Goal: Task Accomplishment & Management: Manage account settings

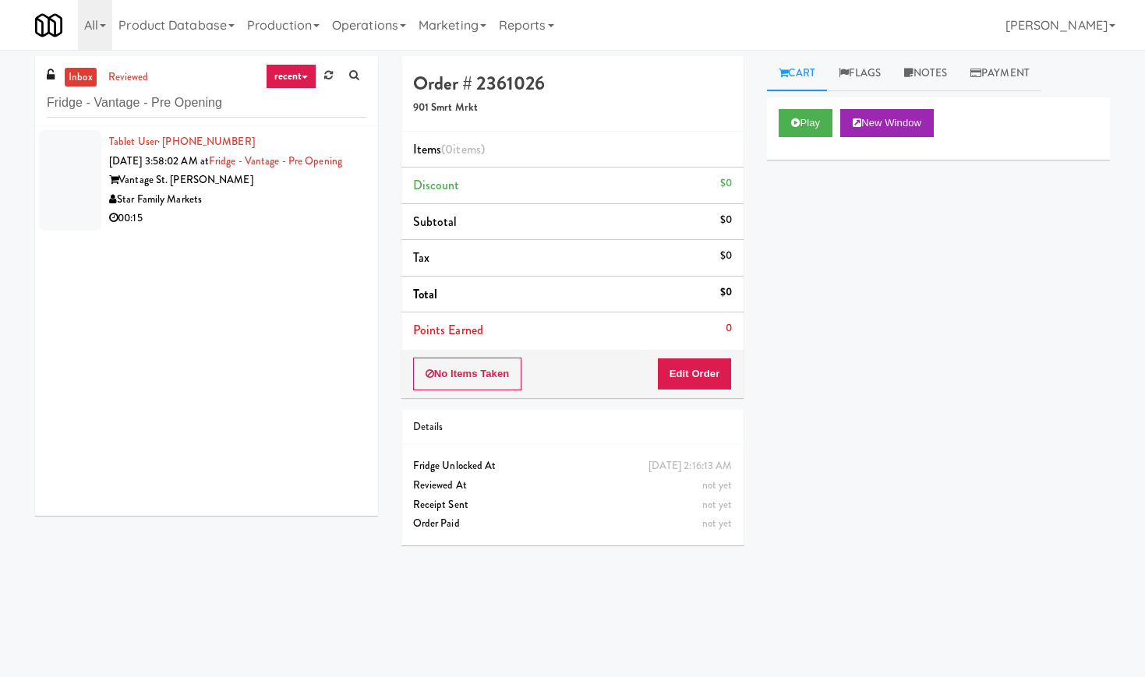
click at [309, 210] on div "Star Family Markets" at bounding box center [237, 199] width 257 height 19
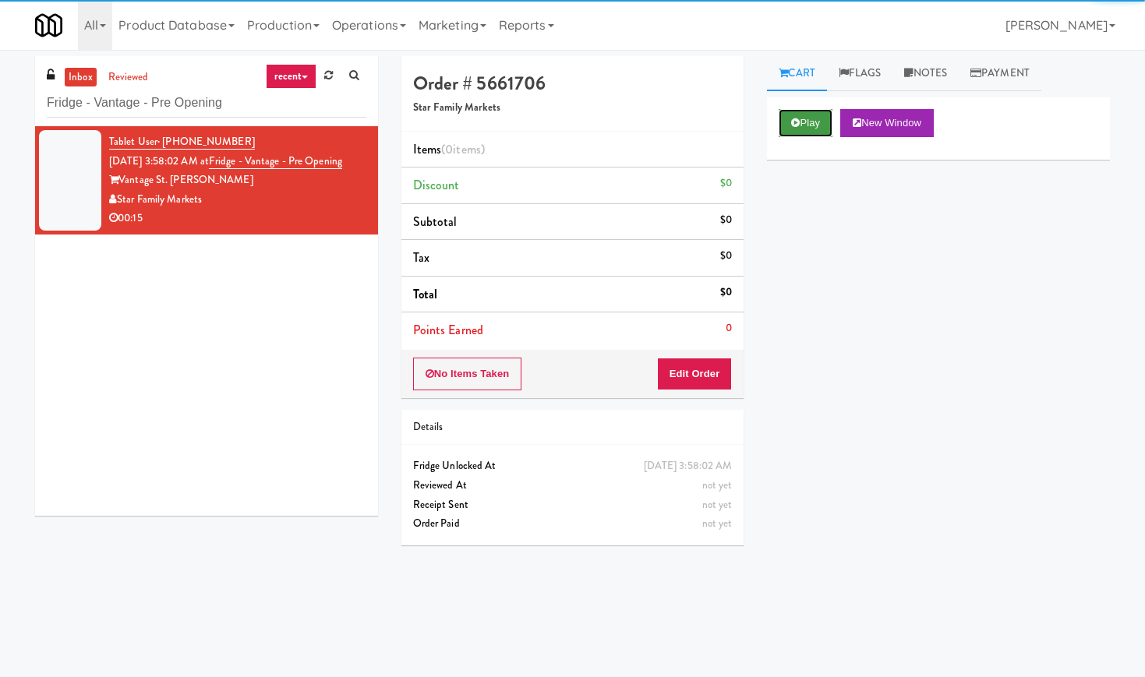
click at [802, 121] on button "Play" at bounding box center [806, 123] width 54 height 28
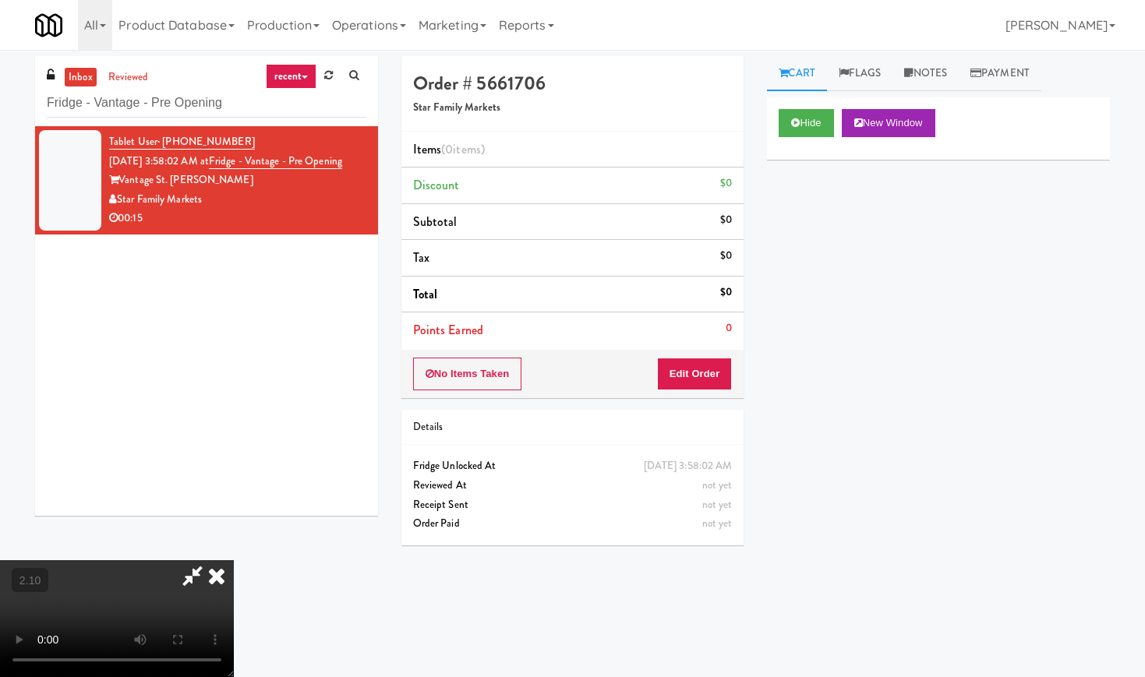
click at [234, 560] on video at bounding box center [117, 618] width 234 height 117
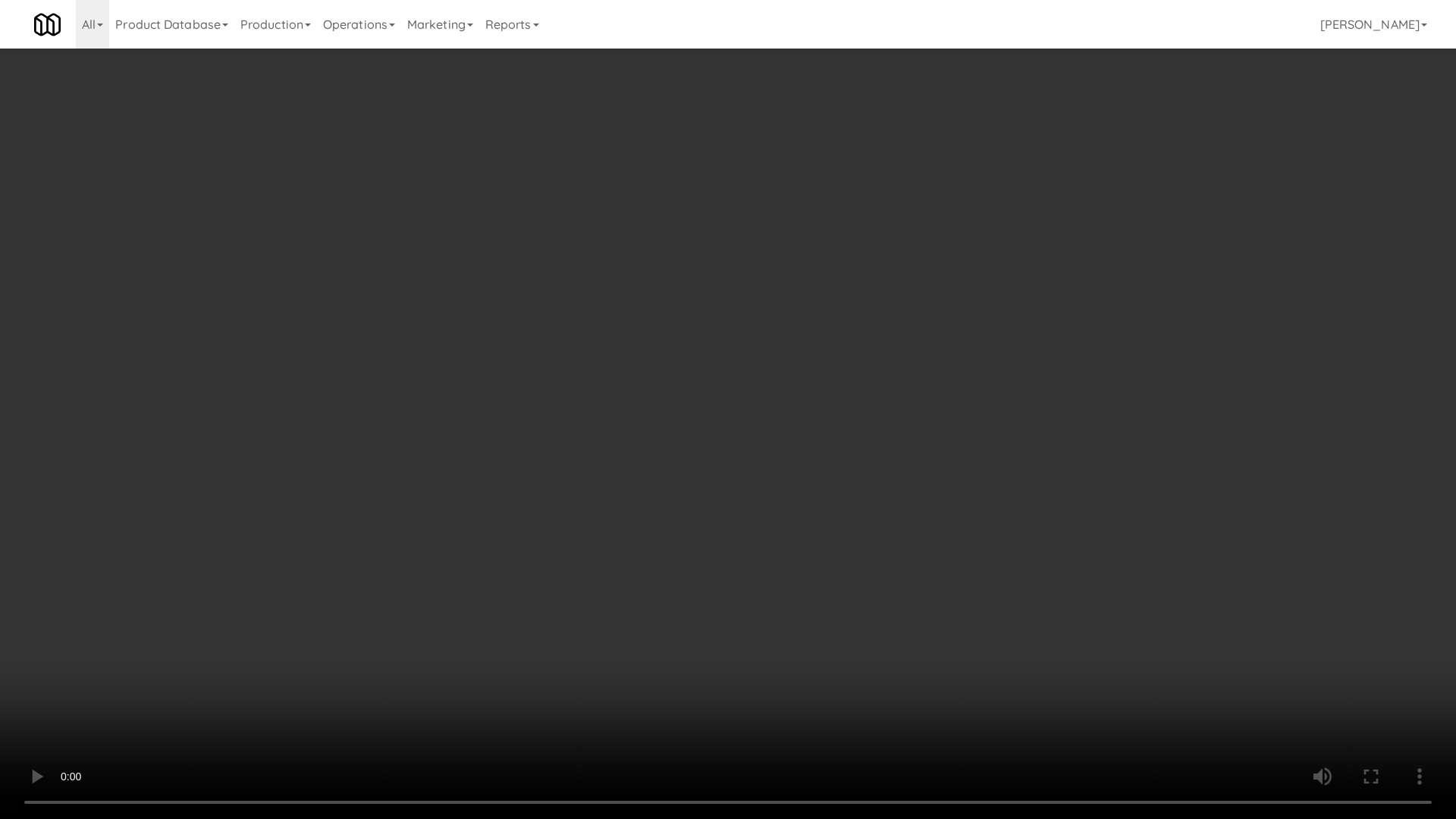
click at [610, 413] on video at bounding box center [728, 410] width 1456 height 819
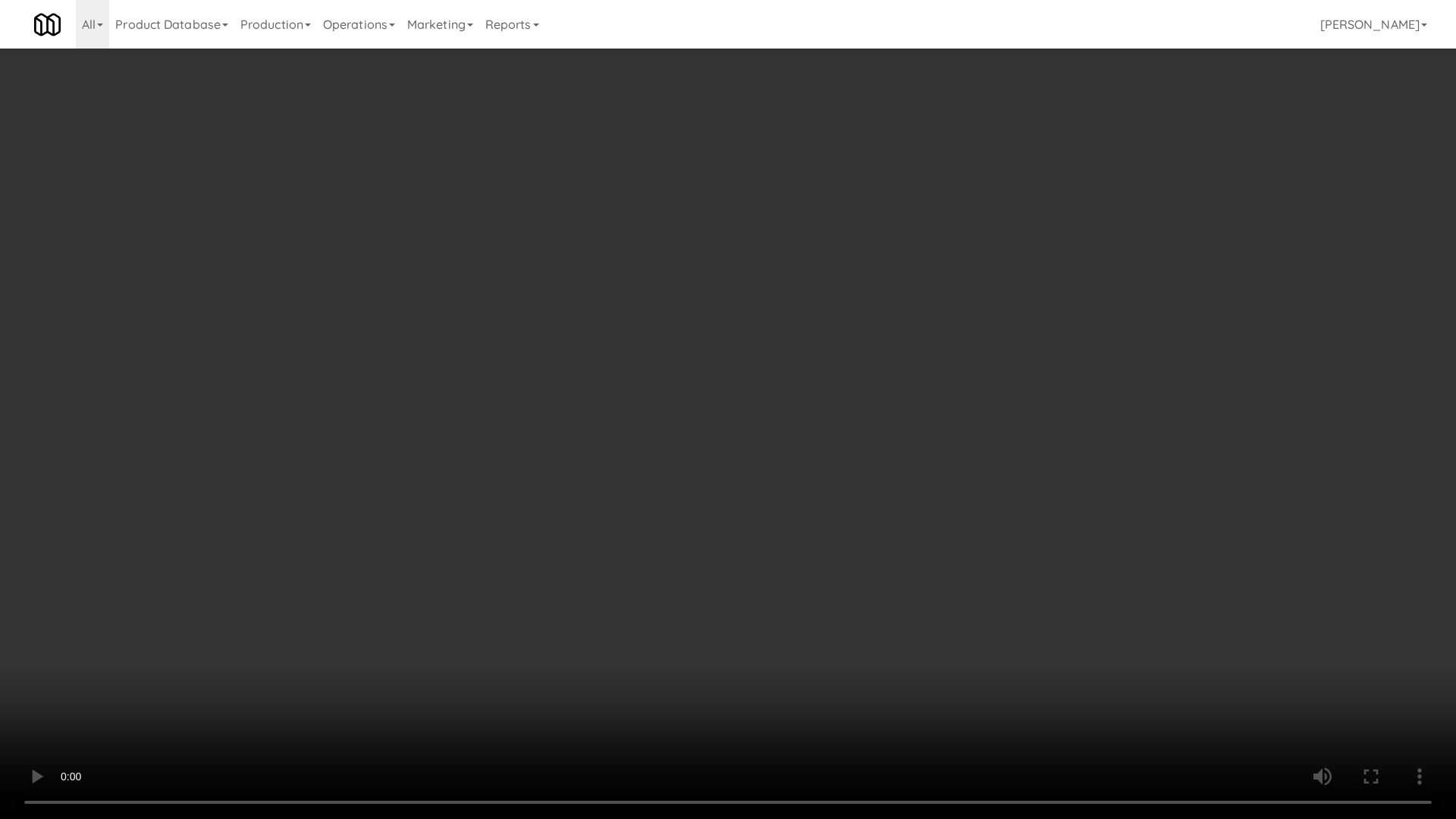
click at [610, 413] on video at bounding box center [728, 410] width 1456 height 819
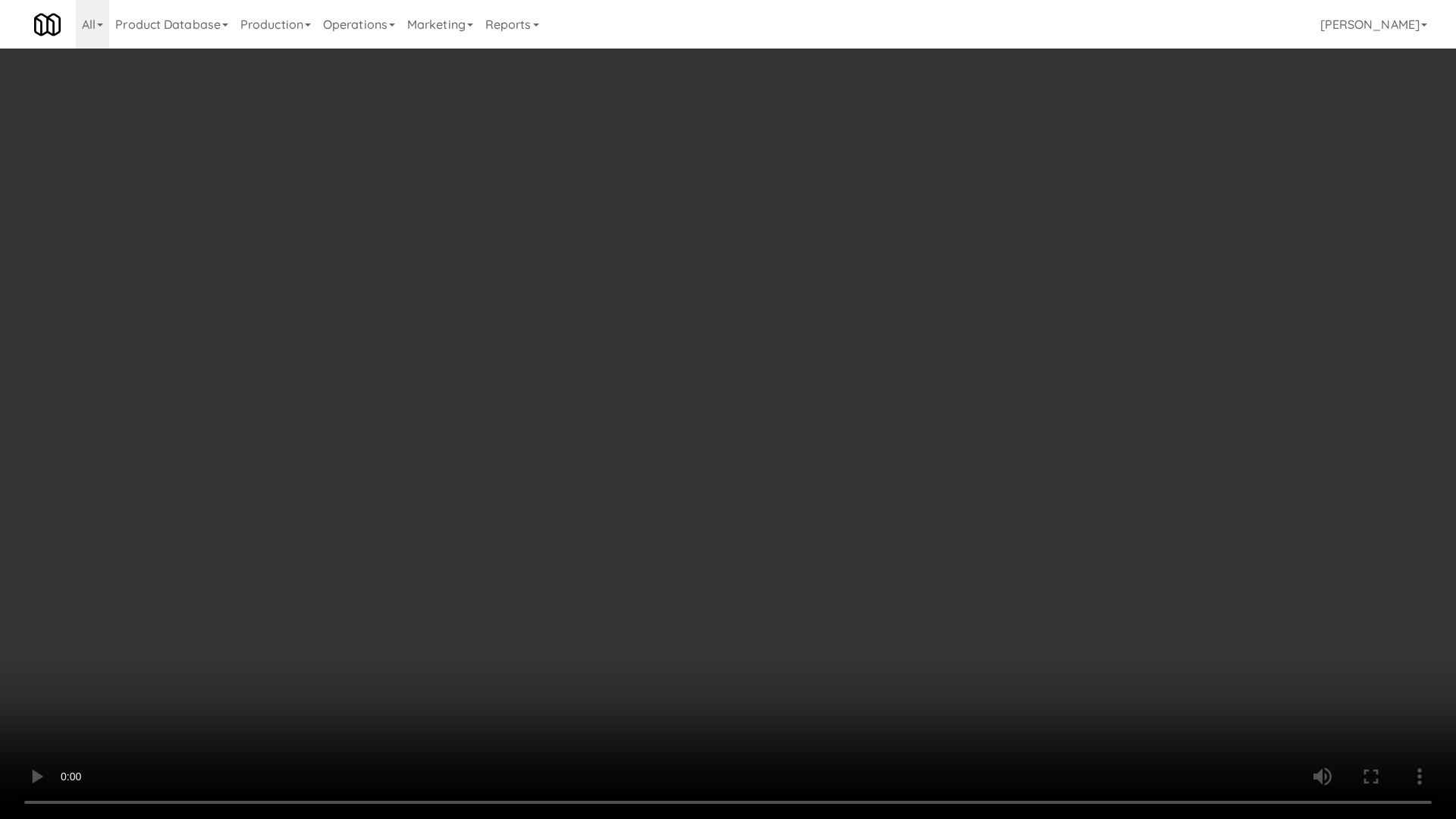
click at [610, 413] on video at bounding box center [728, 410] width 1456 height 819
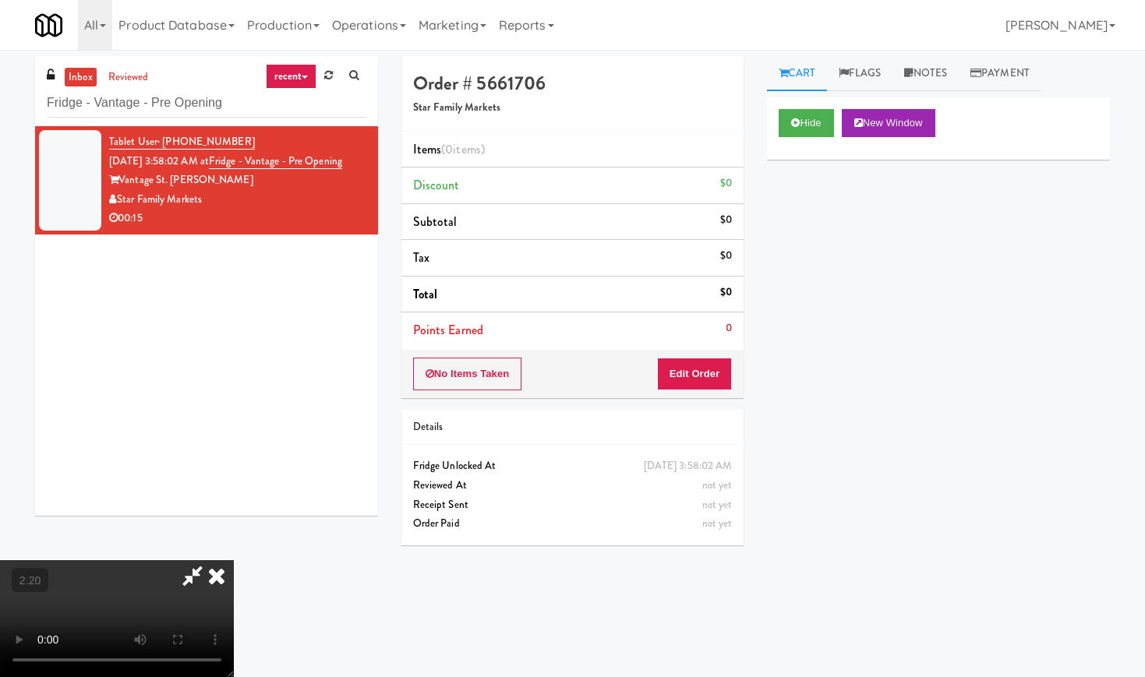
click at [210, 560] on icon at bounding box center [193, 575] width 36 height 31
click at [720, 362] on button "Edit Order" at bounding box center [695, 374] width 76 height 33
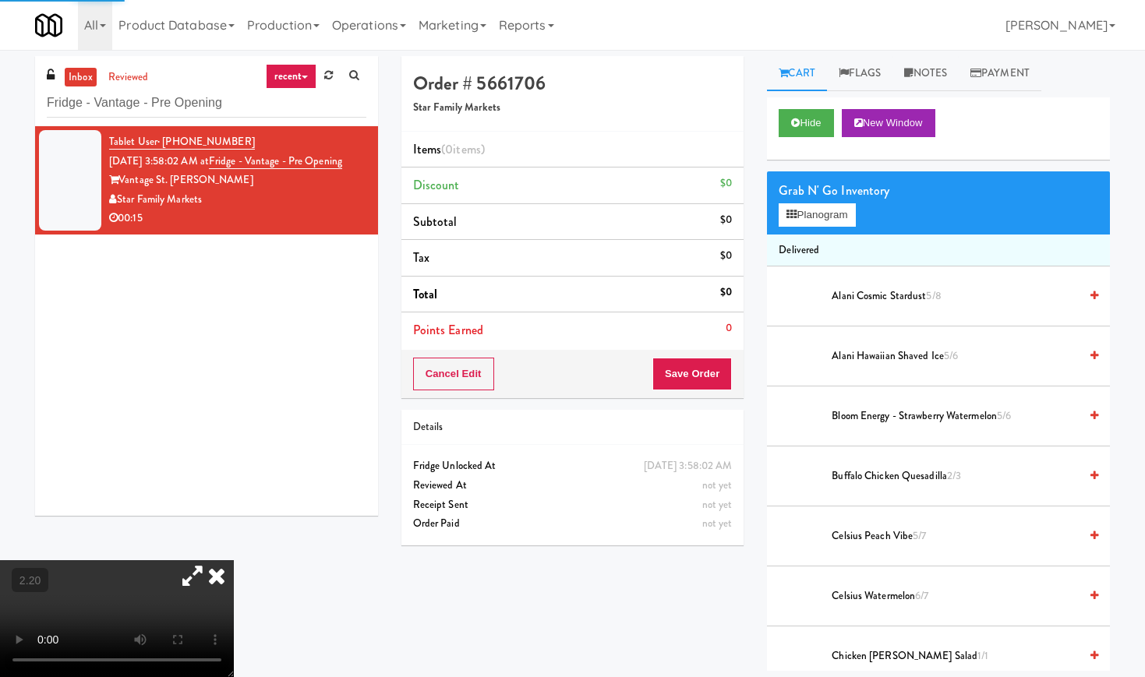
click at [812, 227] on div "Grab N' Go Inventory Planogram" at bounding box center [938, 202] width 343 height 63
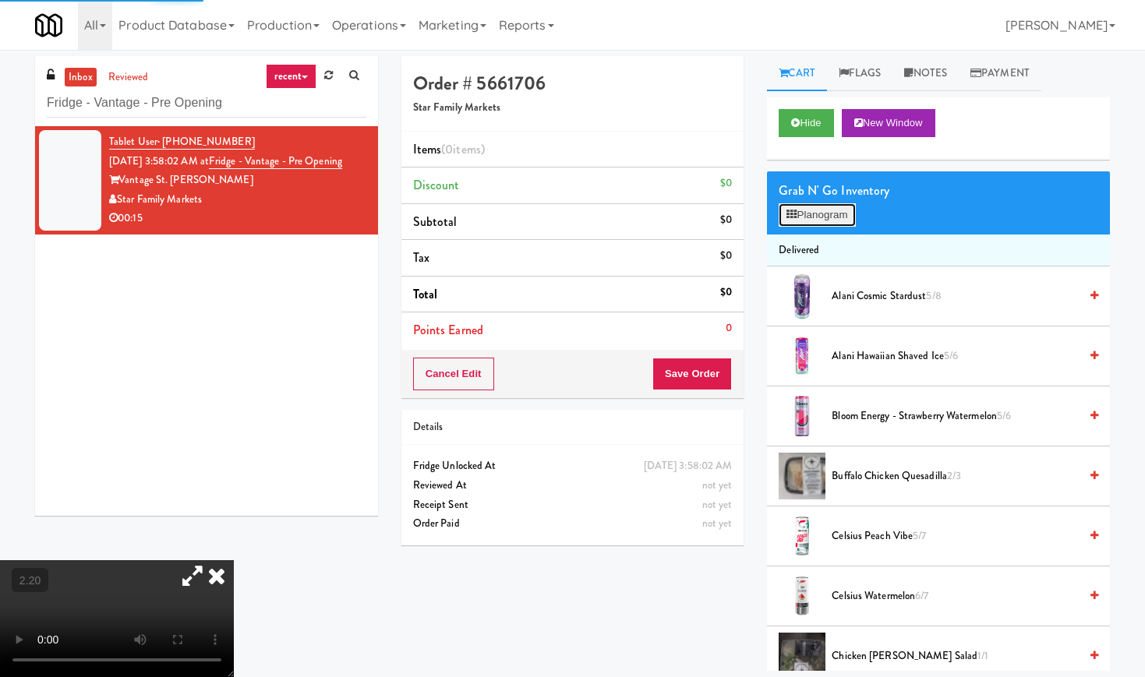
click at [816, 214] on button "Planogram" at bounding box center [817, 214] width 76 height 23
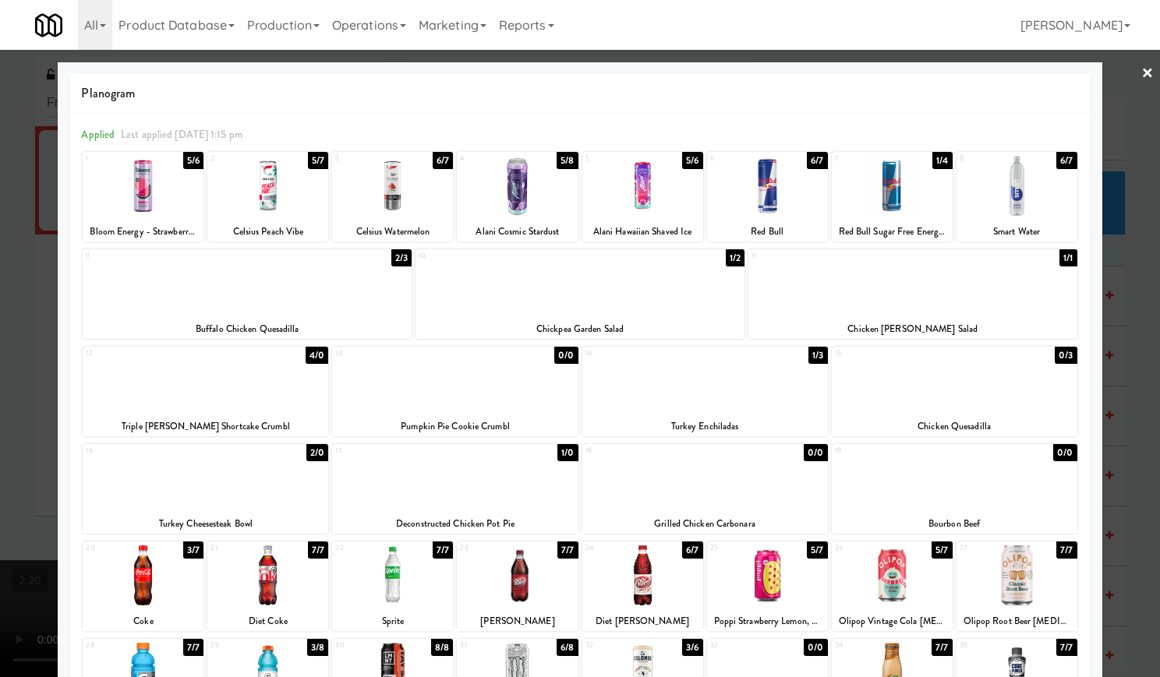
click at [760, 216] on div "6 6/7 Red Bull" at bounding box center [767, 197] width 121 height 90
click at [760, 216] on div "6 5/7 Red Bull" at bounding box center [767, 197] width 121 height 90
click at [1122, 76] on div at bounding box center [580, 338] width 1160 height 677
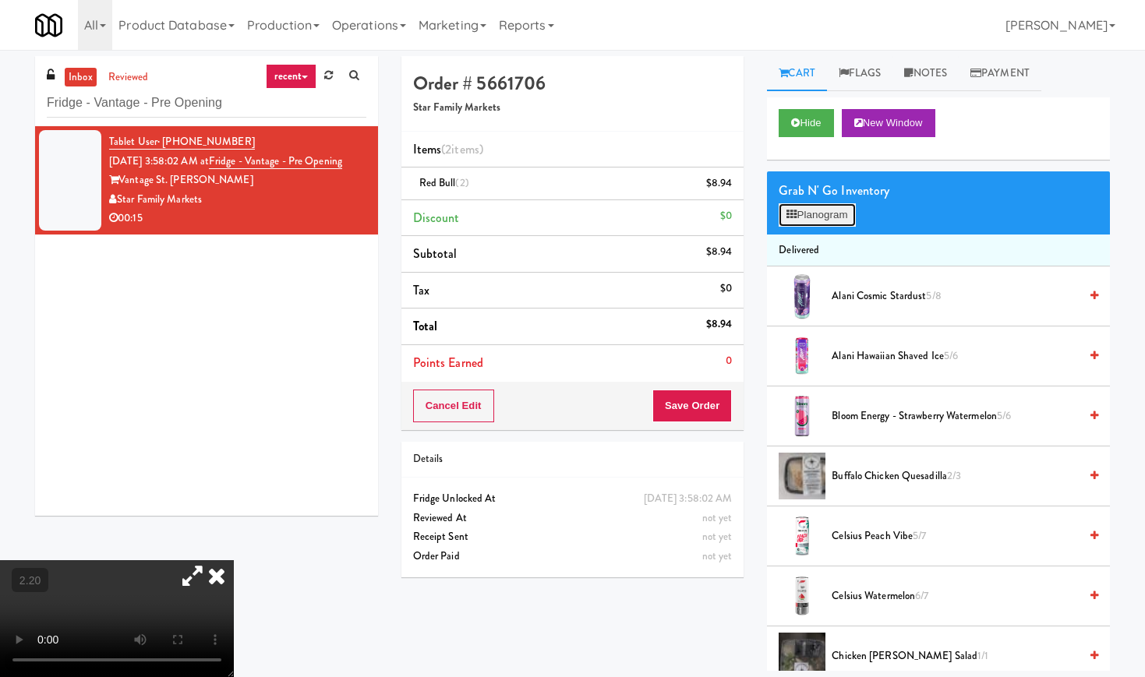
click at [805, 220] on button "Planogram" at bounding box center [817, 214] width 76 height 23
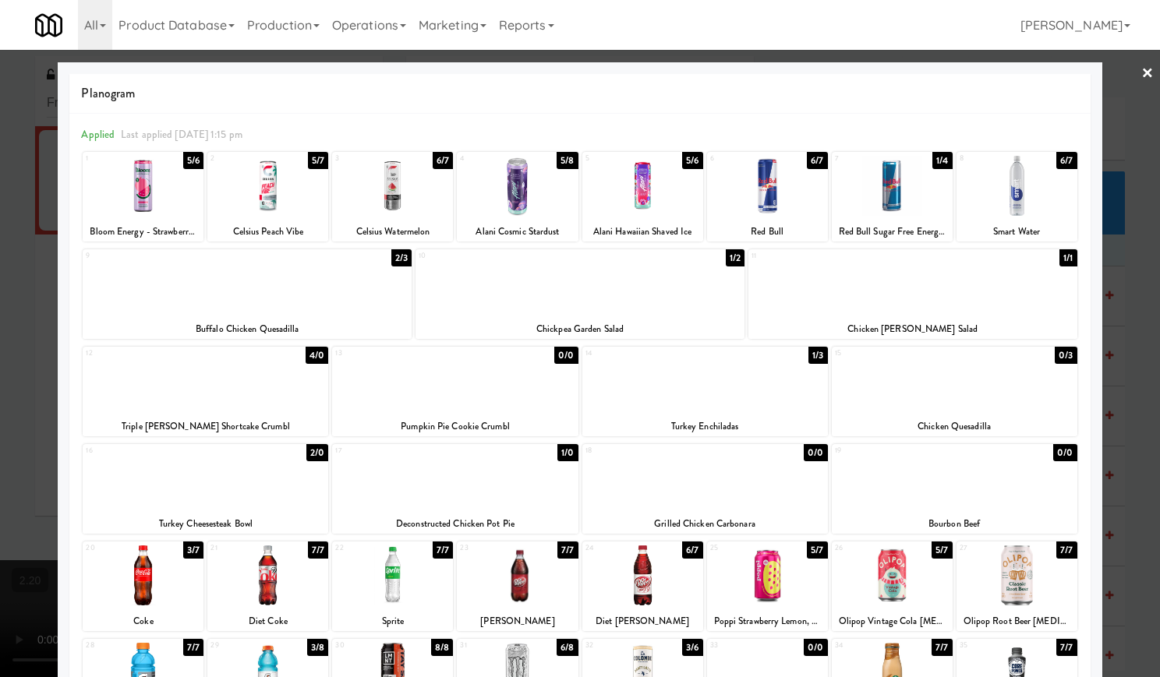
click at [1141, 74] on link "×" at bounding box center [1147, 74] width 12 height 48
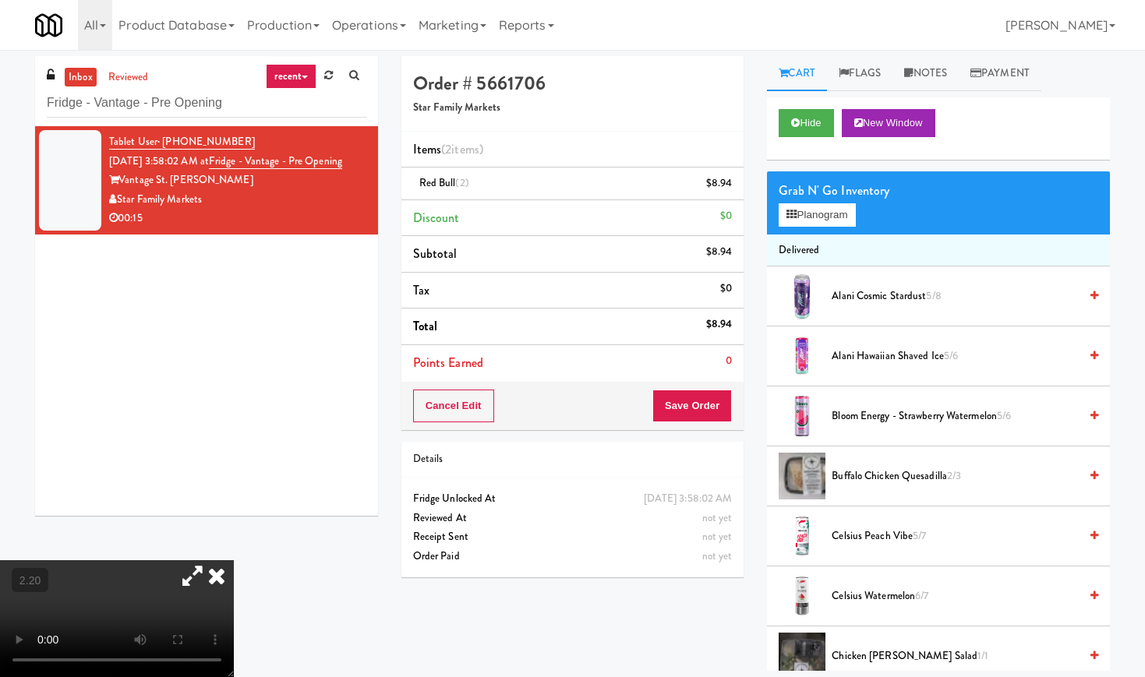
drag, startPoint x: 382, startPoint y: 267, endPoint x: 394, endPoint y: 281, distance: 18.3
click at [234, 560] on icon at bounding box center [217, 575] width 34 height 31
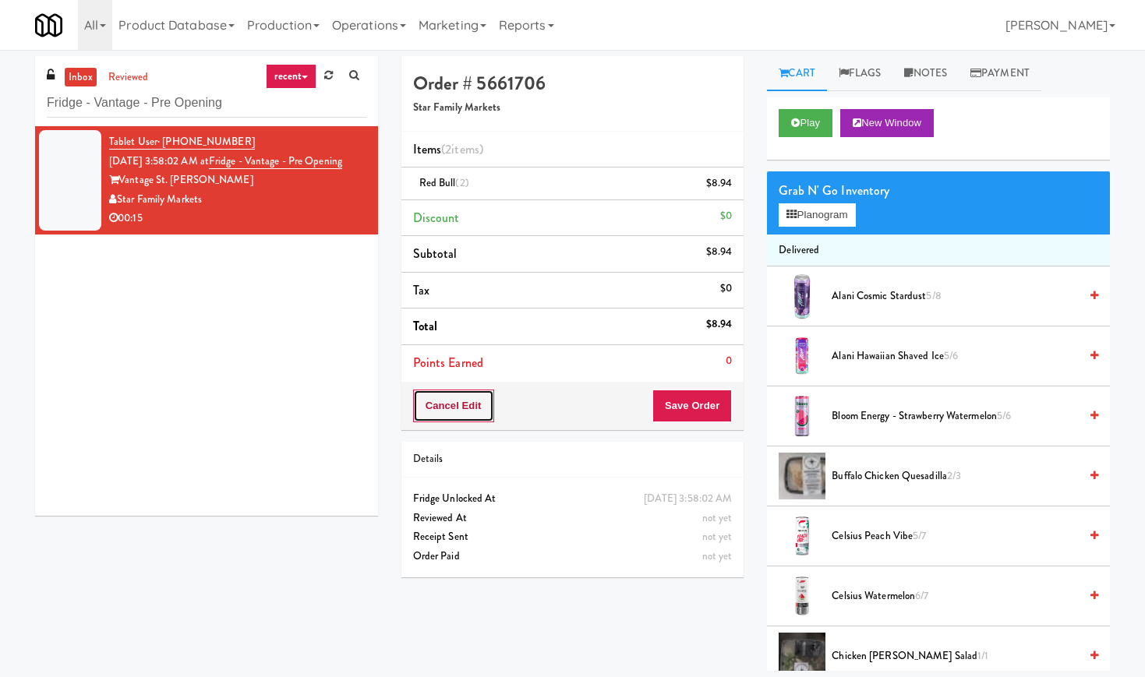
click at [468, 410] on button "Cancel Edit" at bounding box center [453, 406] width 81 height 33
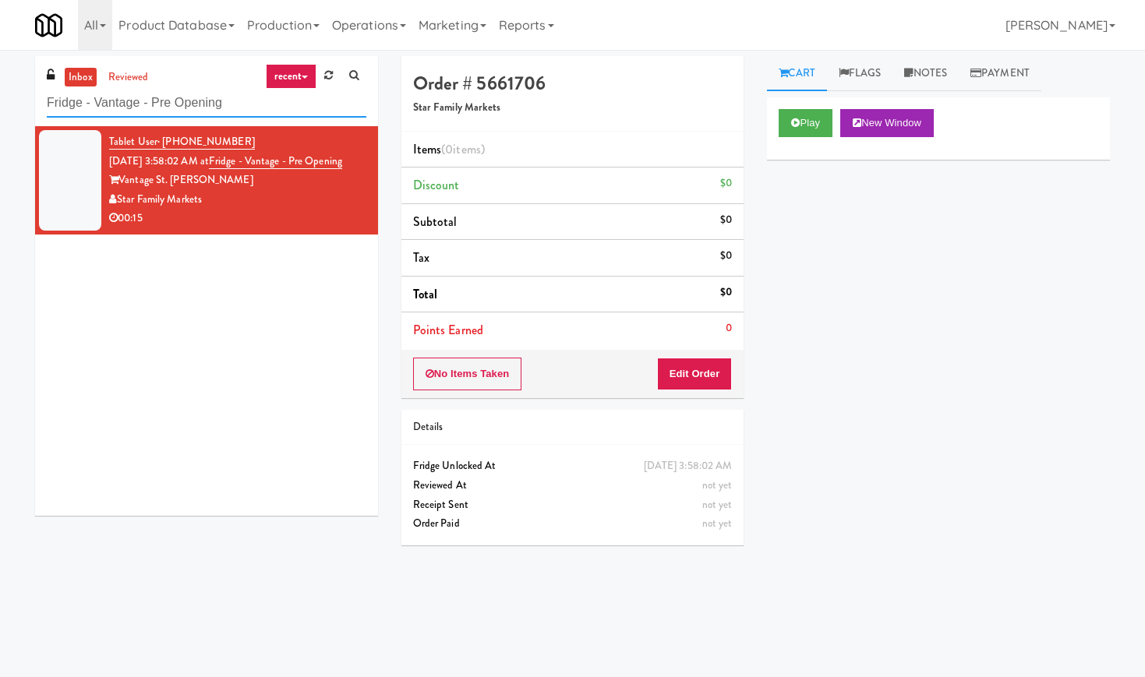
click at [175, 107] on input "Fridge - Vantage - Pre Opening" at bounding box center [207, 103] width 320 height 29
paste input "The [PERSON_NAME] - Left"
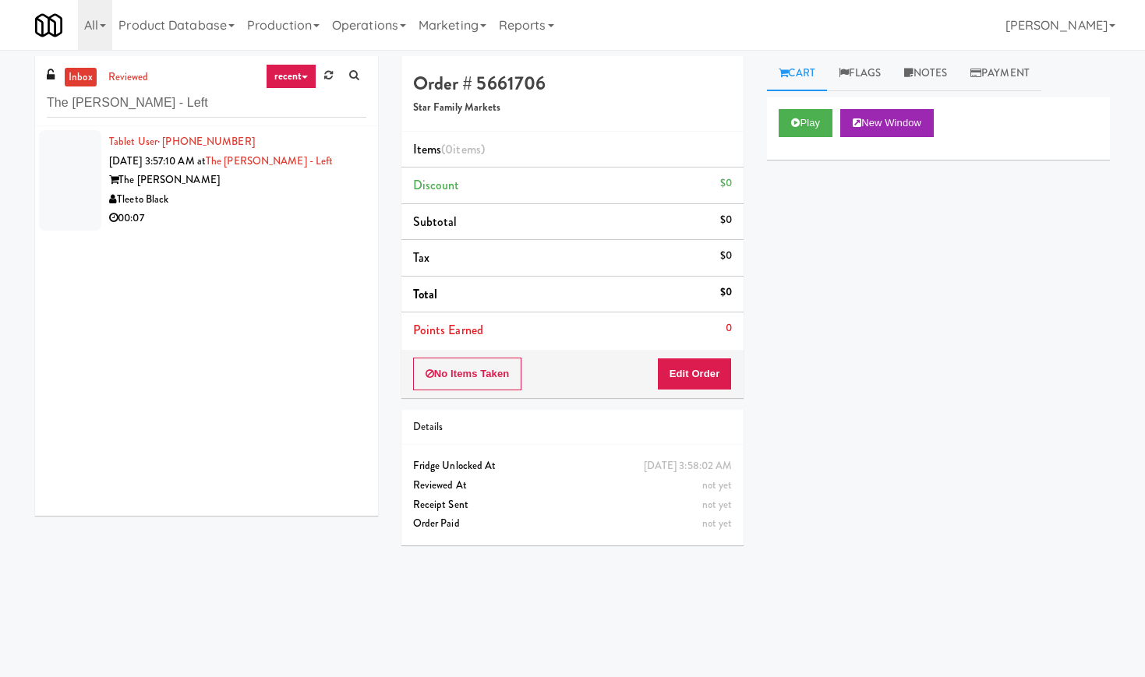
click at [260, 186] on div "The [PERSON_NAME]" at bounding box center [237, 180] width 257 height 19
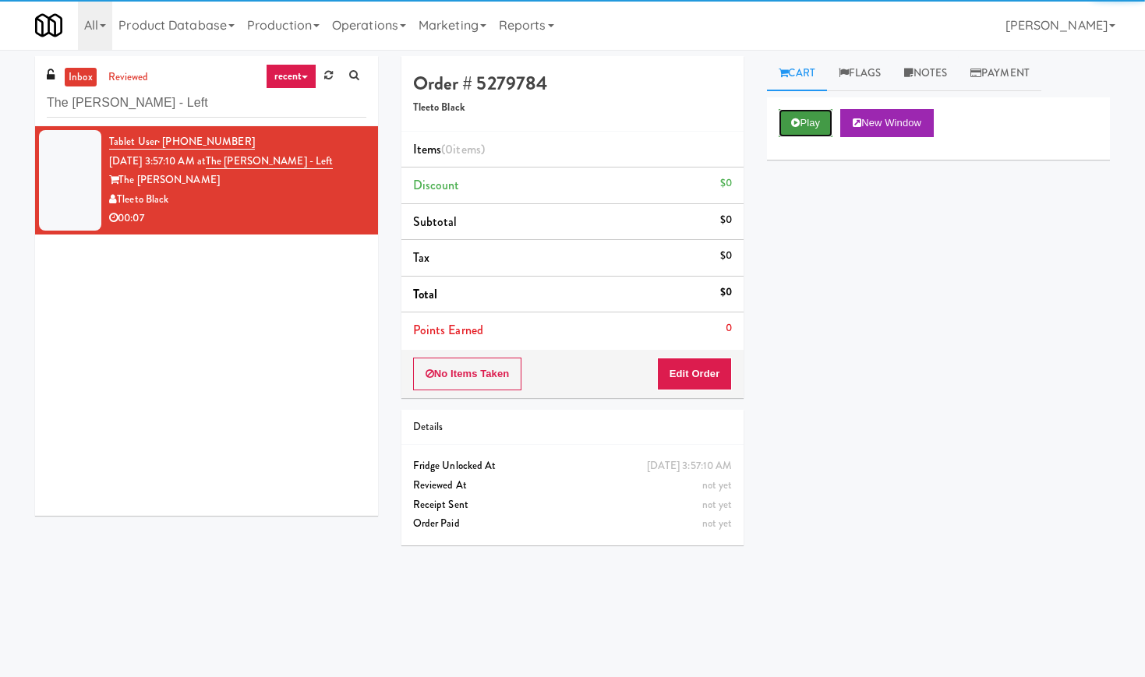
click at [811, 122] on button "Play" at bounding box center [806, 123] width 54 height 28
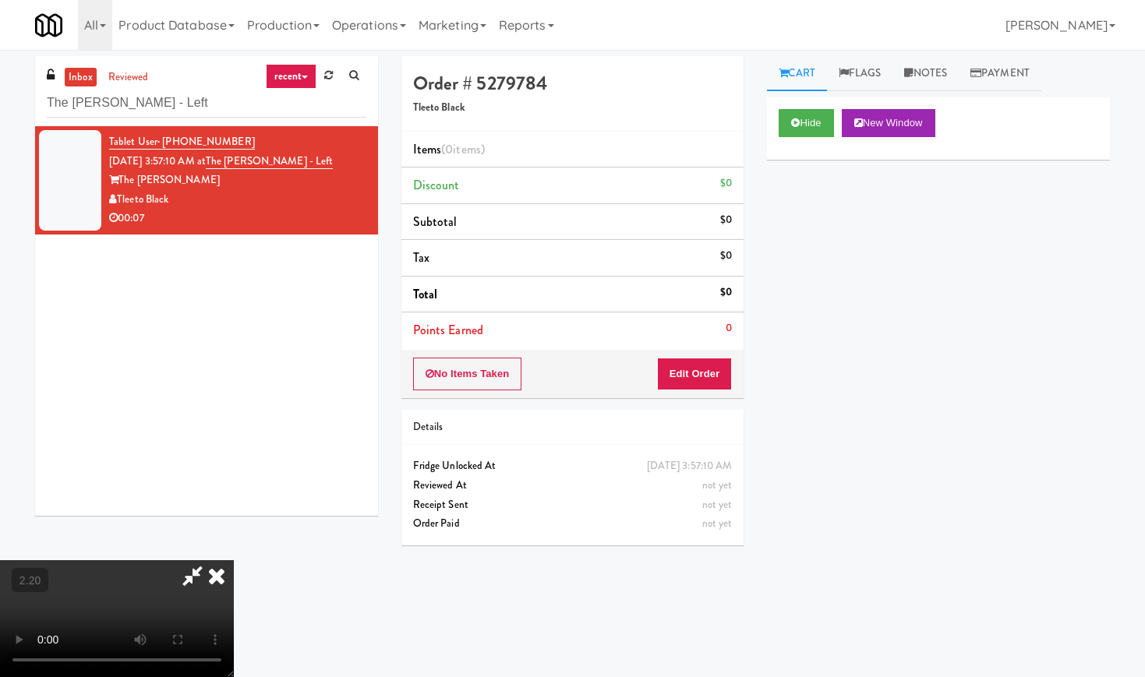
click at [234, 560] on video at bounding box center [117, 618] width 234 height 117
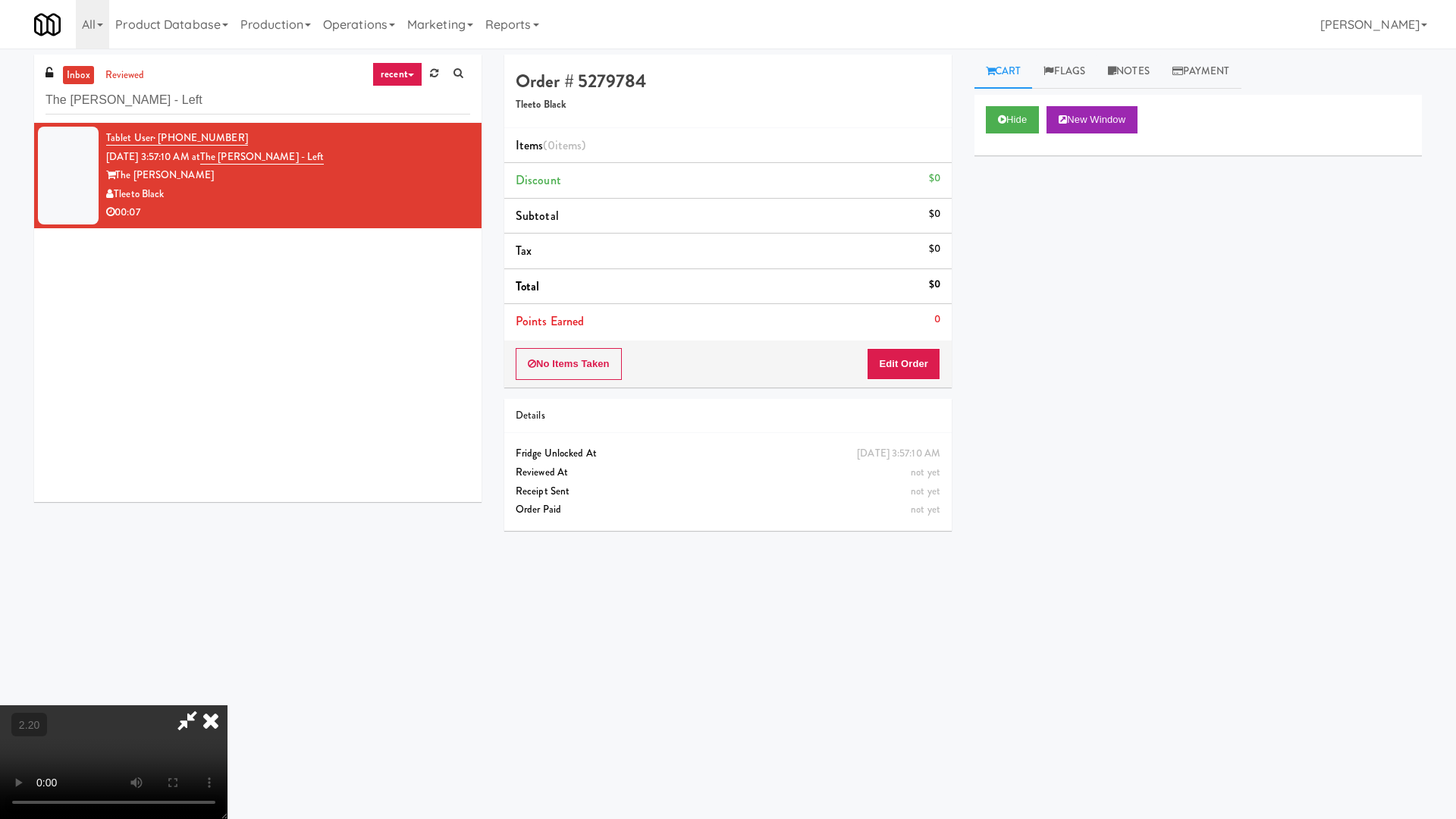
click at [228, 658] on video at bounding box center [114, 762] width 228 height 114
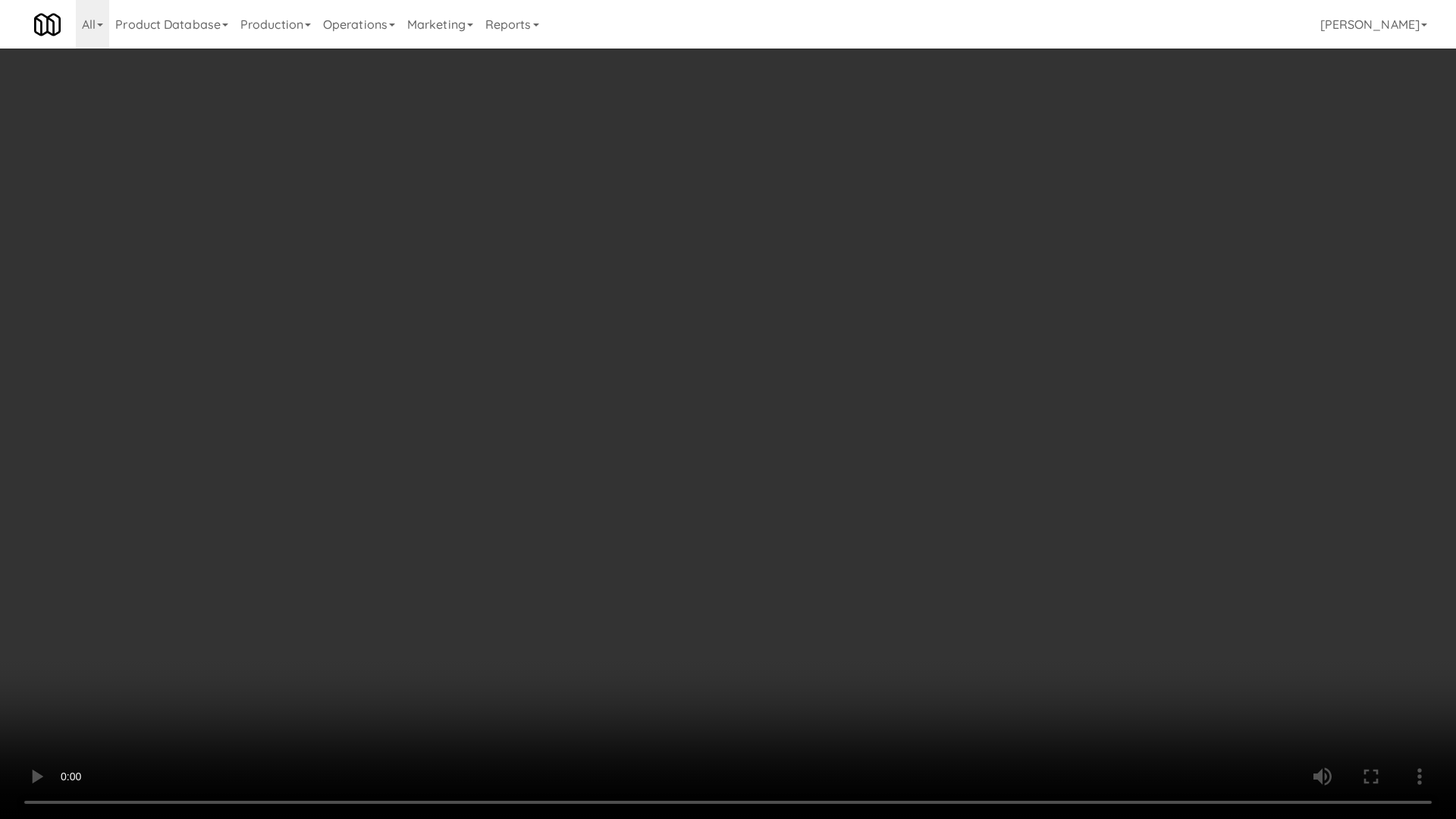
click at [482, 409] on video at bounding box center [728, 410] width 1456 height 819
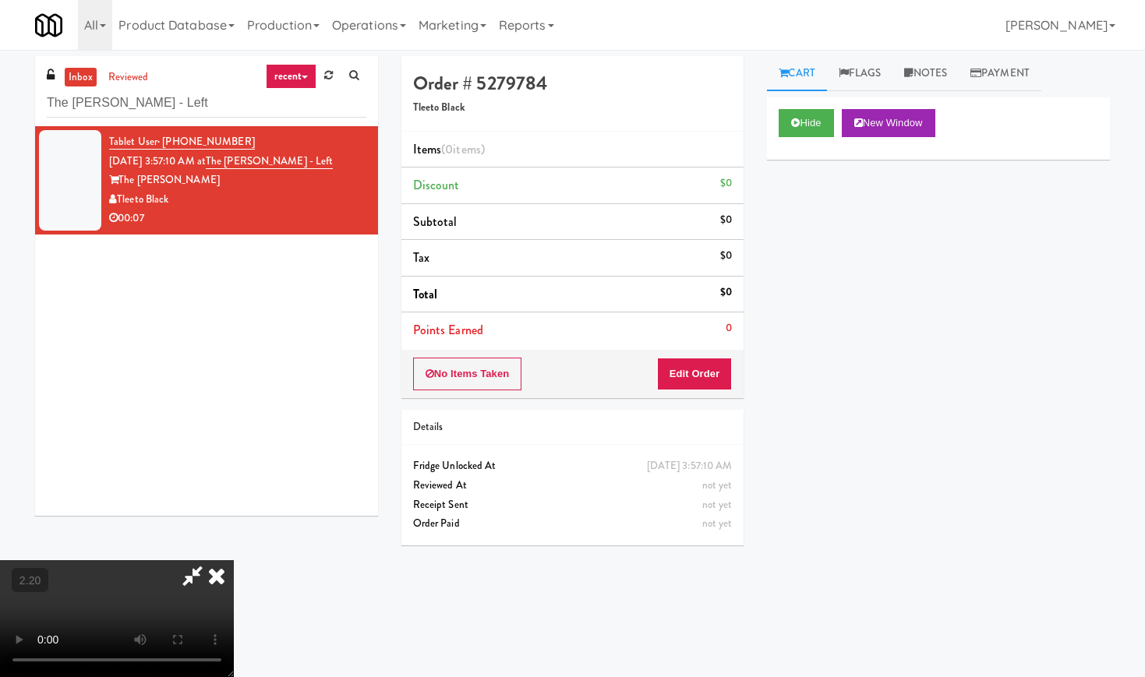
click at [234, 560] on icon at bounding box center [217, 575] width 34 height 31
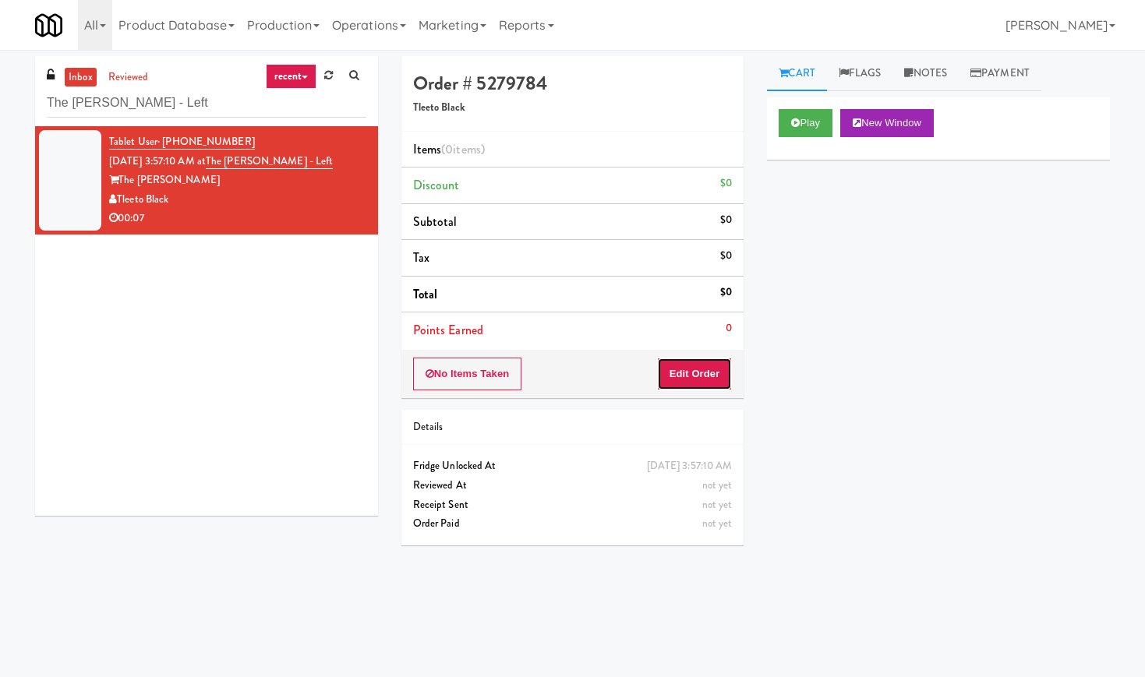
click at [705, 376] on button "Edit Order" at bounding box center [695, 374] width 76 height 33
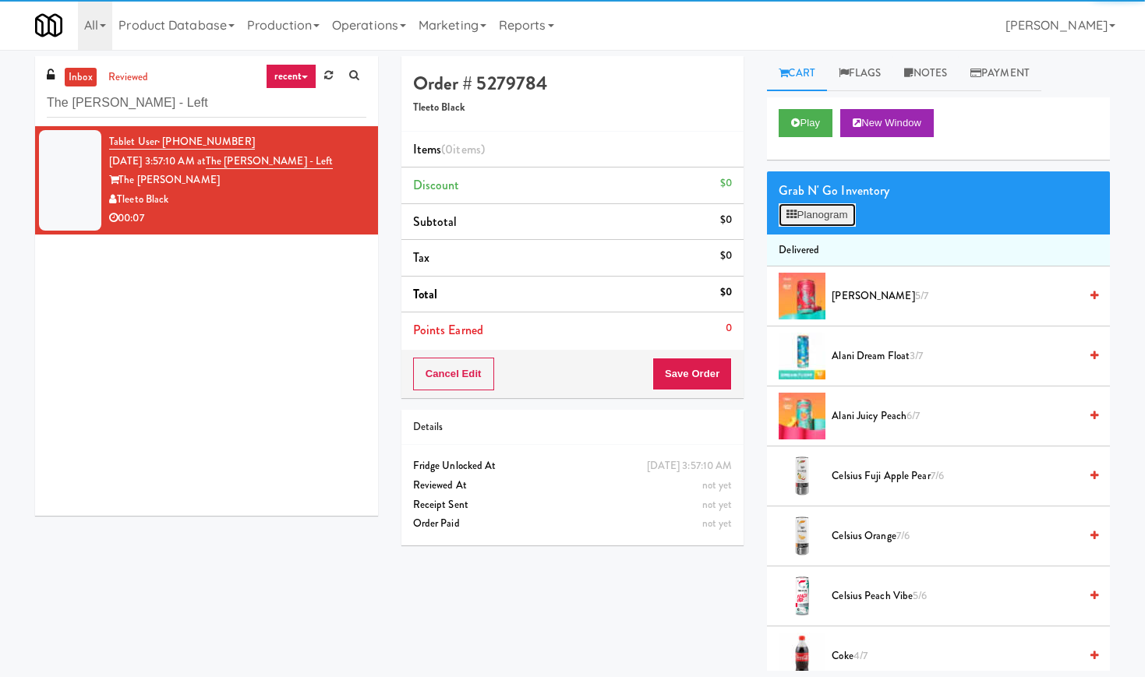
click at [813, 217] on button "Planogram" at bounding box center [817, 214] width 76 height 23
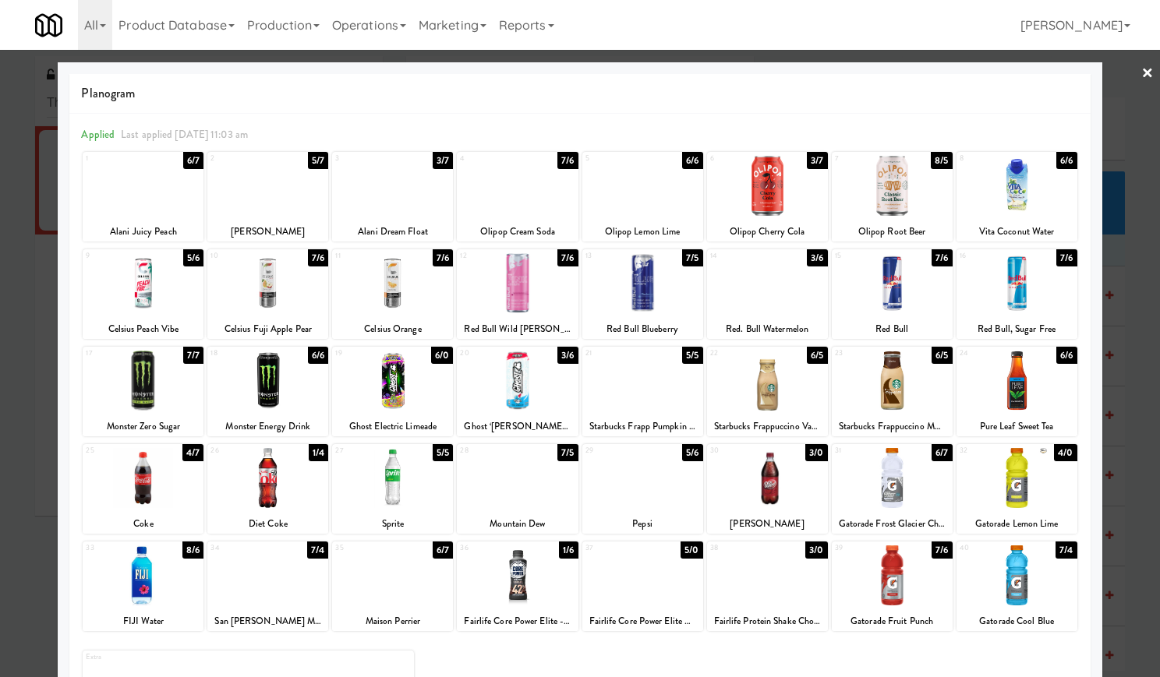
click at [502, 456] on div "28" at bounding box center [489, 450] width 58 height 13
click at [1141, 71] on link "×" at bounding box center [1147, 74] width 12 height 48
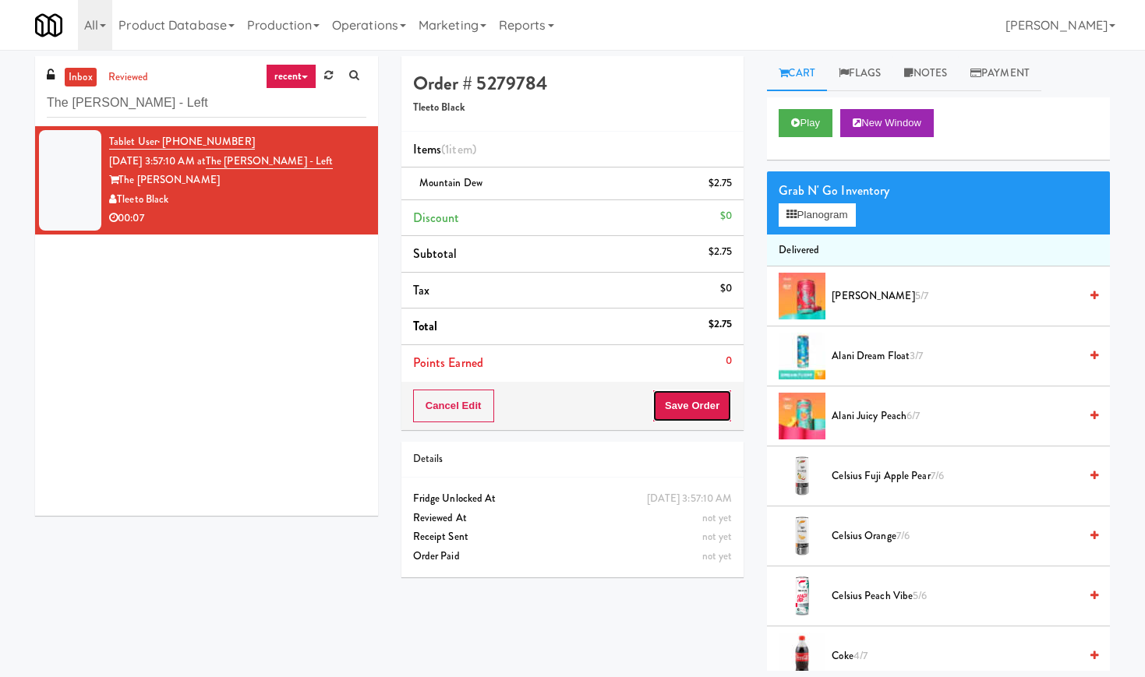
click at [670, 403] on button "Save Order" at bounding box center [691, 406] width 79 height 33
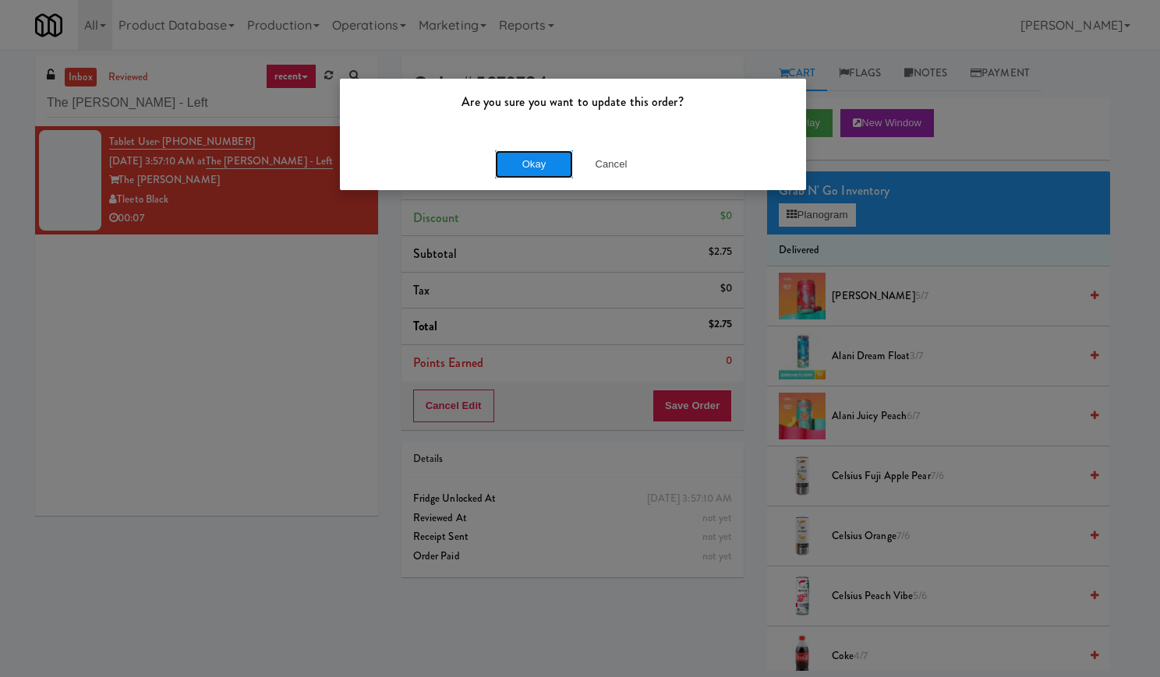
click at [532, 172] on button "Okay" at bounding box center [534, 164] width 78 height 28
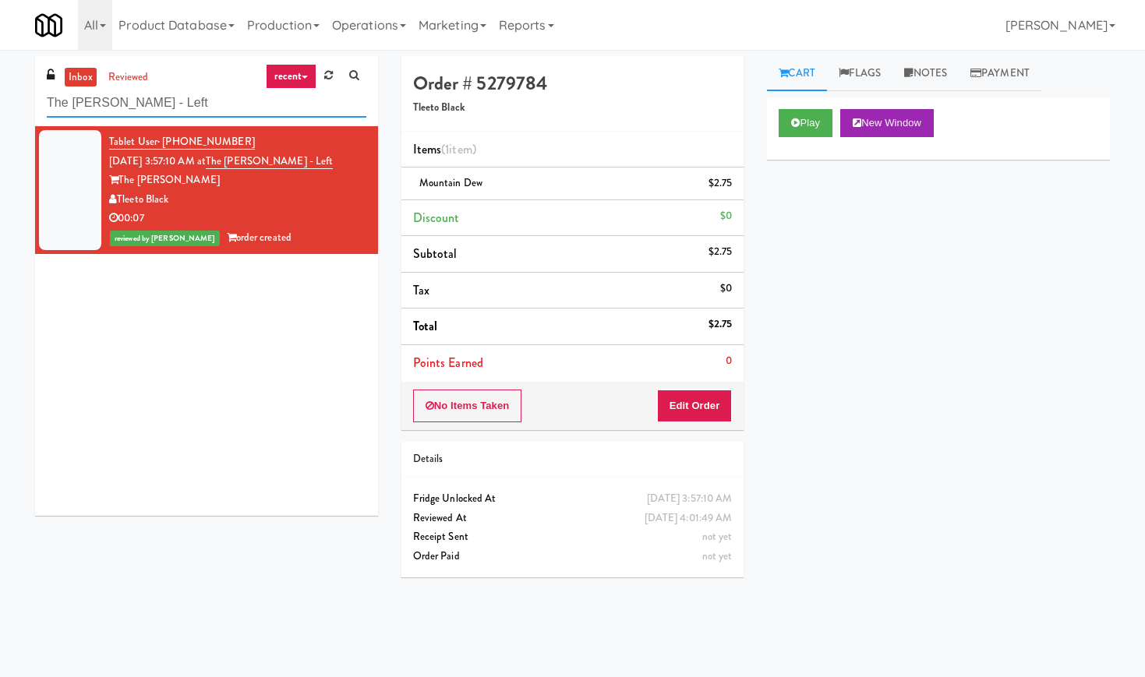
click at [158, 94] on input "The [PERSON_NAME] - Left" at bounding box center [207, 103] width 320 height 29
paste input "1840 Garden"
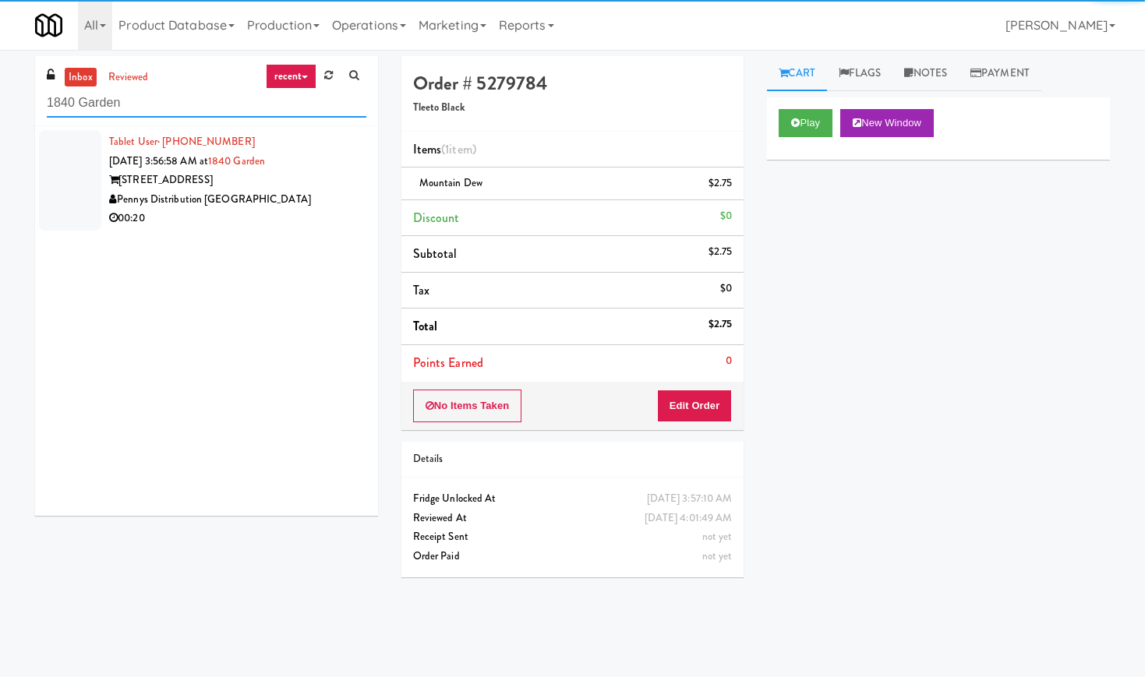
type input "1840 Garden"
click at [270, 193] on div "Pennys Distribution [GEOGRAPHIC_DATA]" at bounding box center [237, 199] width 257 height 19
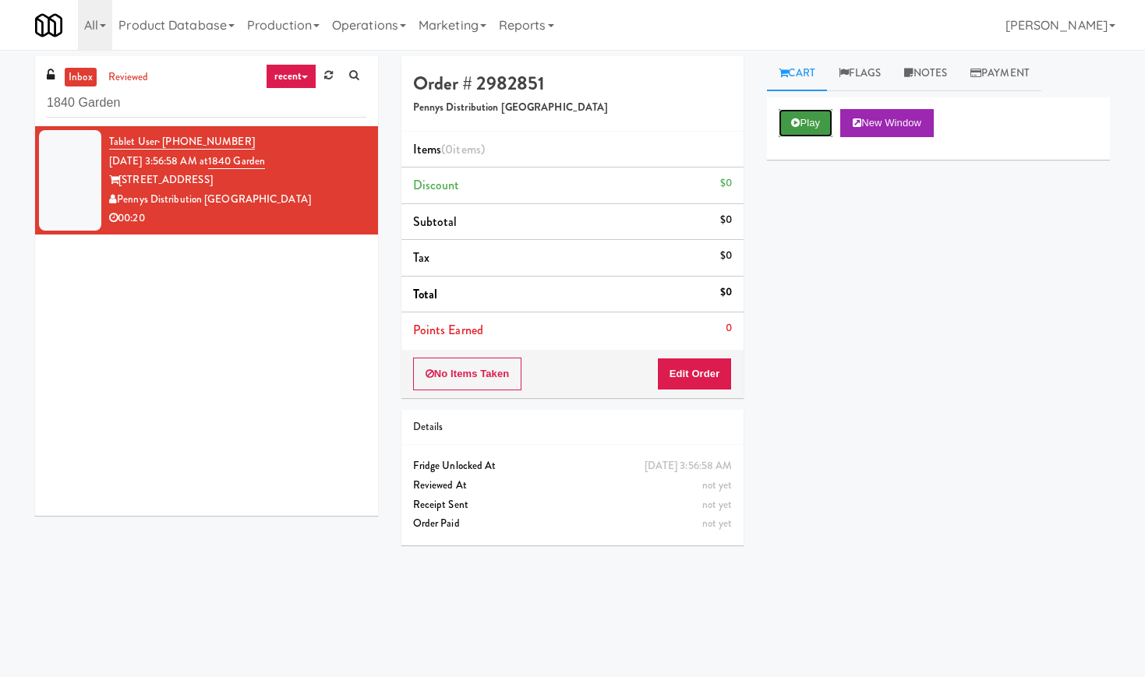
click at [817, 127] on button "Play" at bounding box center [806, 123] width 54 height 28
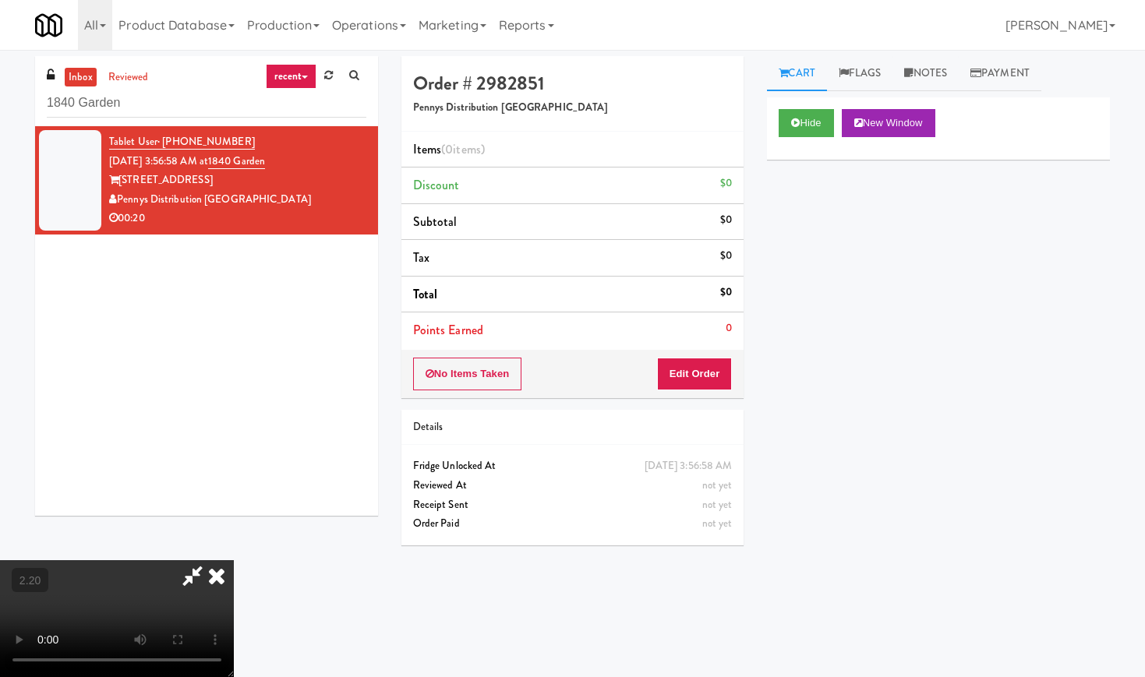
click at [234, 560] on video at bounding box center [117, 618] width 234 height 117
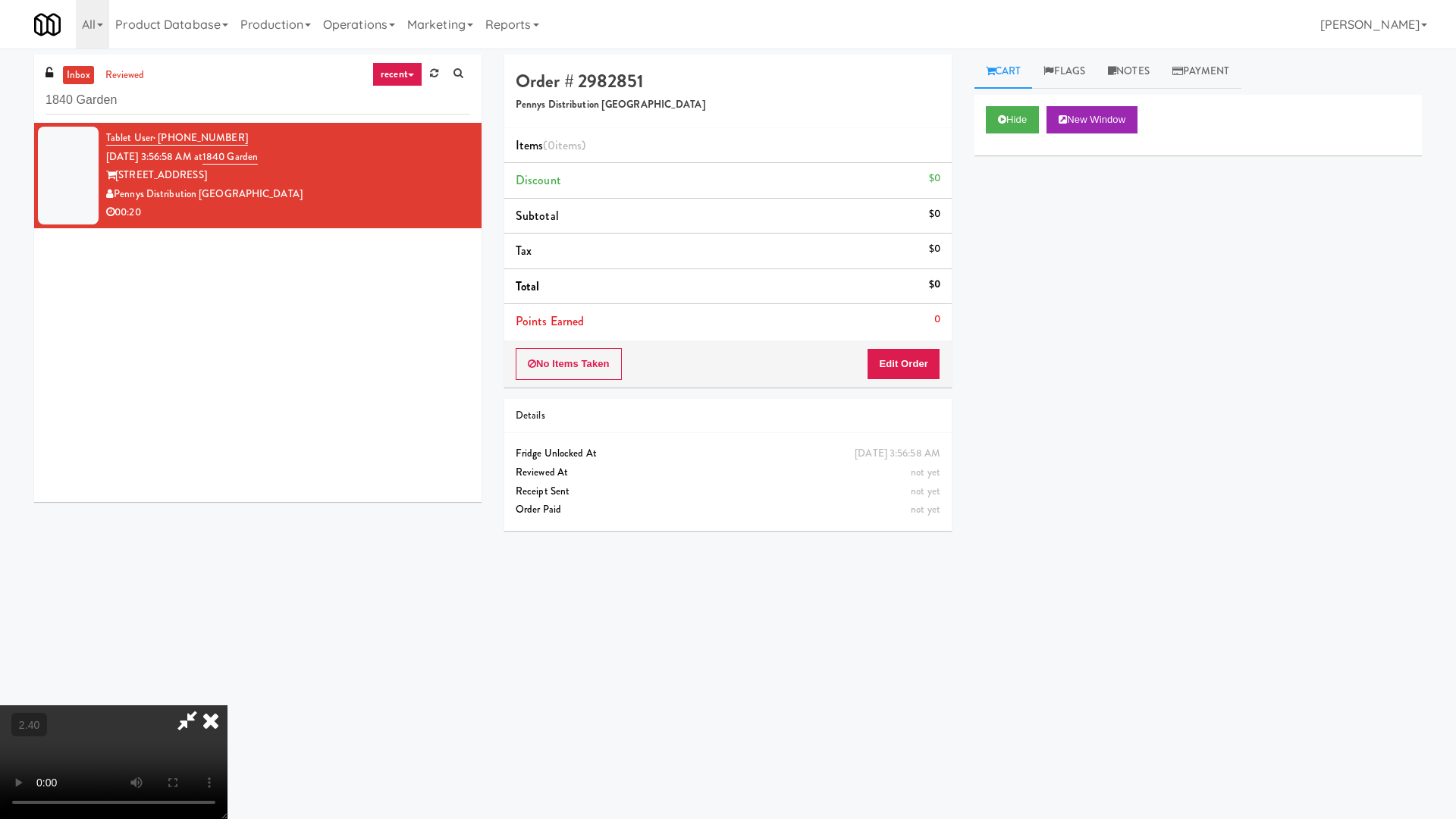
click at [228, 658] on video at bounding box center [114, 762] width 228 height 114
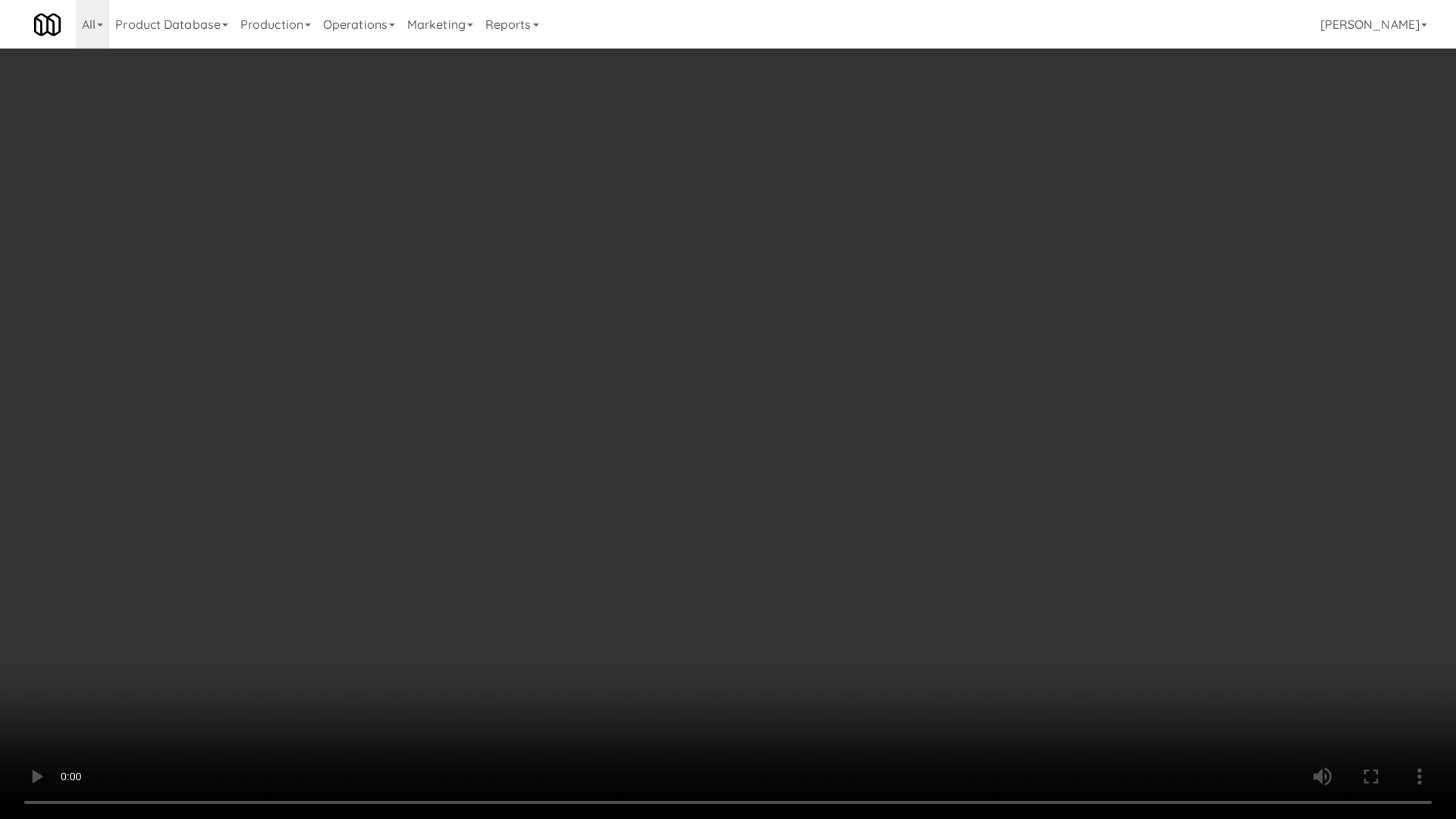
click at [796, 439] on video at bounding box center [728, 410] width 1456 height 819
click at [837, 338] on video at bounding box center [728, 410] width 1456 height 819
click at [861, 340] on video at bounding box center [728, 410] width 1456 height 819
click at [888, 347] on video at bounding box center [728, 410] width 1456 height 819
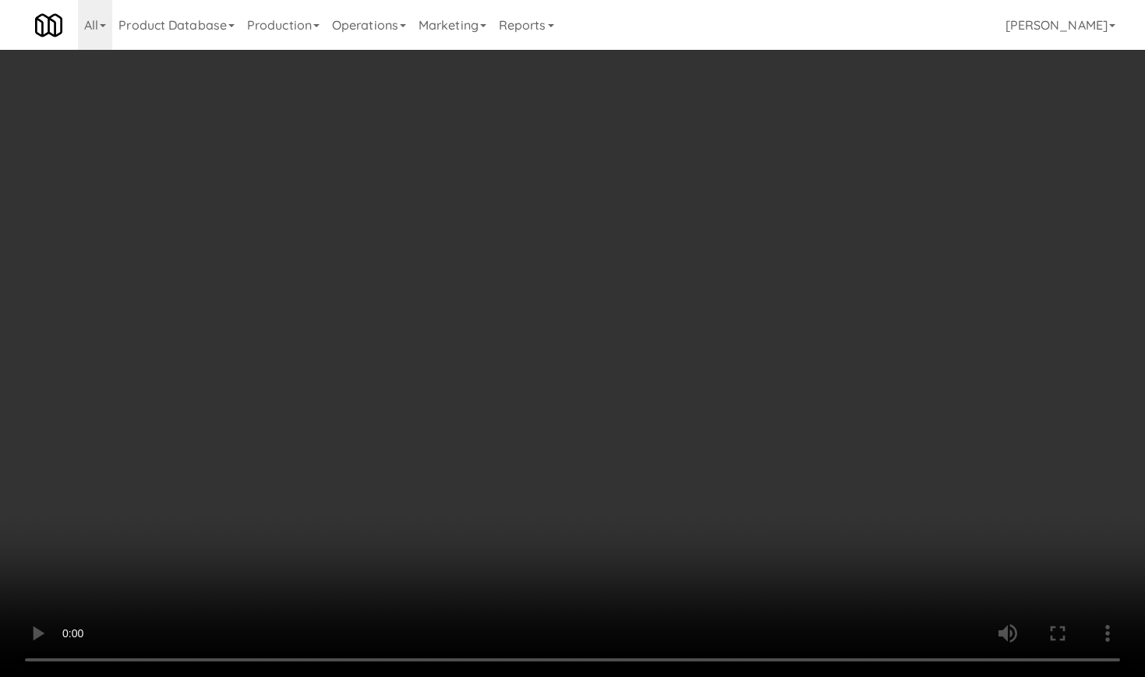
click at [308, 430] on video at bounding box center [572, 338] width 1145 height 677
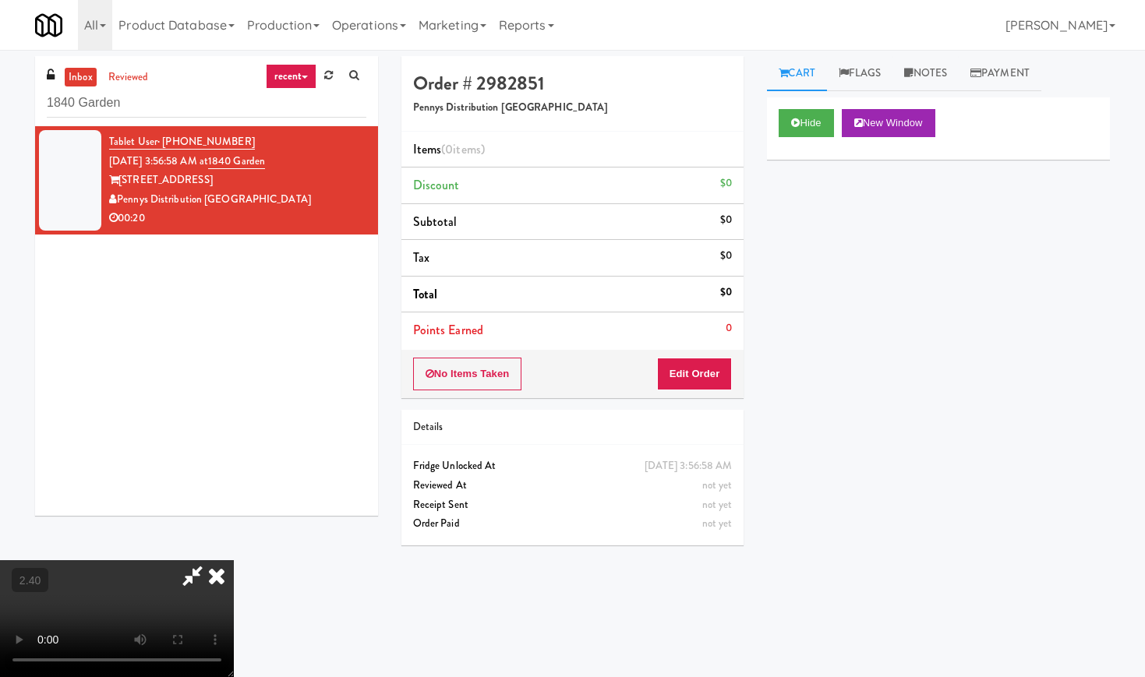
click at [234, 560] on video at bounding box center [117, 618] width 234 height 117
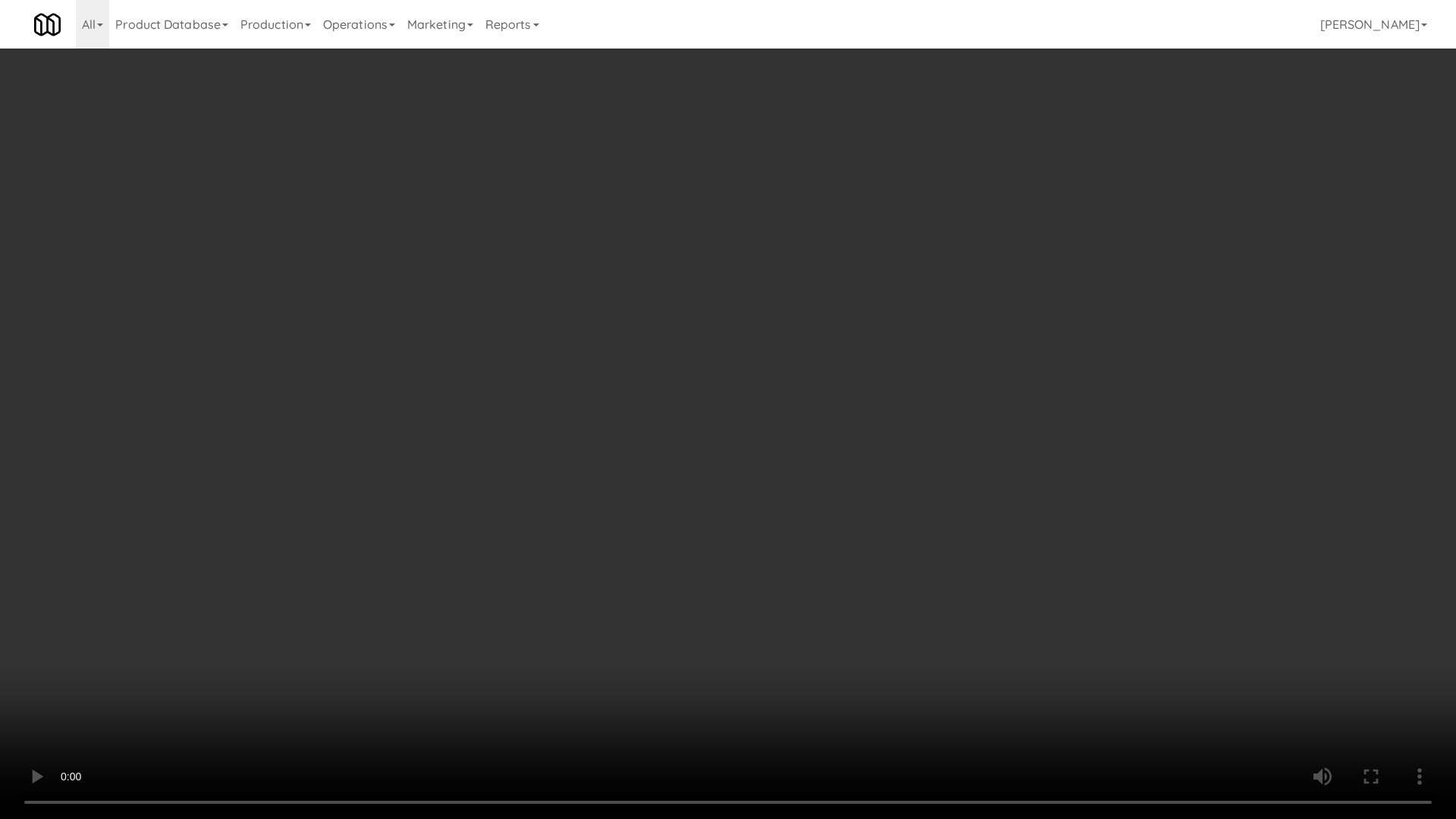
click at [686, 352] on video at bounding box center [728, 410] width 1456 height 819
click at [691, 348] on video at bounding box center [728, 410] width 1456 height 819
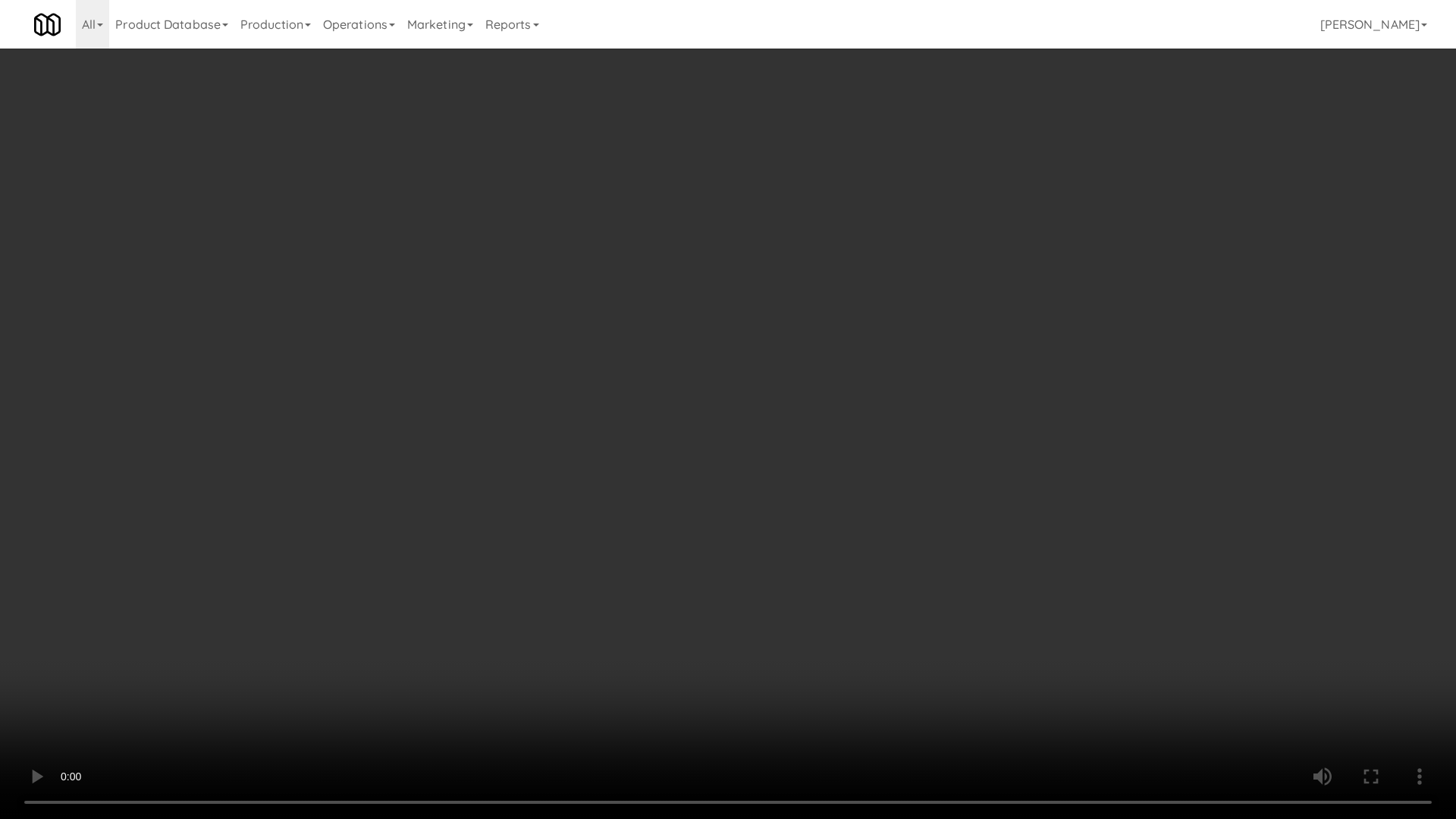
click at [691, 348] on video at bounding box center [728, 410] width 1456 height 819
click at [693, 347] on video at bounding box center [728, 410] width 1456 height 819
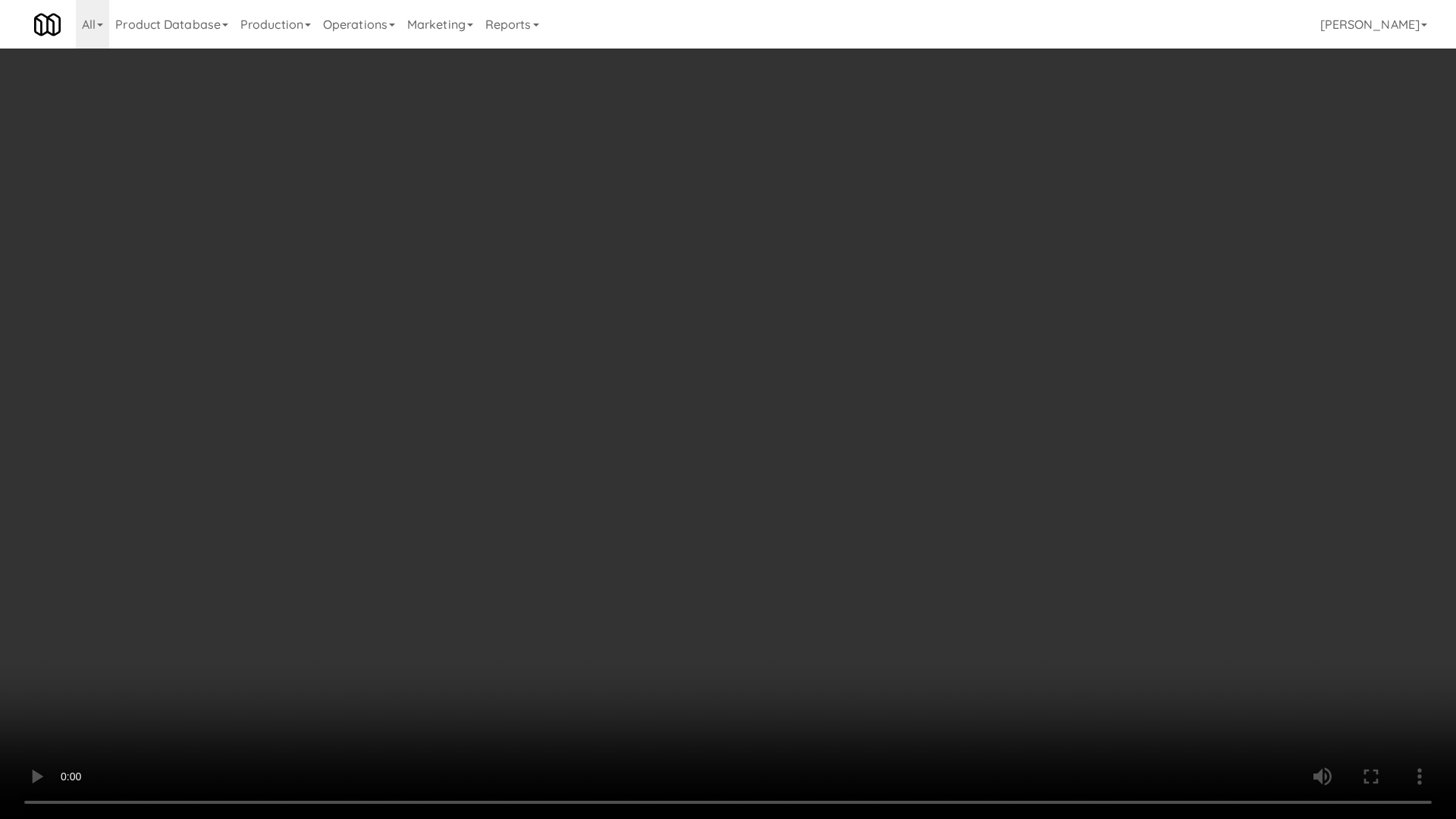
click at [693, 347] on video at bounding box center [728, 410] width 1456 height 819
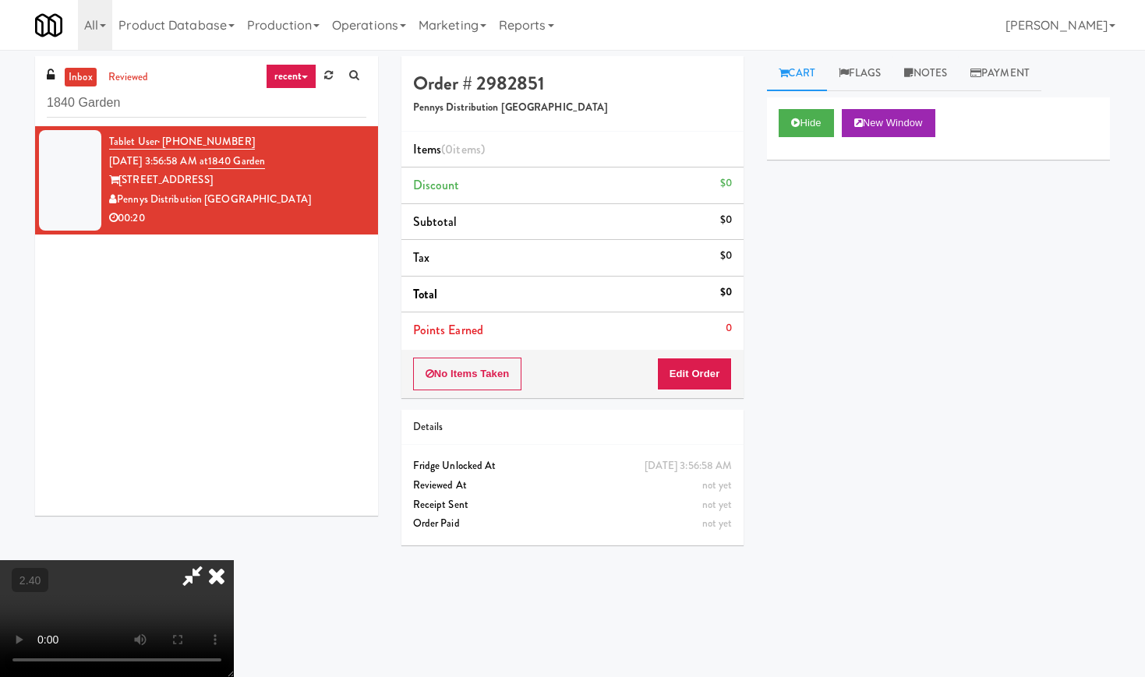
click at [234, 560] on icon at bounding box center [217, 575] width 34 height 31
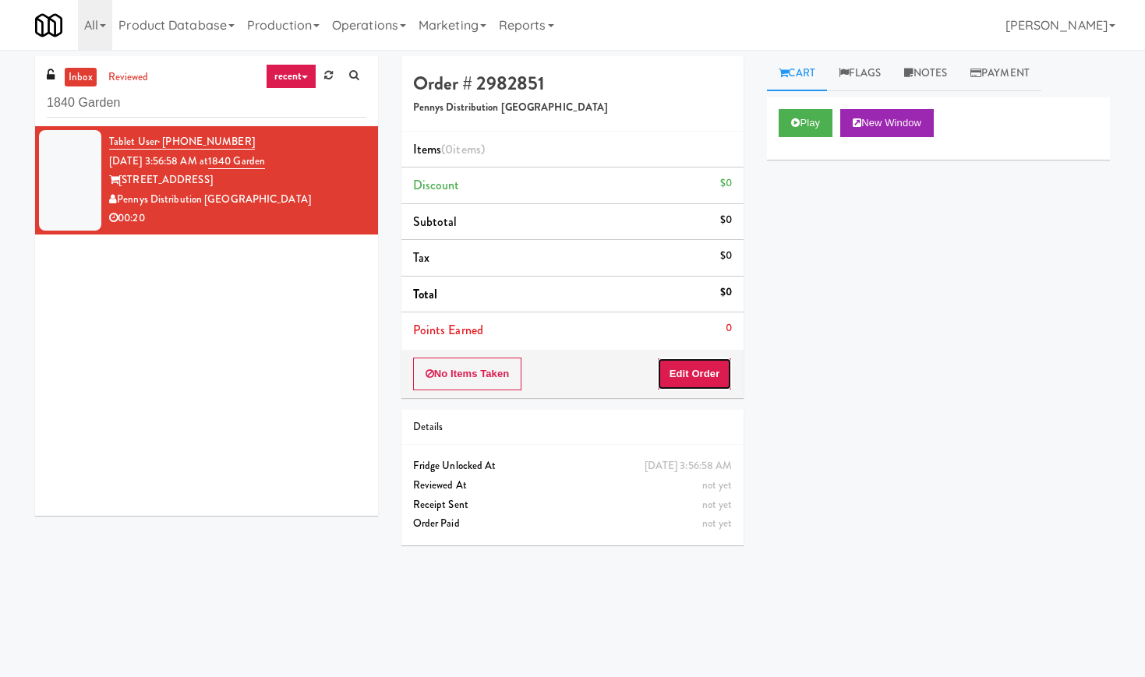
click at [684, 380] on button "Edit Order" at bounding box center [695, 374] width 76 height 33
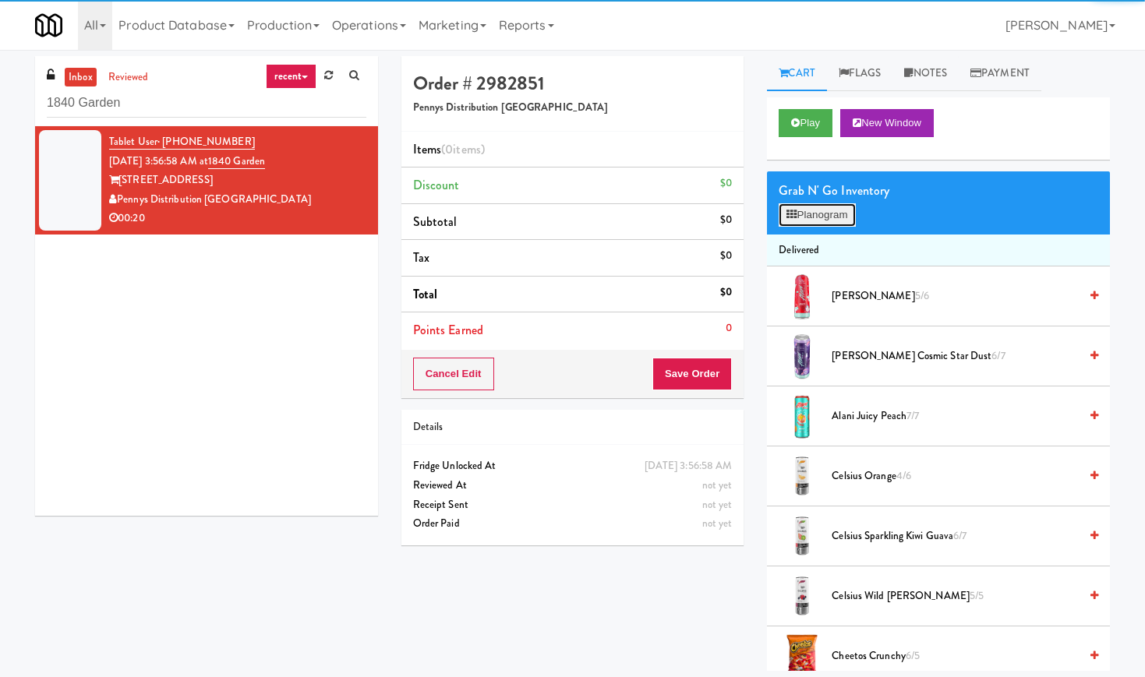
click at [808, 219] on button "Planogram" at bounding box center [817, 214] width 76 height 23
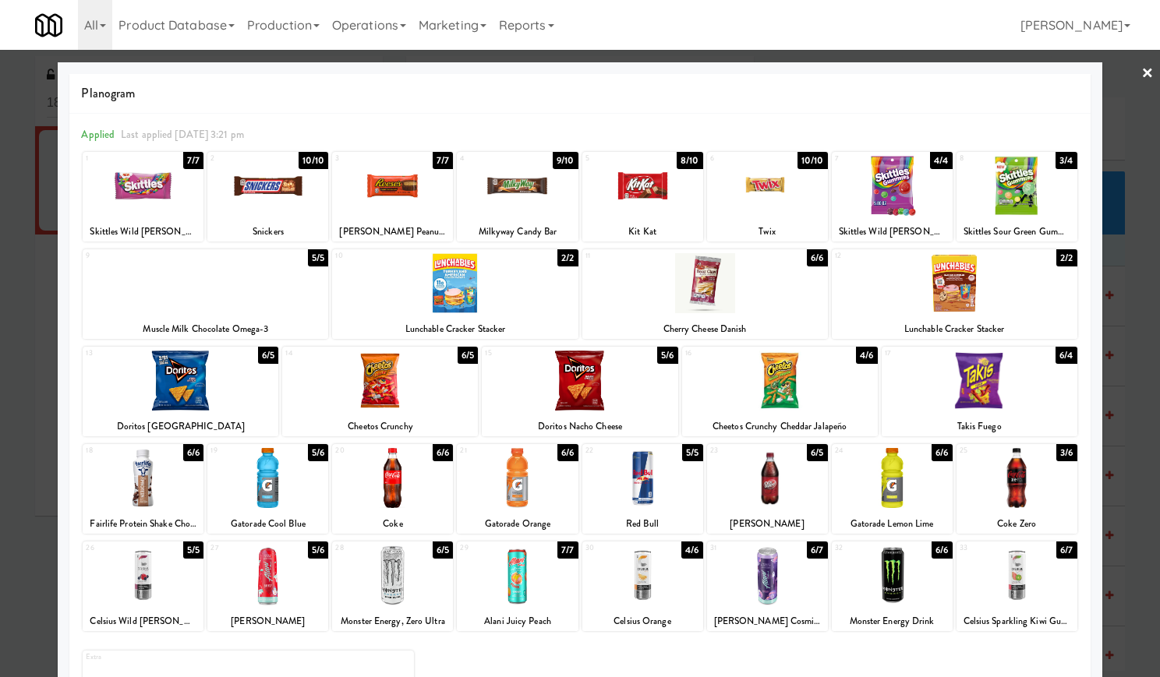
click at [1008, 560] on div at bounding box center [1016, 576] width 121 height 60
click at [538, 199] on div at bounding box center [517, 186] width 121 height 60
click at [1141, 72] on div at bounding box center [580, 338] width 1160 height 677
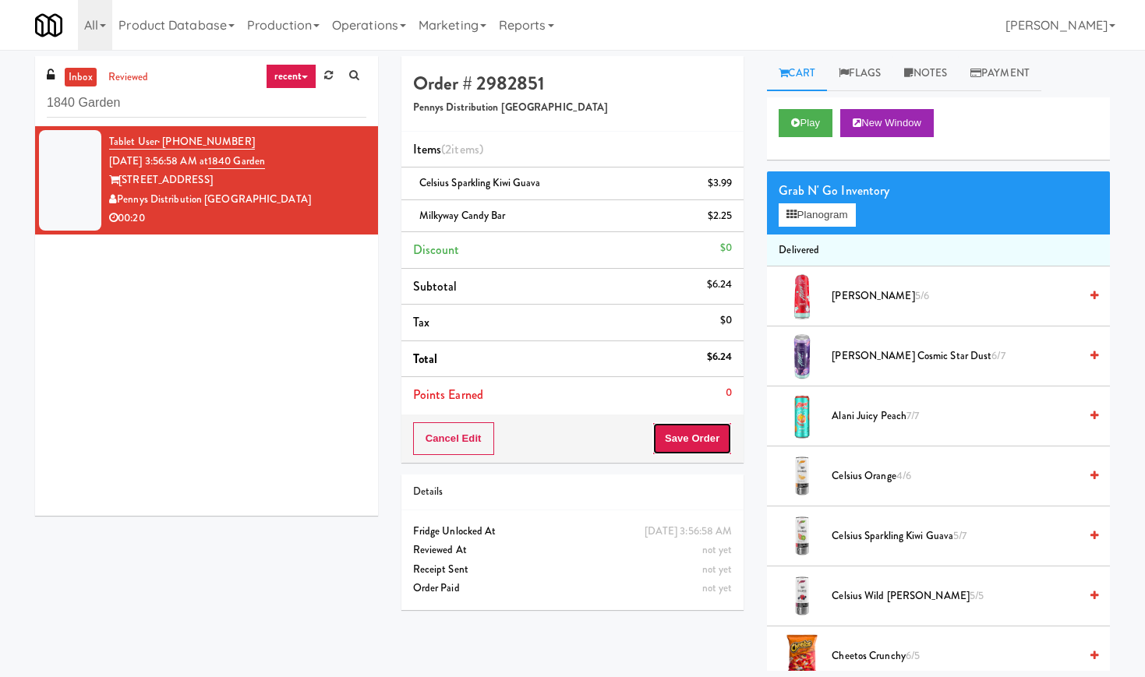
click at [684, 434] on button "Save Order" at bounding box center [691, 438] width 79 height 33
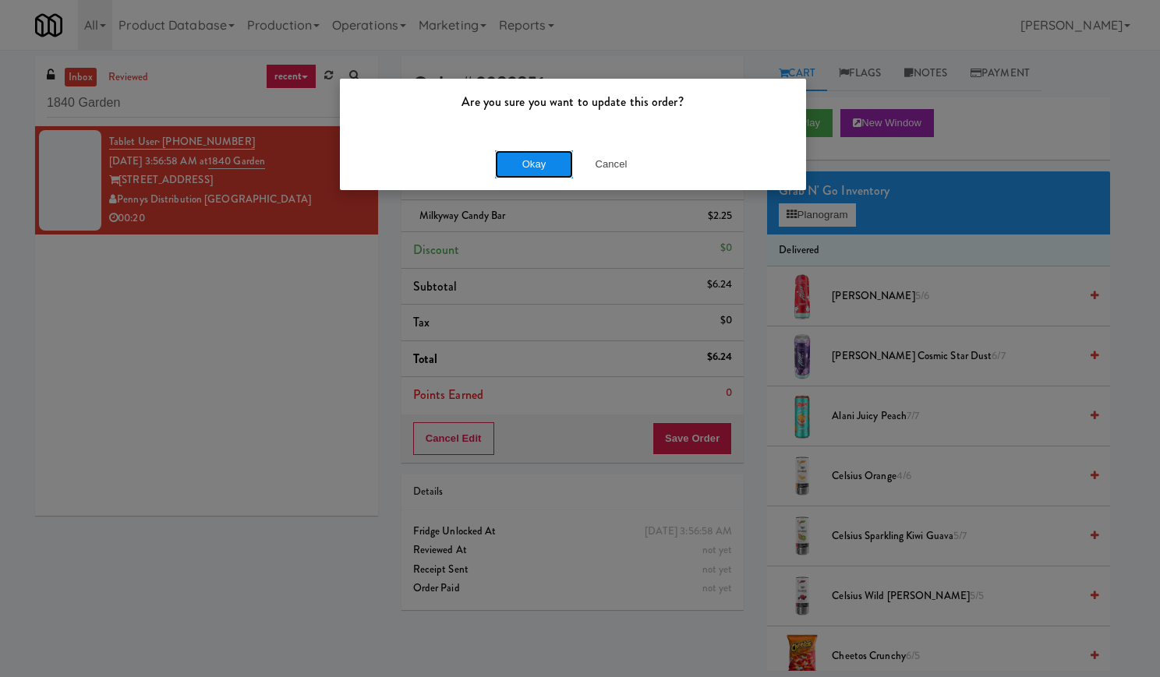
click at [507, 171] on button "Okay" at bounding box center [534, 164] width 78 height 28
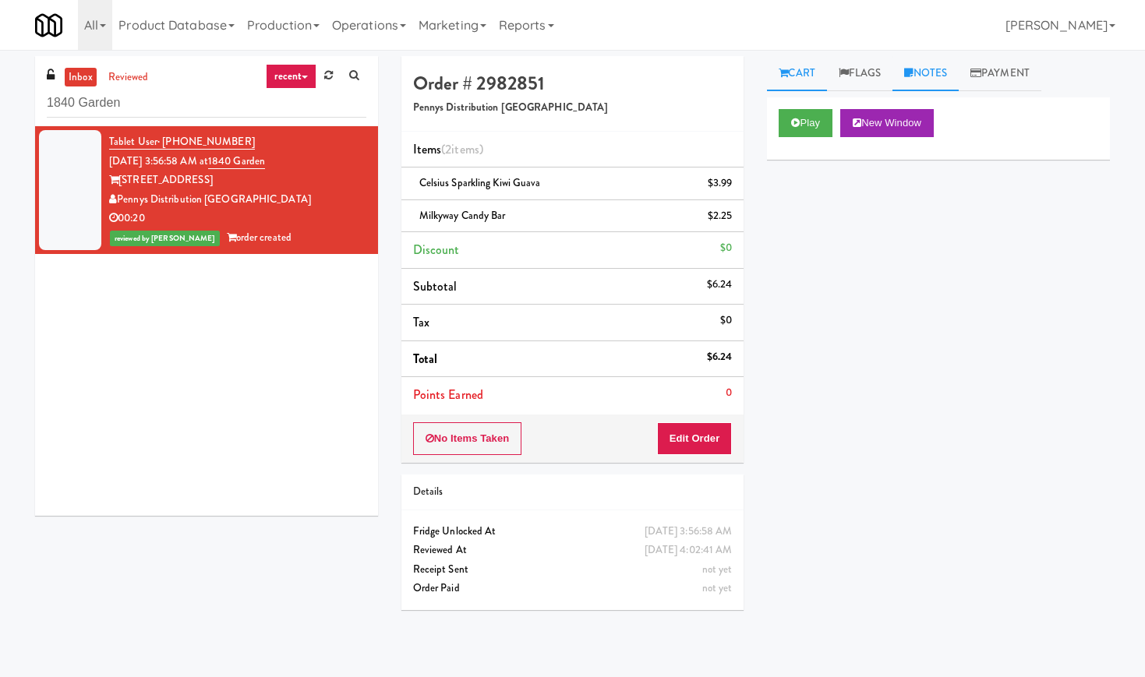
click at [945, 79] on link "Notes" at bounding box center [925, 73] width 66 height 35
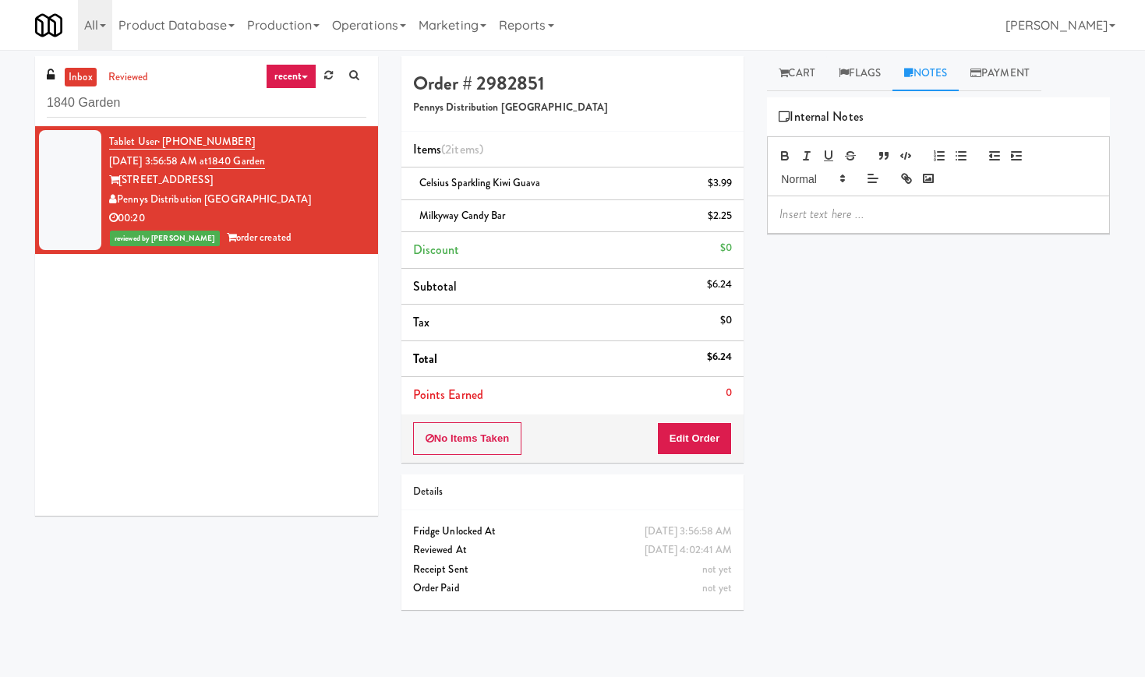
click at [909, 206] on p at bounding box center [938, 214] width 318 height 17
click at [897, 291] on div "Play New Window Primary Flag Clear Flag if unable to determine what was taken o…" at bounding box center [938, 389] width 343 height 585
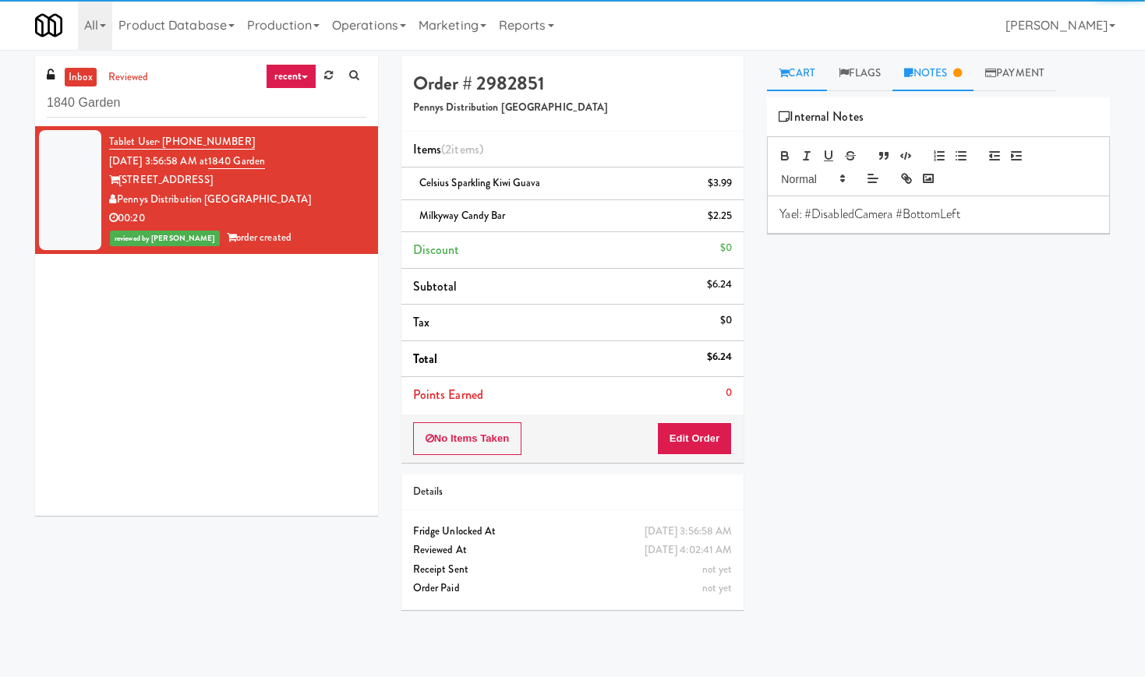
click at [814, 81] on link "Cart" at bounding box center [797, 73] width 60 height 35
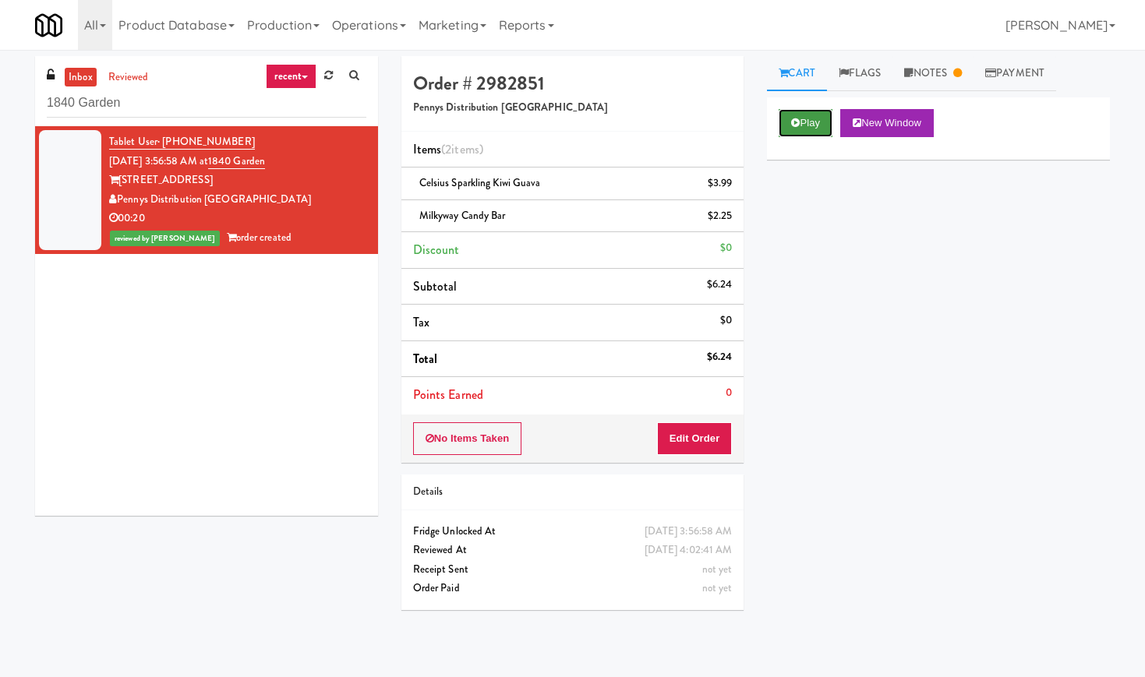
click at [811, 123] on button "Play" at bounding box center [806, 123] width 54 height 28
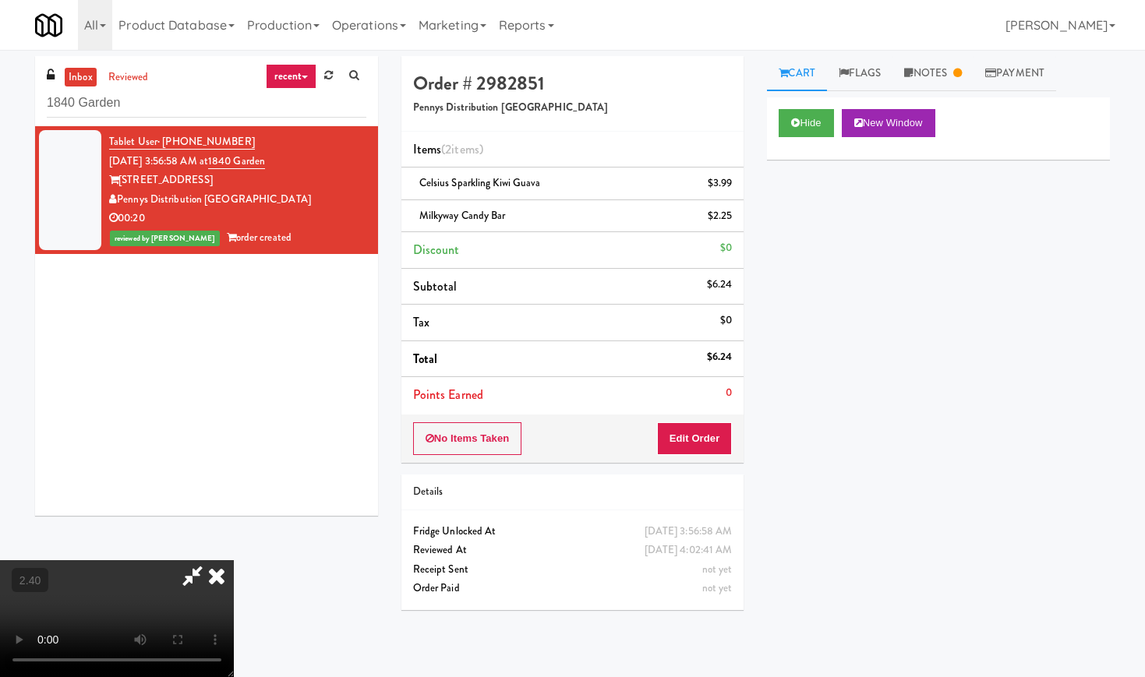
click at [234, 560] on video at bounding box center [117, 618] width 234 height 117
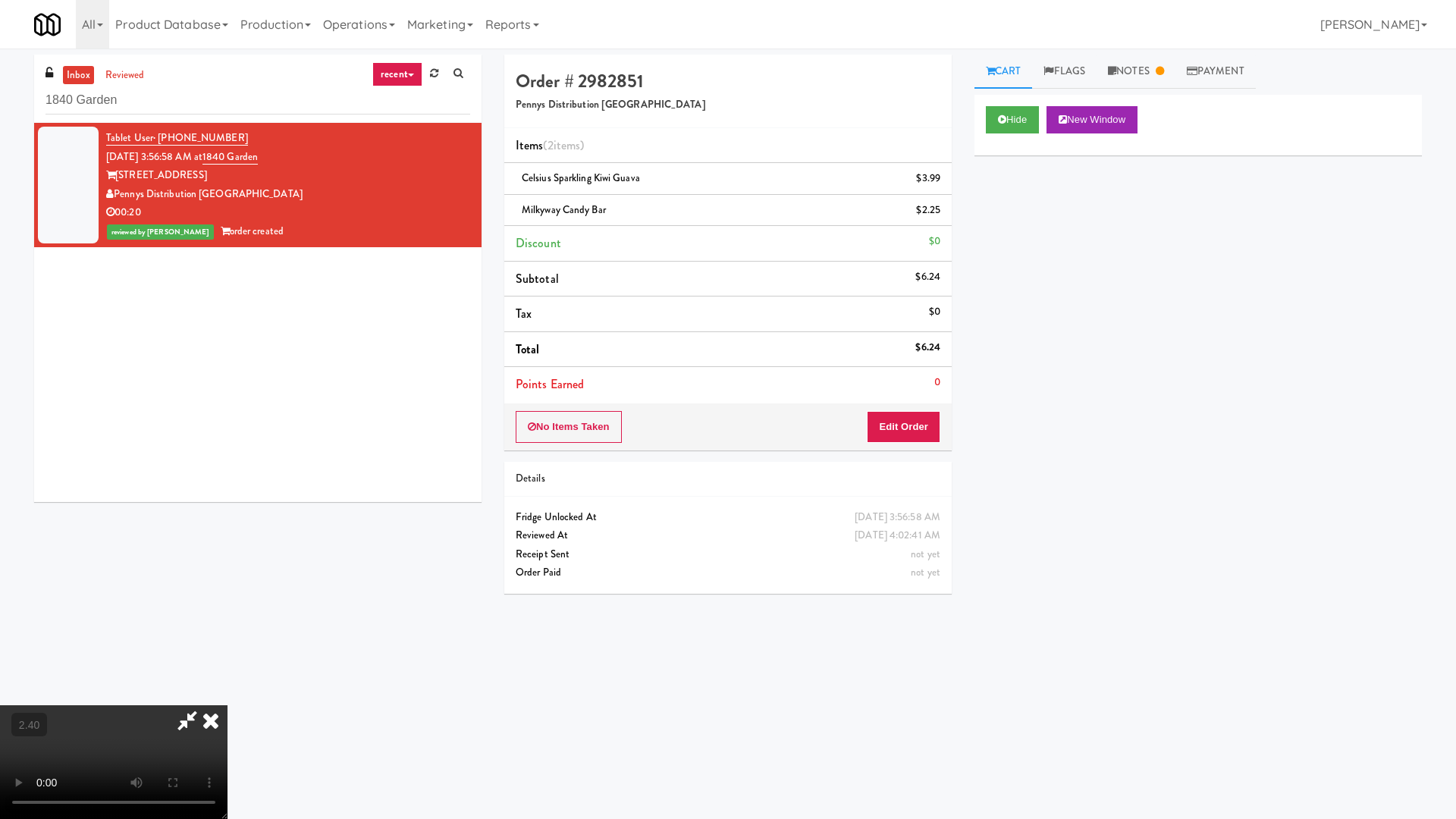
click at [228, 658] on video at bounding box center [114, 762] width 228 height 114
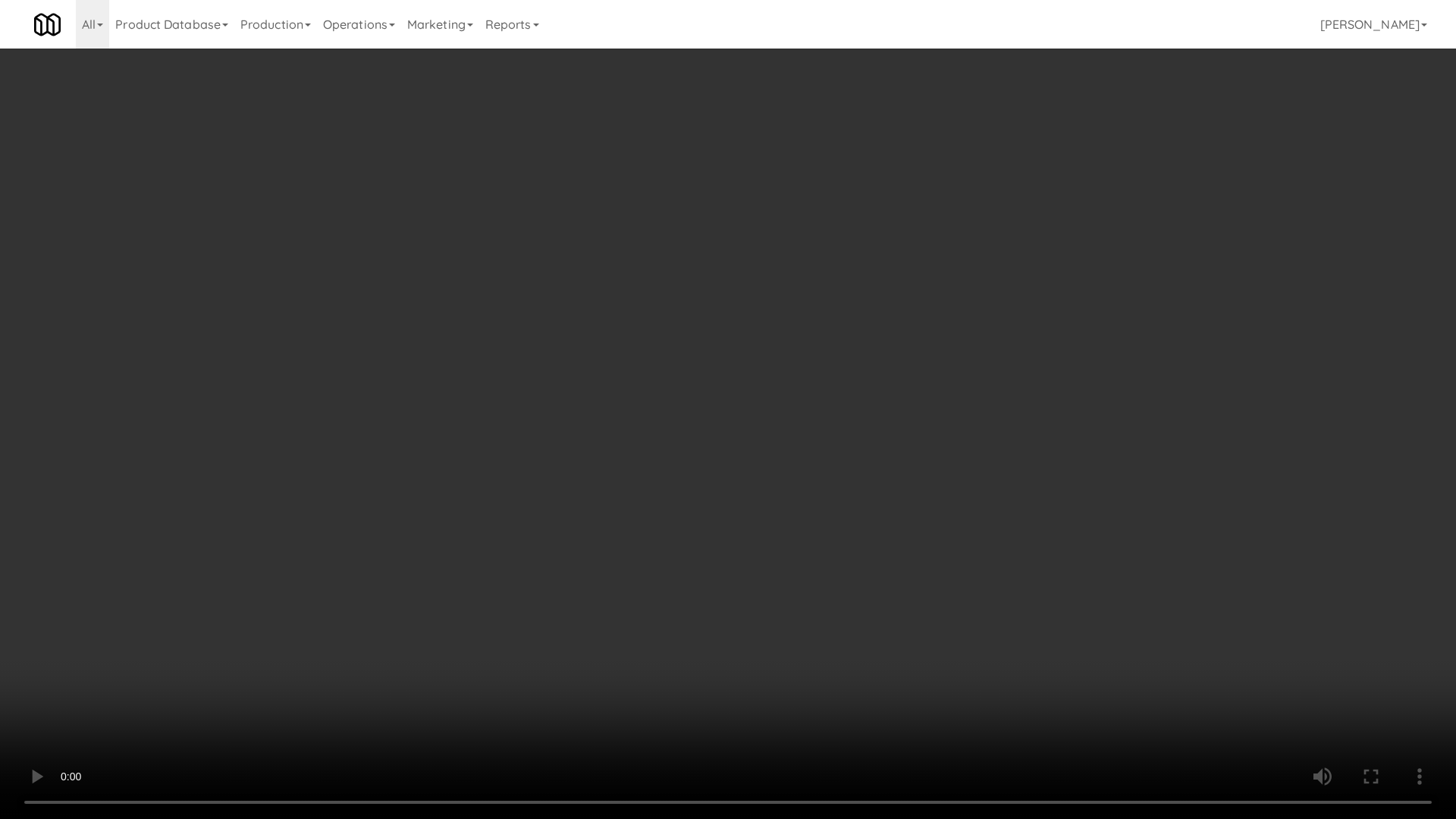
click at [714, 393] on video at bounding box center [728, 410] width 1456 height 819
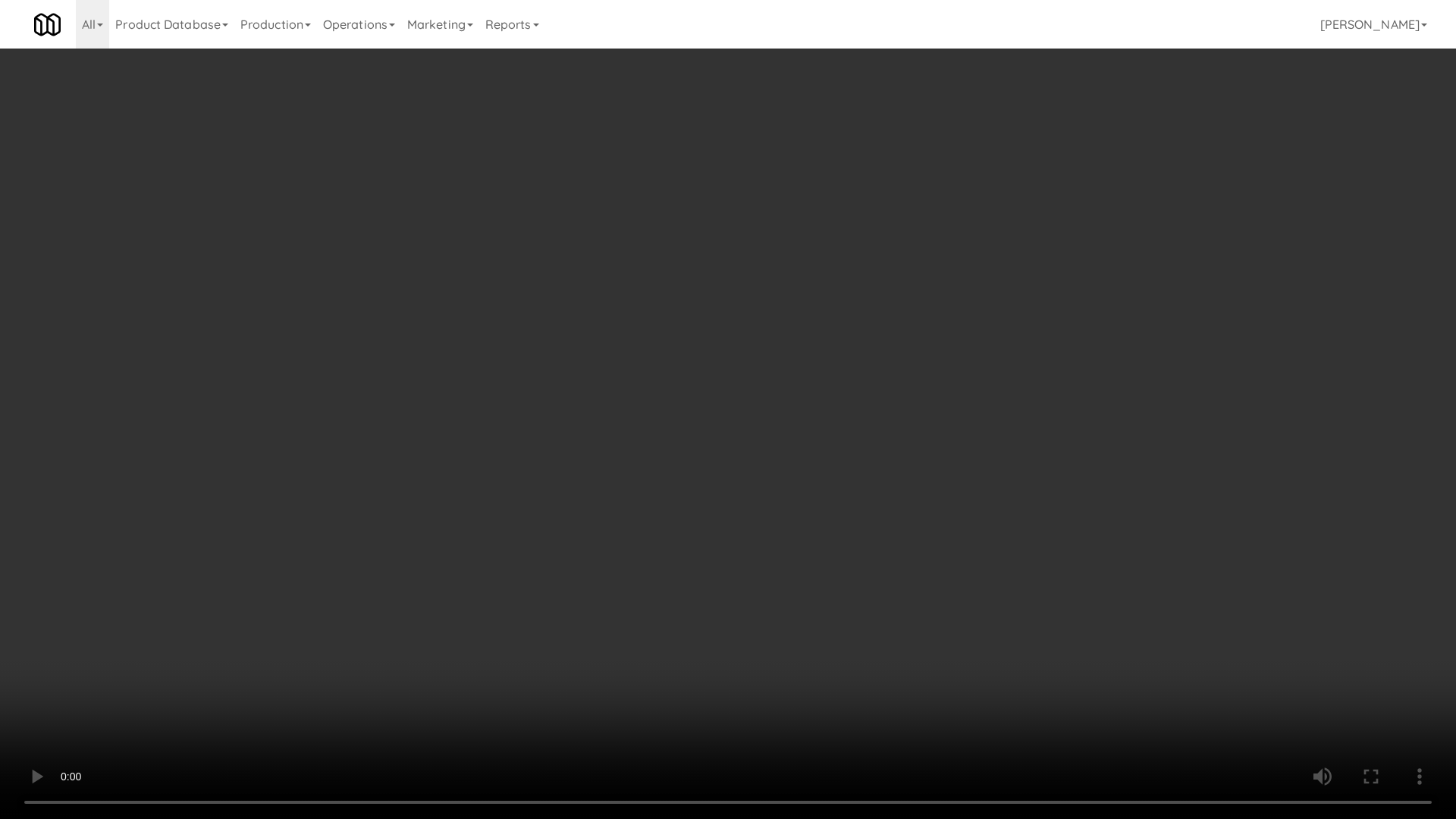
click at [714, 393] on video at bounding box center [728, 410] width 1456 height 819
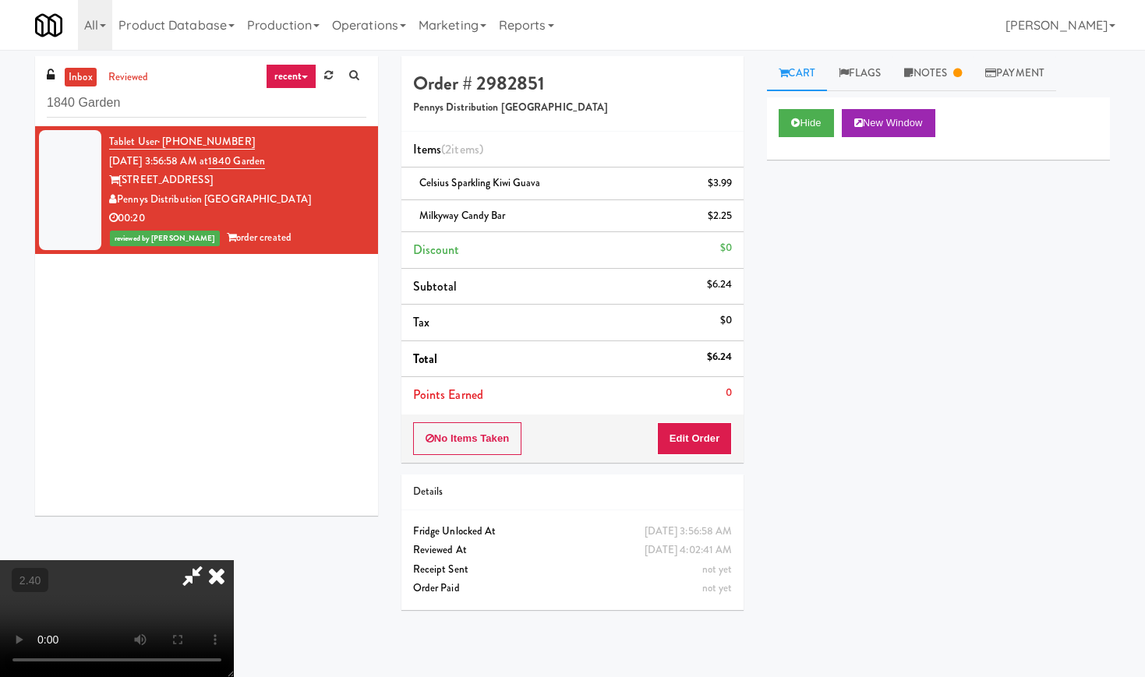
click at [234, 560] on icon at bounding box center [217, 575] width 34 height 31
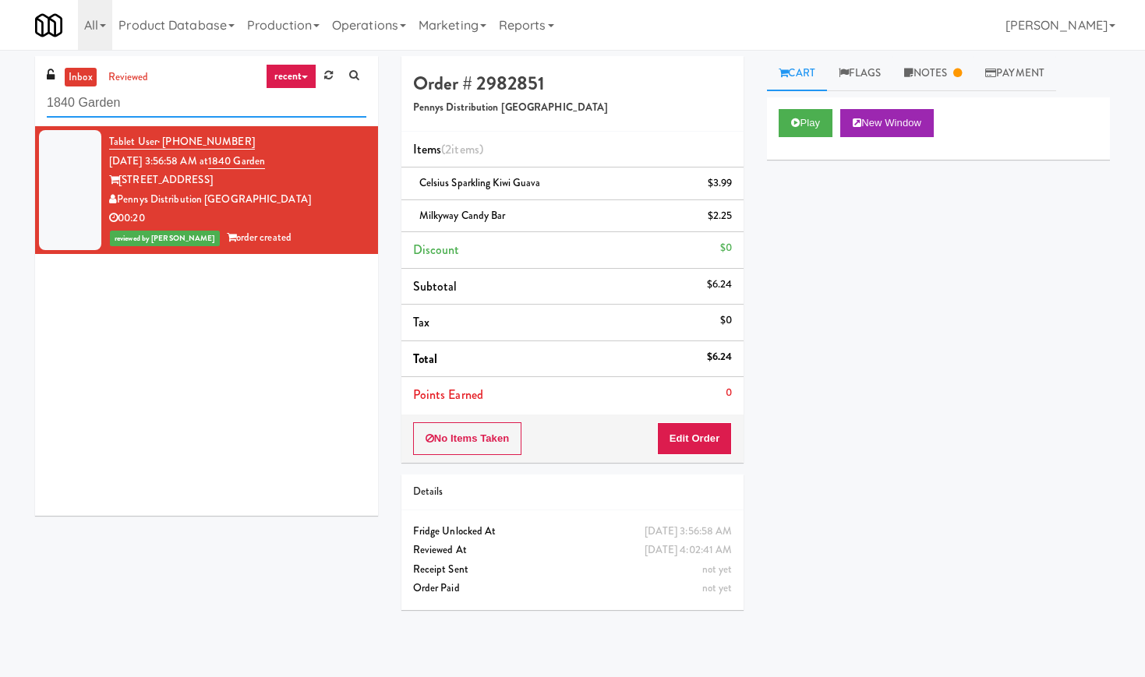
click at [128, 108] on input "1840 Garden" at bounding box center [207, 103] width 320 height 29
paste input "The Jack - Combo - Left"
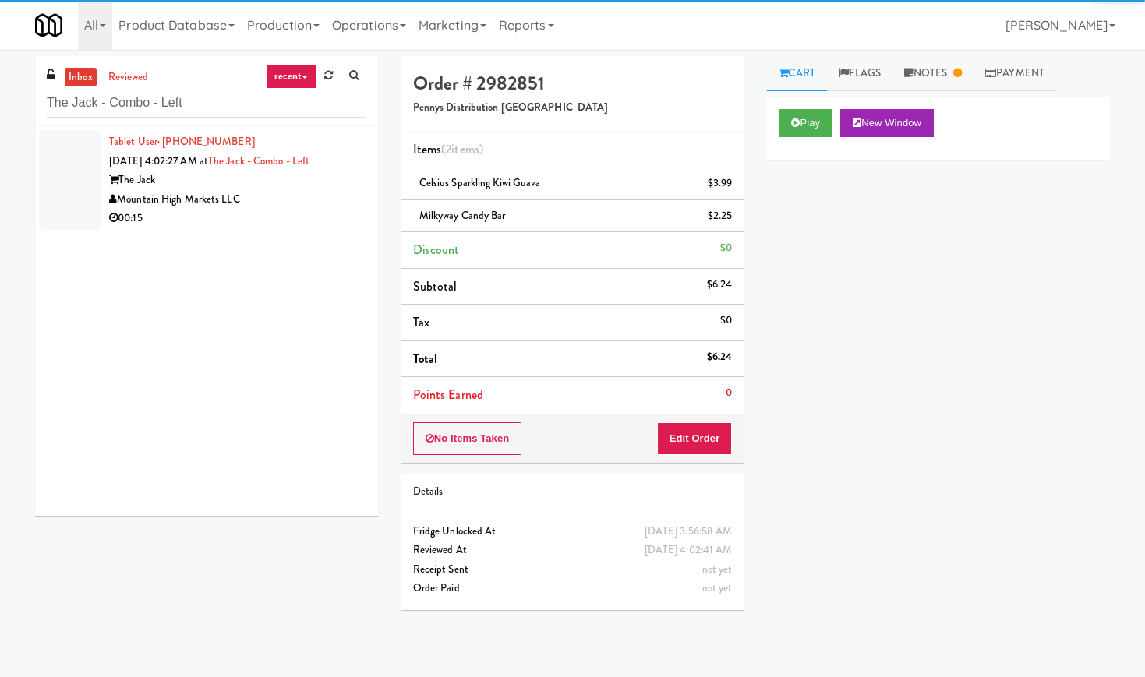
click at [335, 181] on div "The Jack" at bounding box center [237, 180] width 257 height 19
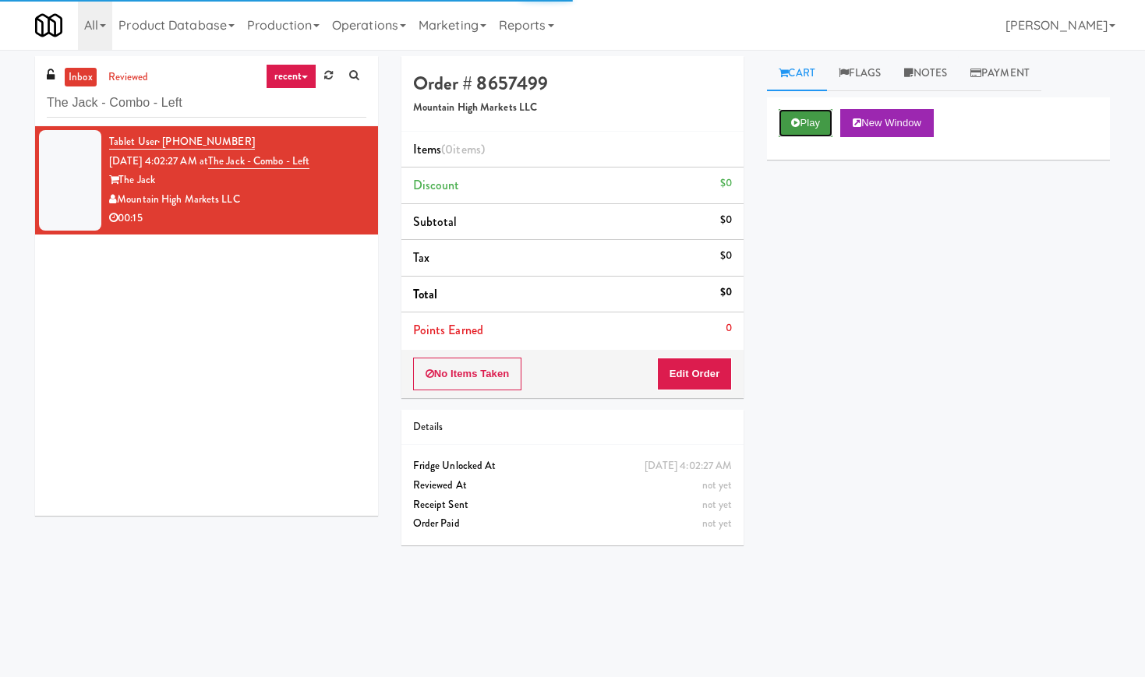
click at [803, 117] on button "Play" at bounding box center [806, 123] width 54 height 28
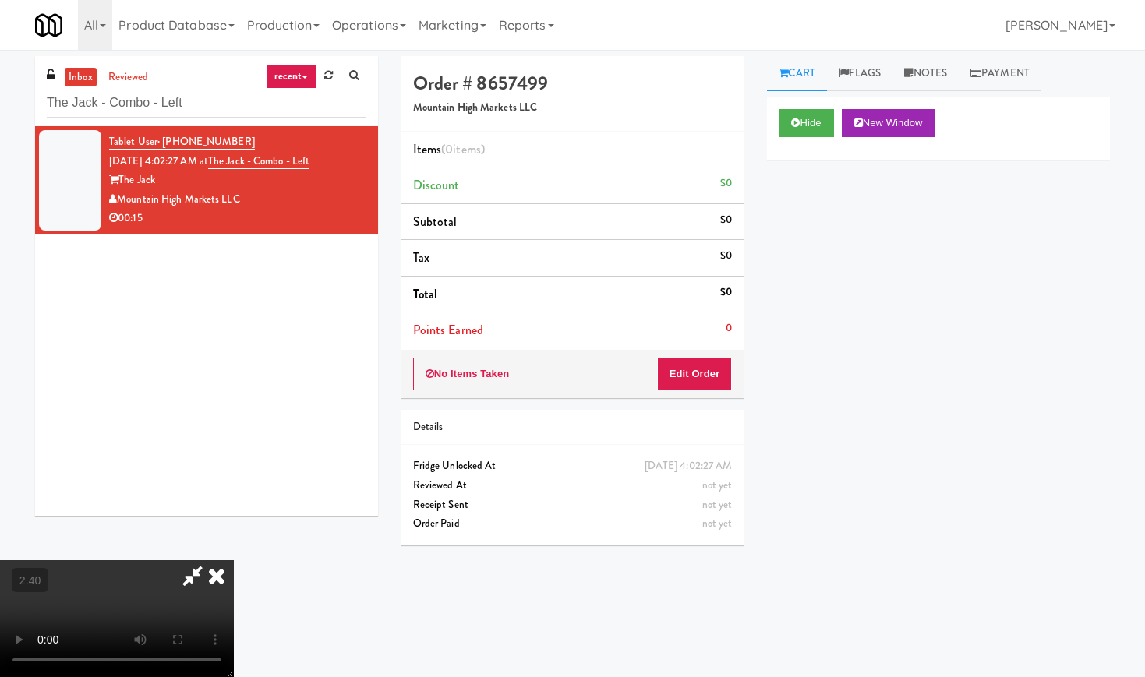
click at [198, 560] on video at bounding box center [117, 618] width 234 height 117
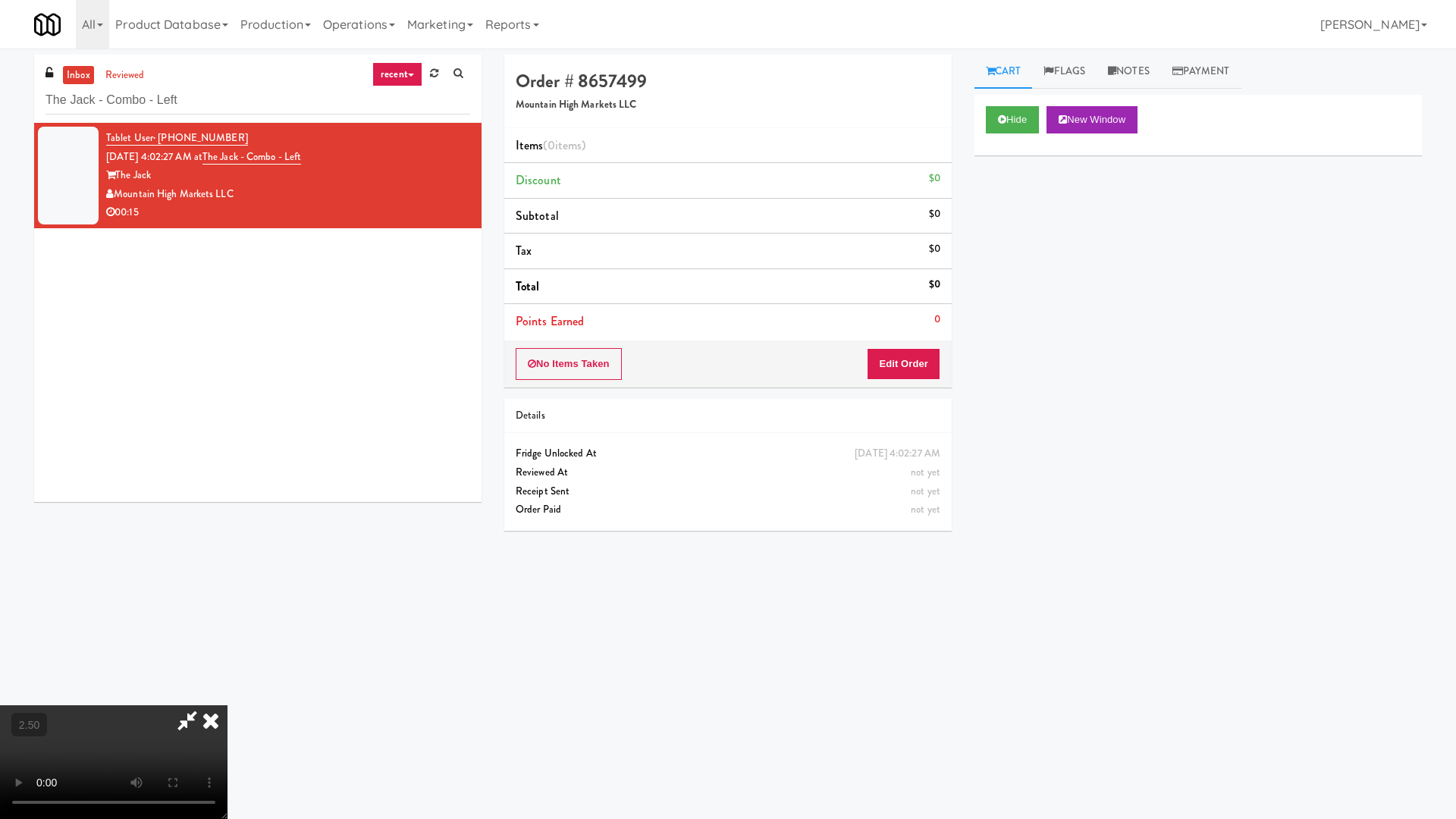
click at [228, 658] on video at bounding box center [114, 762] width 228 height 114
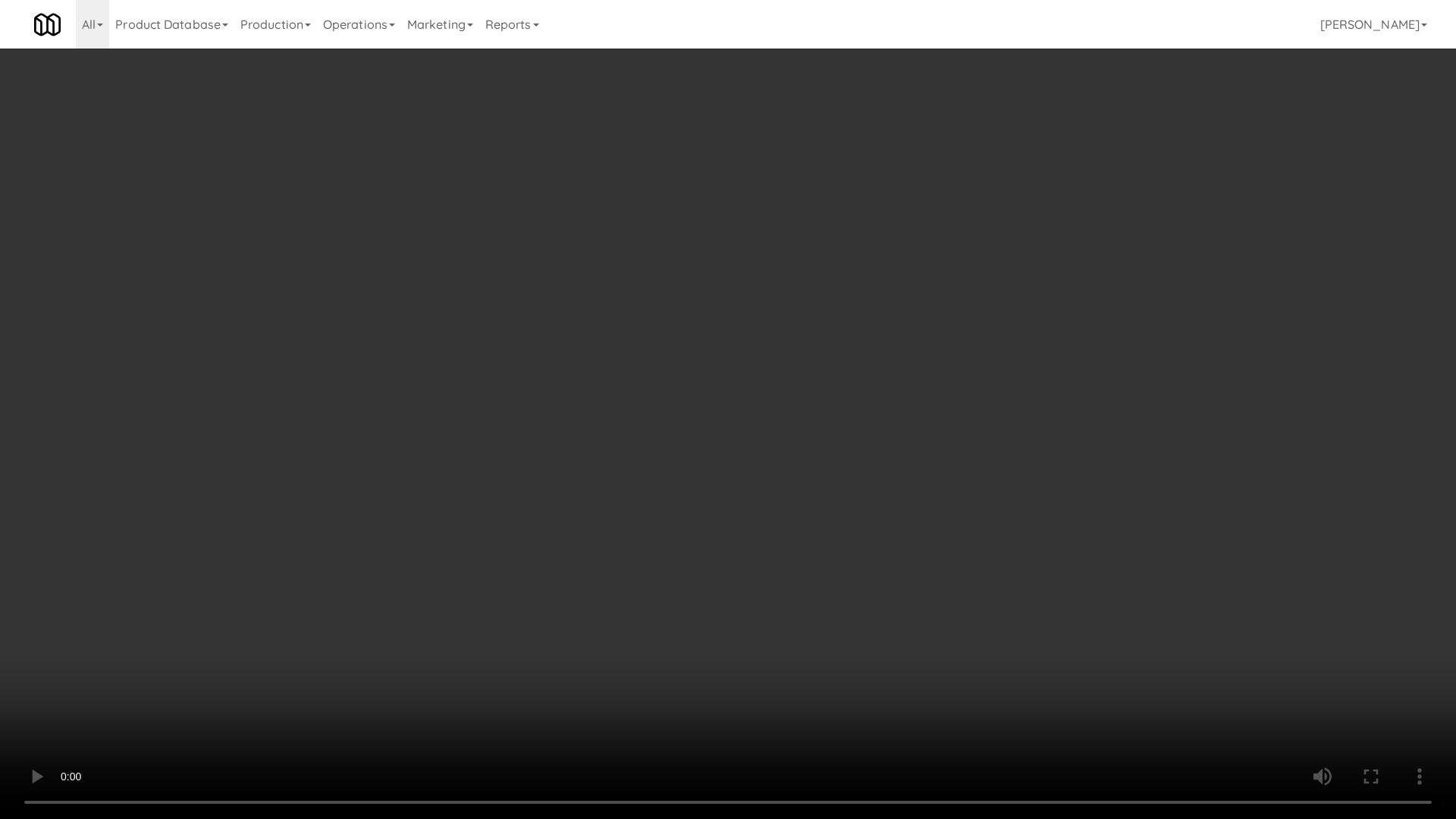
click at [606, 311] on video at bounding box center [728, 410] width 1456 height 819
click at [636, 269] on video at bounding box center [728, 410] width 1456 height 819
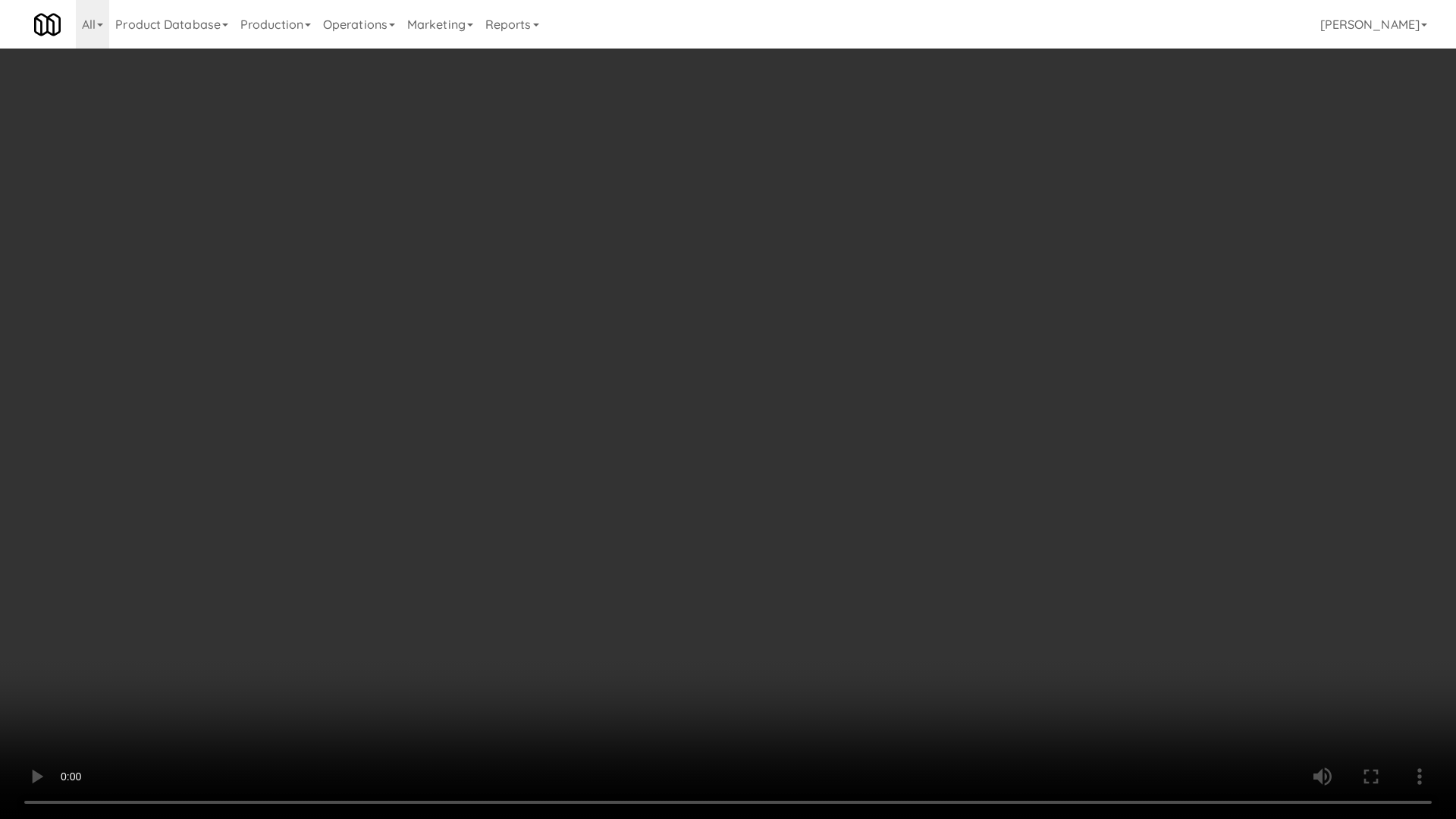
click at [636, 269] on video at bounding box center [728, 410] width 1456 height 819
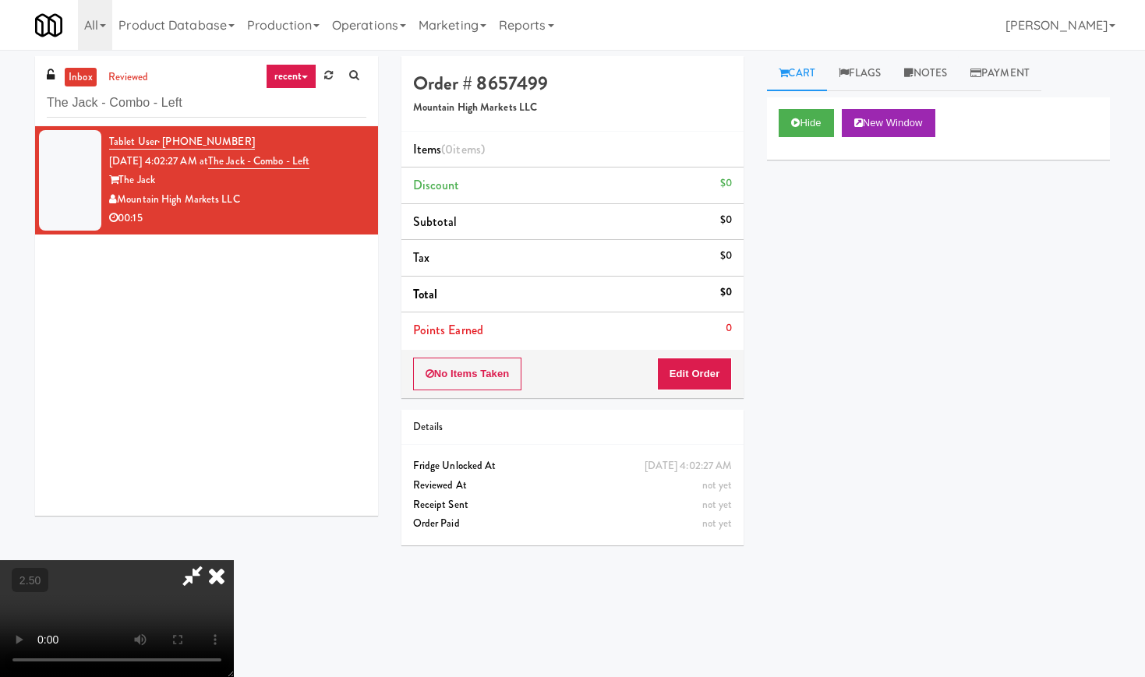
click at [234, 560] on icon at bounding box center [217, 575] width 34 height 31
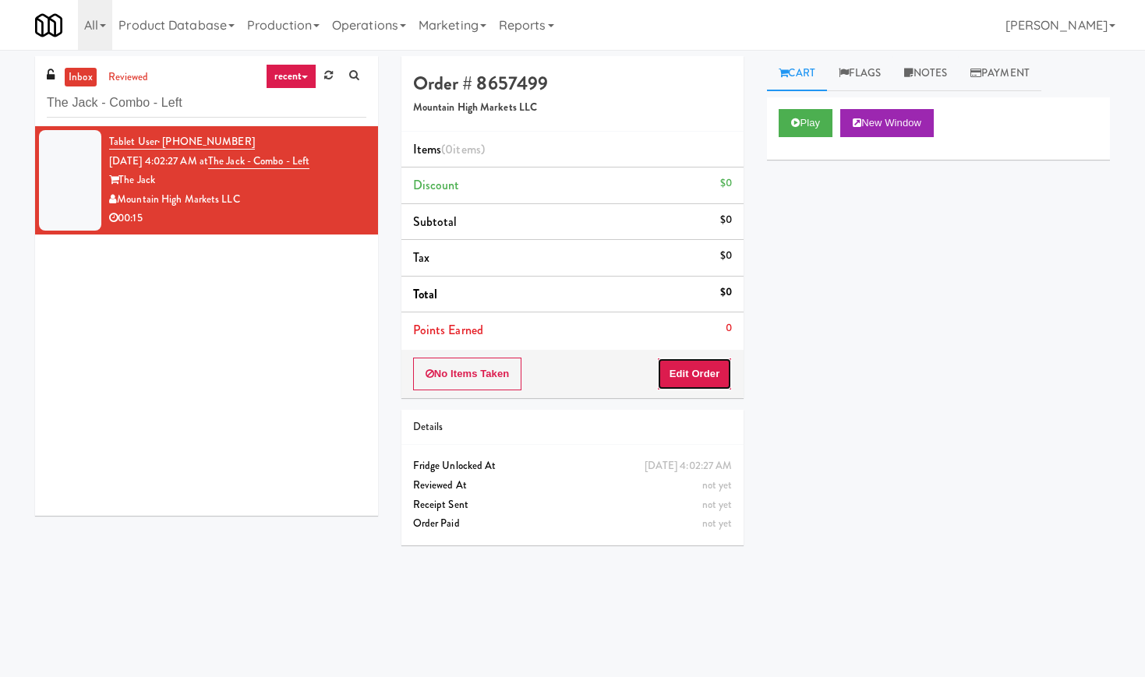
click at [707, 378] on button "Edit Order" at bounding box center [695, 374] width 76 height 33
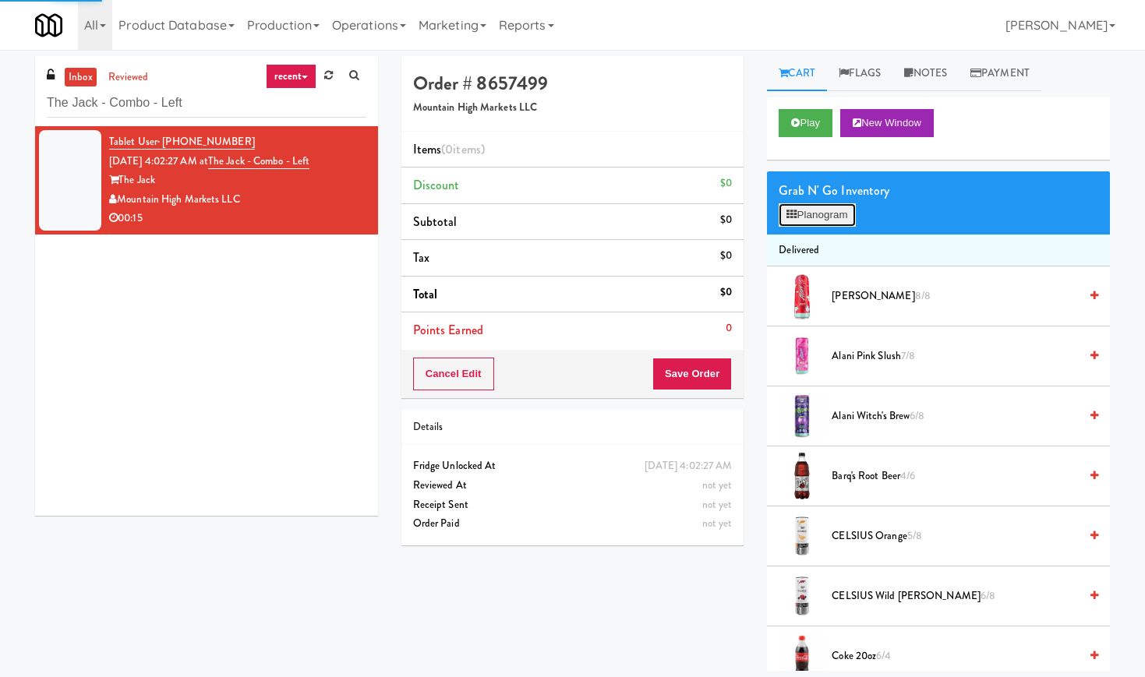
click at [841, 216] on button "Planogram" at bounding box center [817, 214] width 76 height 23
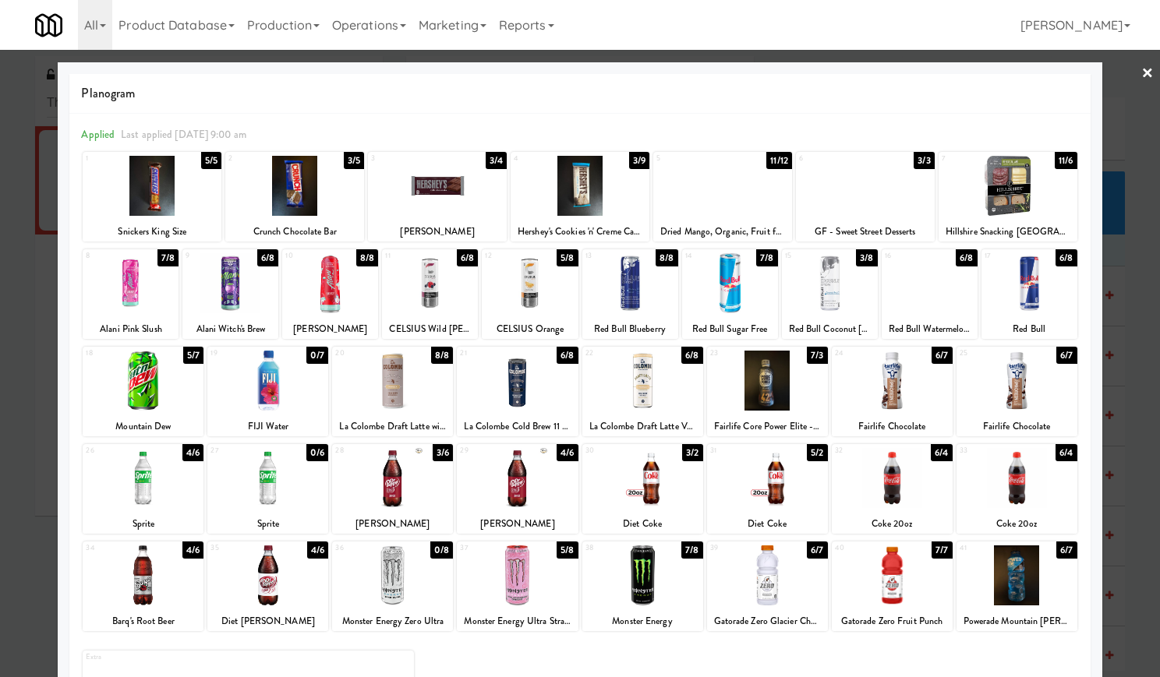
click at [291, 591] on div at bounding box center [267, 576] width 121 height 60
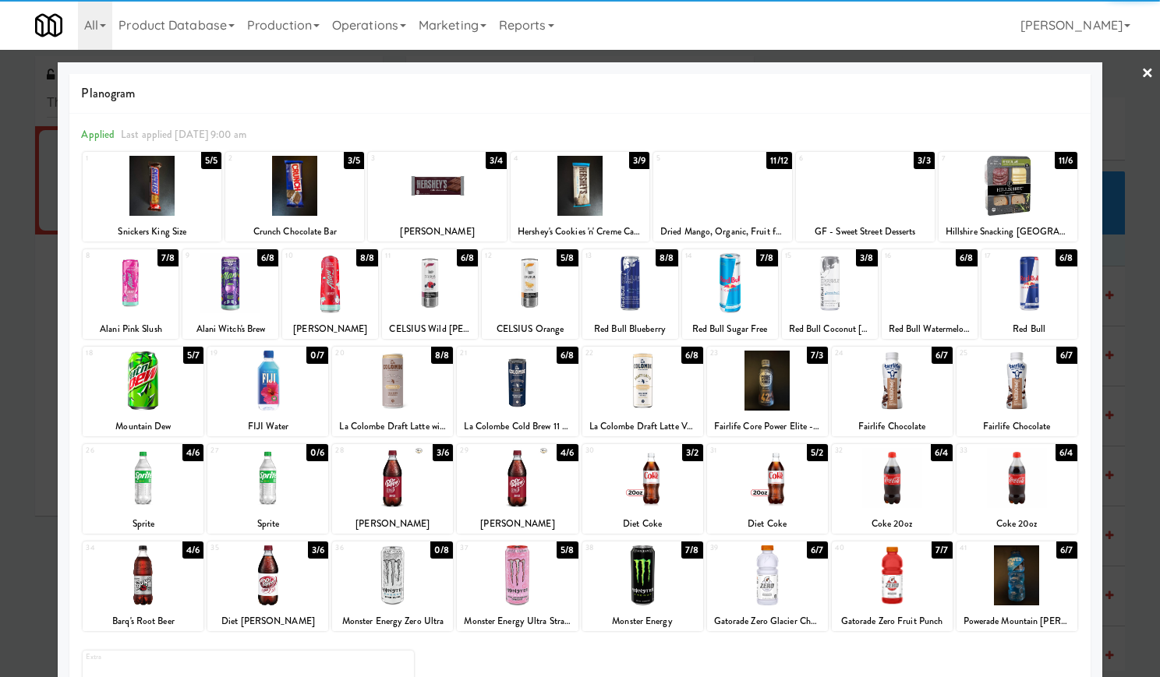
click at [503, 572] on div at bounding box center [517, 576] width 121 height 60
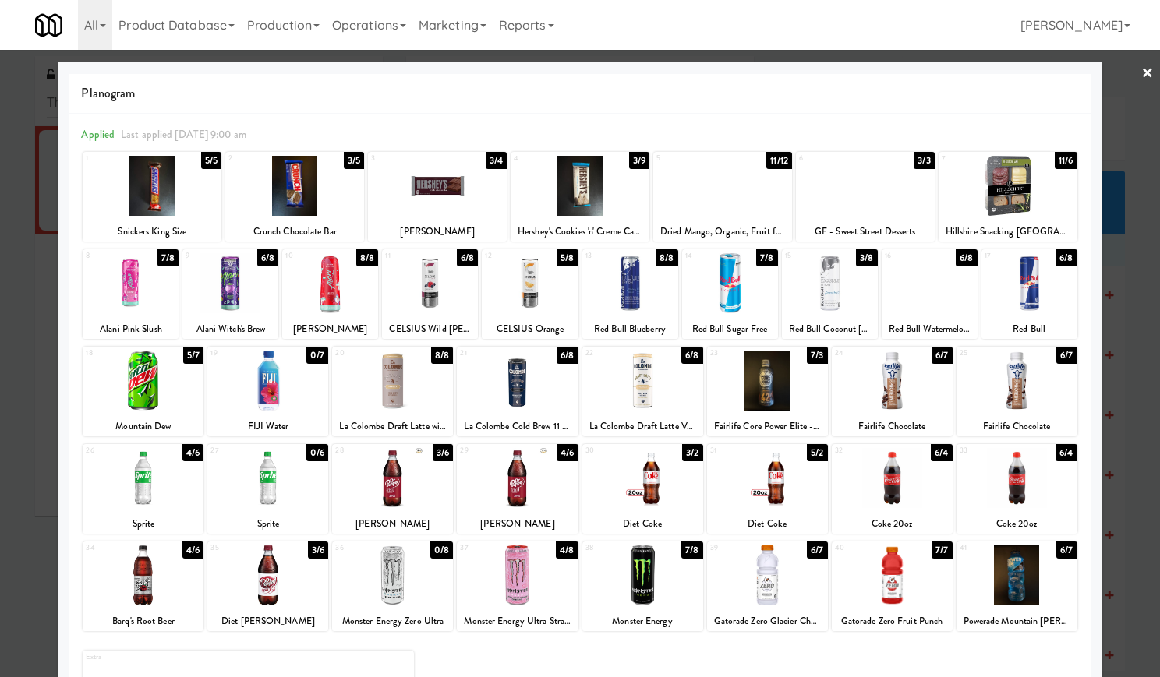
click at [1142, 67] on div at bounding box center [580, 338] width 1160 height 677
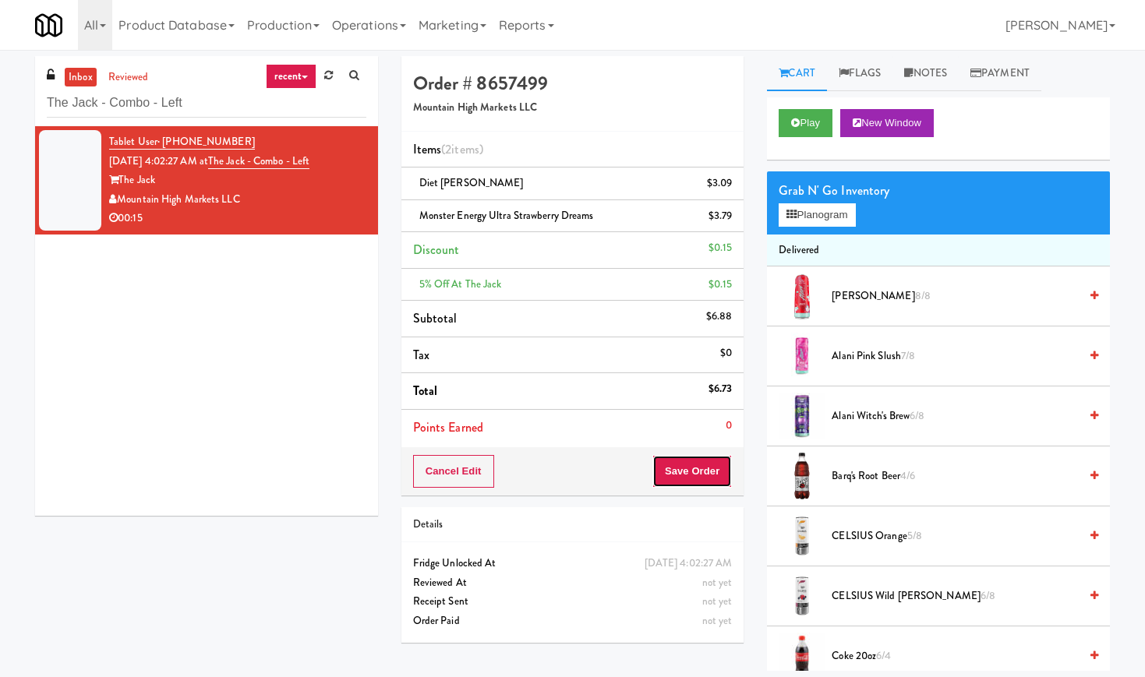
click at [664, 484] on button "Save Order" at bounding box center [691, 471] width 79 height 33
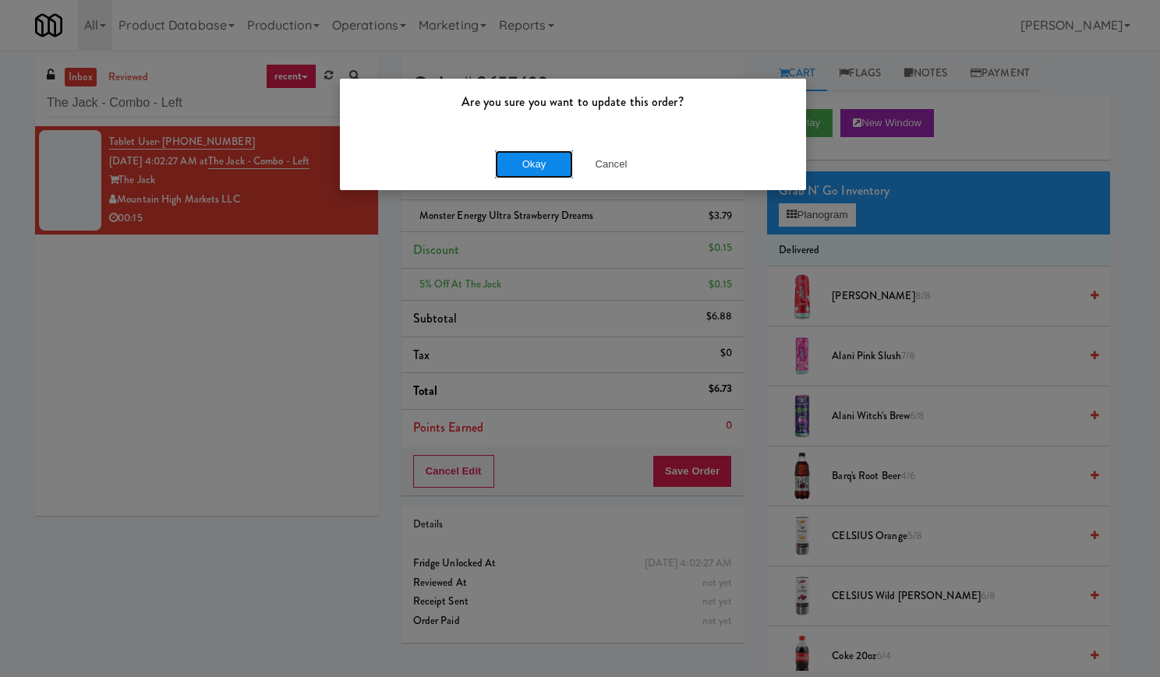
click at [529, 168] on button "Okay" at bounding box center [534, 164] width 78 height 28
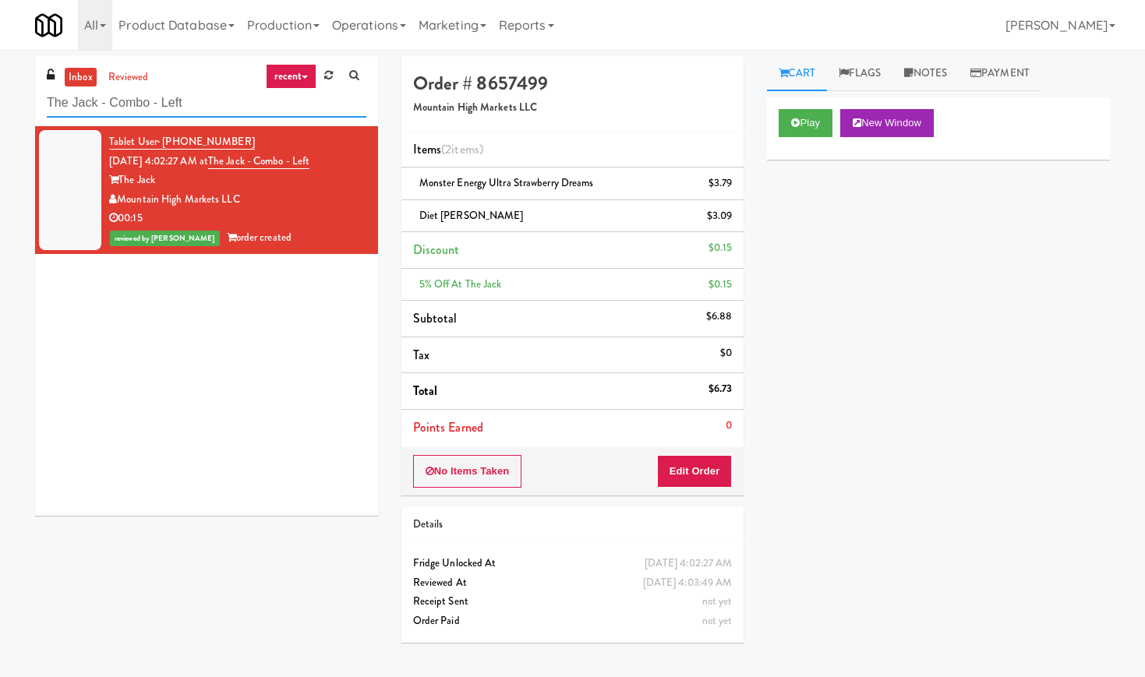
click at [164, 109] on input "The Jack - Combo - Left" at bounding box center [207, 103] width 320 height 29
paste input "Fridge - Gym"
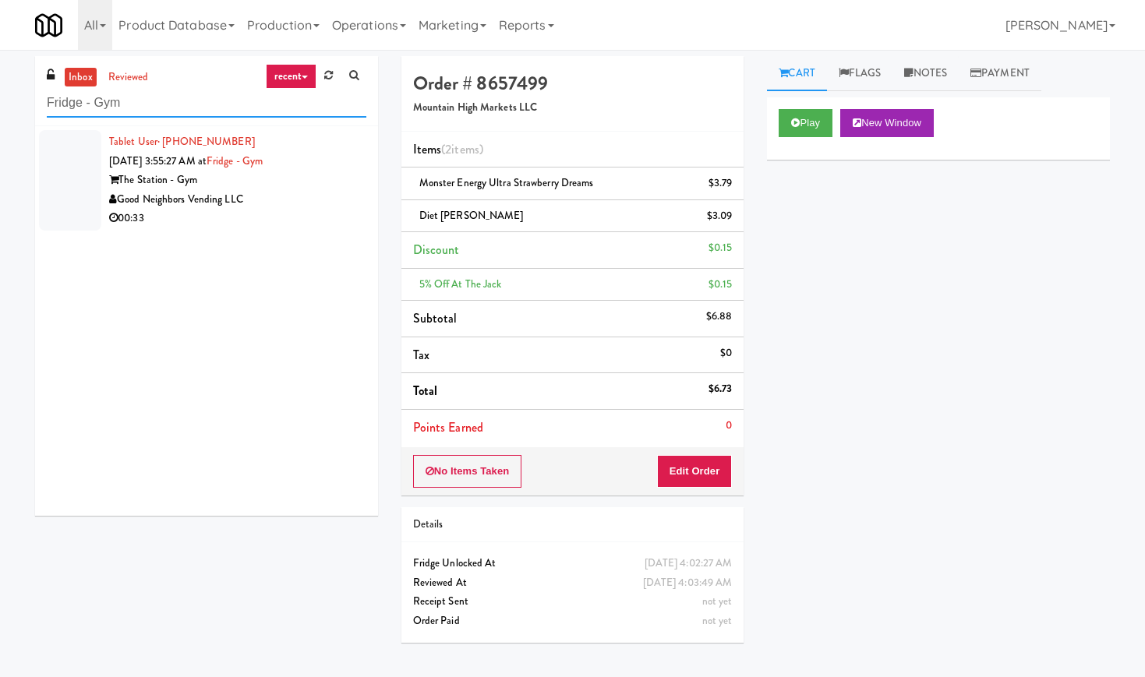
type input "Fridge - Gym"
click at [313, 202] on div "Good Neighbors Vending LLC" at bounding box center [237, 199] width 257 height 19
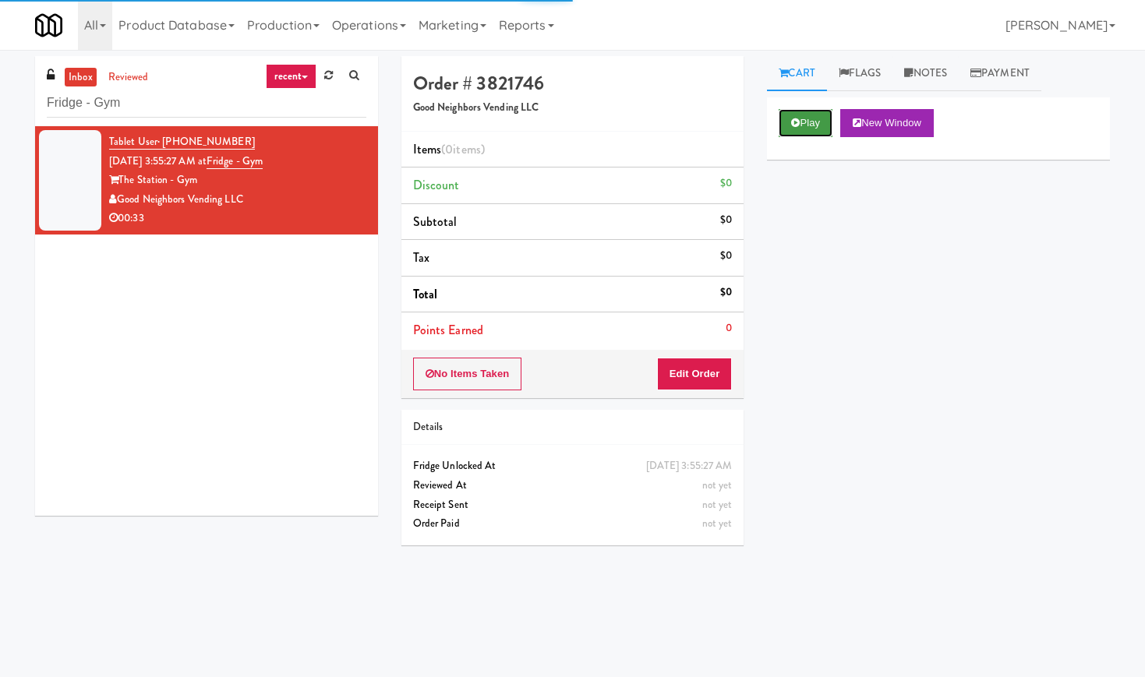
click at [792, 126] on icon at bounding box center [795, 123] width 9 height 10
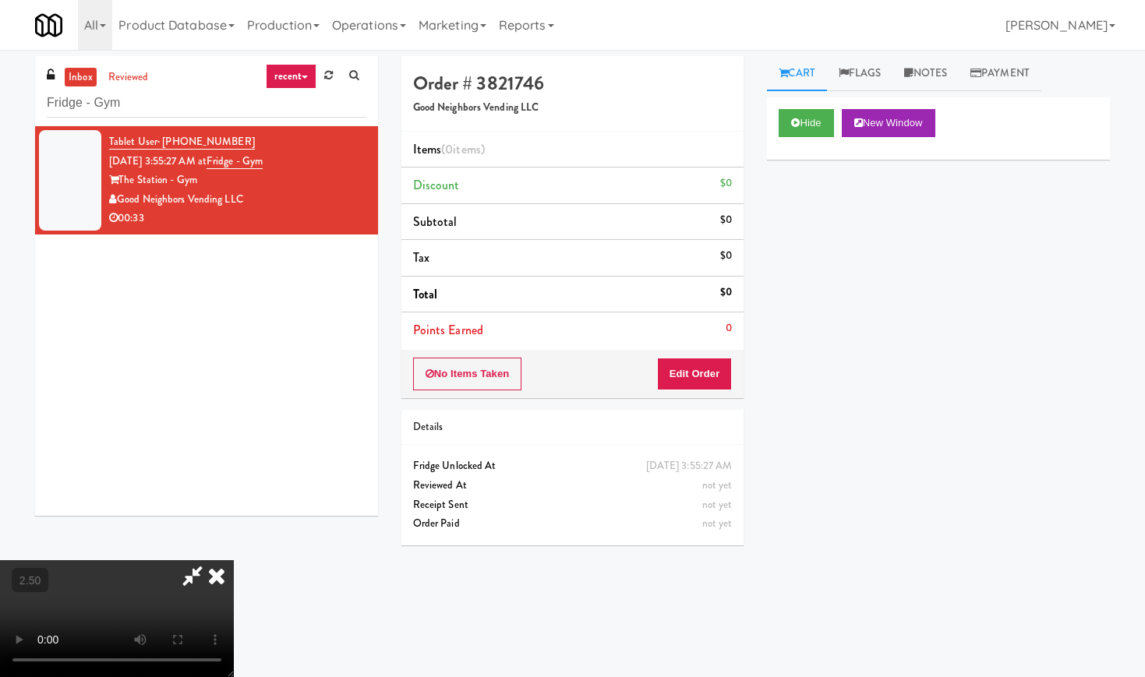
click at [175, 560] on video at bounding box center [117, 618] width 234 height 117
click at [189, 560] on video at bounding box center [117, 618] width 234 height 117
drag, startPoint x: 189, startPoint y: 515, endPoint x: 468, endPoint y: 612, distance: 294.5
click at [190, 560] on video at bounding box center [117, 618] width 234 height 117
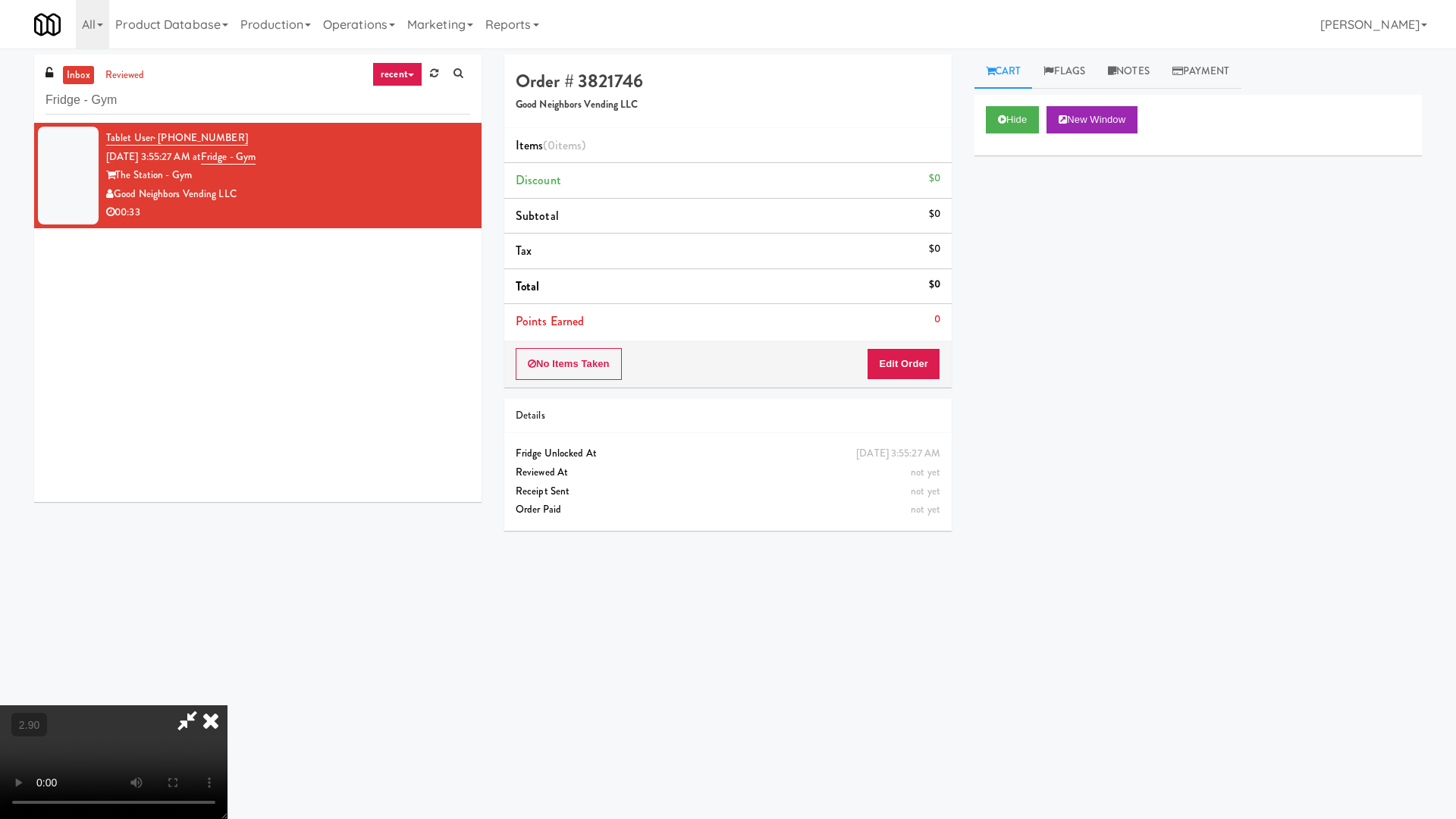
click at [228, 658] on video at bounding box center [114, 762] width 228 height 114
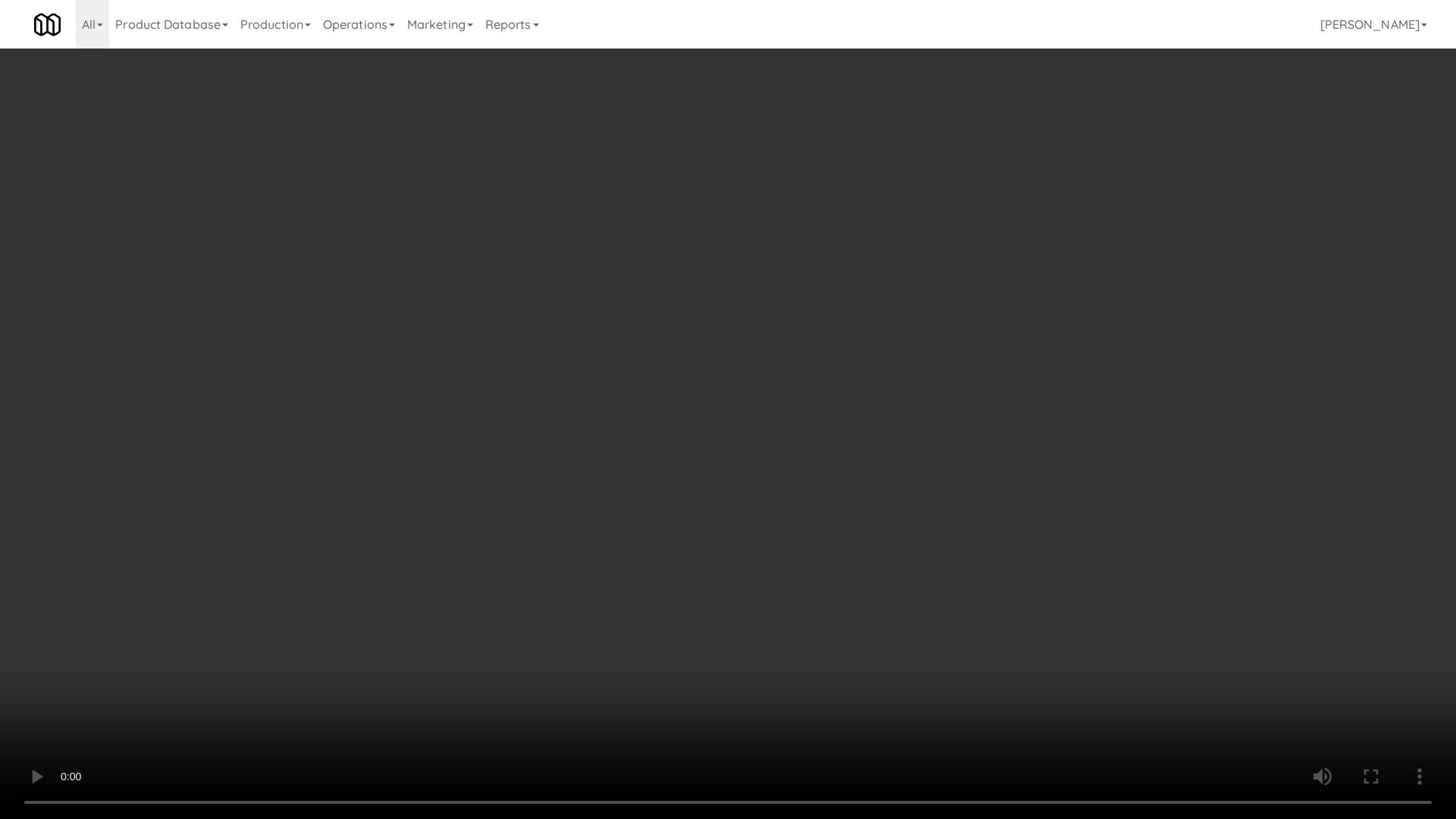
click at [586, 408] on video at bounding box center [728, 410] width 1456 height 819
click at [587, 408] on video at bounding box center [728, 410] width 1456 height 819
click at [593, 408] on video at bounding box center [728, 410] width 1456 height 819
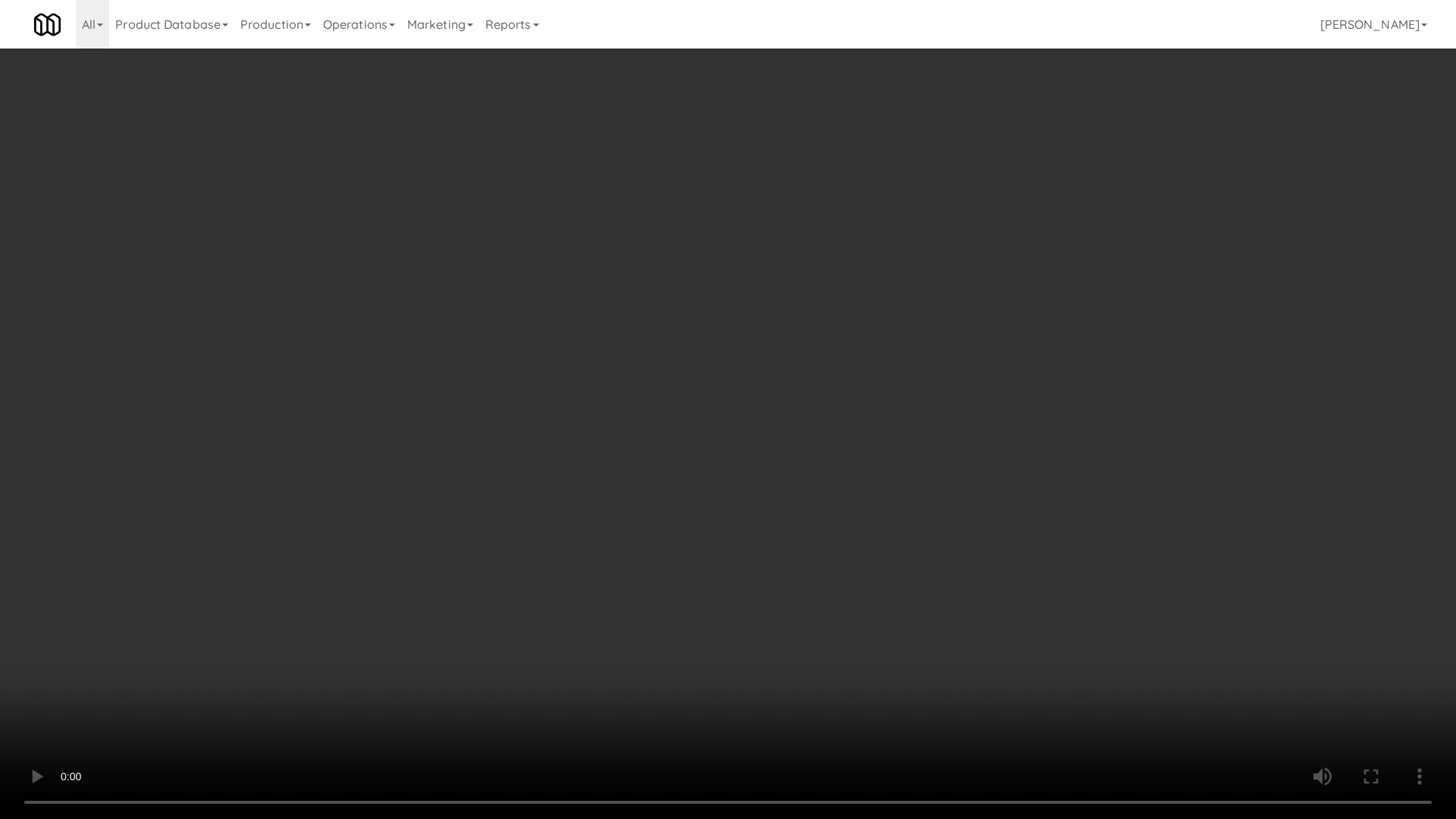
click at [539, 431] on video at bounding box center [728, 410] width 1456 height 819
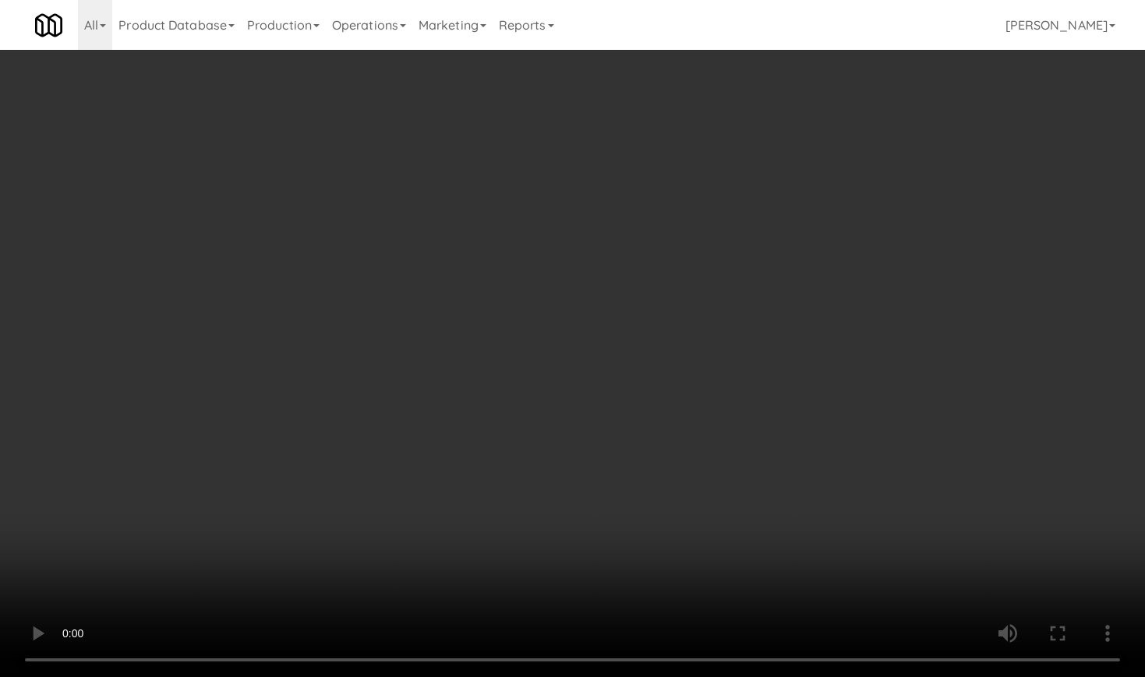
click at [260, 492] on video at bounding box center [572, 338] width 1145 height 677
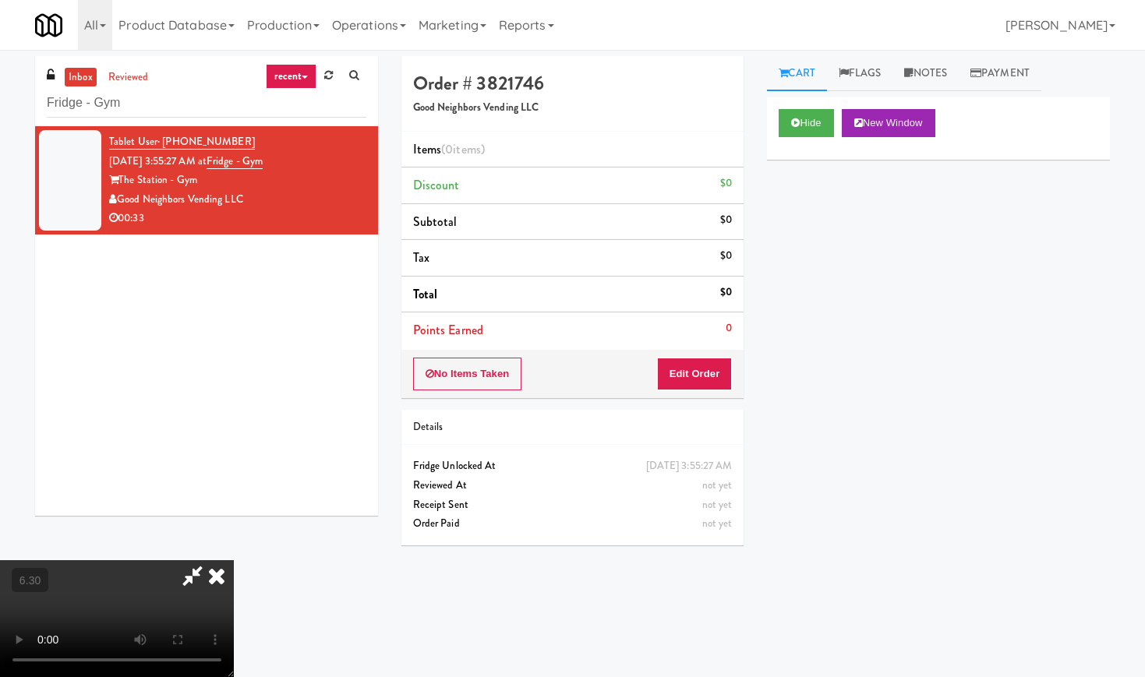
click at [234, 560] on video at bounding box center [117, 618] width 234 height 117
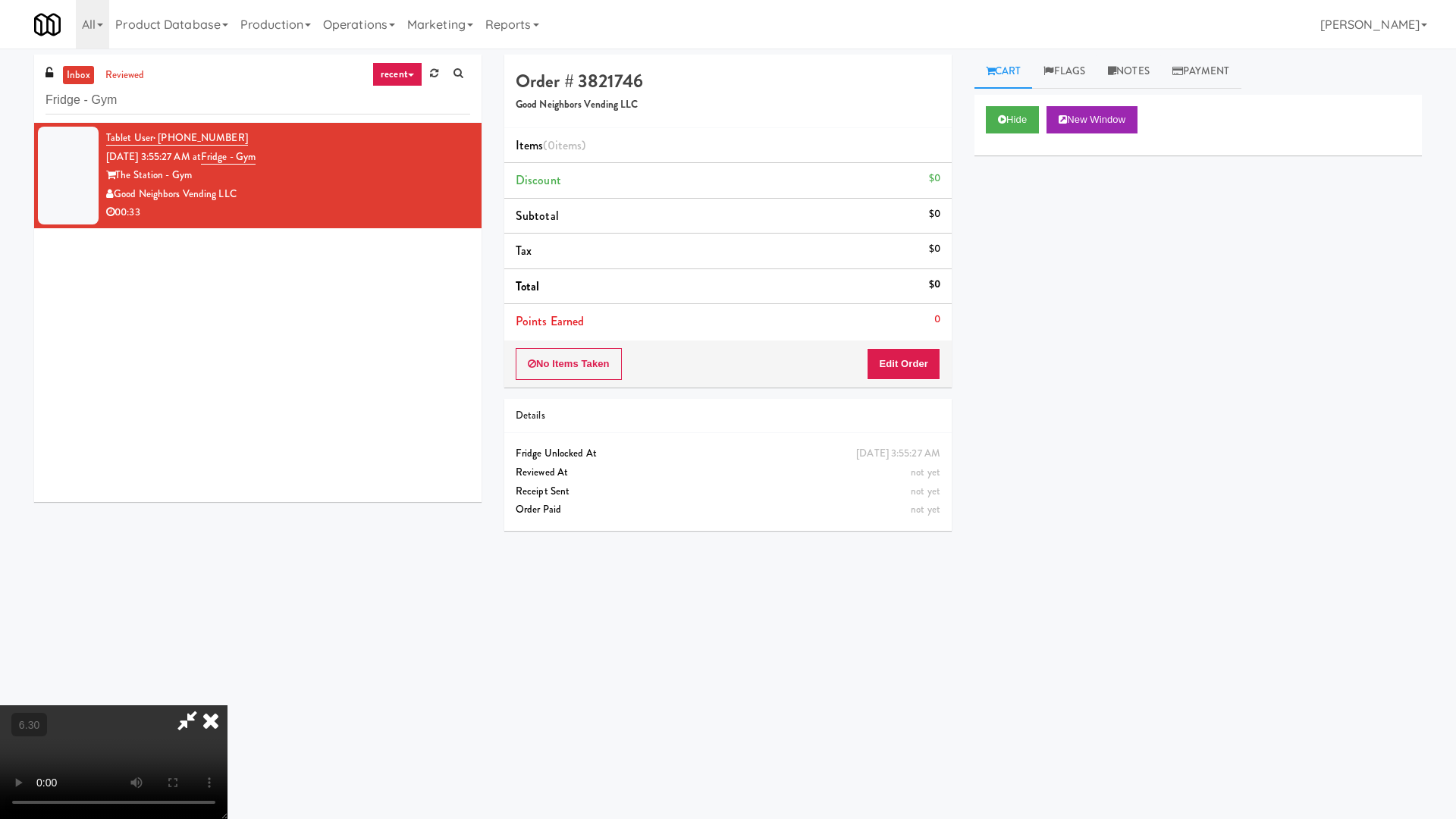
click at [228, 658] on video at bounding box center [114, 762] width 228 height 114
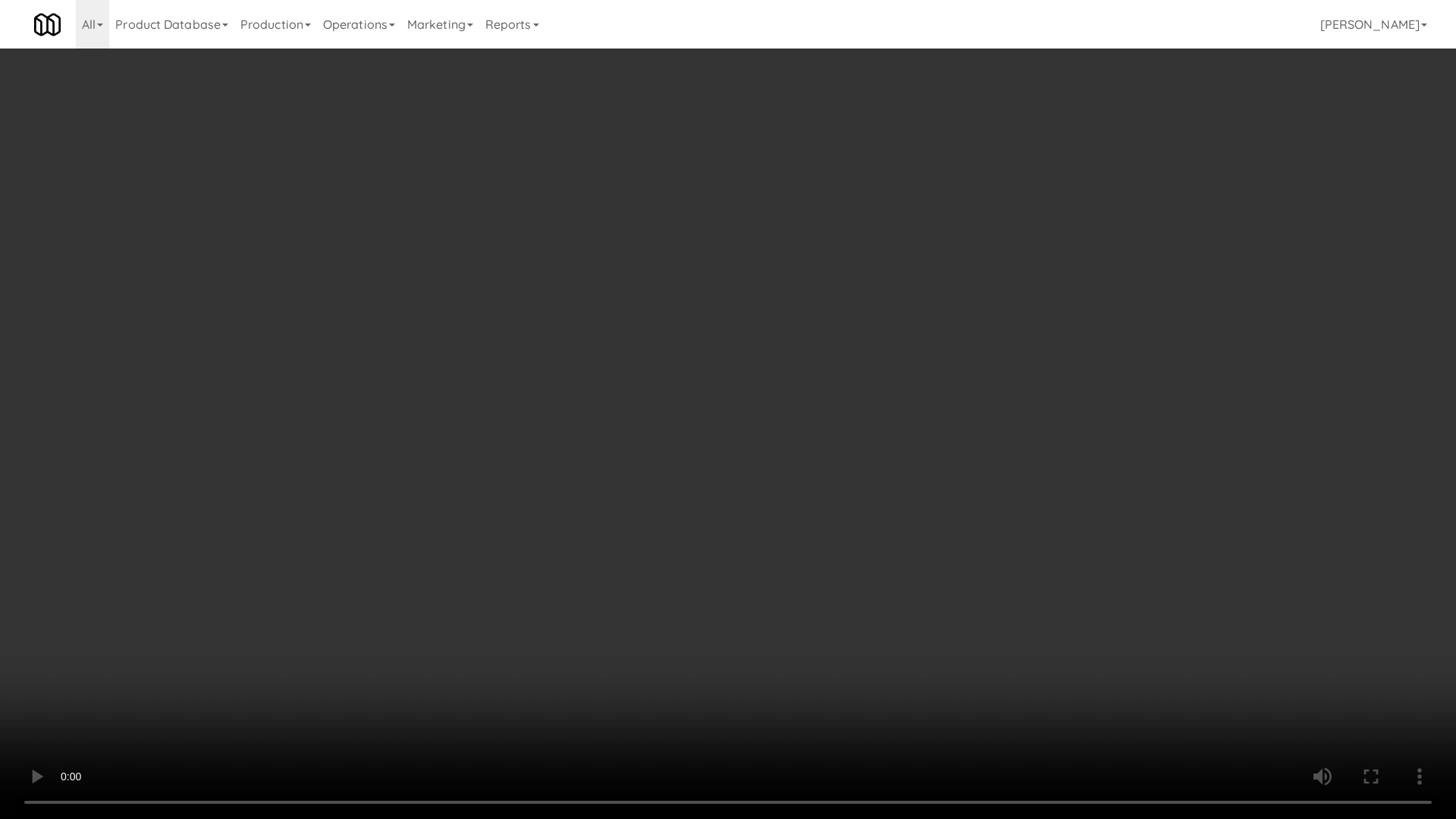
click at [555, 443] on video at bounding box center [728, 410] width 1456 height 819
click at [586, 427] on video at bounding box center [728, 410] width 1456 height 819
click at [401, 488] on video at bounding box center [728, 410] width 1456 height 819
click at [490, 456] on video at bounding box center [728, 410] width 1456 height 819
click at [1001, 560] on video at bounding box center [728, 410] width 1456 height 819
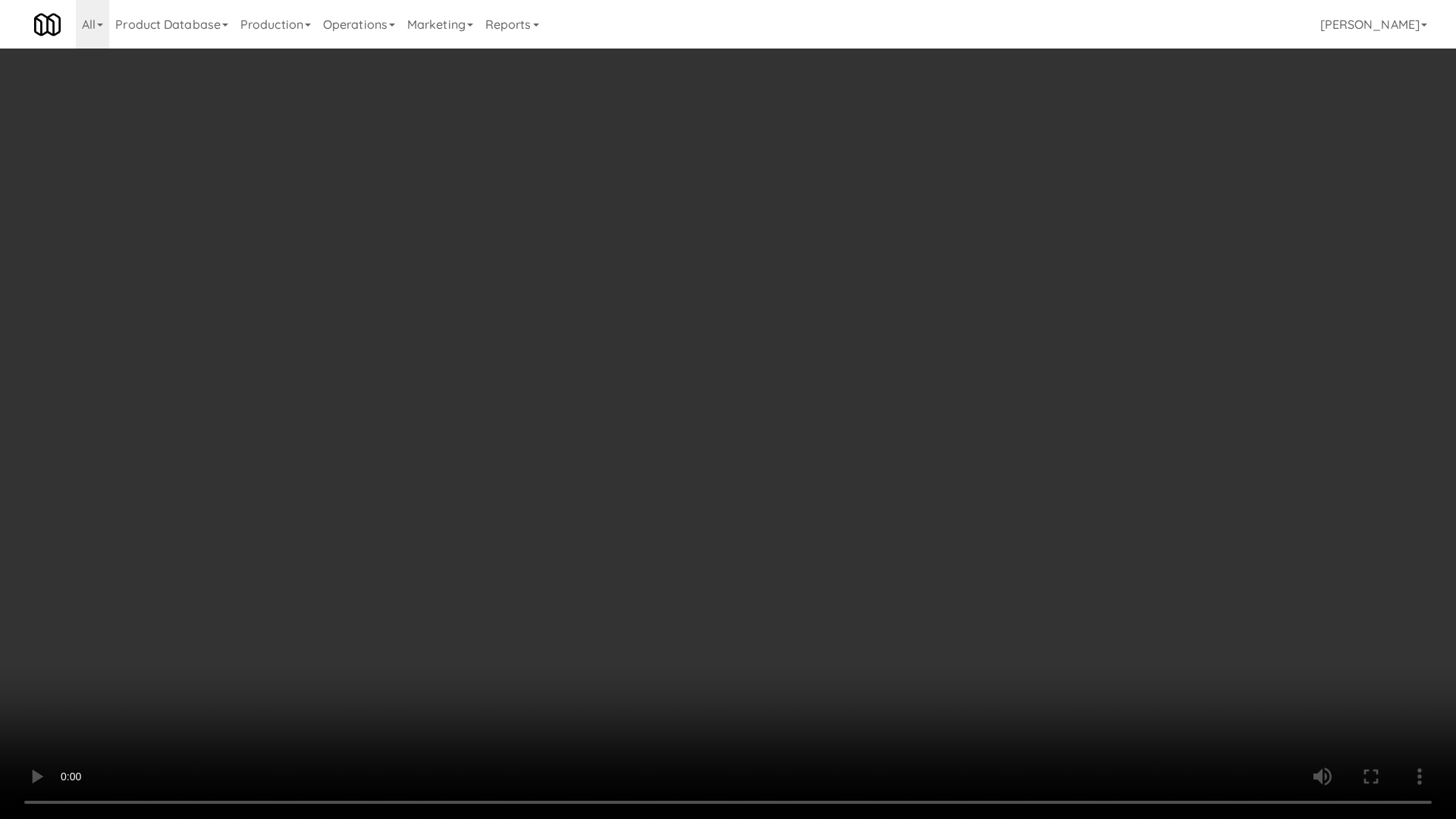
click at [1001, 559] on video at bounding box center [728, 410] width 1456 height 819
click at [849, 633] on video at bounding box center [728, 410] width 1456 height 819
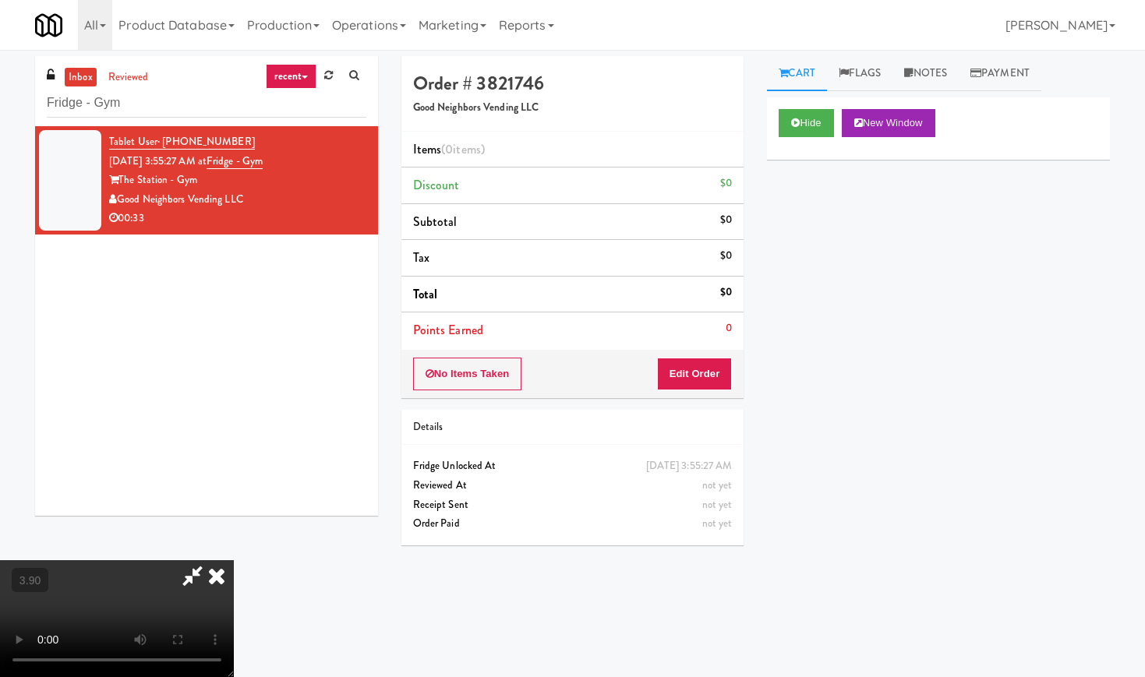
click at [234, 560] on icon at bounding box center [217, 575] width 34 height 31
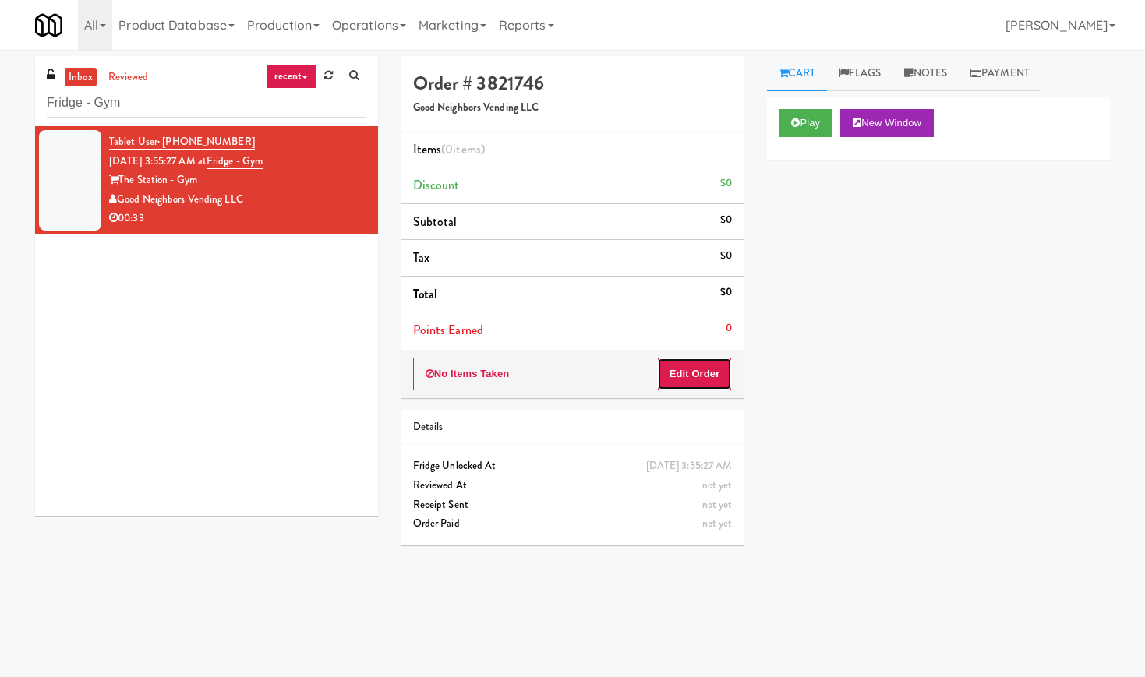
click at [715, 376] on button "Edit Order" at bounding box center [695, 374] width 76 height 33
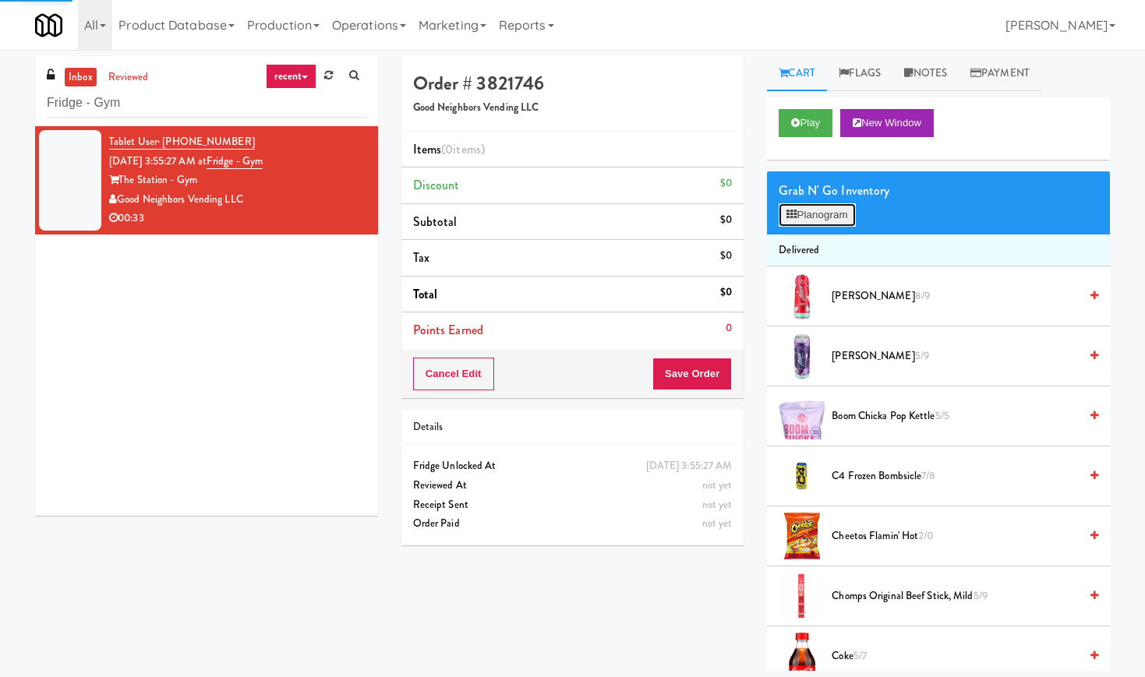
click at [802, 203] on button "Planogram" at bounding box center [817, 214] width 76 height 23
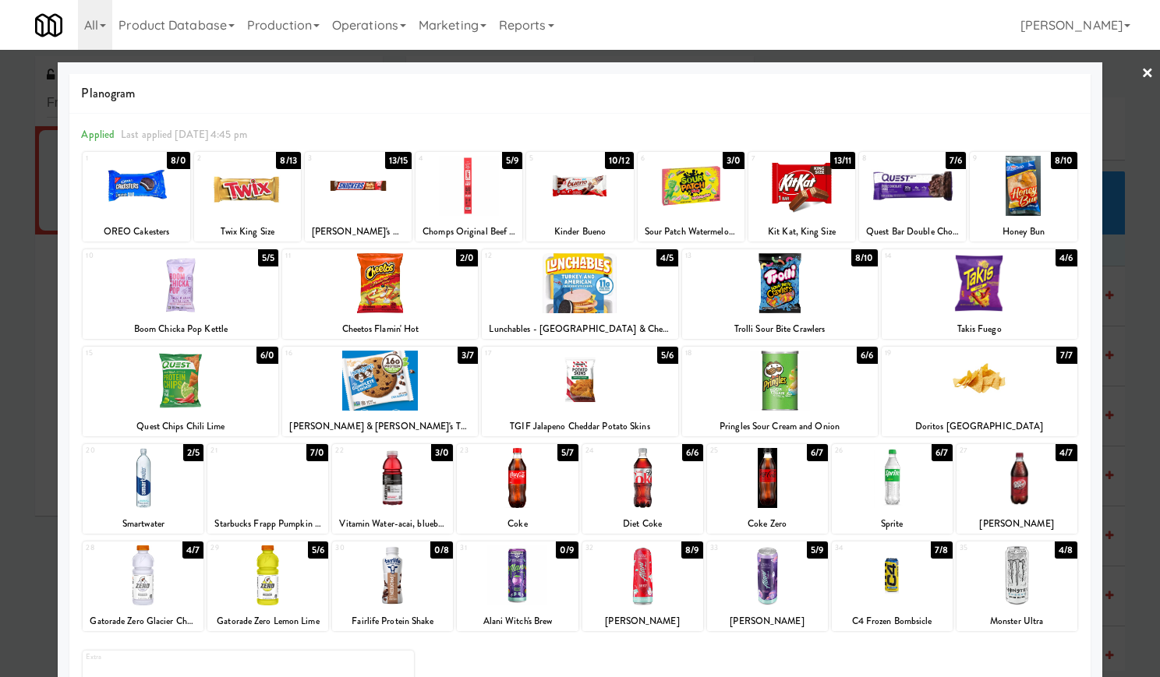
click at [344, 190] on div at bounding box center [358, 186] width 107 height 60
click at [599, 380] on div at bounding box center [580, 381] width 196 height 60
click at [1141, 66] on link "×" at bounding box center [1147, 74] width 12 height 48
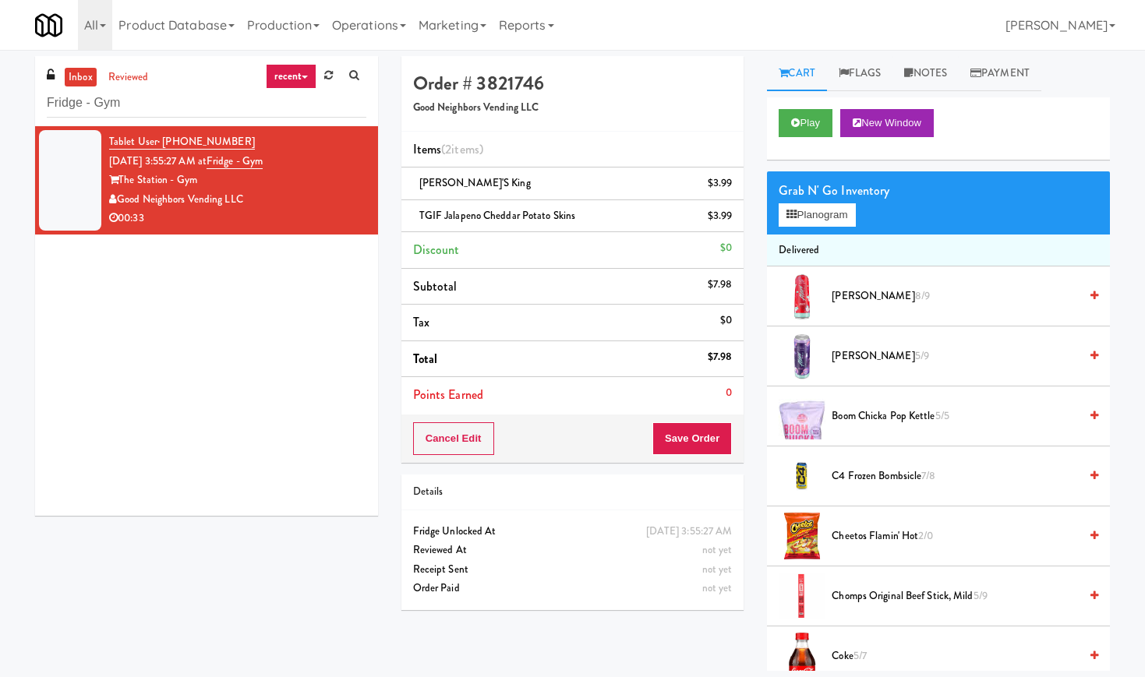
click at [700, 457] on div "Cancel Edit Save Order" at bounding box center [572, 439] width 343 height 48
click at [717, 443] on button "Save Order" at bounding box center [691, 438] width 79 height 33
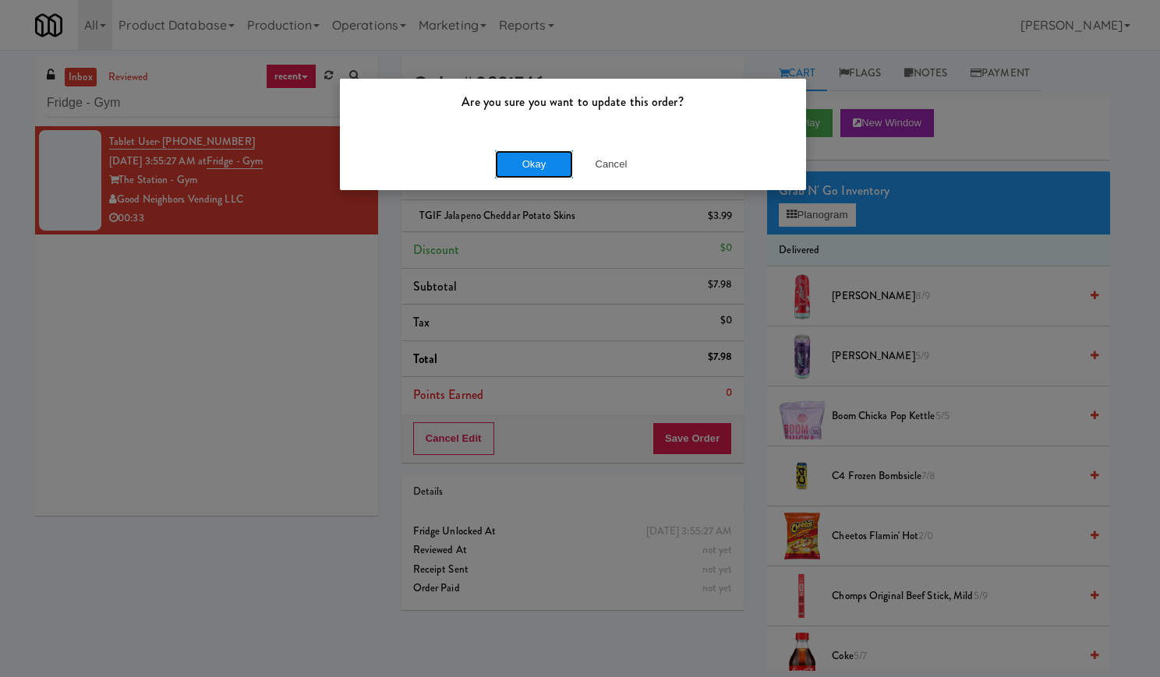
click at [528, 169] on button "Okay" at bounding box center [534, 164] width 78 height 28
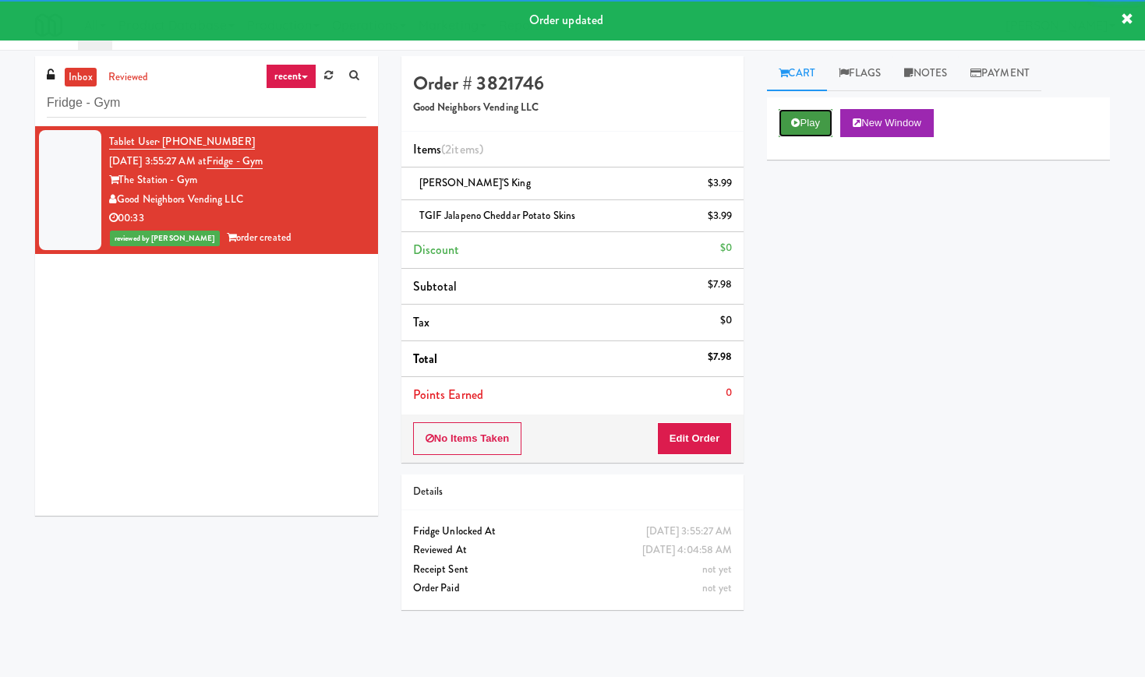
click at [798, 123] on icon at bounding box center [795, 123] width 9 height 10
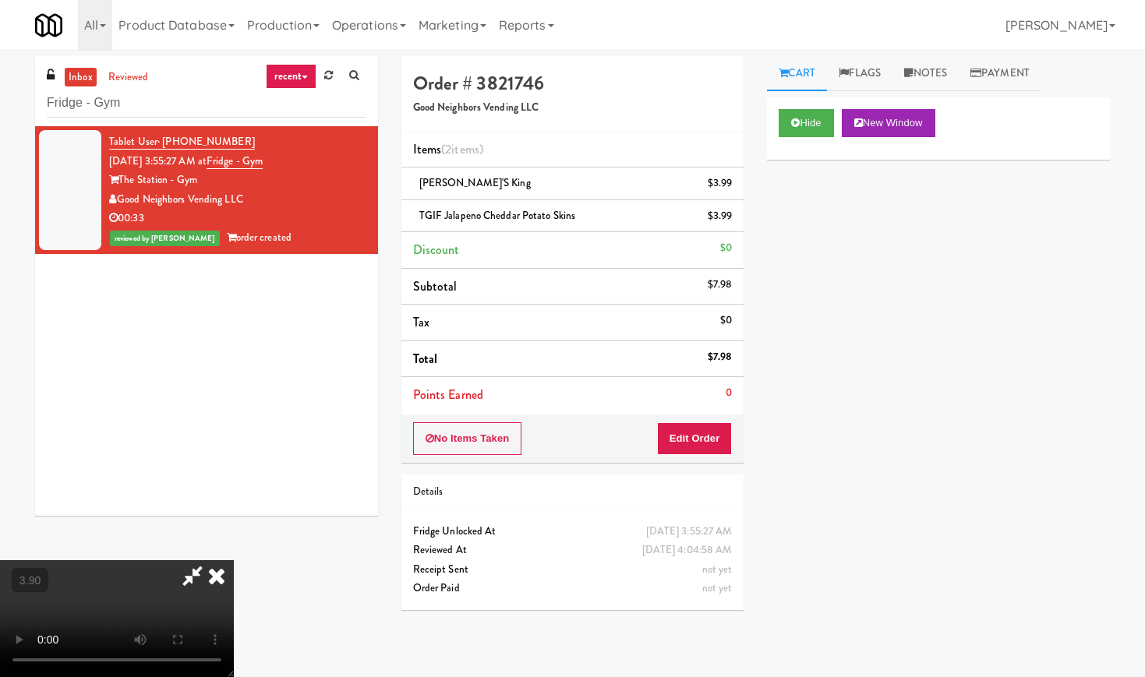
click at [234, 560] on video at bounding box center [117, 618] width 234 height 117
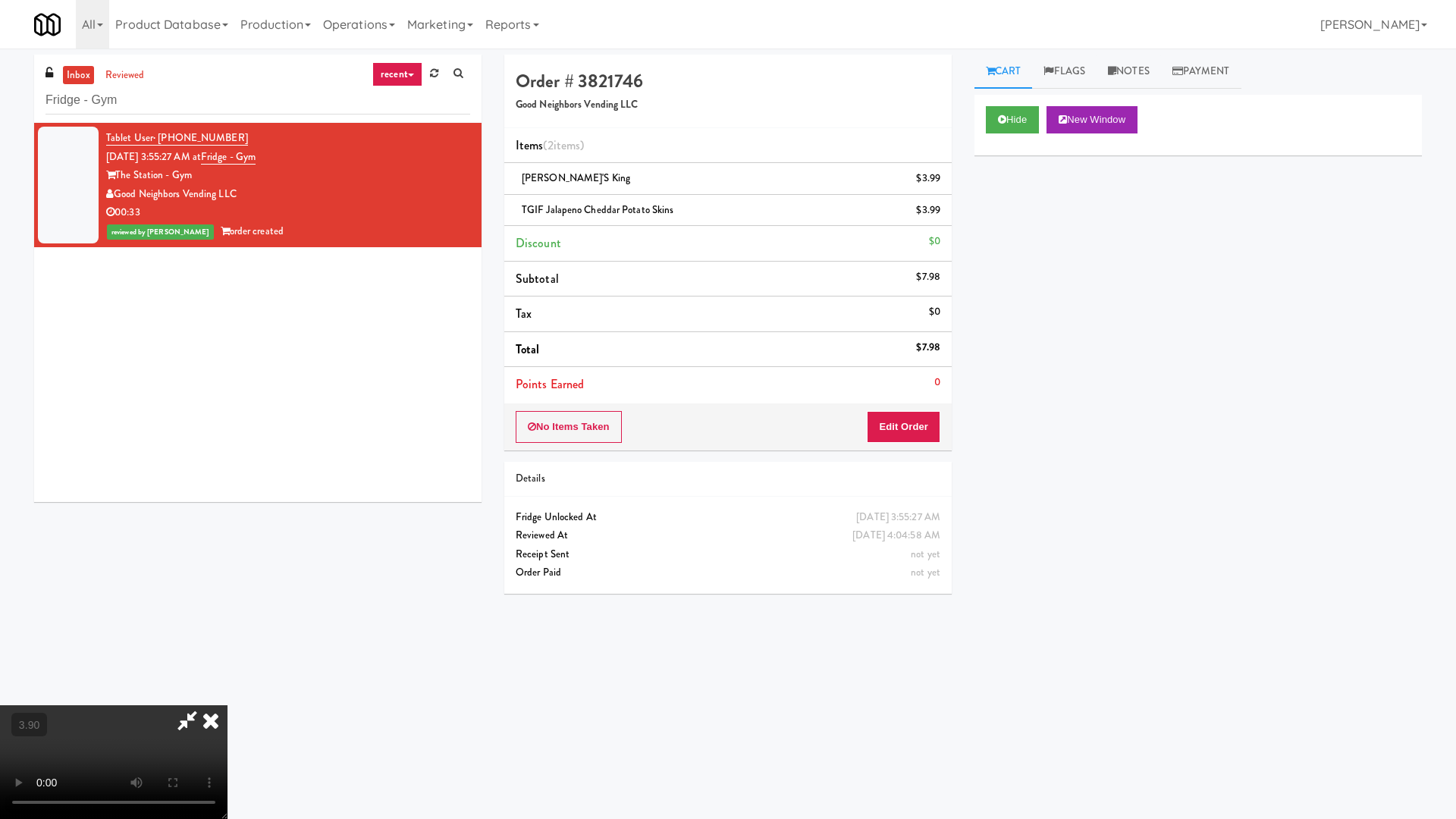
click at [228, 658] on video at bounding box center [114, 762] width 228 height 114
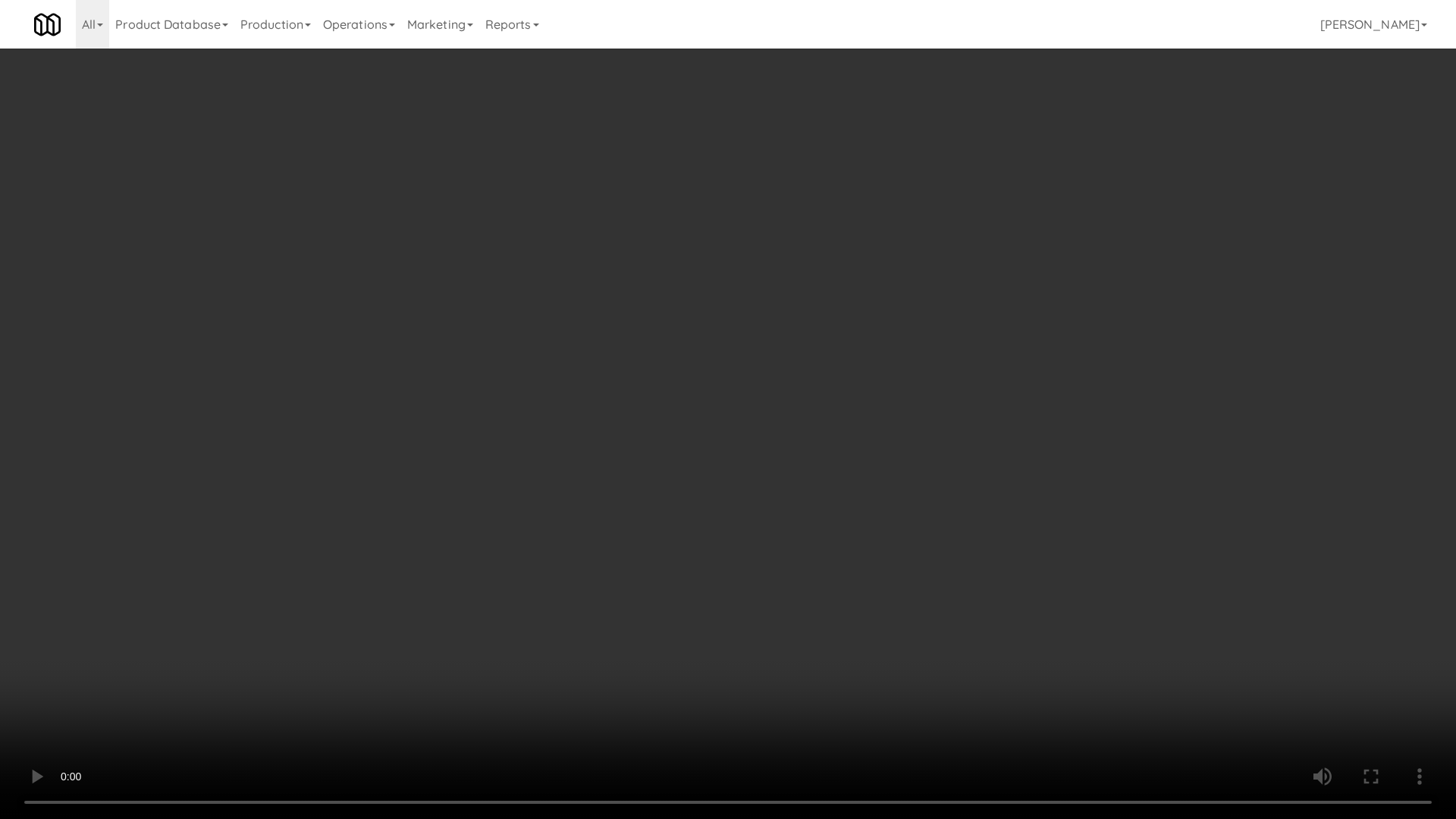
click at [841, 482] on video at bounding box center [728, 410] width 1456 height 819
click at [847, 445] on video at bounding box center [728, 410] width 1456 height 819
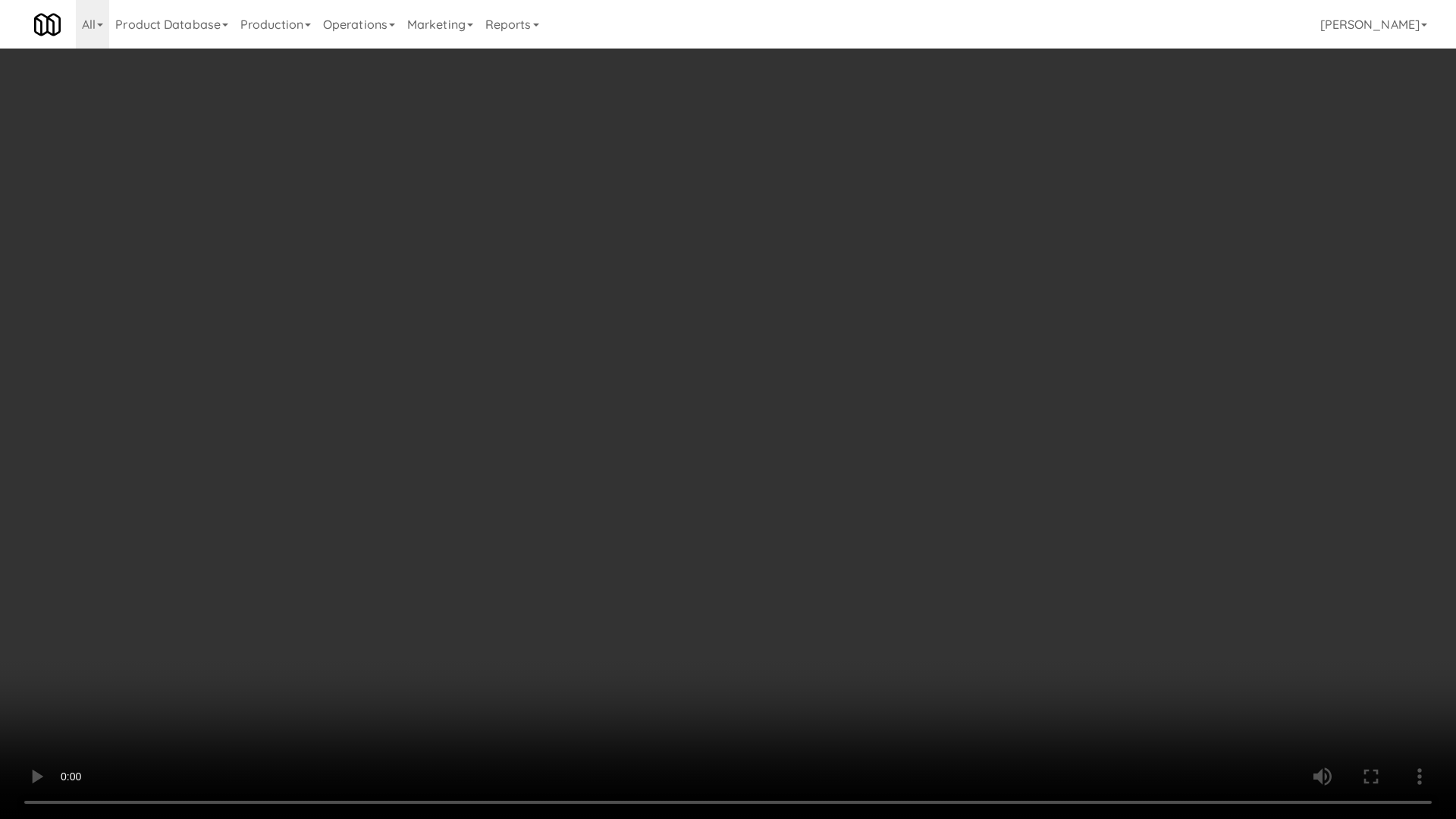
click at [847, 445] on video at bounding box center [728, 410] width 1456 height 819
click at [850, 445] on video at bounding box center [728, 410] width 1456 height 819
click at [856, 442] on video at bounding box center [728, 410] width 1456 height 819
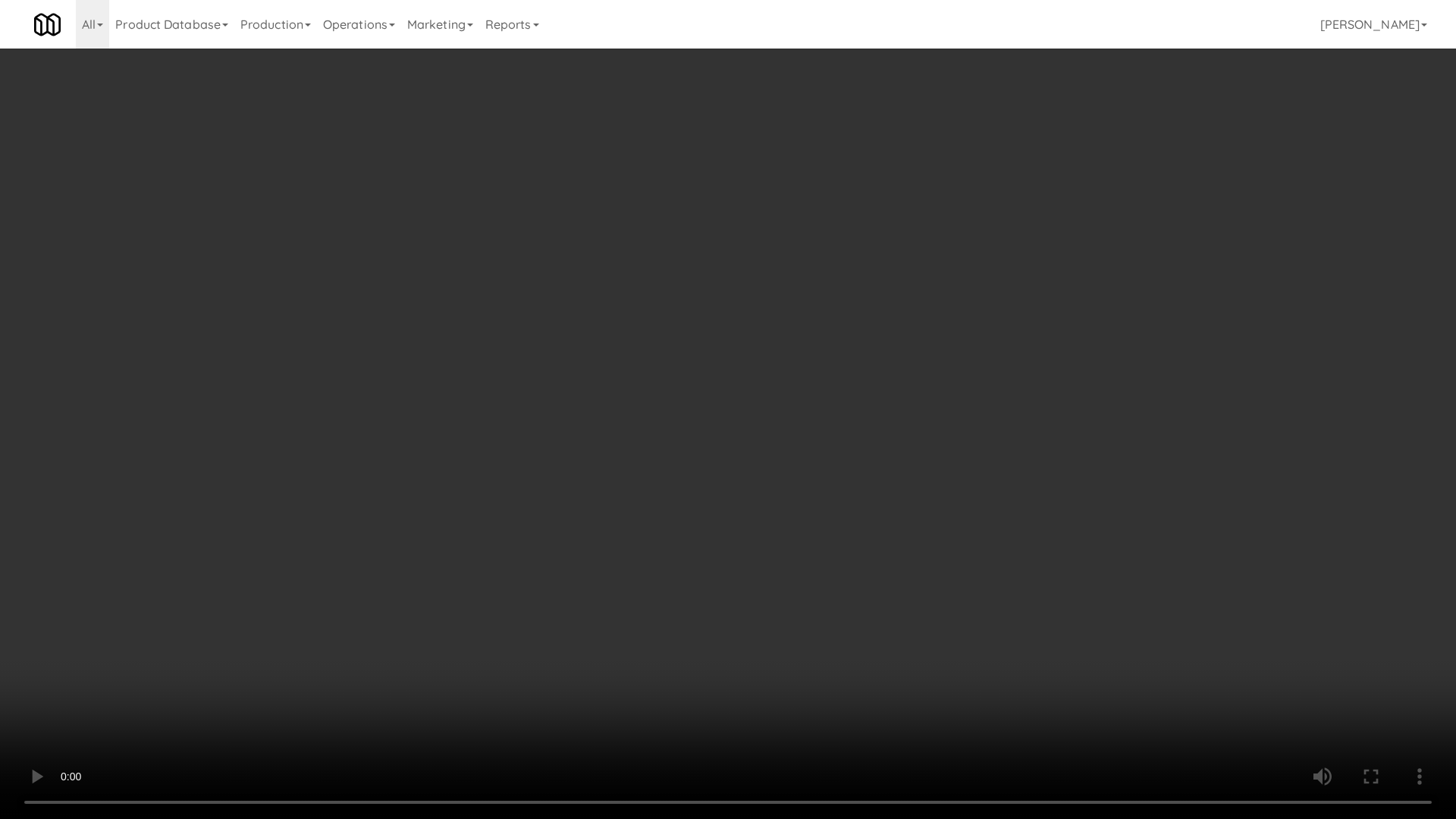
click at [856, 442] on video at bounding box center [728, 410] width 1456 height 819
click at [799, 476] on video at bounding box center [728, 410] width 1456 height 819
click at [1113, 658] on video at bounding box center [728, 410] width 1456 height 819
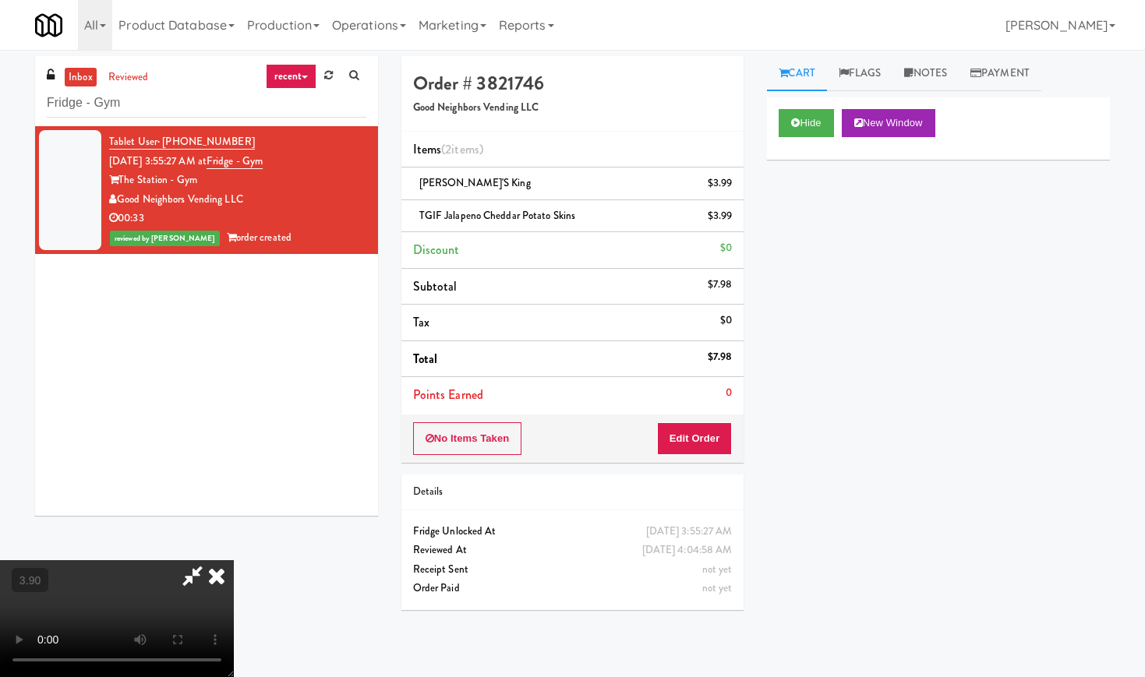
click at [234, 560] on icon at bounding box center [217, 575] width 34 height 31
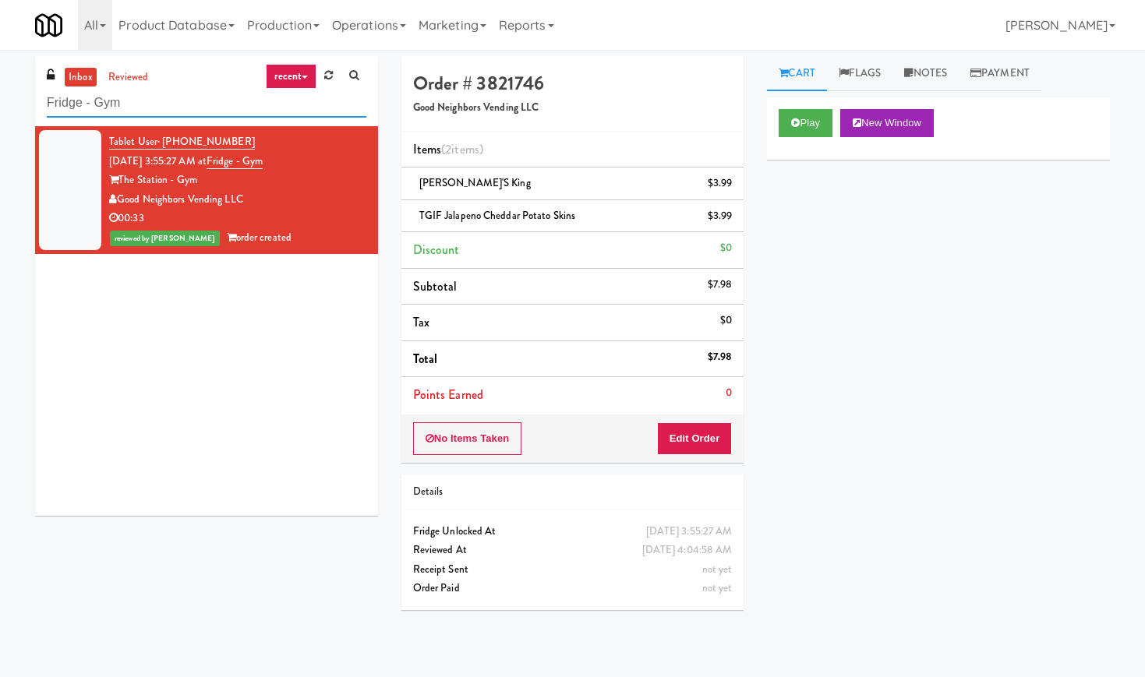
click at [125, 112] on input "Fridge - Gym" at bounding box center [207, 103] width 320 height 29
paste input "The Jack - Pantry - Right"
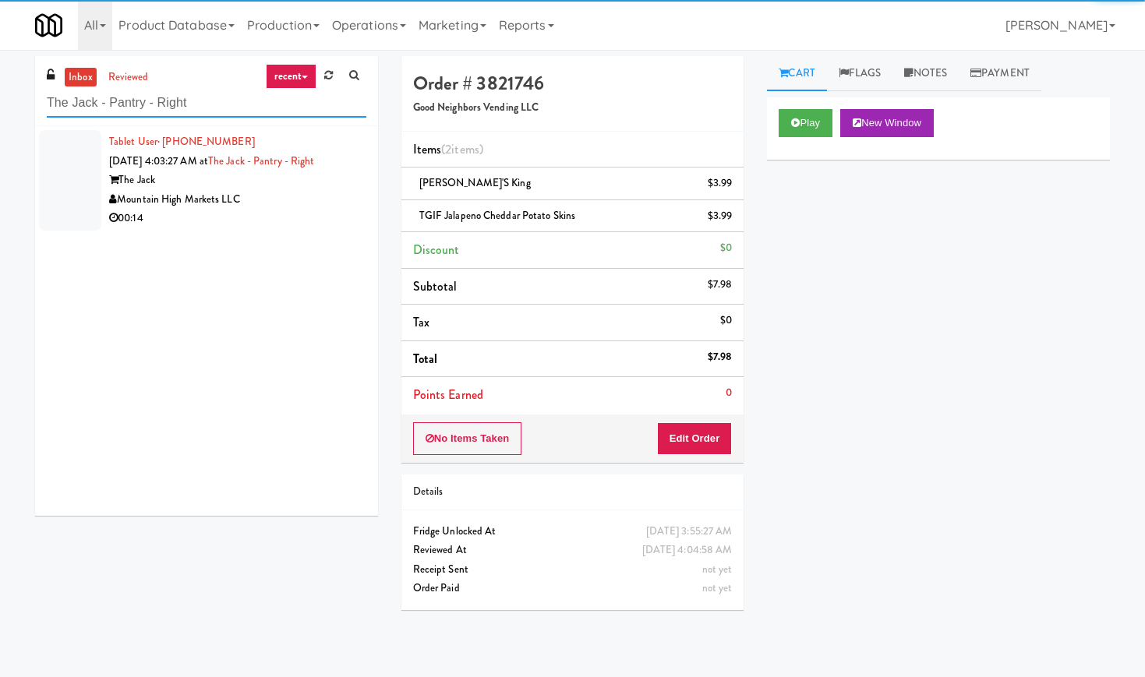
type input "The Jack - Pantry - Right"
click at [320, 194] on div "Mountain High Markets LLC" at bounding box center [237, 199] width 257 height 19
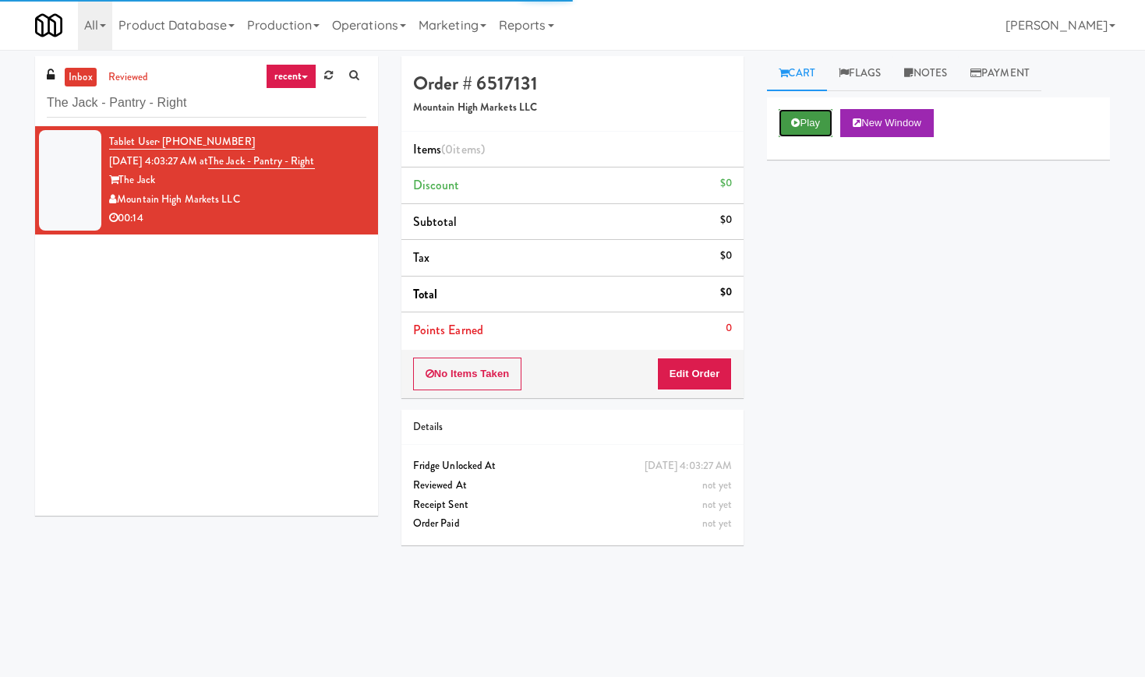
click at [811, 126] on button "Play" at bounding box center [806, 123] width 54 height 28
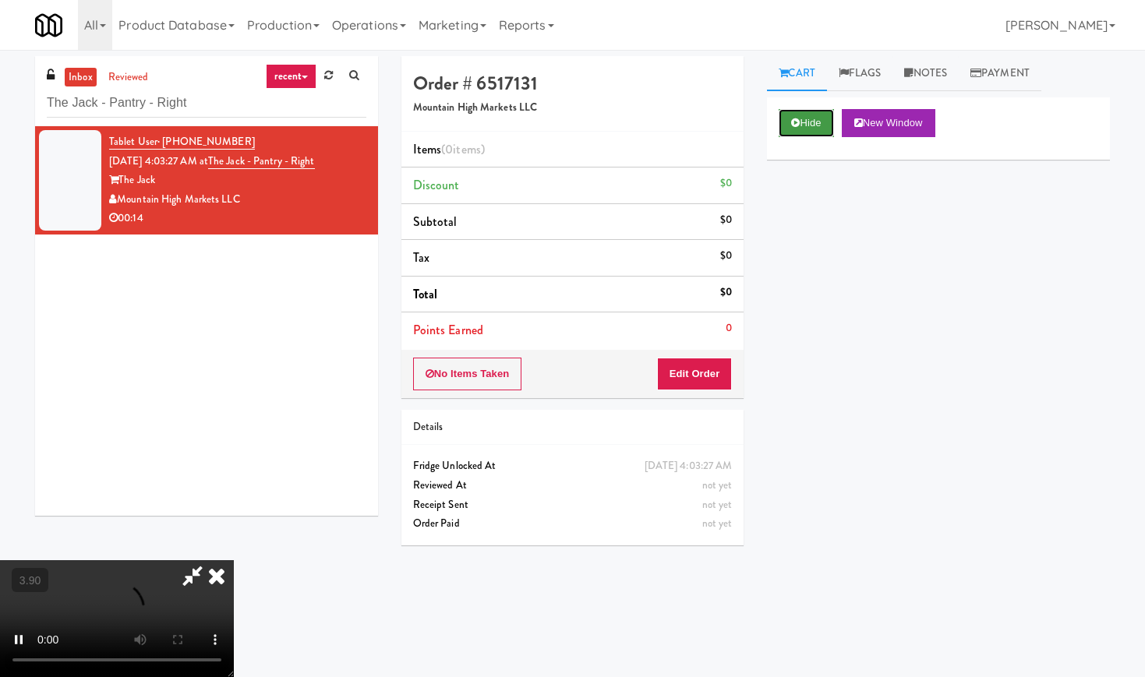
click at [817, 119] on button "Hide" at bounding box center [806, 123] width 55 height 28
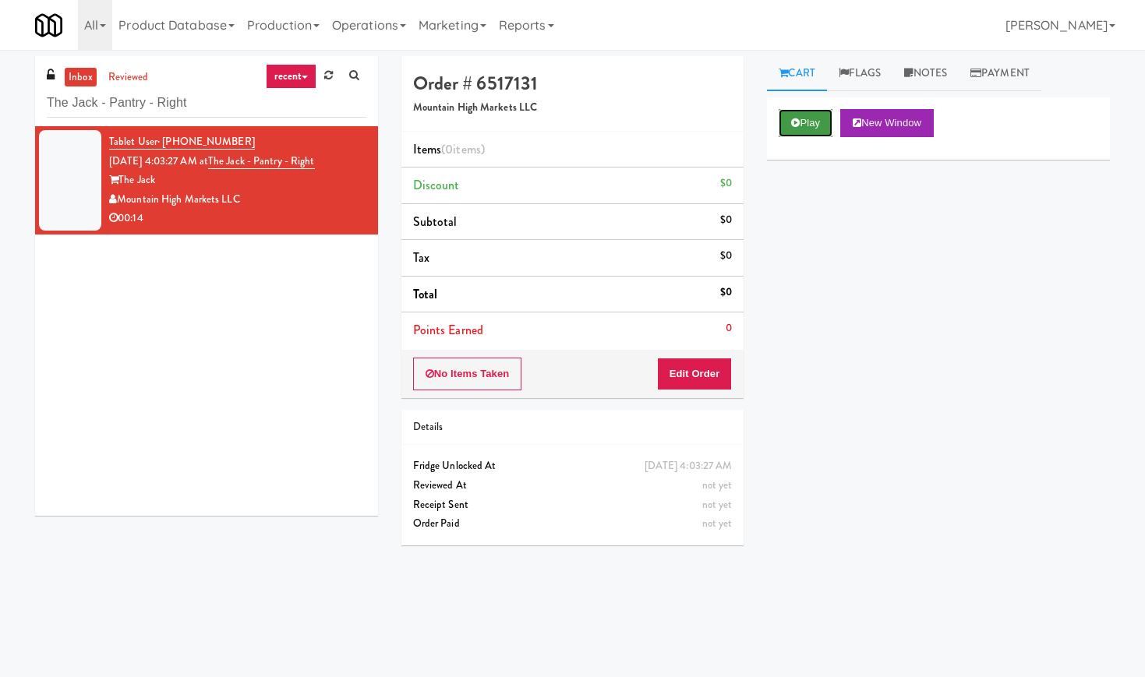
click at [817, 119] on button "Play" at bounding box center [806, 123] width 54 height 28
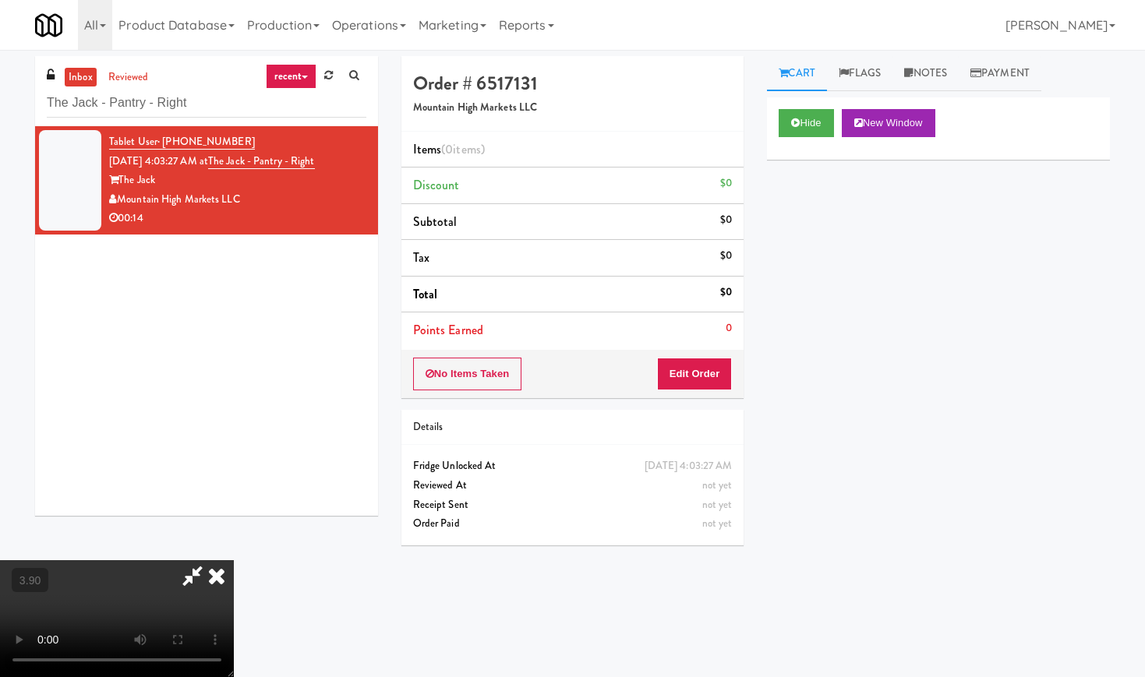
click at [234, 560] on video at bounding box center [117, 618] width 234 height 117
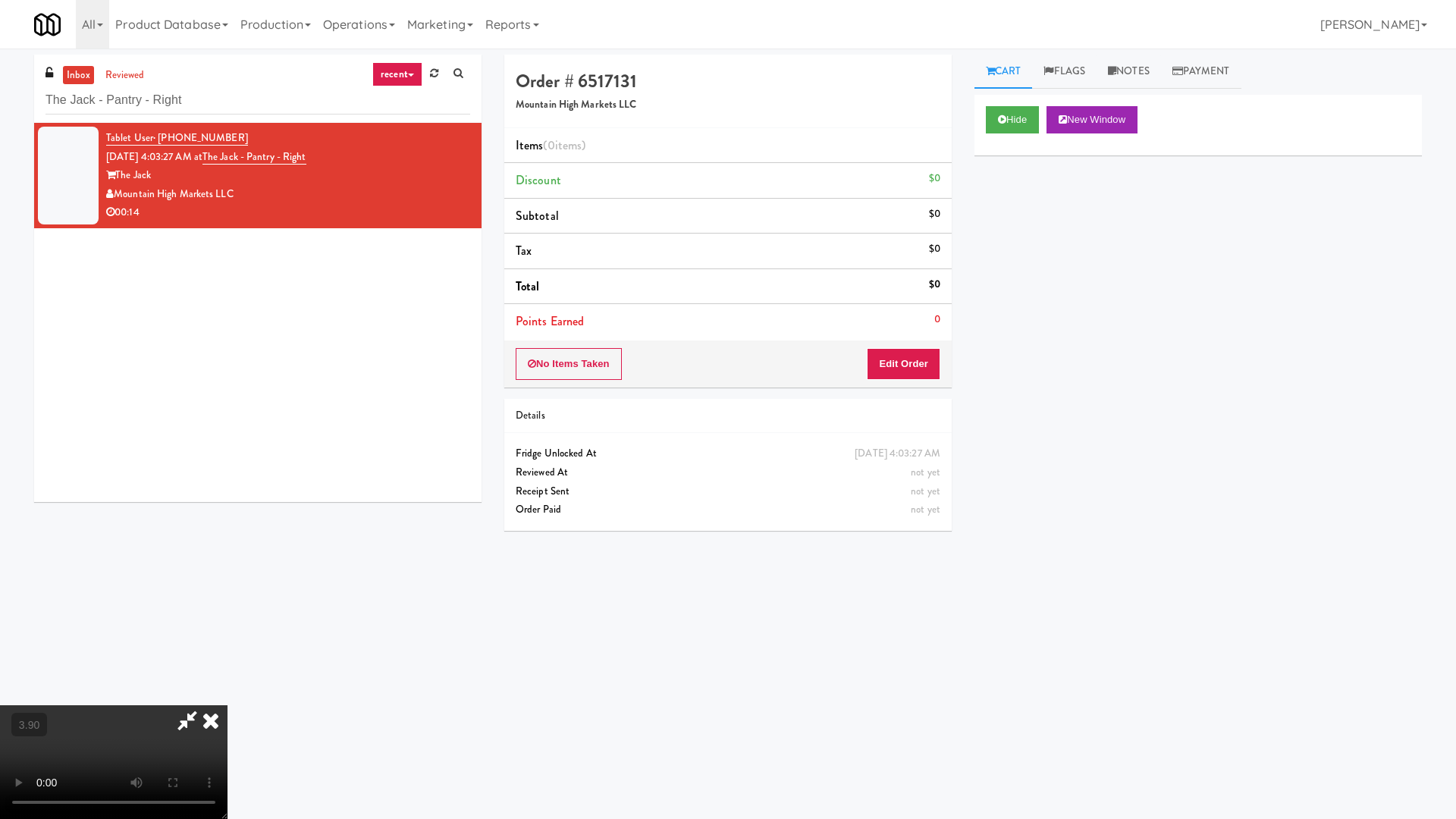
click at [228, 658] on video at bounding box center [114, 762] width 228 height 114
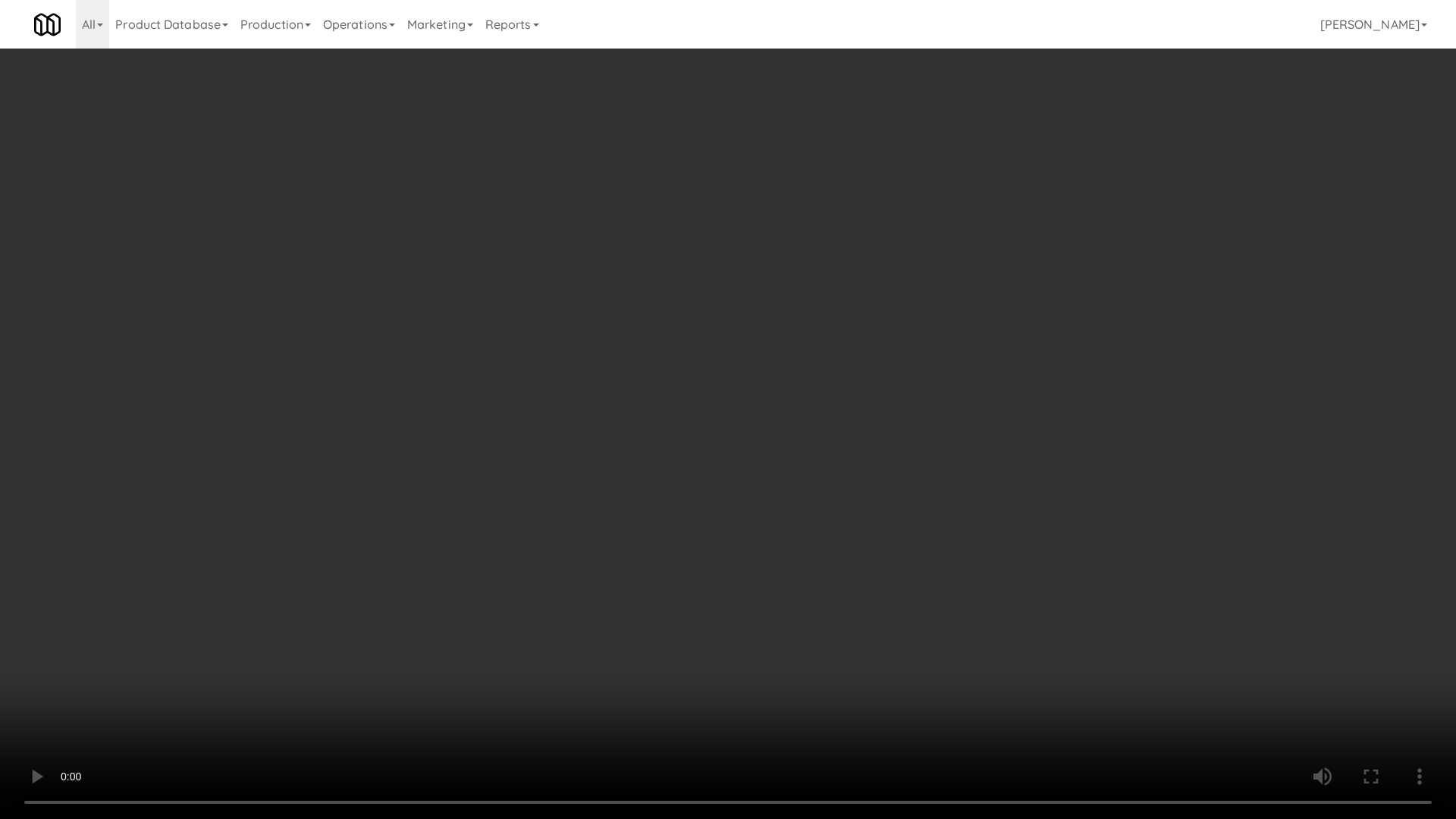
click at [527, 435] on video at bounding box center [728, 410] width 1456 height 819
click at [549, 475] on video at bounding box center [728, 410] width 1456 height 819
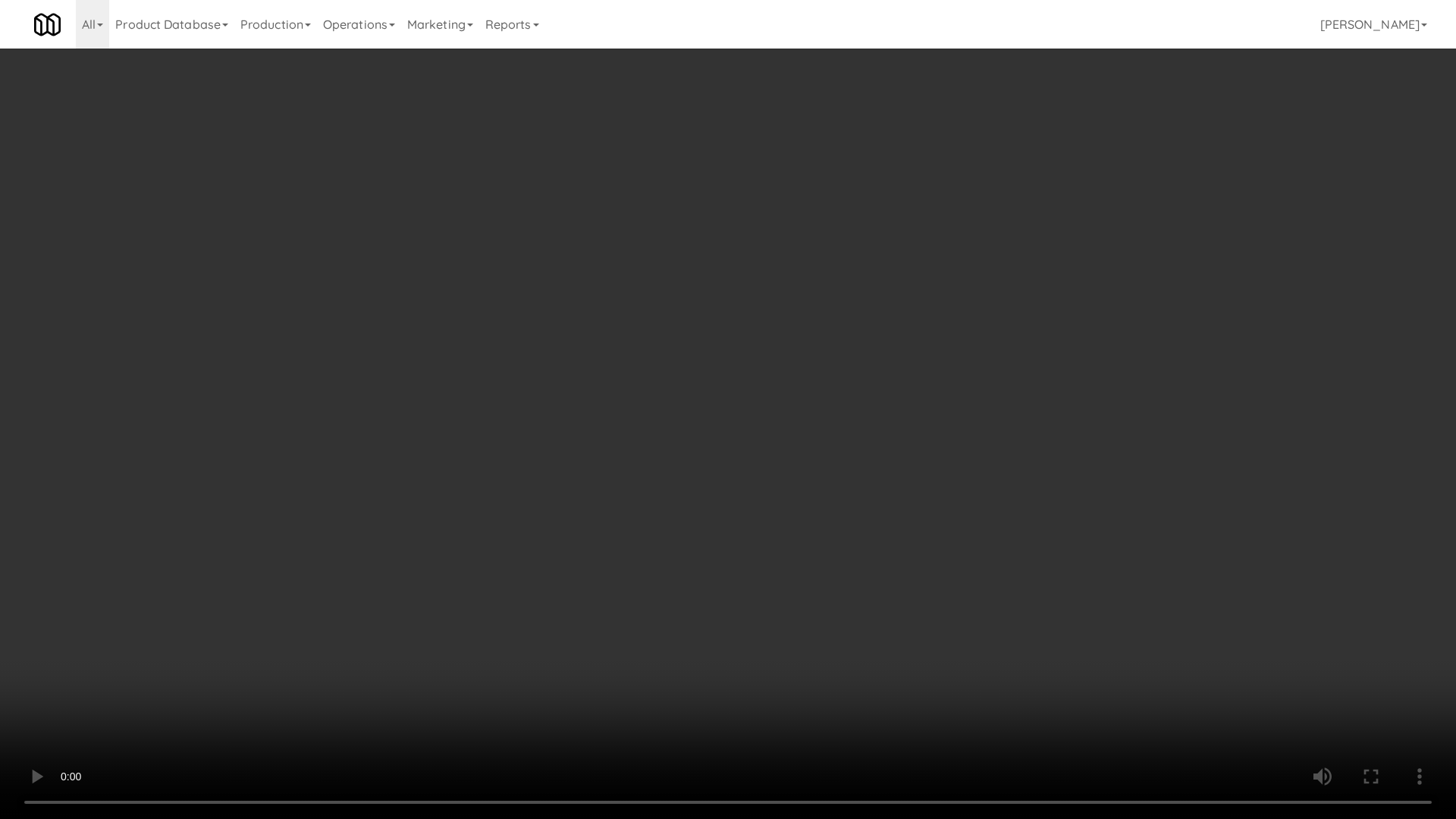
click at [549, 475] on video at bounding box center [728, 410] width 1456 height 819
click at [633, 565] on video at bounding box center [728, 410] width 1456 height 819
click at [625, 533] on video at bounding box center [728, 410] width 1456 height 819
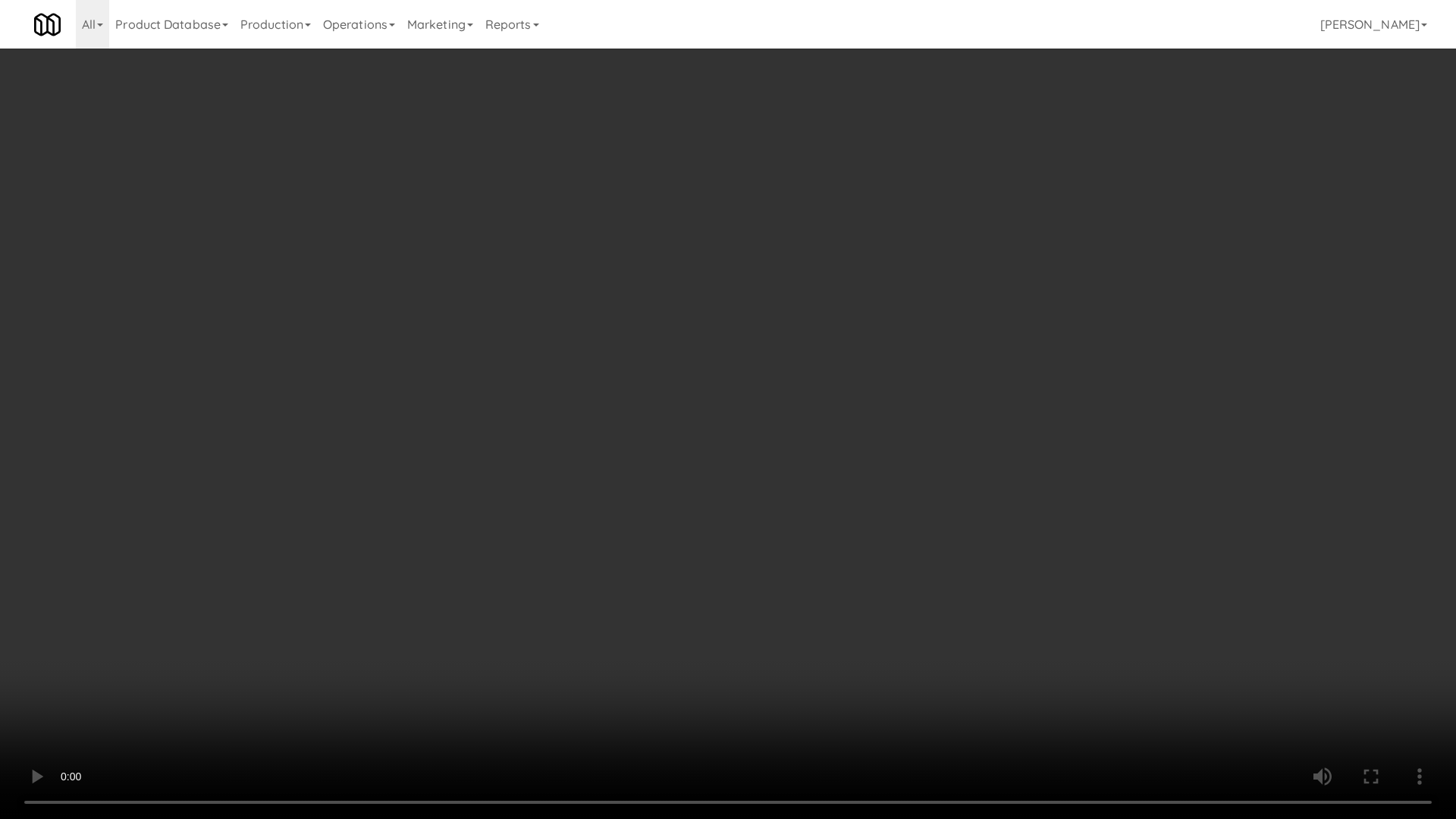
click at [625, 533] on video at bounding box center [728, 410] width 1456 height 819
click at [626, 533] on video at bounding box center [728, 410] width 1456 height 819
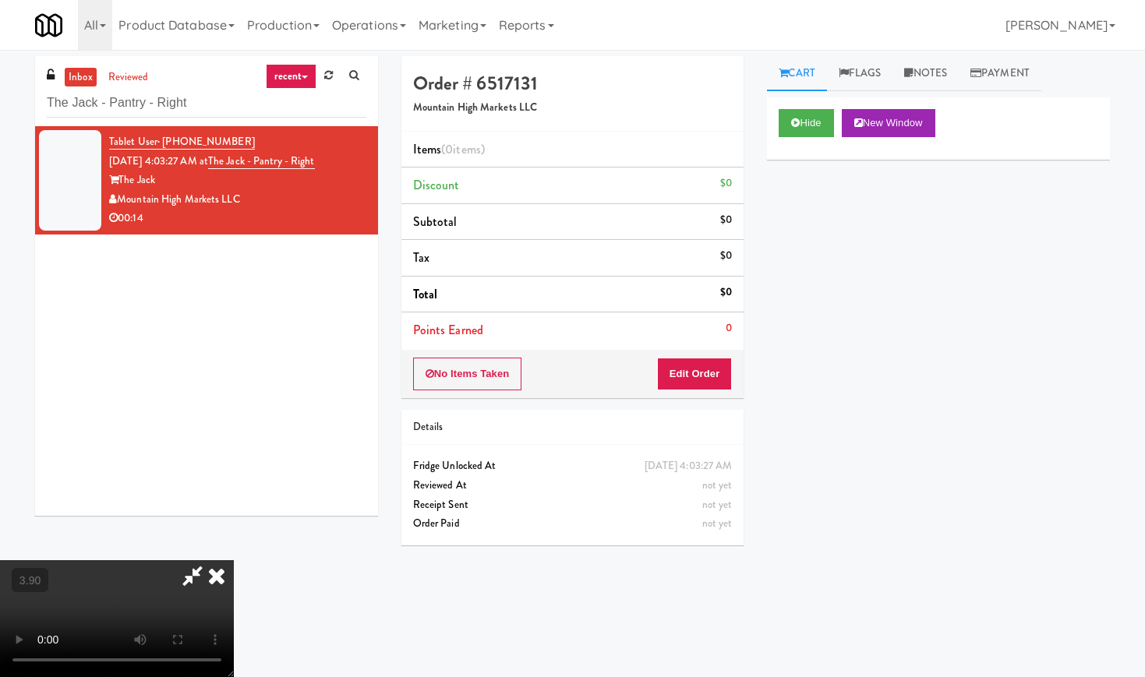
click at [234, 560] on icon at bounding box center [217, 575] width 34 height 31
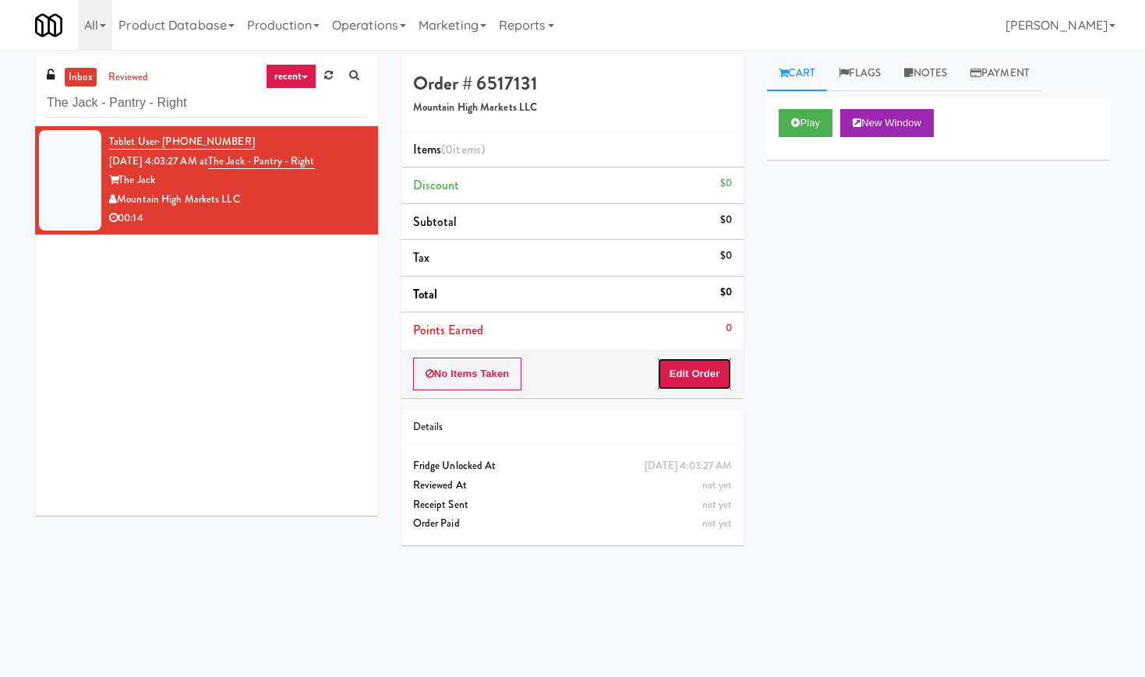
click at [690, 381] on button "Edit Order" at bounding box center [695, 374] width 76 height 33
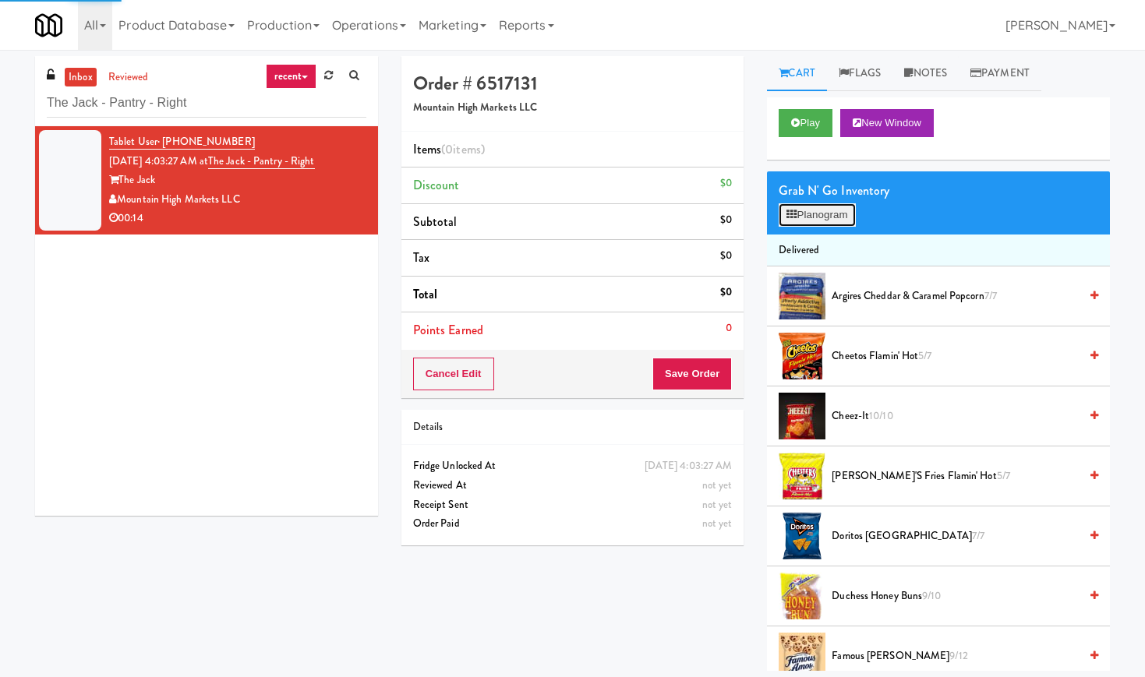
click at [825, 212] on button "Planogram" at bounding box center [817, 214] width 76 height 23
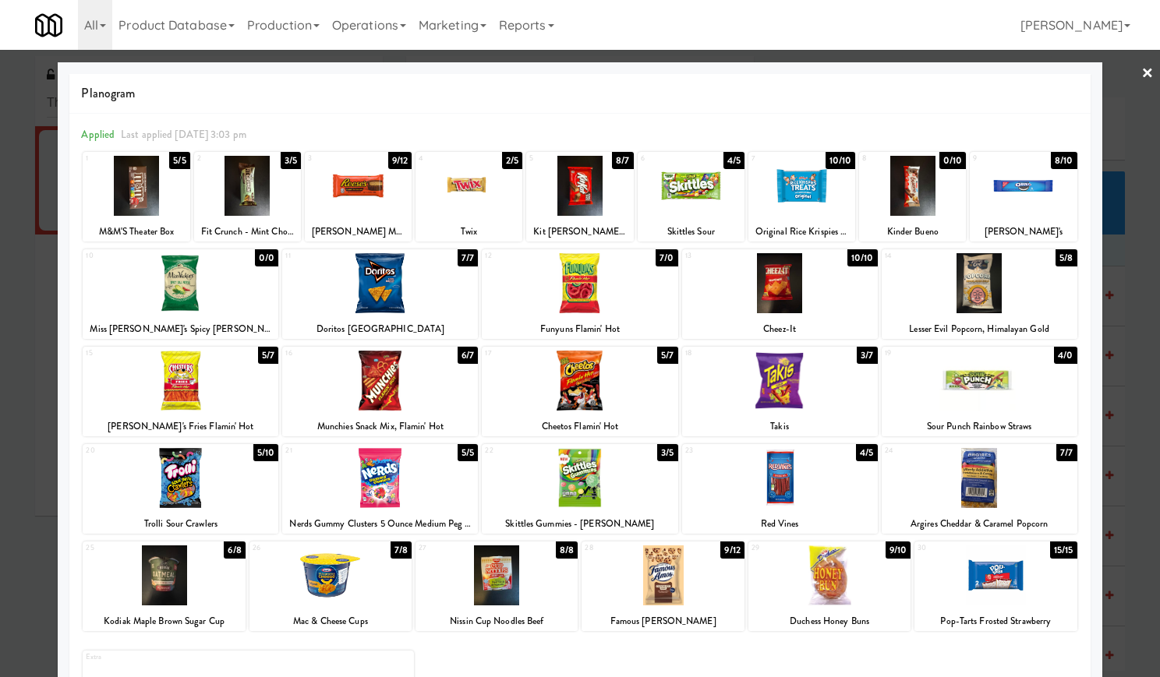
click at [184, 372] on div at bounding box center [181, 381] width 196 height 60
click at [1141, 69] on link "×" at bounding box center [1147, 74] width 12 height 48
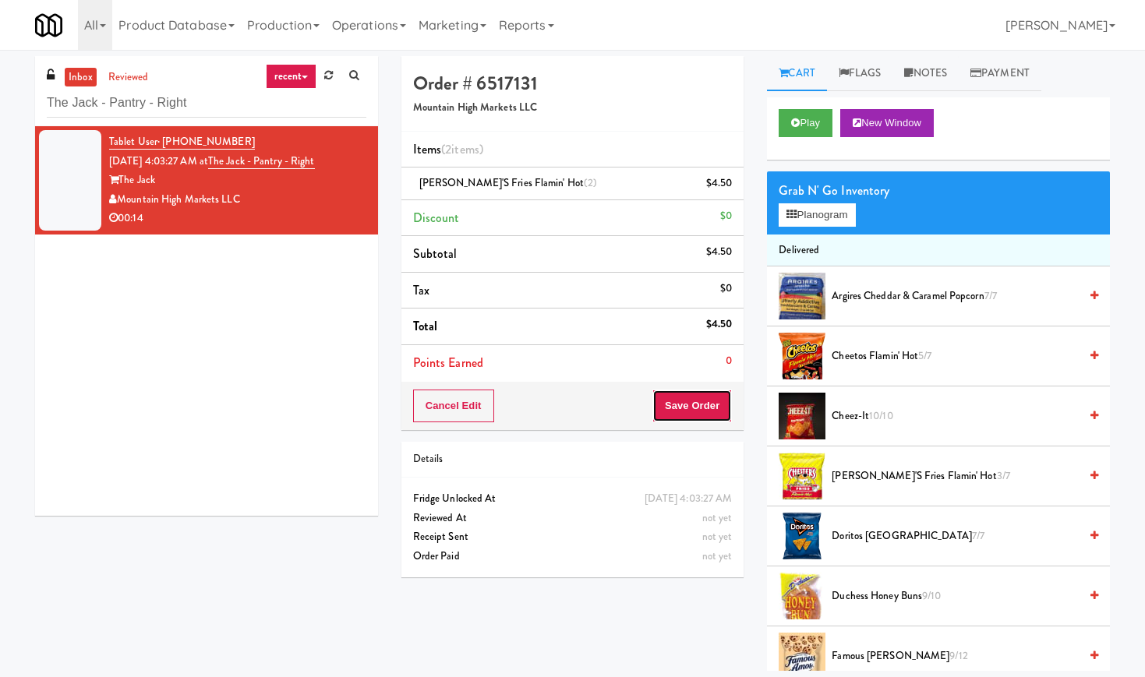
click at [697, 398] on button "Save Order" at bounding box center [691, 406] width 79 height 33
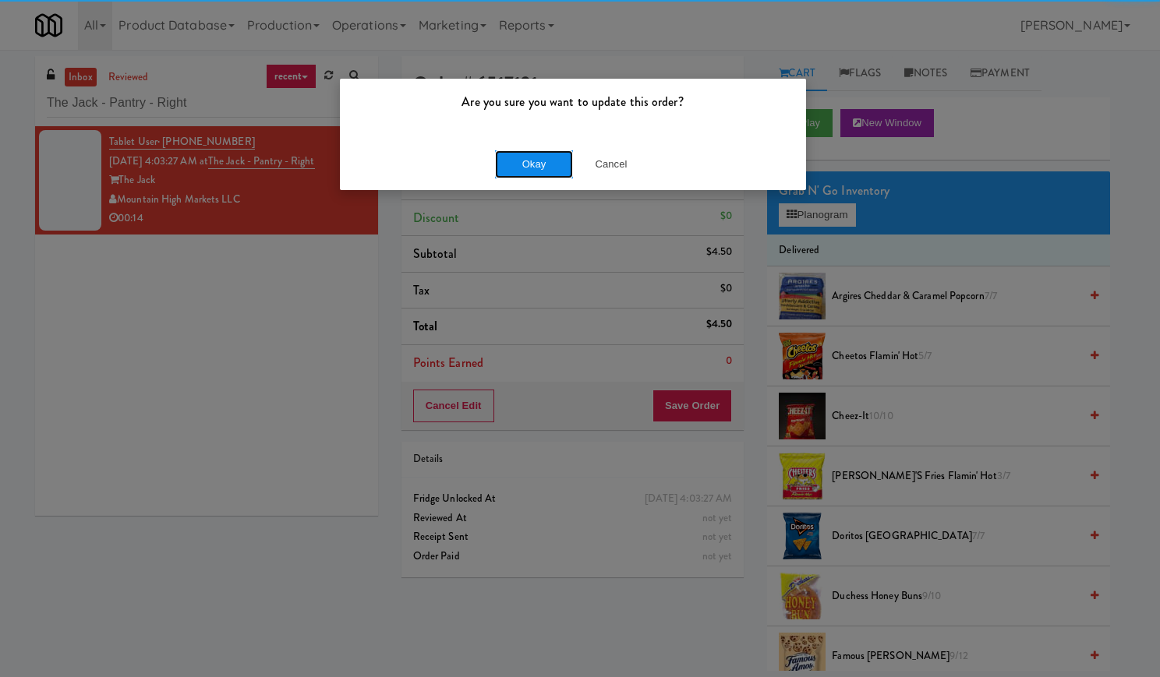
click at [518, 158] on button "Okay" at bounding box center [534, 164] width 78 height 28
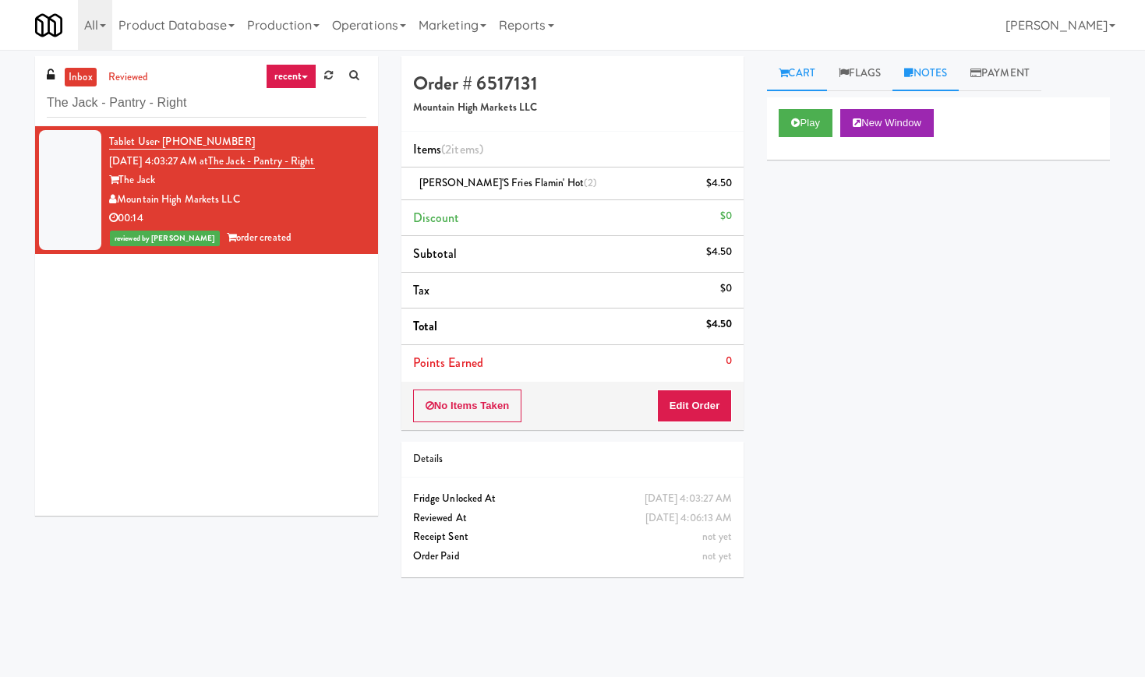
click at [947, 72] on link "Notes" at bounding box center [925, 73] width 66 height 35
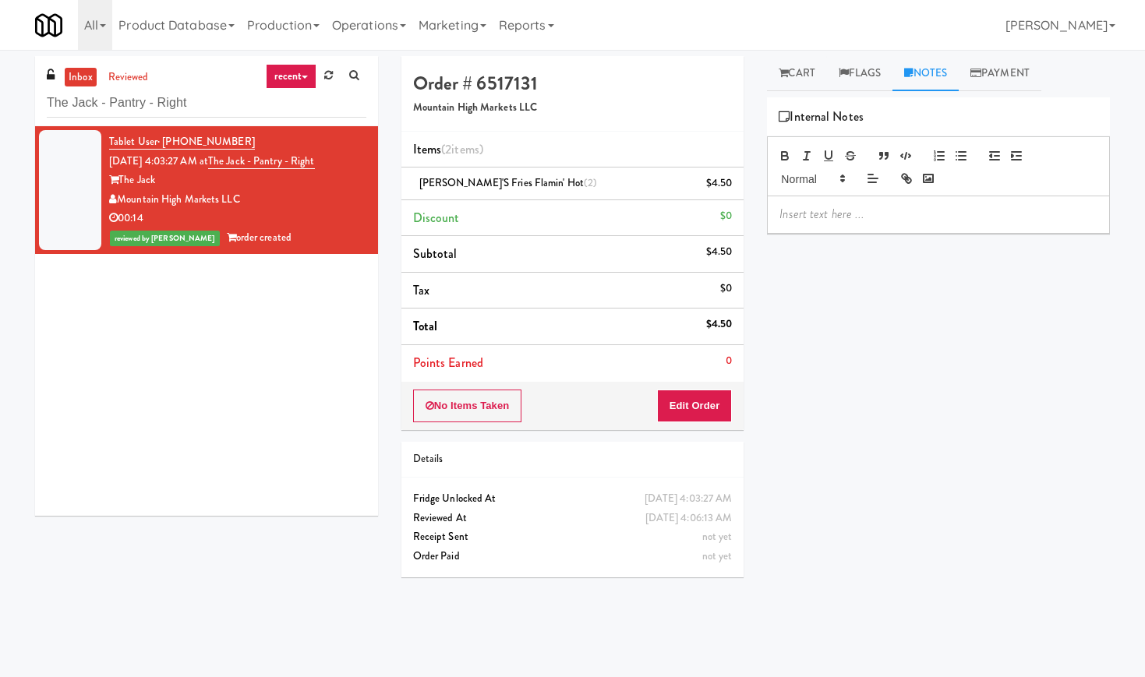
click at [884, 206] on p at bounding box center [938, 214] width 318 height 17
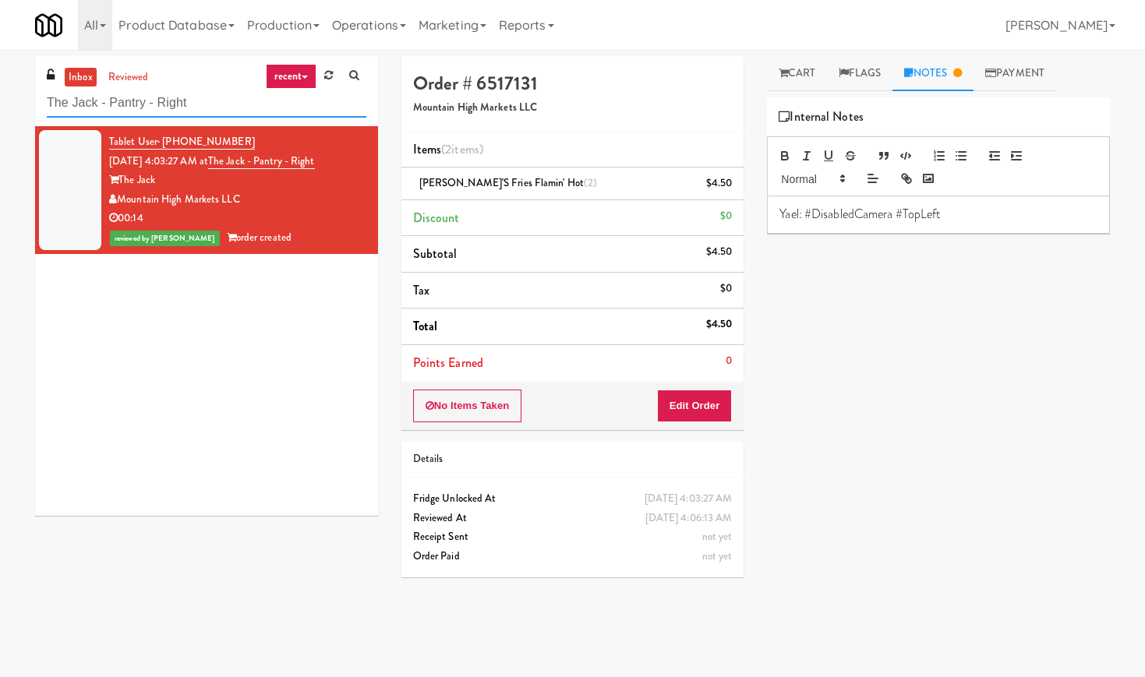
click at [178, 106] on input "The Jack - Pantry - Right" at bounding box center [207, 103] width 320 height 29
paste input "[PERSON_NAME] - Ambient"
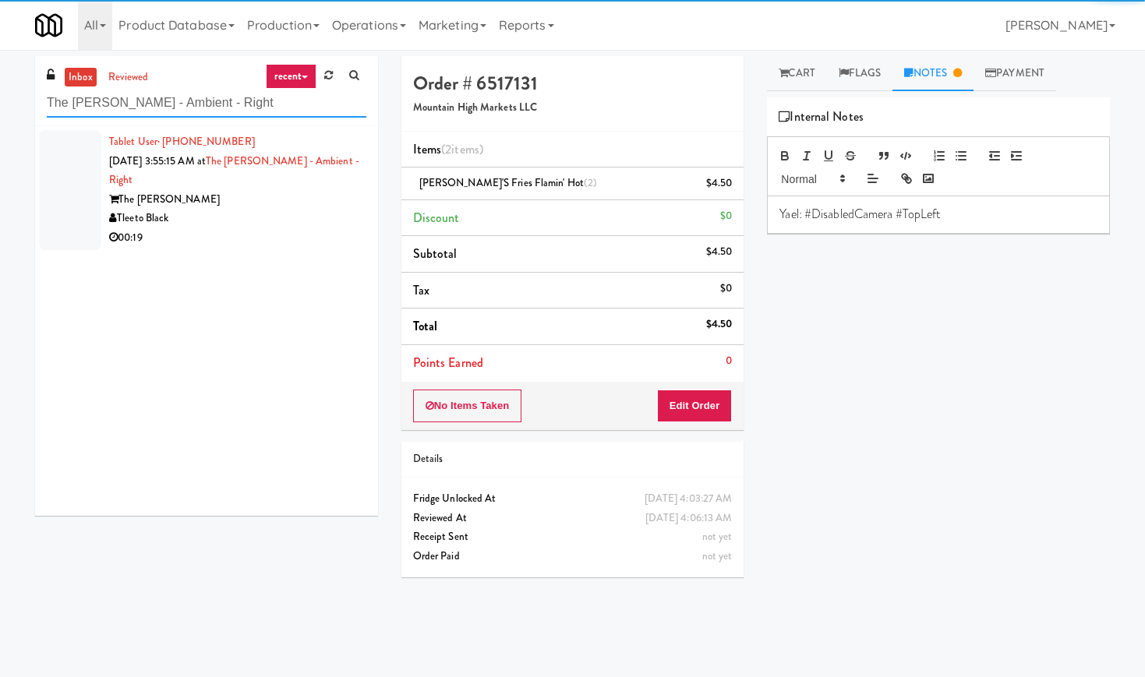
type input "The [PERSON_NAME] - Ambient - Right"
click at [303, 213] on div "Tleeto Black" at bounding box center [237, 218] width 257 height 19
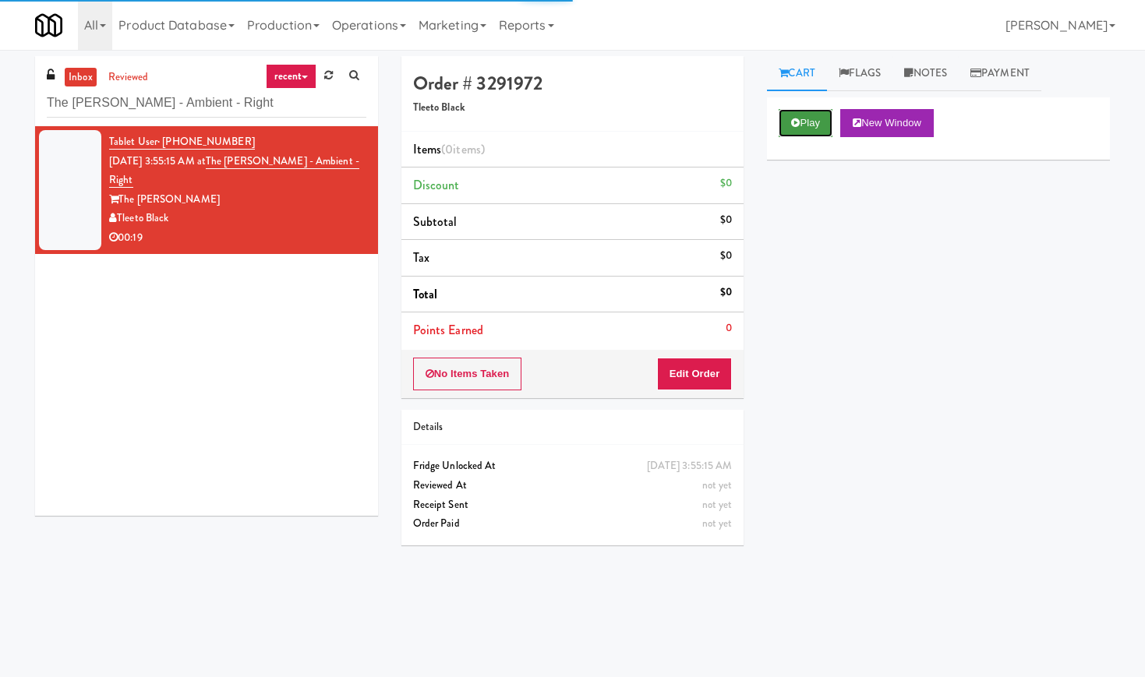
click at [793, 123] on icon at bounding box center [795, 123] width 9 height 10
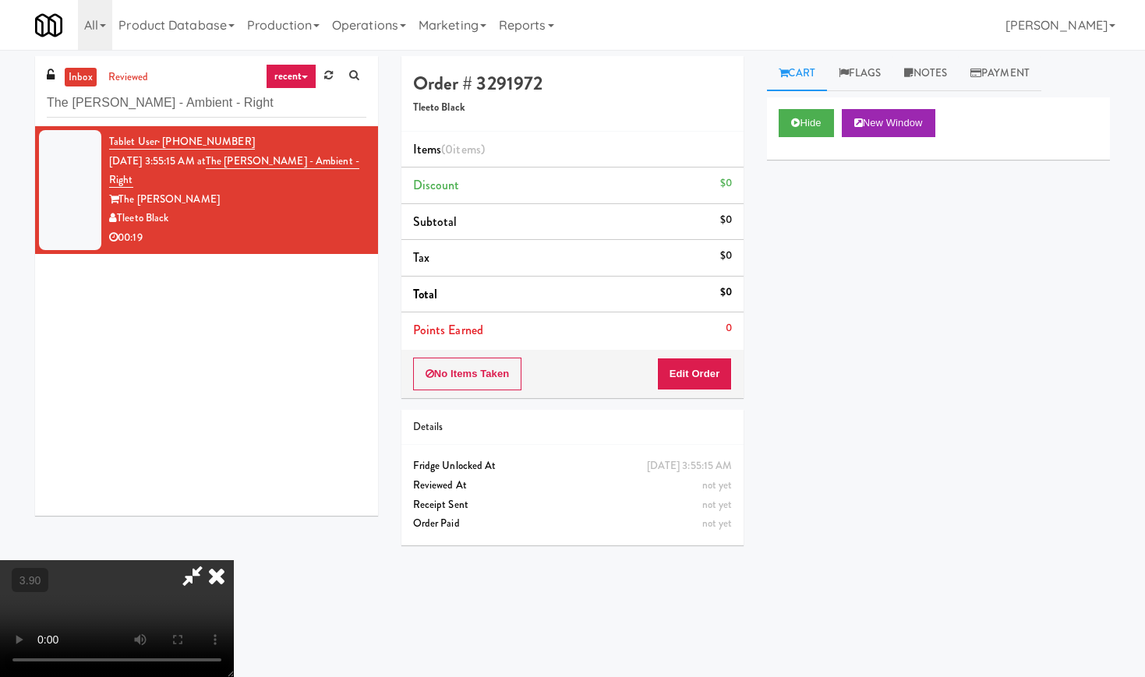
click at [234, 560] on video at bounding box center [117, 618] width 234 height 117
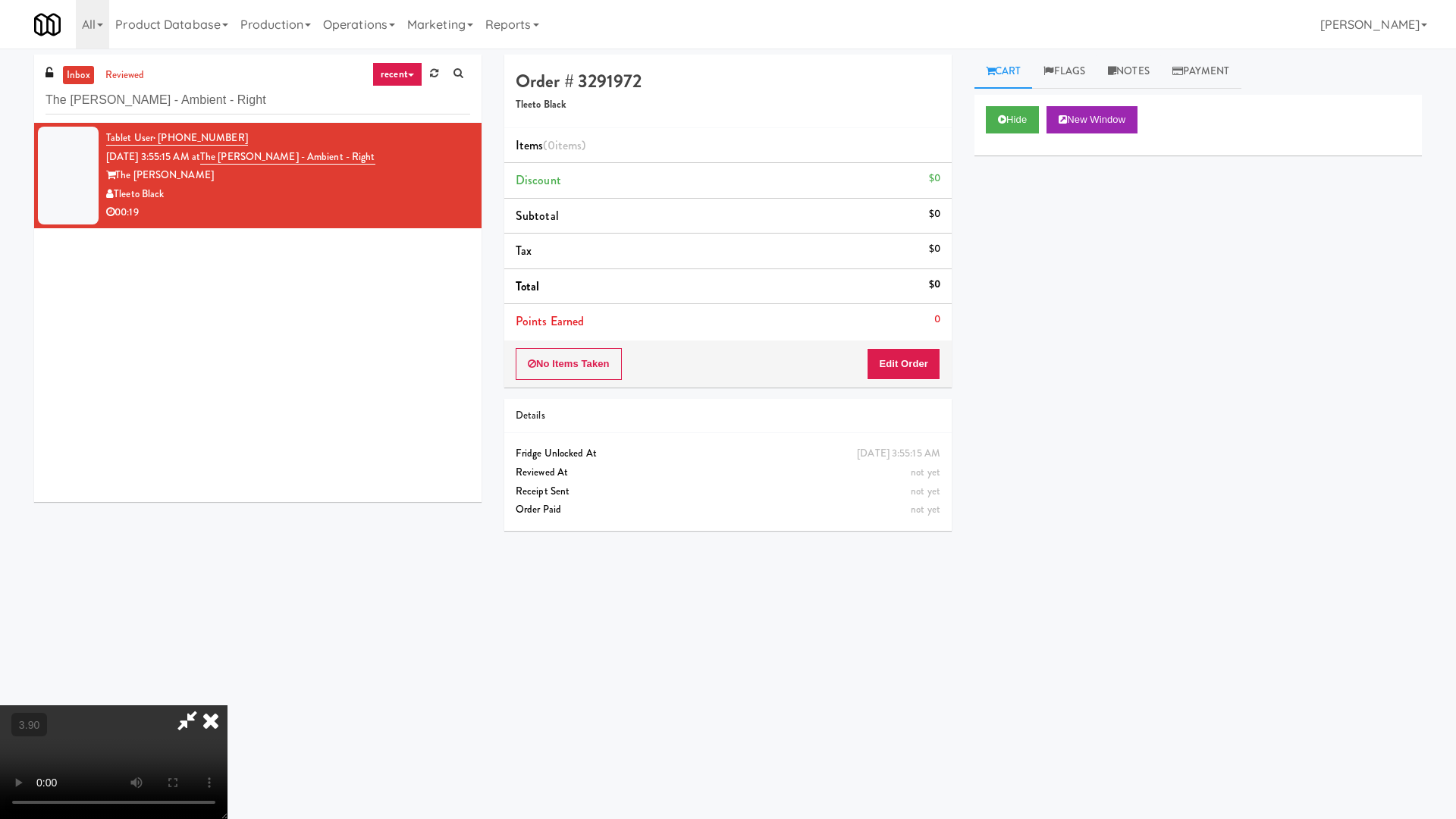
click at [228, 658] on video at bounding box center [114, 762] width 228 height 114
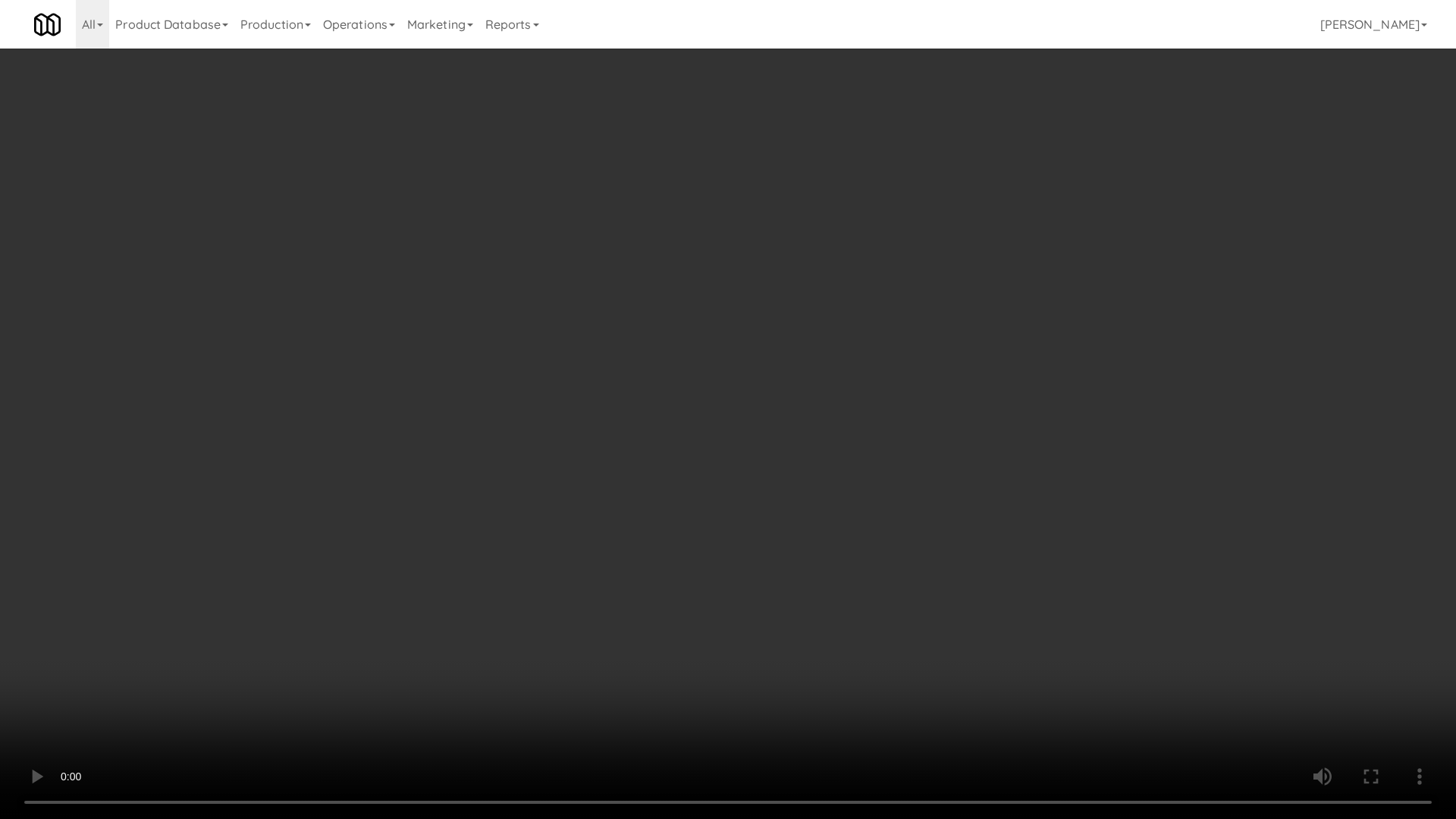
click at [652, 369] on video at bounding box center [728, 410] width 1456 height 819
click at [710, 354] on video at bounding box center [728, 410] width 1456 height 819
click at [719, 353] on video at bounding box center [728, 410] width 1456 height 819
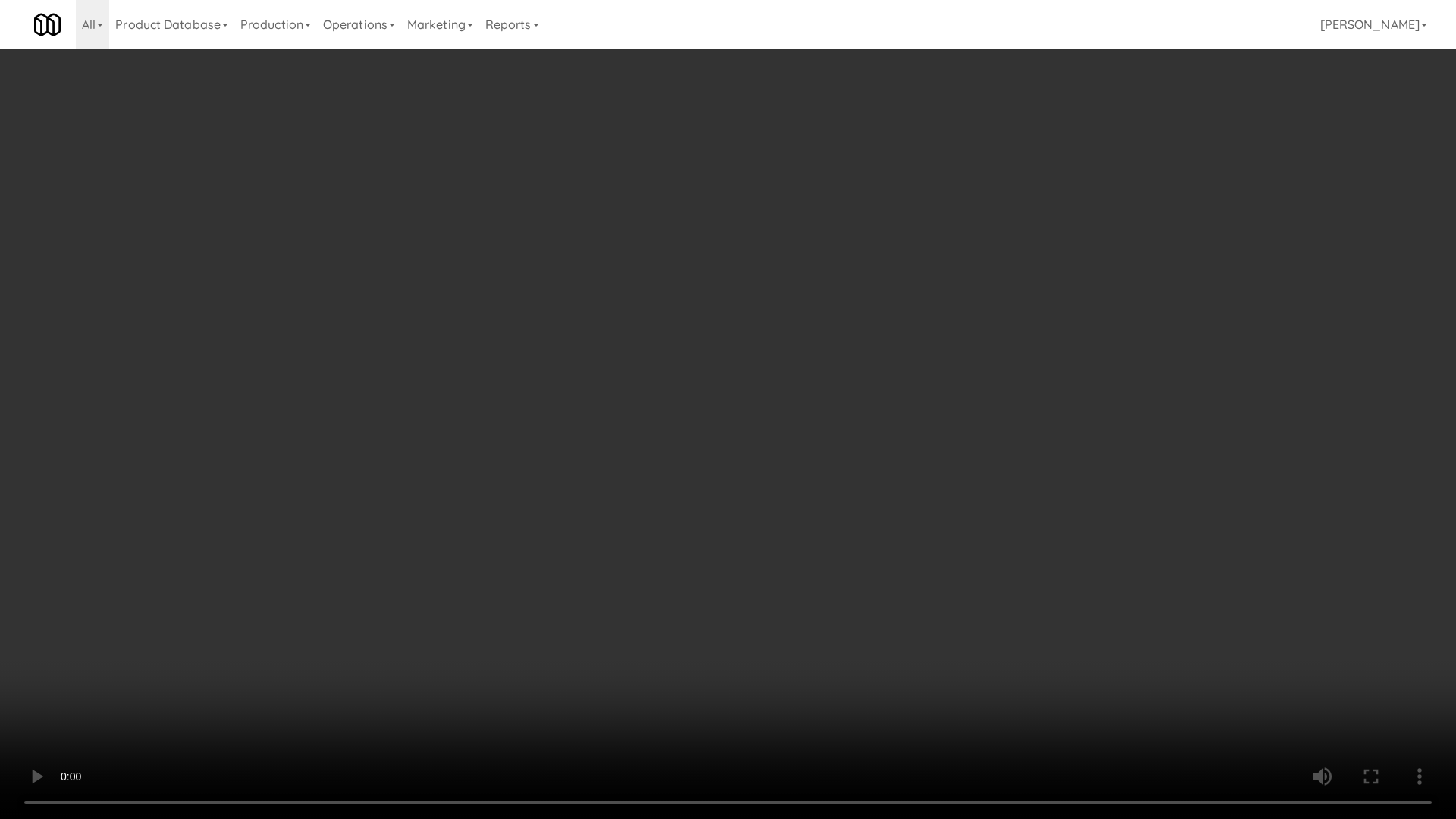
click at [720, 353] on video at bounding box center [728, 410] width 1456 height 819
click at [768, 338] on video at bounding box center [728, 410] width 1456 height 819
click at [776, 338] on video at bounding box center [728, 410] width 1456 height 819
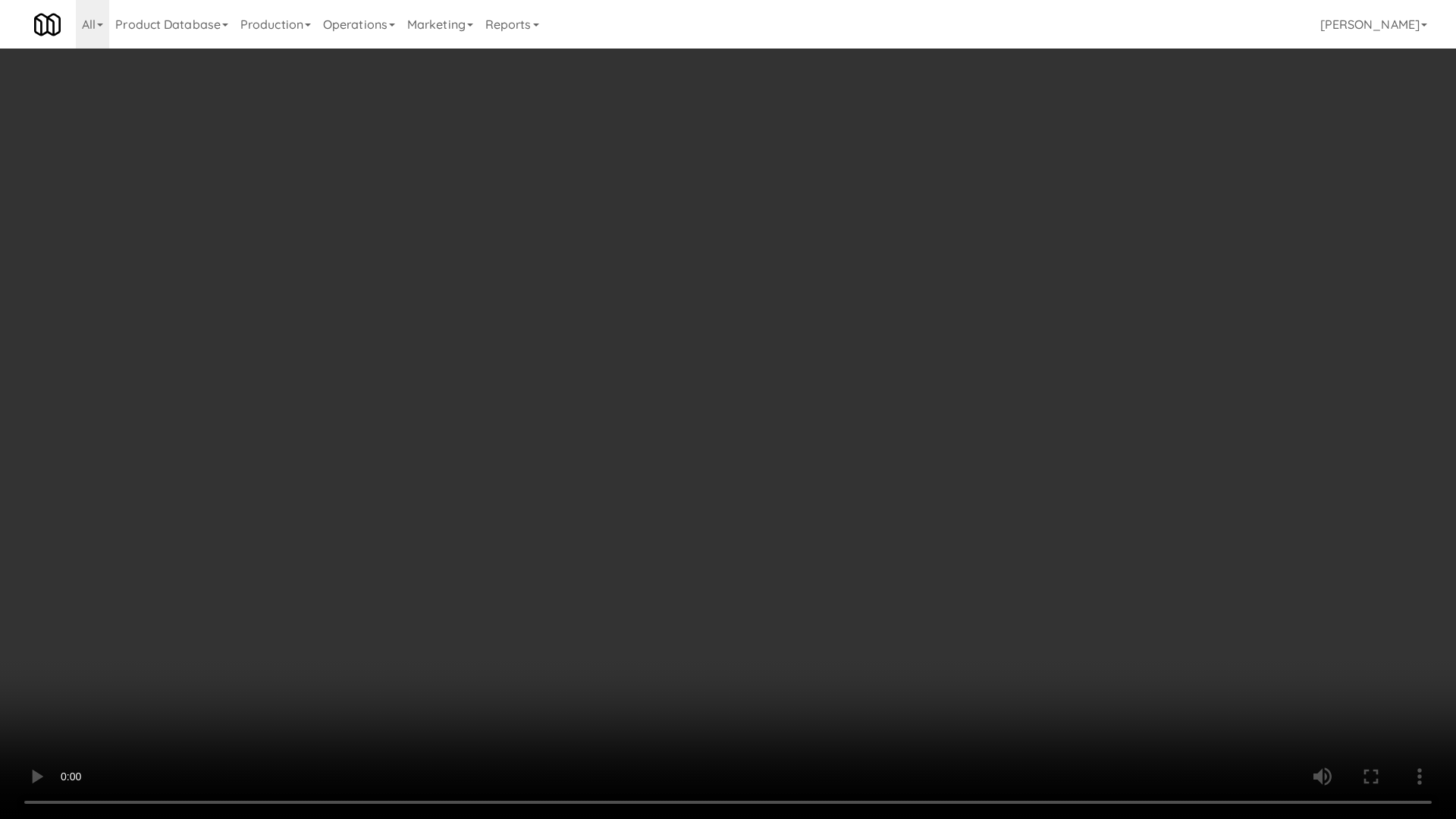
click at [776, 338] on video at bounding box center [728, 410] width 1456 height 819
click at [830, 412] on video at bounding box center [728, 410] width 1456 height 819
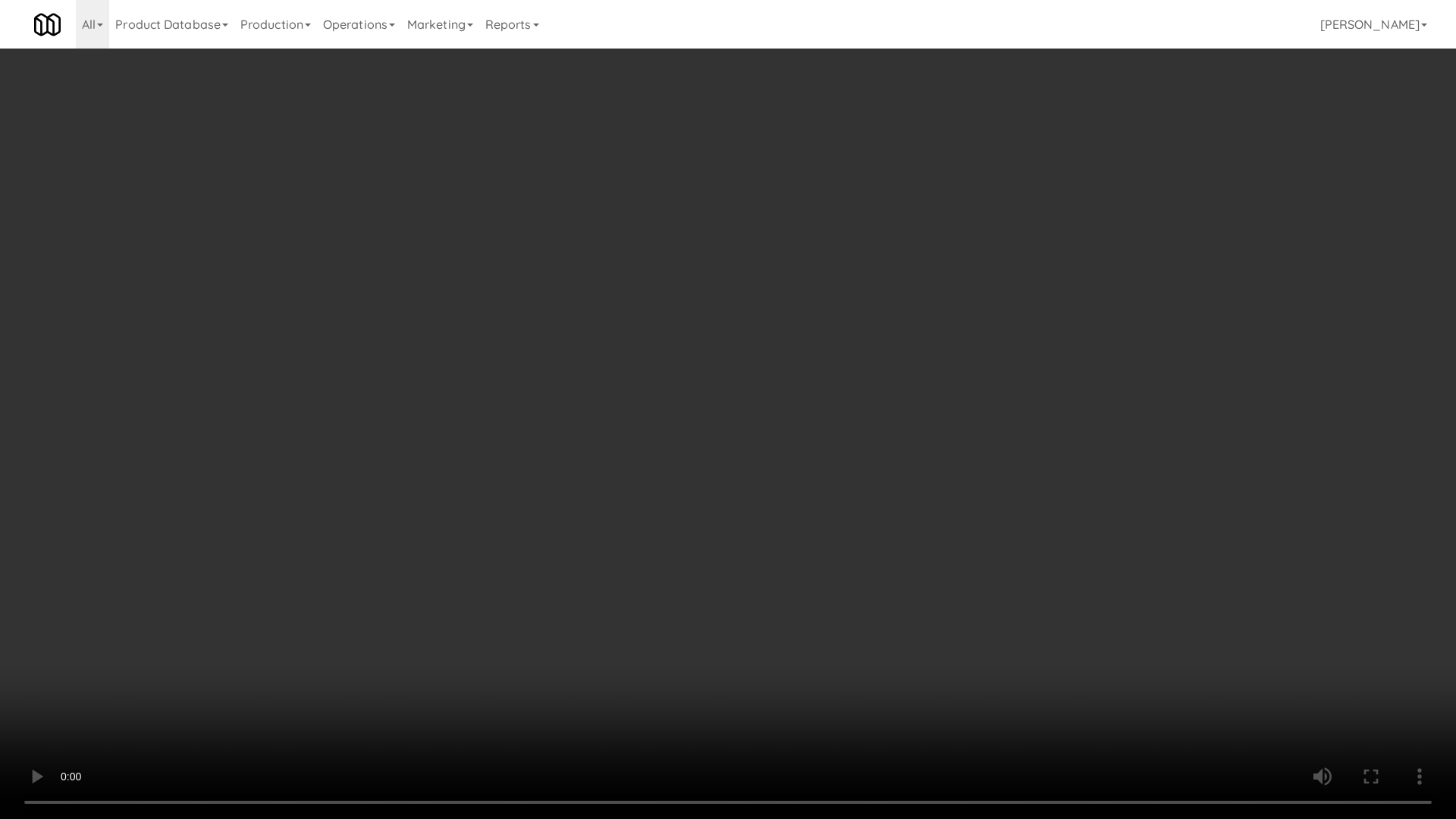
click at [834, 402] on video at bounding box center [728, 410] width 1456 height 819
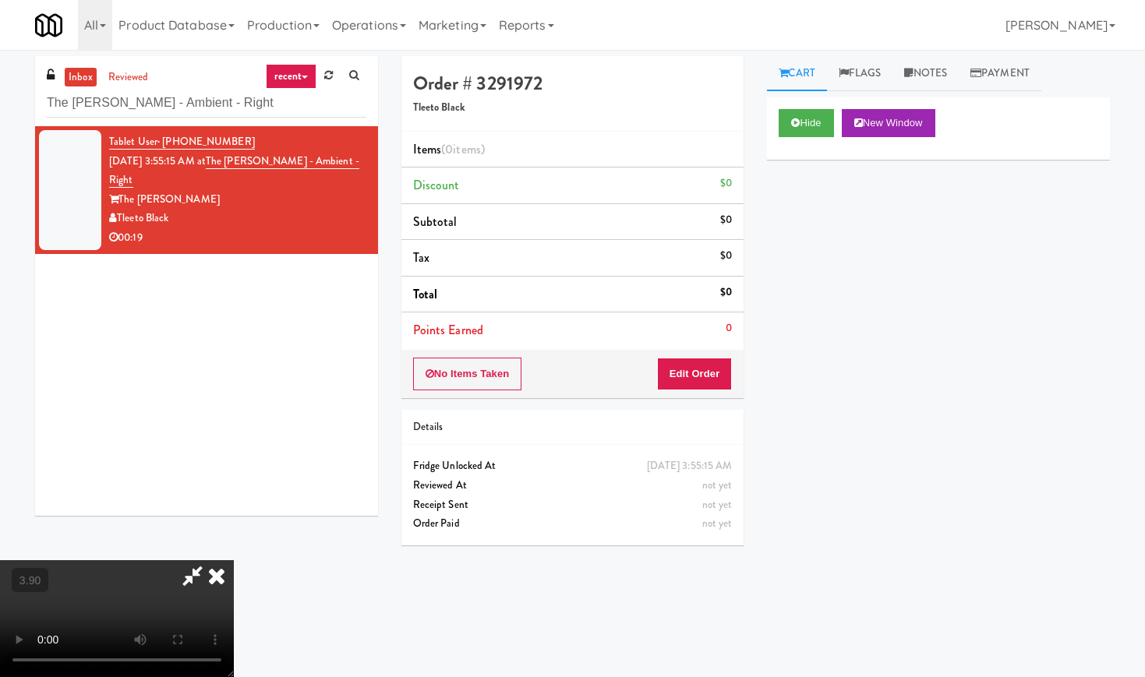
click at [234, 560] on icon at bounding box center [217, 575] width 34 height 31
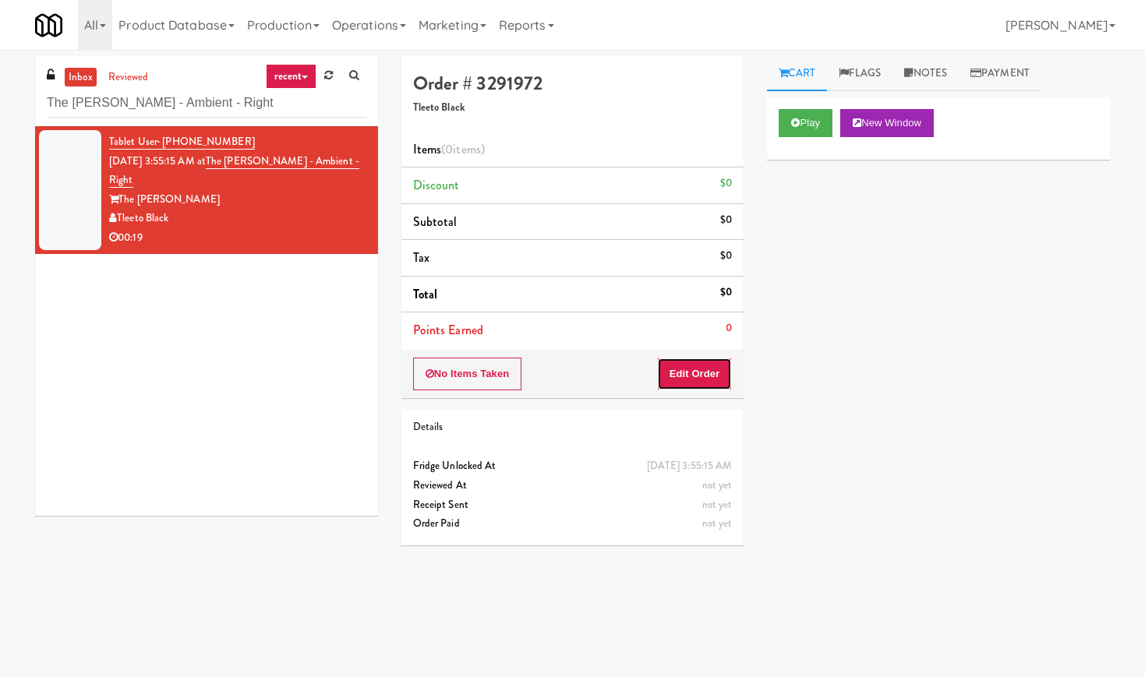
click at [712, 367] on button "Edit Order" at bounding box center [695, 374] width 76 height 33
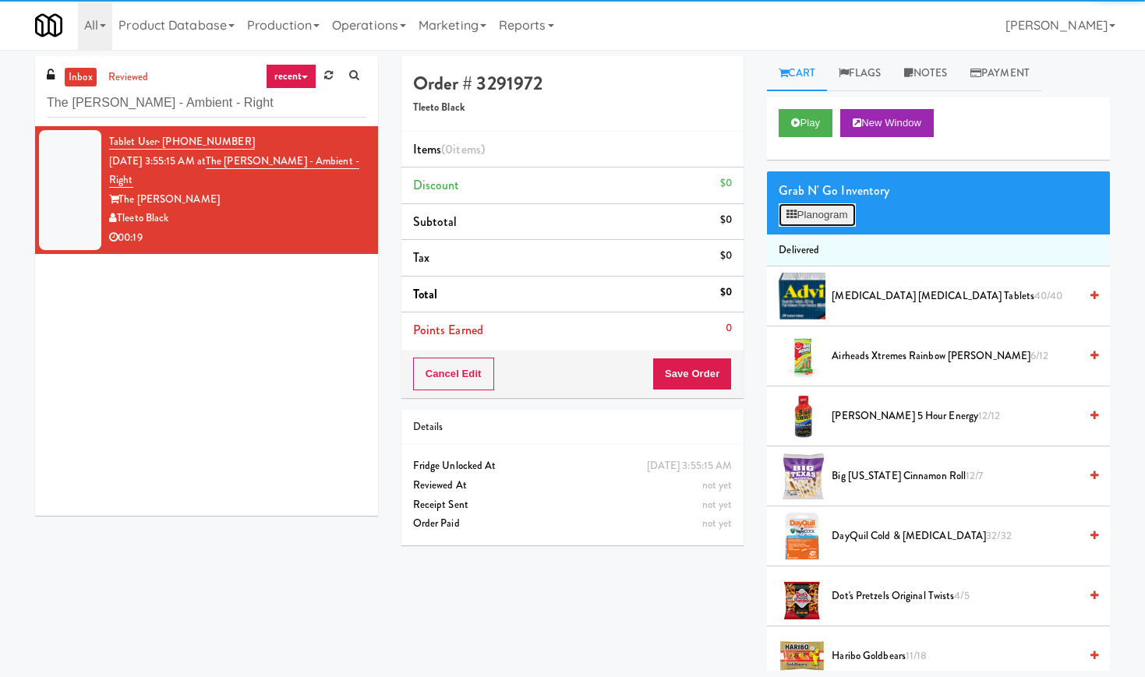
click at [833, 224] on button "Planogram" at bounding box center [817, 214] width 76 height 23
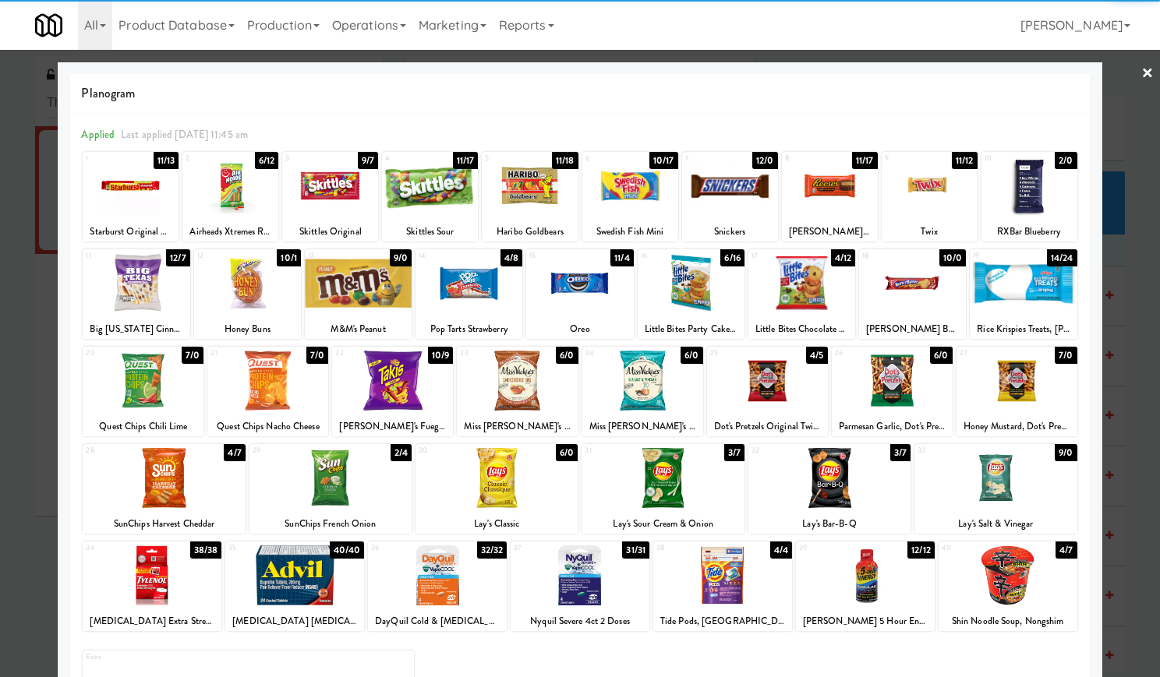
click at [292, 387] on div at bounding box center [267, 381] width 121 height 60
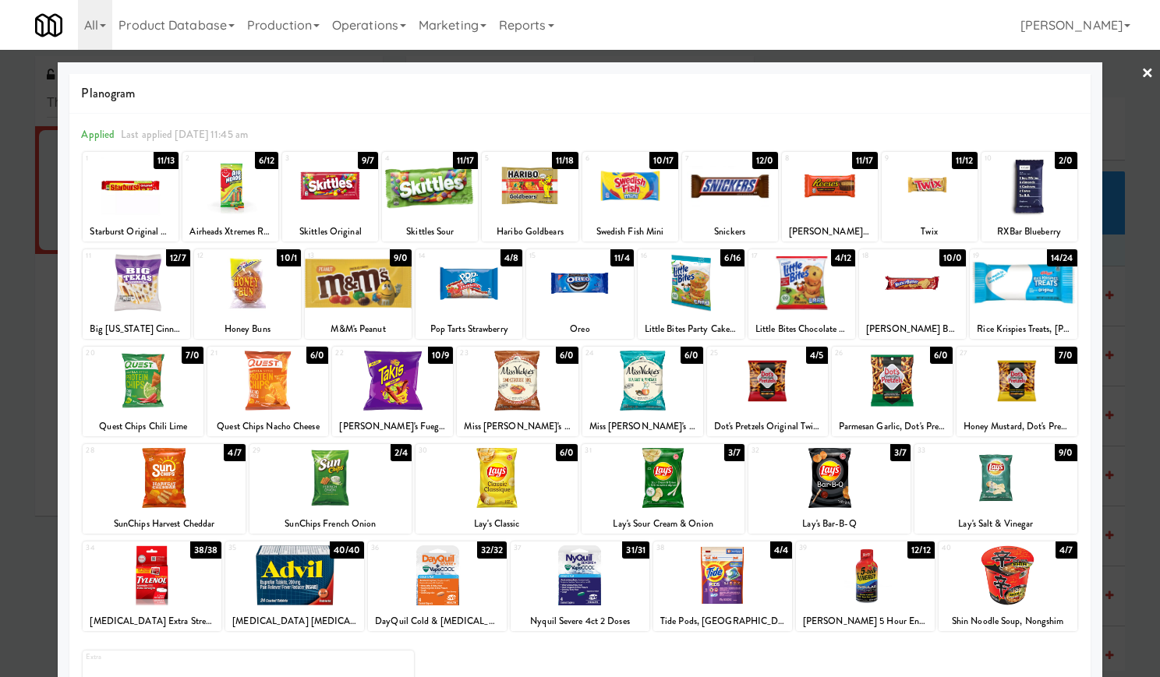
click at [292, 387] on div at bounding box center [267, 381] width 121 height 60
click at [138, 415] on div "20 7/0 Quest Chips Chili Lime" at bounding box center [143, 392] width 121 height 90
click at [1118, 71] on div at bounding box center [580, 338] width 1160 height 677
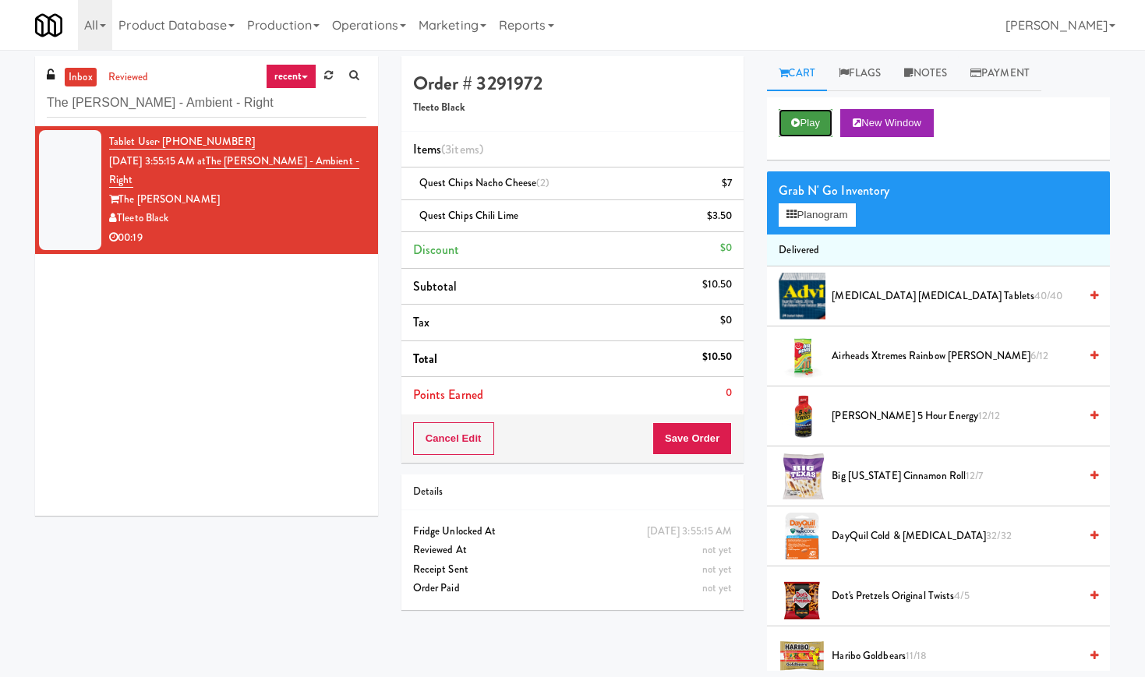
click at [804, 125] on button "Play" at bounding box center [806, 123] width 54 height 28
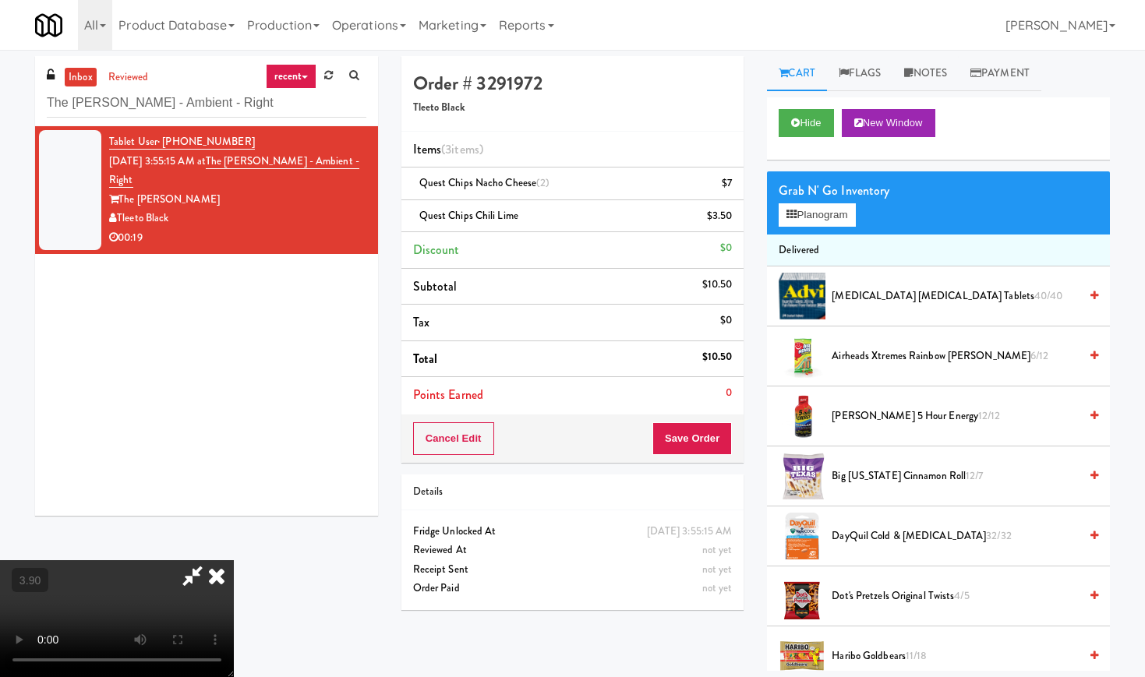
click at [223, 560] on video at bounding box center [117, 618] width 234 height 117
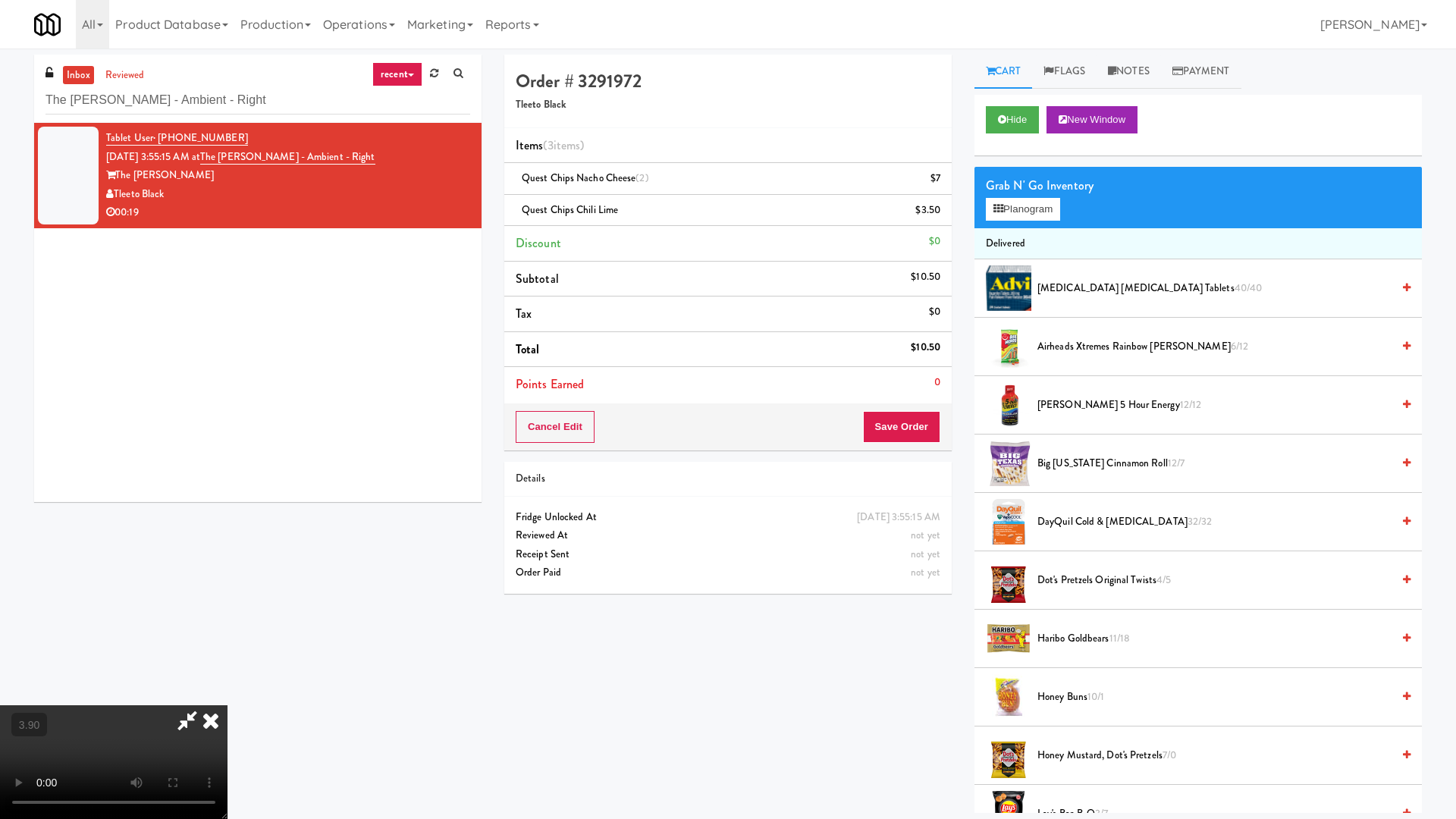
click at [228, 658] on video at bounding box center [114, 762] width 228 height 114
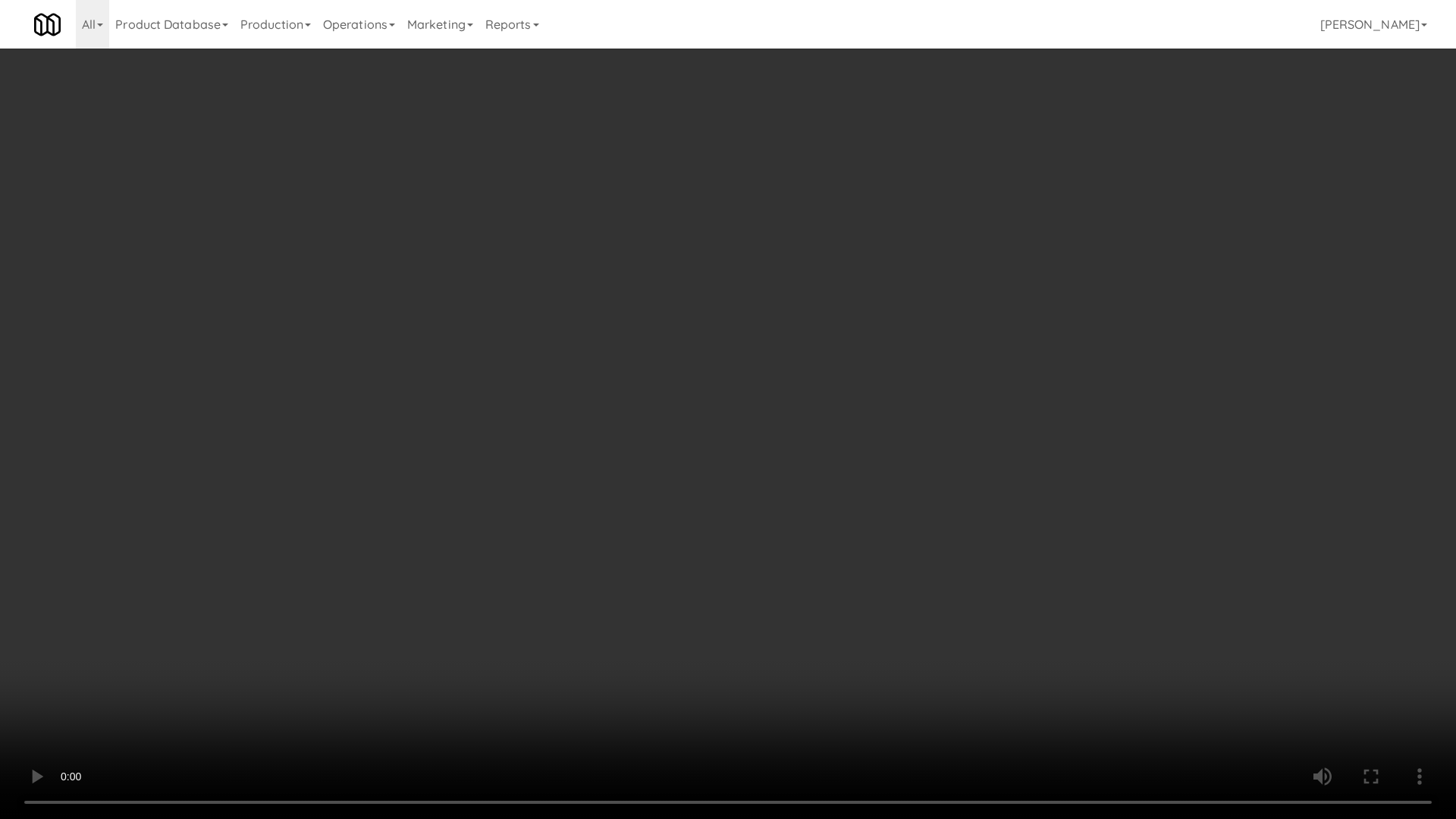
click at [587, 305] on video at bounding box center [728, 410] width 1456 height 819
click at [595, 300] on video at bounding box center [728, 410] width 1456 height 819
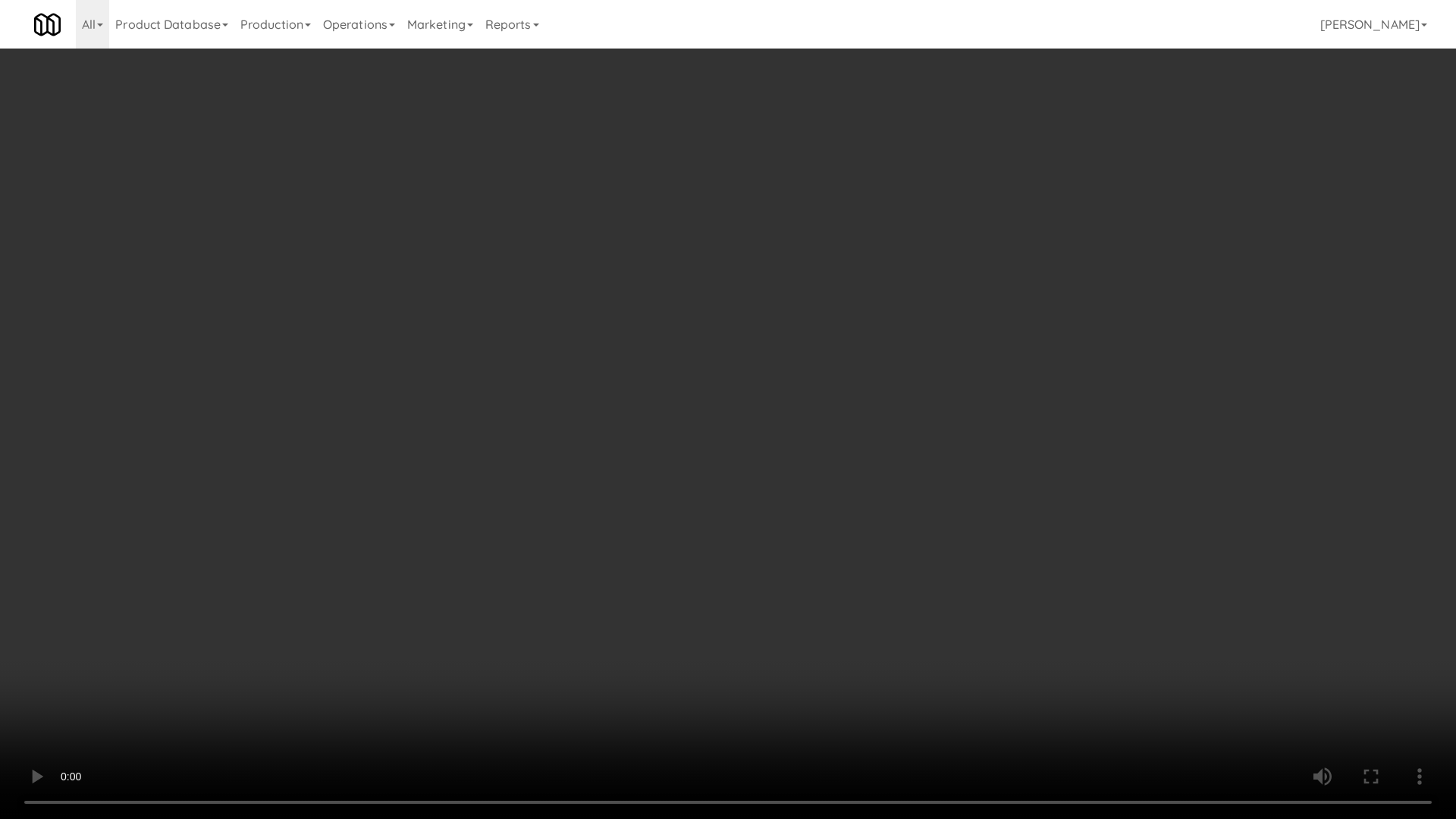
click at [595, 300] on video at bounding box center [728, 410] width 1456 height 819
click at [604, 325] on video at bounding box center [728, 410] width 1456 height 819
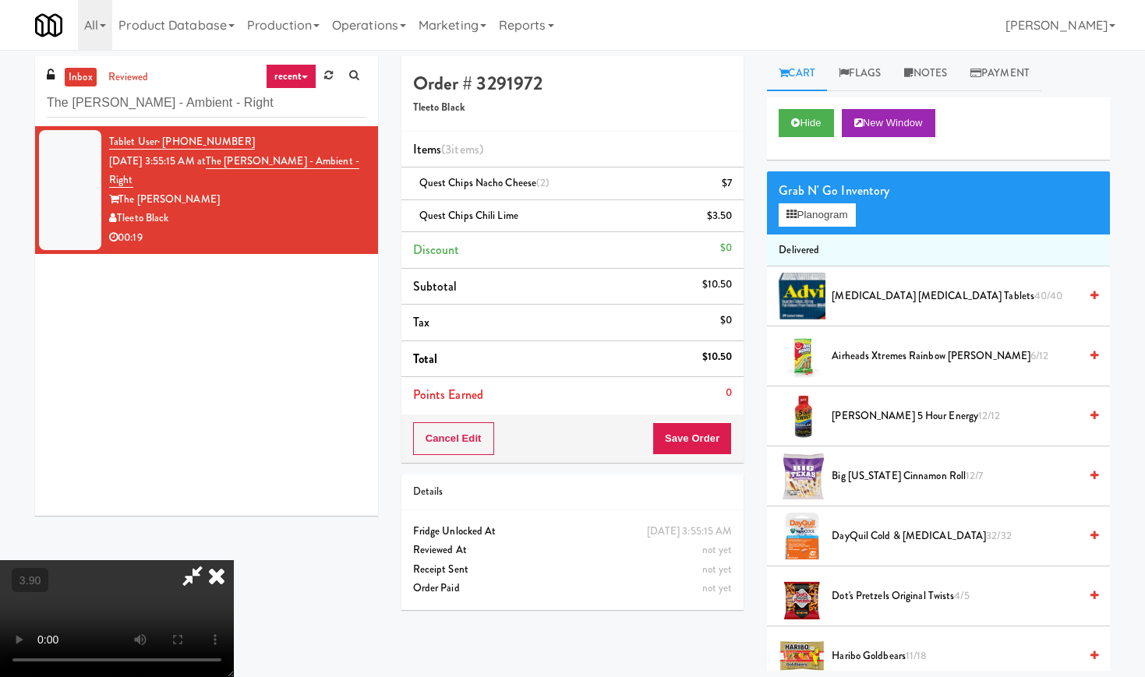
click at [234, 560] on icon at bounding box center [217, 575] width 34 height 31
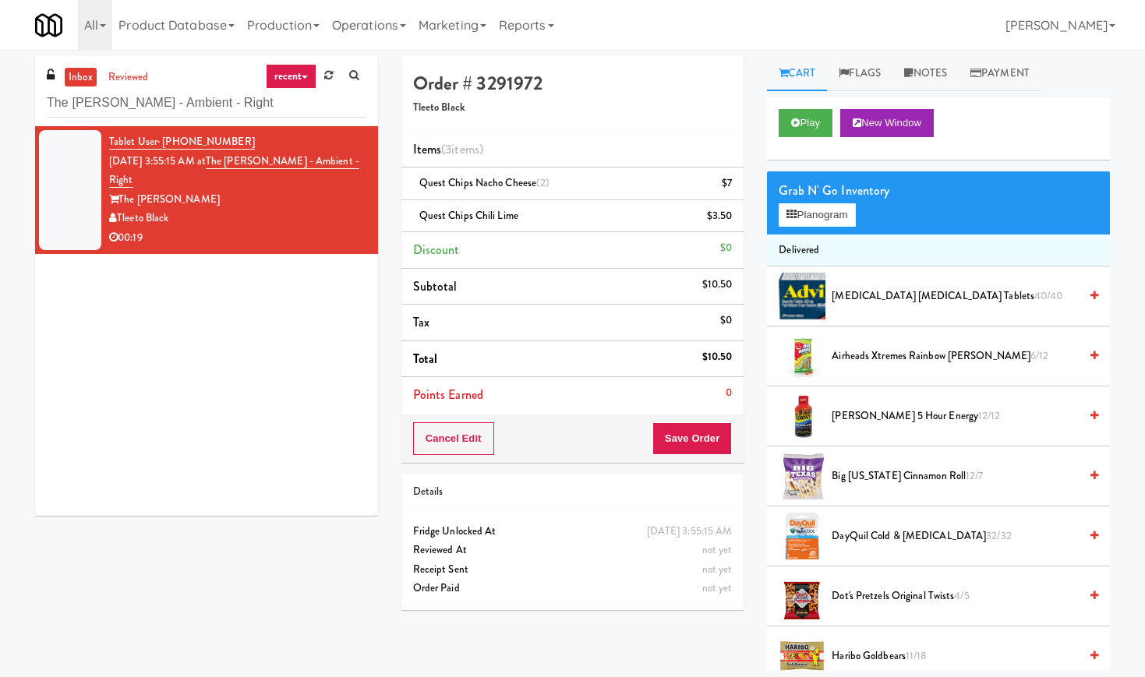
click at [861, 224] on div "Grab N' Go Inventory Planogram" at bounding box center [938, 202] width 343 height 63
click at [855, 221] on button "Planogram" at bounding box center [817, 214] width 76 height 23
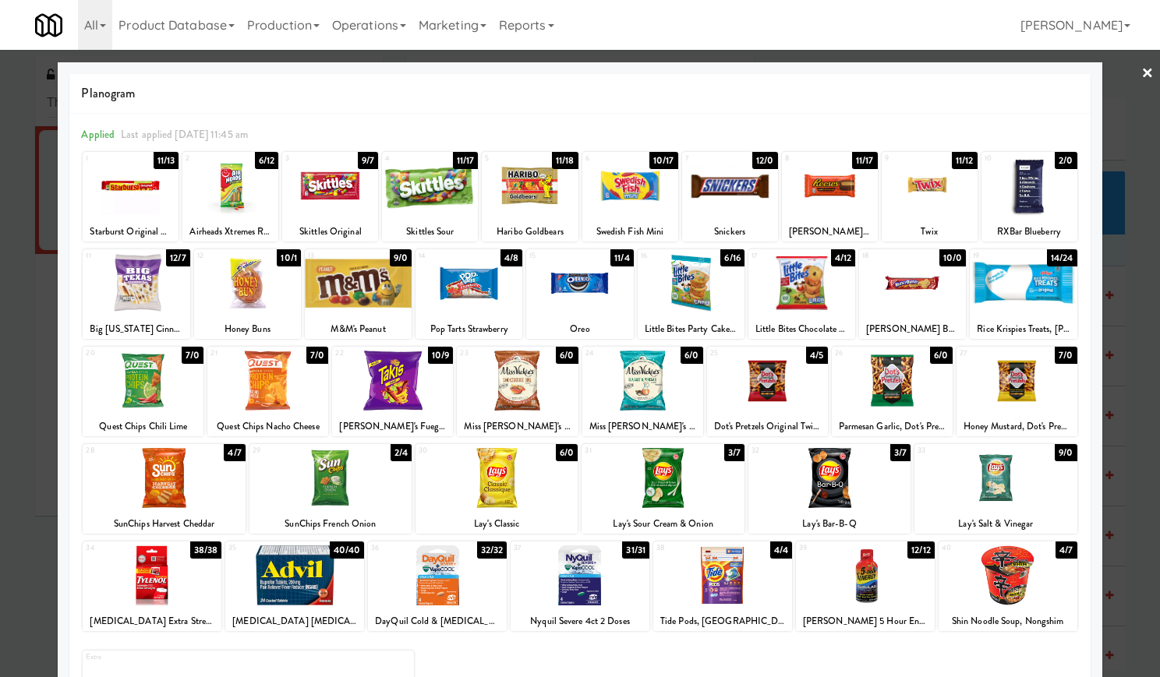
click at [228, 279] on div at bounding box center [247, 283] width 107 height 60
click at [1139, 76] on div at bounding box center [580, 338] width 1160 height 677
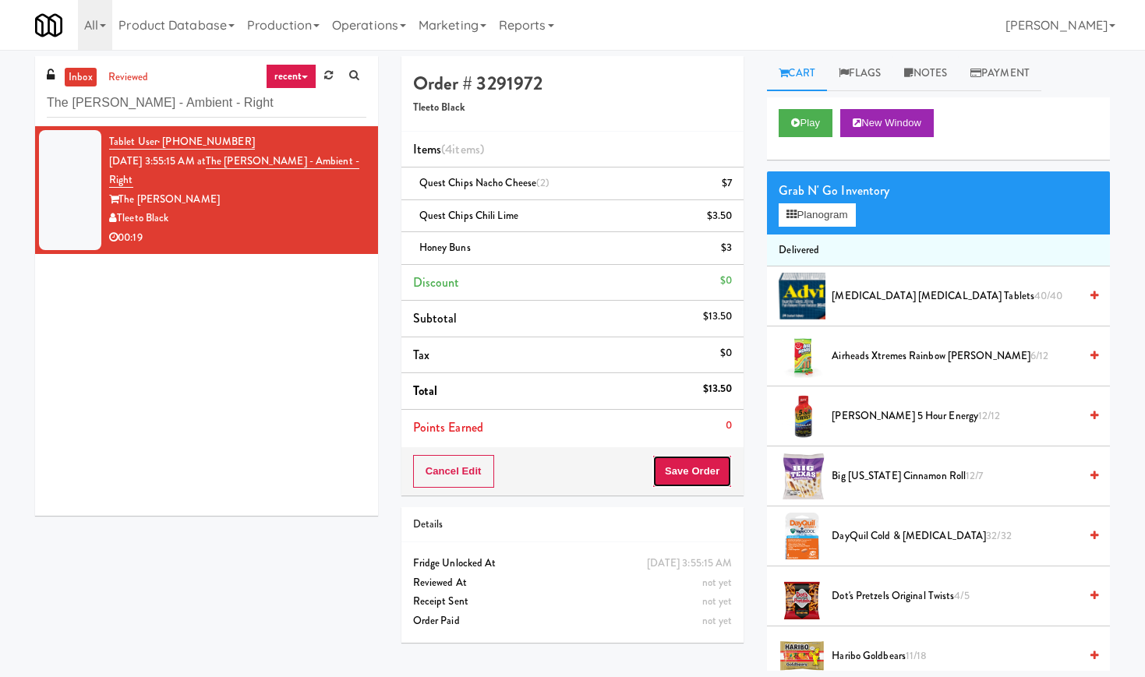
click at [690, 470] on button "Save Order" at bounding box center [691, 471] width 79 height 33
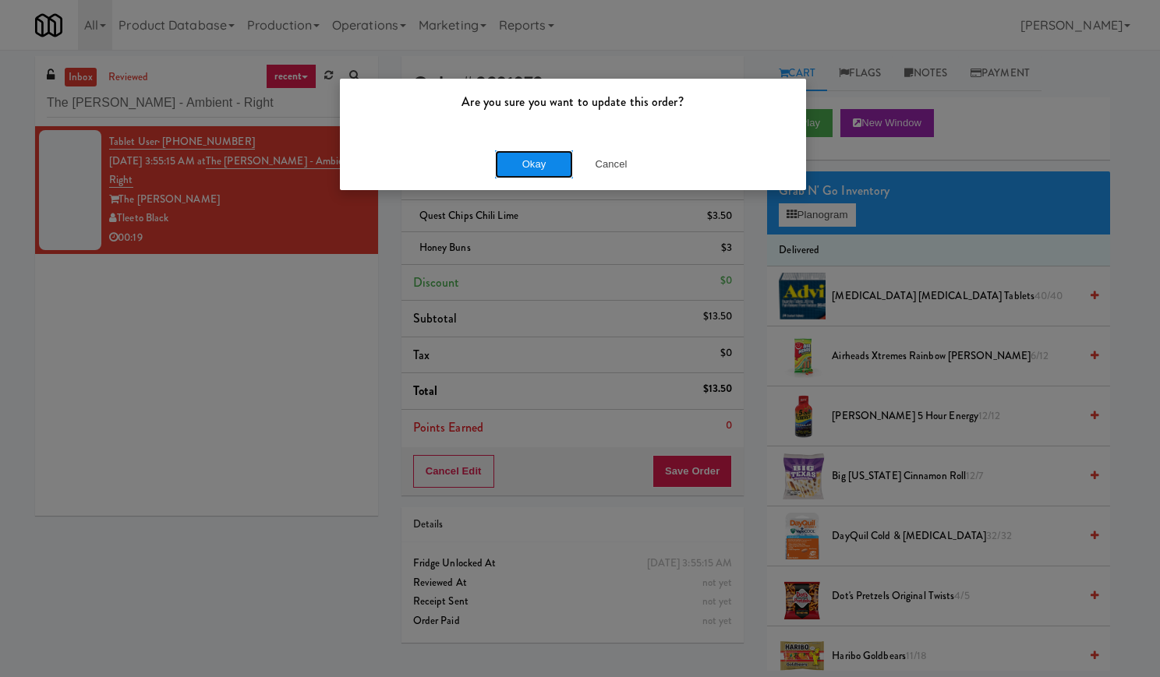
click at [534, 161] on button "Okay" at bounding box center [534, 164] width 78 height 28
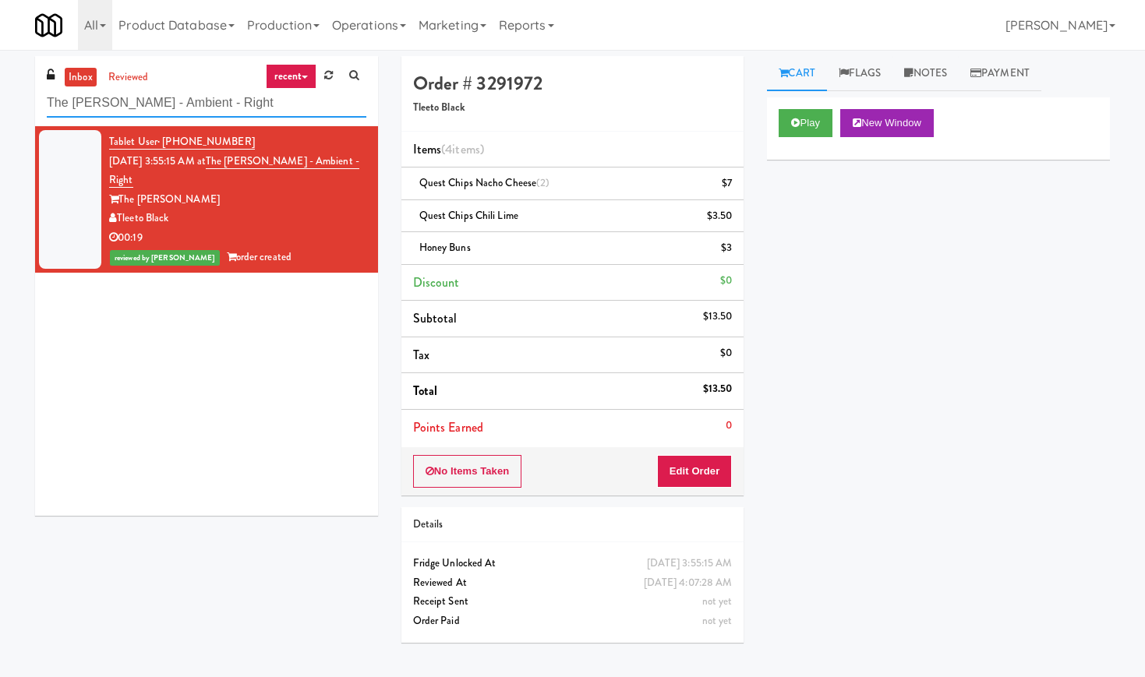
click at [167, 117] on input "The [PERSON_NAME] - Ambient - Right" at bounding box center [207, 103] width 320 height 29
paste input "[PERSON_NAME] Tower Pantry"
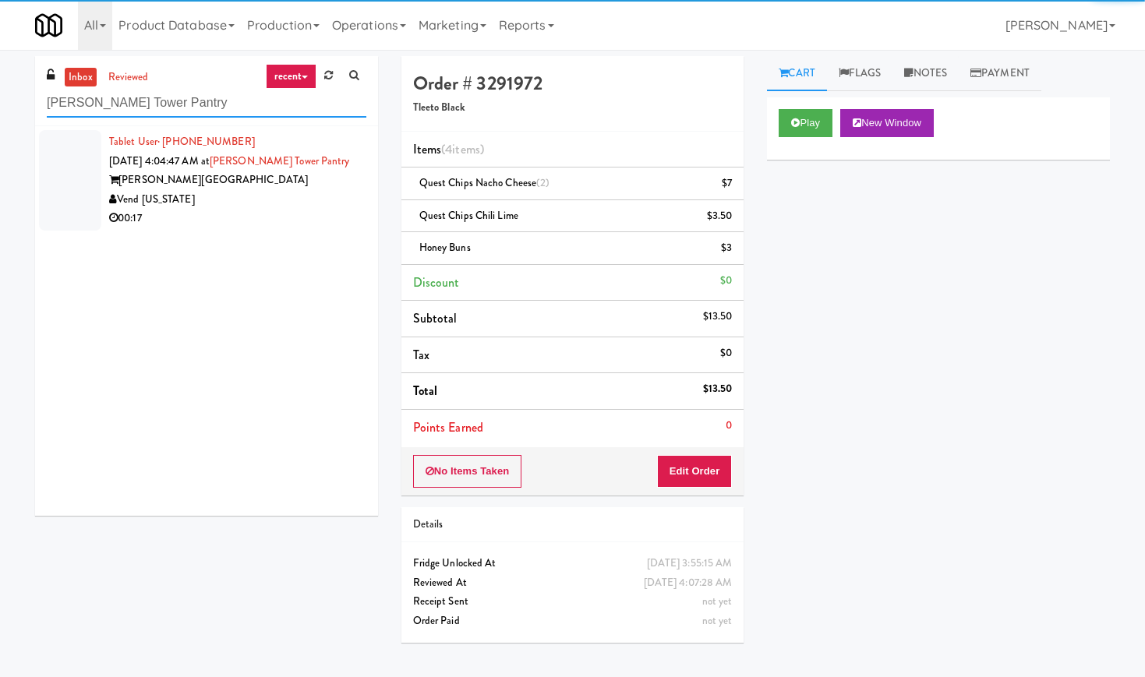
type input "[PERSON_NAME] Tower Pantry"
click at [315, 198] on div "Vend [US_STATE]" at bounding box center [237, 199] width 257 height 19
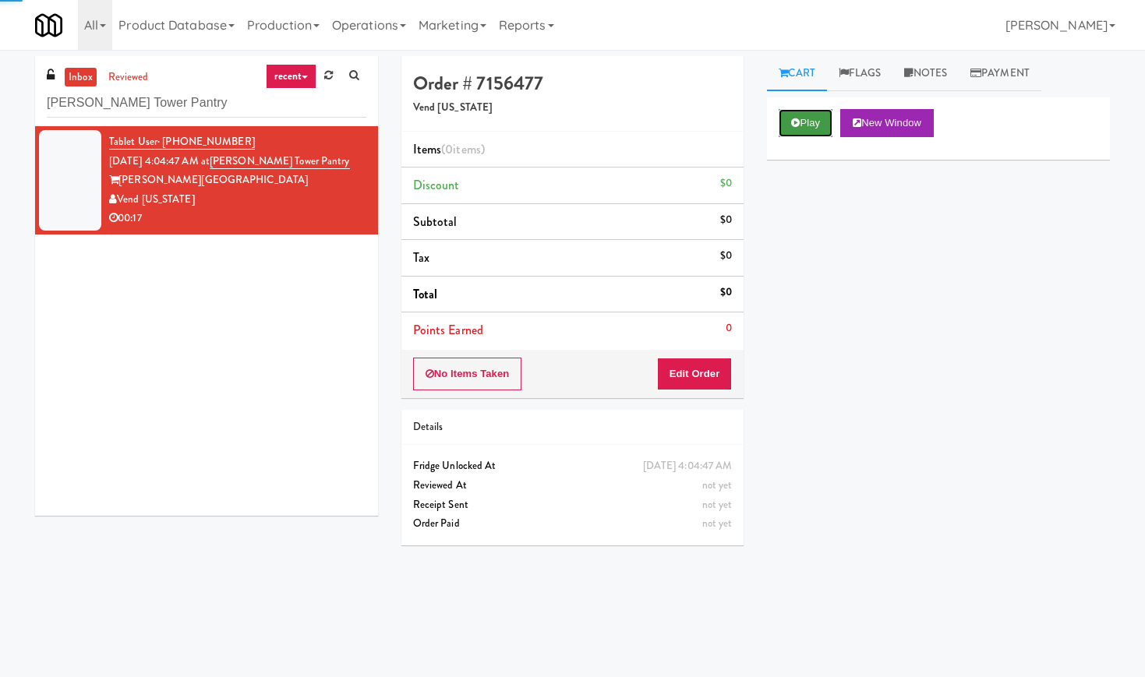
click at [807, 124] on button "Play" at bounding box center [806, 123] width 54 height 28
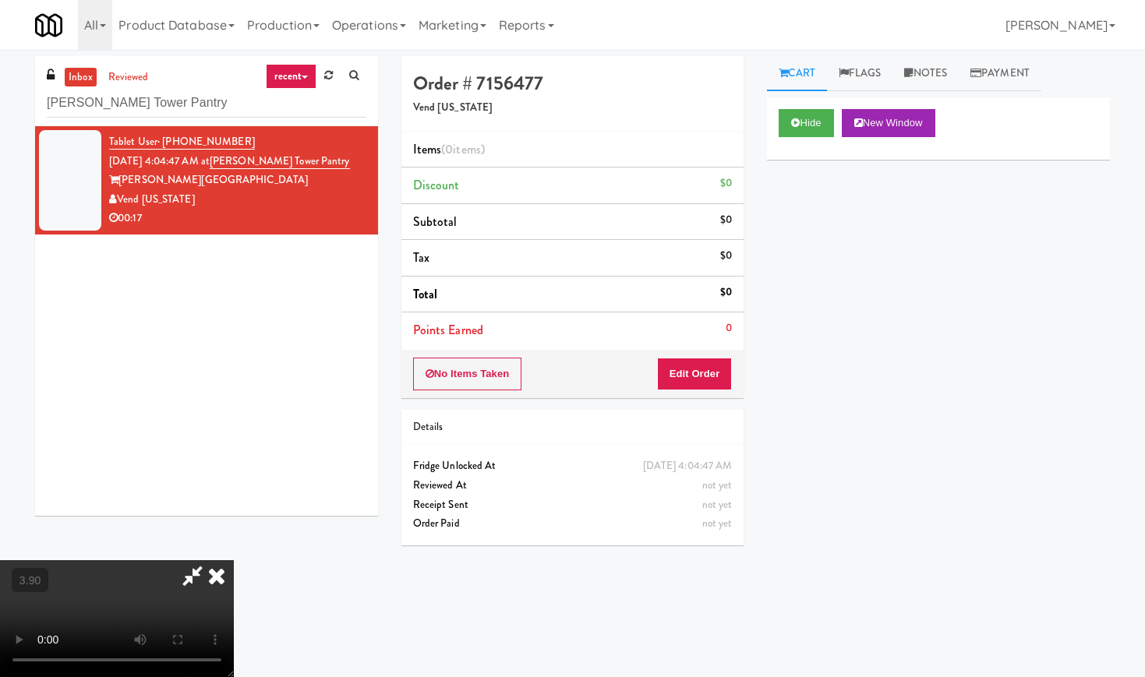
click at [234, 560] on video at bounding box center [117, 618] width 234 height 117
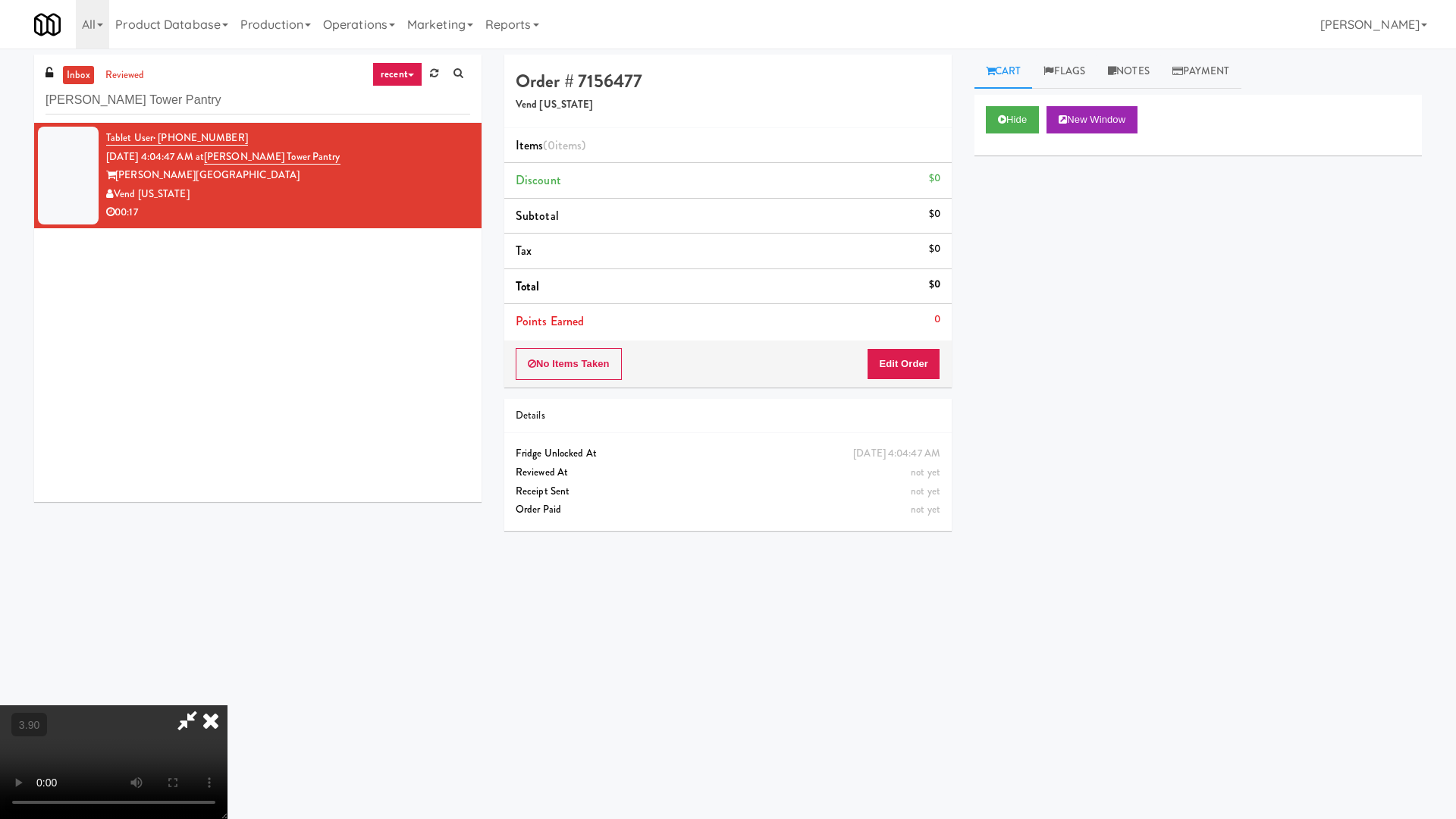
click at [228, 658] on video at bounding box center [114, 762] width 228 height 114
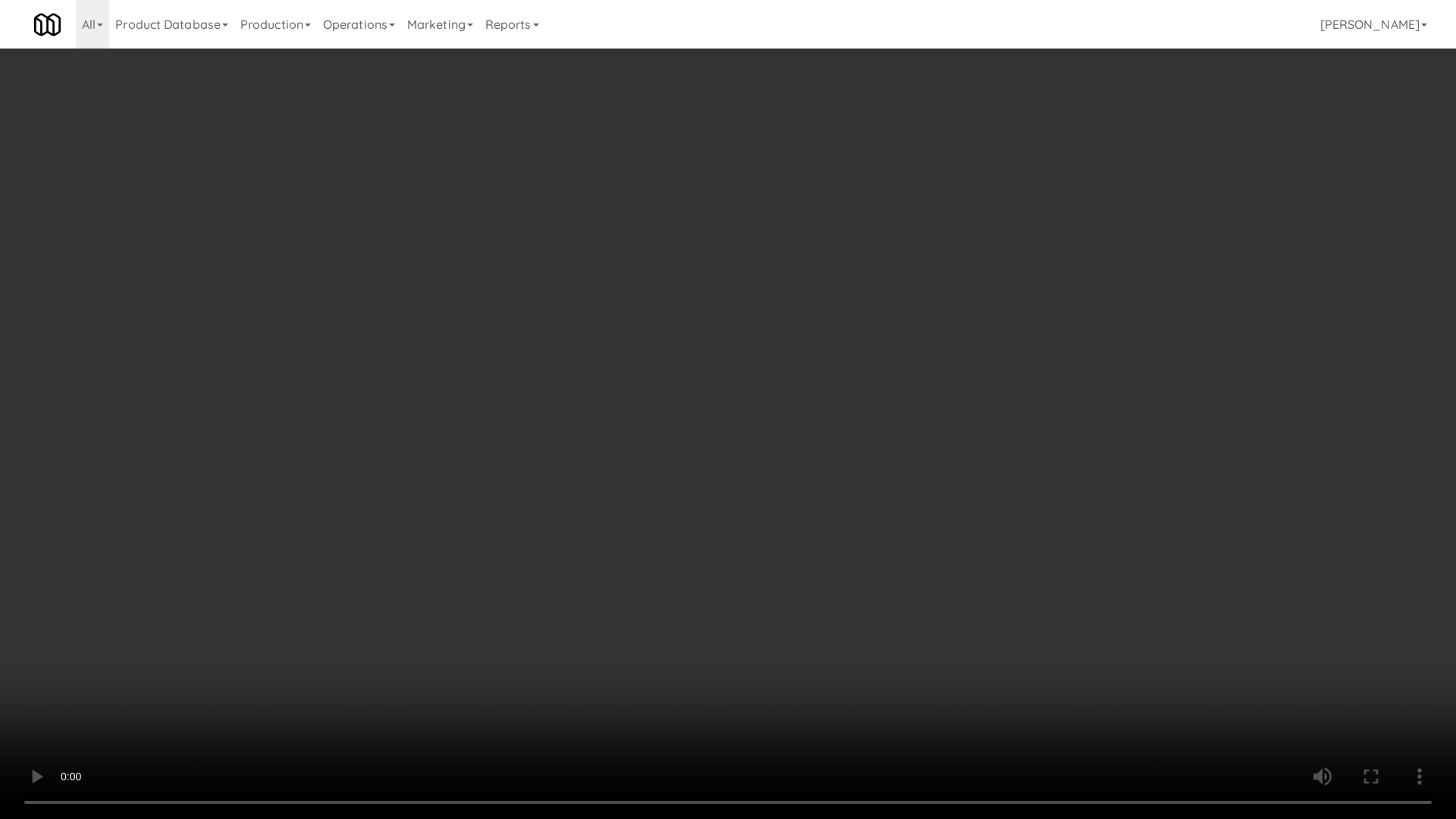
click at [558, 411] on video at bounding box center [728, 410] width 1456 height 819
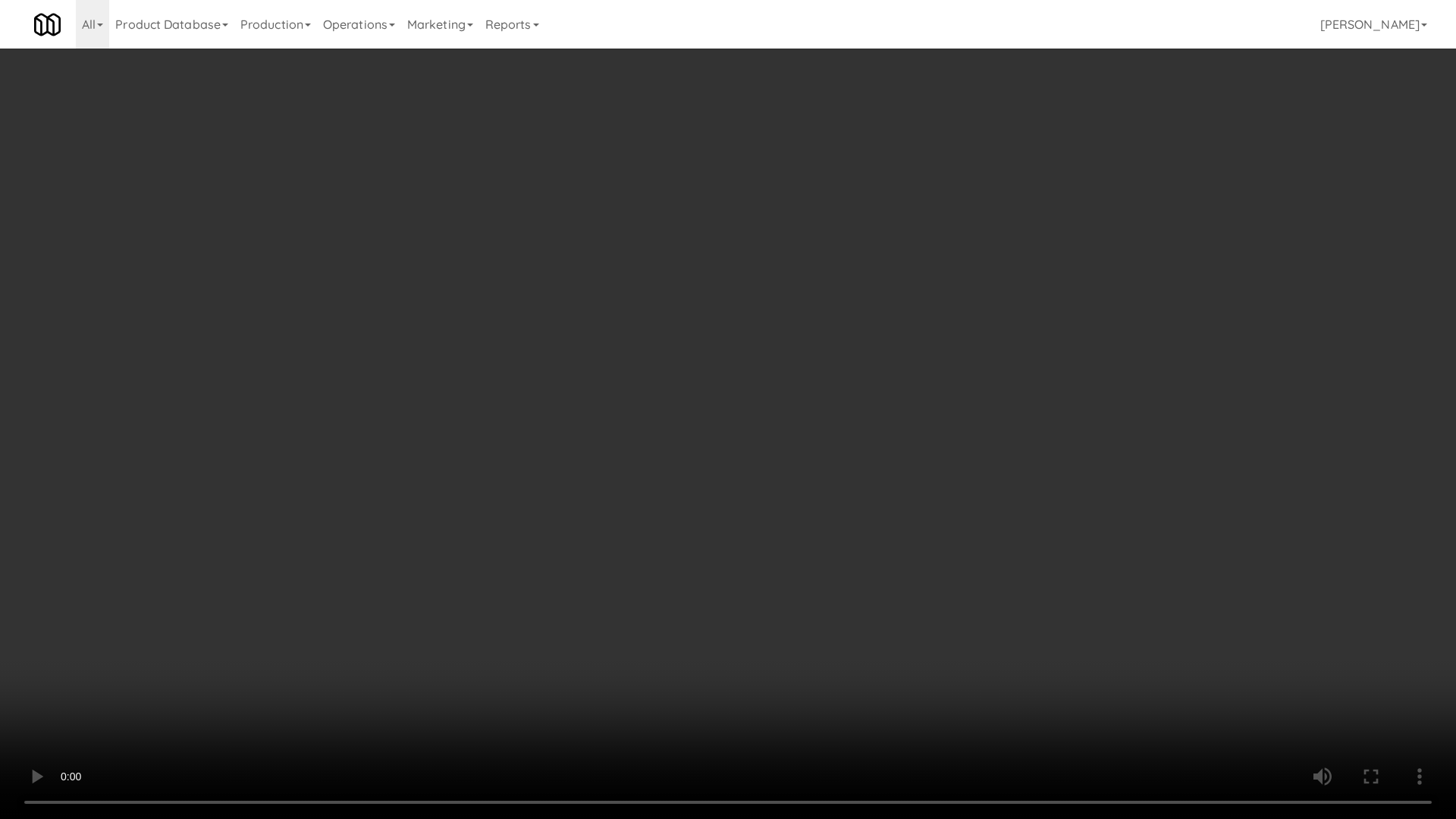
click at [558, 411] on video at bounding box center [728, 410] width 1456 height 819
click at [603, 409] on video at bounding box center [728, 410] width 1456 height 819
click at [637, 405] on video at bounding box center [728, 410] width 1456 height 819
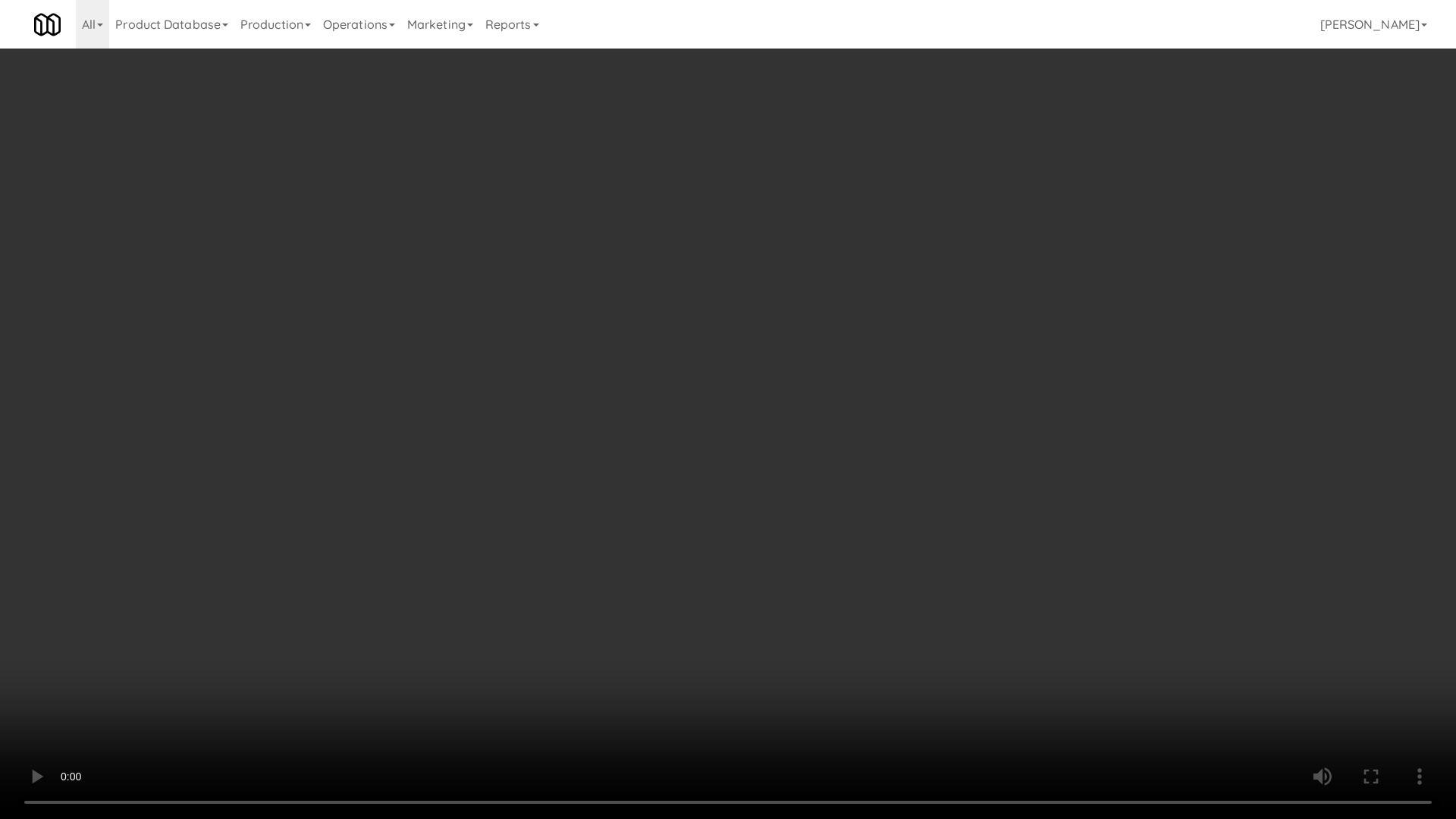
click at [637, 405] on video at bounding box center [728, 410] width 1456 height 819
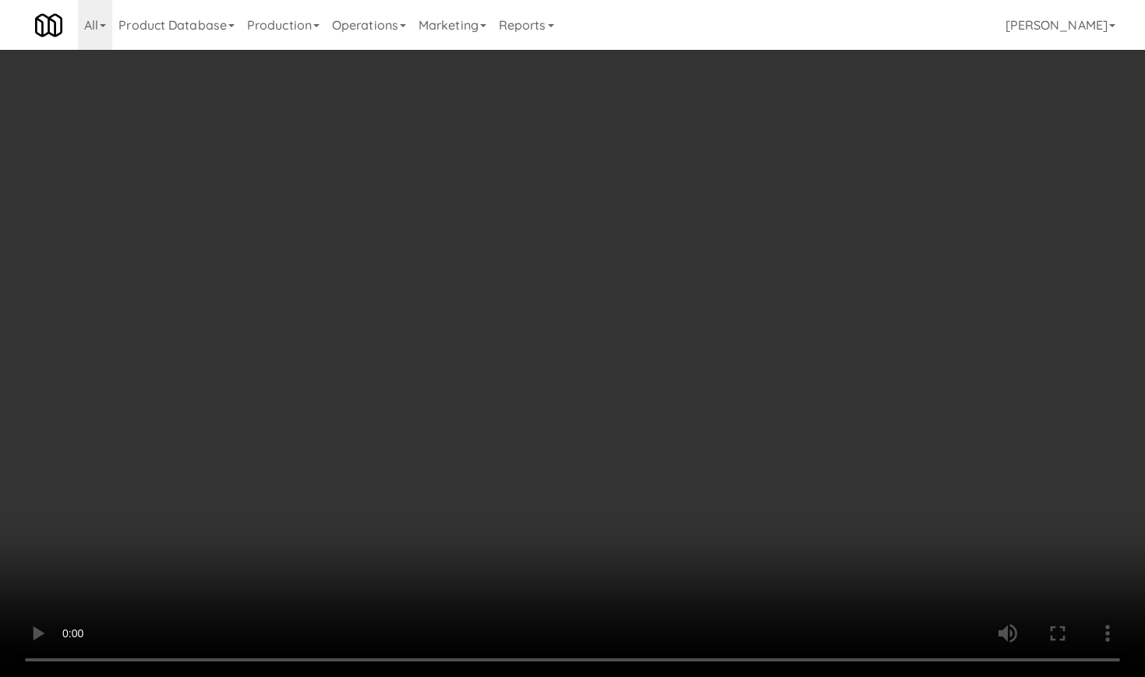
click at [520, 218] on video at bounding box center [572, 338] width 1145 height 677
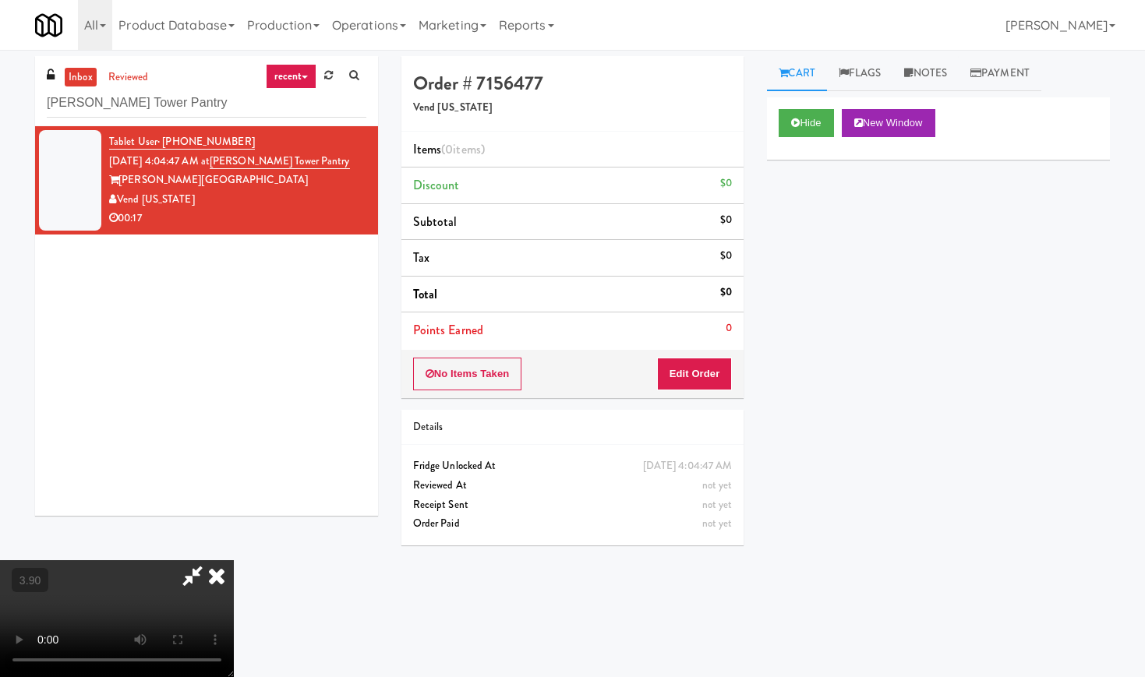
click at [234, 560] on icon at bounding box center [217, 575] width 34 height 31
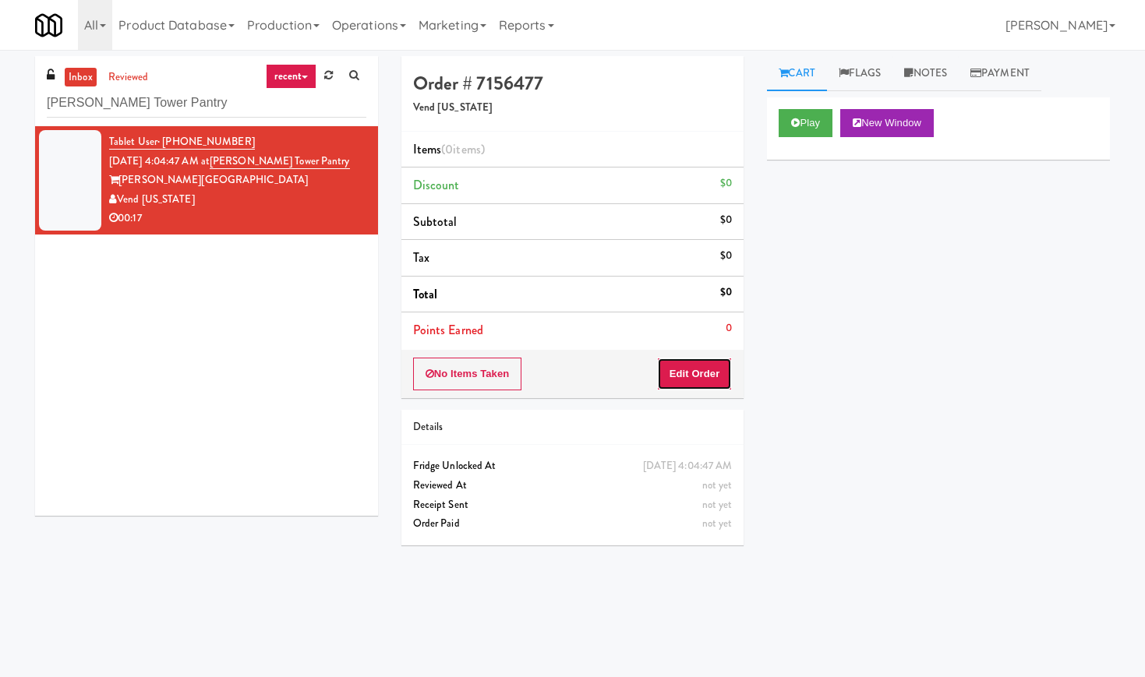
click at [683, 383] on button "Edit Order" at bounding box center [695, 374] width 76 height 33
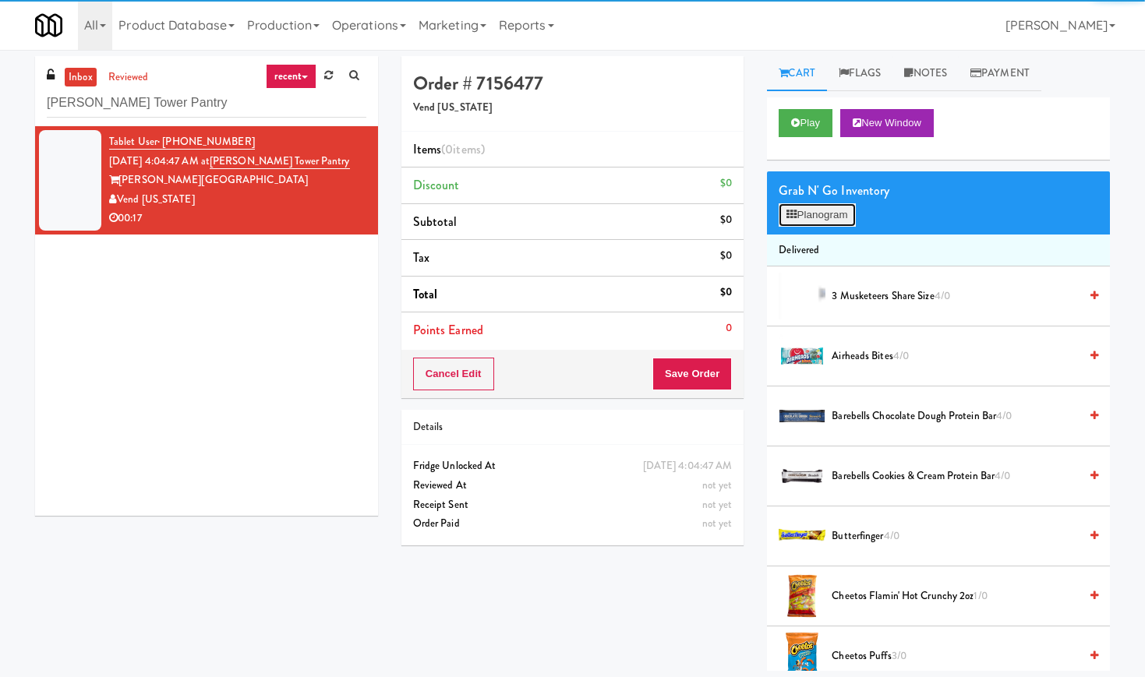
click at [833, 207] on button "Planogram" at bounding box center [817, 214] width 76 height 23
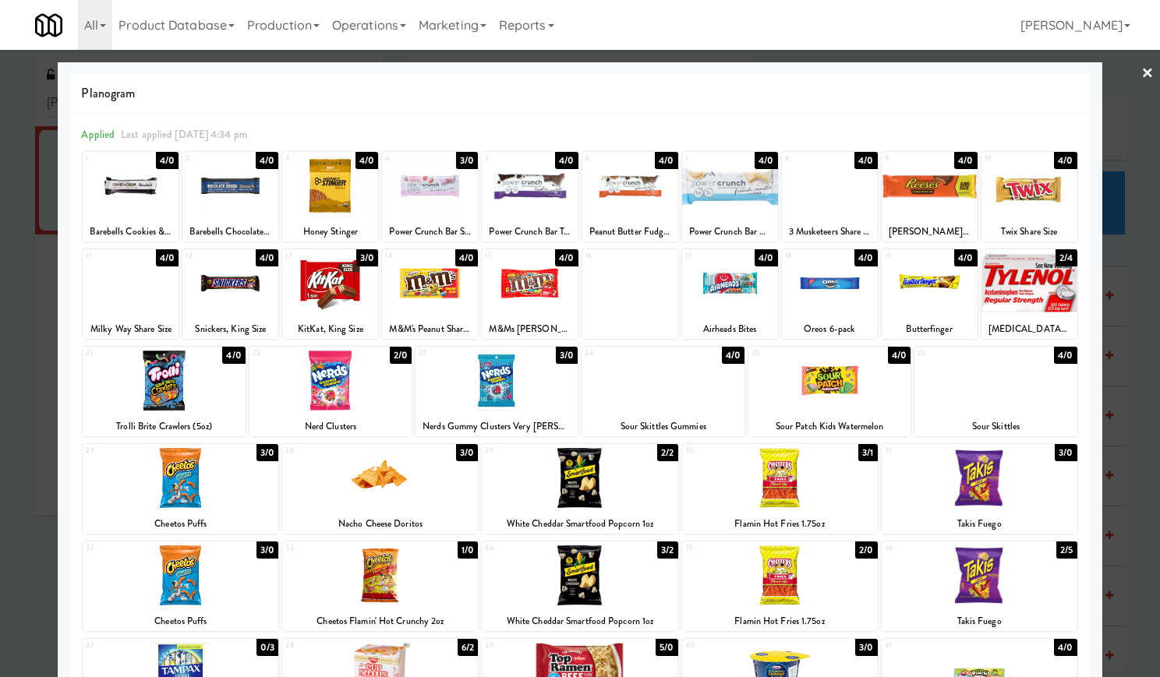
click at [345, 289] on div at bounding box center [330, 283] width 96 height 60
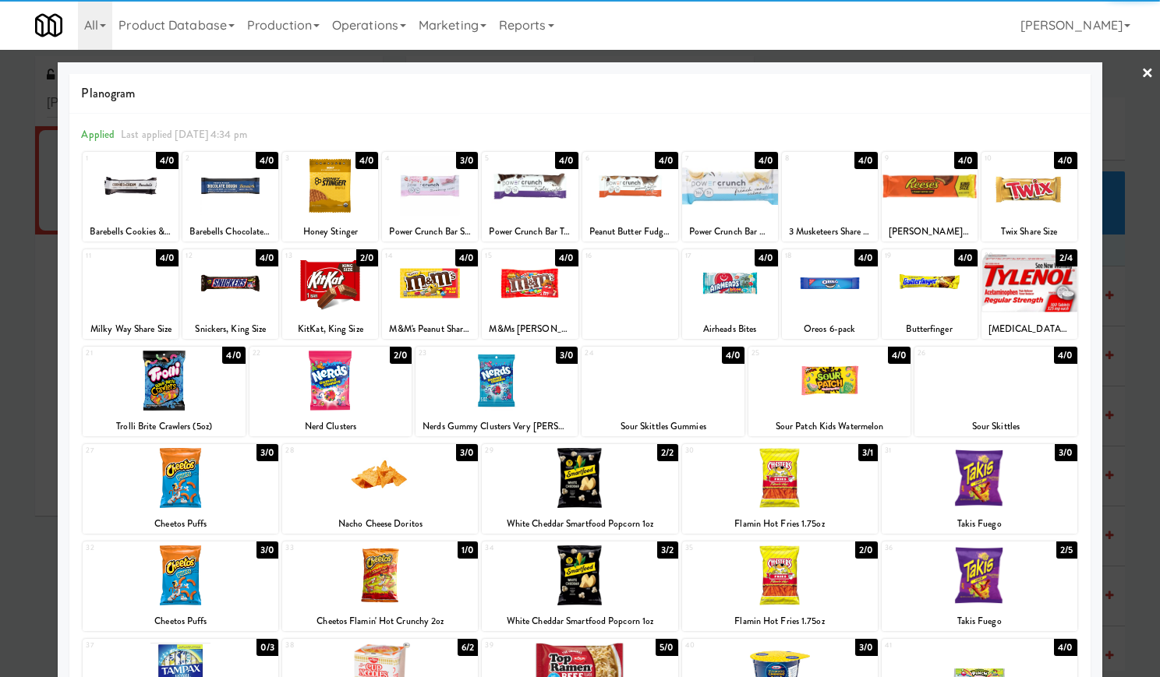
click at [1141, 69] on link "×" at bounding box center [1147, 74] width 12 height 48
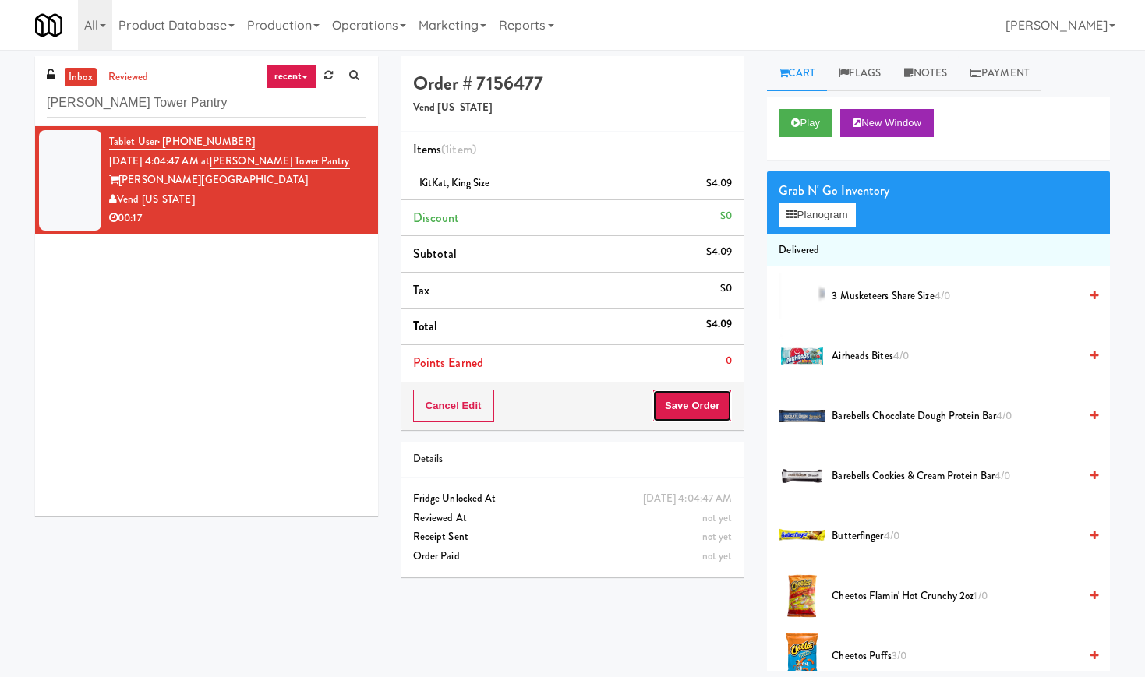
click at [712, 397] on button "Save Order" at bounding box center [691, 406] width 79 height 33
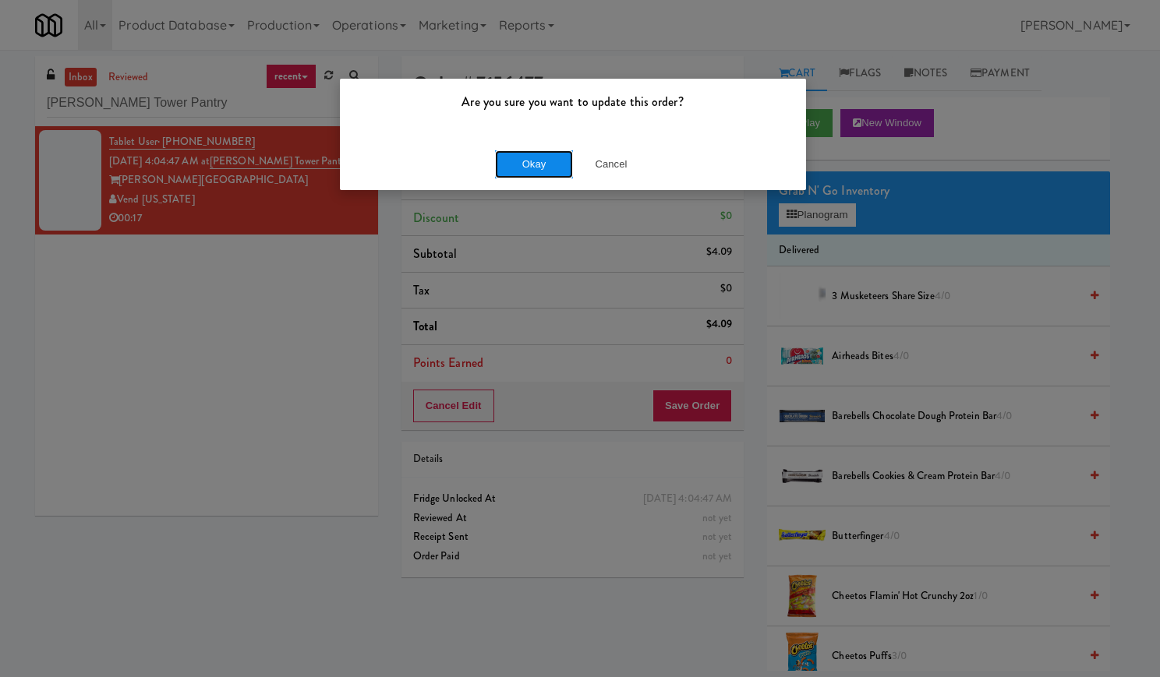
click at [546, 161] on button "Okay" at bounding box center [534, 164] width 78 height 28
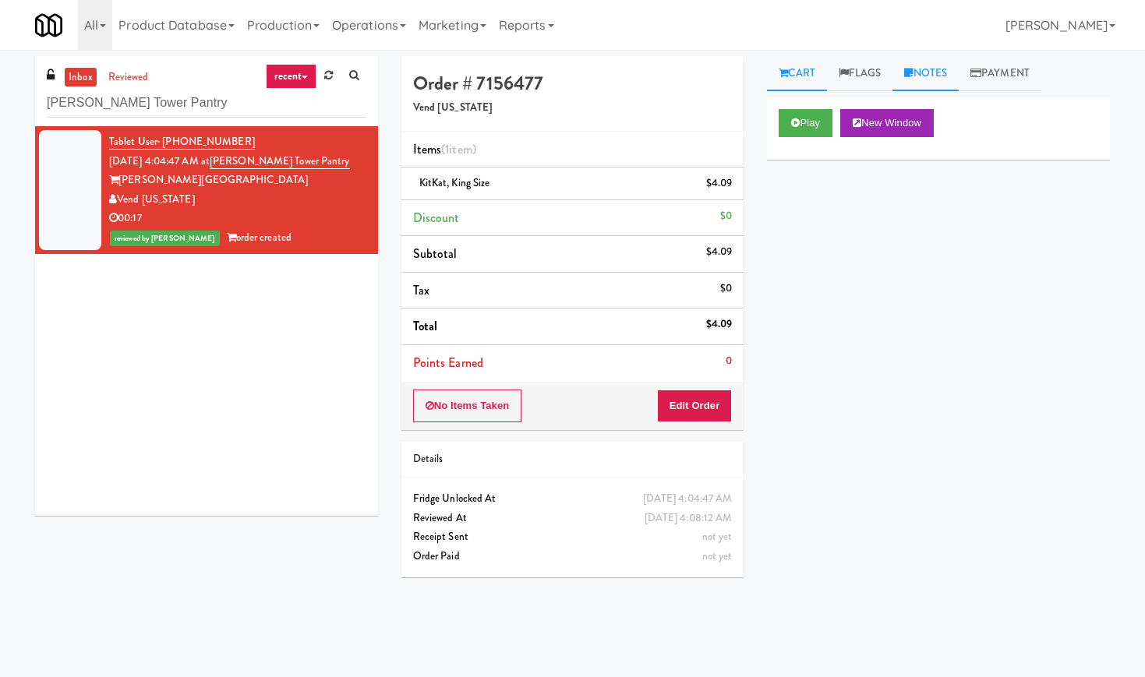
click at [931, 69] on link "Notes" at bounding box center [925, 73] width 66 height 35
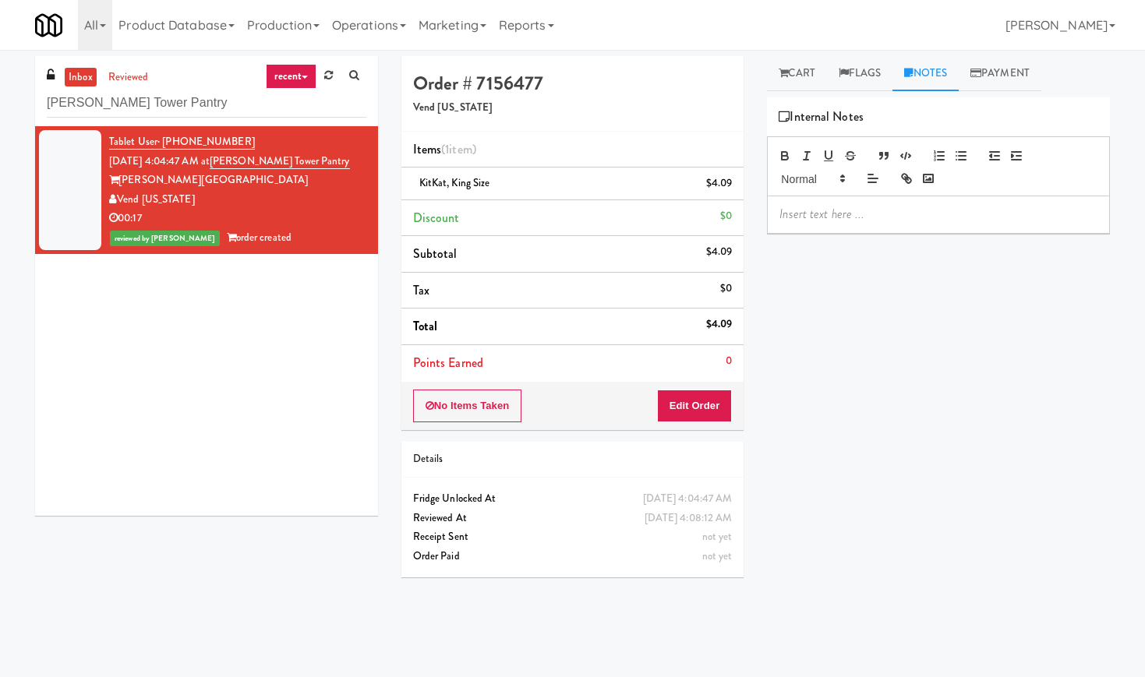
click at [860, 228] on div at bounding box center [938, 214] width 341 height 36
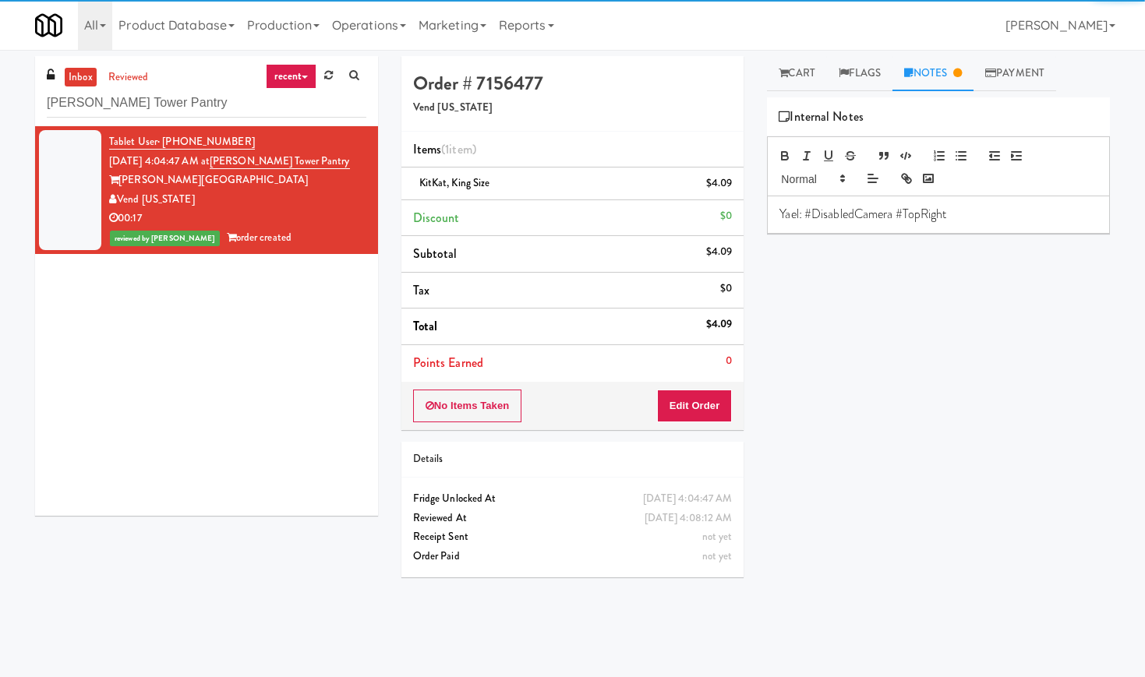
click at [852, 367] on div "Play New Window Primary Flag Clear Flag if unable to determine what was taken o…" at bounding box center [938, 389] width 343 height 585
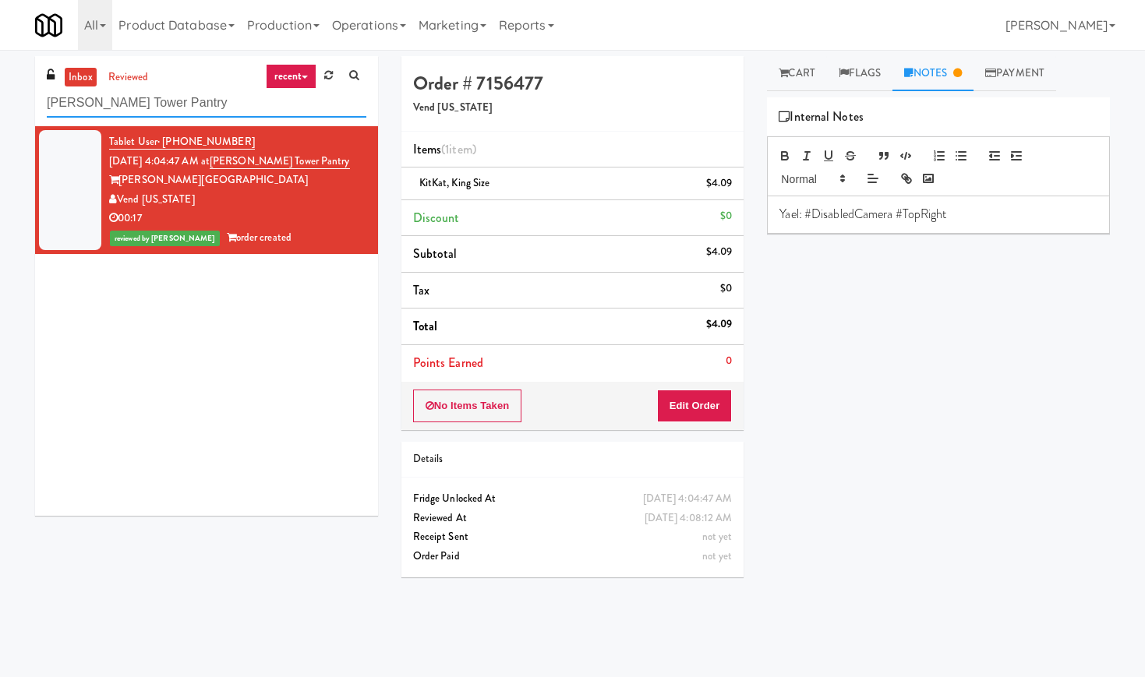
click at [211, 113] on input "[PERSON_NAME] Tower Pantry" at bounding box center [207, 103] width 320 height 29
paste input "Capital Plaza - Combo"
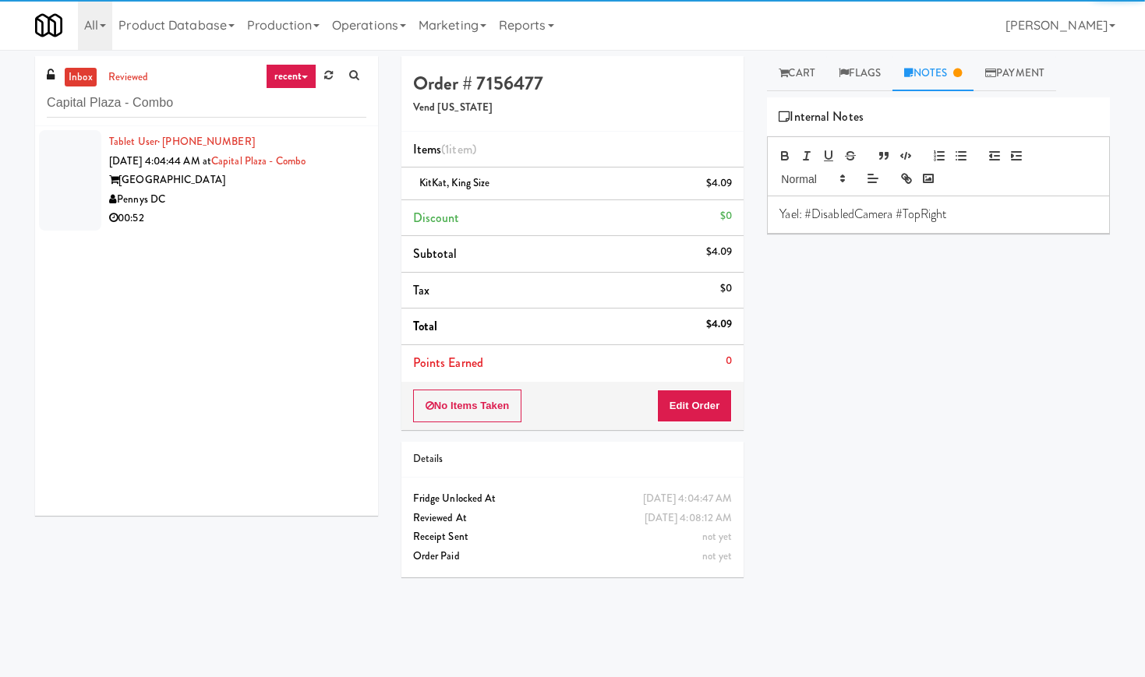
click at [264, 214] on div "00:52" at bounding box center [237, 218] width 257 height 19
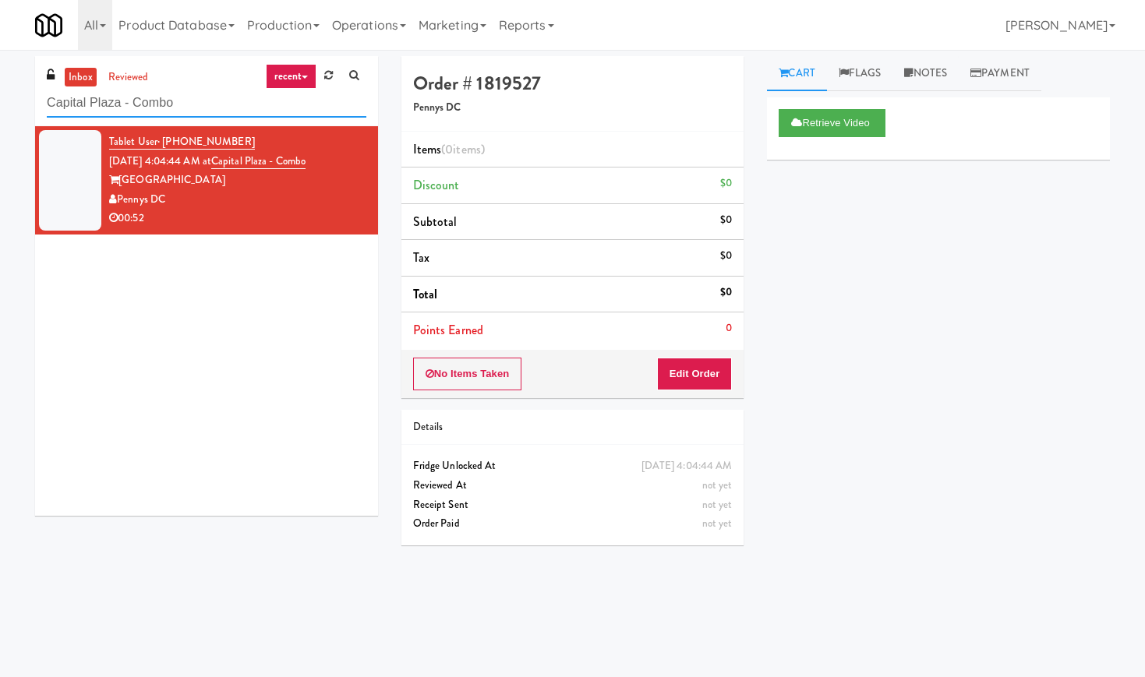
click at [180, 106] on input "Capital Plaza - Combo" at bounding box center [207, 103] width 320 height 29
paste input "TC Combo Cooler Left"
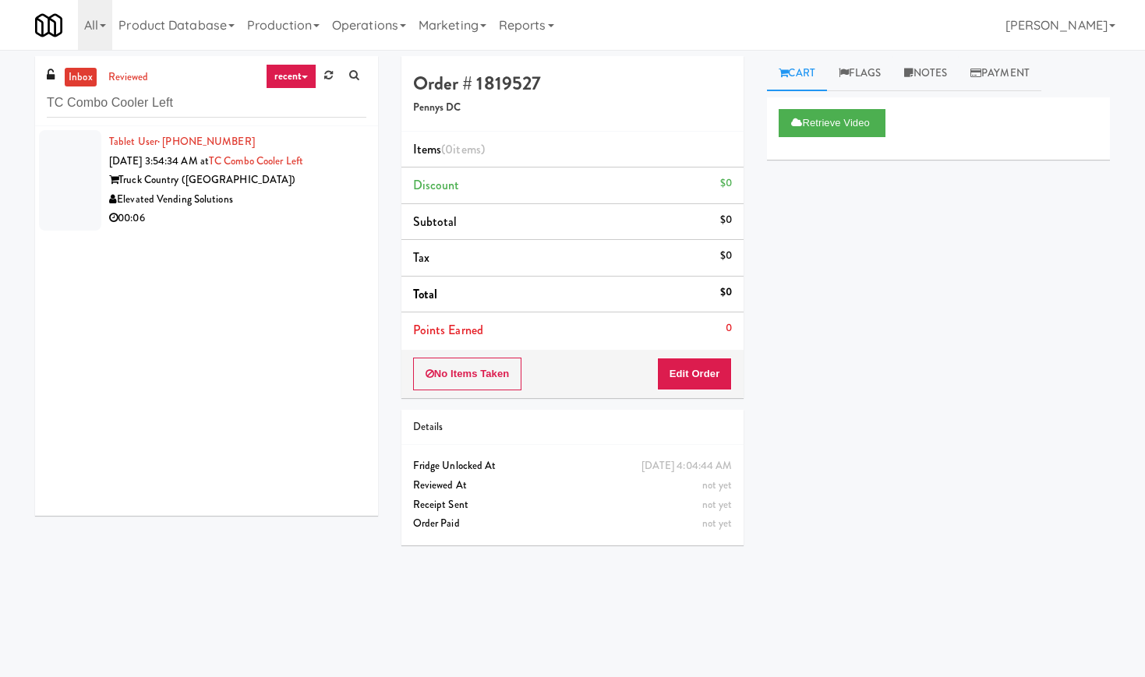
click at [292, 190] on div "Elevated Vending Solutions" at bounding box center [237, 199] width 257 height 19
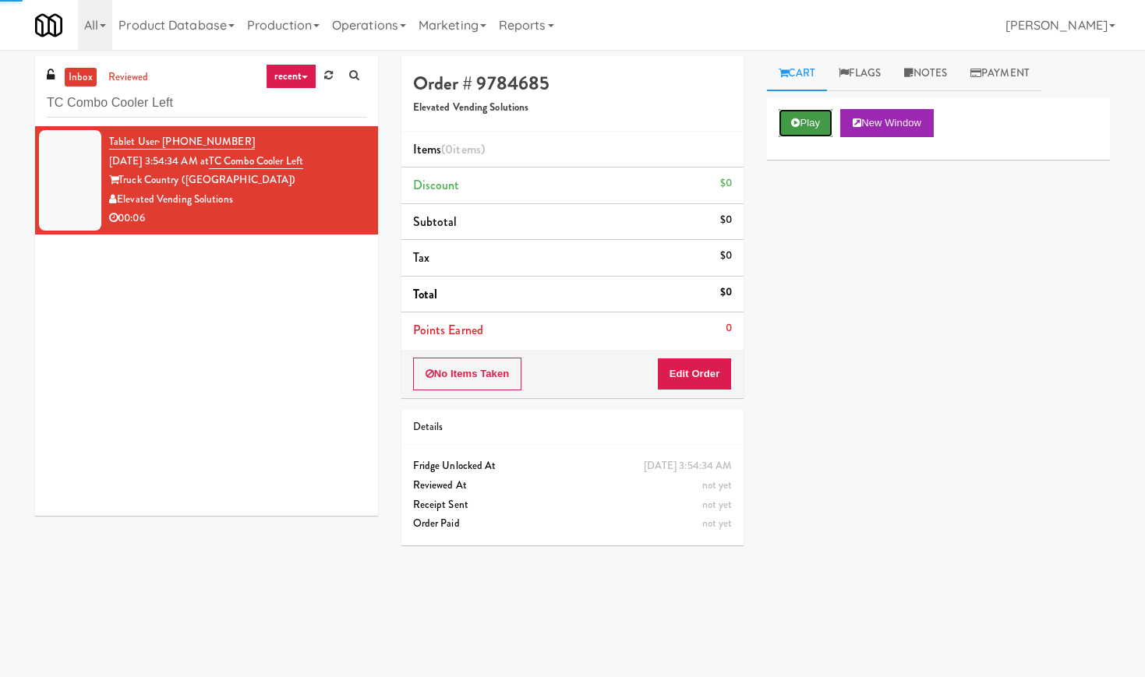
click at [807, 125] on button "Play" at bounding box center [806, 123] width 54 height 28
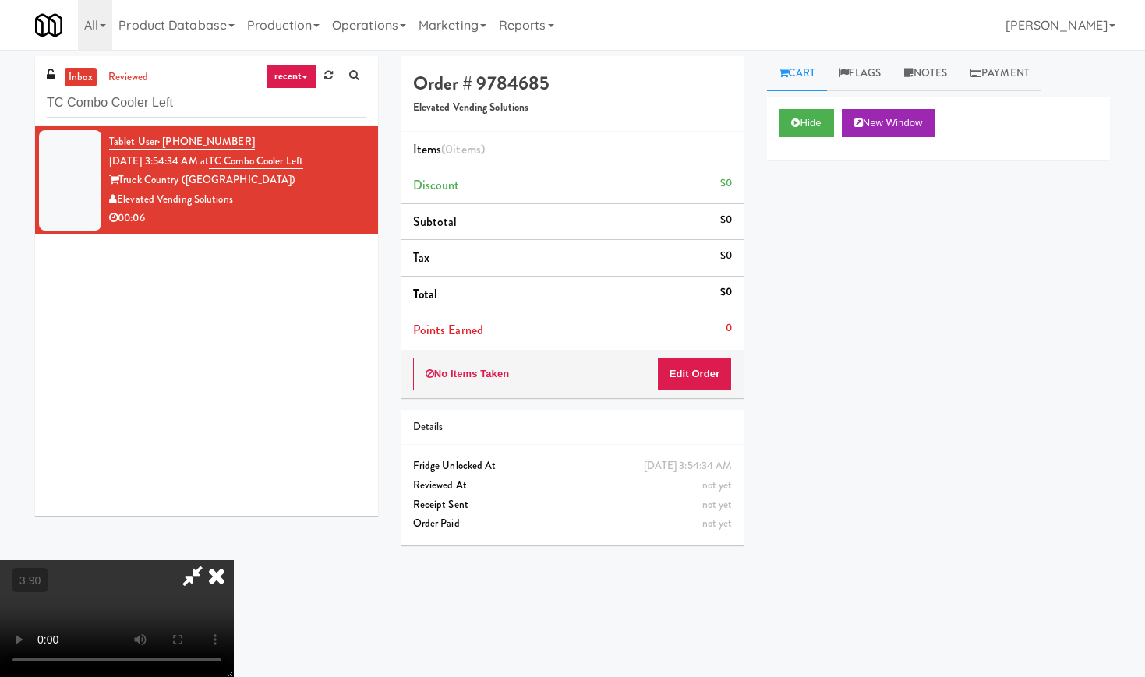
click at [234, 560] on video at bounding box center [117, 618] width 234 height 117
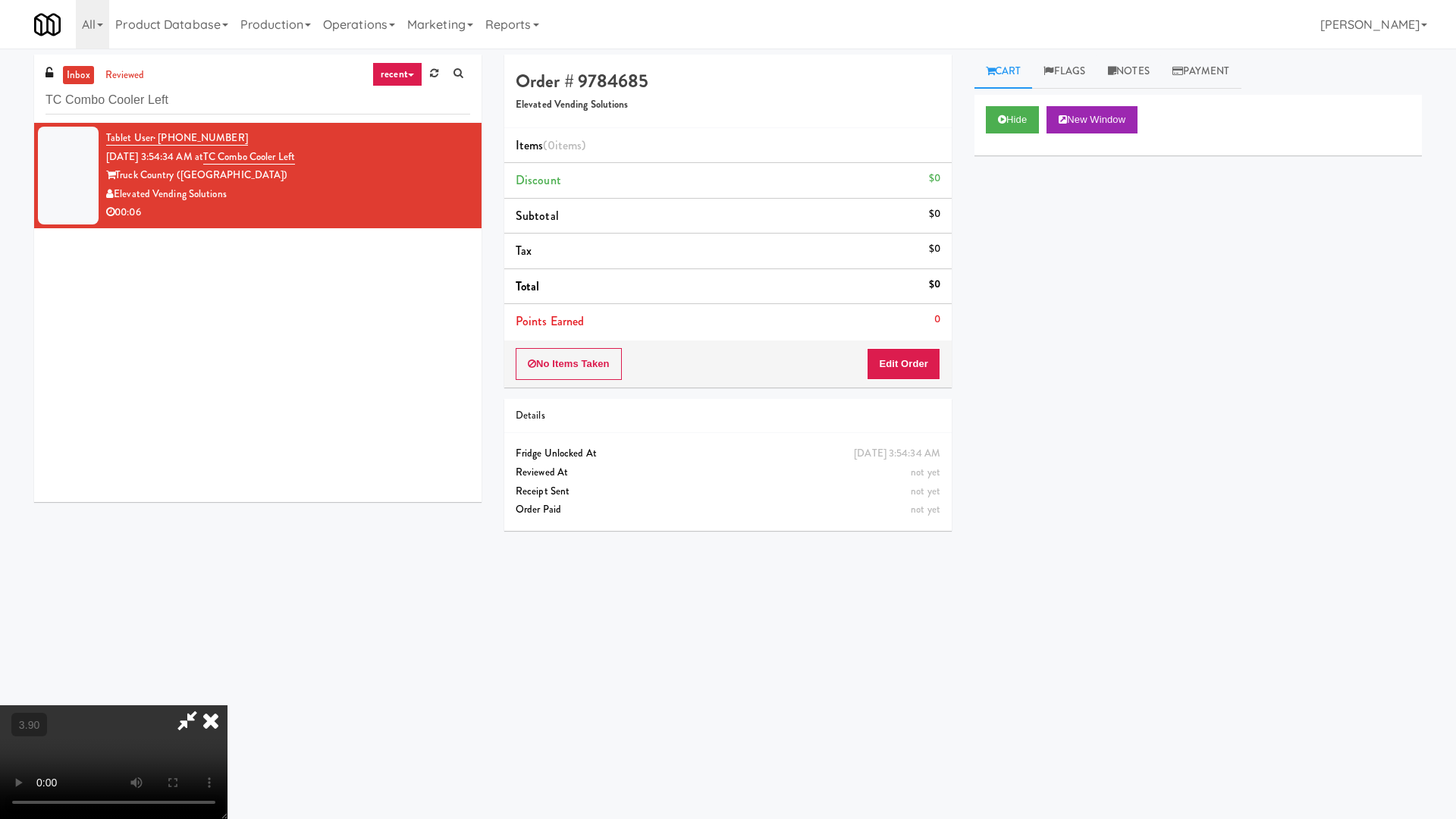
click at [228, 658] on video at bounding box center [114, 762] width 228 height 114
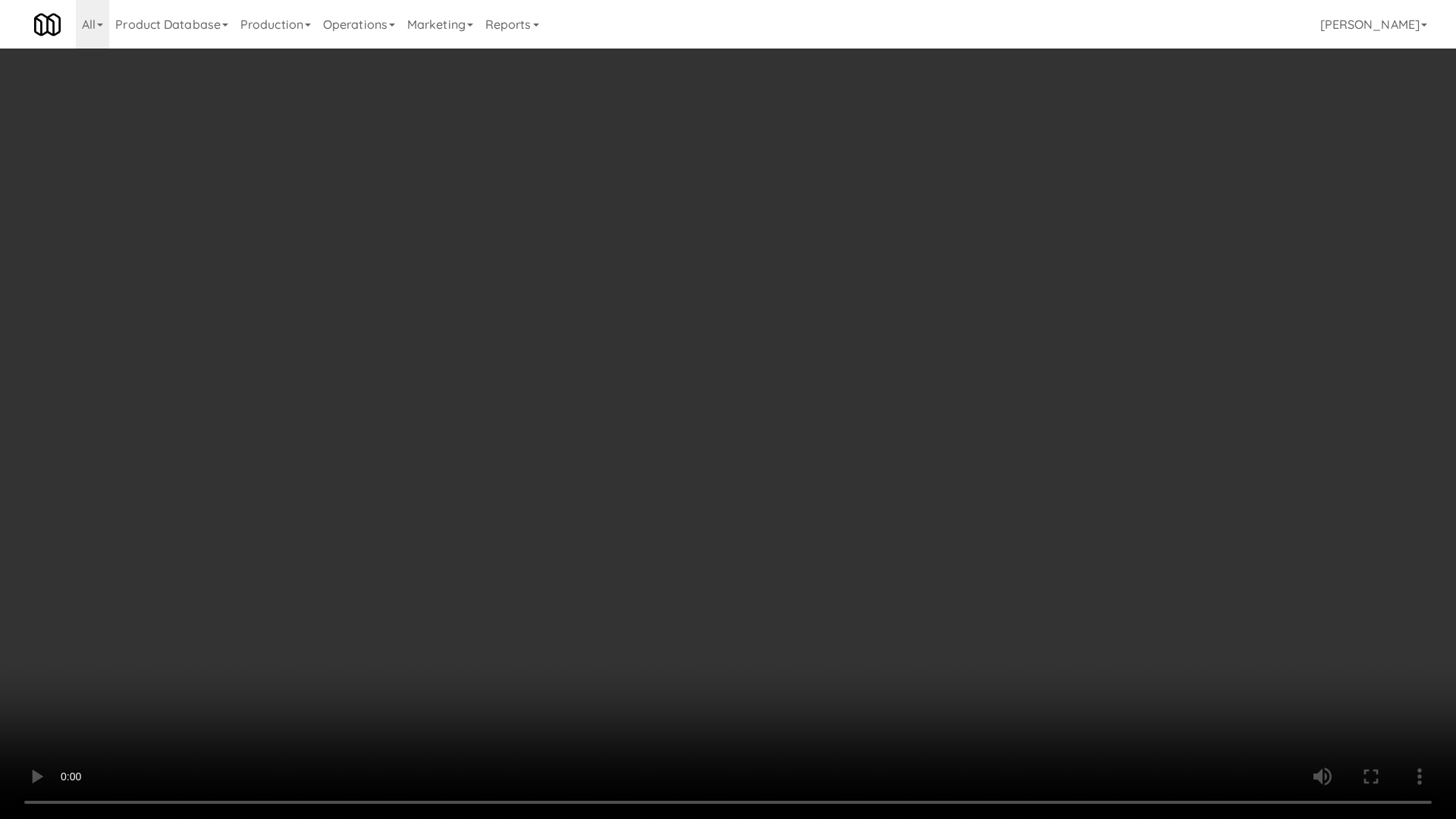
click at [457, 352] on video at bounding box center [728, 410] width 1456 height 819
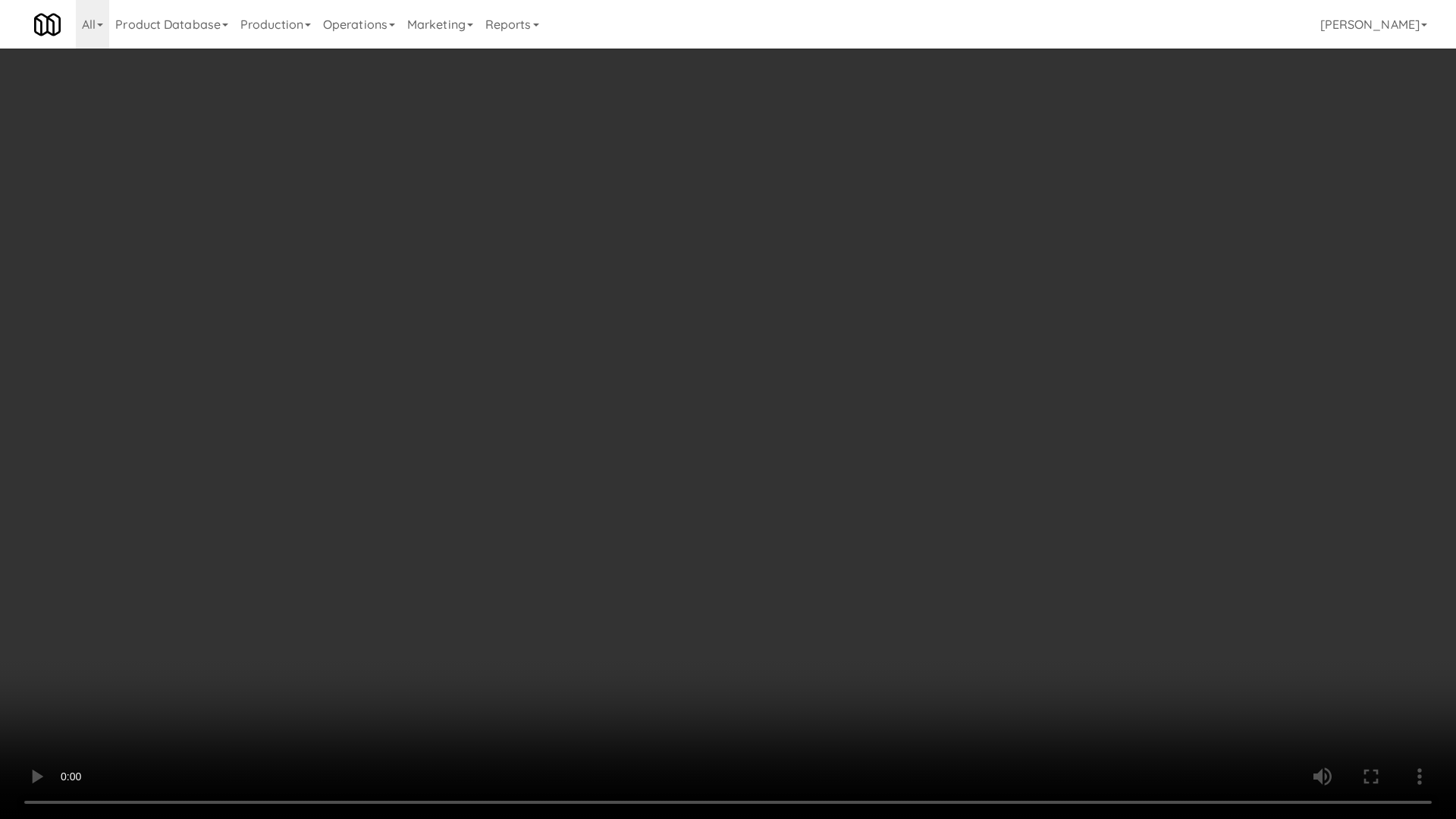
click at [457, 352] on video at bounding box center [728, 410] width 1456 height 819
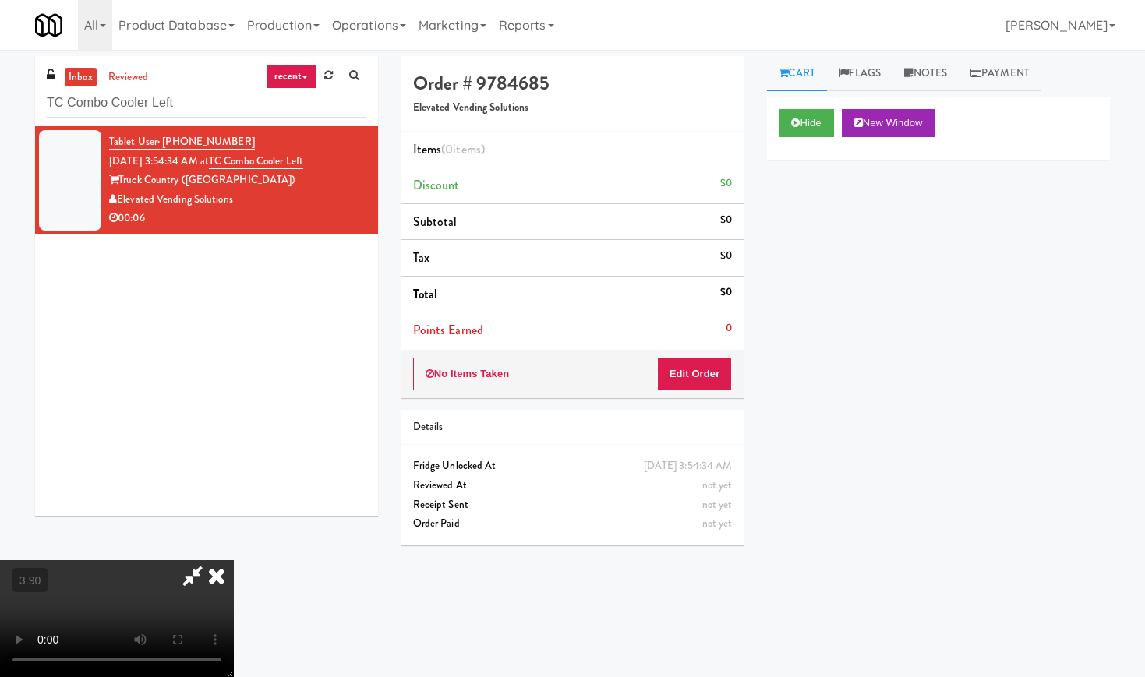
drag, startPoint x: 667, startPoint y: 71, endPoint x: 683, endPoint y: 197, distance: 127.2
click at [234, 560] on icon at bounding box center [217, 575] width 34 height 31
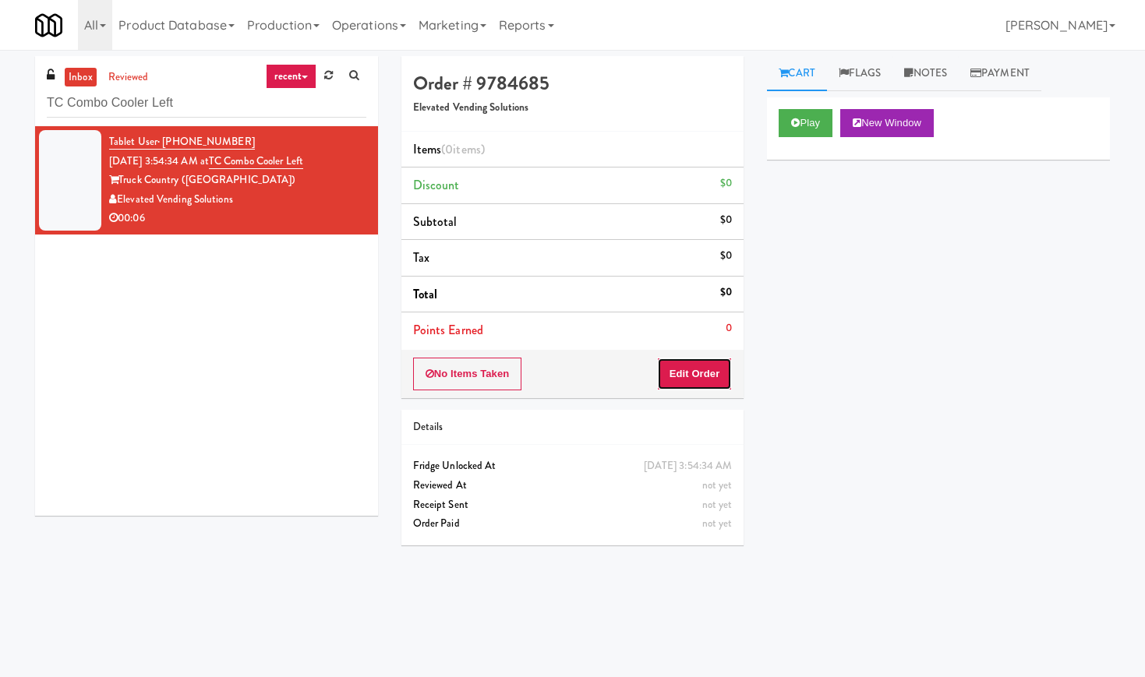
click at [674, 384] on button "Edit Order" at bounding box center [695, 374] width 76 height 33
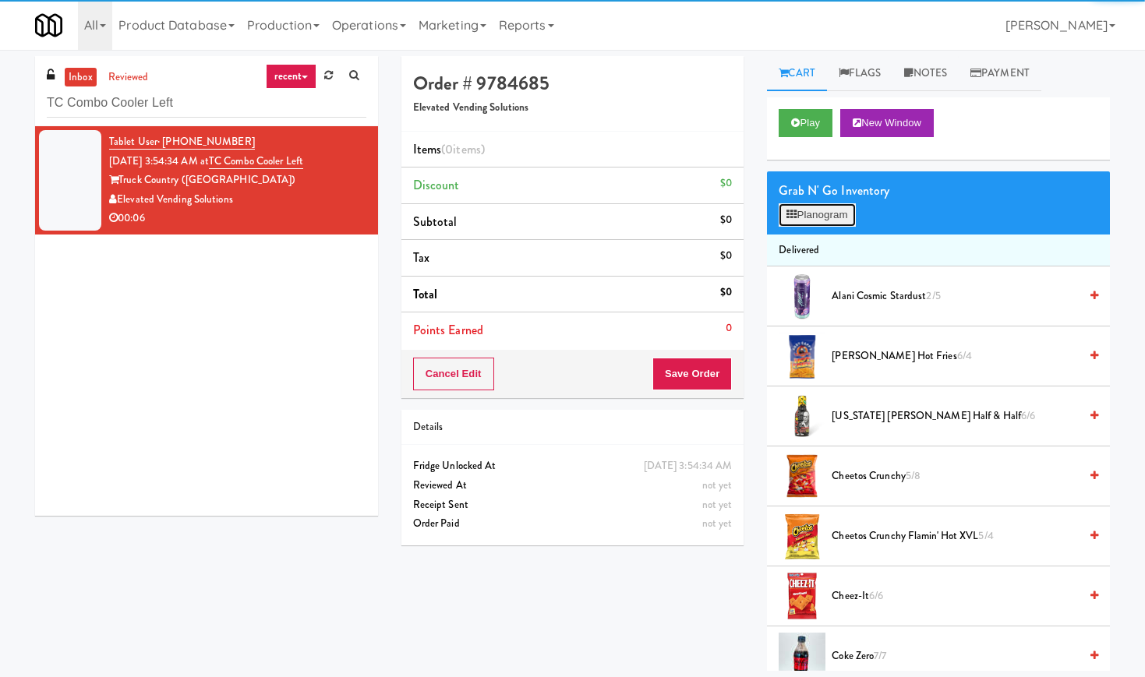
click at [828, 216] on button "Planogram" at bounding box center [817, 214] width 76 height 23
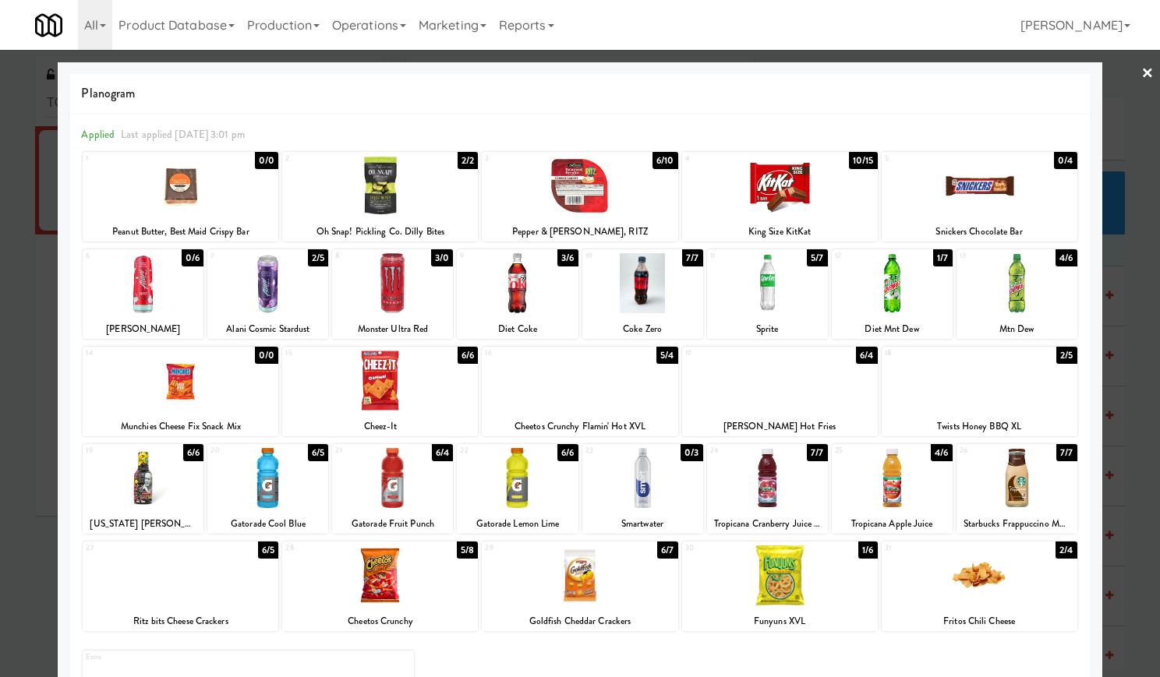
click at [804, 184] on div at bounding box center [780, 186] width 196 height 60
click at [1141, 69] on link "×" at bounding box center [1147, 74] width 12 height 48
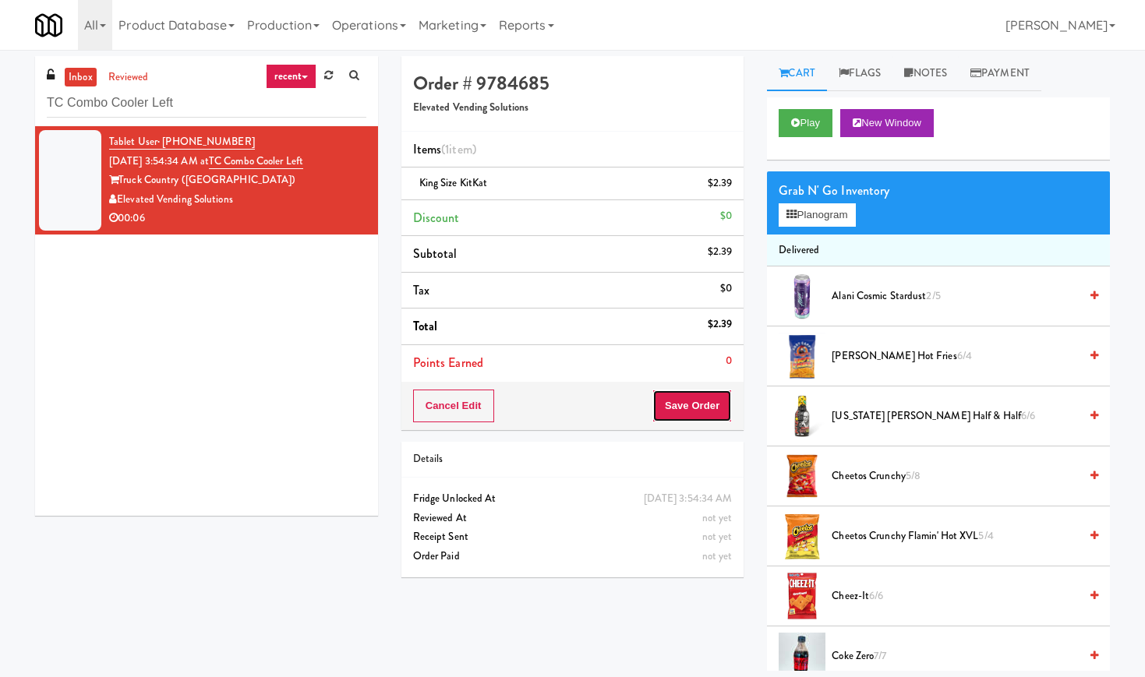
click at [694, 406] on button "Save Order" at bounding box center [691, 406] width 79 height 33
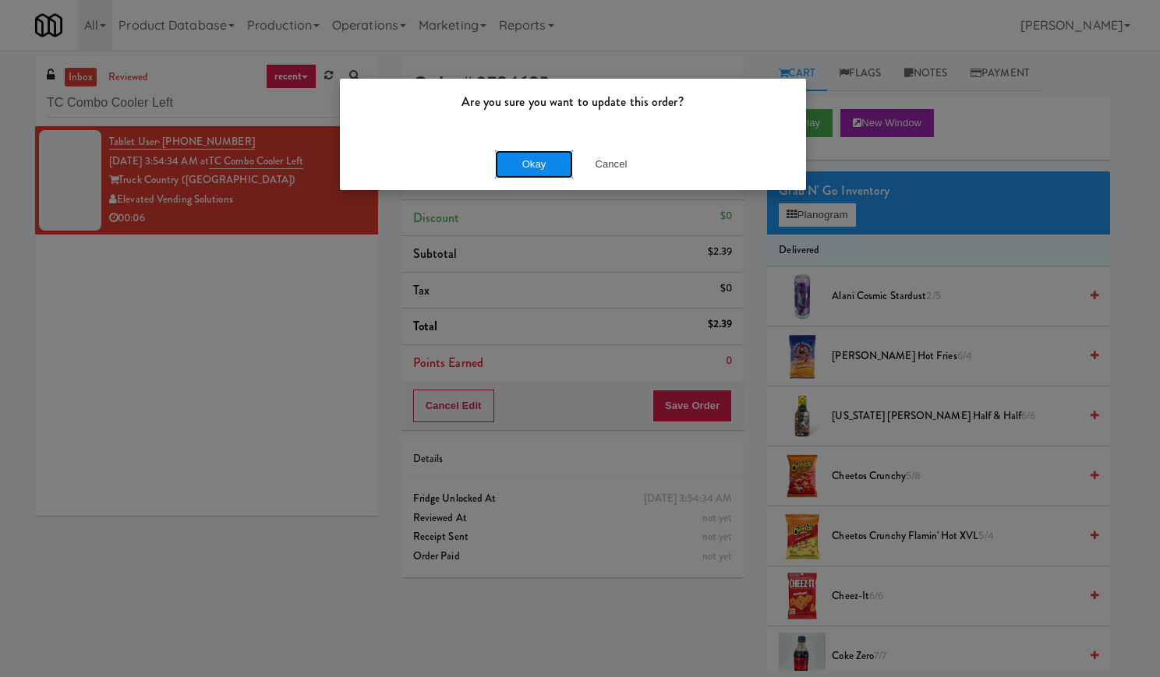
click at [525, 157] on button "Okay" at bounding box center [534, 164] width 78 height 28
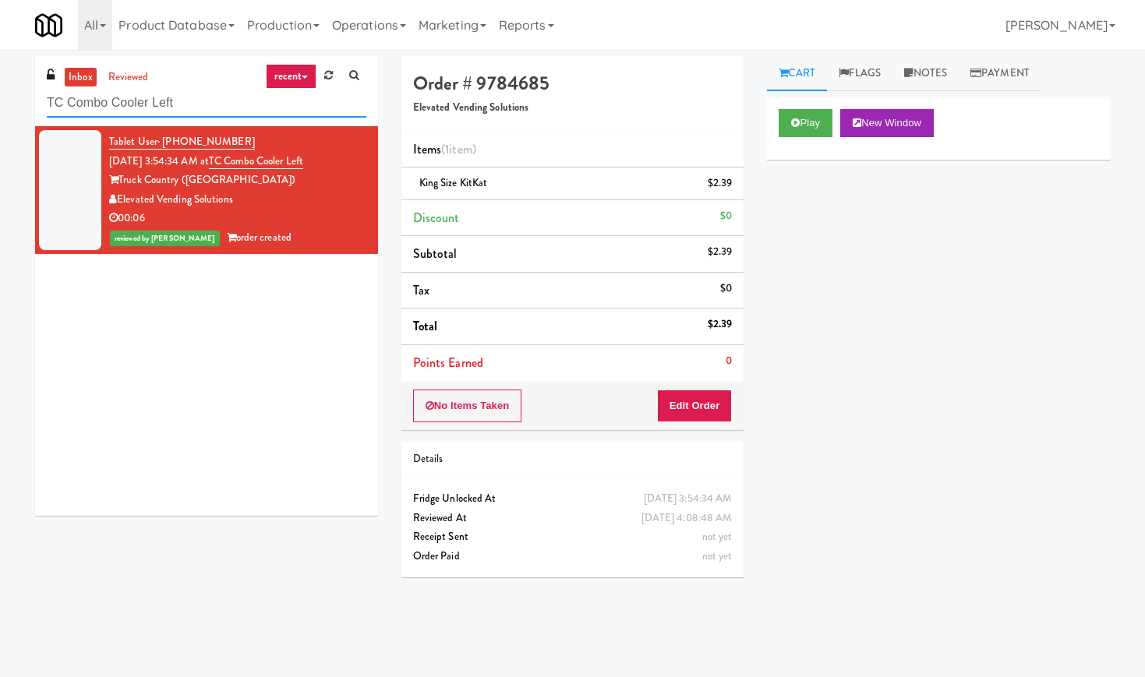
click at [139, 104] on input "TC Combo Cooler Left" at bounding box center [207, 103] width 320 height 29
paste input "he Vue - Cooler"
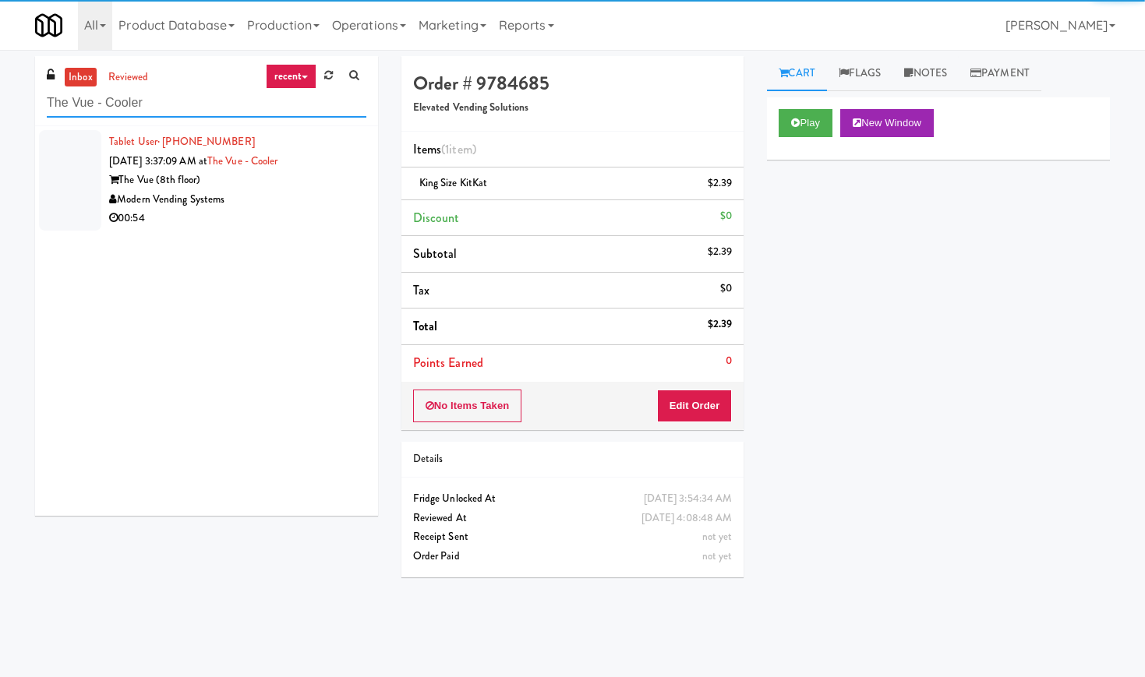
type input "The Vue - Cooler"
click at [301, 187] on div "The Vue (8th floor)" at bounding box center [237, 180] width 257 height 19
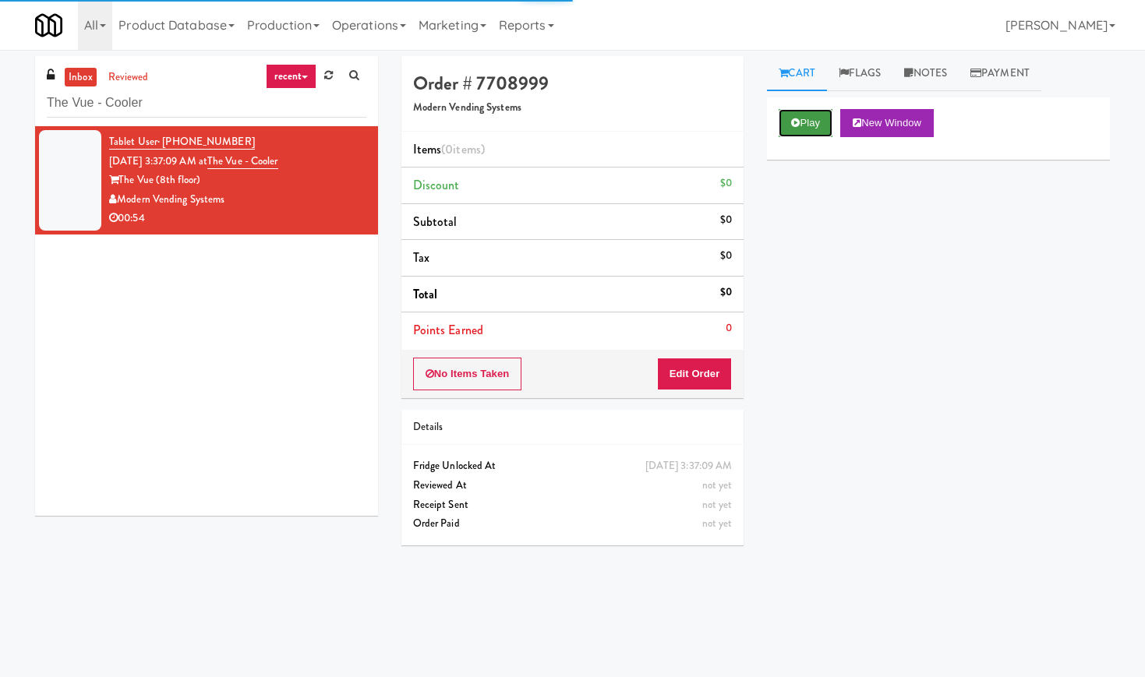
click at [804, 122] on button "Play" at bounding box center [806, 123] width 54 height 28
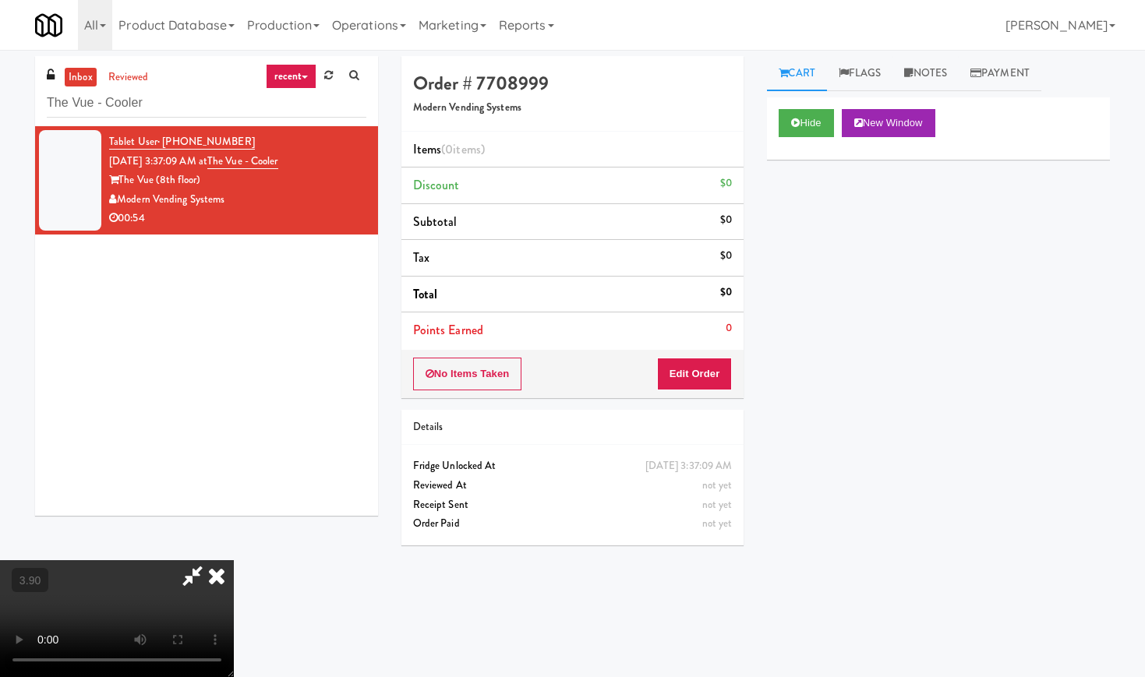
click at [234, 560] on video at bounding box center [117, 618] width 234 height 117
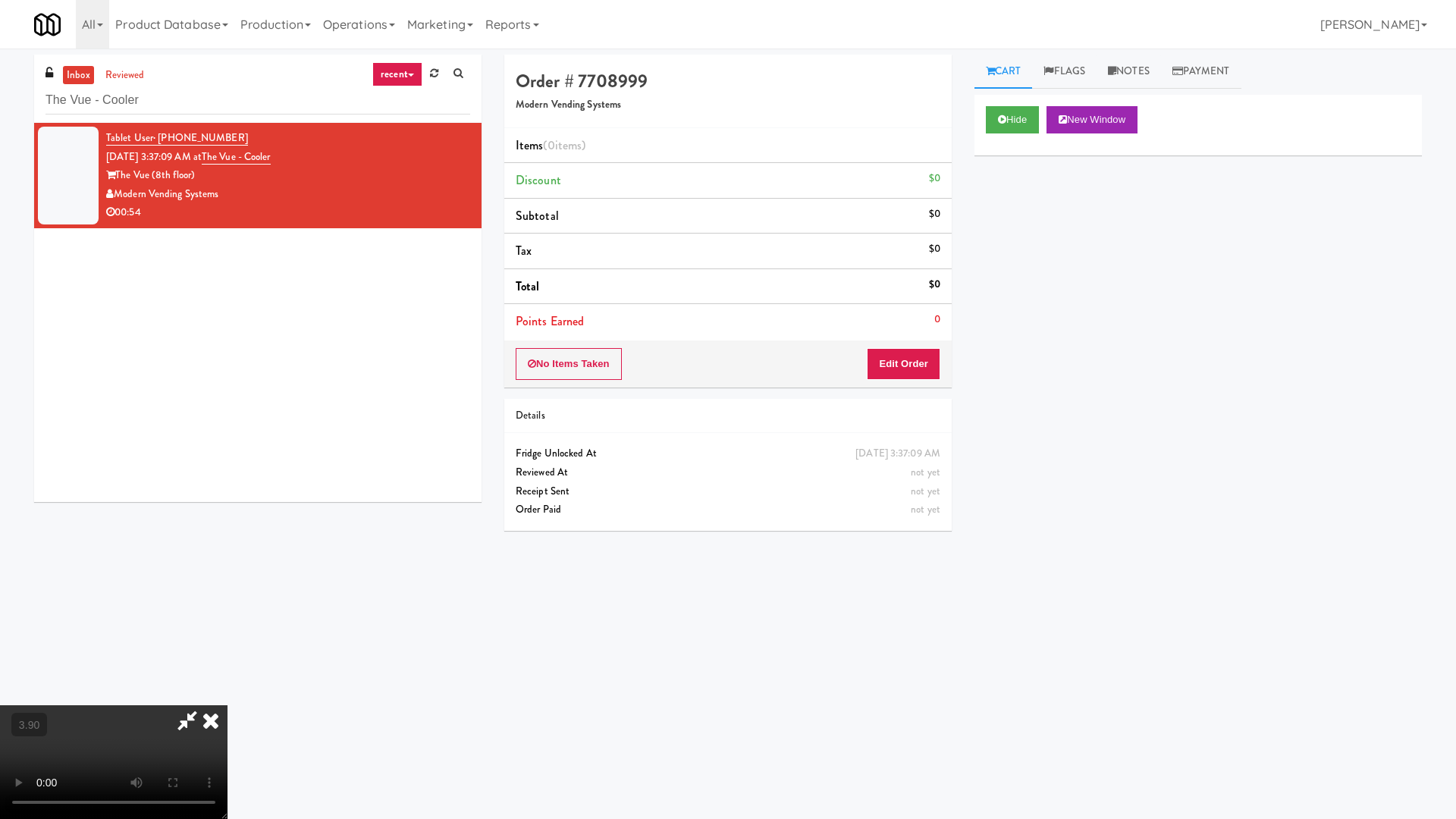
click at [228, 658] on video at bounding box center [114, 762] width 228 height 114
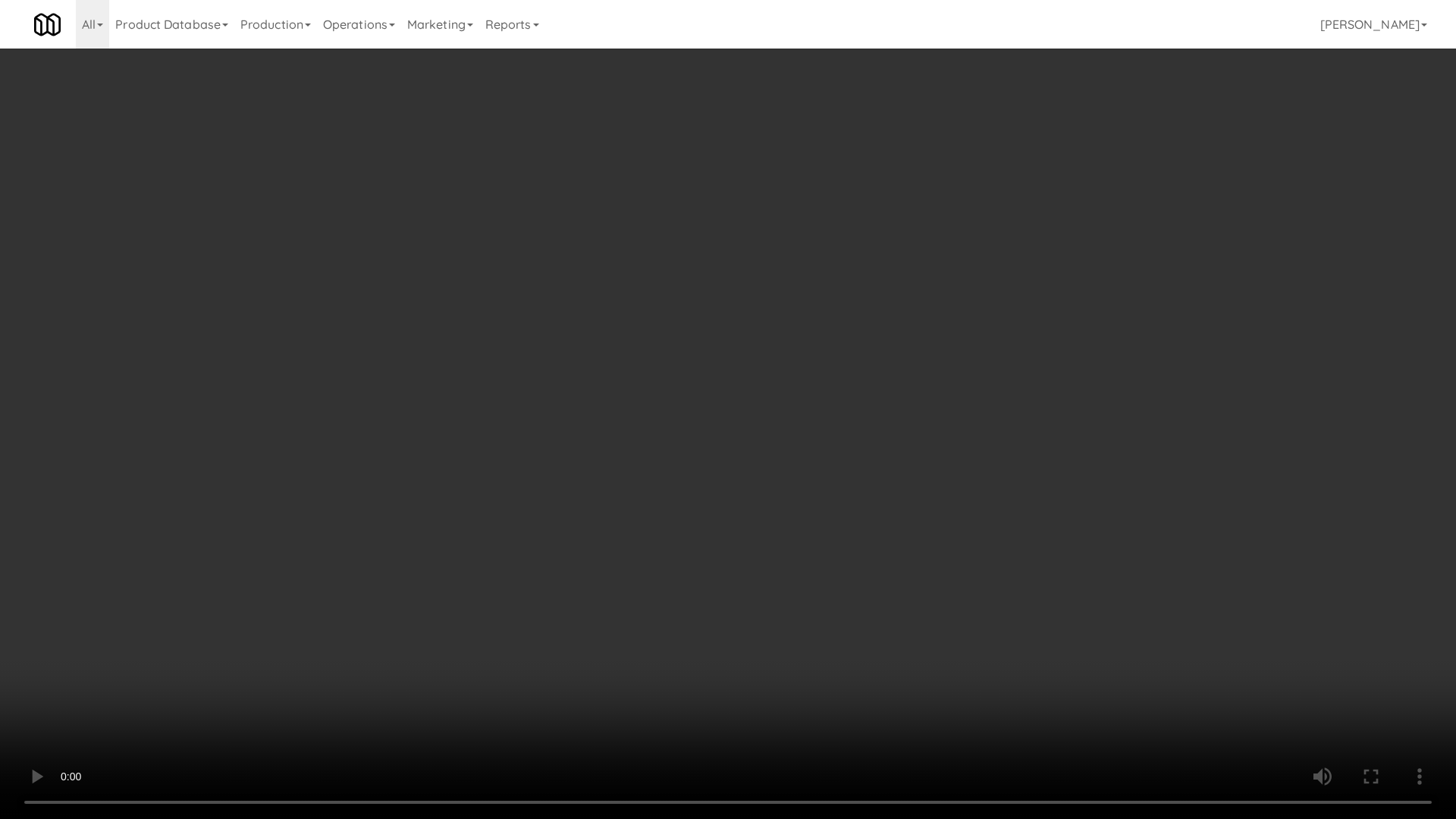
click at [528, 434] on video at bounding box center [728, 410] width 1456 height 819
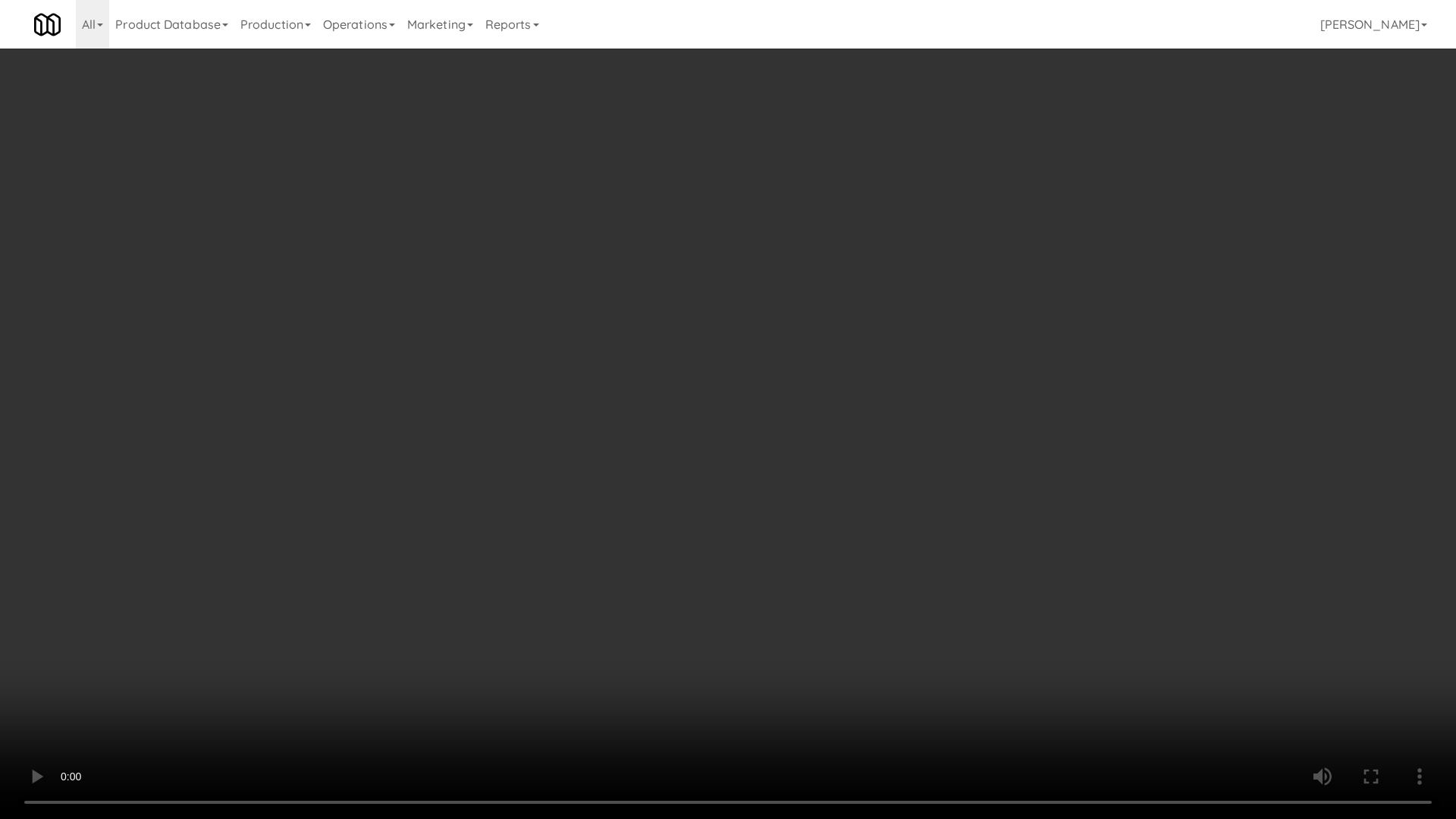
click at [561, 431] on video at bounding box center [728, 410] width 1456 height 819
click at [565, 431] on video at bounding box center [728, 410] width 1456 height 819
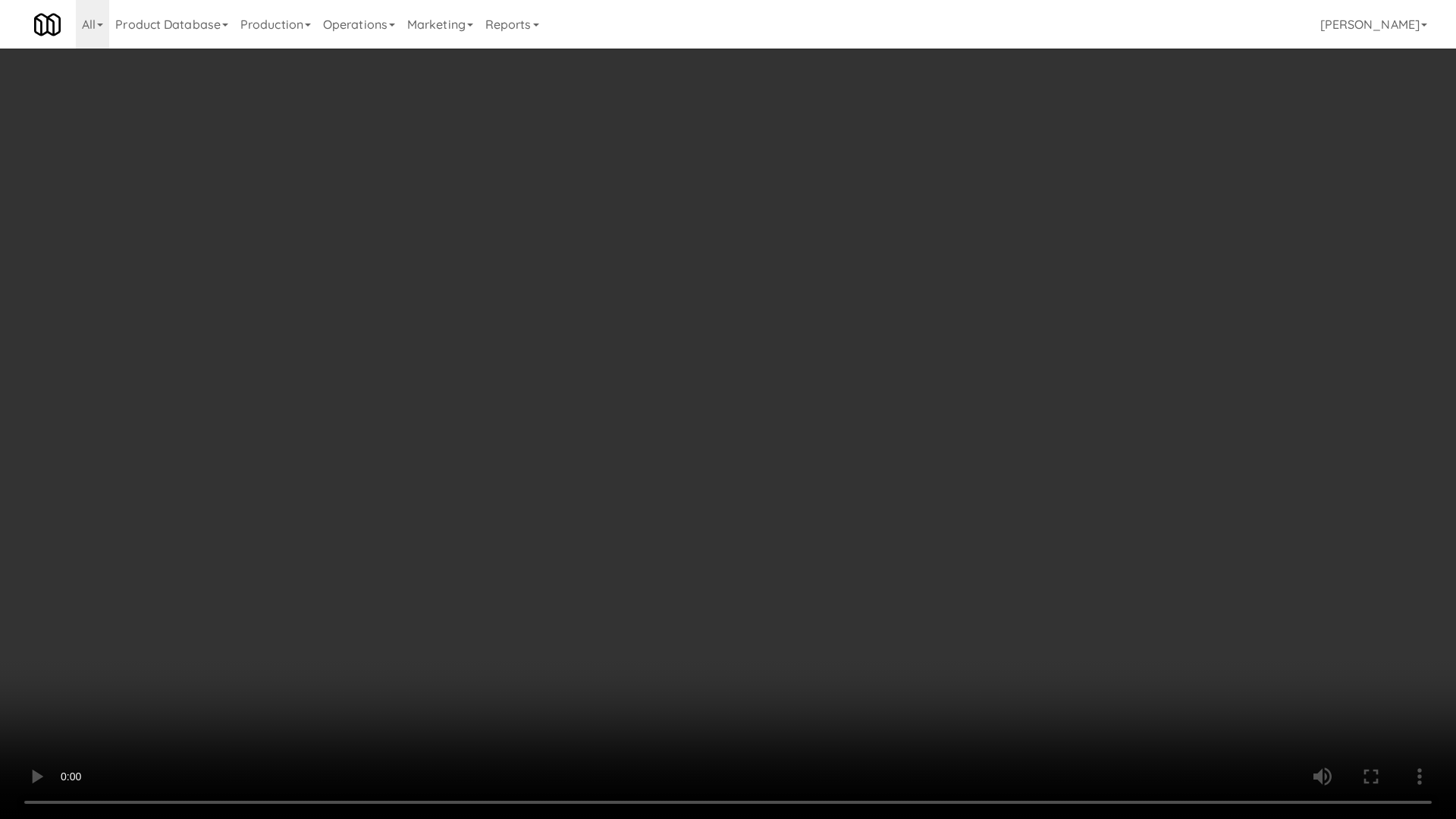
click at [814, 502] on video at bounding box center [728, 410] width 1456 height 819
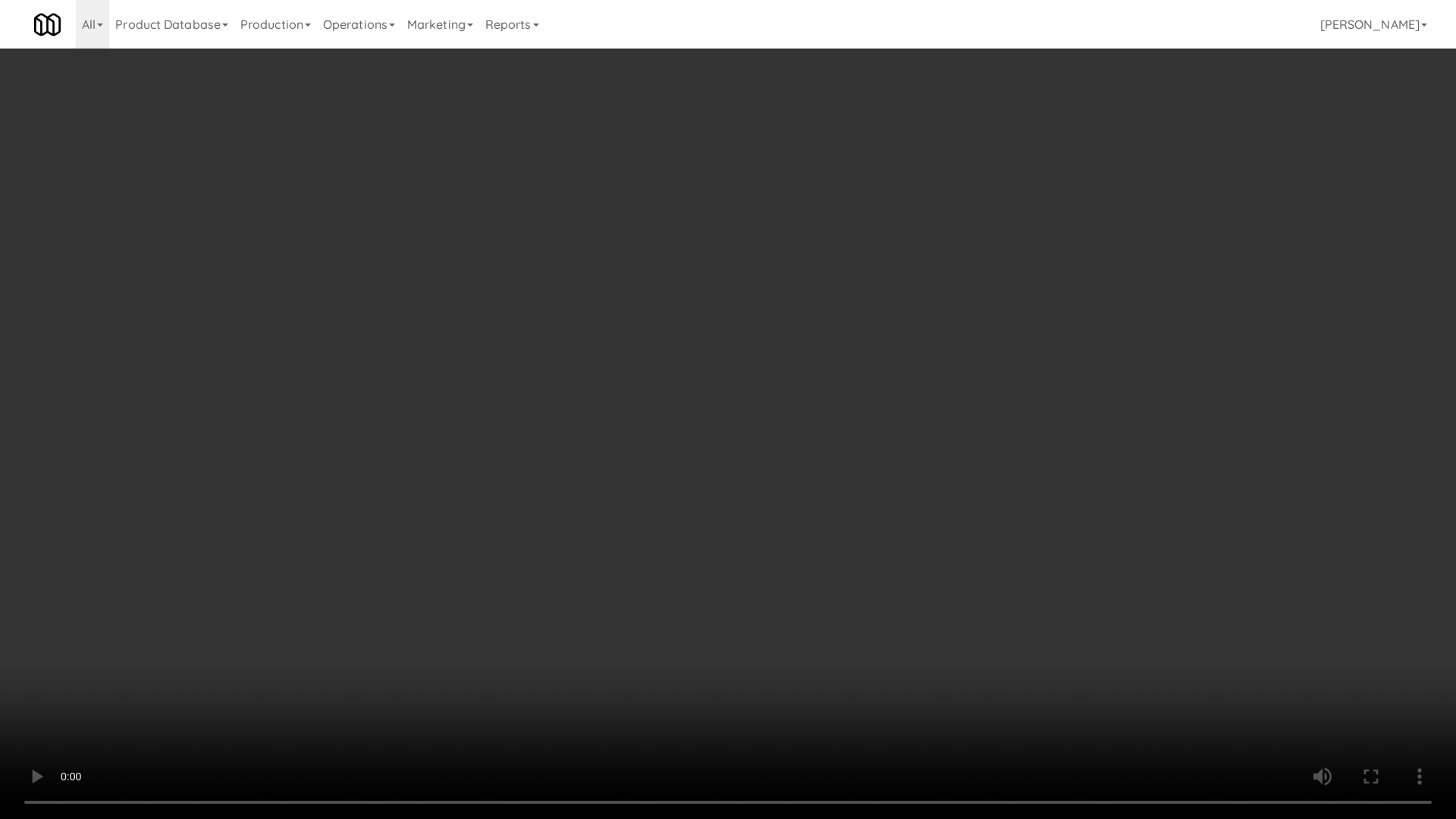
click at [814, 502] on video at bounding box center [728, 410] width 1456 height 819
click at [808, 503] on video at bounding box center [728, 410] width 1456 height 819
click at [802, 495] on video at bounding box center [728, 410] width 1456 height 819
click at [1113, 611] on video at bounding box center [728, 410] width 1456 height 819
click at [1113, 597] on video at bounding box center [728, 410] width 1456 height 819
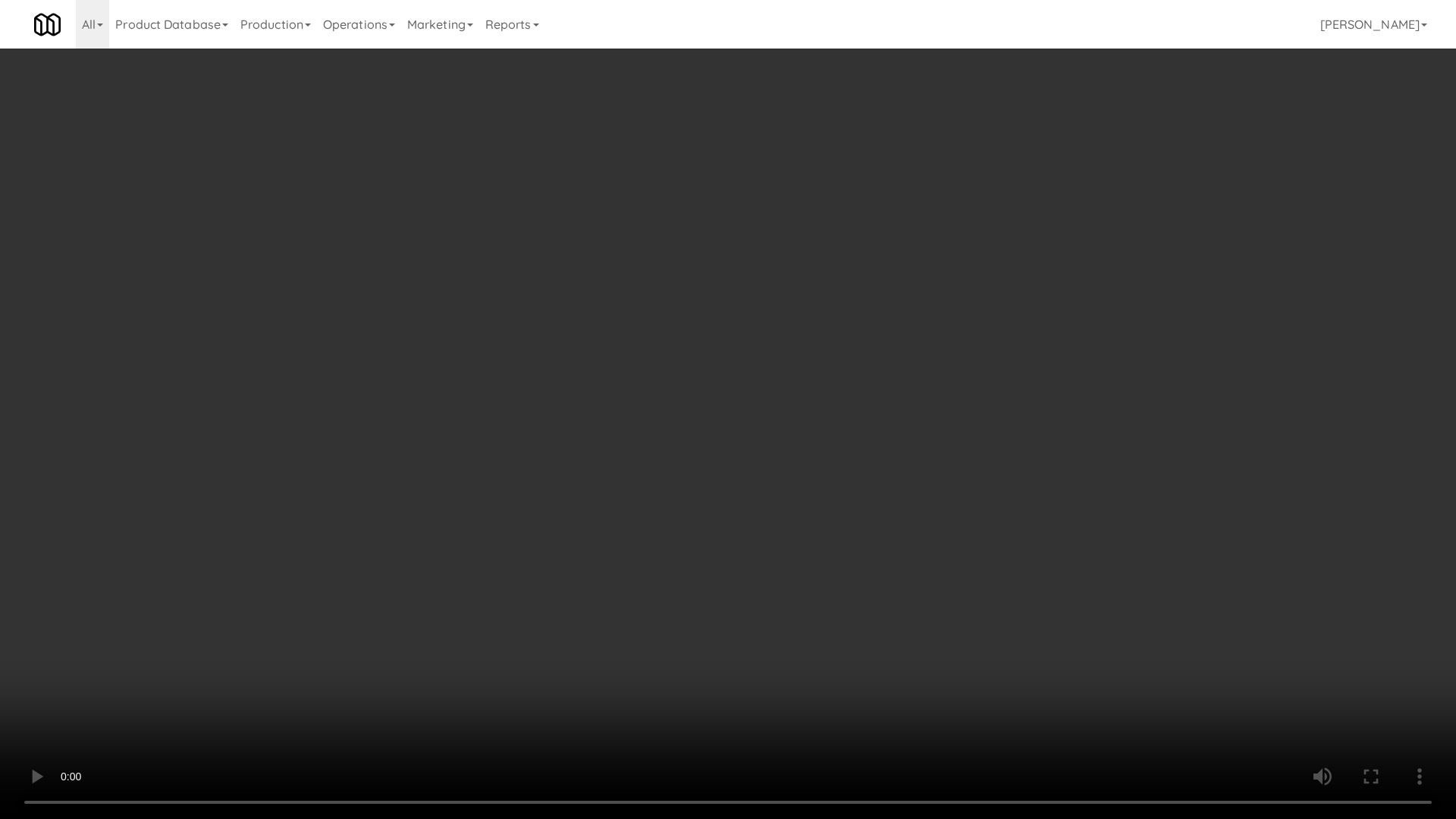
click at [1113, 597] on video at bounding box center [728, 410] width 1456 height 819
click at [1113, 596] on video at bounding box center [728, 410] width 1456 height 819
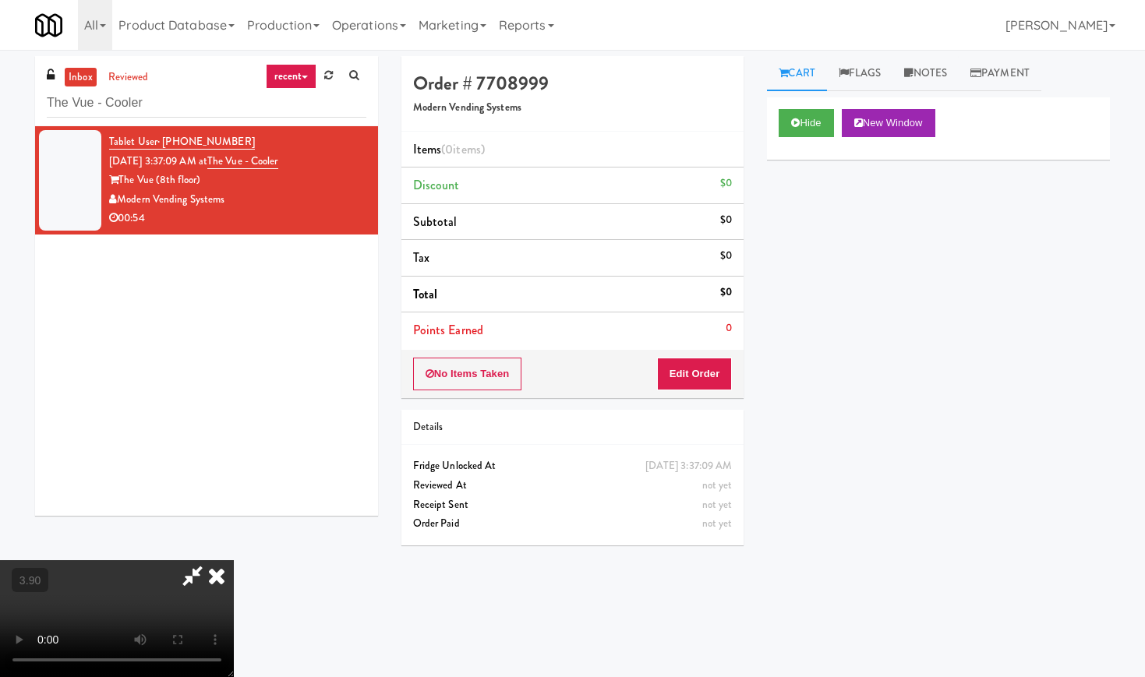
click at [234, 560] on icon at bounding box center [217, 575] width 34 height 31
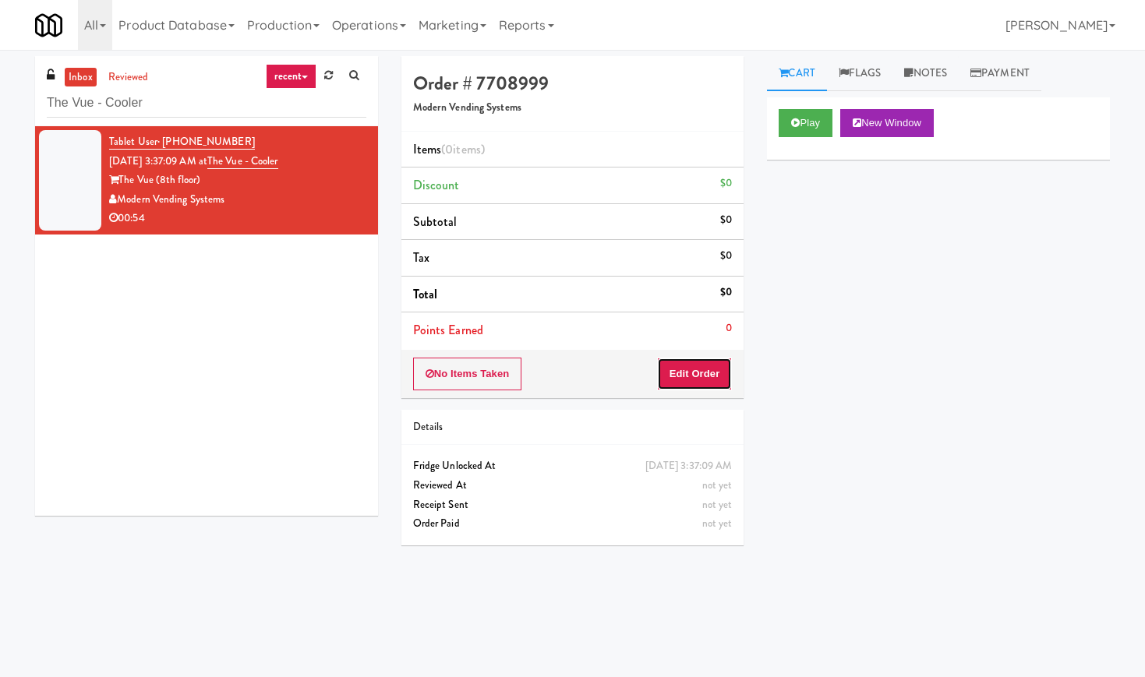
click at [680, 379] on button "Edit Order" at bounding box center [695, 374] width 76 height 33
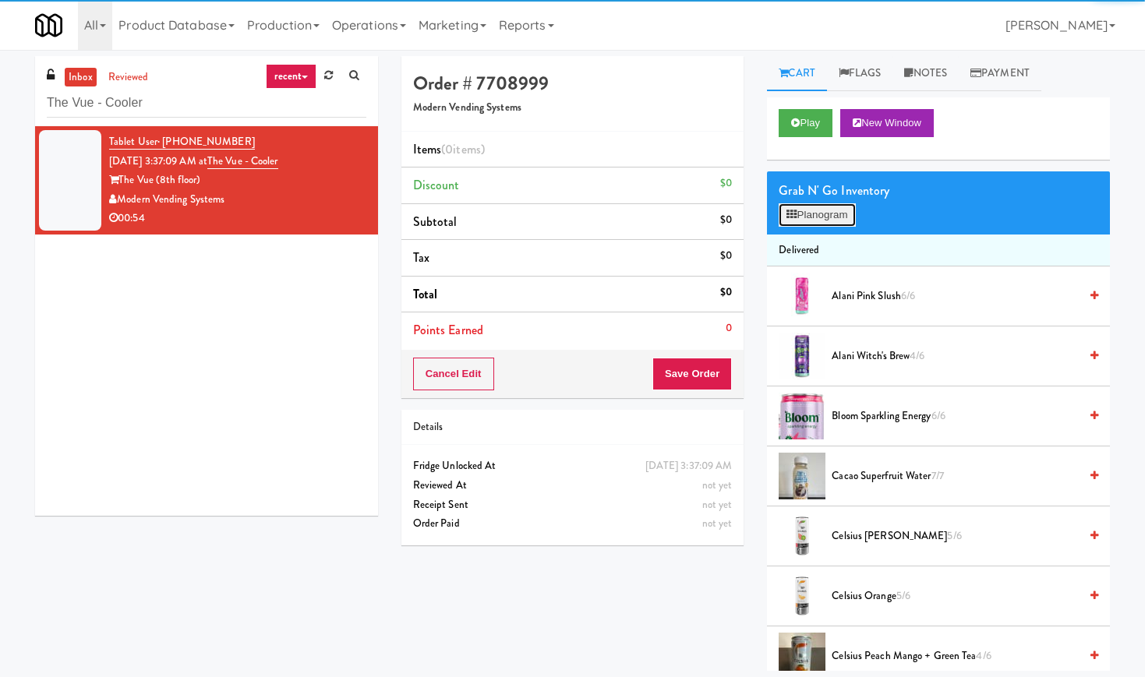
click at [804, 216] on button "Planogram" at bounding box center [817, 214] width 76 height 23
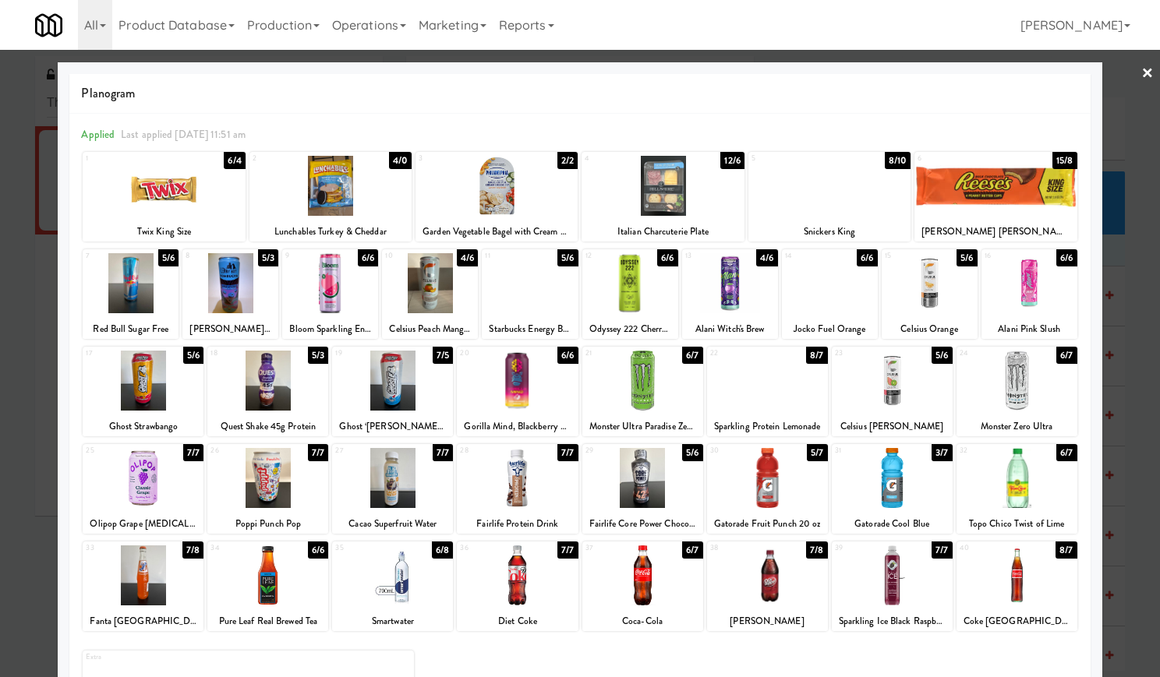
click at [538, 501] on div at bounding box center [517, 478] width 121 height 60
click at [1020, 277] on div at bounding box center [1029, 283] width 96 height 60
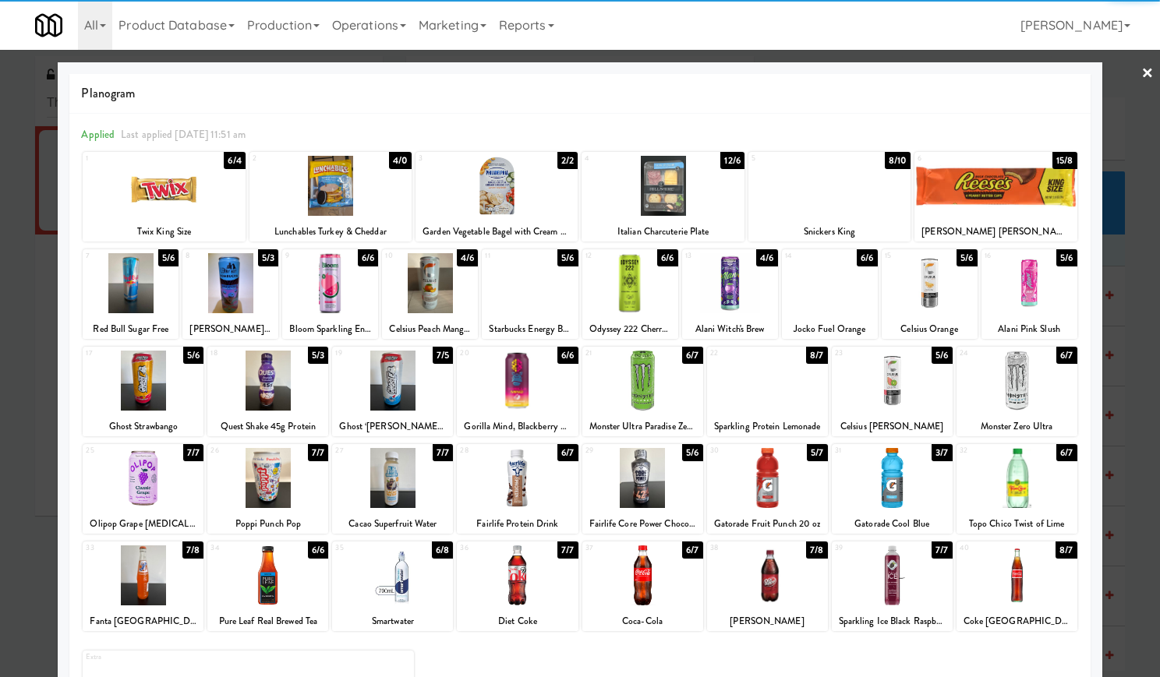
click at [1141, 74] on link "×" at bounding box center [1147, 74] width 12 height 48
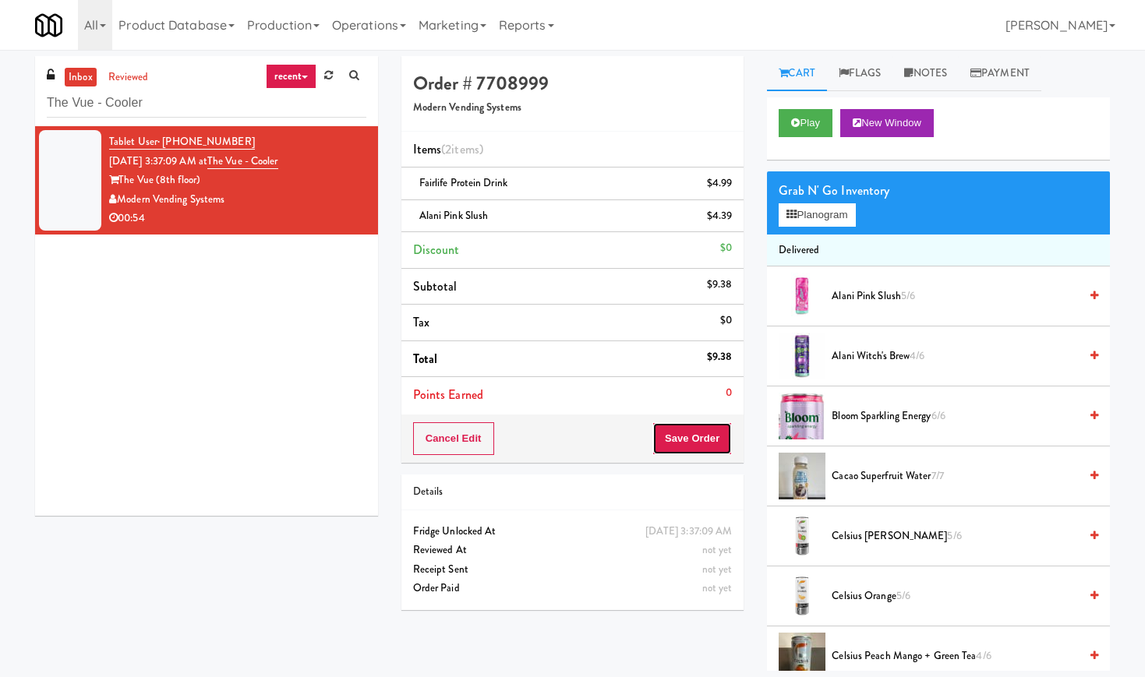
click at [671, 429] on button "Save Order" at bounding box center [691, 438] width 79 height 33
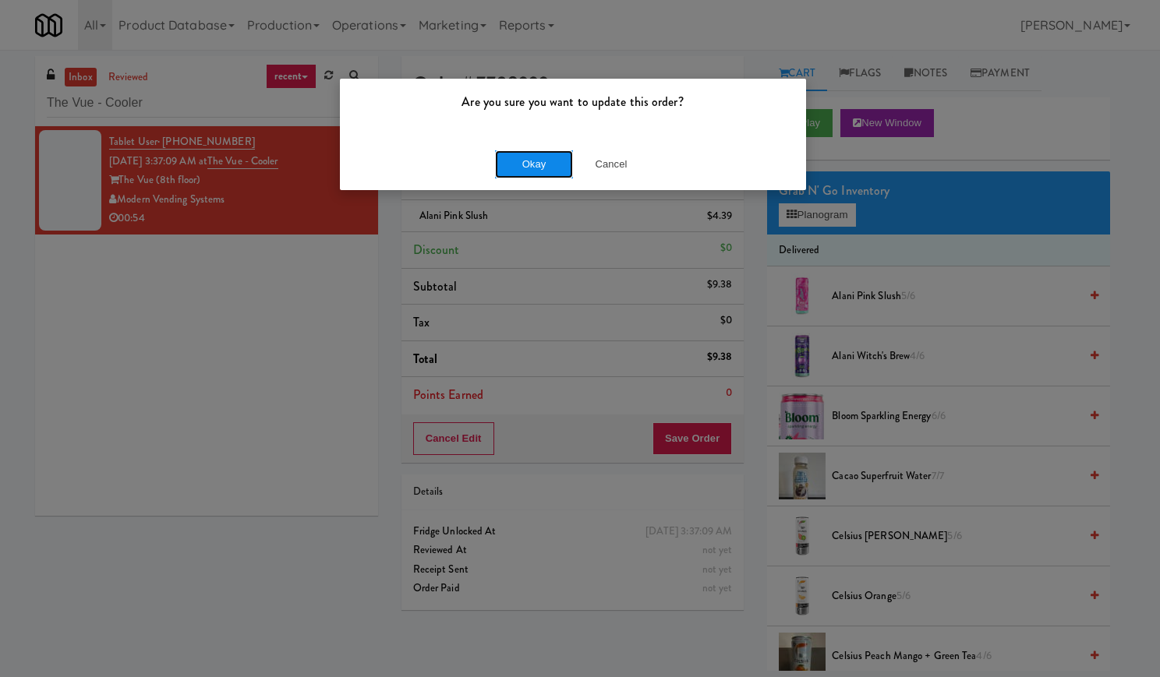
click at [510, 166] on button "Okay" at bounding box center [534, 164] width 78 height 28
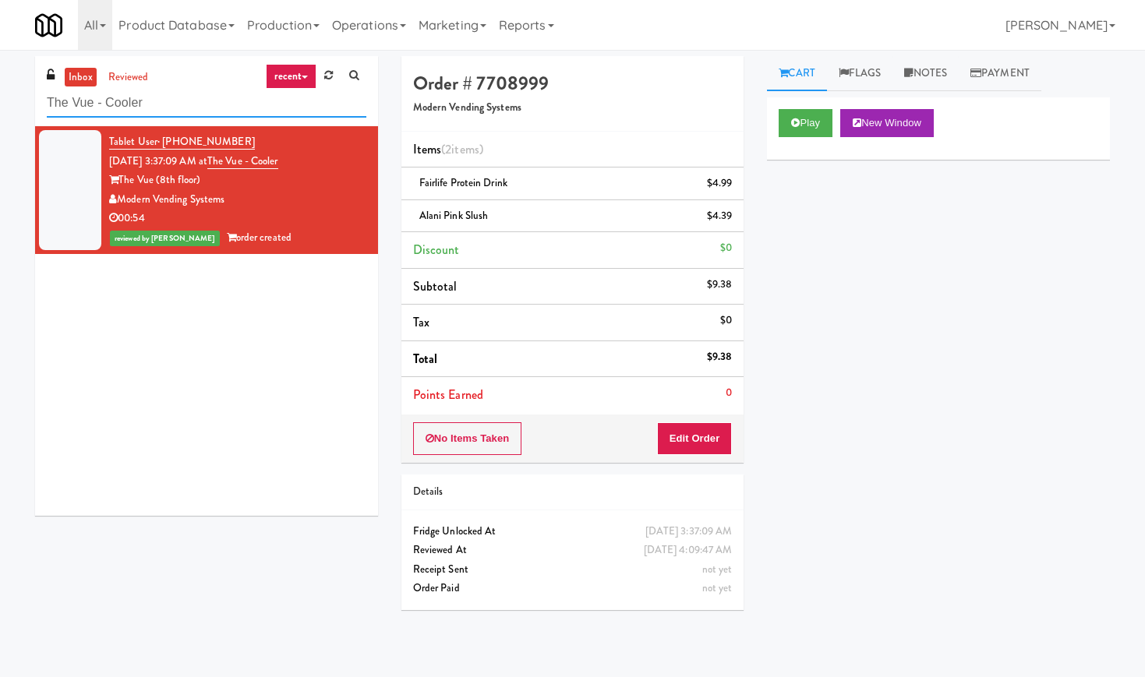
click at [155, 101] on input "The Vue - Cooler" at bounding box center [207, 103] width 320 height 29
paste input "[STREET_ADDRESS][PERSON_NAME] - Lobby"
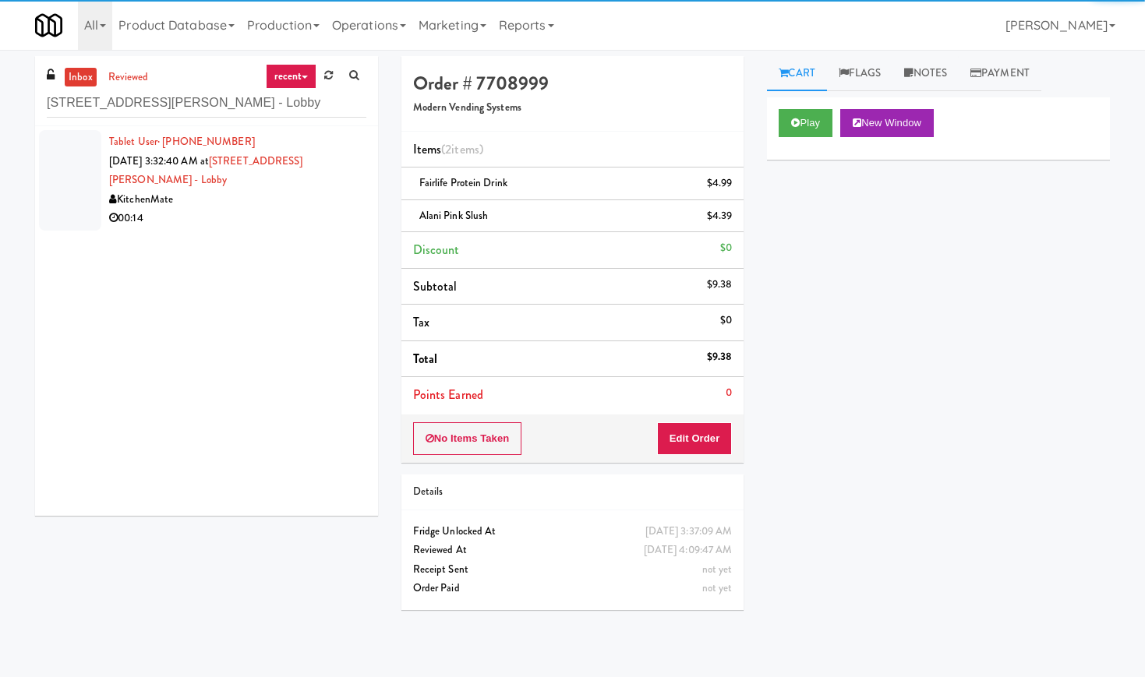
click at [326, 190] on div "KitchenMate" at bounding box center [237, 199] width 257 height 19
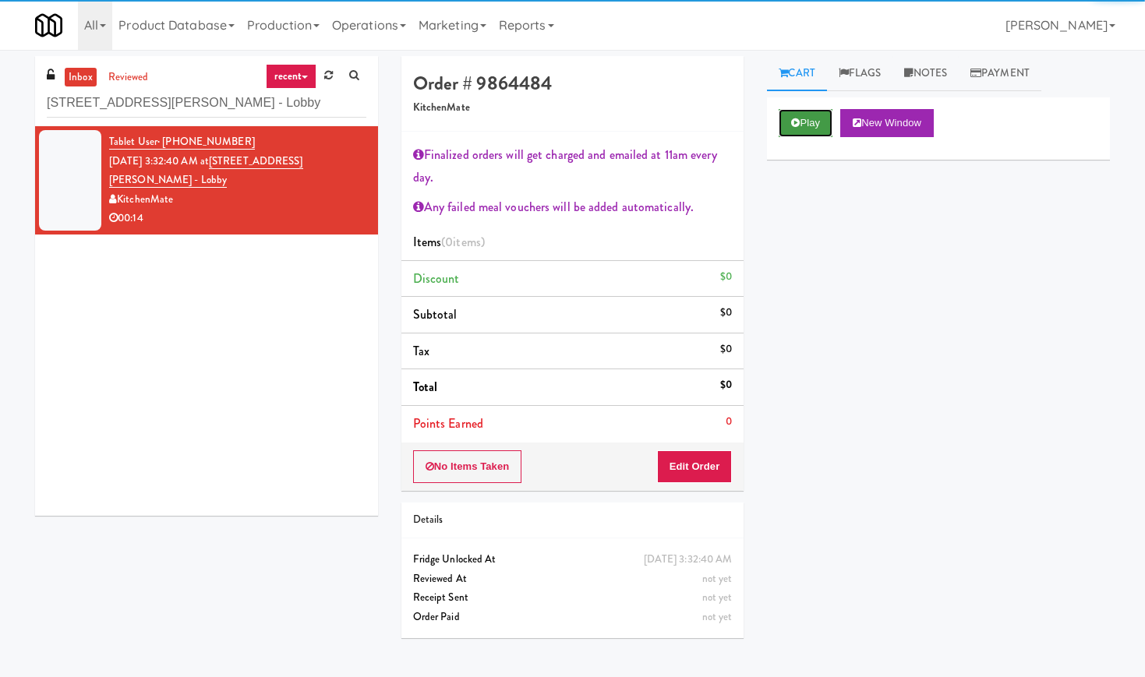
click at [815, 128] on button "Play" at bounding box center [806, 123] width 54 height 28
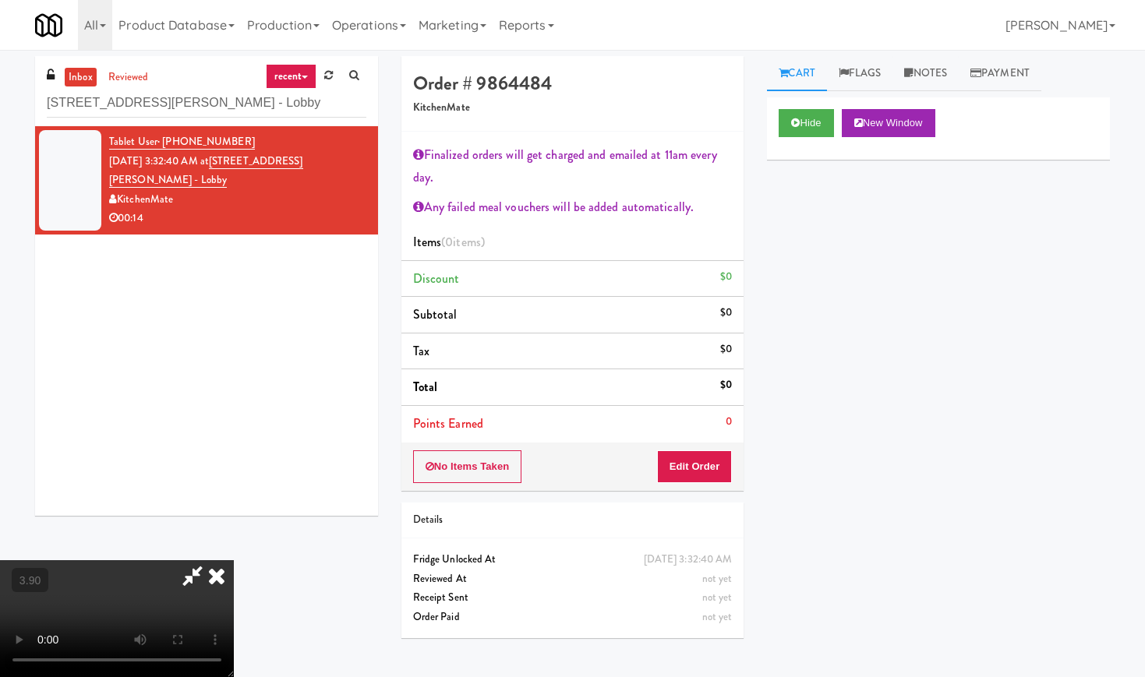
click at [234, 560] on video at bounding box center [117, 618] width 234 height 117
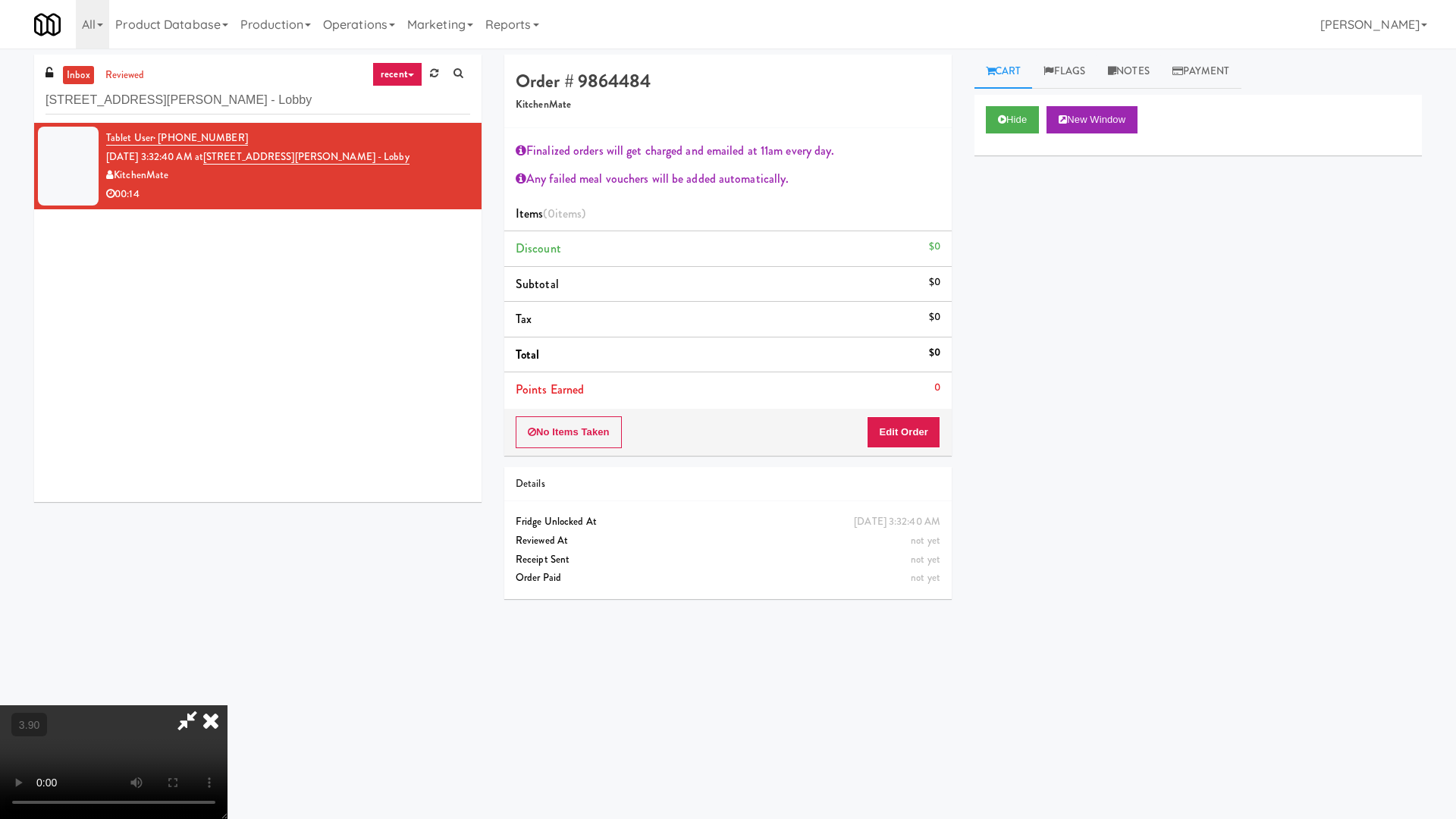
click at [228, 658] on video at bounding box center [114, 762] width 228 height 114
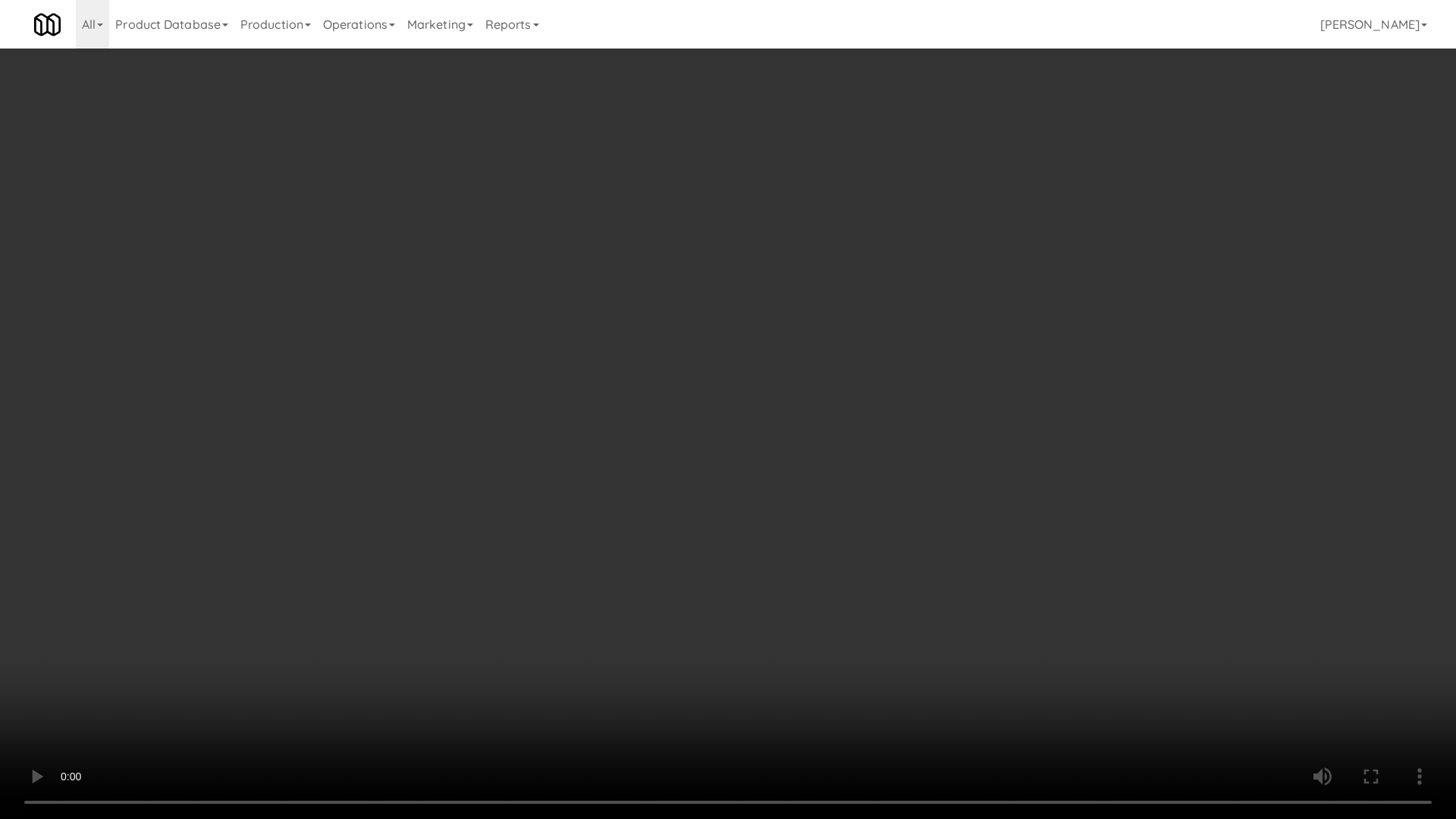
click at [720, 373] on video at bounding box center [728, 410] width 1456 height 819
click at [729, 370] on video at bounding box center [728, 410] width 1456 height 819
click at [737, 370] on video at bounding box center [728, 410] width 1456 height 819
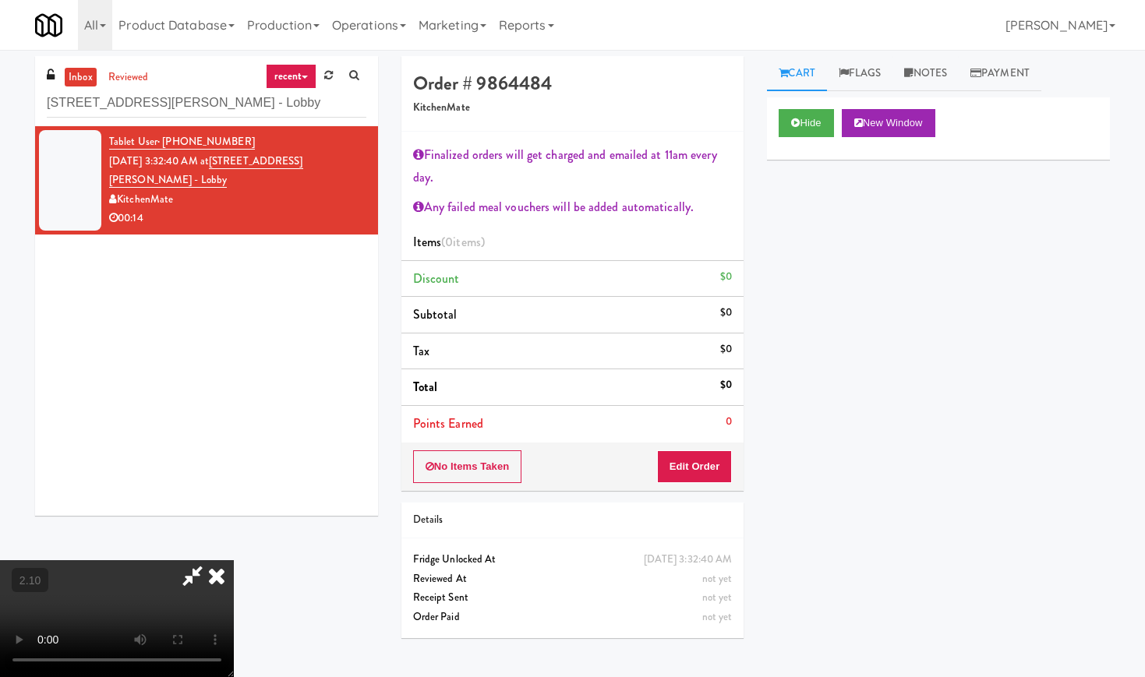
click at [234, 560] on icon at bounding box center [217, 575] width 34 height 31
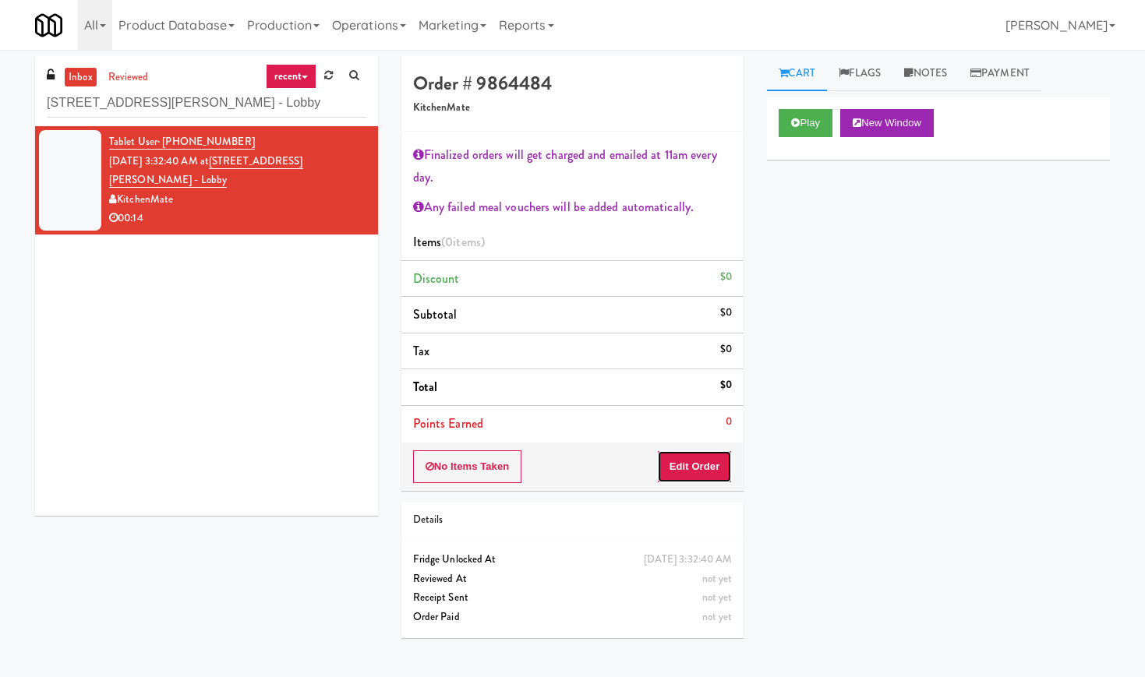
click at [668, 464] on button "Edit Order" at bounding box center [695, 466] width 76 height 33
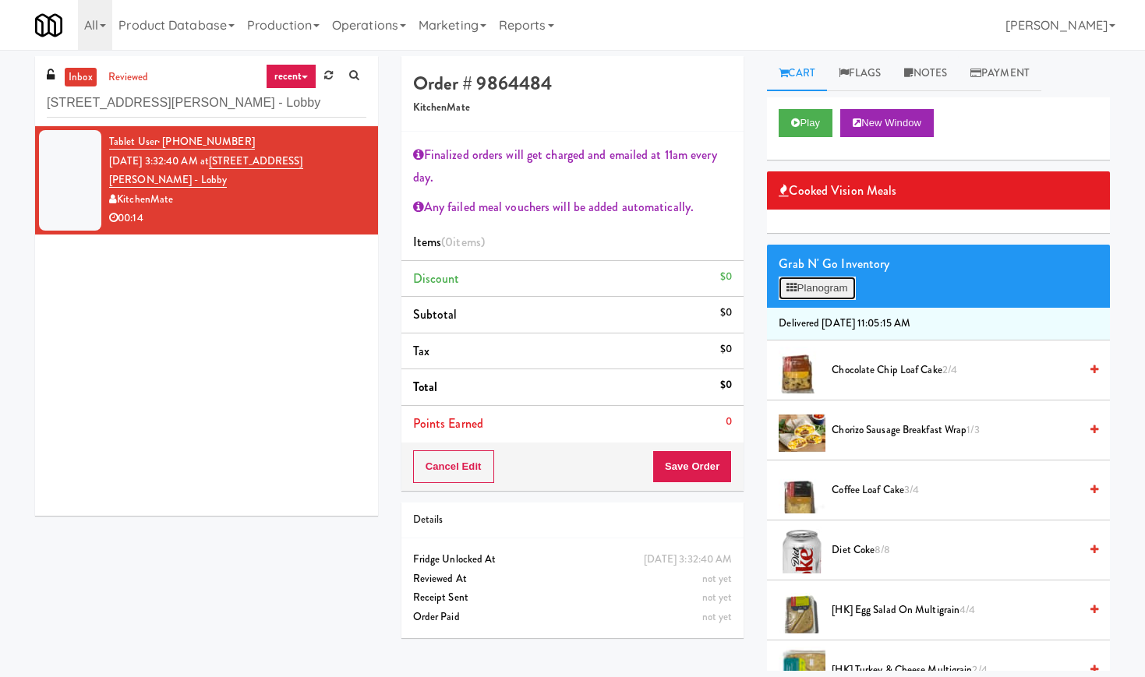
click at [821, 292] on button "Planogram" at bounding box center [817, 288] width 76 height 23
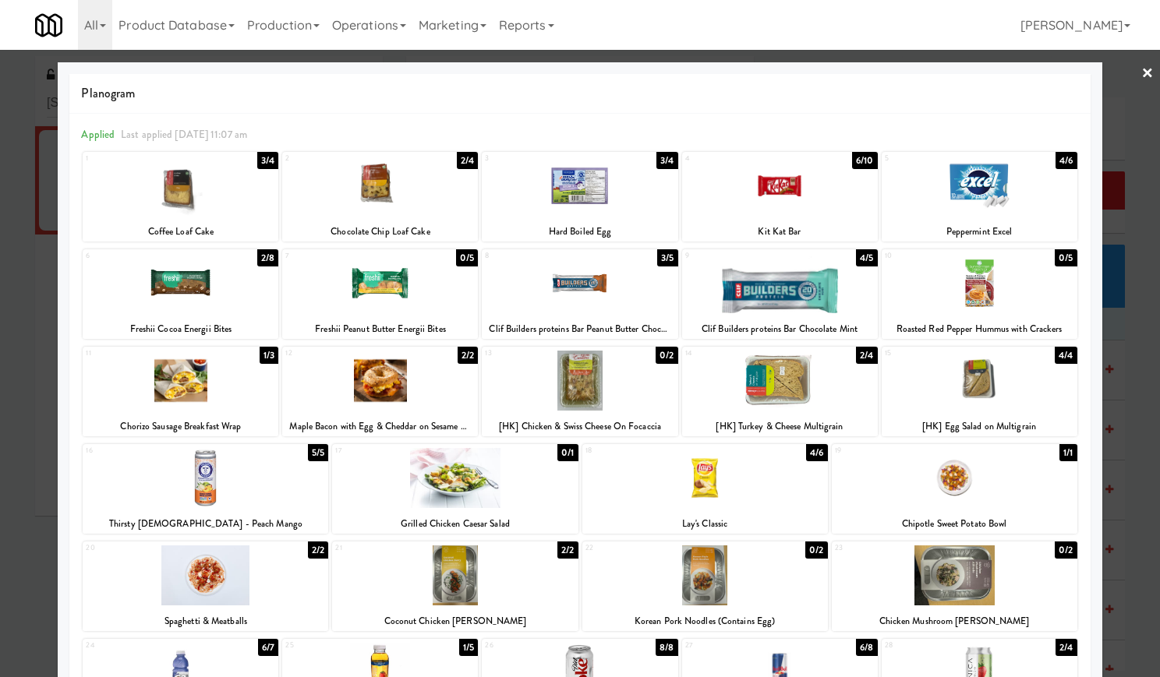
click at [386, 298] on div at bounding box center [380, 283] width 196 height 60
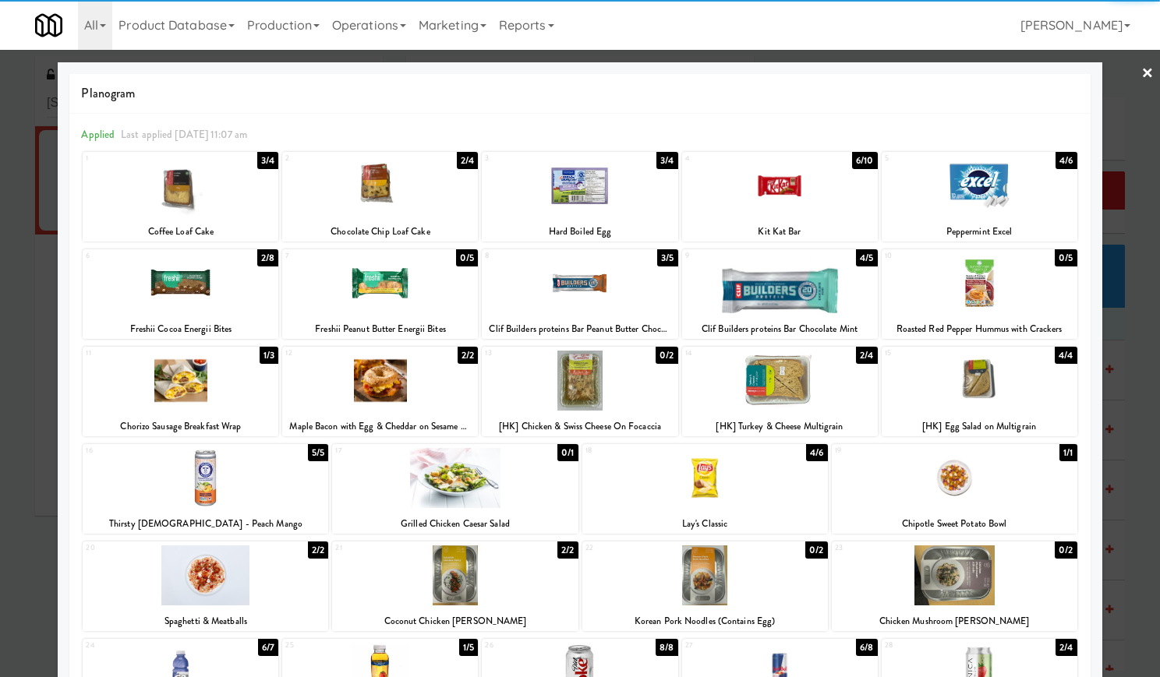
click at [779, 207] on div at bounding box center [780, 186] width 196 height 60
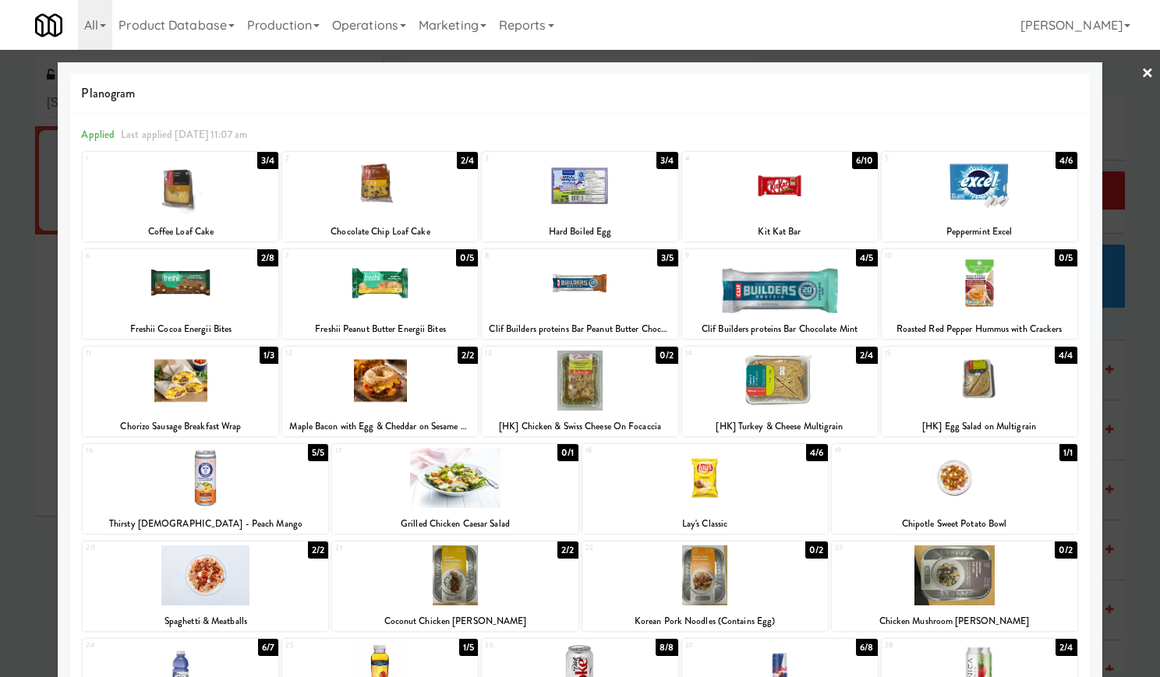
click at [1121, 73] on div at bounding box center [580, 338] width 1160 height 677
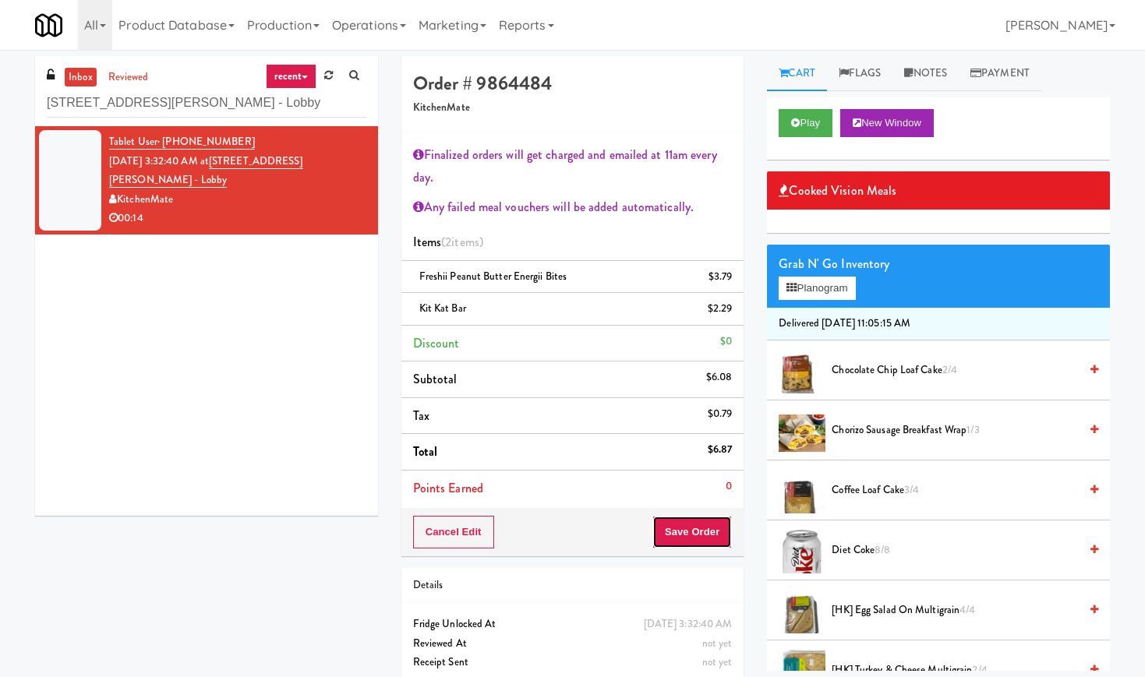
click at [700, 538] on button "Save Order" at bounding box center [691, 532] width 79 height 33
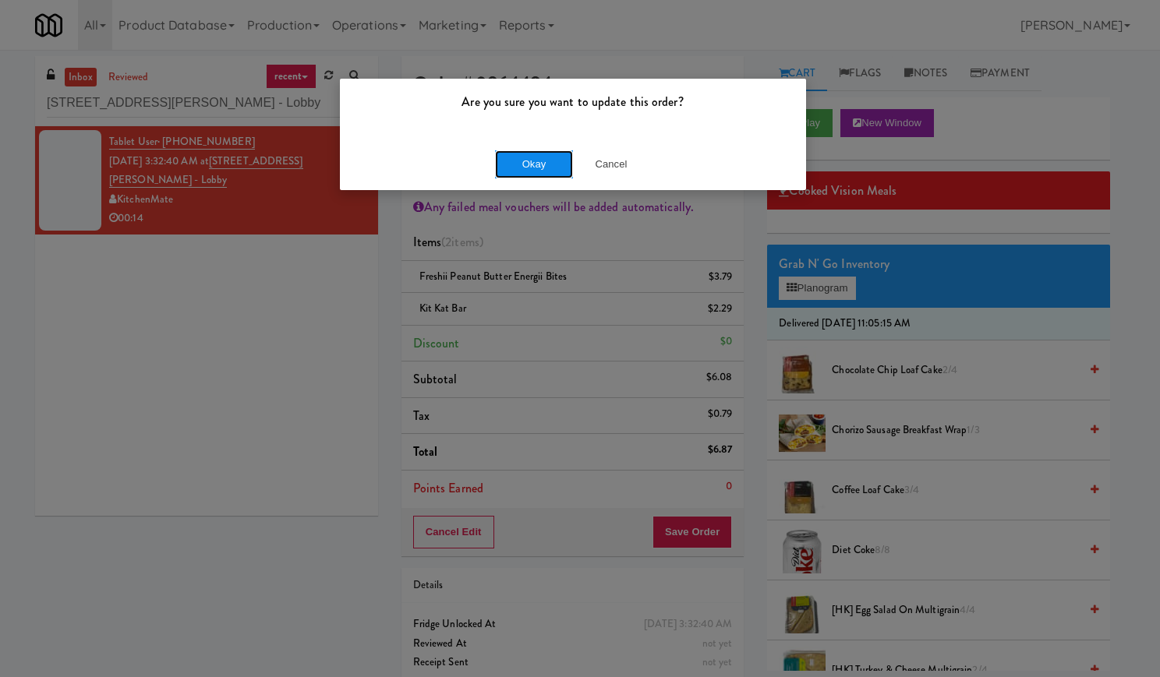
click at [549, 172] on button "Okay" at bounding box center [534, 164] width 78 height 28
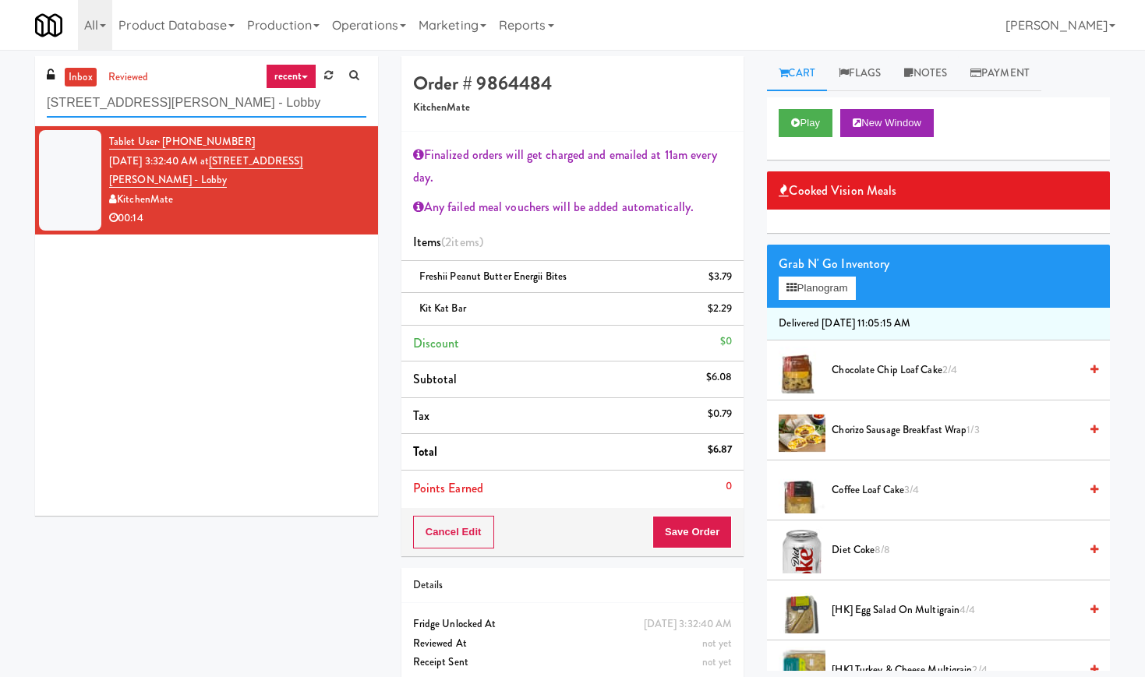
click at [251, 100] on input "[STREET_ADDRESS][PERSON_NAME] - Lobby" at bounding box center [207, 103] width 320 height 29
paste input "Eight80 - Main Pantry Left"
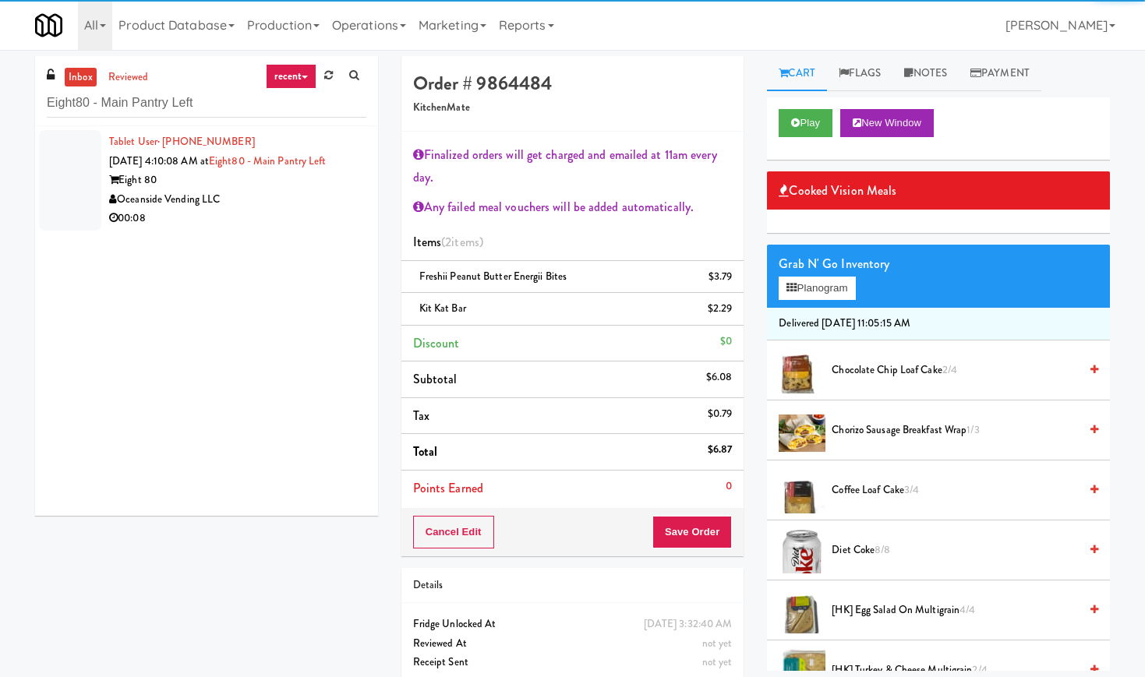
click at [330, 185] on div "Eight 80" at bounding box center [237, 180] width 257 height 19
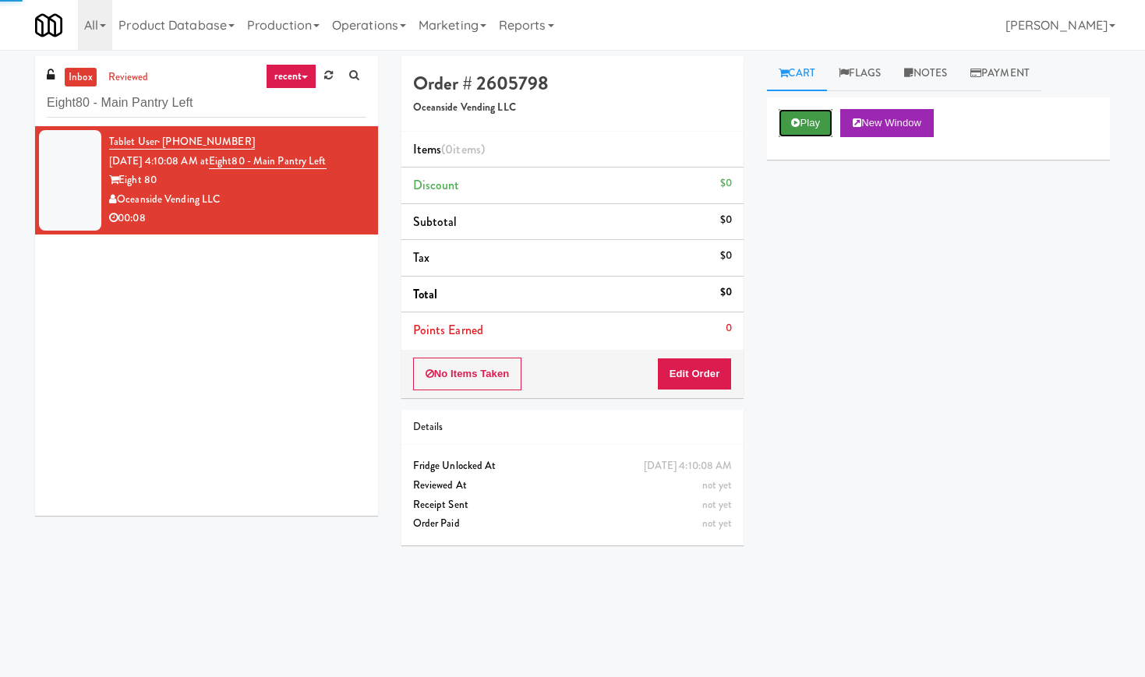
click at [793, 123] on icon at bounding box center [795, 123] width 9 height 10
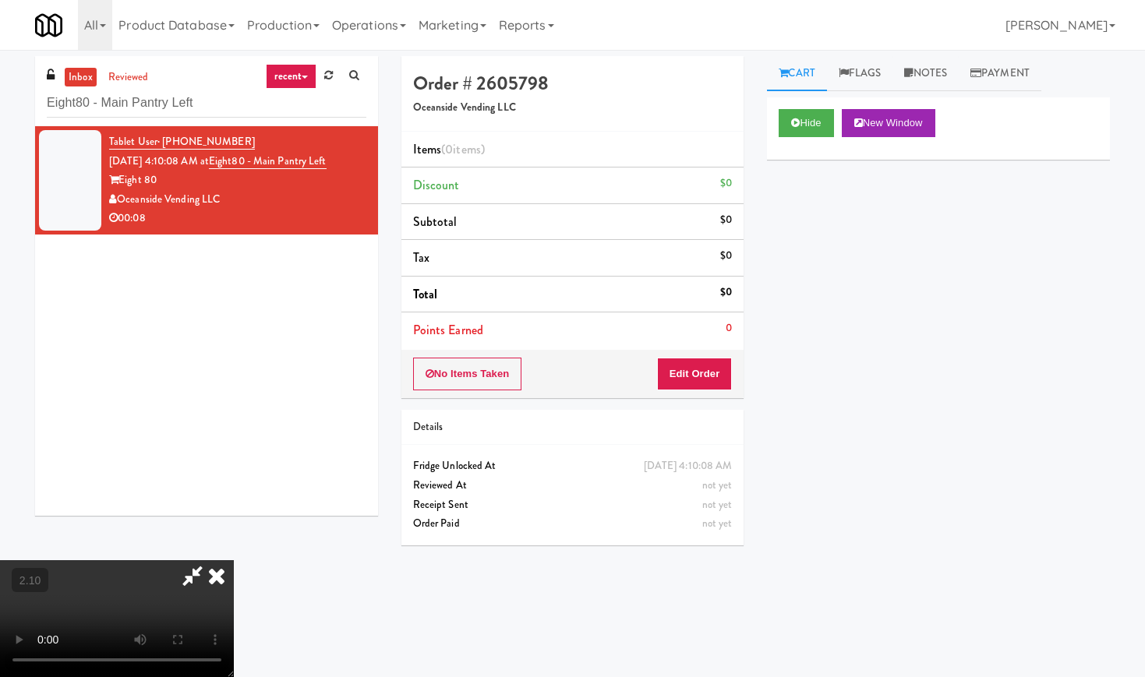
click at [183, 560] on video at bounding box center [117, 618] width 234 height 117
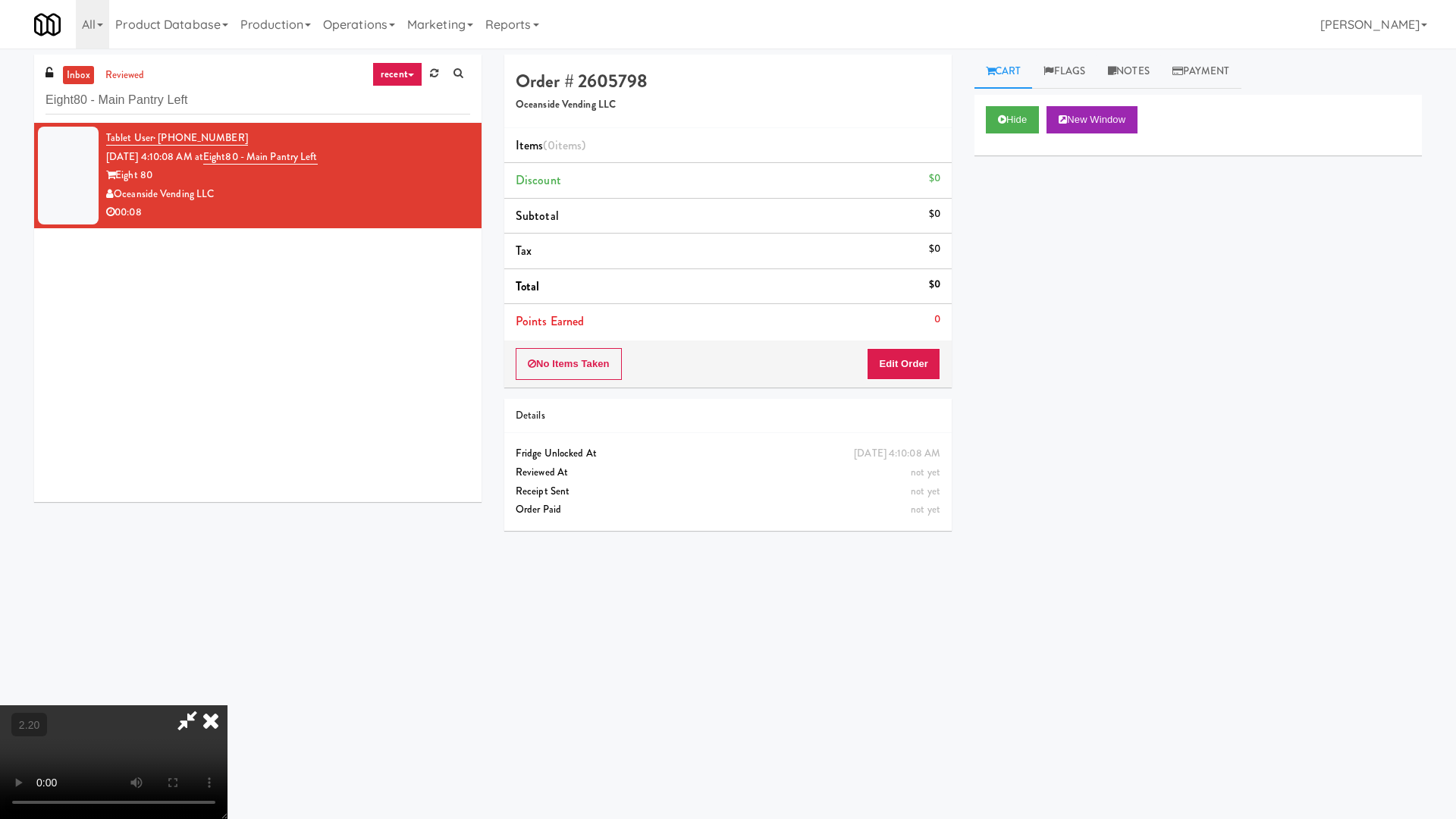
click at [228, 658] on video at bounding box center [114, 762] width 228 height 114
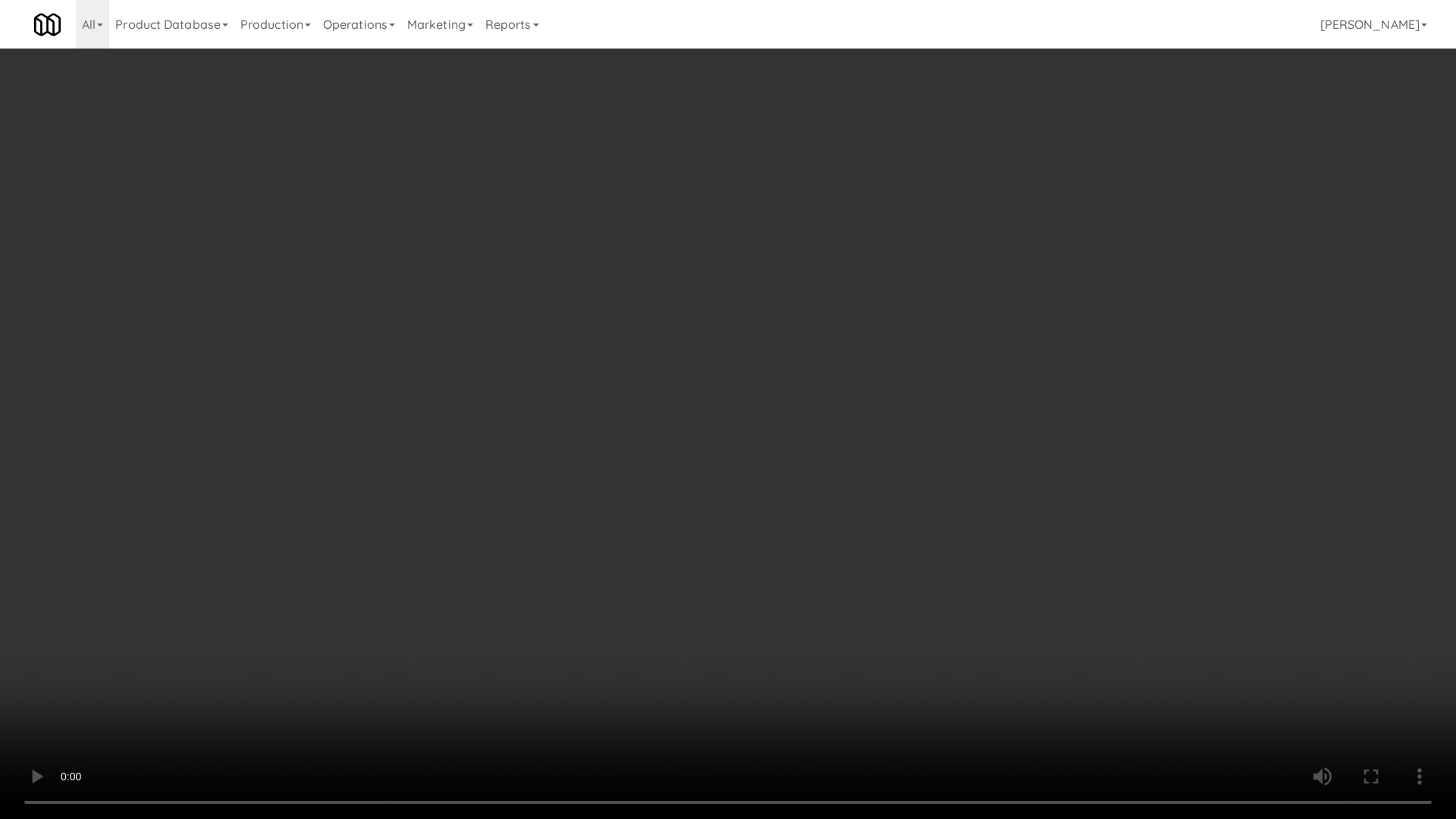
click at [545, 414] on video at bounding box center [728, 410] width 1456 height 819
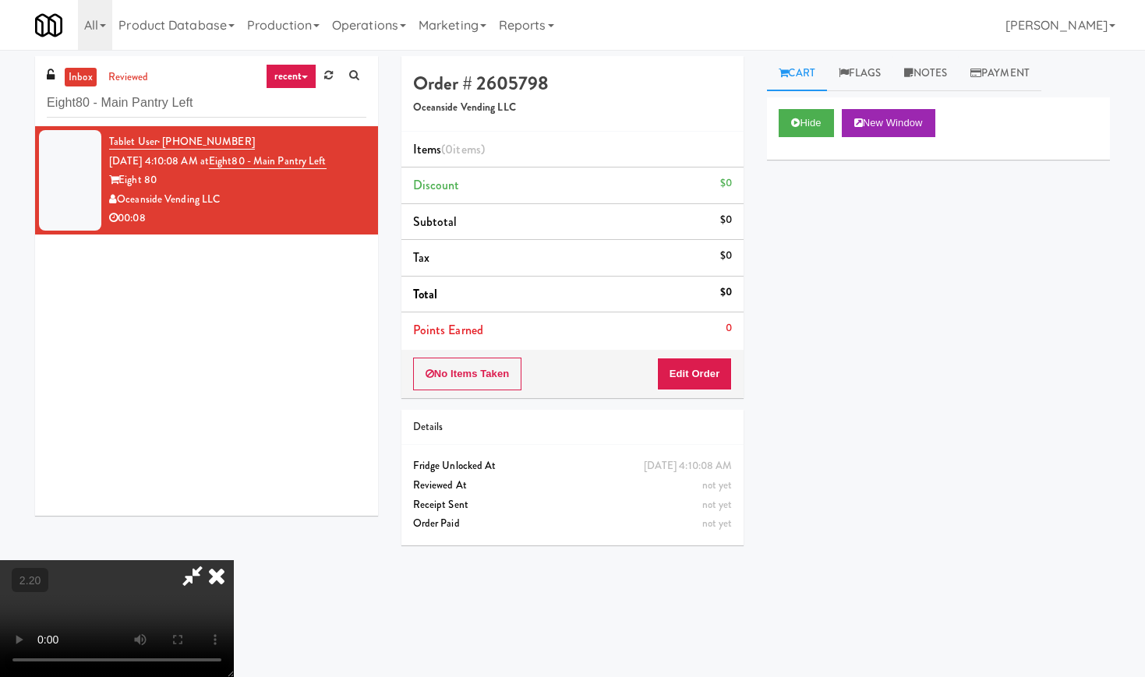
click at [234, 560] on icon at bounding box center [217, 575] width 34 height 31
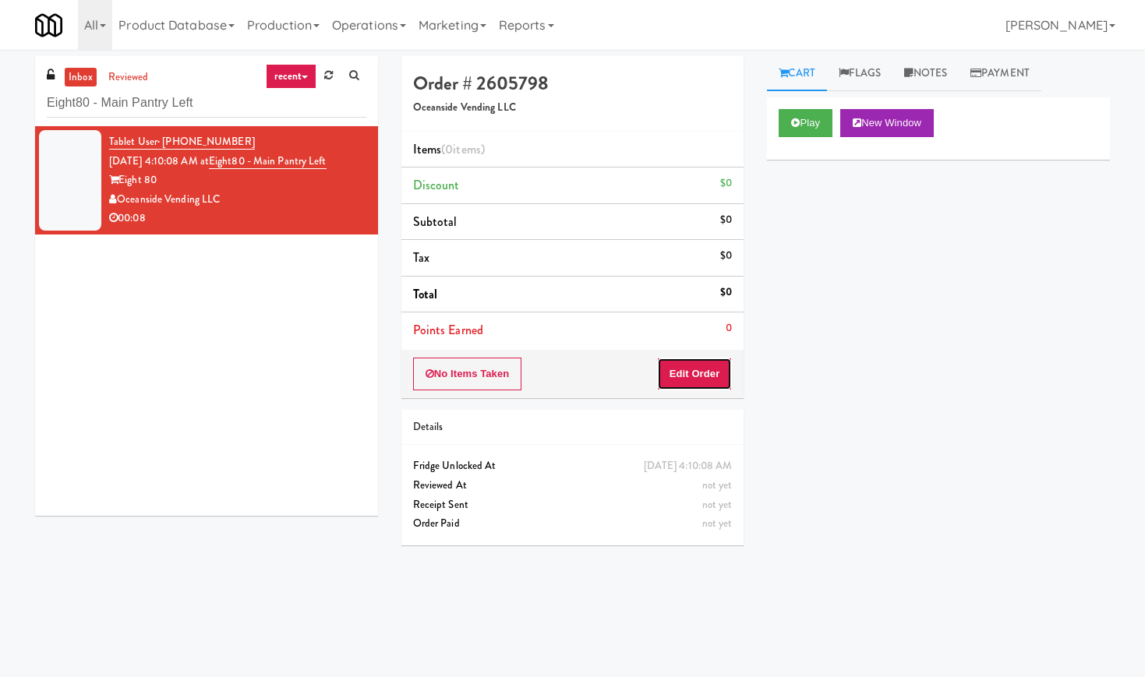
click at [701, 364] on button "Edit Order" at bounding box center [695, 374] width 76 height 33
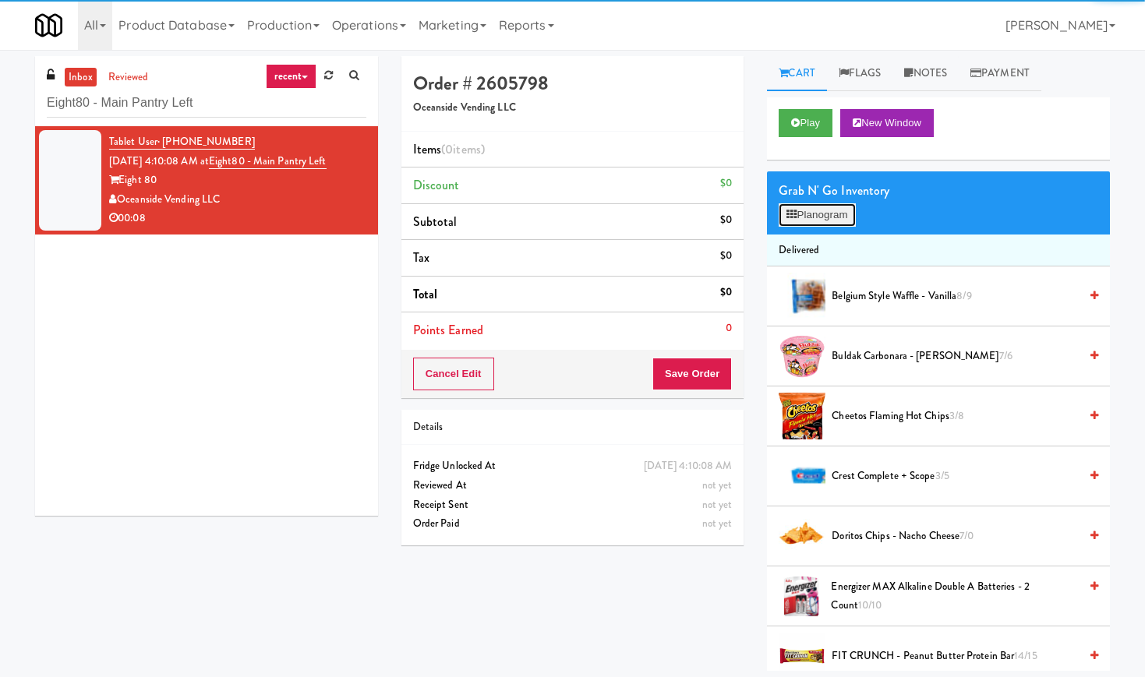
click at [819, 207] on button "Planogram" at bounding box center [817, 214] width 76 height 23
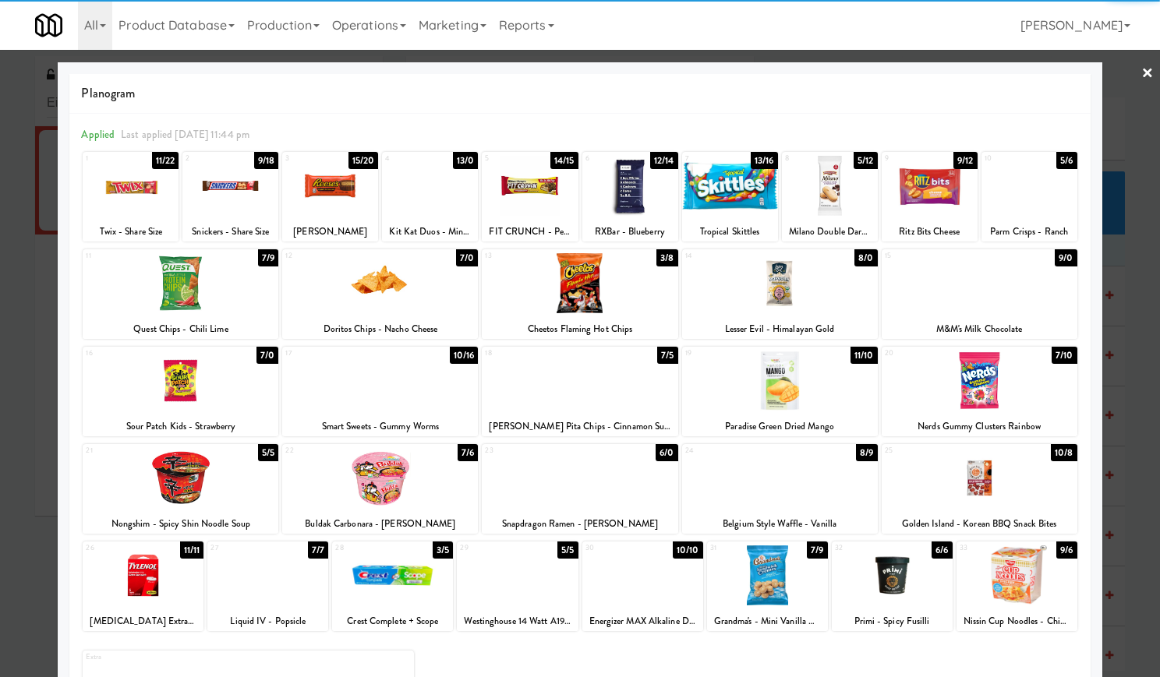
click at [373, 500] on div at bounding box center [380, 478] width 196 height 60
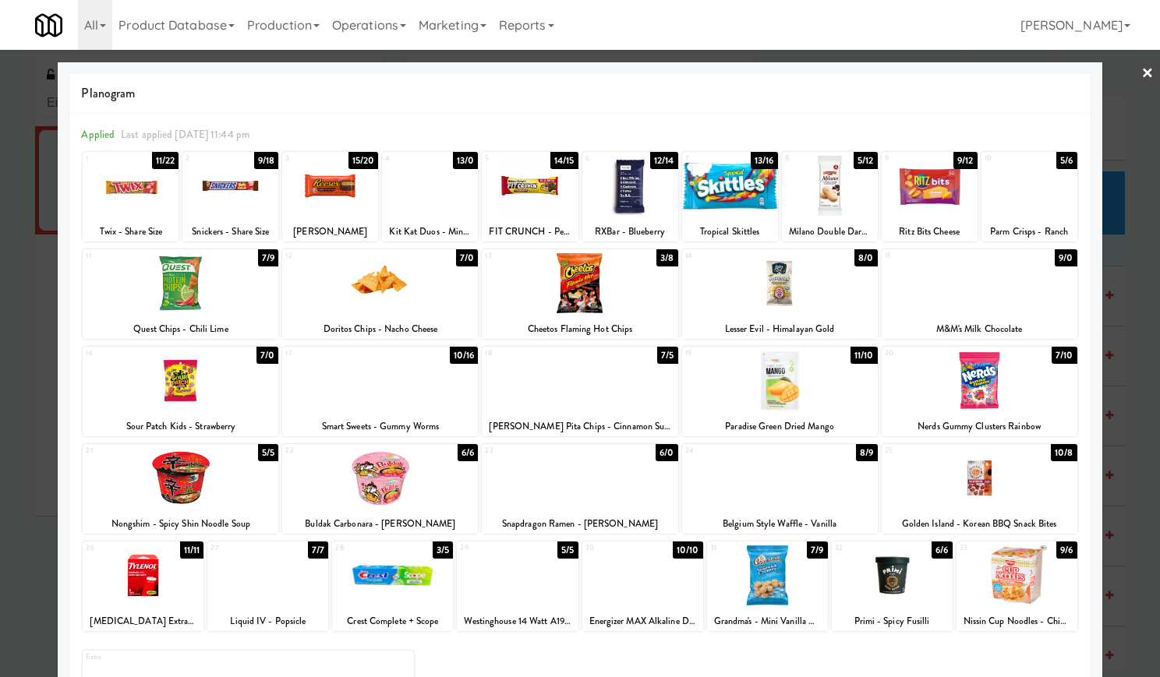
click at [1141, 67] on link "×" at bounding box center [1147, 74] width 12 height 48
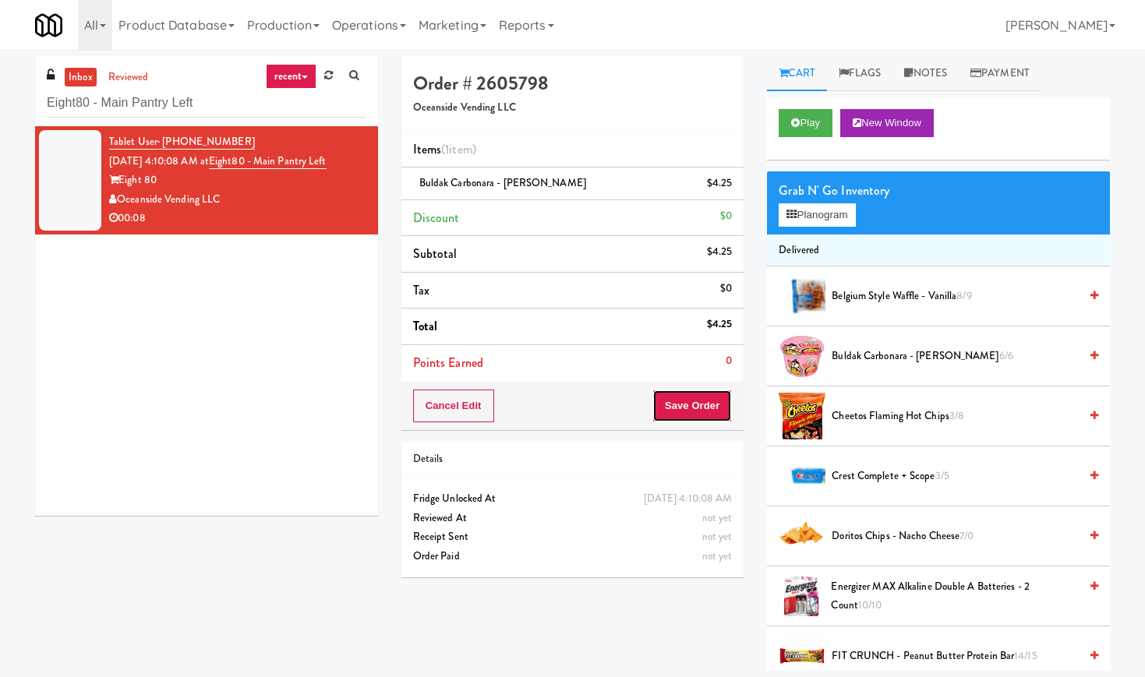
click at [718, 401] on button "Save Order" at bounding box center [691, 406] width 79 height 33
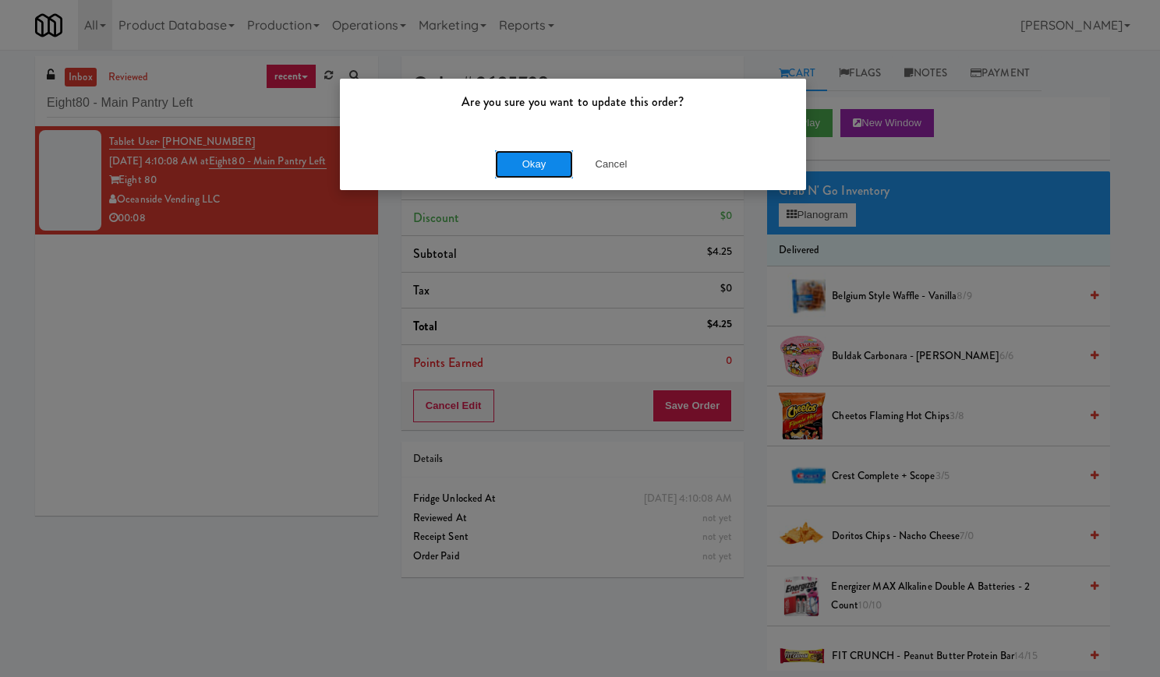
click at [517, 169] on button "Okay" at bounding box center [534, 164] width 78 height 28
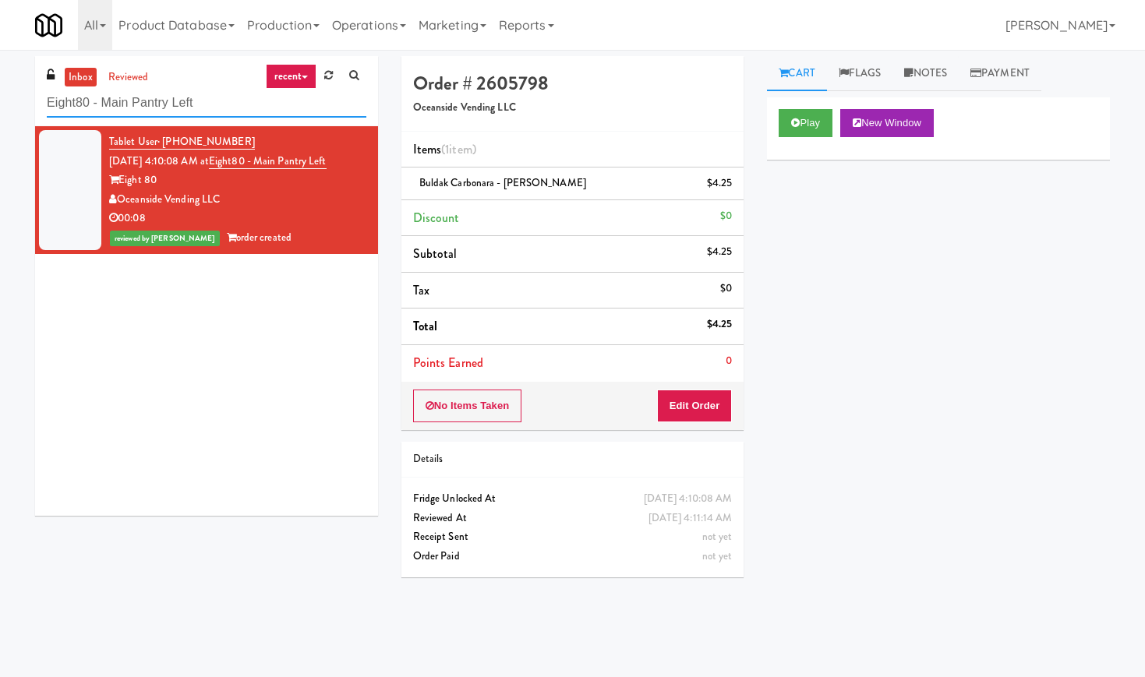
click at [252, 104] on input "Eight80 - Main Pantry Left" at bounding box center [207, 103] width 320 height 29
paste input "state - Cooler -"
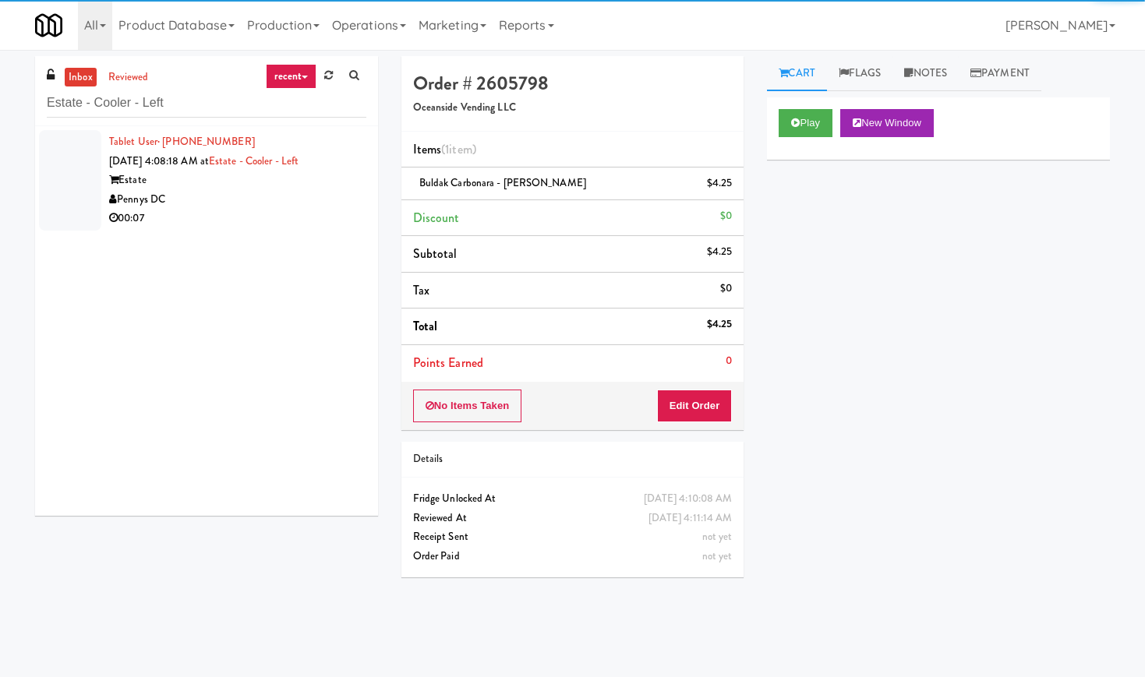
click at [346, 200] on div "Pennys DC" at bounding box center [237, 199] width 257 height 19
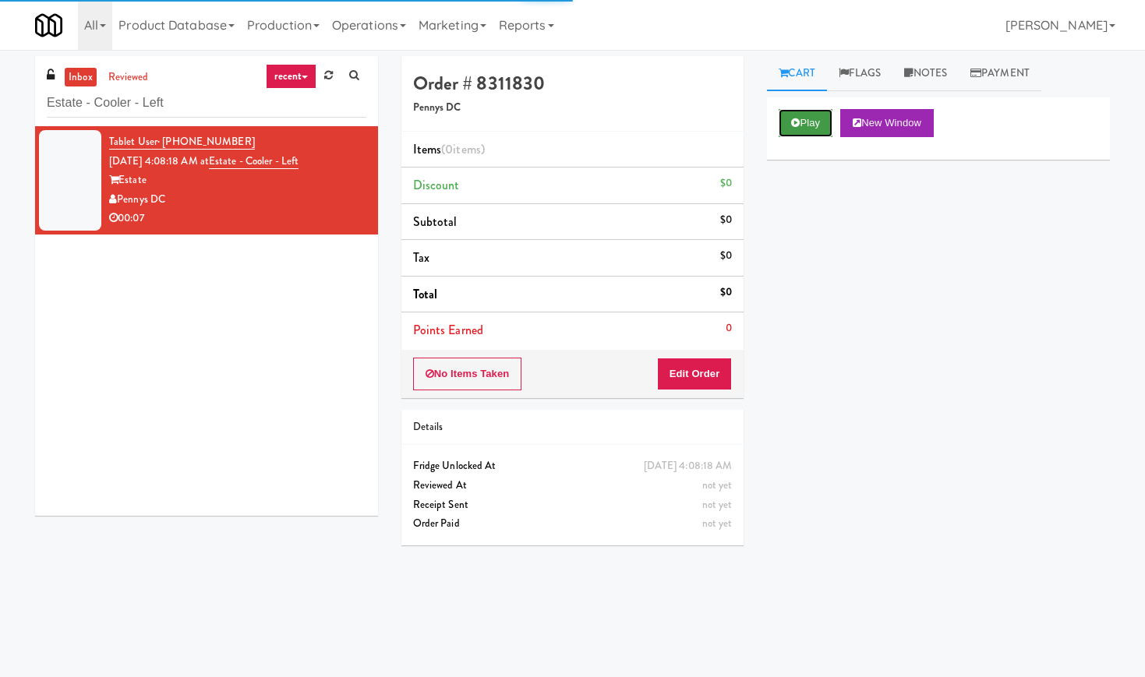
click at [811, 115] on button "Play" at bounding box center [806, 123] width 54 height 28
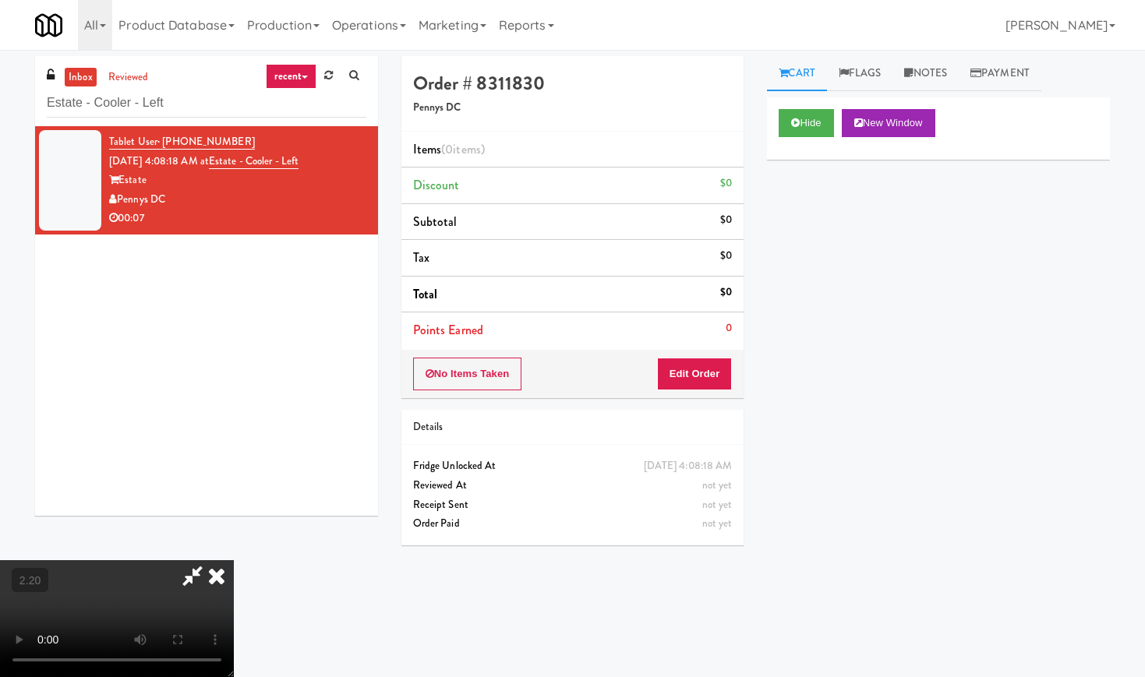
click at [234, 560] on video at bounding box center [117, 618] width 234 height 117
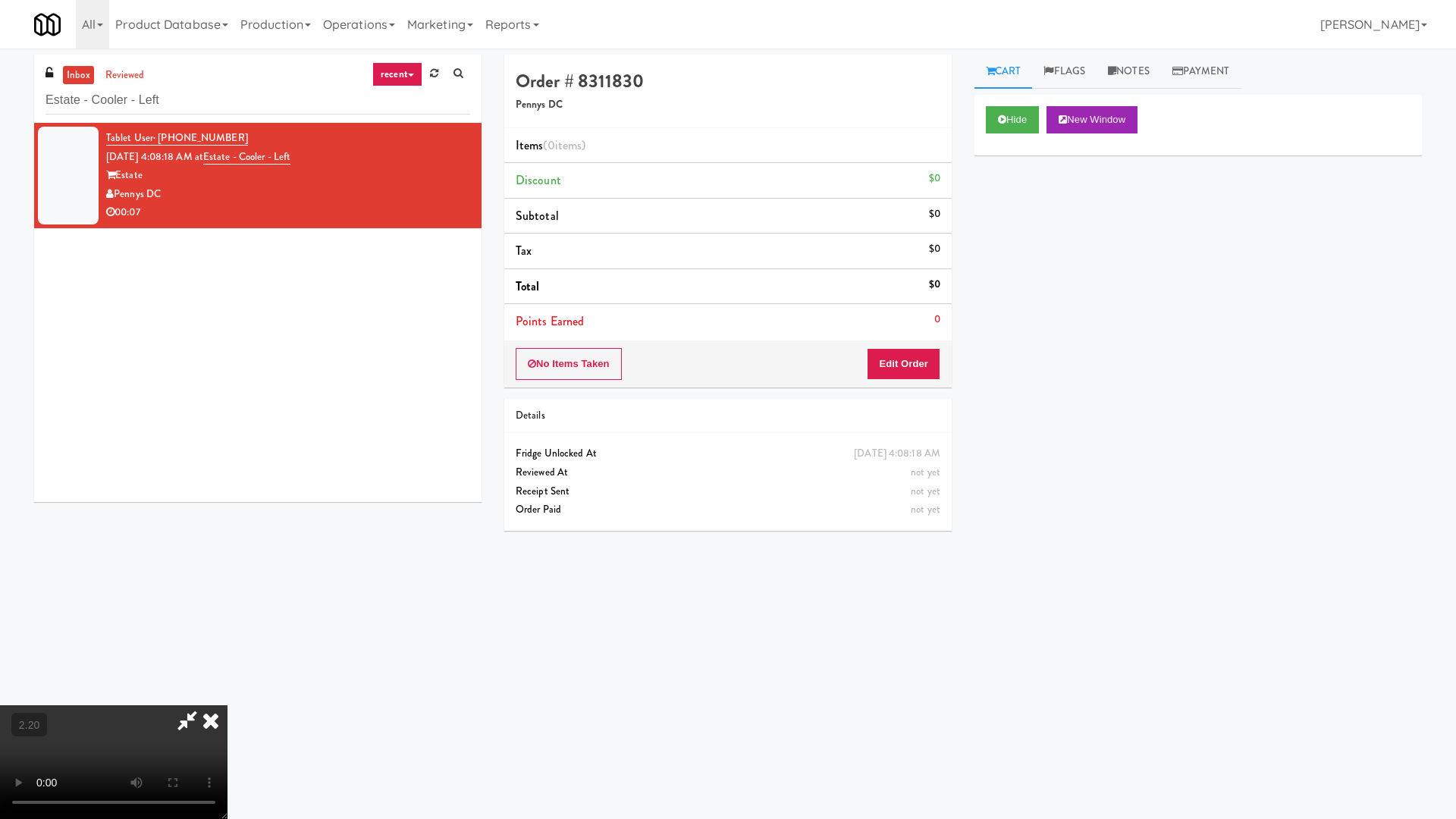
click at [228, 658] on video at bounding box center [114, 762] width 228 height 114
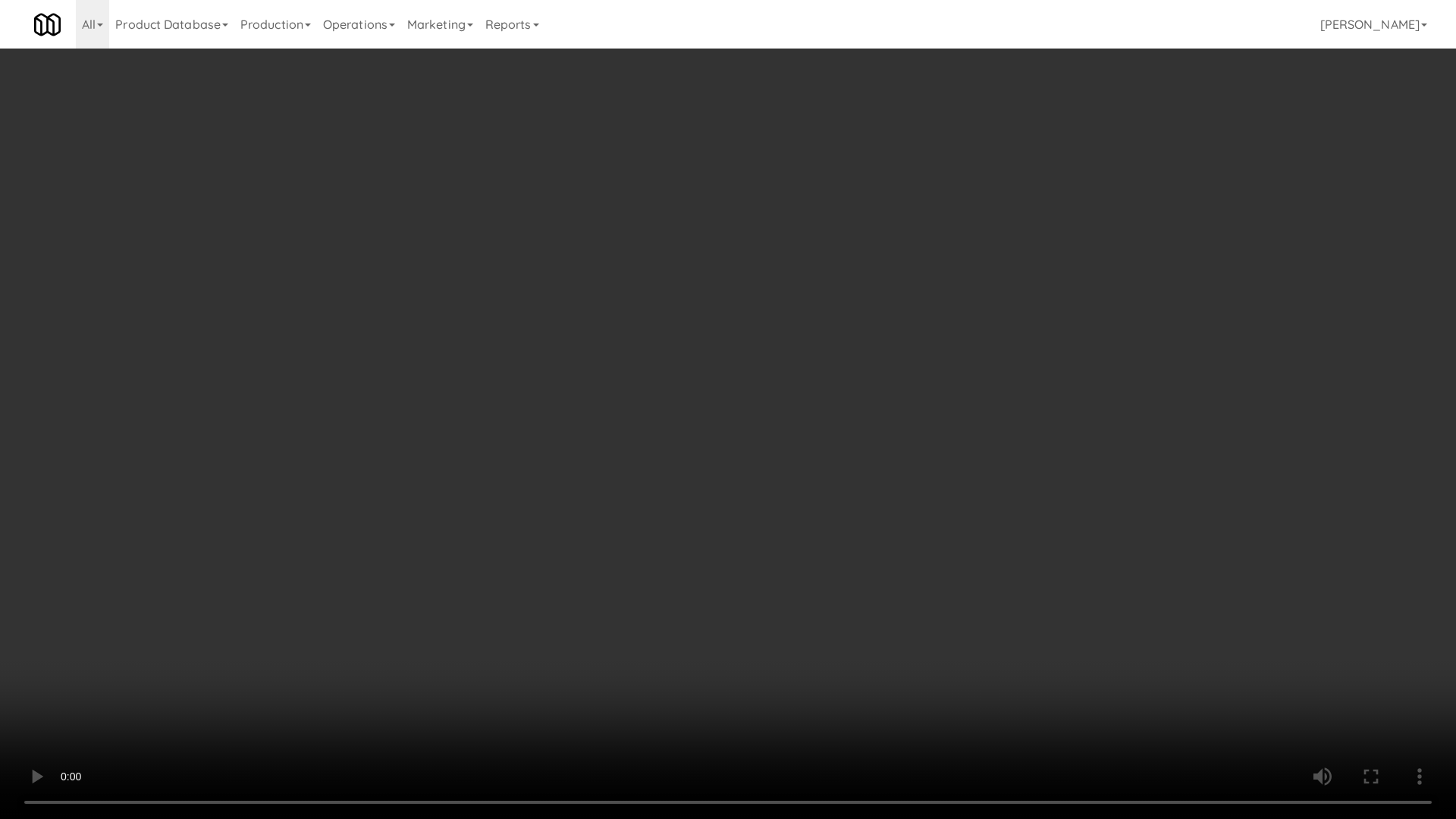
click at [466, 401] on video at bounding box center [728, 410] width 1456 height 819
click at [475, 398] on video at bounding box center [728, 410] width 1456 height 819
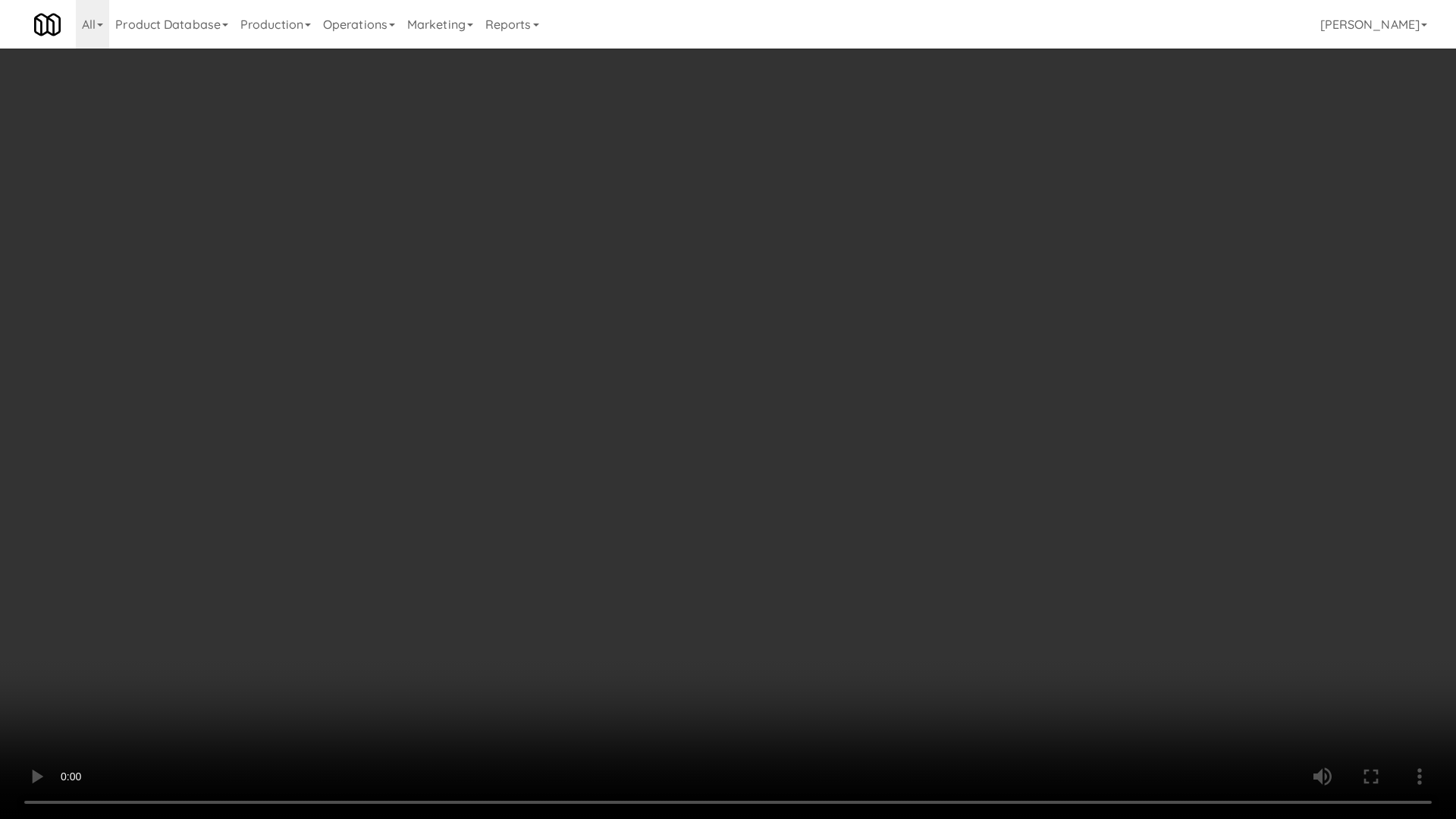
click at [475, 398] on video at bounding box center [728, 410] width 1456 height 819
click at [502, 401] on video at bounding box center [728, 410] width 1456 height 819
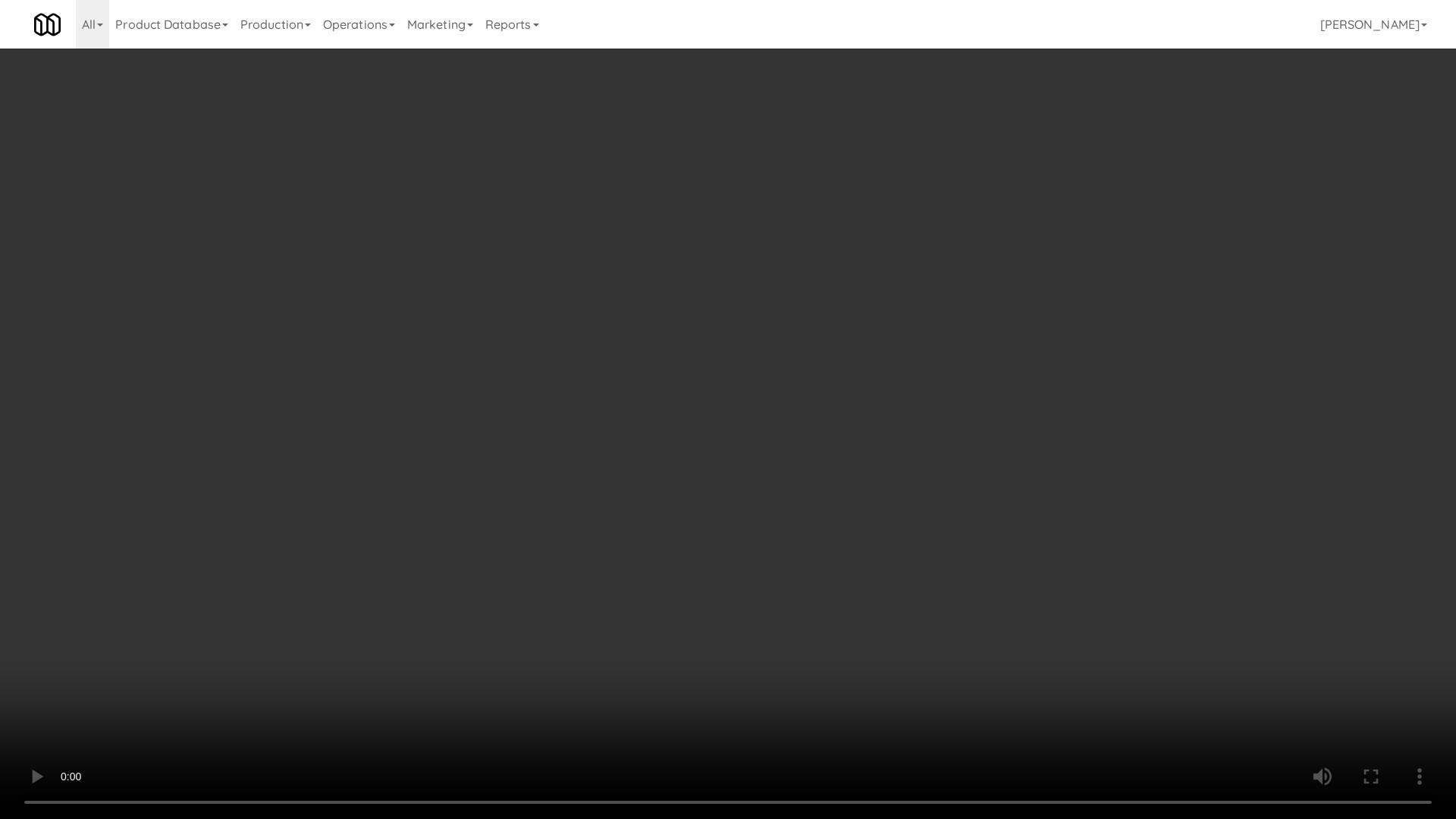
click at [502, 401] on video at bounding box center [728, 410] width 1456 height 819
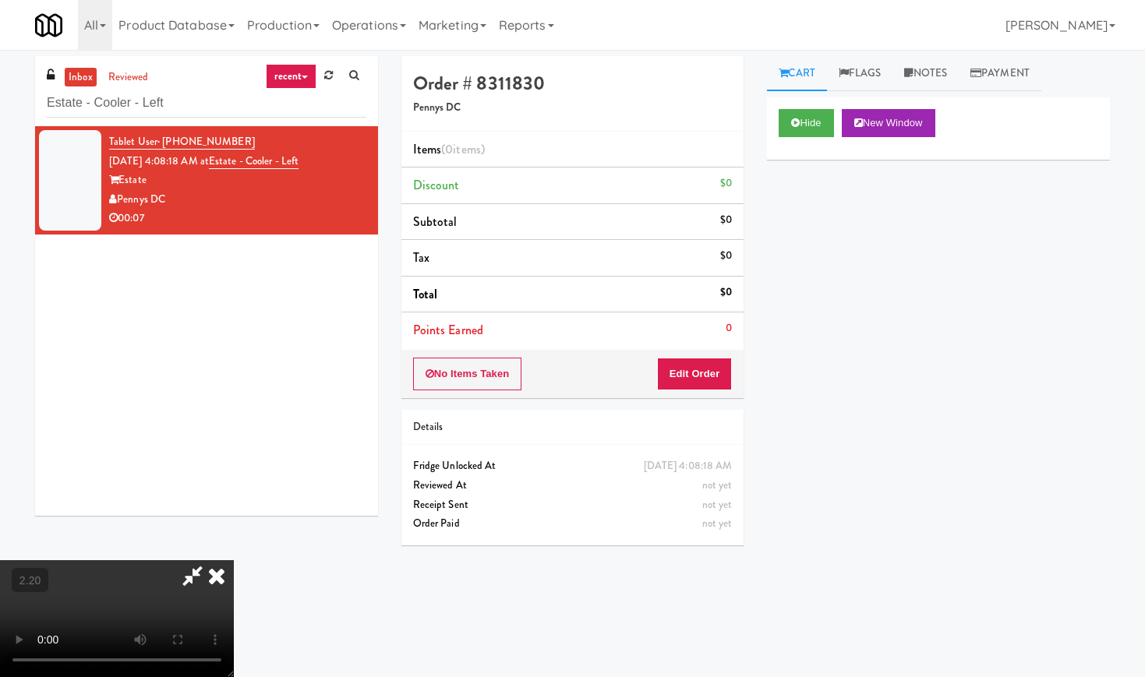
click at [234, 560] on icon at bounding box center [217, 575] width 34 height 31
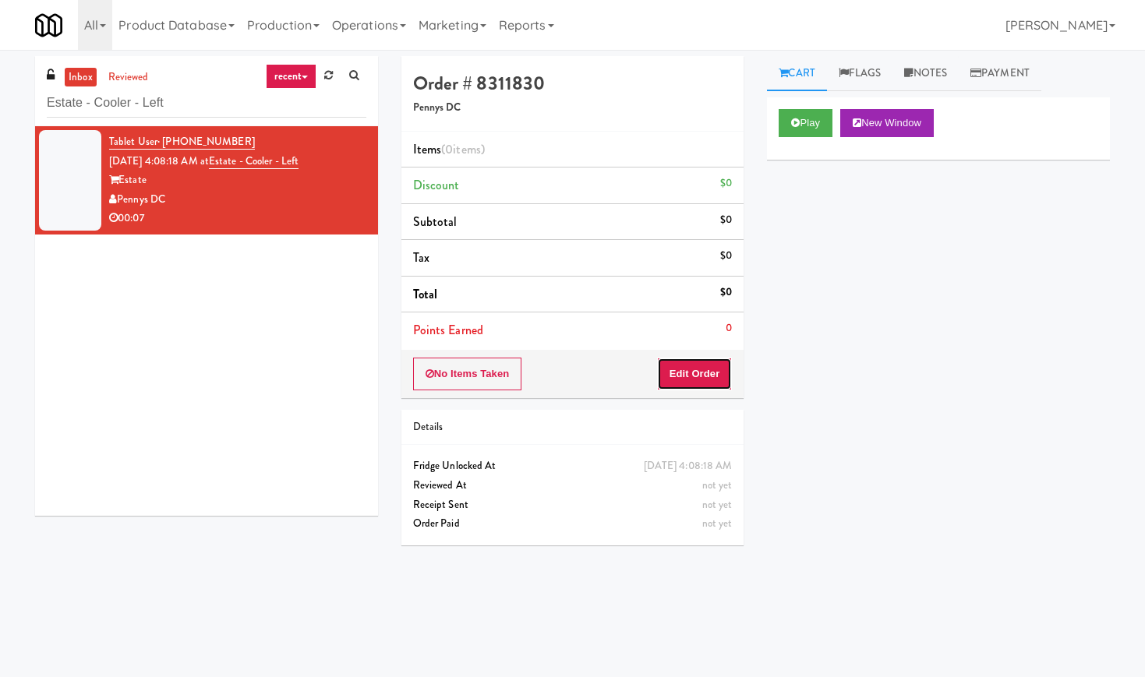
click at [722, 380] on button "Edit Order" at bounding box center [695, 374] width 76 height 33
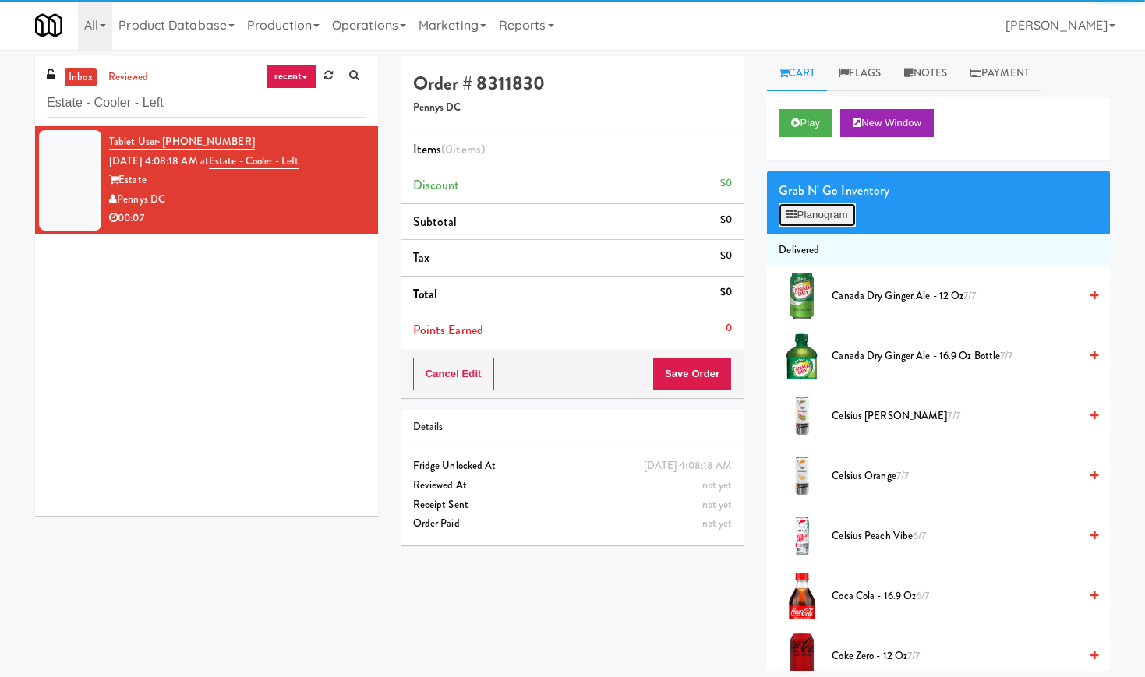
click at [812, 217] on button "Planogram" at bounding box center [817, 214] width 76 height 23
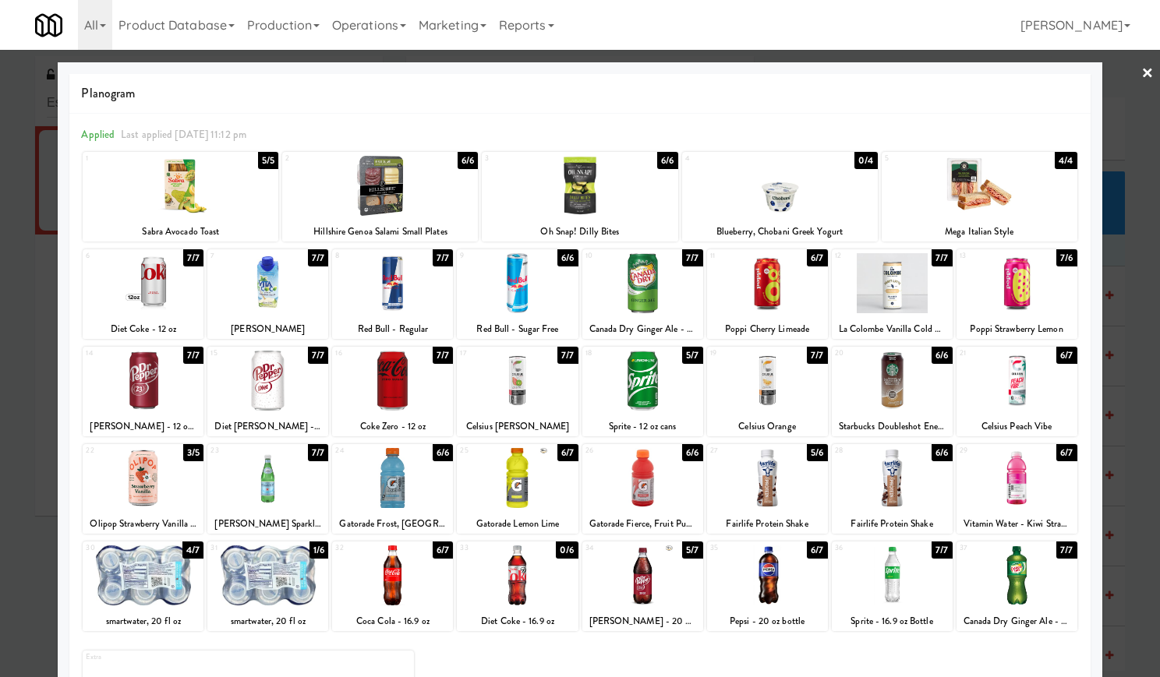
click at [654, 603] on div at bounding box center [642, 576] width 121 height 60
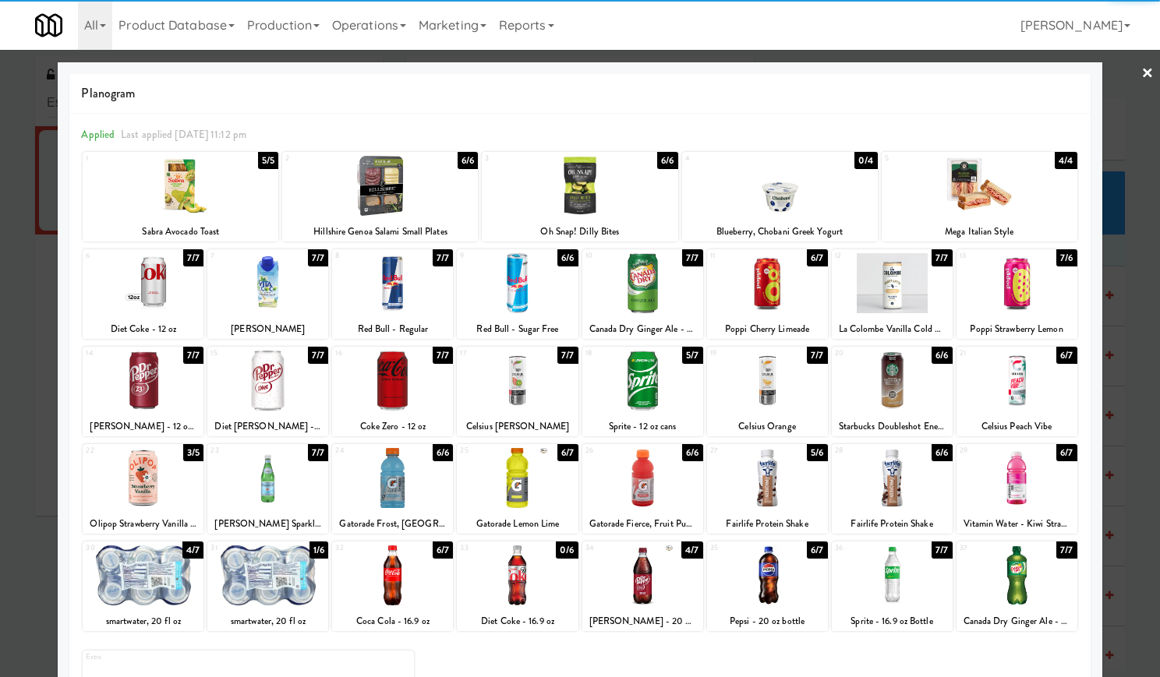
click at [772, 595] on div at bounding box center [767, 576] width 121 height 60
click at [631, 367] on div at bounding box center [642, 381] width 121 height 60
click at [1124, 66] on div at bounding box center [580, 338] width 1160 height 677
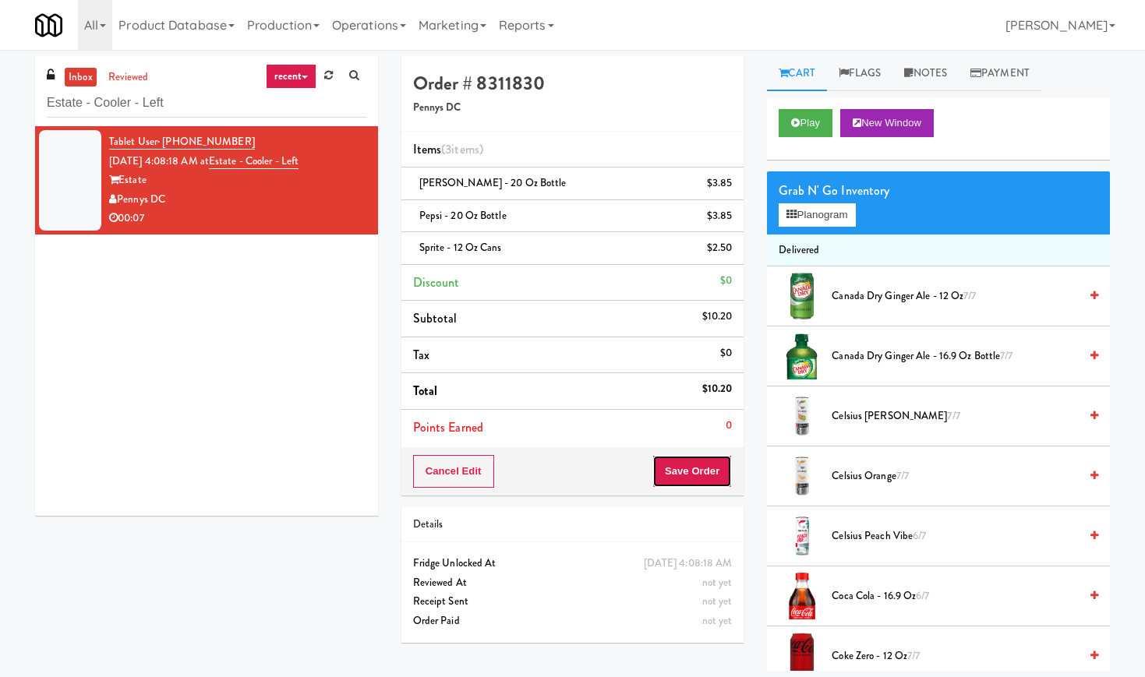
click at [689, 474] on button "Save Order" at bounding box center [691, 471] width 79 height 33
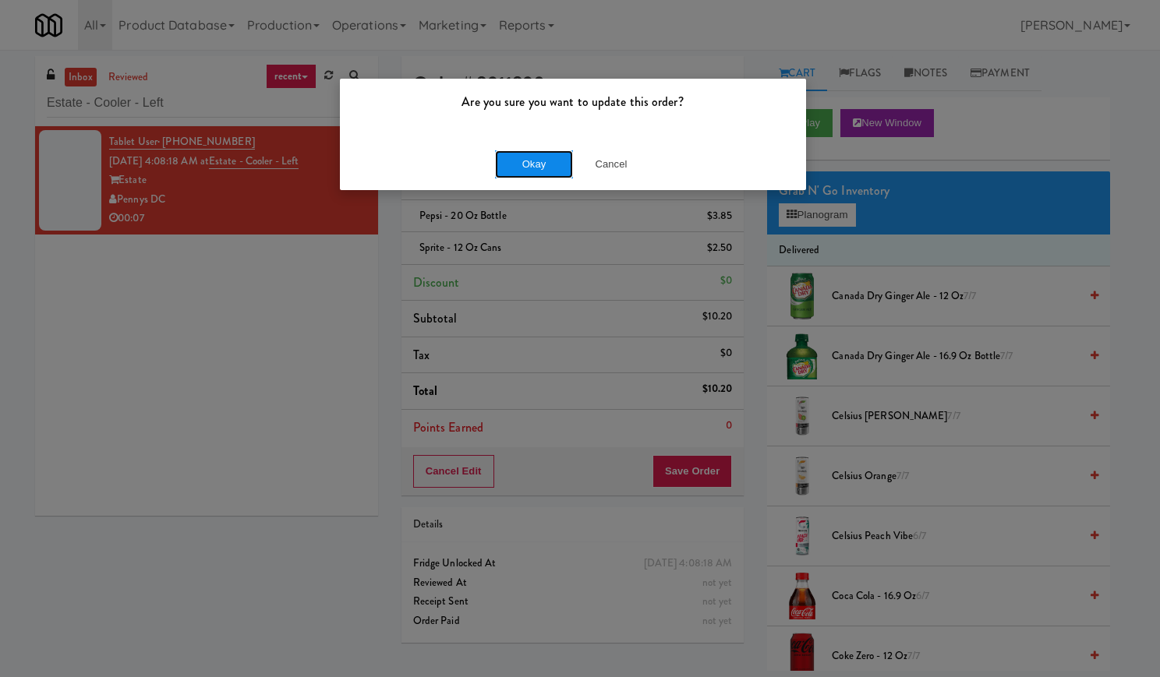
click at [528, 158] on button "Okay" at bounding box center [534, 164] width 78 height 28
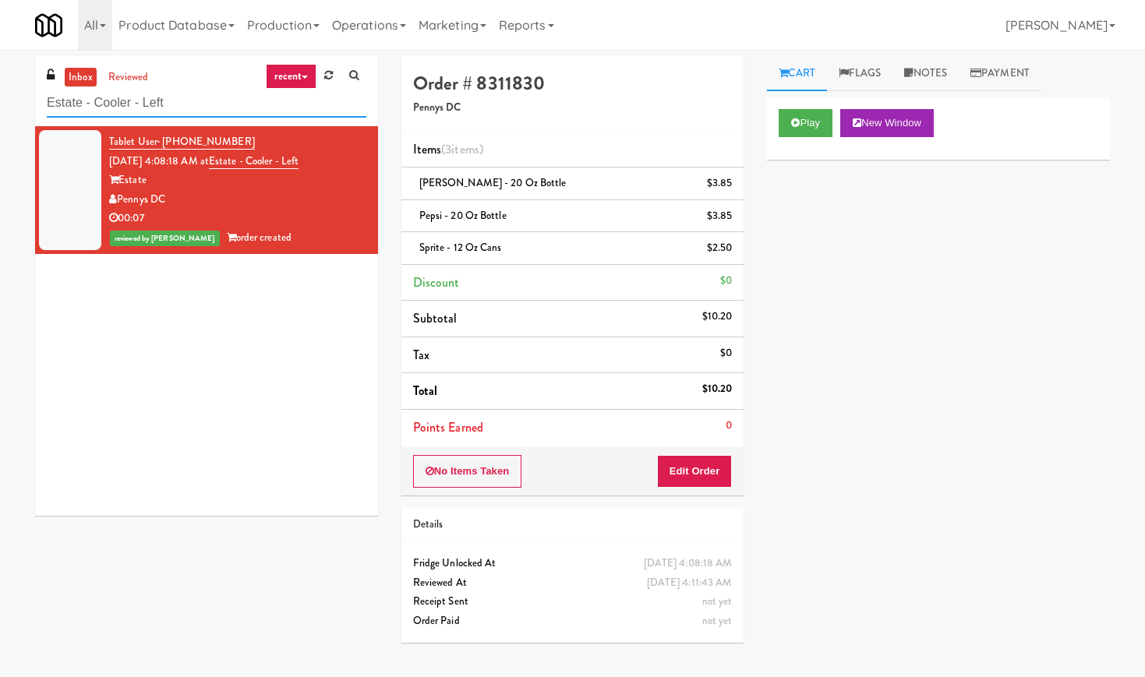
click at [231, 101] on input "Estate - Cooler - Left" at bounding box center [207, 103] width 320 height 29
paste input "xhibit on Superior Combo"
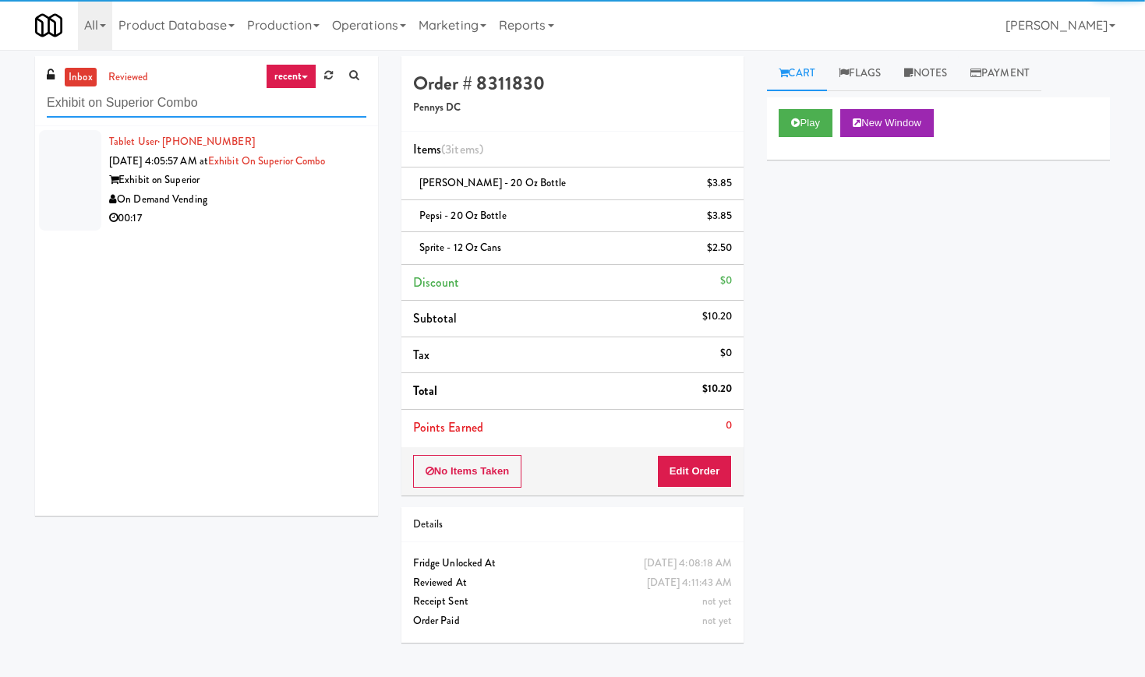
type input "Exhibit on Superior Combo"
click at [316, 194] on div "On Demand Vending" at bounding box center [237, 199] width 257 height 19
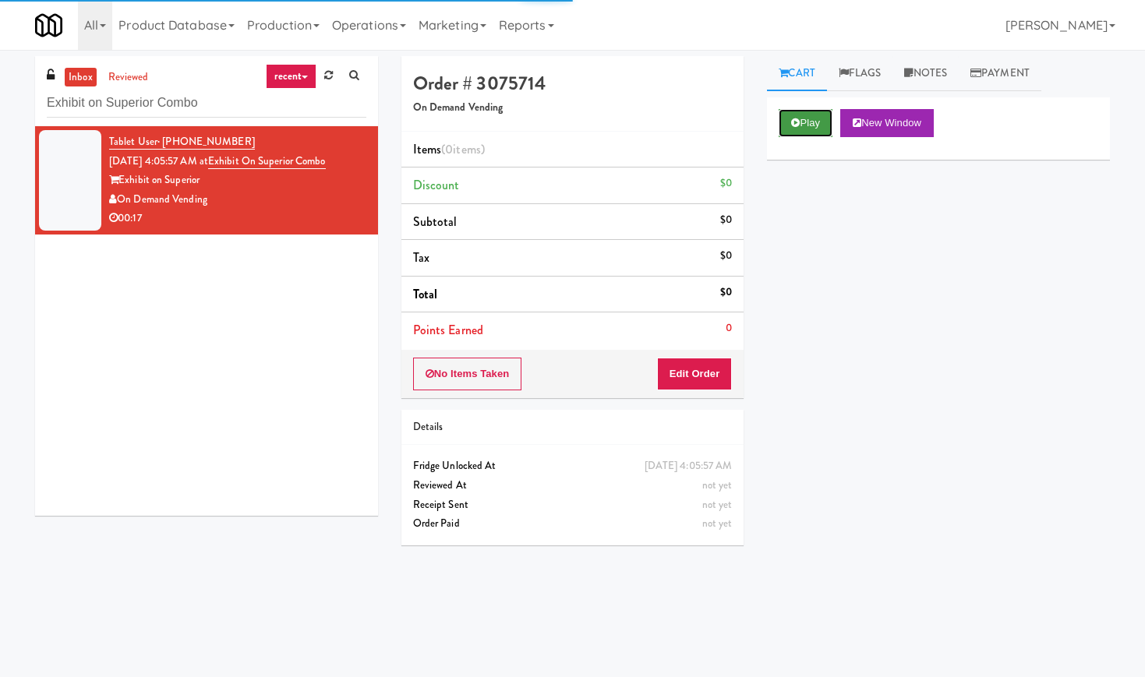
click at [789, 126] on button "Play" at bounding box center [806, 123] width 54 height 28
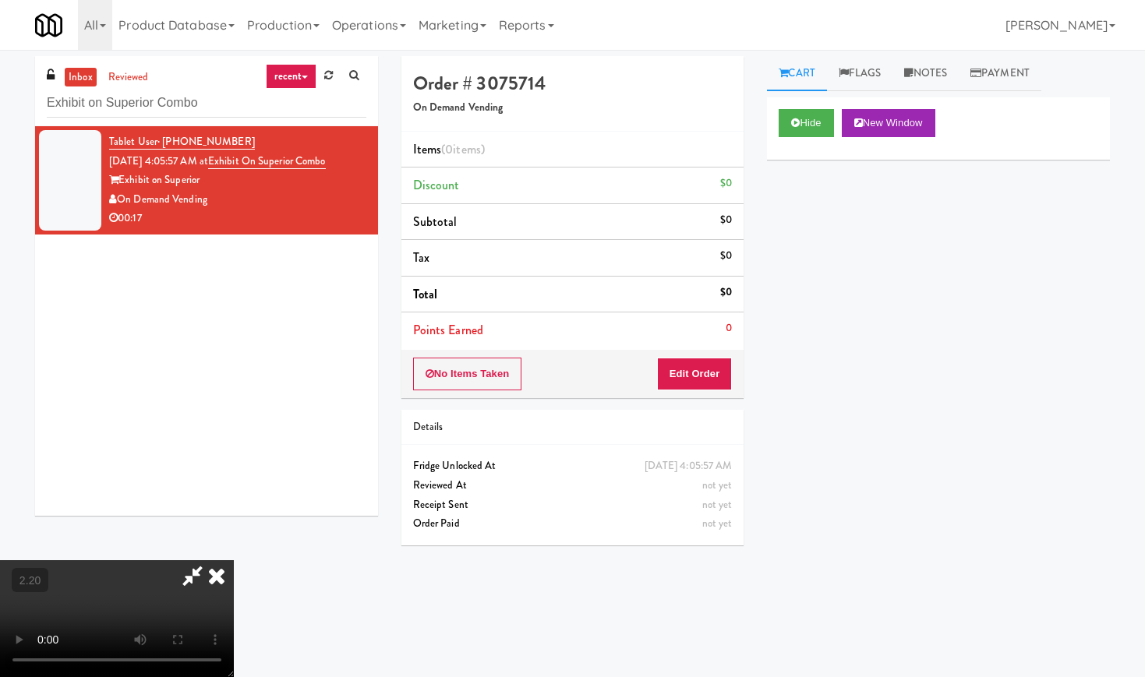
click at [234, 560] on video at bounding box center [117, 618] width 234 height 117
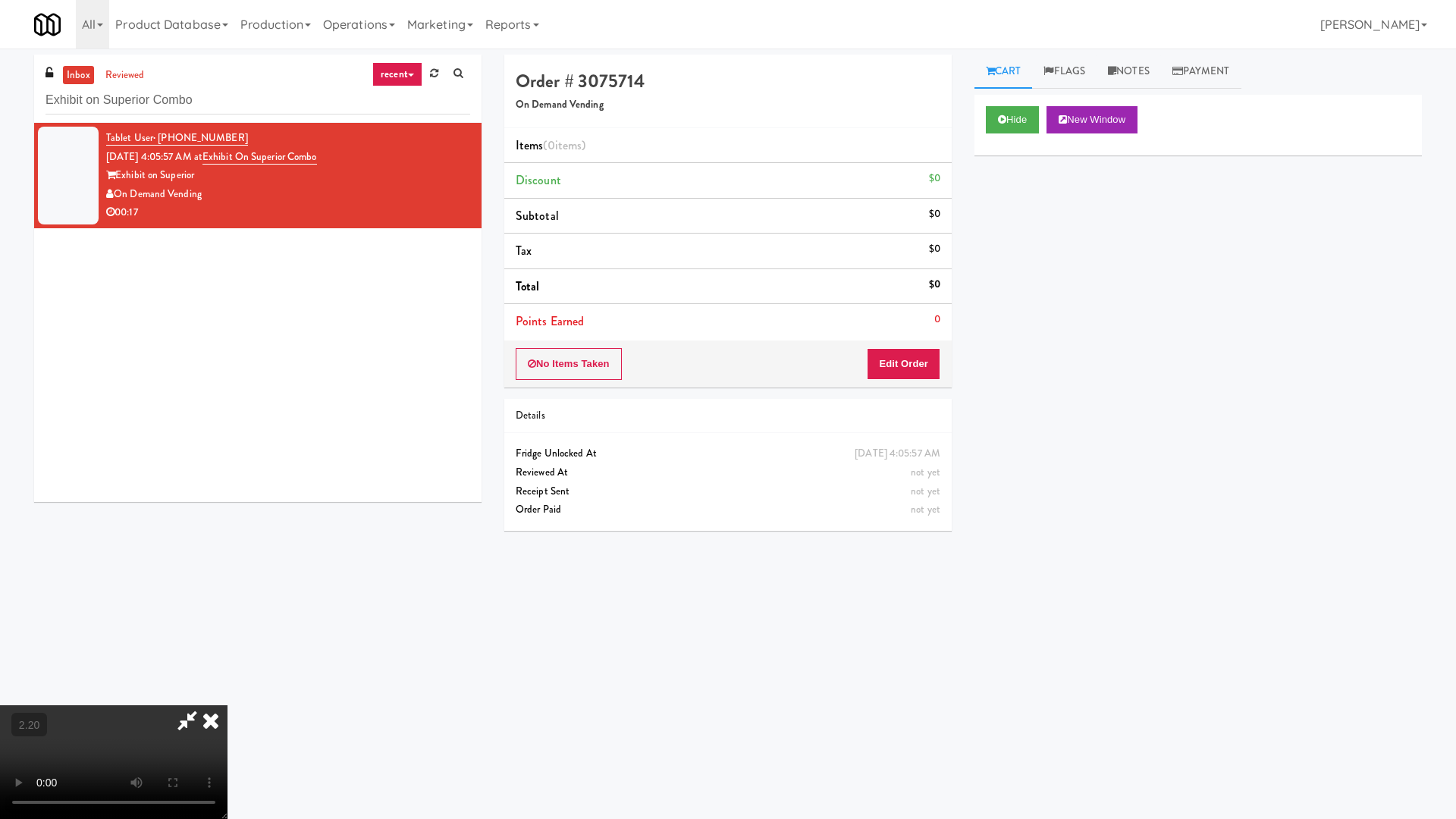
click at [228, 658] on video at bounding box center [114, 762] width 228 height 114
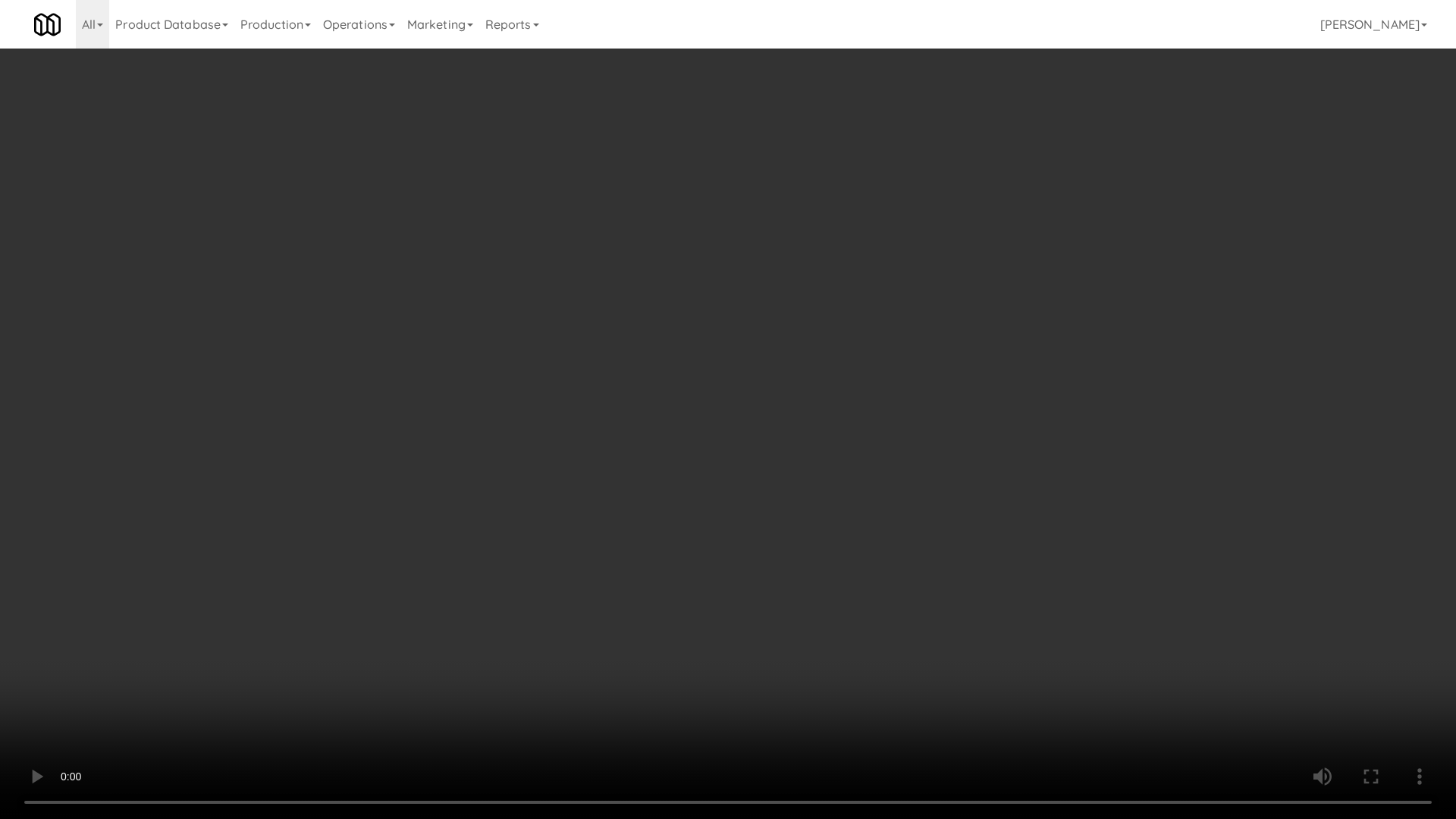
click at [540, 361] on video at bounding box center [728, 410] width 1456 height 819
click at [548, 361] on video at bounding box center [728, 410] width 1456 height 819
click at [555, 361] on video at bounding box center [728, 410] width 1456 height 819
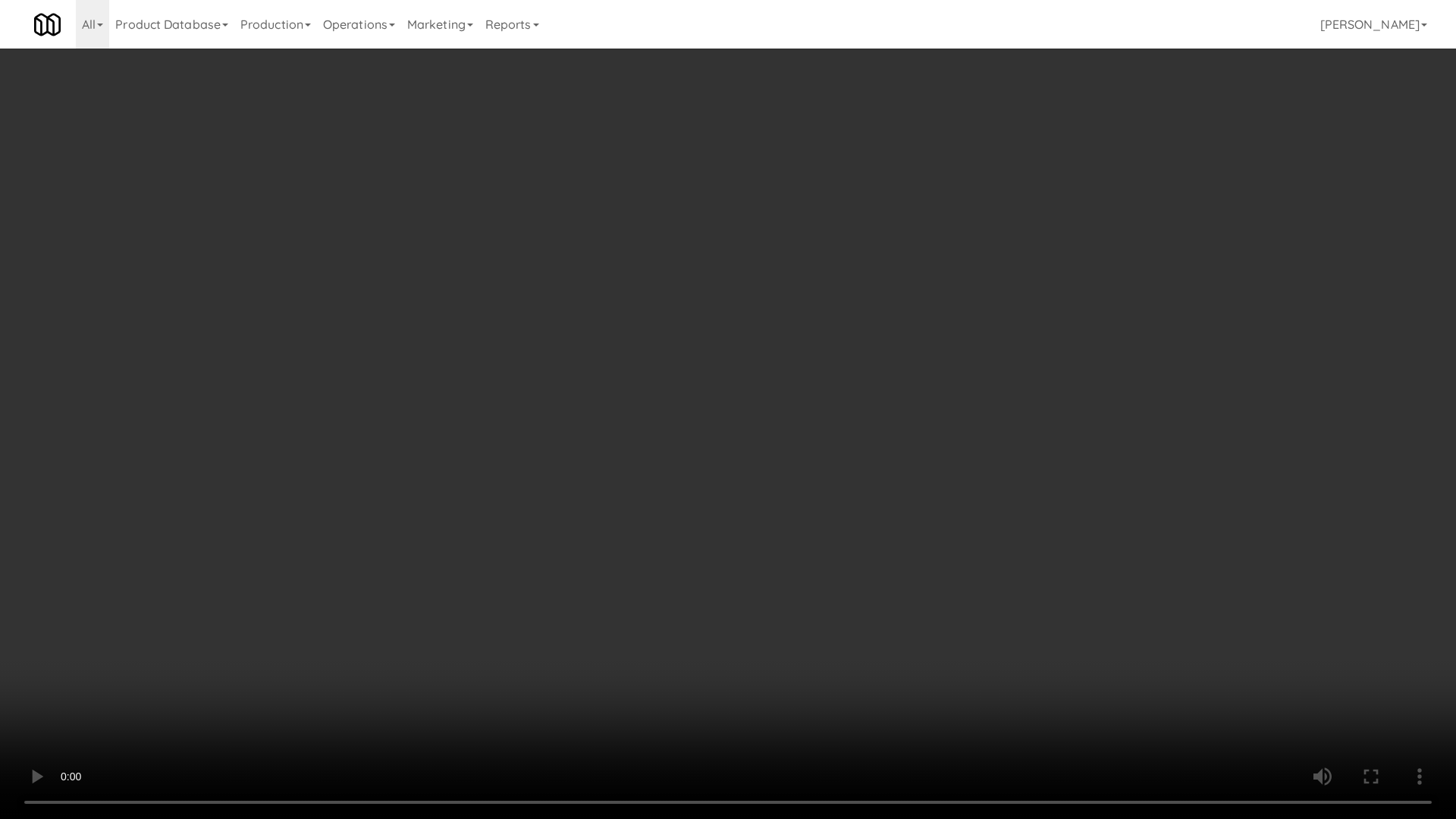
click at [557, 361] on video at bounding box center [728, 410] width 1456 height 819
click at [563, 361] on video at bounding box center [728, 410] width 1456 height 819
click at [985, 544] on video at bounding box center [728, 410] width 1456 height 819
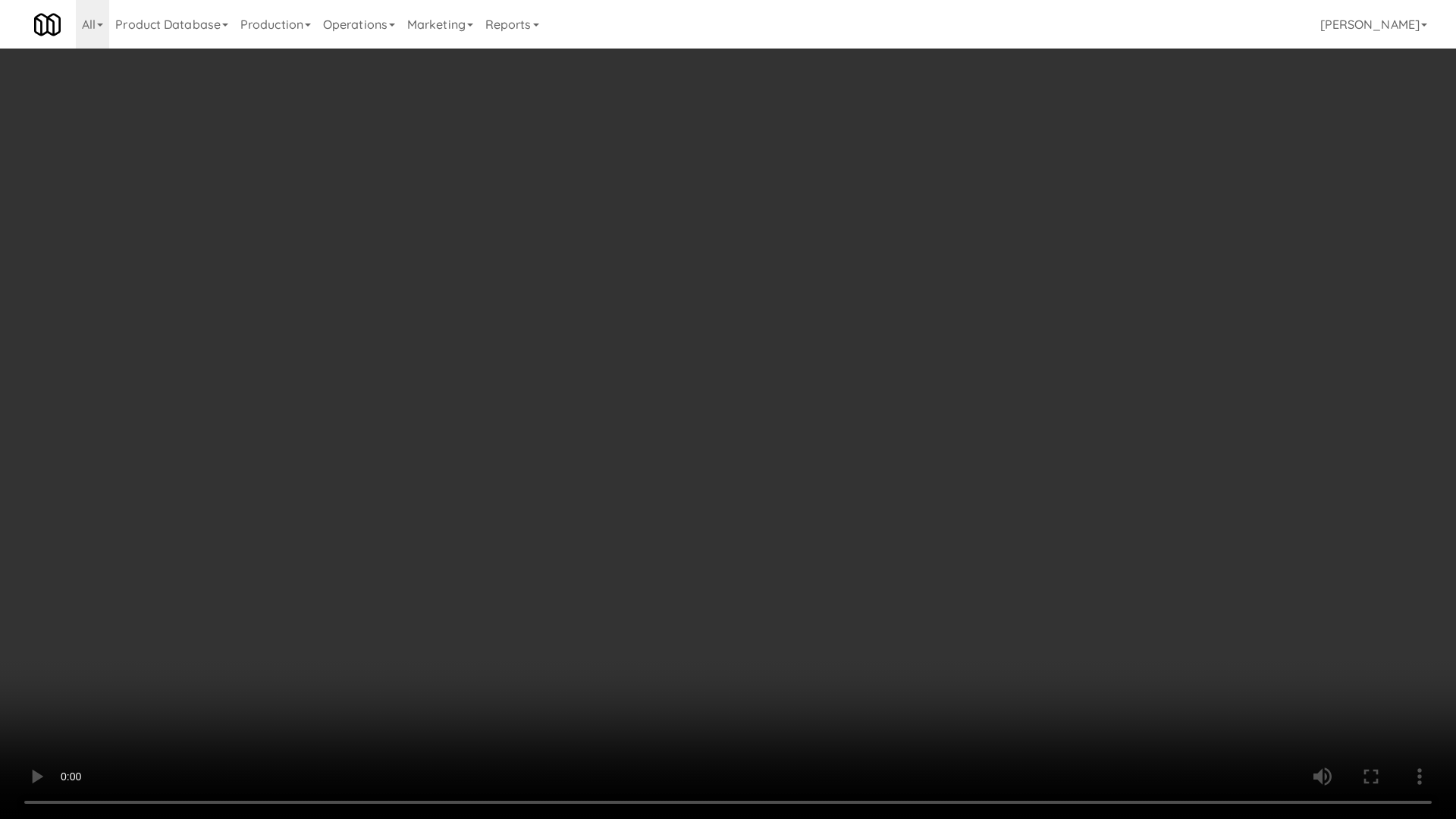
click at [985, 544] on video at bounding box center [728, 410] width 1456 height 819
click at [995, 557] on video at bounding box center [728, 410] width 1456 height 819
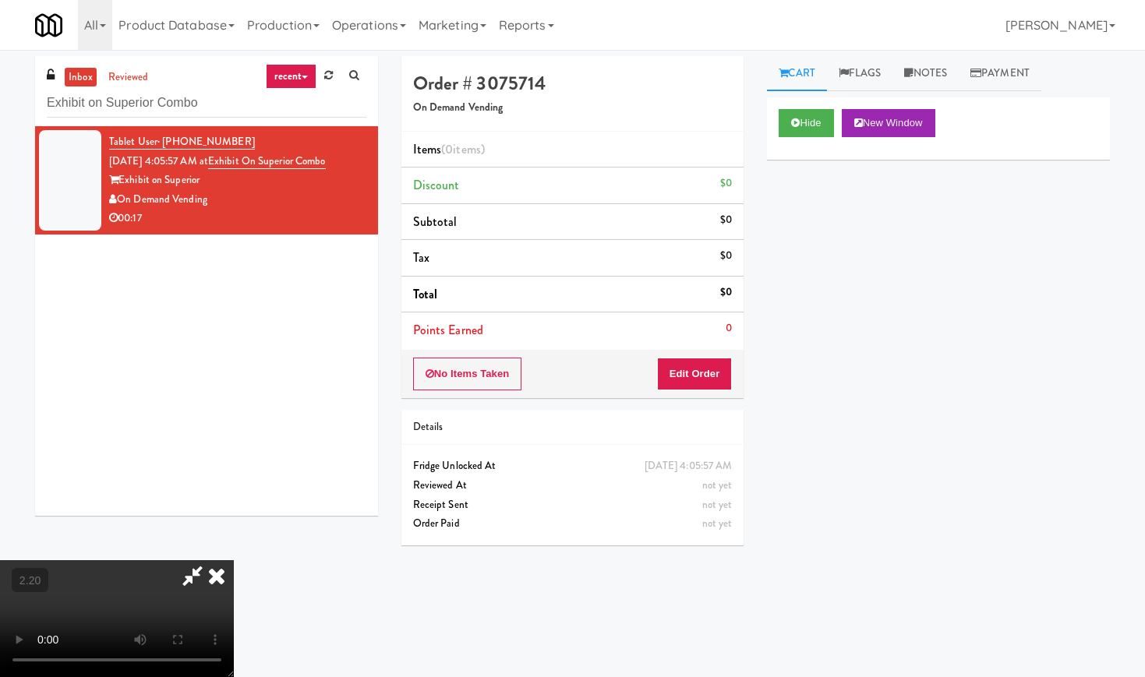
click at [234, 560] on icon at bounding box center [217, 575] width 34 height 31
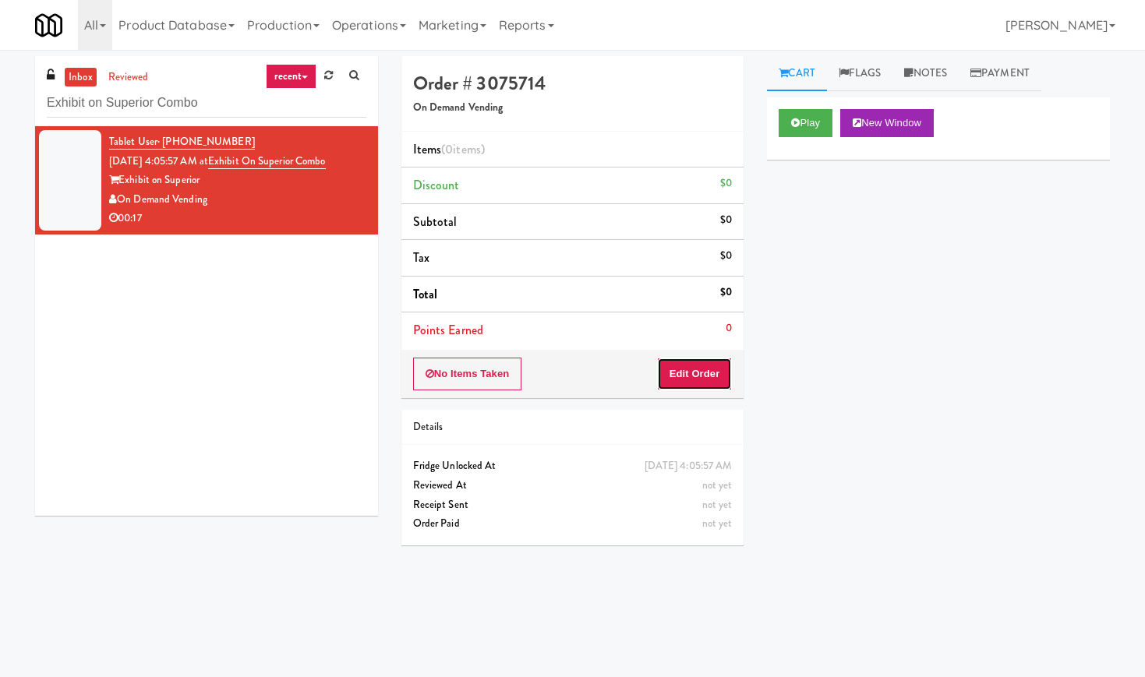
click at [680, 366] on button "Edit Order" at bounding box center [695, 374] width 76 height 33
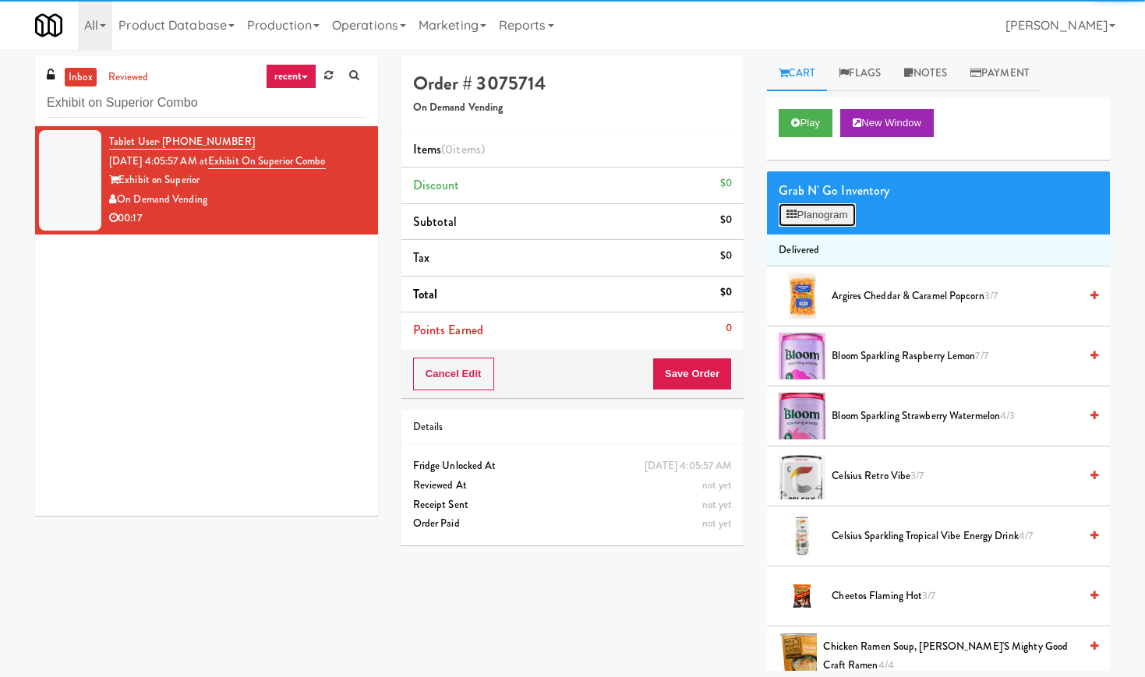
click at [816, 220] on button "Planogram" at bounding box center [817, 214] width 76 height 23
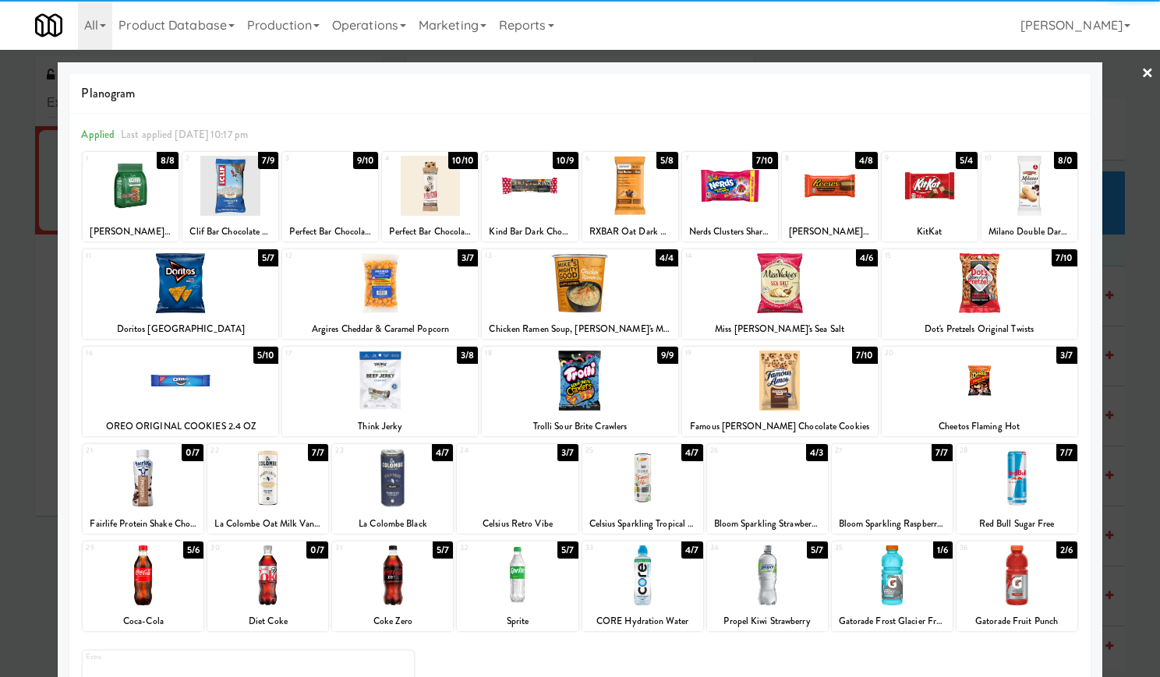
click at [964, 390] on div at bounding box center [979, 381] width 196 height 60
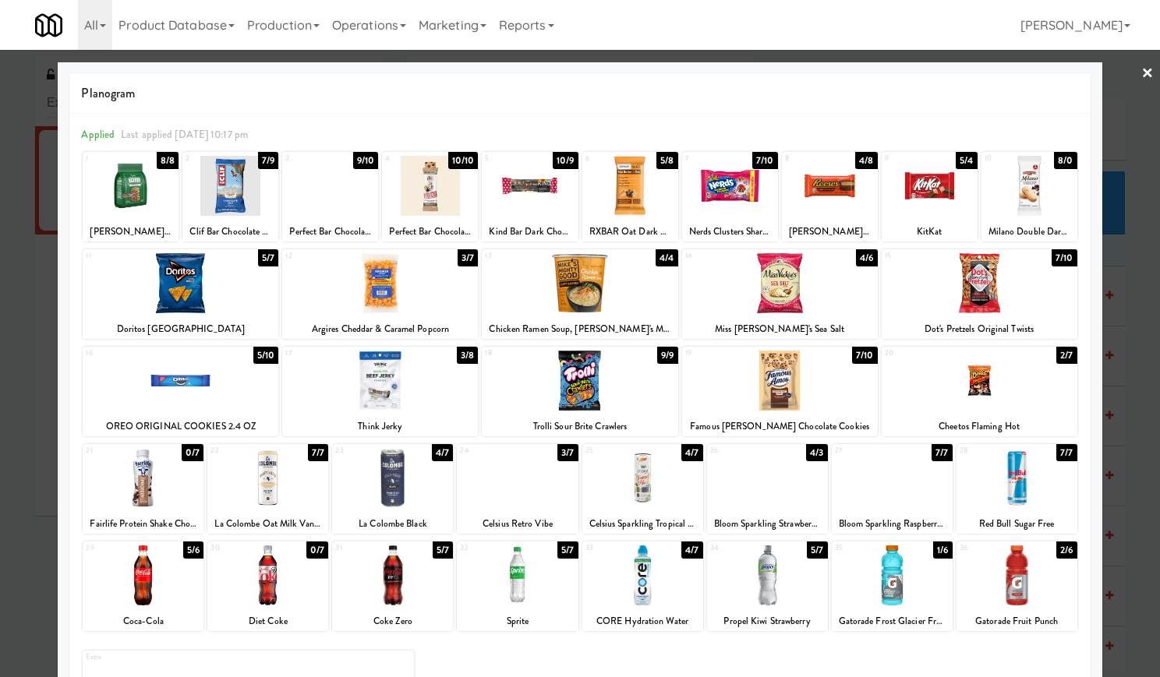
click at [1139, 71] on div at bounding box center [580, 338] width 1160 height 677
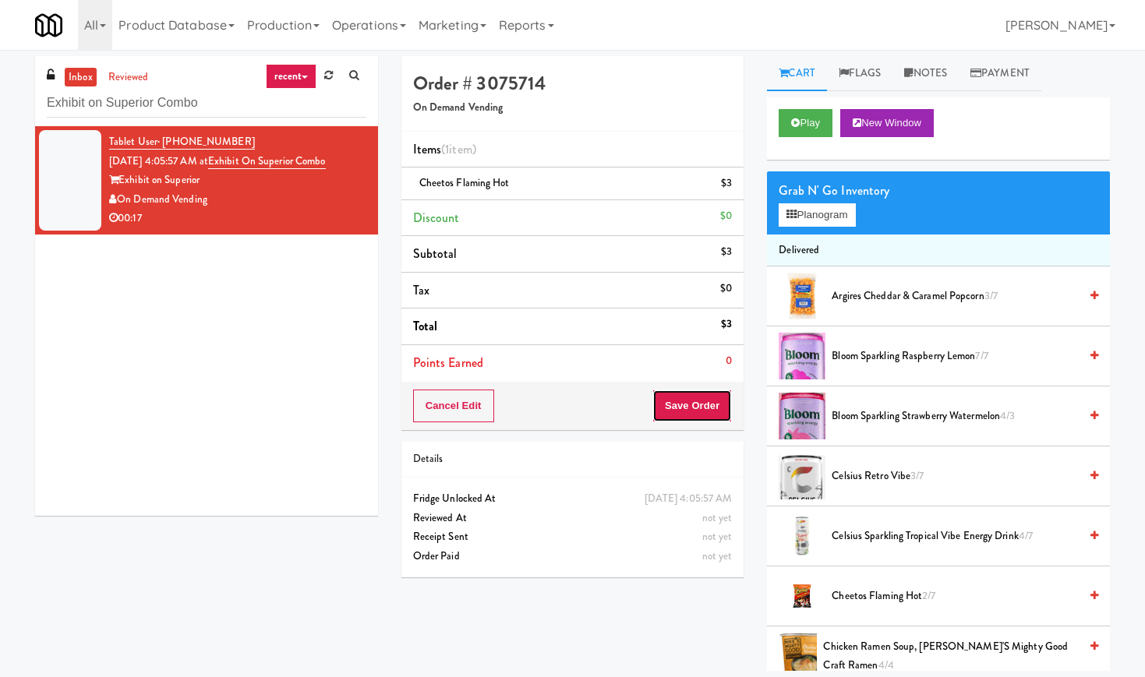
click at [705, 404] on button "Save Order" at bounding box center [691, 406] width 79 height 33
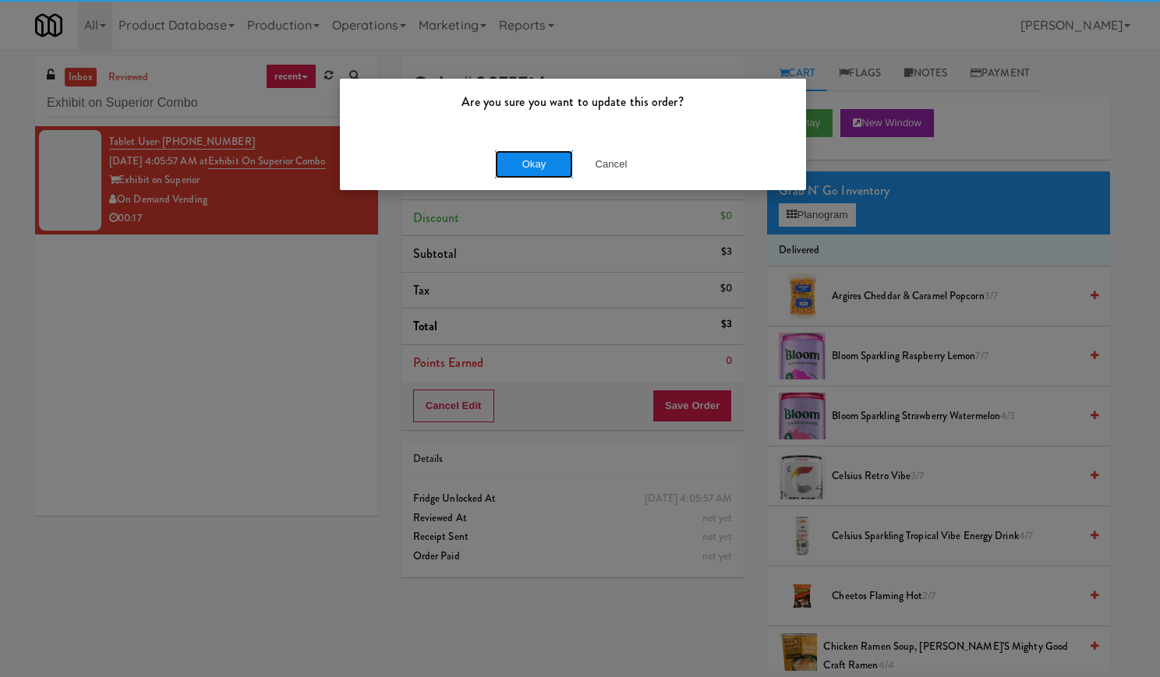
click at [514, 162] on button "Okay" at bounding box center [534, 164] width 78 height 28
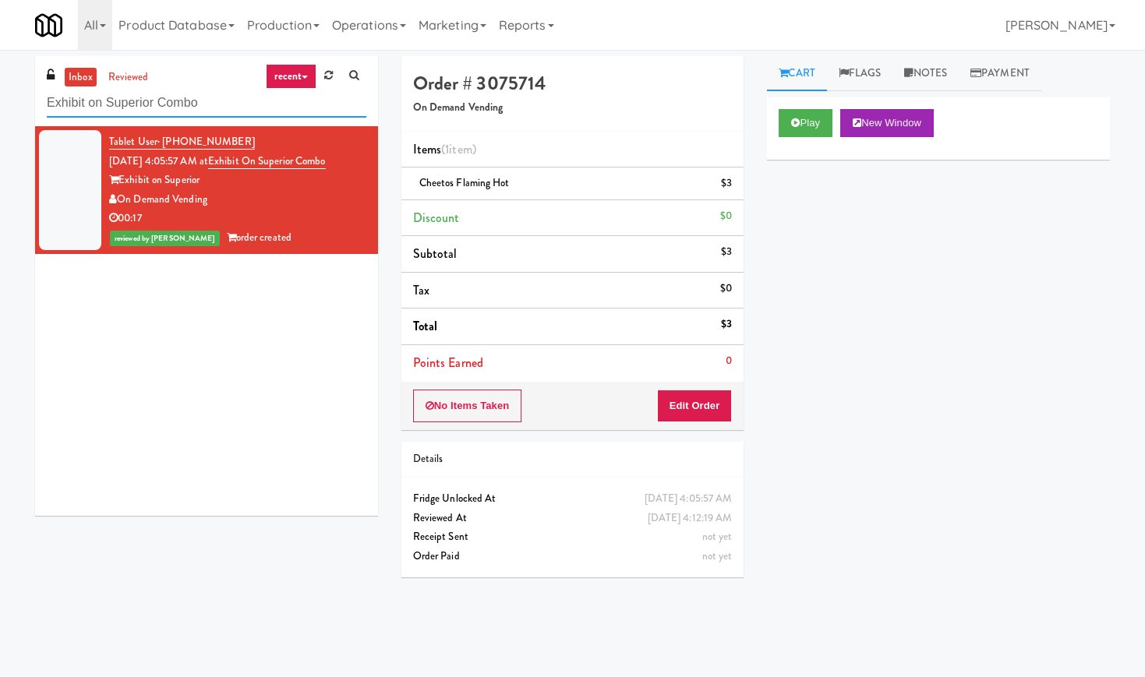
click at [149, 104] on input "Exhibit on Superior Combo" at bounding box center [207, 103] width 320 height 29
paste input "Upland - Combo Cooler"
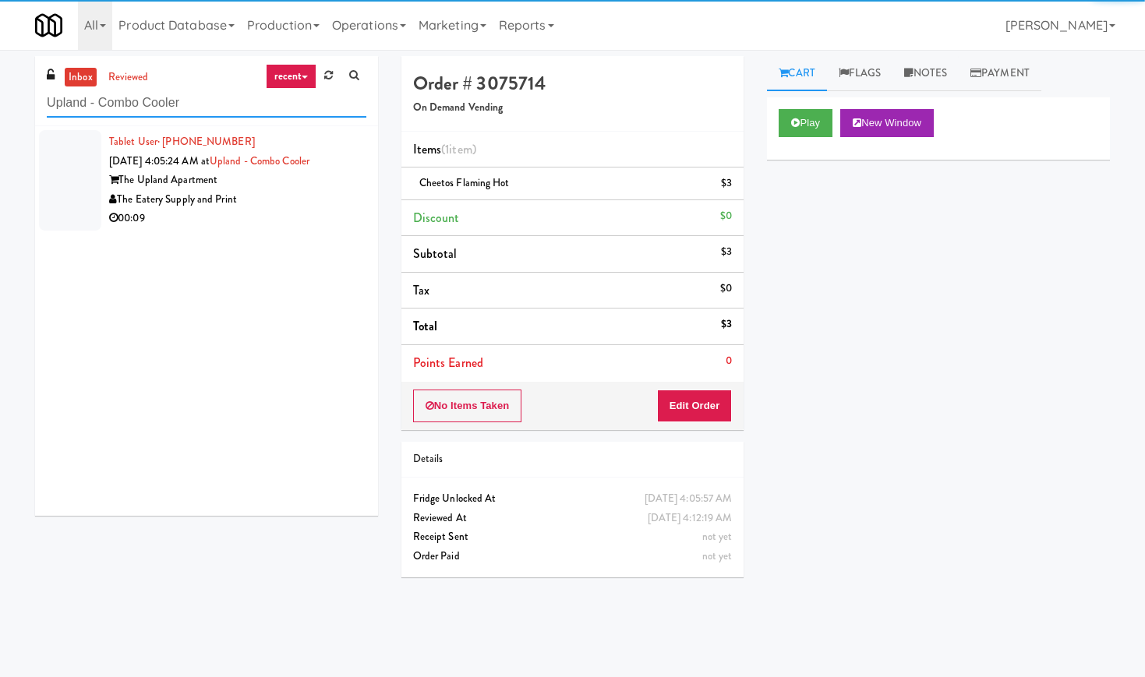
type input "Upland - Combo Cooler"
click at [311, 195] on div "The Eatery Supply and Print" at bounding box center [237, 199] width 257 height 19
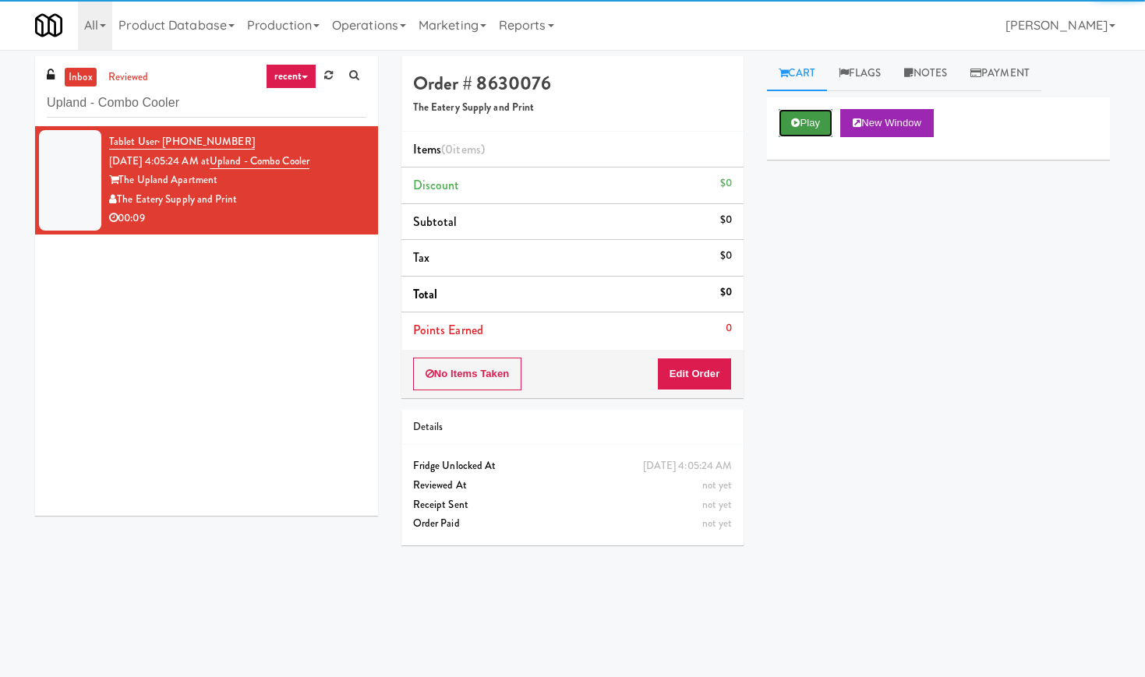
click at [817, 126] on button "Play" at bounding box center [806, 123] width 54 height 28
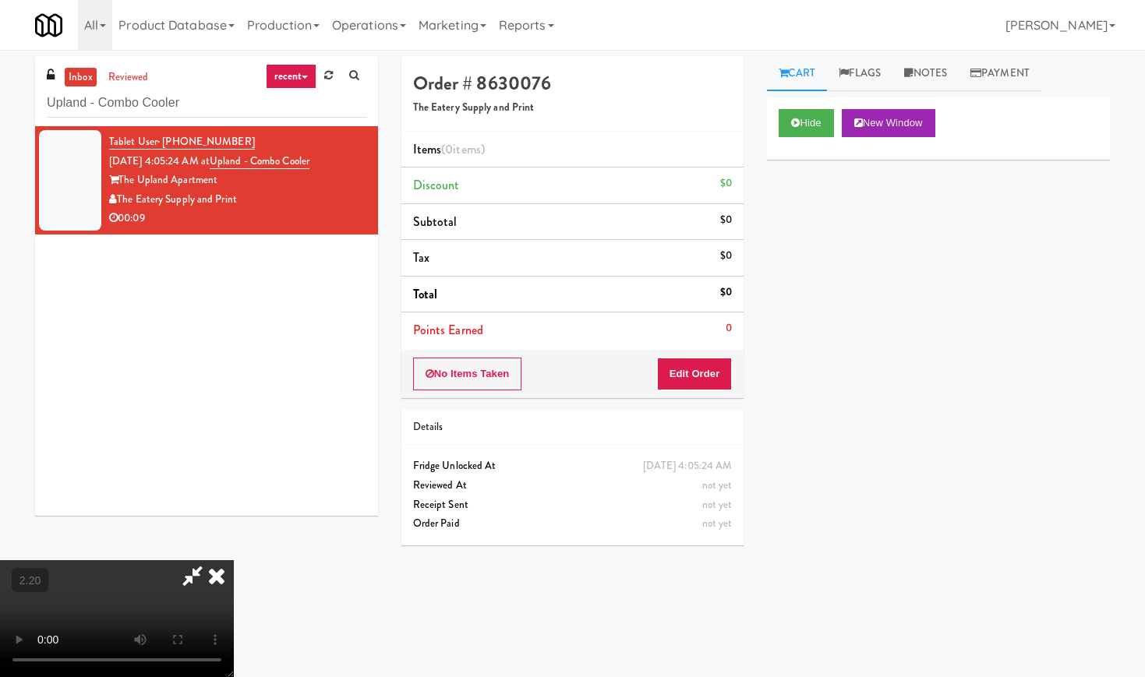
click at [217, 560] on video at bounding box center [117, 618] width 234 height 117
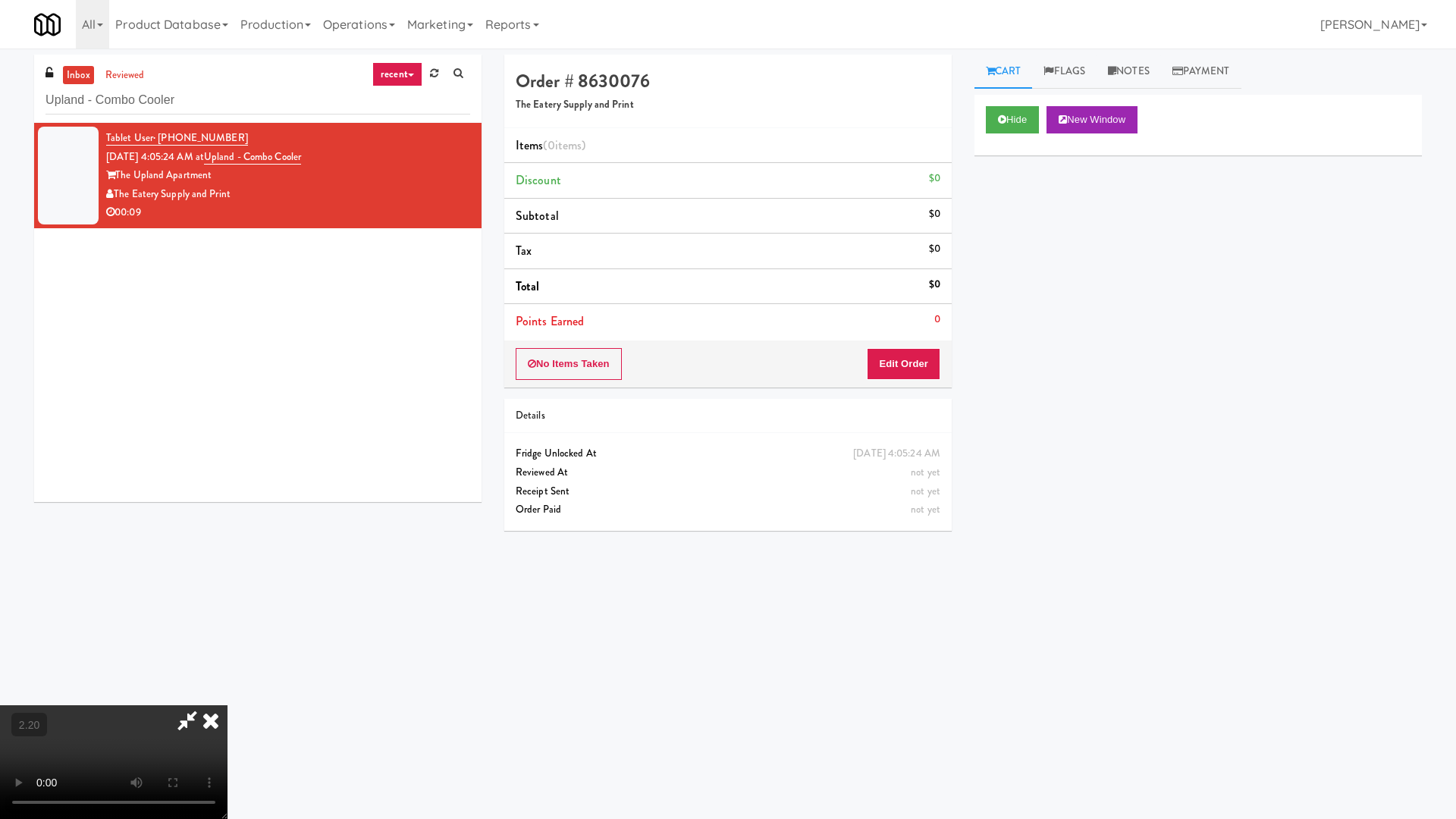
click at [228, 658] on video at bounding box center [114, 762] width 228 height 114
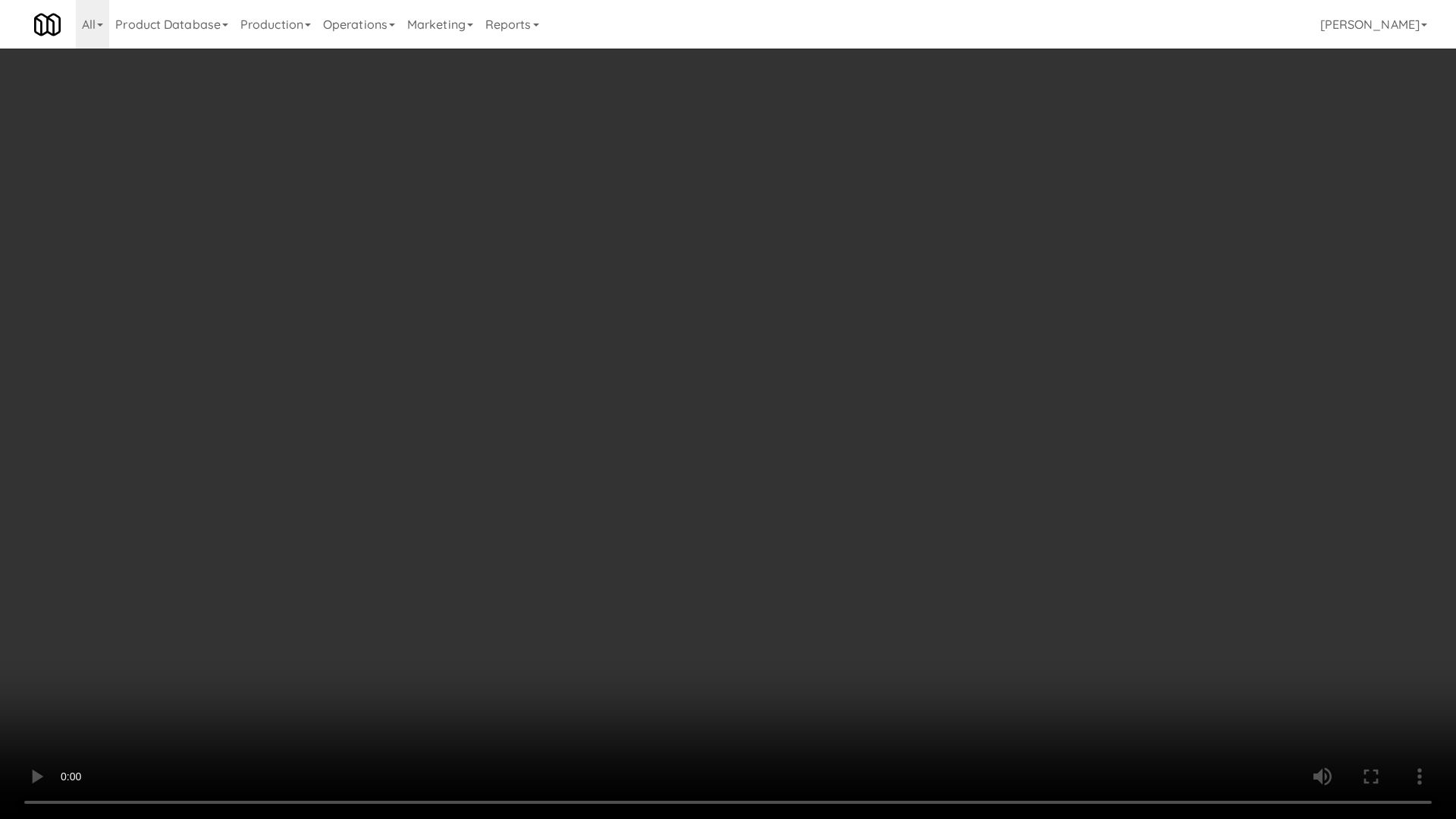
click at [549, 435] on video at bounding box center [728, 410] width 1456 height 819
click at [724, 296] on video at bounding box center [728, 410] width 1456 height 819
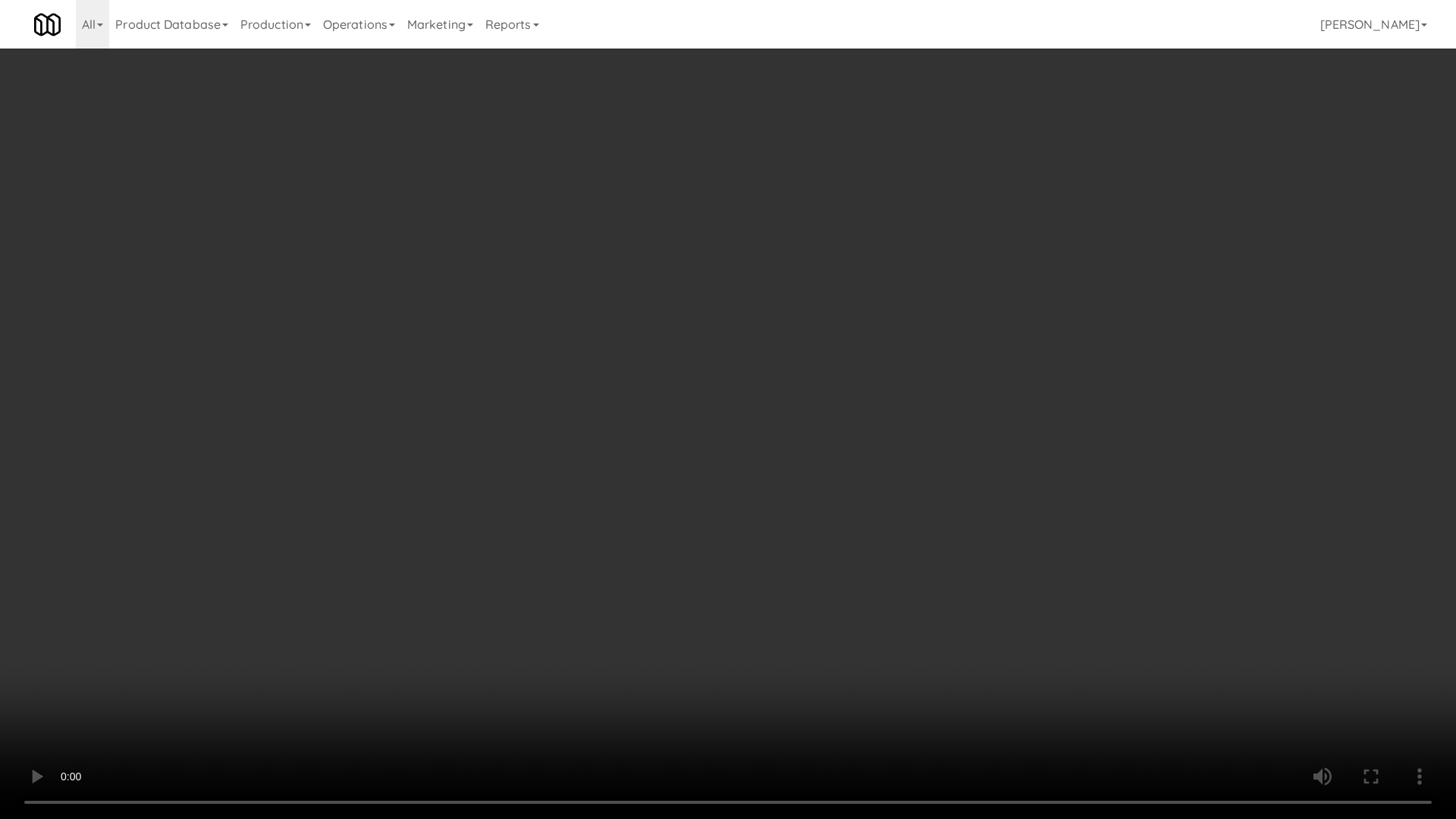
click at [754, 269] on video at bounding box center [728, 410] width 1456 height 819
click at [796, 261] on video at bounding box center [728, 410] width 1456 height 819
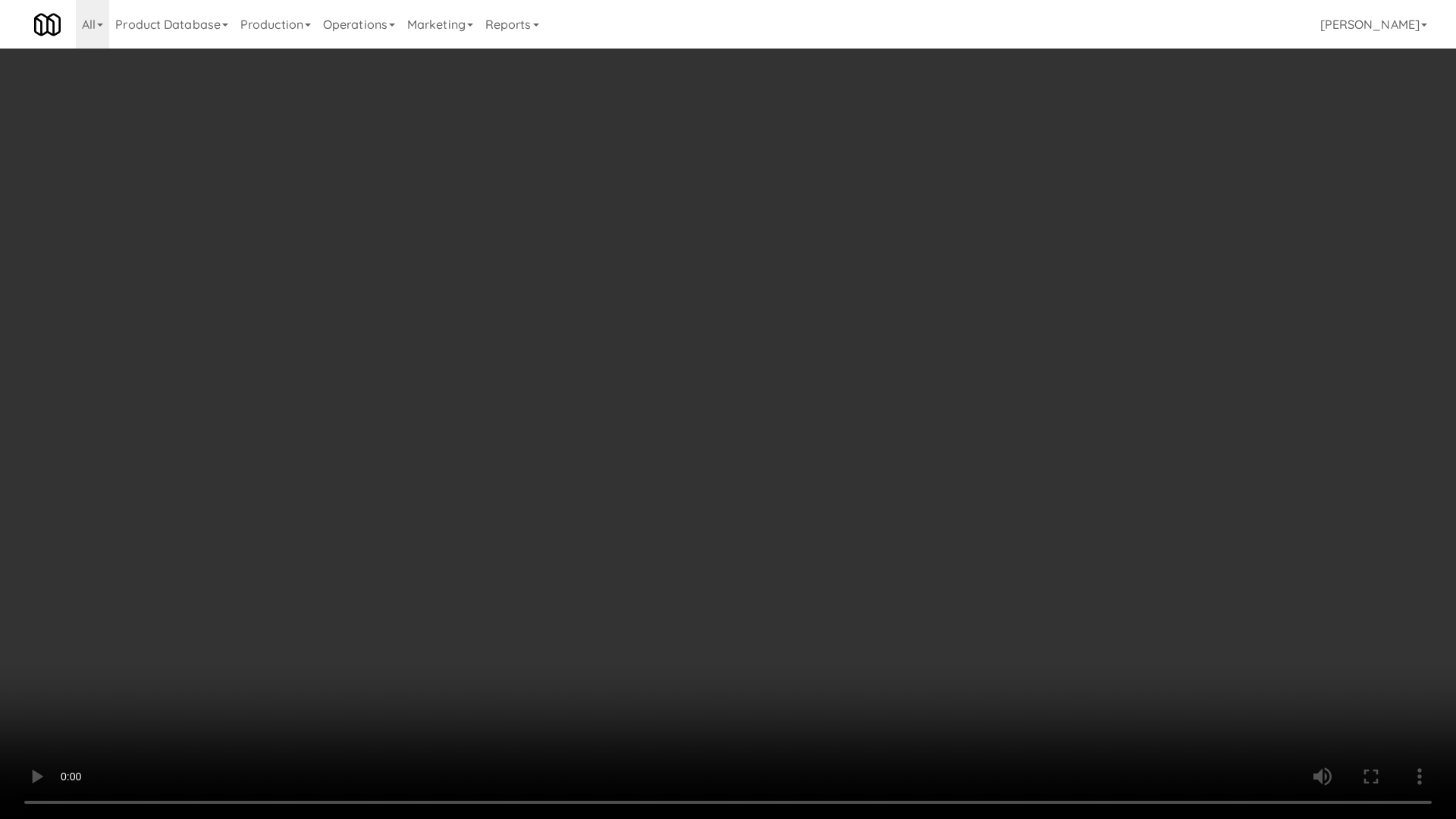
click at [682, 285] on video at bounding box center [728, 410] width 1456 height 819
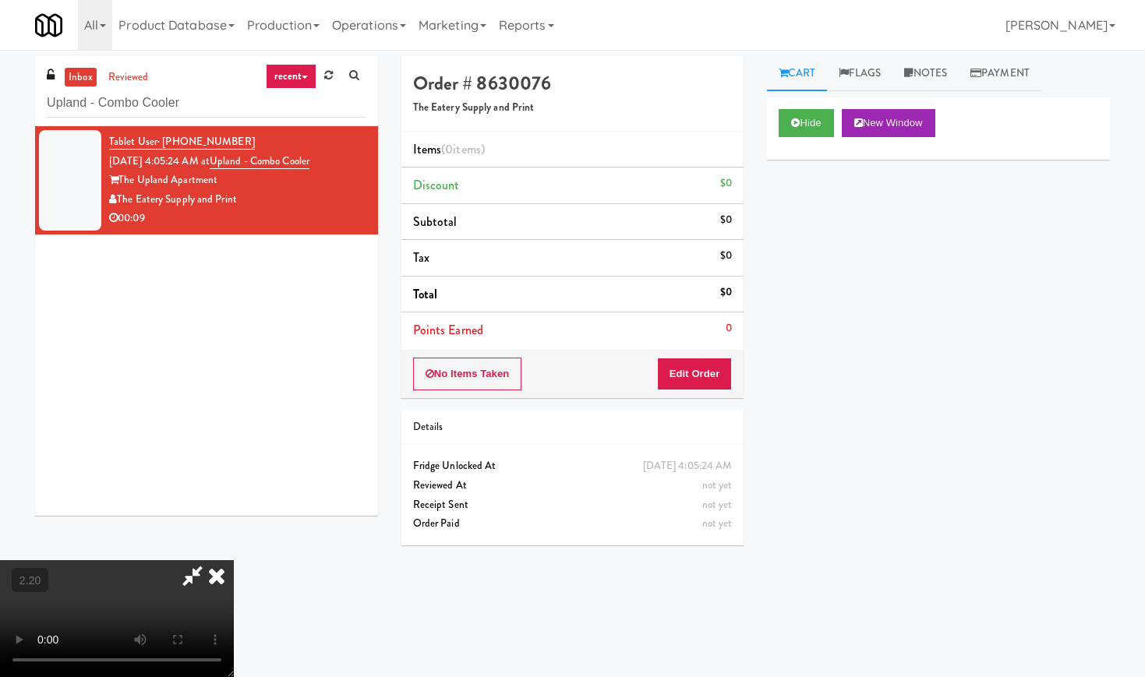
drag, startPoint x: 674, startPoint y: 313, endPoint x: 674, endPoint y: 323, distance: 10.1
click at [234, 560] on icon at bounding box center [217, 575] width 34 height 31
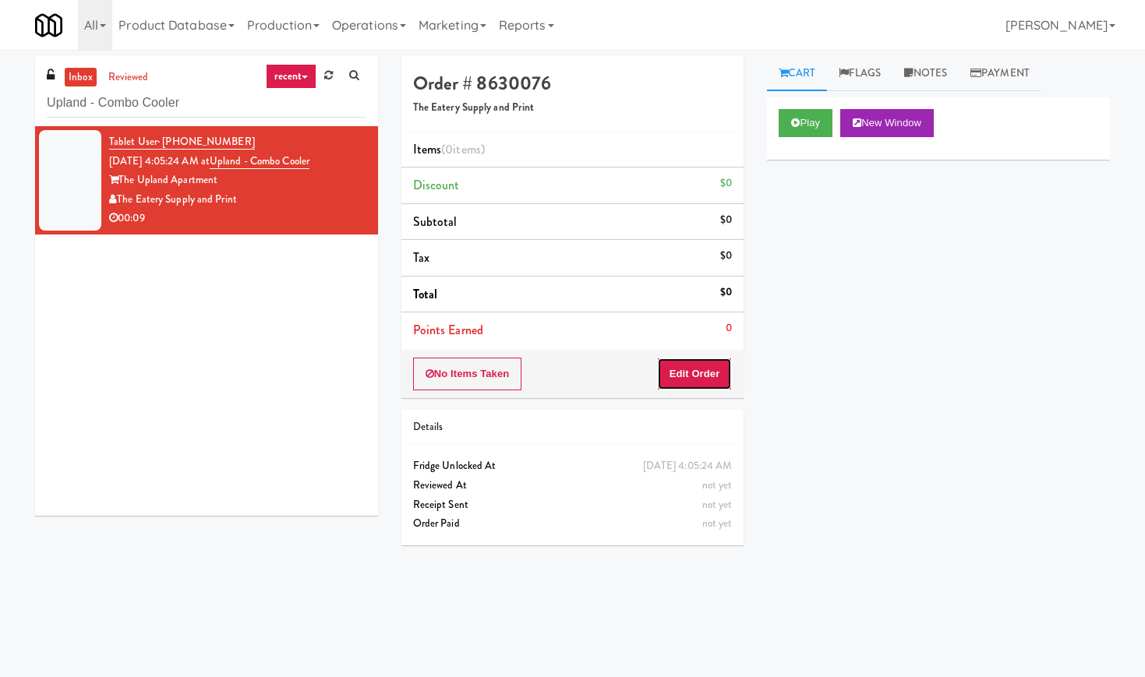
click at [685, 369] on button "Edit Order" at bounding box center [695, 374] width 76 height 33
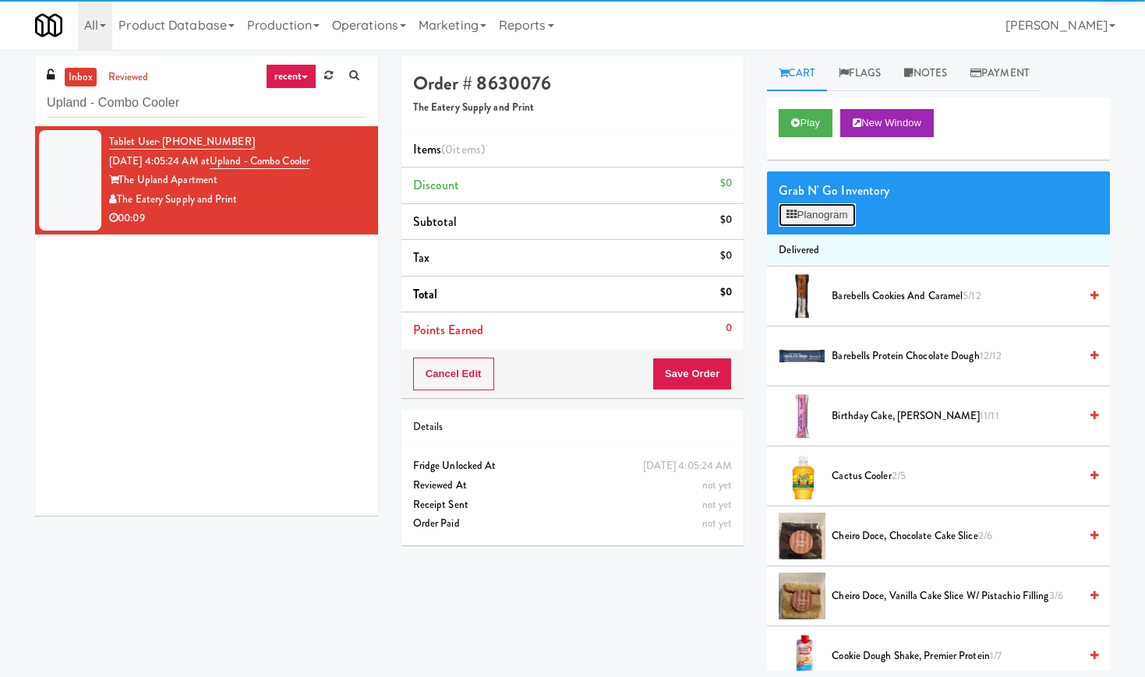
click at [829, 209] on button "Planogram" at bounding box center [817, 214] width 76 height 23
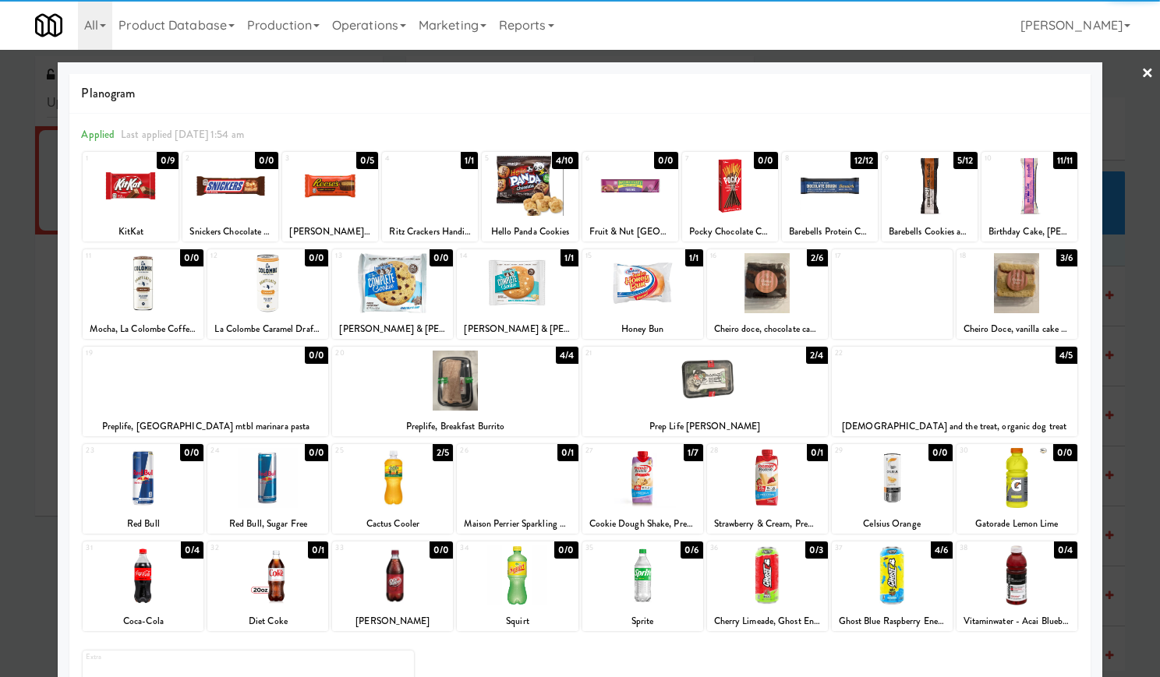
click at [146, 194] on div at bounding box center [131, 186] width 96 height 60
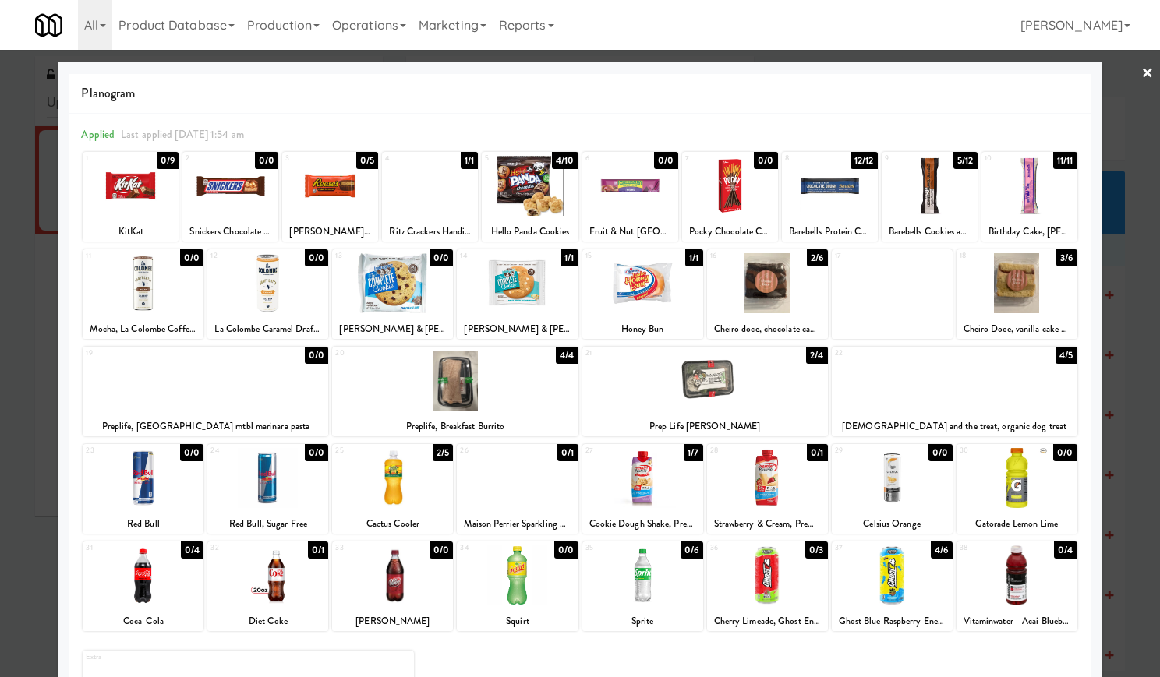
click at [1141, 70] on div at bounding box center [580, 338] width 1160 height 677
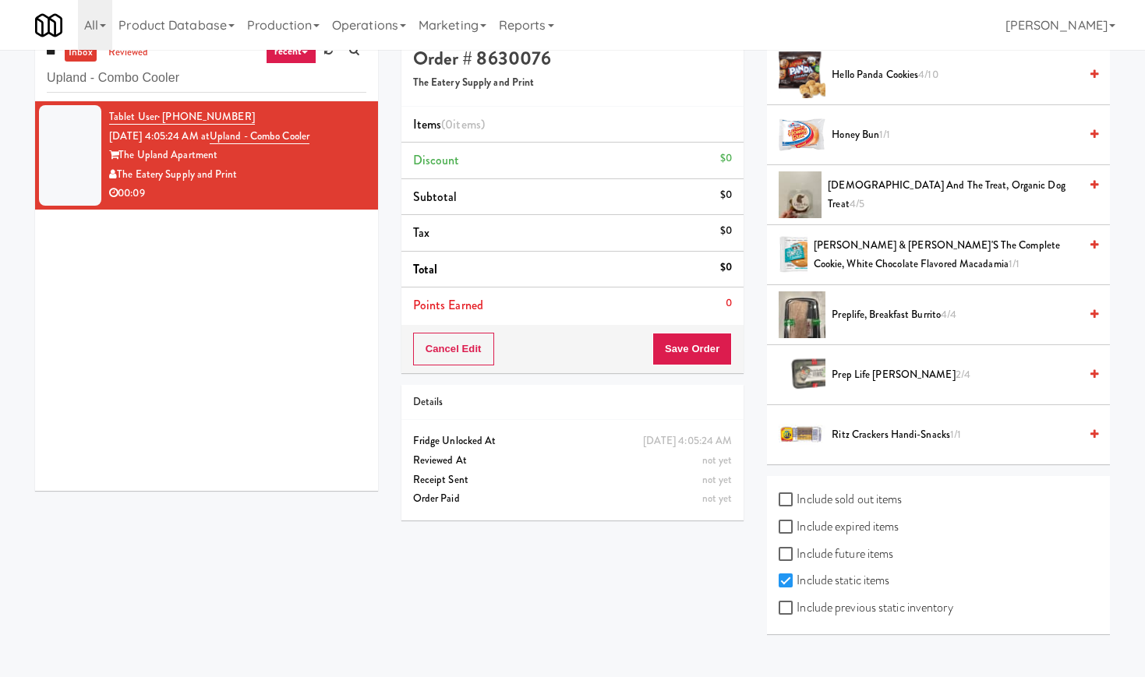
scroll to position [50, 0]
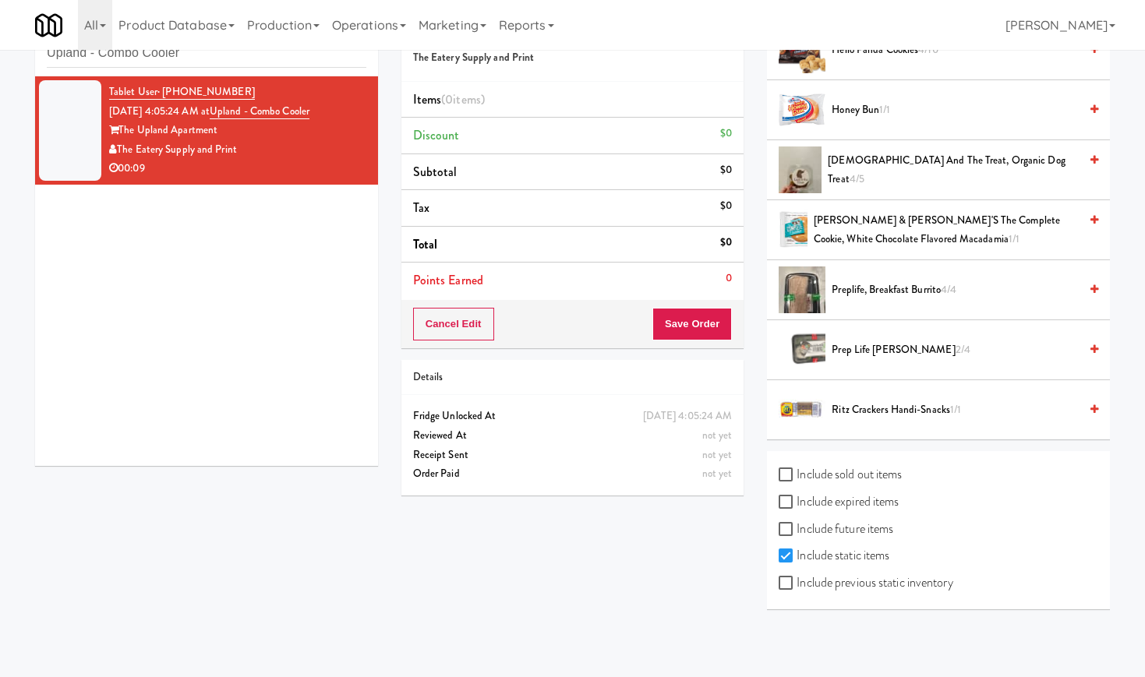
click at [907, 588] on label "Include previous static inventory" at bounding box center [866, 582] width 174 height 23
click at [797, 588] on input "Include previous static inventory" at bounding box center [788, 584] width 18 height 12
checkbox input "true"
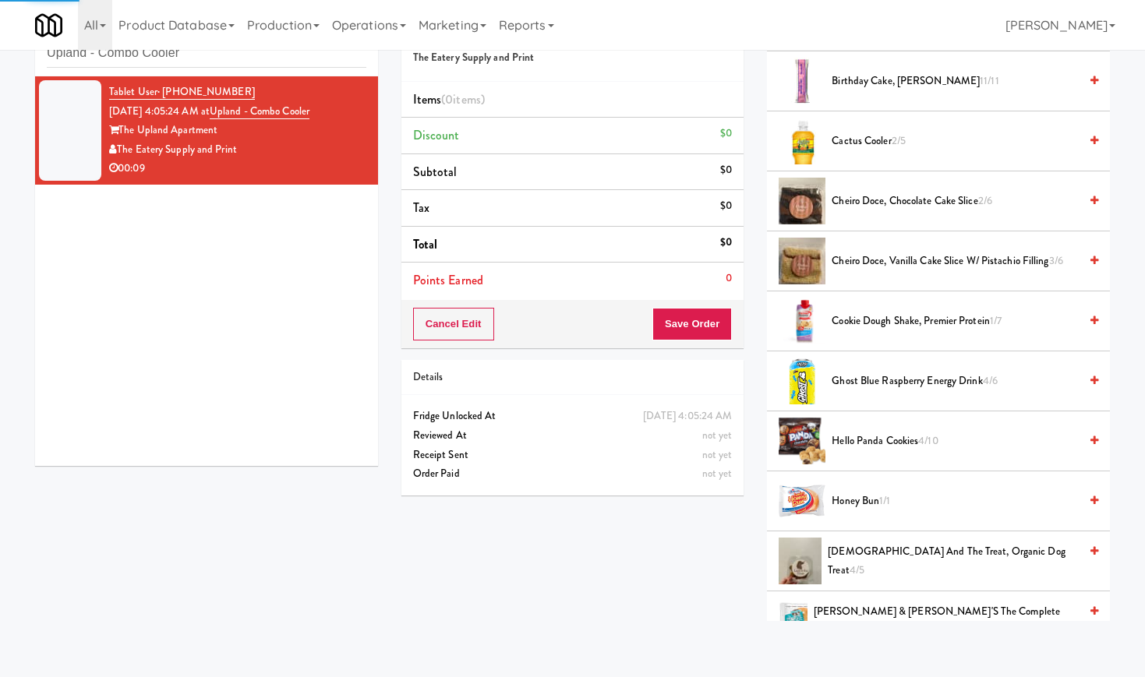
scroll to position [0, 0]
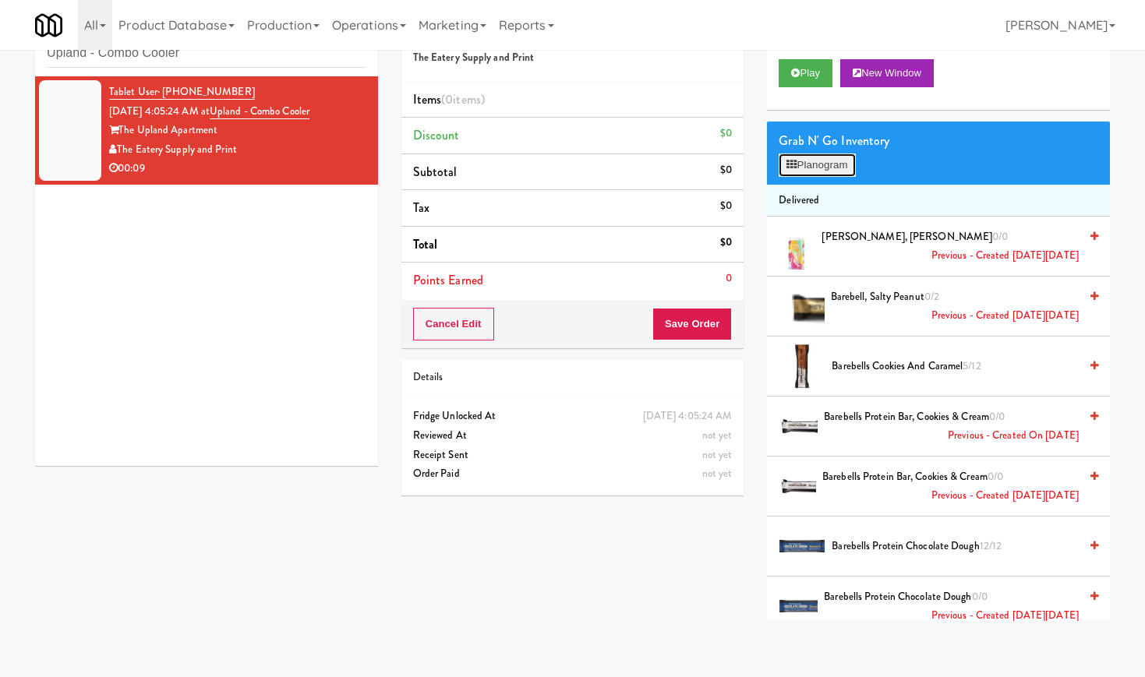
click at [834, 160] on button "Planogram" at bounding box center [817, 165] width 76 height 23
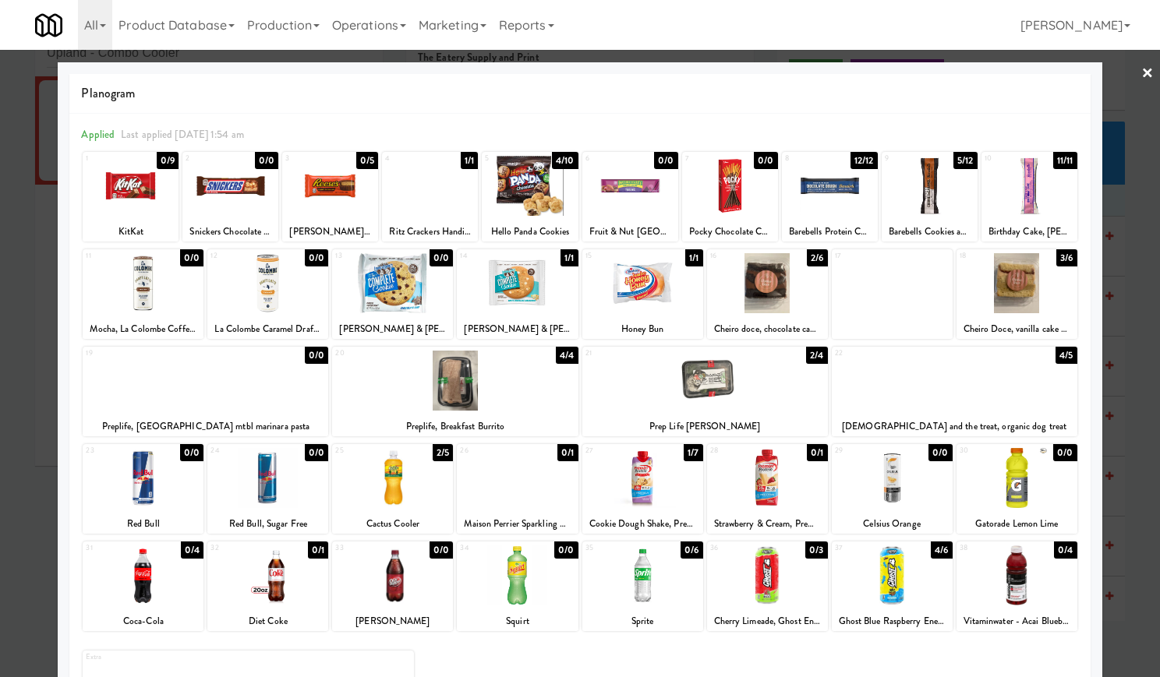
click at [147, 206] on div at bounding box center [131, 186] width 96 height 60
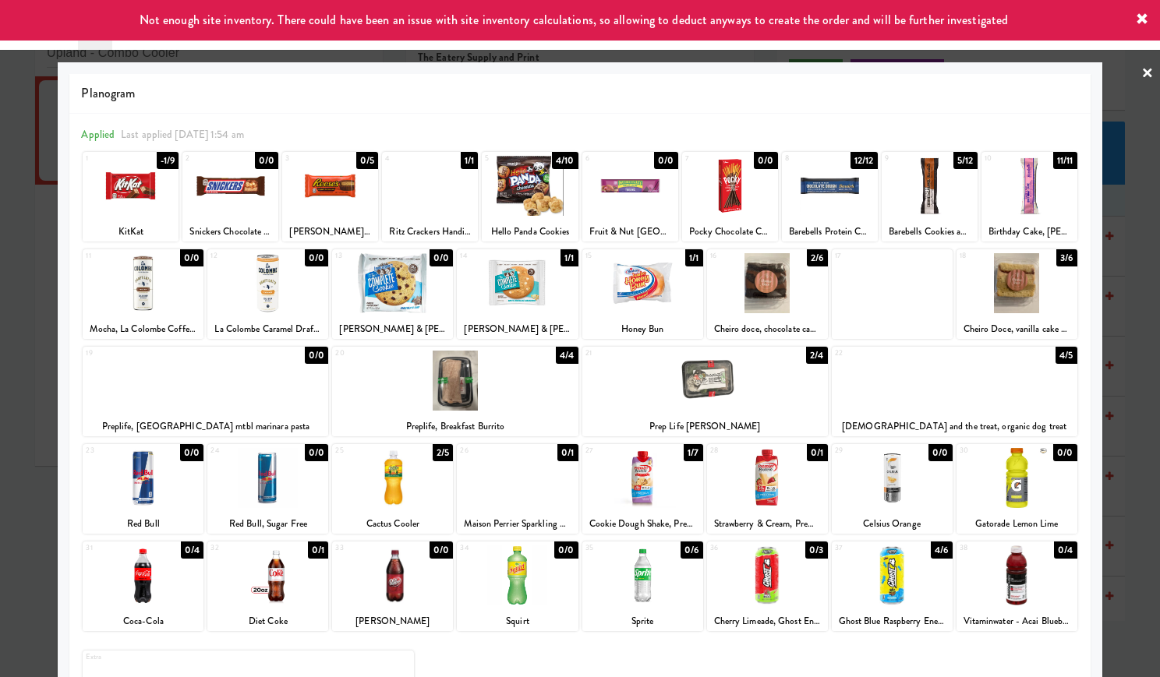
click at [147, 206] on div at bounding box center [131, 186] width 96 height 60
click at [1141, 62] on link "×" at bounding box center [1147, 74] width 12 height 48
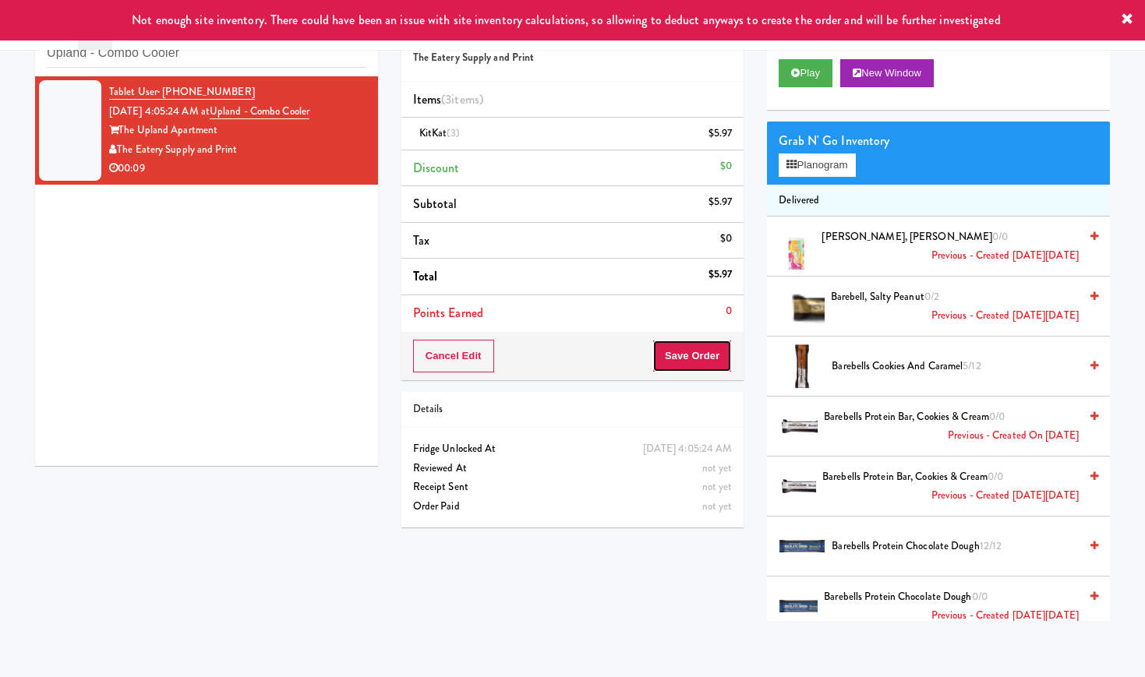
click at [719, 344] on button "Save Order" at bounding box center [691, 356] width 79 height 33
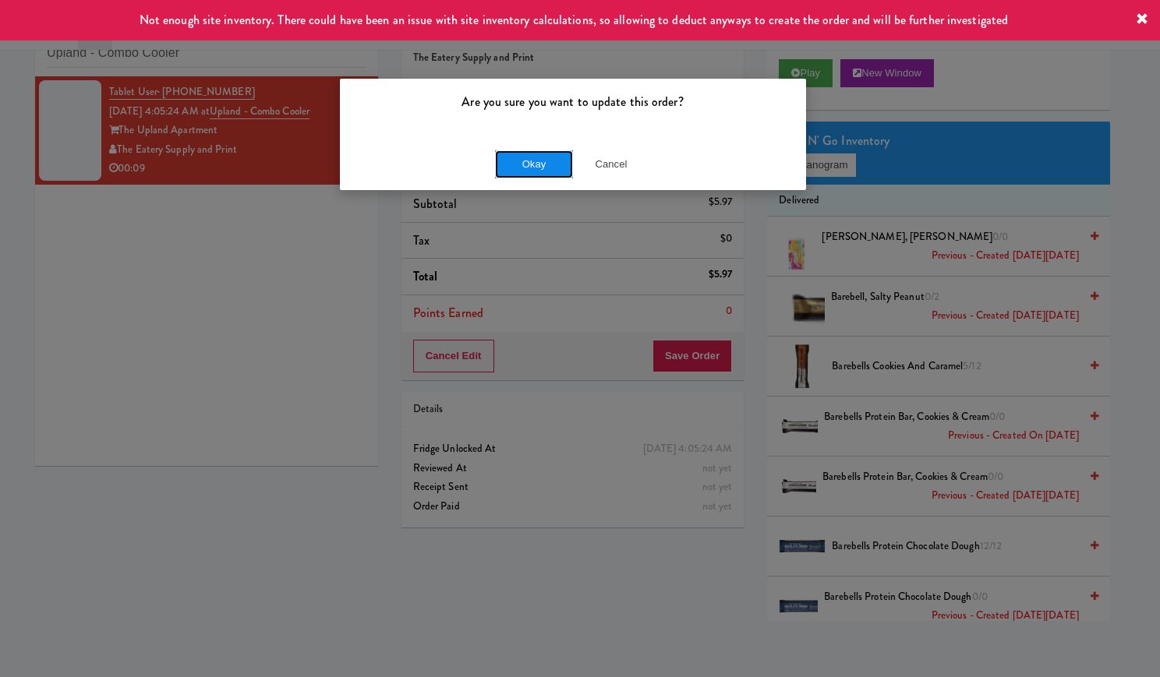
click at [535, 153] on button "Okay" at bounding box center [534, 164] width 78 height 28
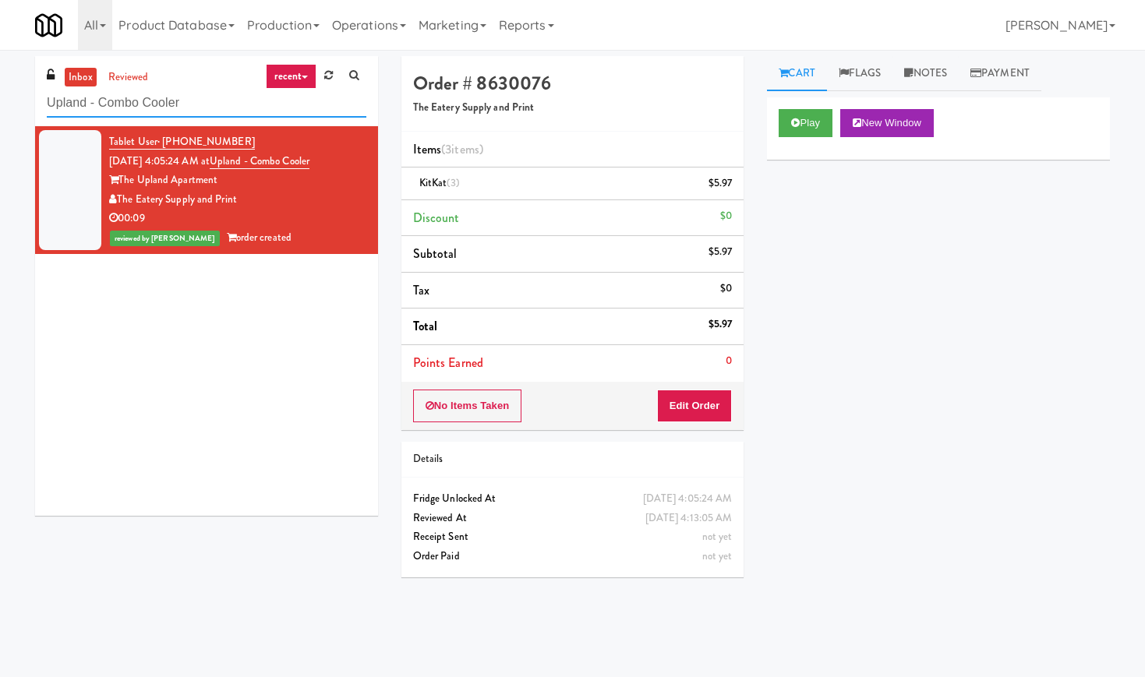
click at [178, 95] on input "Upland - Combo Cooler" at bounding box center [207, 103] width 320 height 29
paste input "(Food, Snack & Drink) Hackensack Police Department"
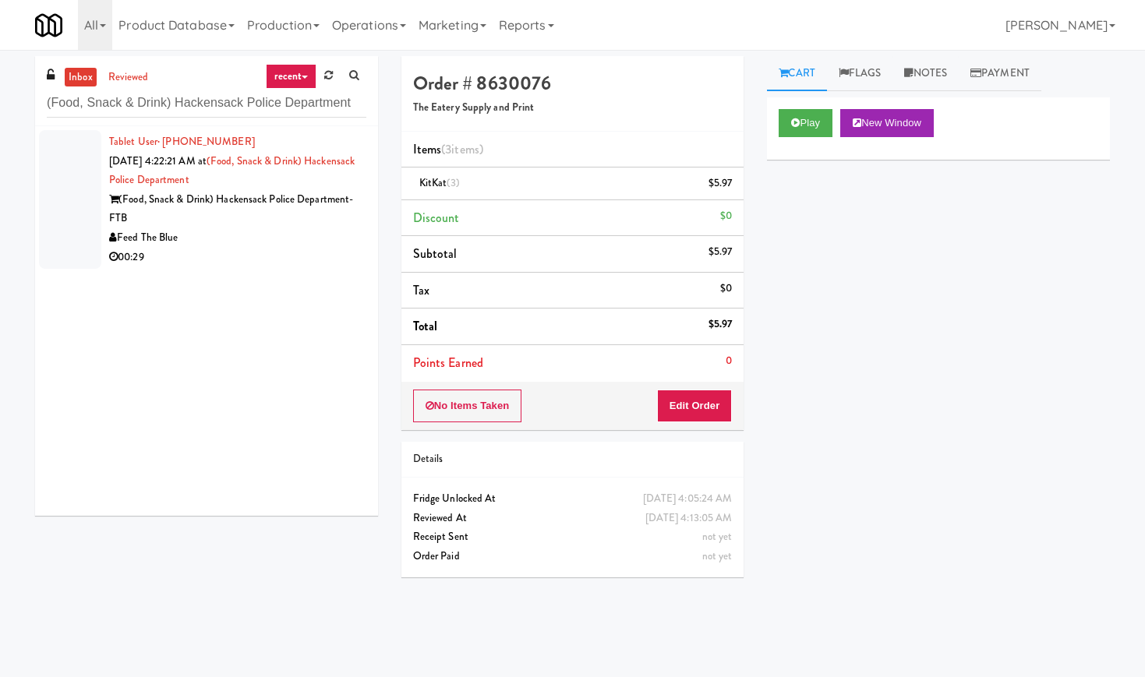
click at [338, 224] on div "(Food, Snack & Drink) Hackensack Police Department-FTB" at bounding box center [237, 209] width 257 height 38
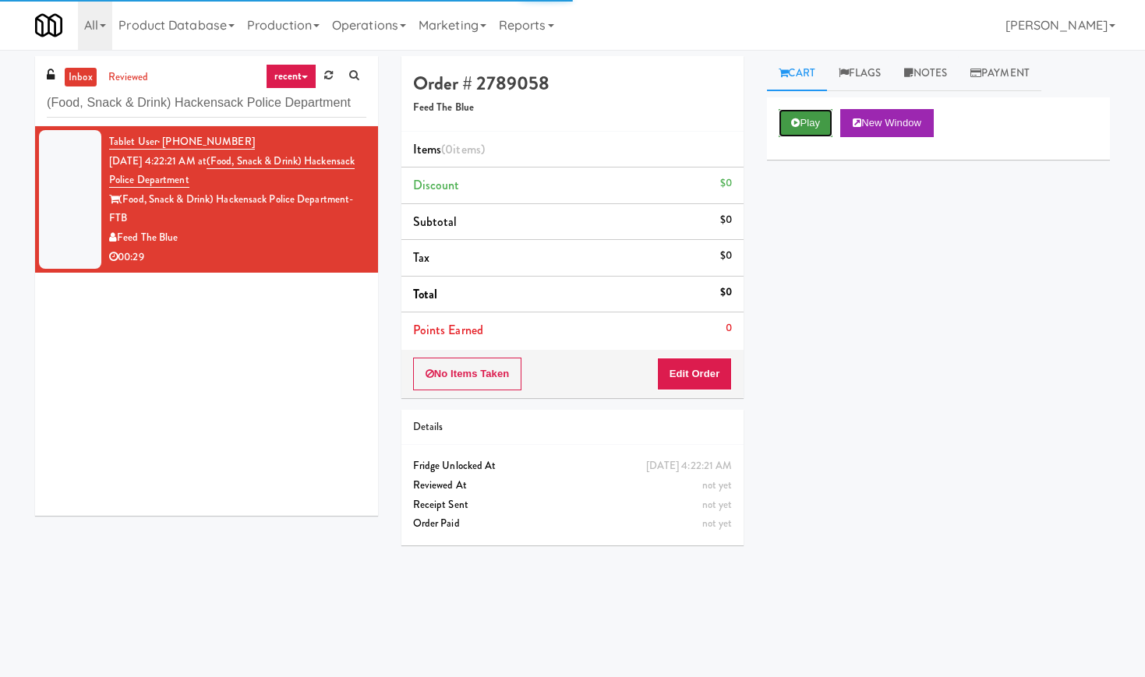
click at [804, 121] on button "Play" at bounding box center [806, 123] width 54 height 28
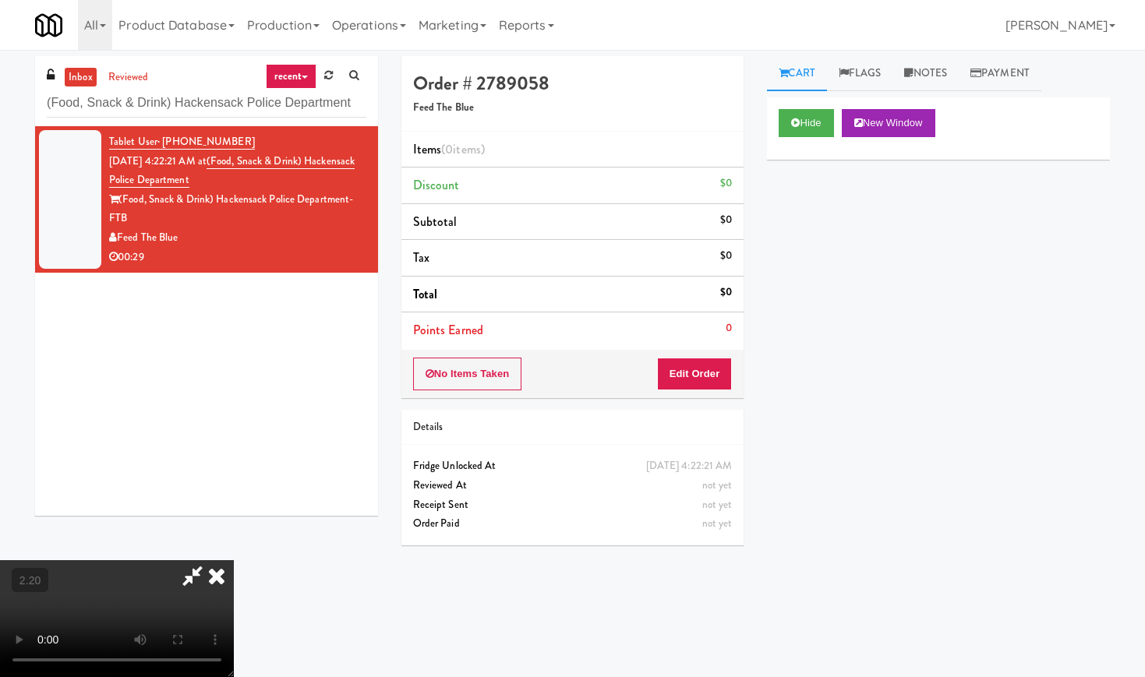
click at [234, 560] on video at bounding box center [117, 618] width 234 height 117
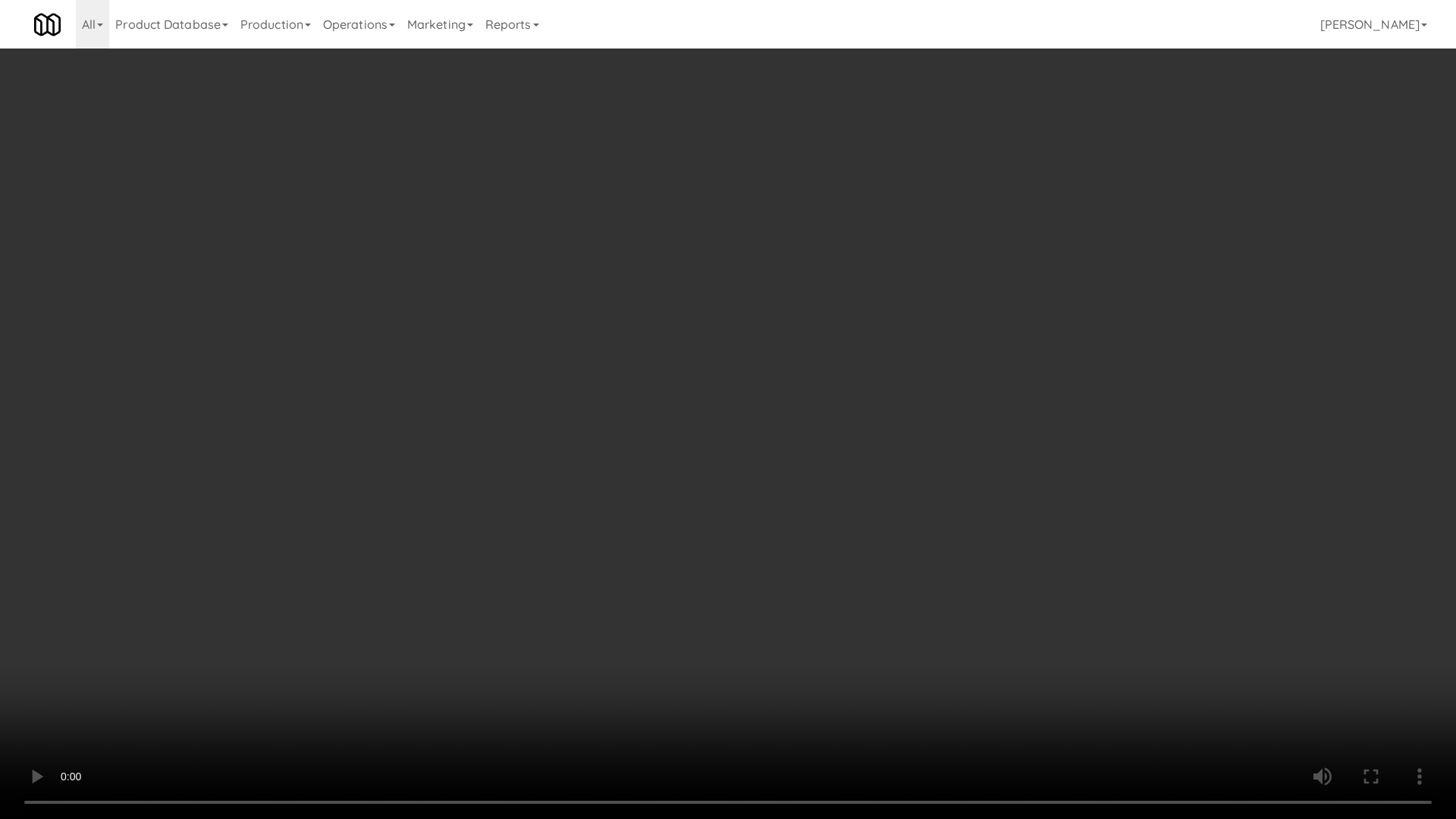
click at [603, 370] on video at bounding box center [728, 410] width 1456 height 819
click at [617, 370] on video at bounding box center [728, 410] width 1456 height 819
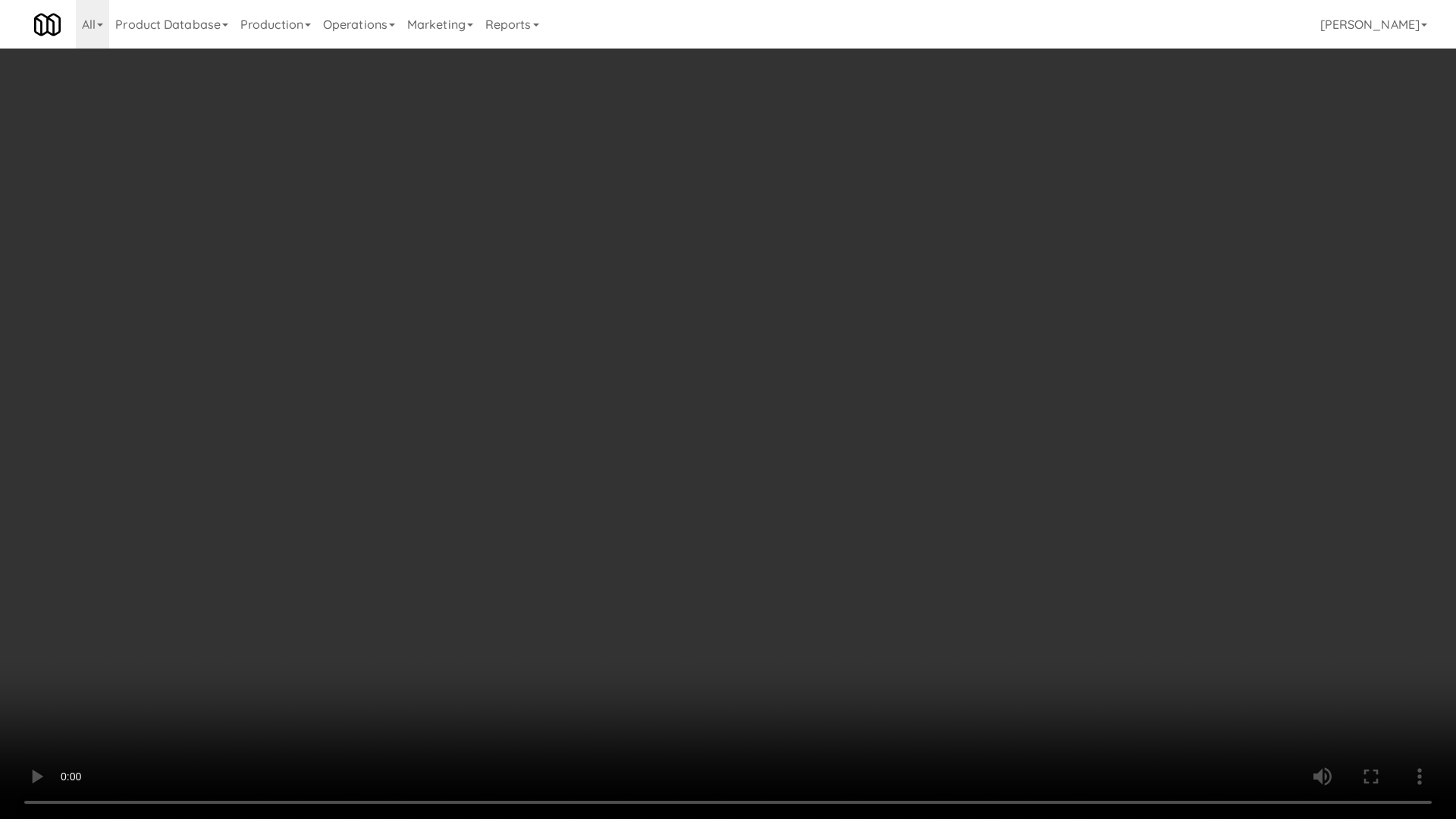
click at [617, 370] on video at bounding box center [728, 410] width 1456 height 819
click at [626, 397] on video at bounding box center [728, 410] width 1456 height 819
click at [676, 624] on video at bounding box center [728, 410] width 1456 height 819
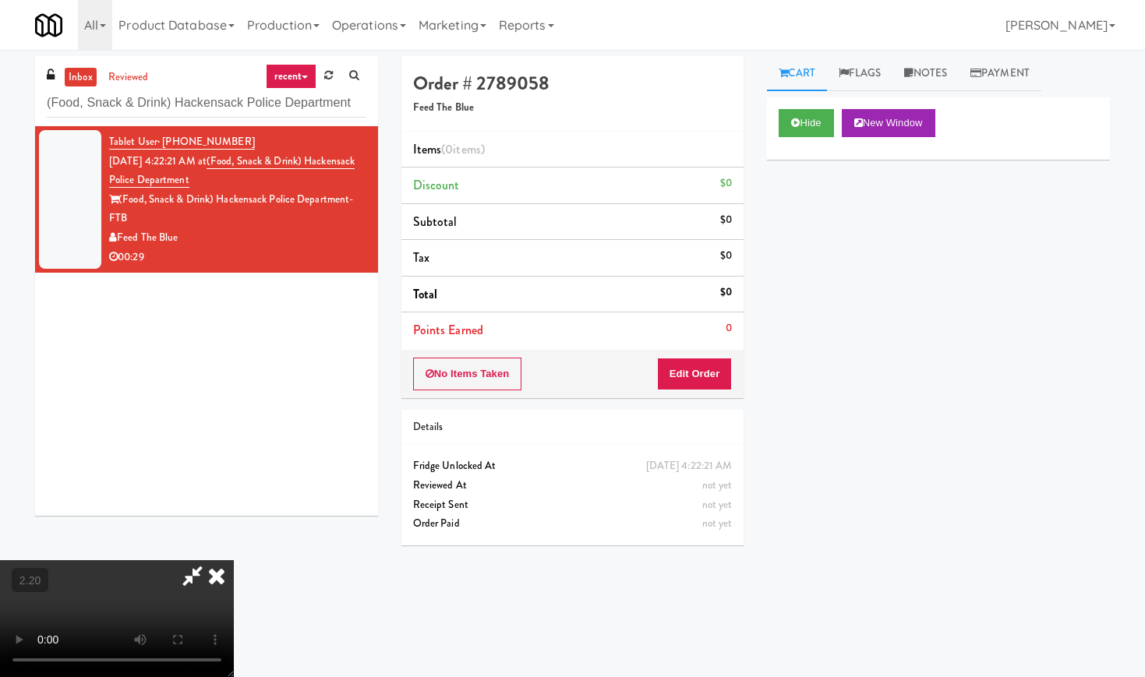
click at [234, 560] on icon at bounding box center [217, 575] width 34 height 31
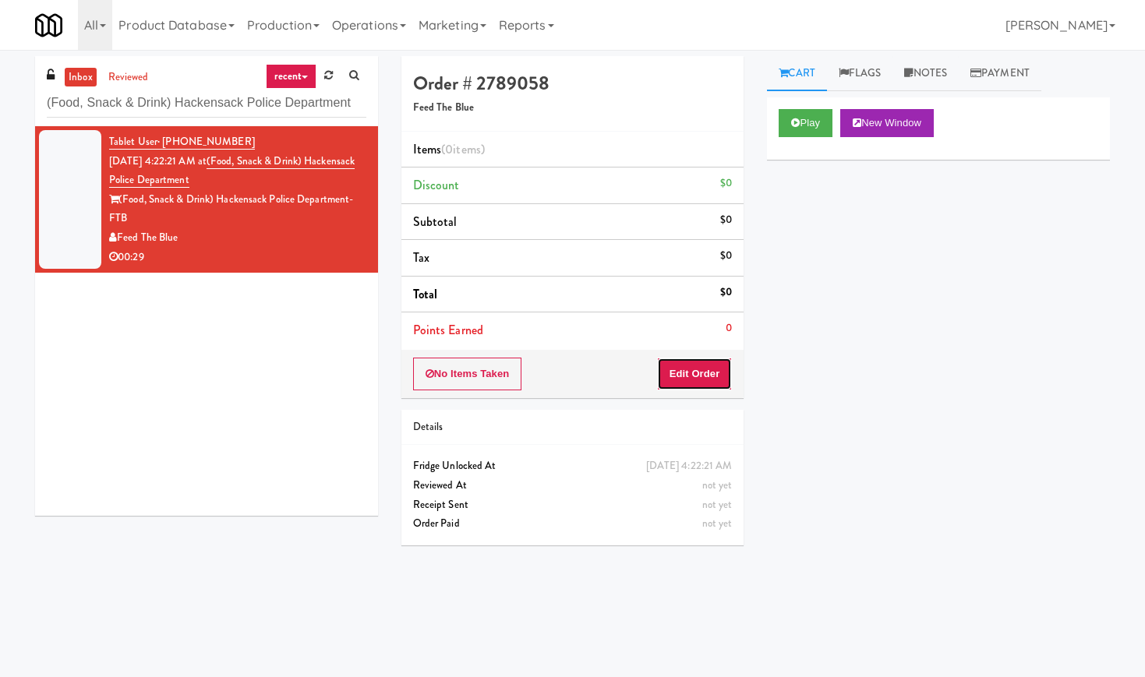
click at [706, 372] on button "Edit Order" at bounding box center [695, 374] width 76 height 33
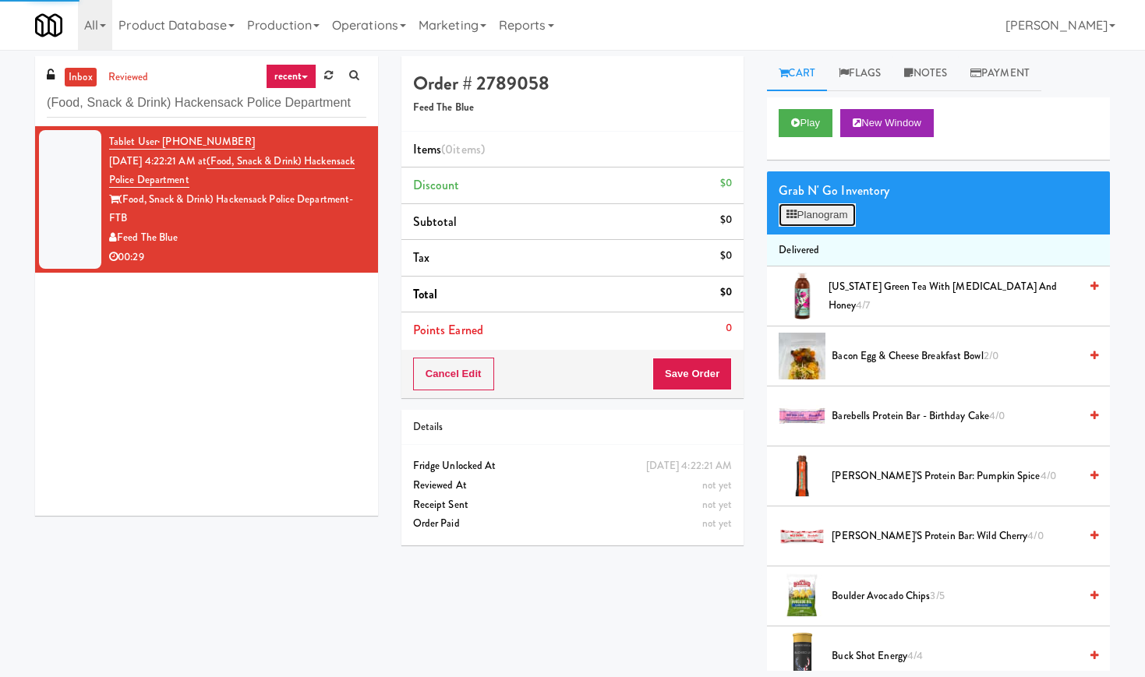
click at [804, 224] on button "Planogram" at bounding box center [817, 214] width 76 height 23
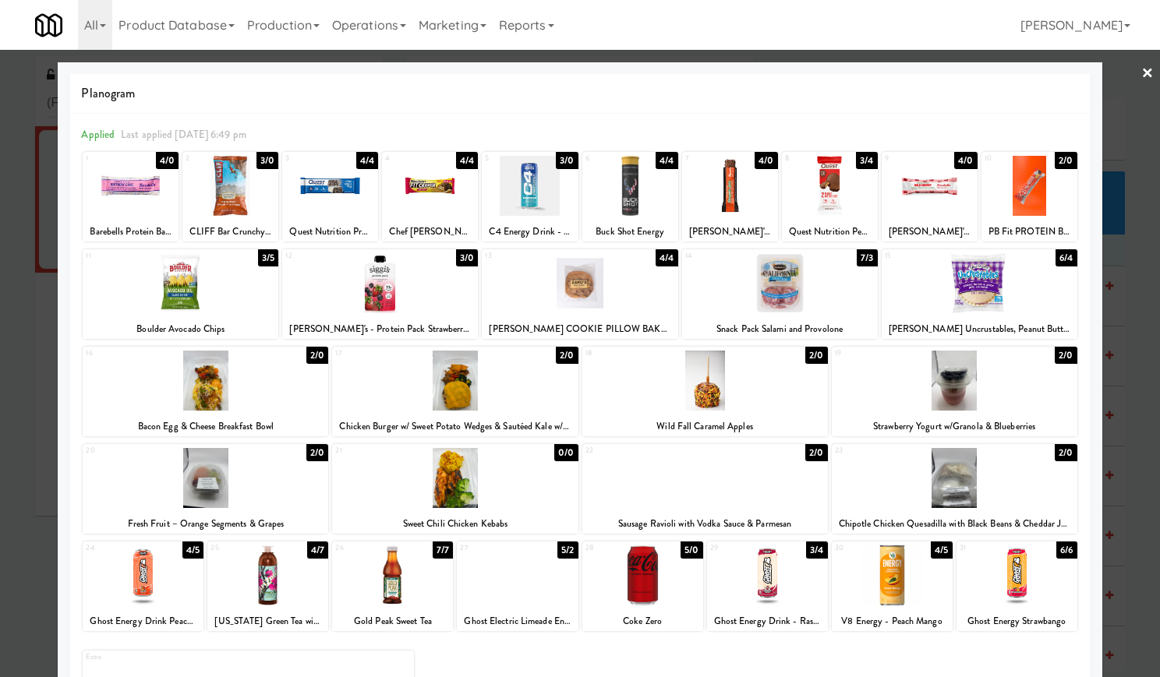
click at [927, 207] on div at bounding box center [929, 186] width 96 height 60
click at [512, 593] on div at bounding box center [517, 576] width 121 height 60
click at [1125, 68] on div at bounding box center [580, 338] width 1160 height 677
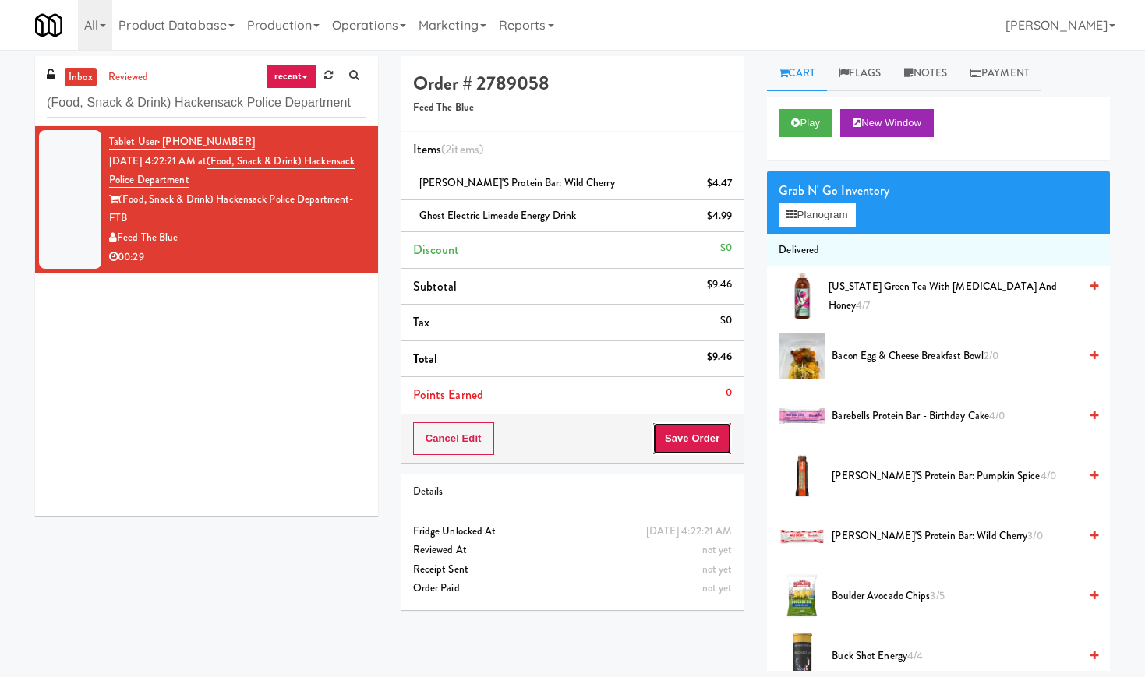
click at [668, 439] on button "Save Order" at bounding box center [691, 438] width 79 height 33
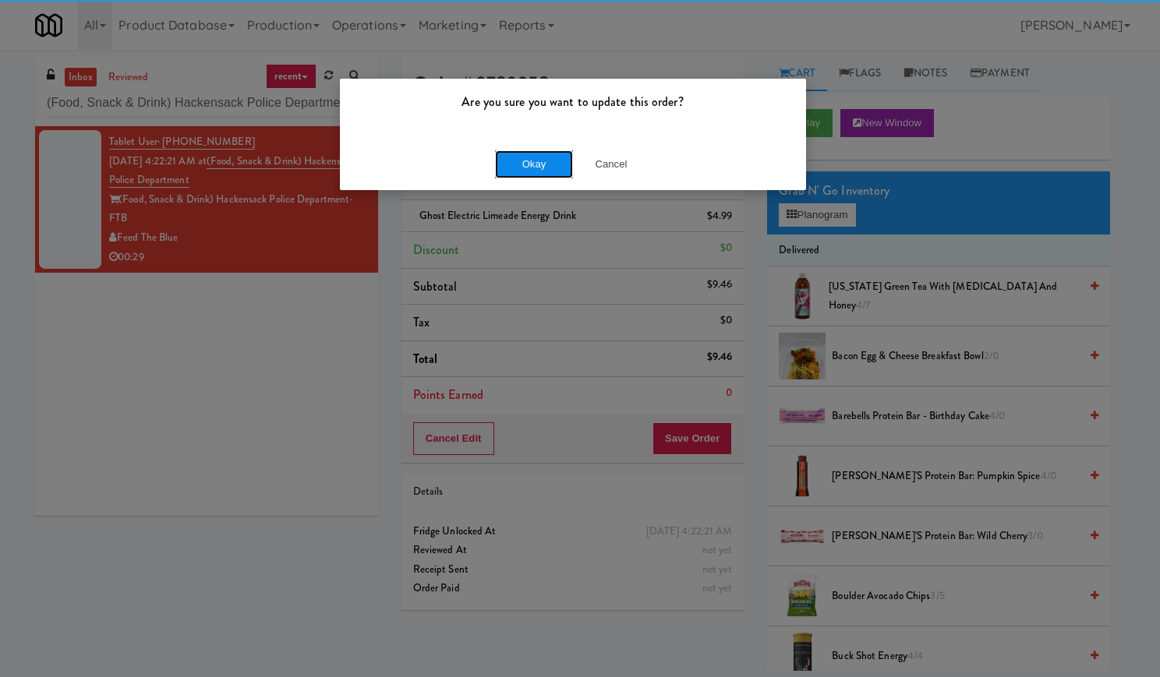
click at [514, 164] on button "Okay" at bounding box center [534, 164] width 78 height 28
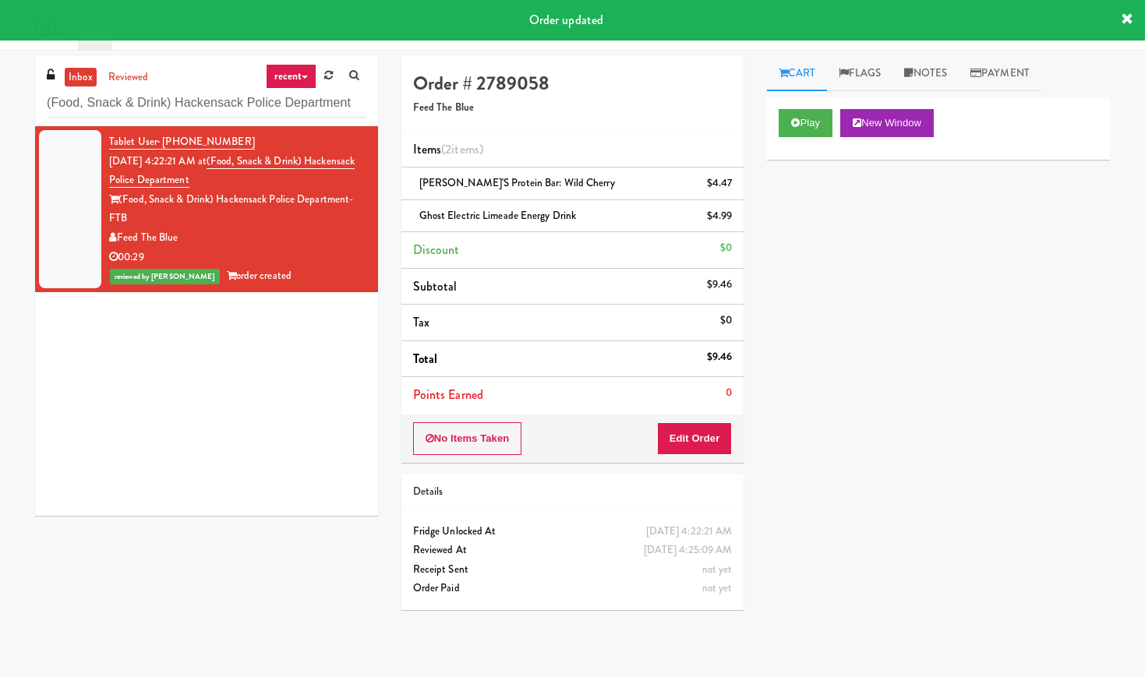
drag, startPoint x: 595, startPoint y: 222, endPoint x: 413, endPoint y: 225, distance: 181.6
click at [413, 225] on li "Ghost Electric Limeade Energy Drink $4.99" at bounding box center [572, 216] width 343 height 33
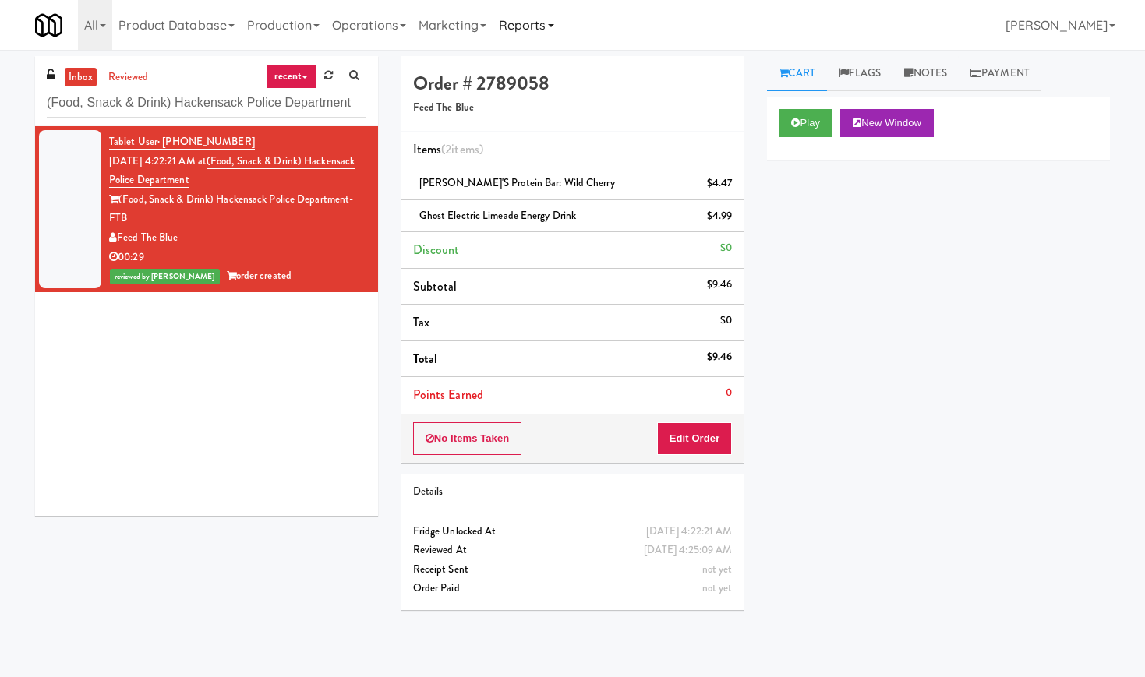
copy span "Ghost Electric Limeade Energy Drink"
click at [818, 124] on button "Play" at bounding box center [806, 123] width 54 height 28
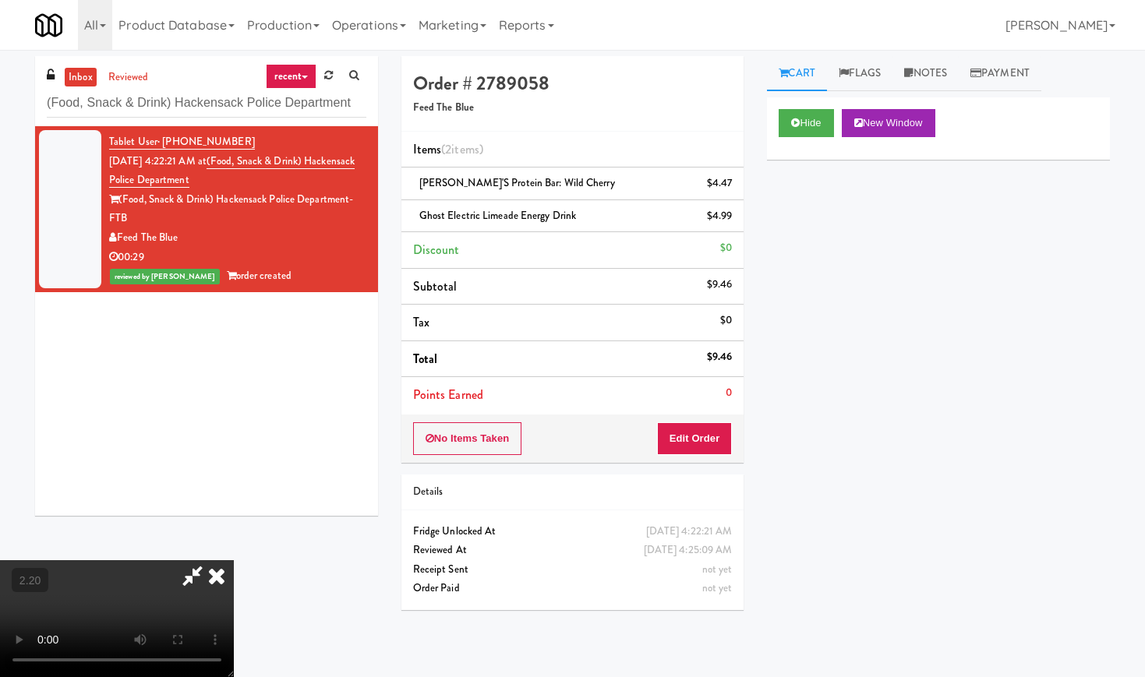
click at [234, 560] on video at bounding box center [117, 618] width 234 height 117
click at [234, 560] on icon at bounding box center [217, 575] width 34 height 31
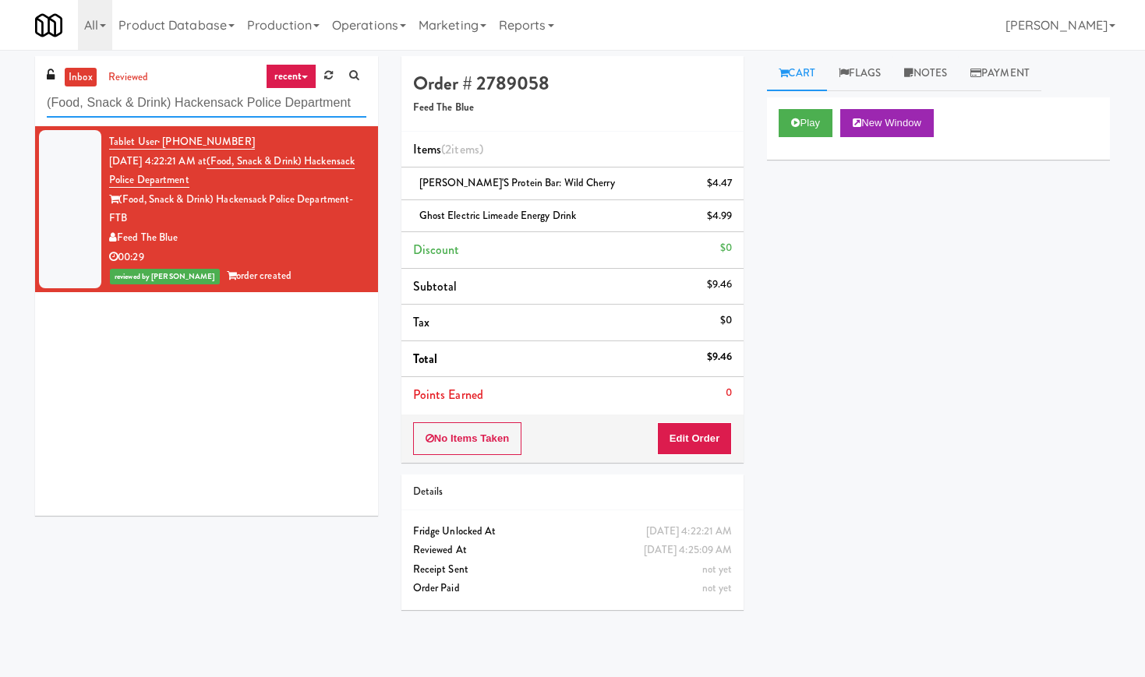
click at [130, 99] on input "(Food, Snack & Drink) Hackensack Police Department" at bounding box center [207, 103] width 320 height 29
paste input "Snack & Drink) EWR 6-TB-2ND FLOOR-PRIVATE"
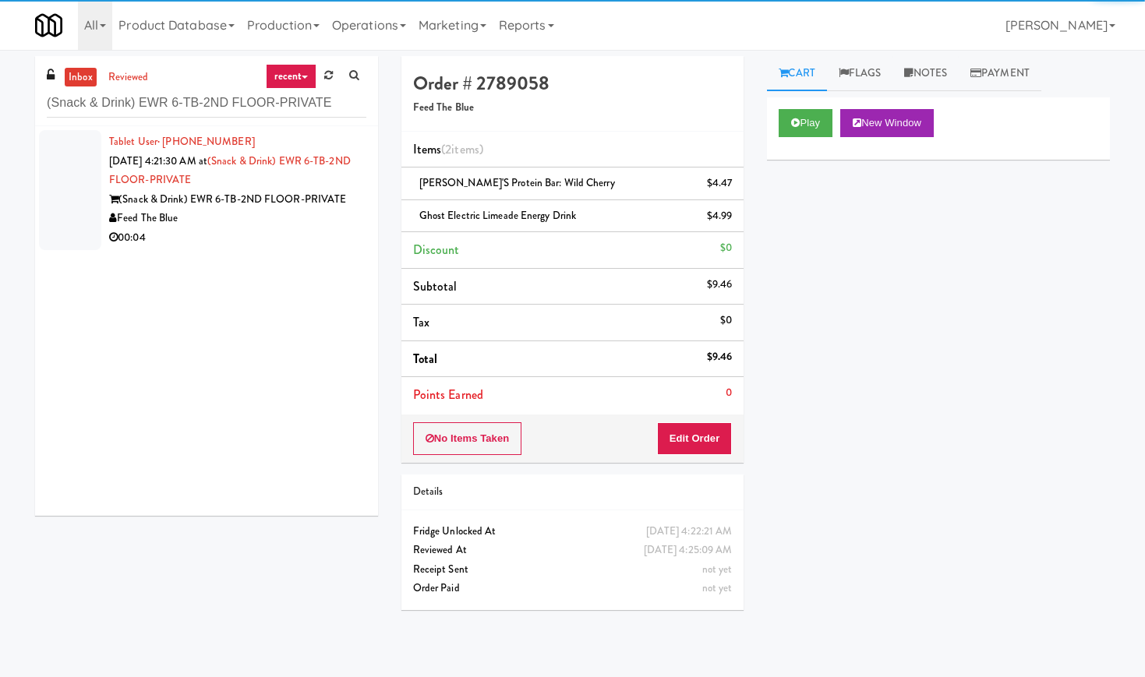
click at [330, 196] on div "(Snack & Drink) EWR 6-TB-2ND FLOOR-PRIVATE" at bounding box center [237, 199] width 257 height 19
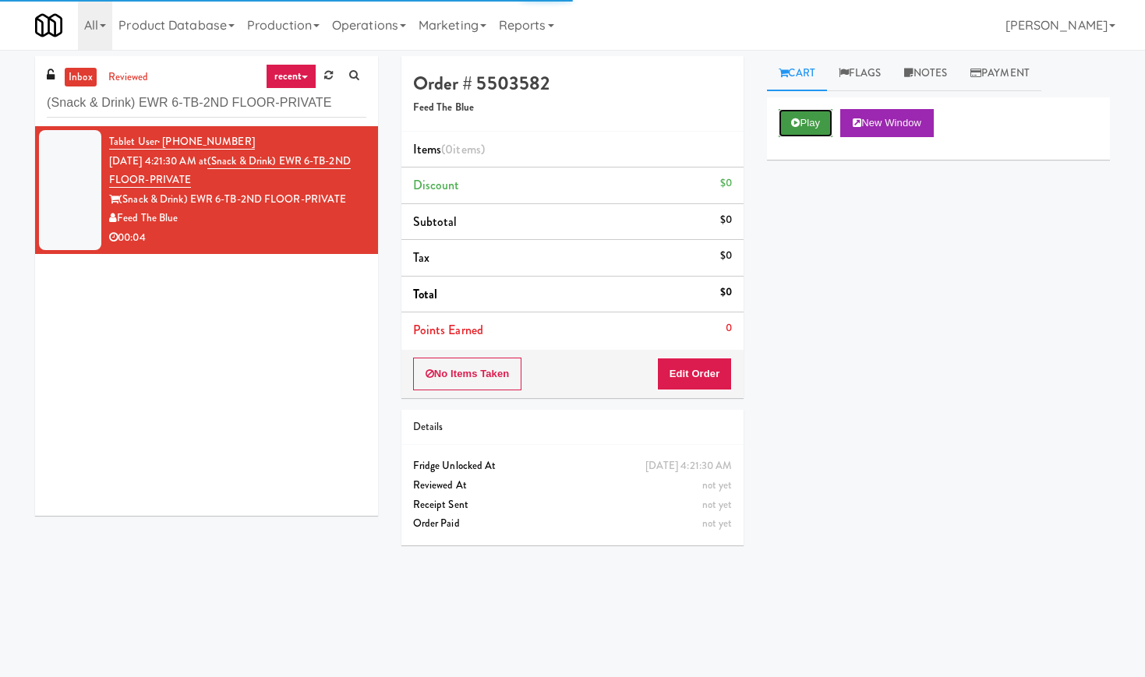
click at [809, 121] on button "Play" at bounding box center [806, 123] width 54 height 28
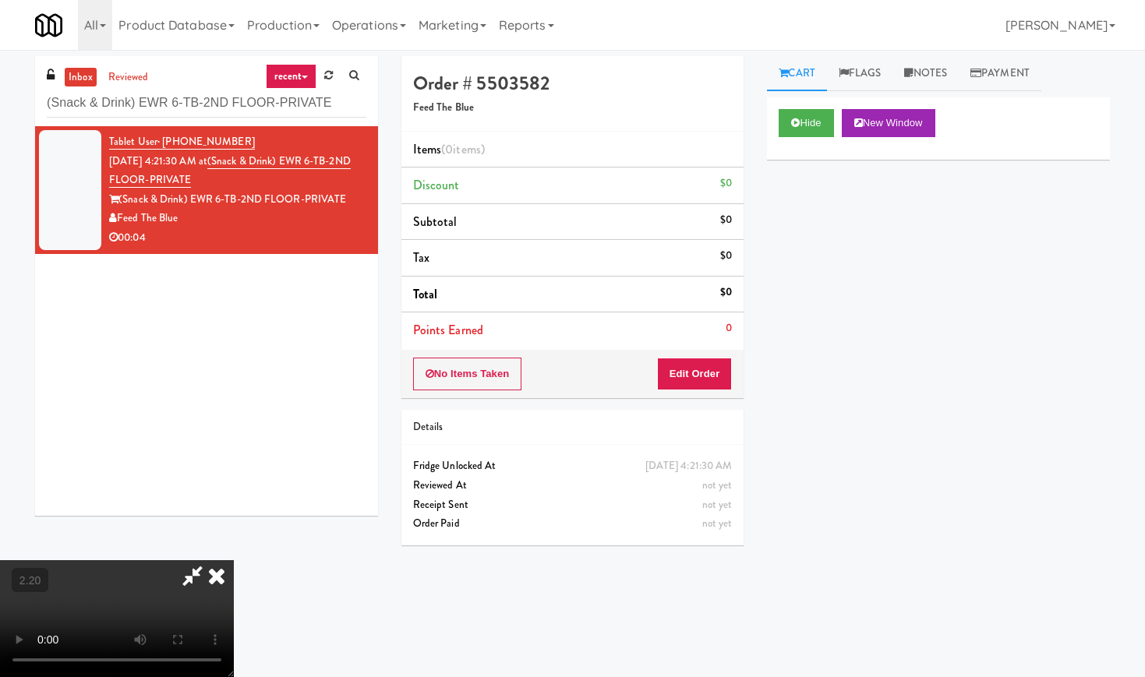
click at [234, 560] on video at bounding box center [117, 618] width 234 height 117
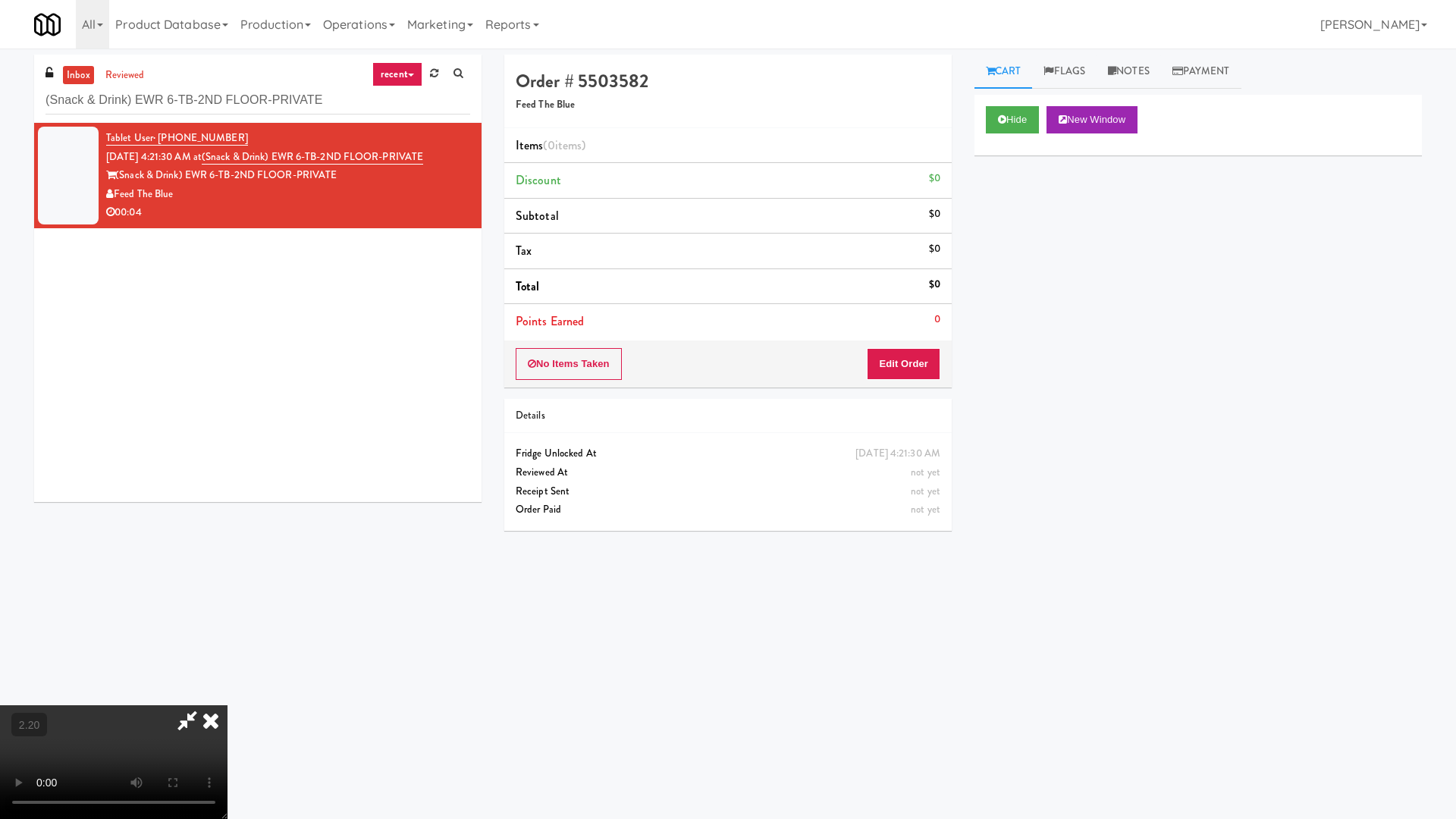
click at [228, 658] on video at bounding box center [114, 762] width 228 height 114
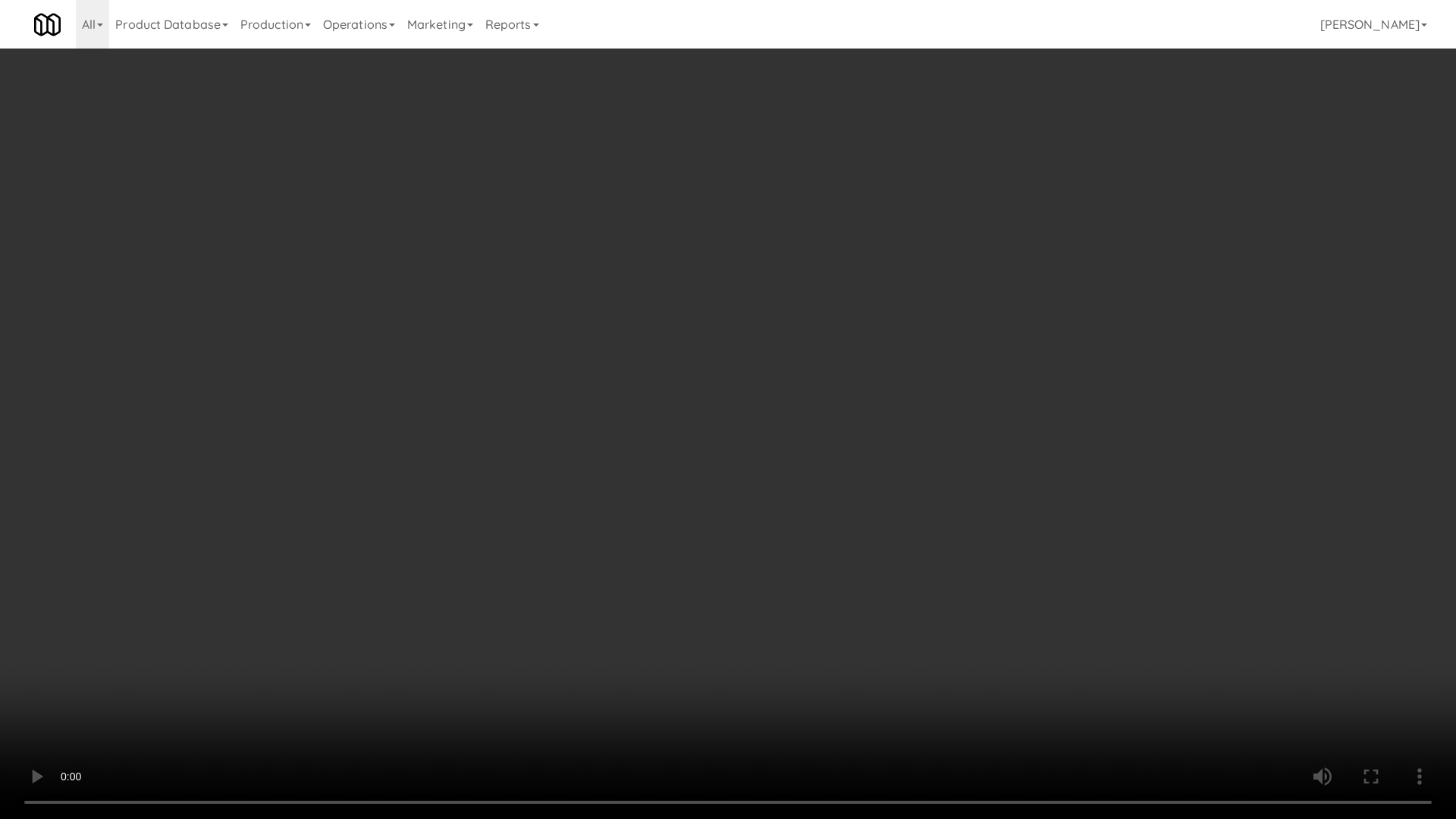
click at [559, 385] on video at bounding box center [728, 410] width 1456 height 819
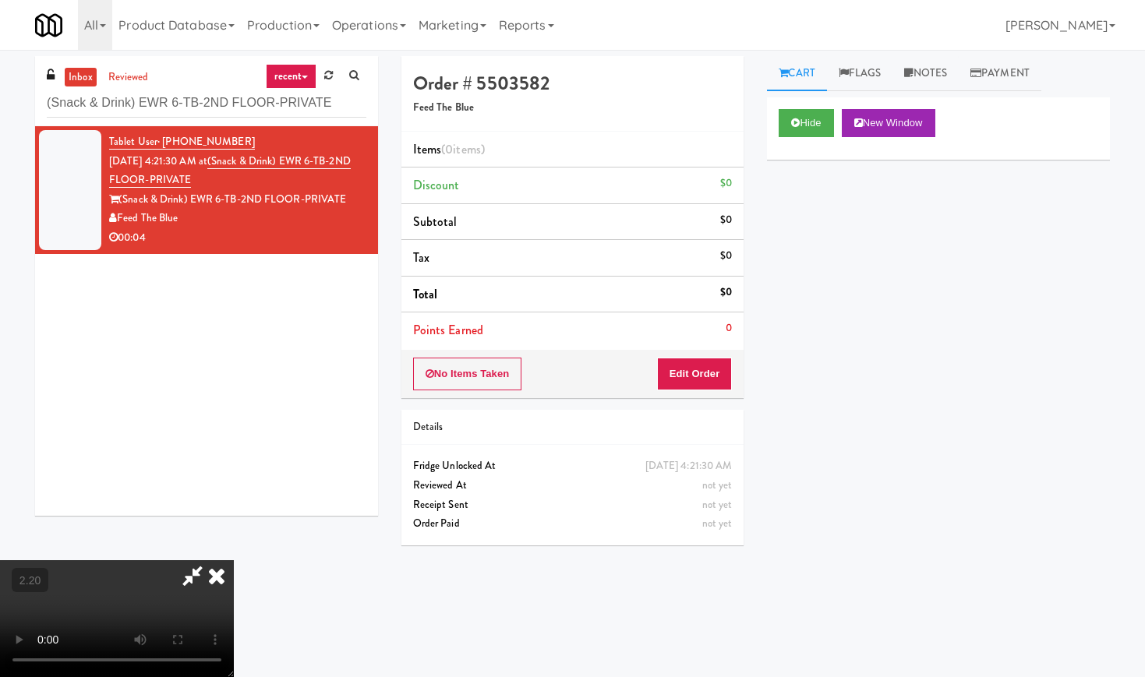
click at [210, 560] on icon at bounding box center [193, 575] width 36 height 31
click at [694, 361] on button "Edit Order" at bounding box center [695, 374] width 76 height 33
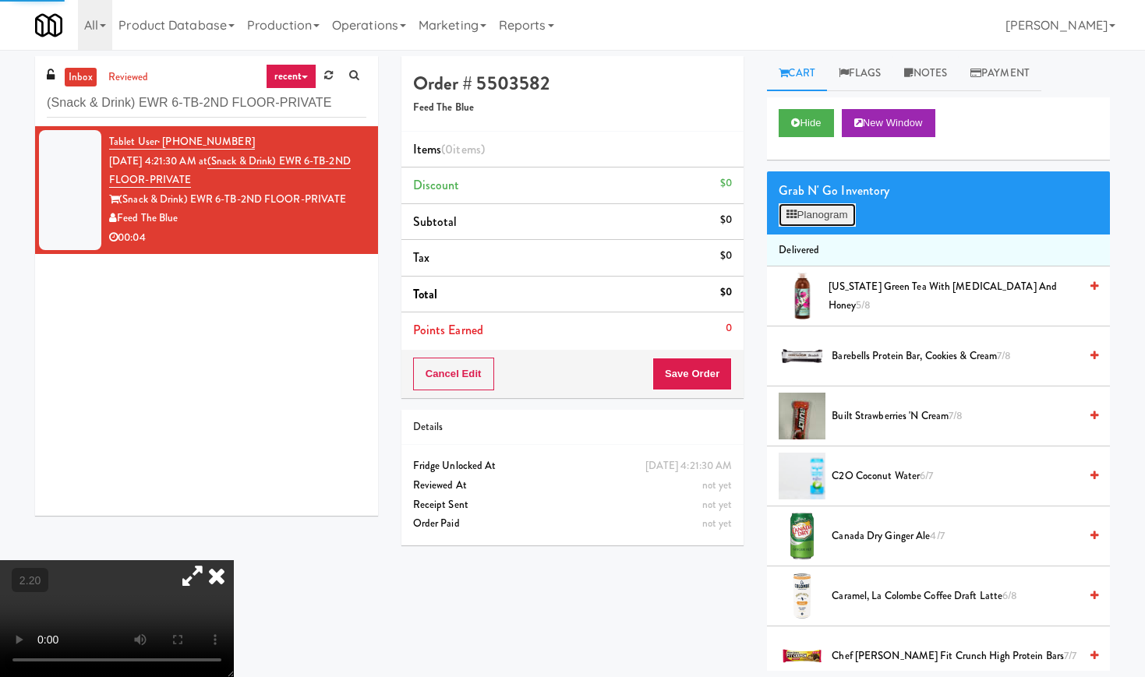
click at [802, 217] on button "Planogram" at bounding box center [817, 214] width 76 height 23
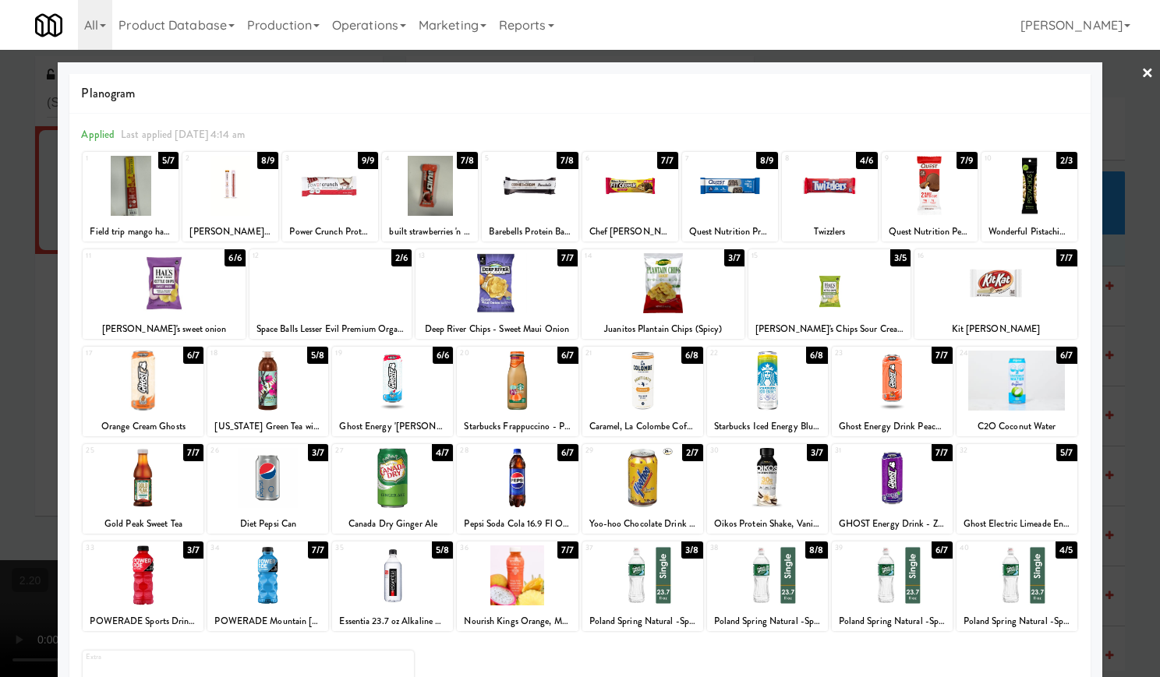
click at [267, 387] on div at bounding box center [267, 381] width 121 height 60
click at [1124, 72] on div at bounding box center [580, 338] width 1160 height 677
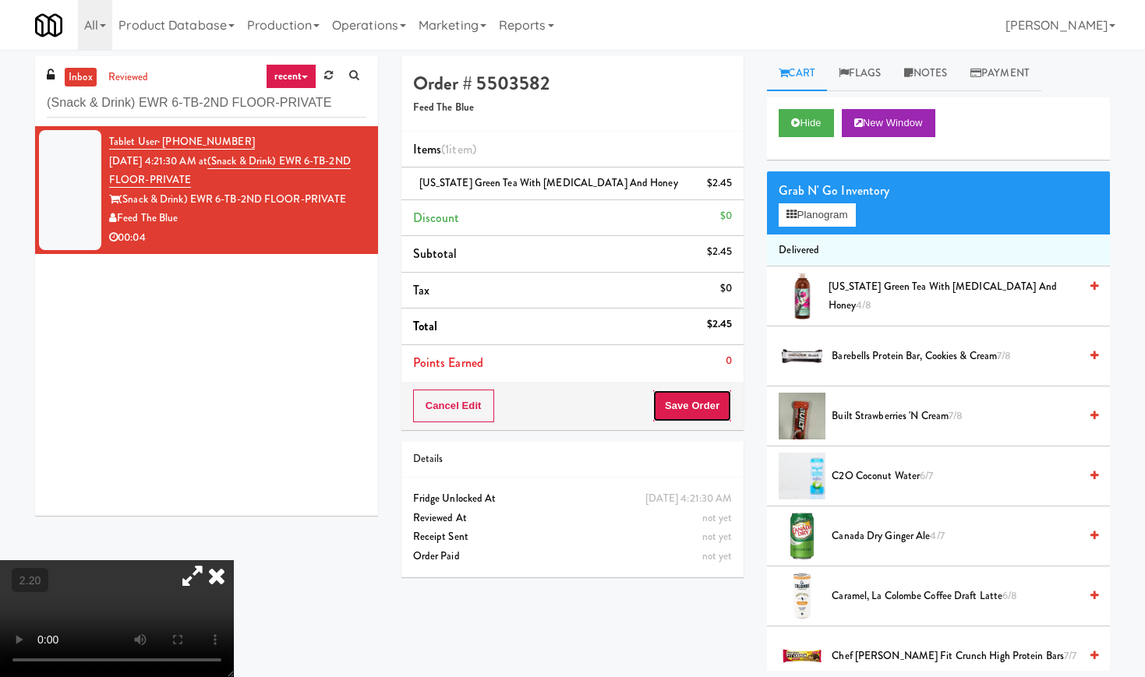
click at [705, 405] on button "Save Order" at bounding box center [691, 406] width 79 height 33
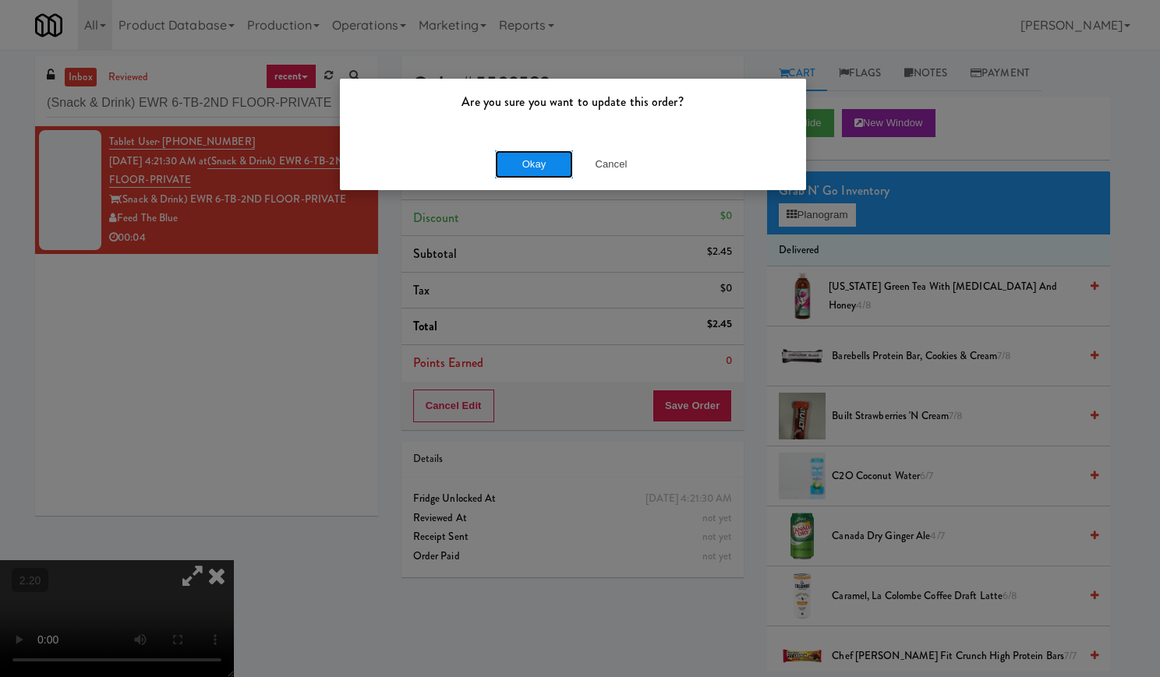
click at [528, 161] on button "Okay" at bounding box center [534, 164] width 78 height 28
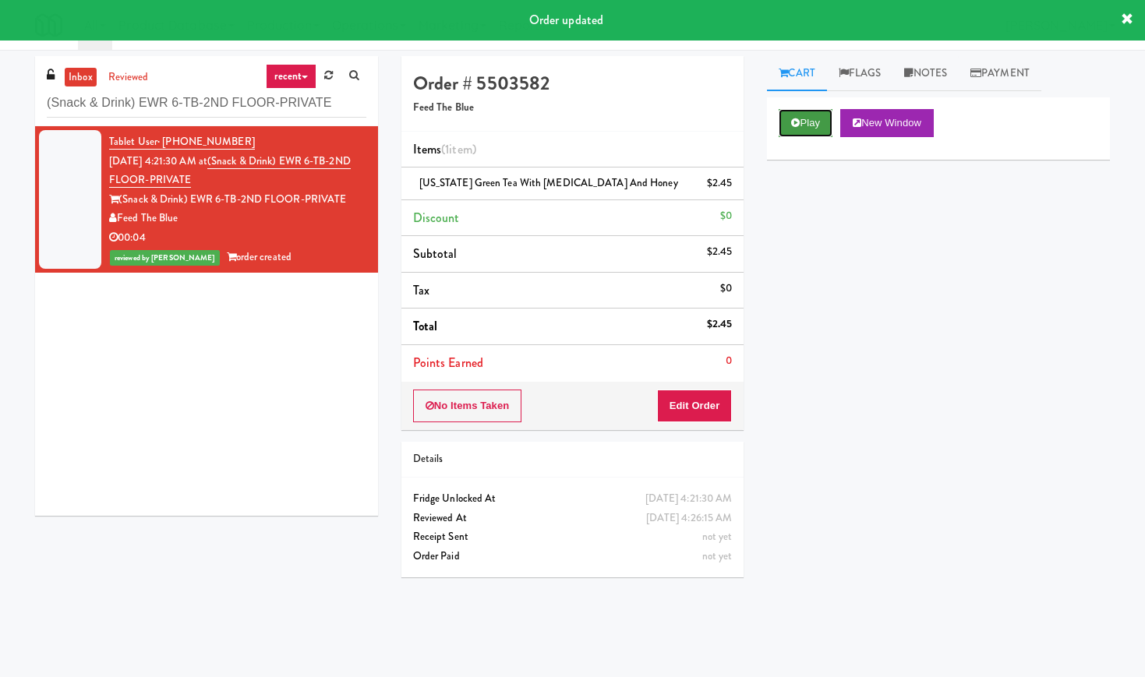
click at [804, 122] on button "Play" at bounding box center [806, 123] width 54 height 28
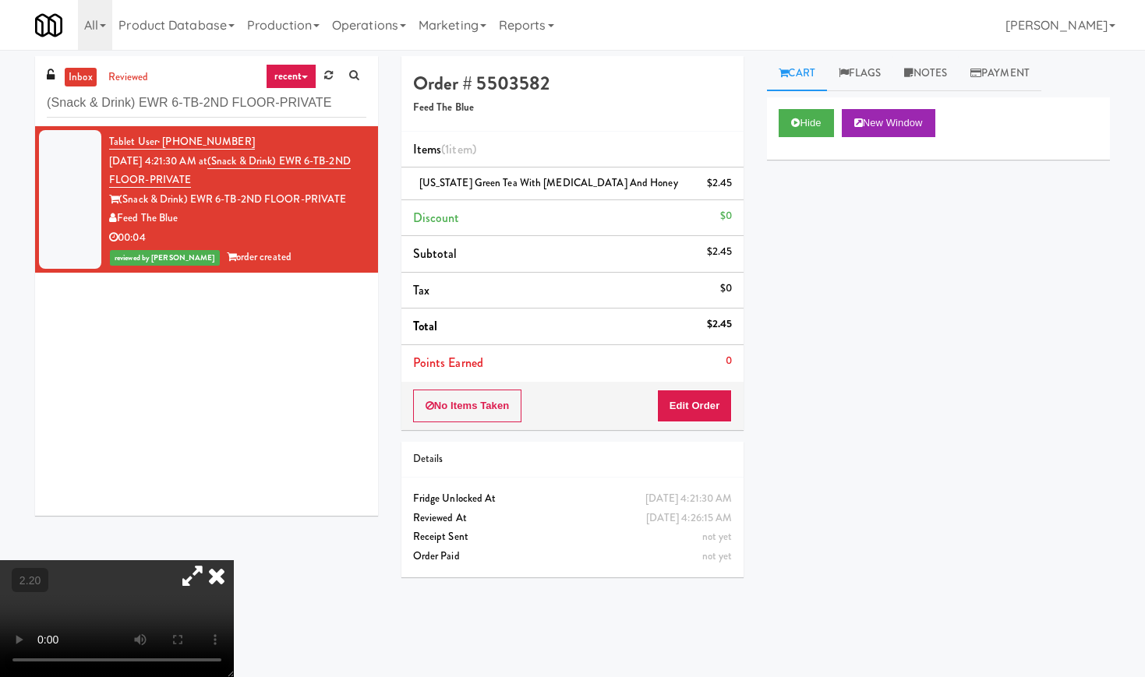
click at [132, 560] on video at bounding box center [117, 618] width 234 height 117
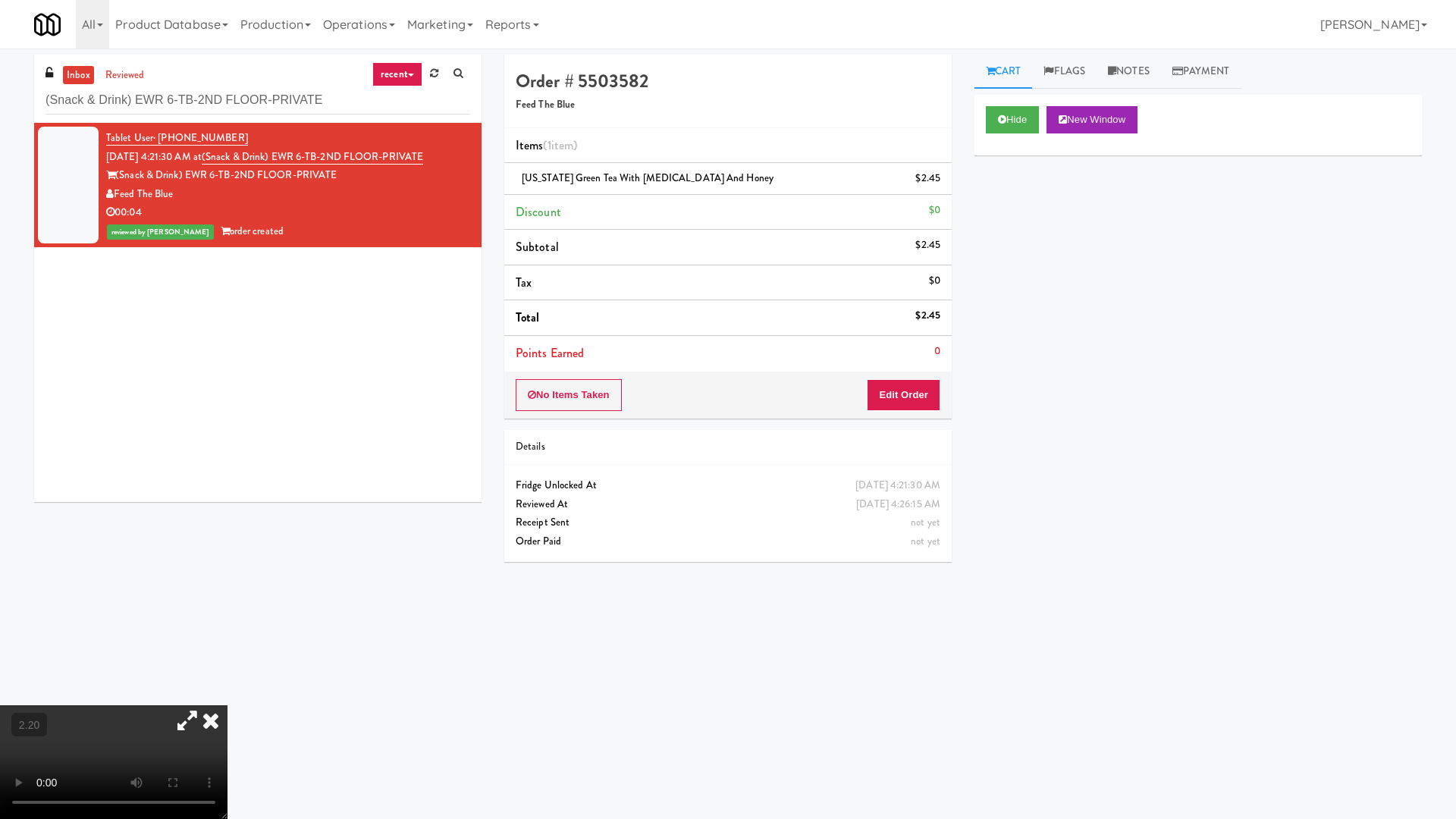
click at [228, 658] on video at bounding box center [114, 762] width 228 height 114
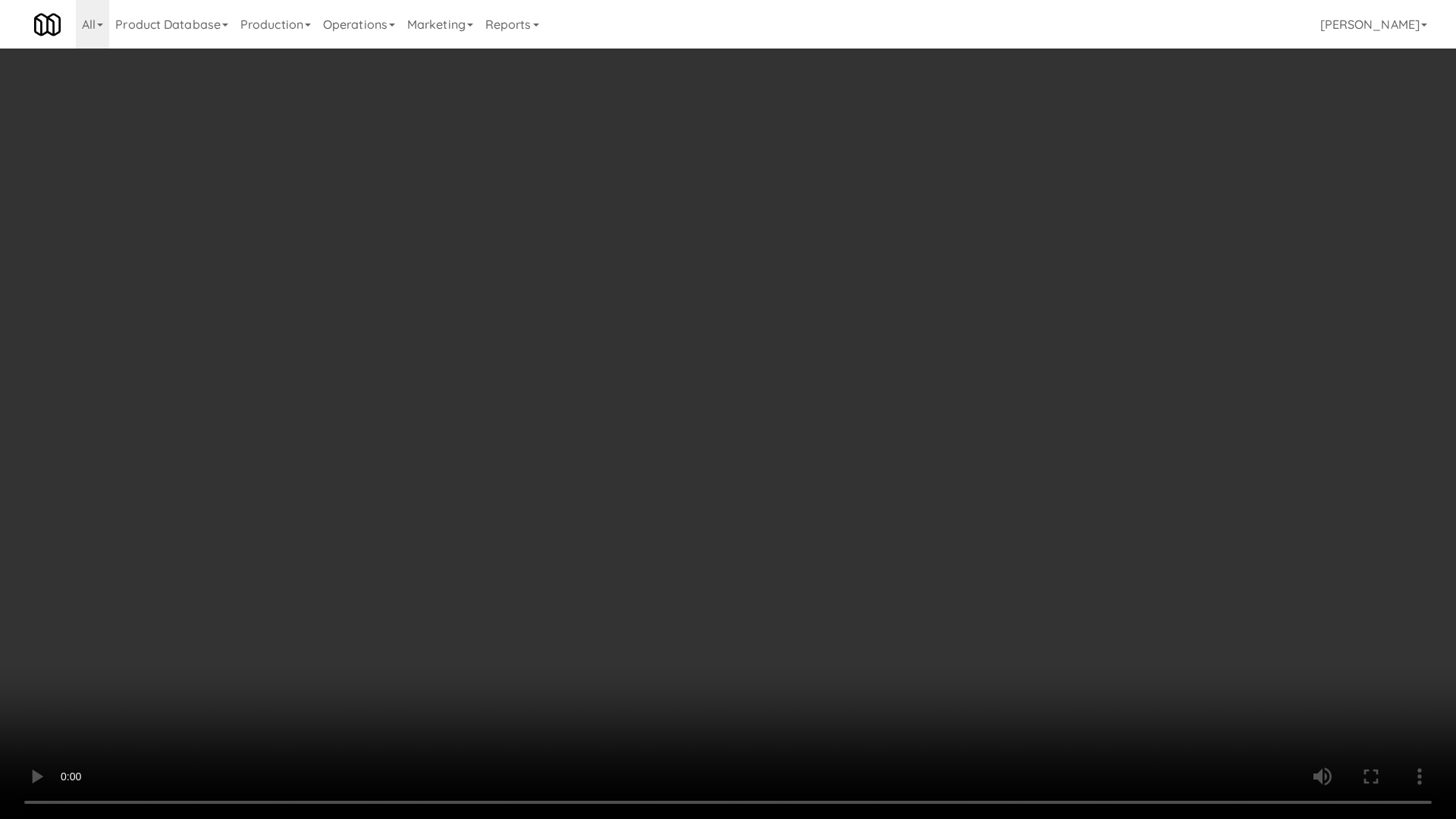
click at [621, 431] on video at bounding box center [728, 410] width 1456 height 819
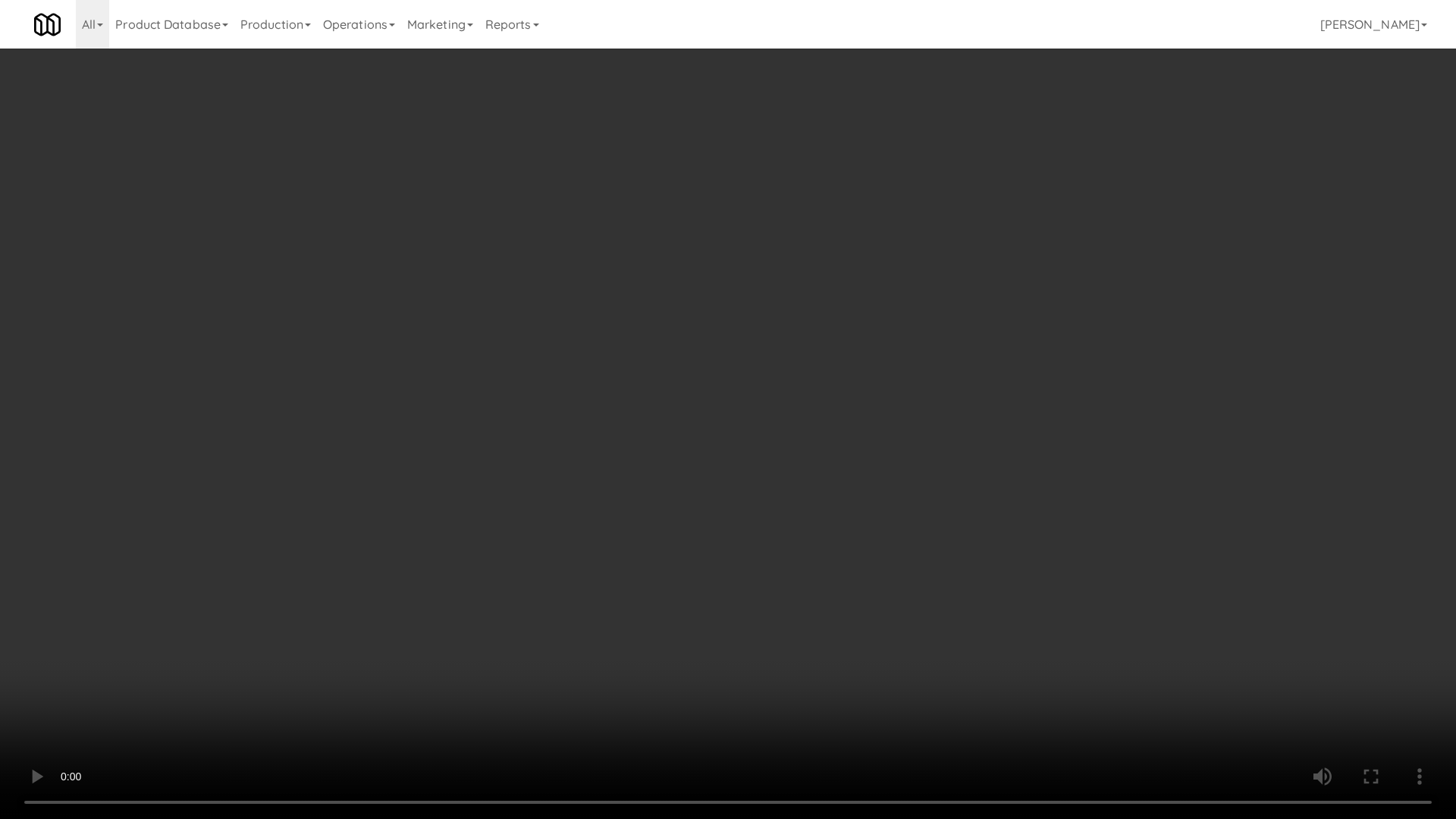
click at [621, 431] on video at bounding box center [728, 410] width 1456 height 819
click at [613, 408] on video at bounding box center [728, 410] width 1456 height 819
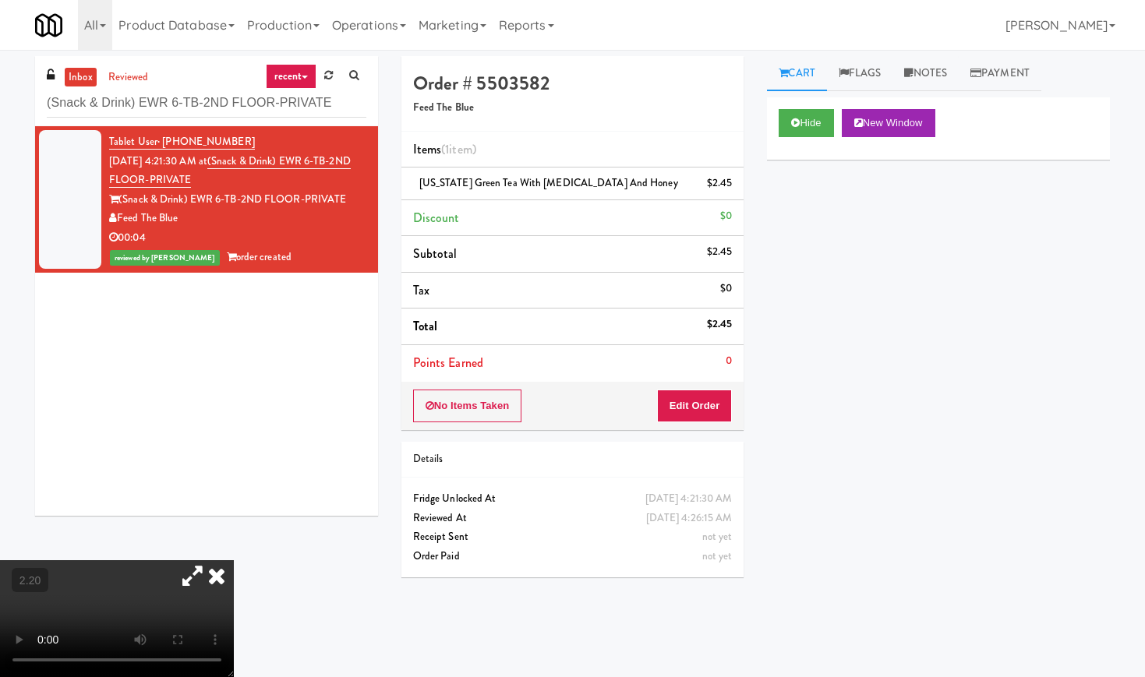
click at [234, 560] on icon at bounding box center [217, 575] width 34 height 31
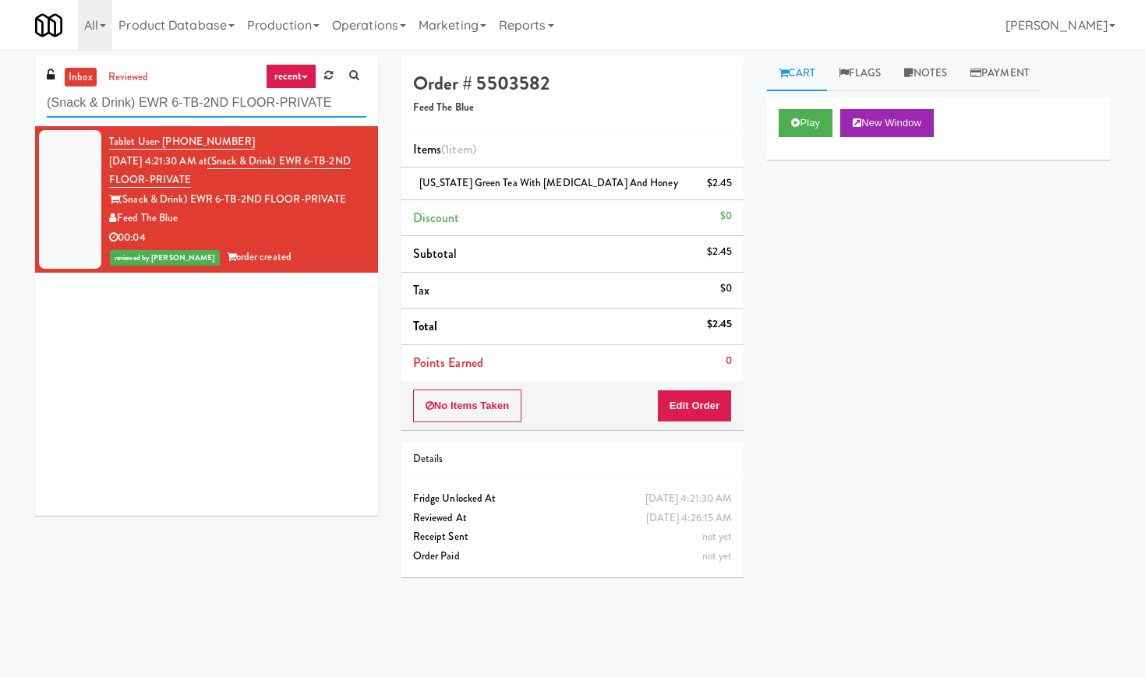
click at [145, 114] on input "(Snack & Drink) EWR 6-TB-2ND FLOOR-PRIVATE" at bounding box center [207, 103] width 320 height 29
paste input "Glasshouse Pittsburgh Pantry"
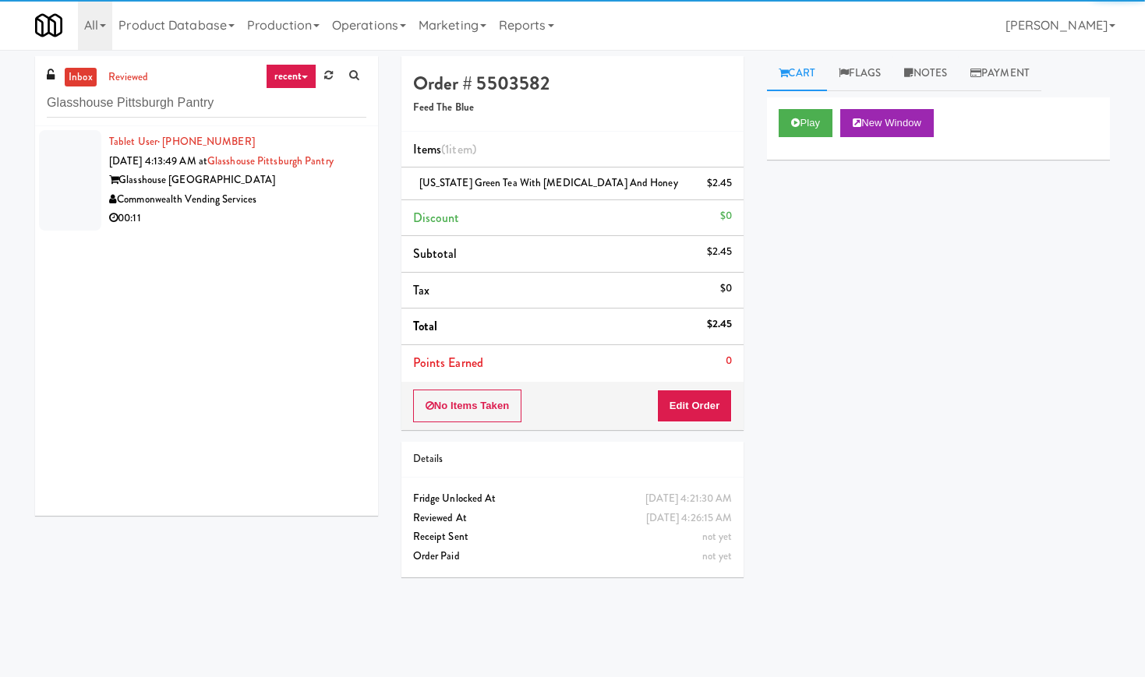
click at [330, 206] on div "Commonwealth Vending Services" at bounding box center [237, 199] width 257 height 19
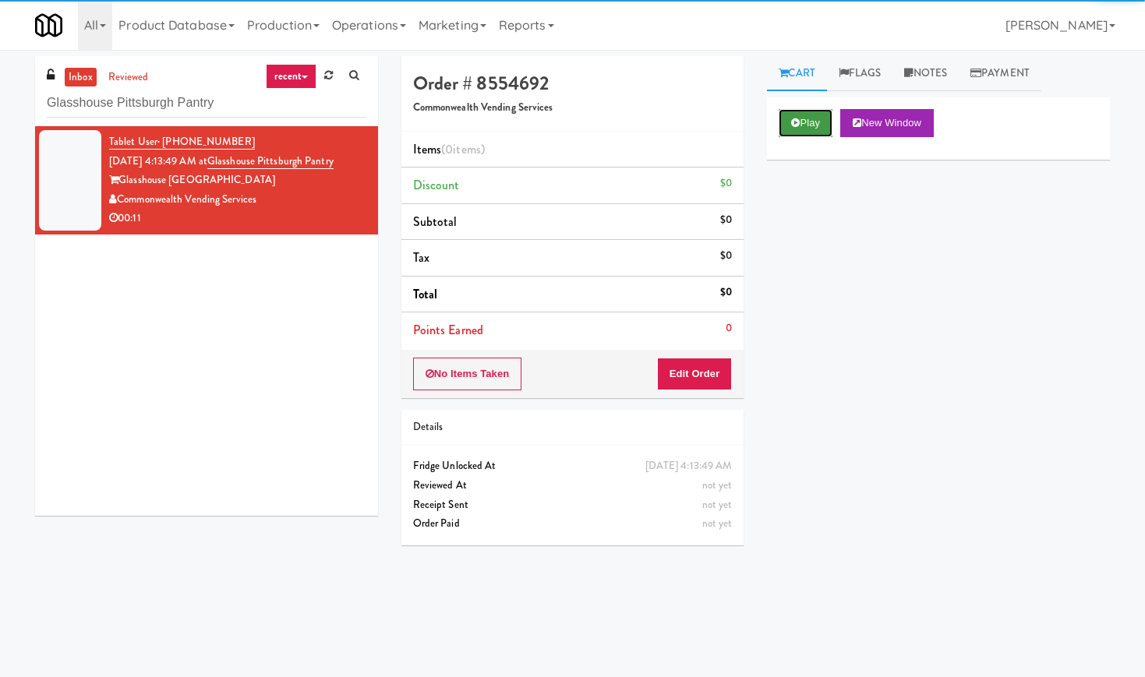
click at [813, 115] on button "Play" at bounding box center [806, 123] width 54 height 28
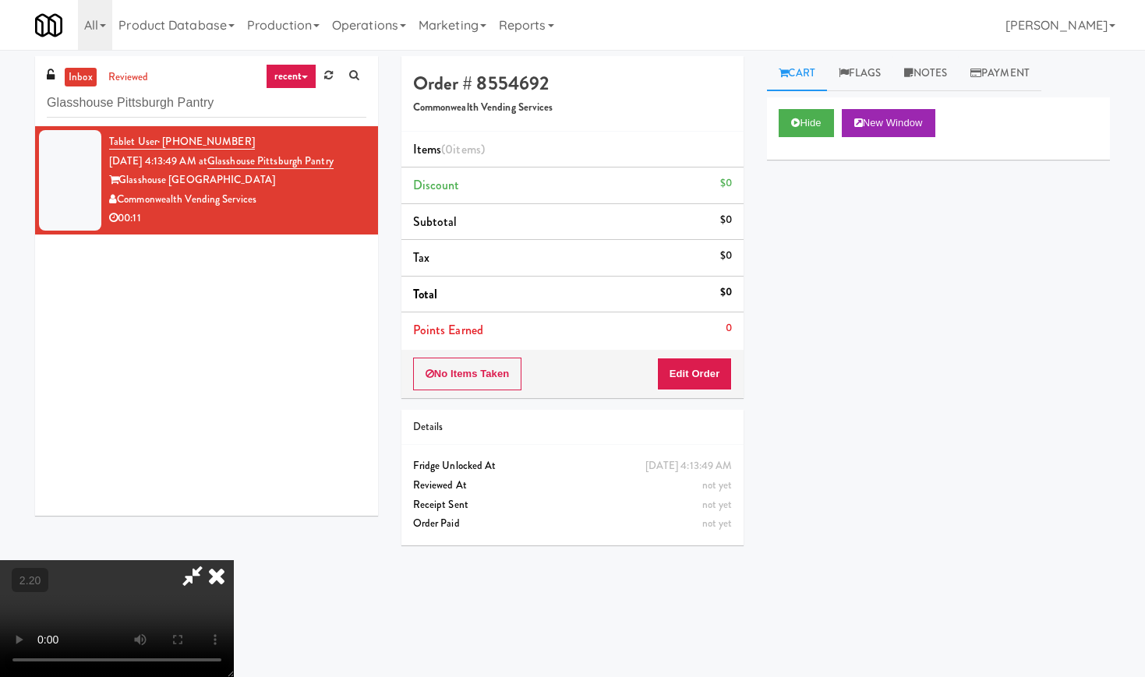
click at [222, 560] on video at bounding box center [117, 618] width 234 height 117
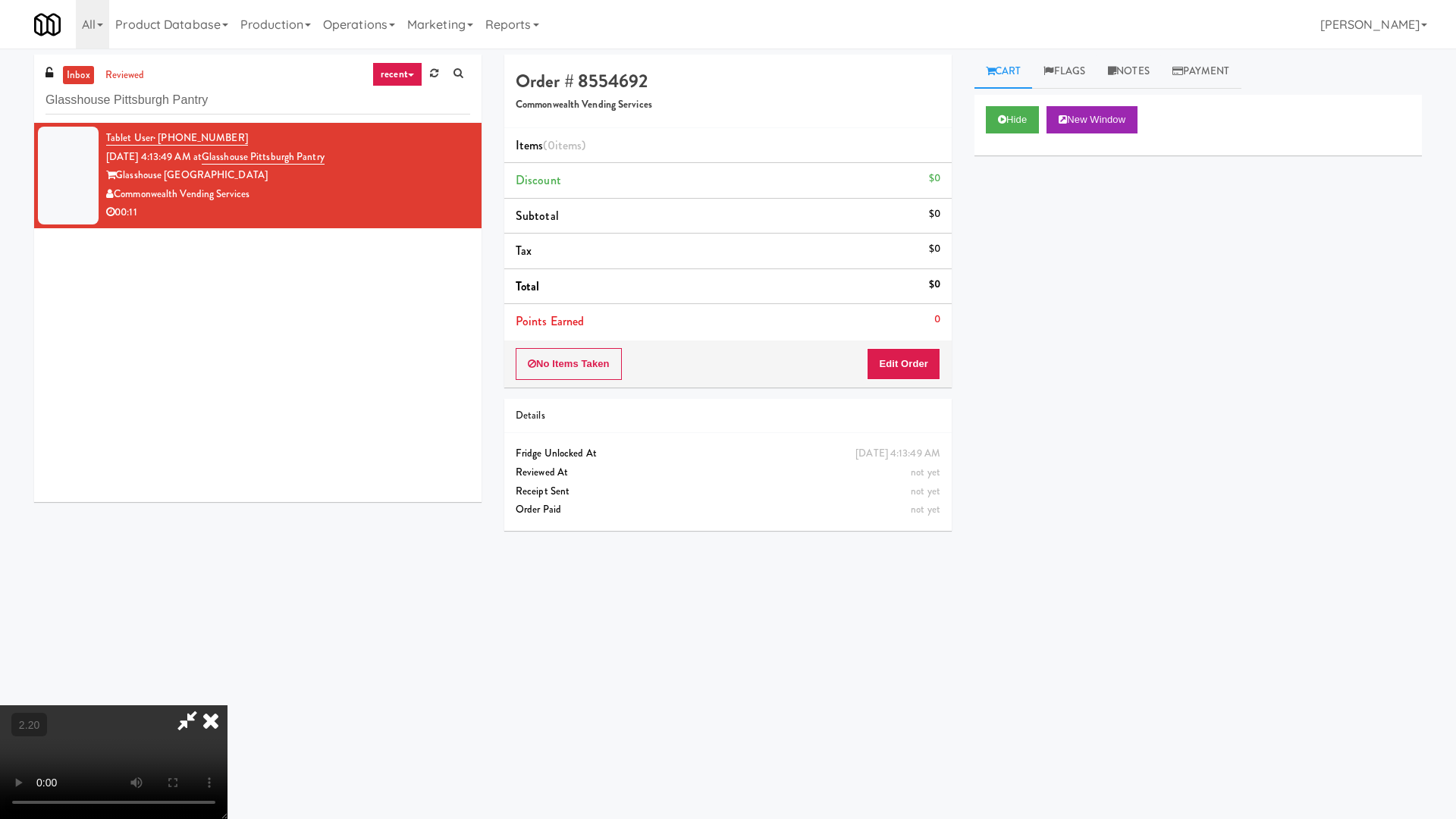
click at [228, 658] on video at bounding box center [114, 762] width 228 height 114
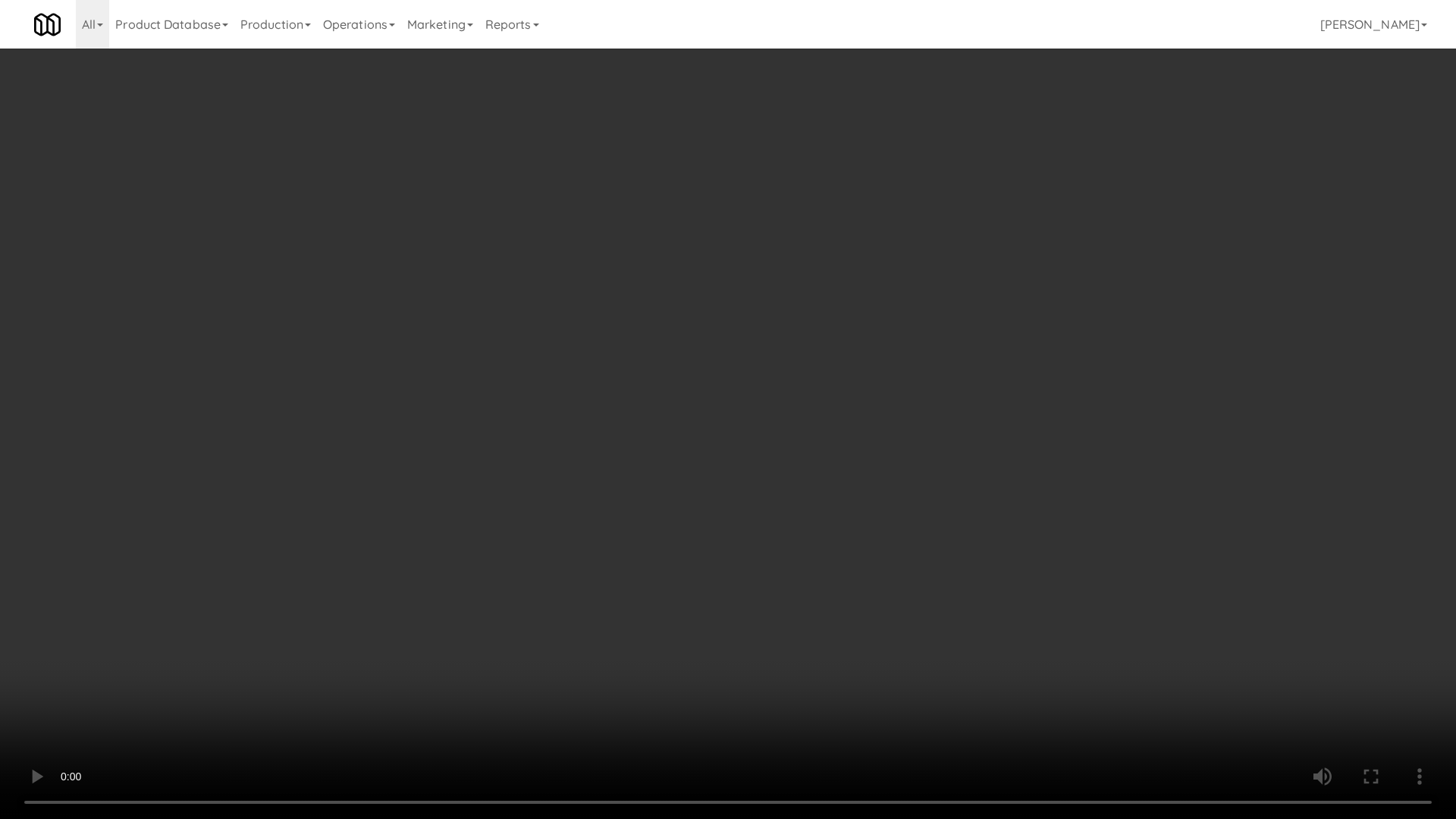
click at [428, 421] on video at bounding box center [728, 410] width 1456 height 819
click at [433, 421] on video at bounding box center [728, 410] width 1456 height 819
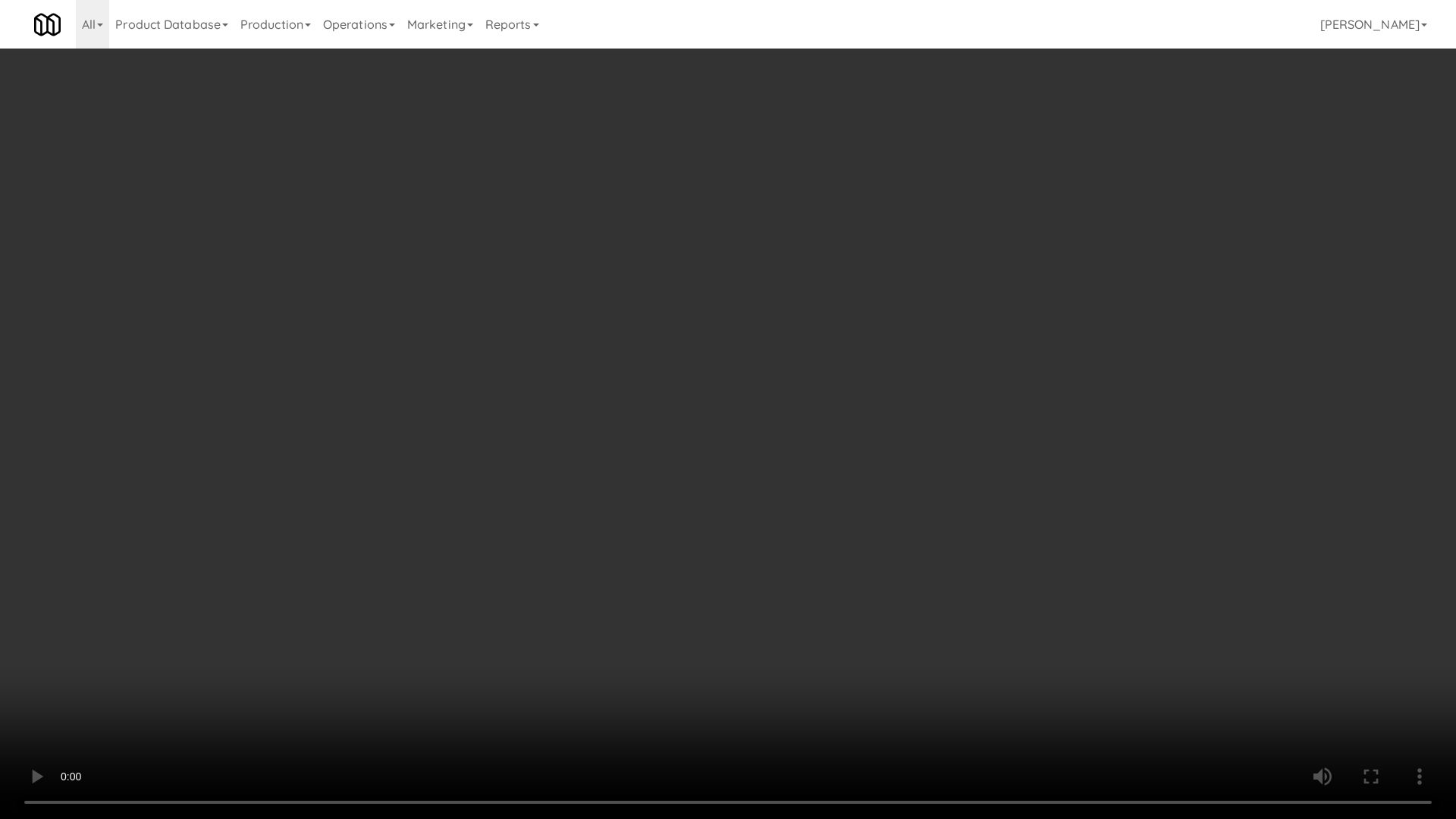
click at [433, 421] on video at bounding box center [728, 410] width 1456 height 819
click at [571, 274] on video at bounding box center [728, 410] width 1456 height 819
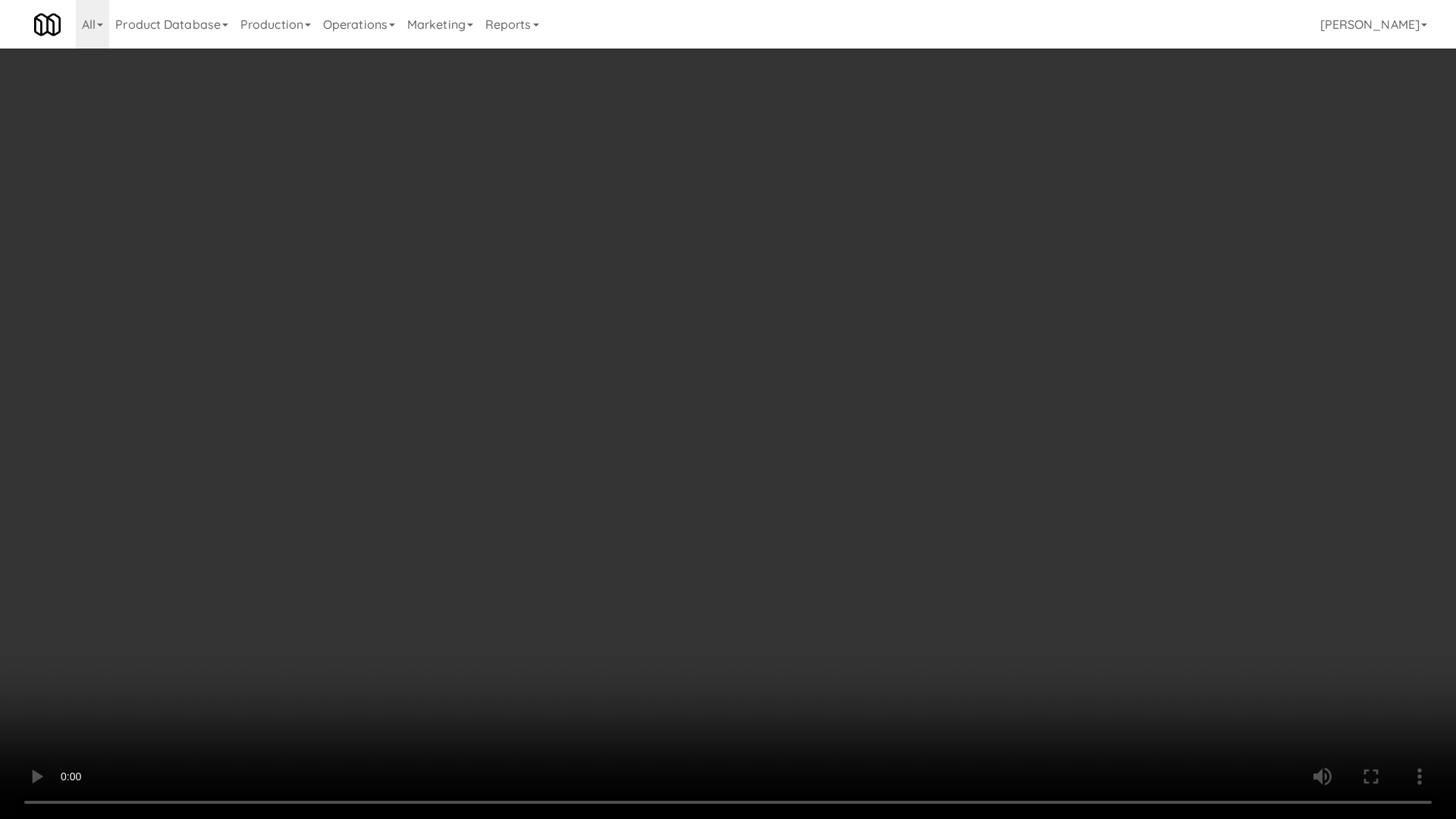
click at [582, 275] on video at bounding box center [728, 410] width 1456 height 819
click at [586, 276] on video at bounding box center [728, 410] width 1456 height 819
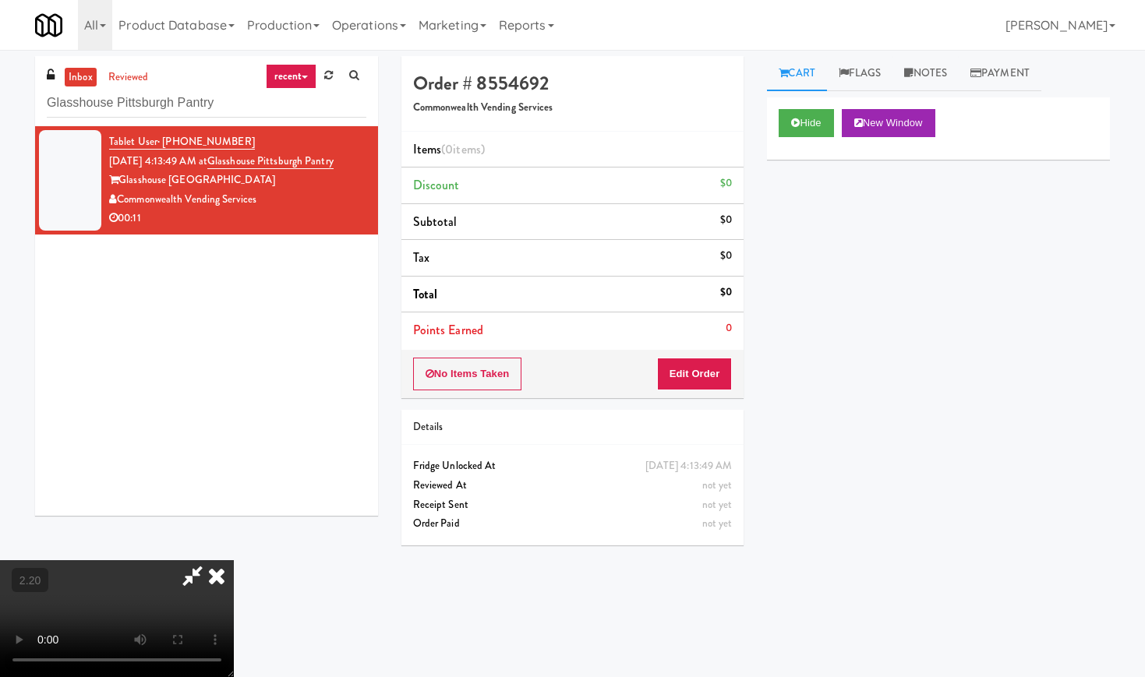
click at [234, 560] on icon at bounding box center [217, 575] width 34 height 31
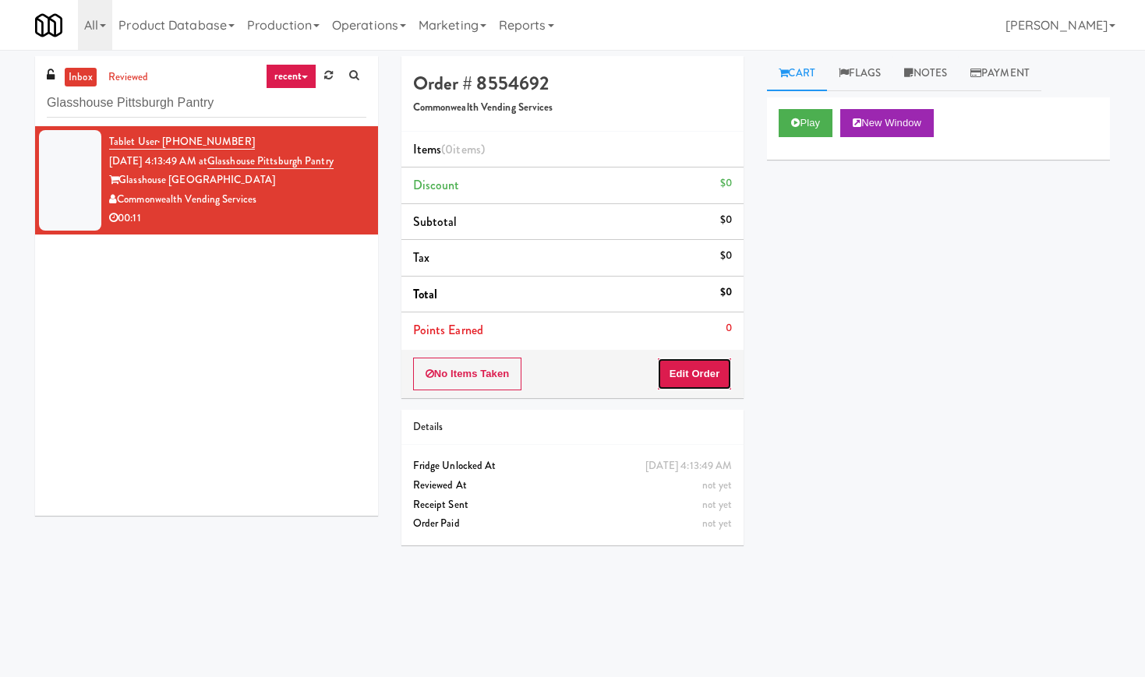
click at [702, 385] on button "Edit Order" at bounding box center [695, 374] width 76 height 33
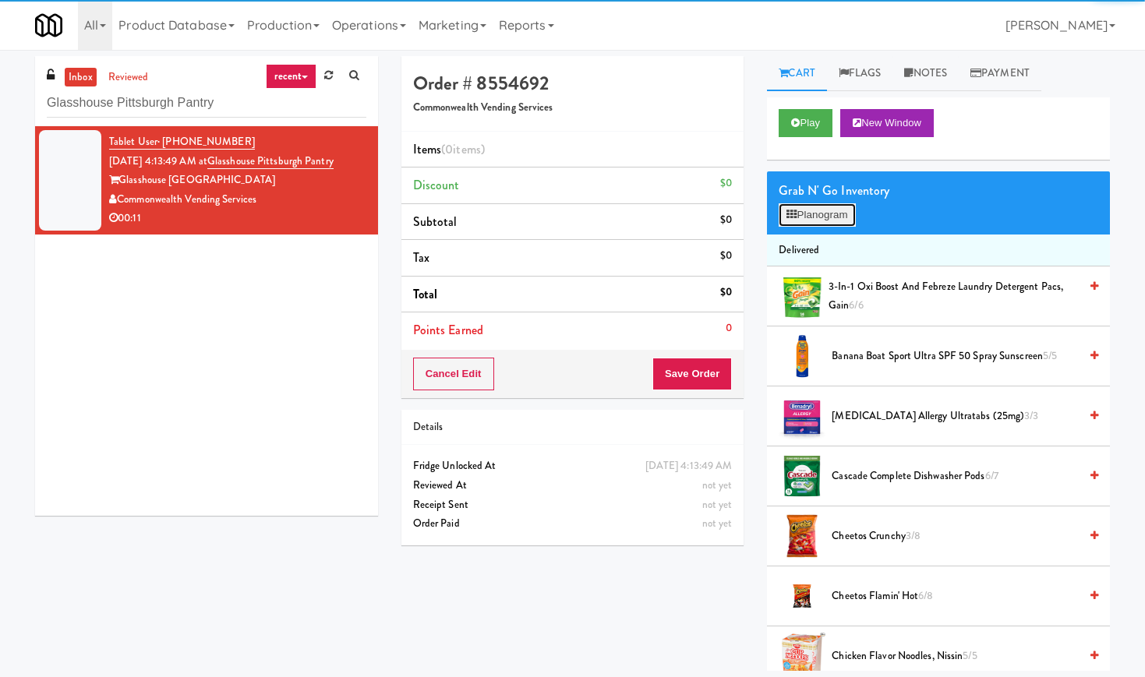
click at [810, 207] on button "Planogram" at bounding box center [817, 214] width 76 height 23
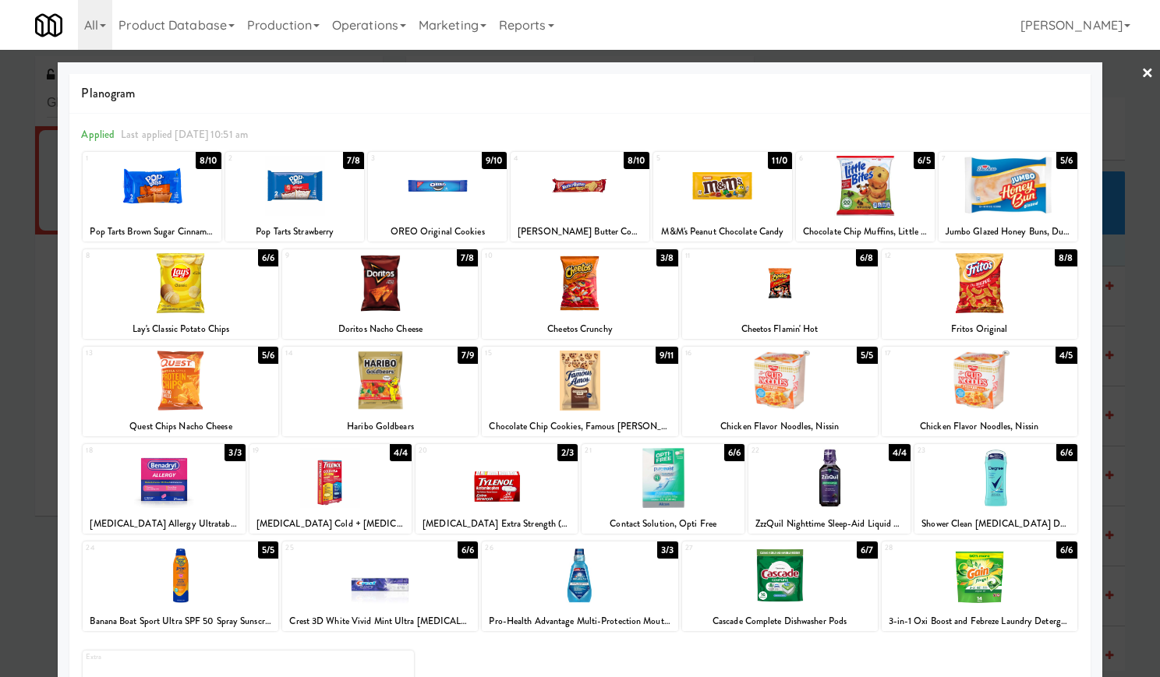
click at [815, 383] on div at bounding box center [780, 381] width 196 height 60
click at [365, 289] on div at bounding box center [380, 283] width 196 height 60
click at [952, 173] on div at bounding box center [1007, 186] width 139 height 60
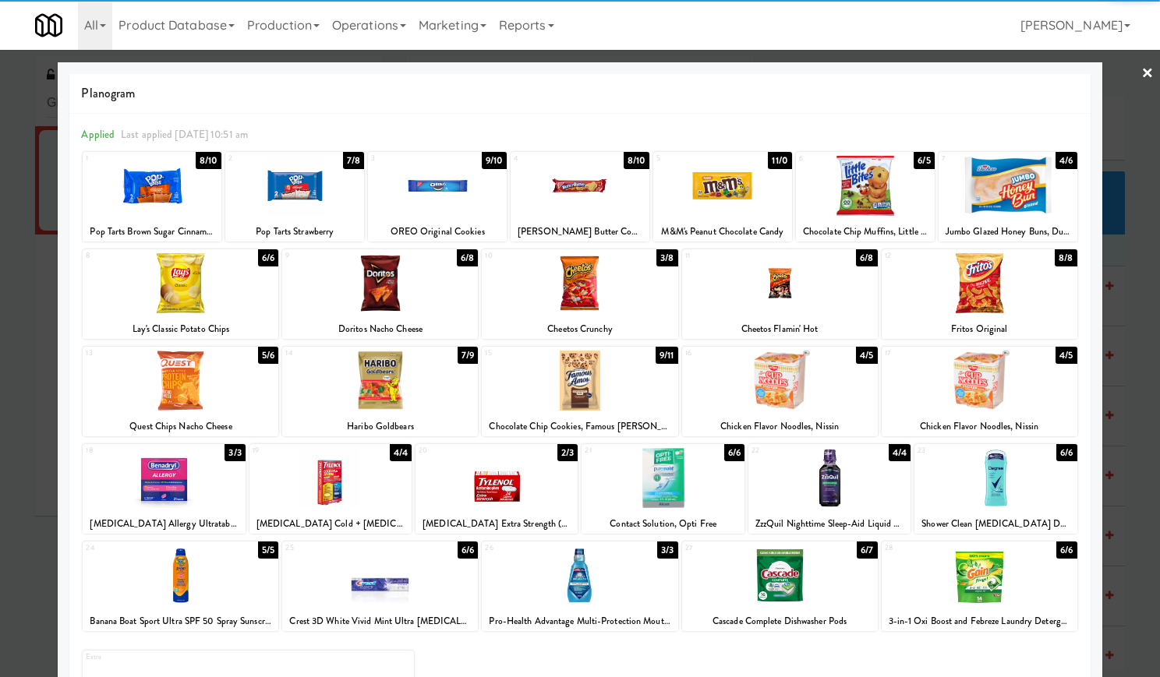
click at [1141, 65] on link "×" at bounding box center [1147, 74] width 12 height 48
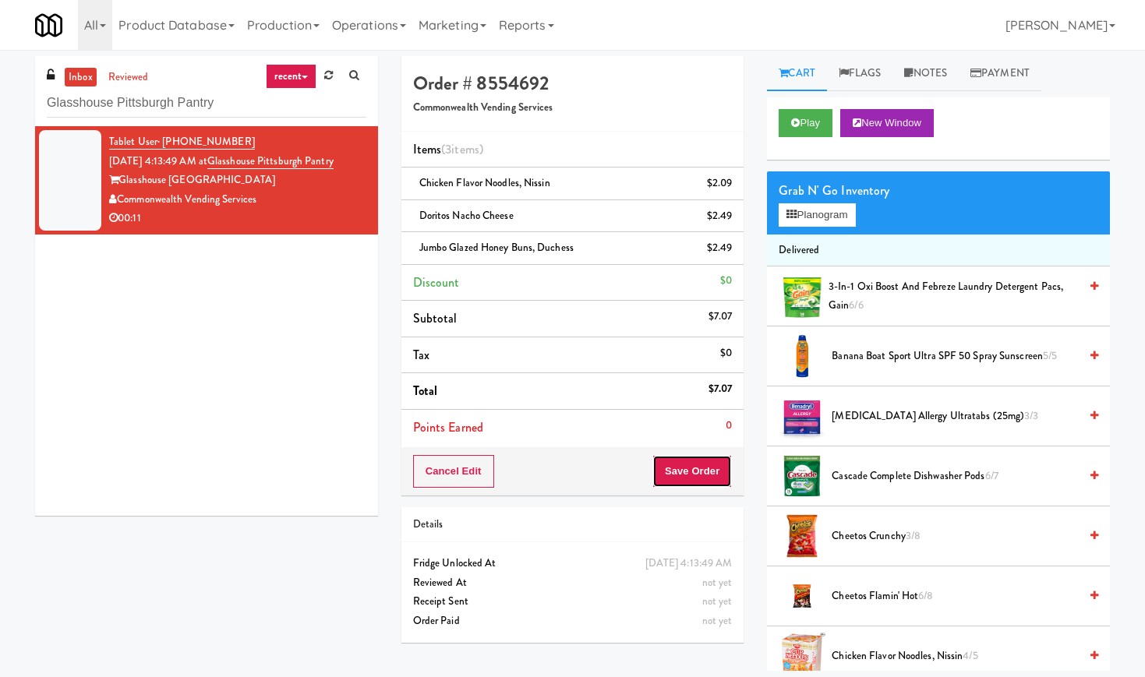
click at [691, 474] on button "Save Order" at bounding box center [691, 471] width 79 height 33
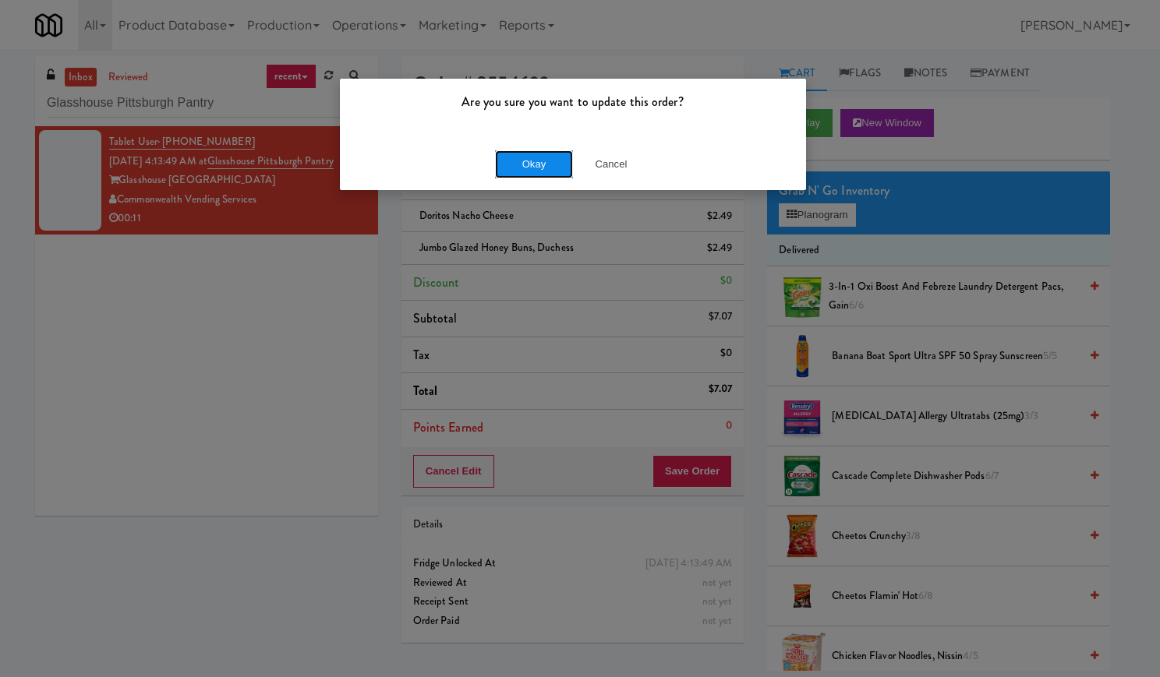
click at [510, 158] on button "Okay" at bounding box center [534, 164] width 78 height 28
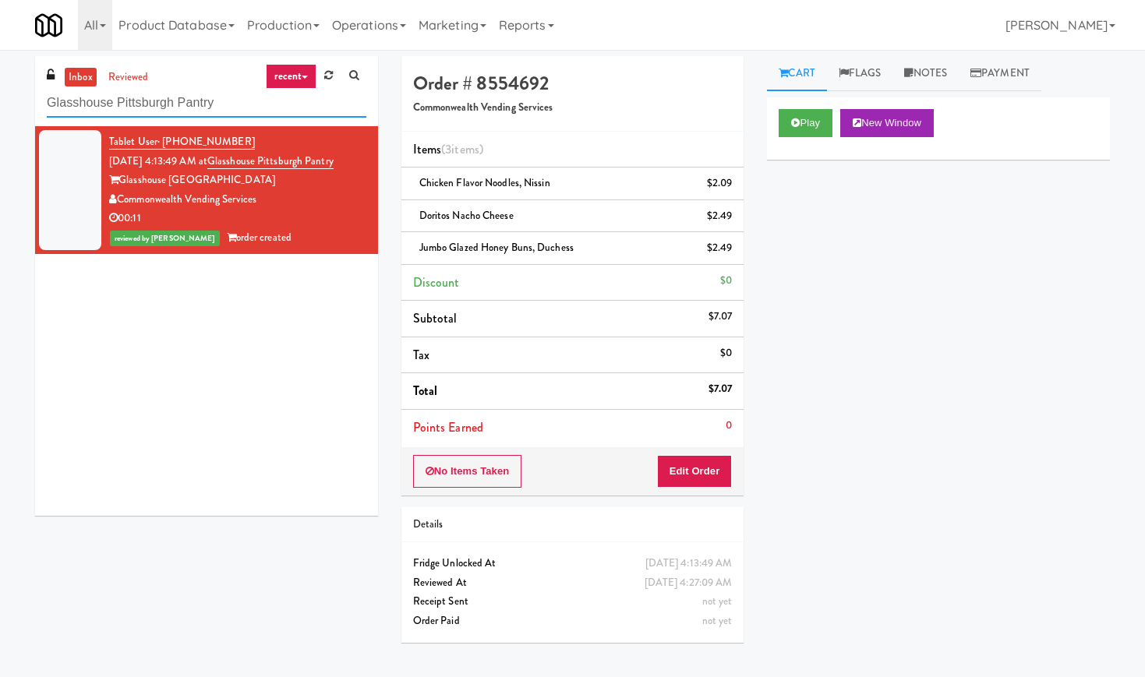
click at [165, 117] on input "Glasshouse Pittsburgh Pantry" at bounding box center [207, 103] width 320 height 29
paste input "[PERSON_NAME] 2nd Breakroom"
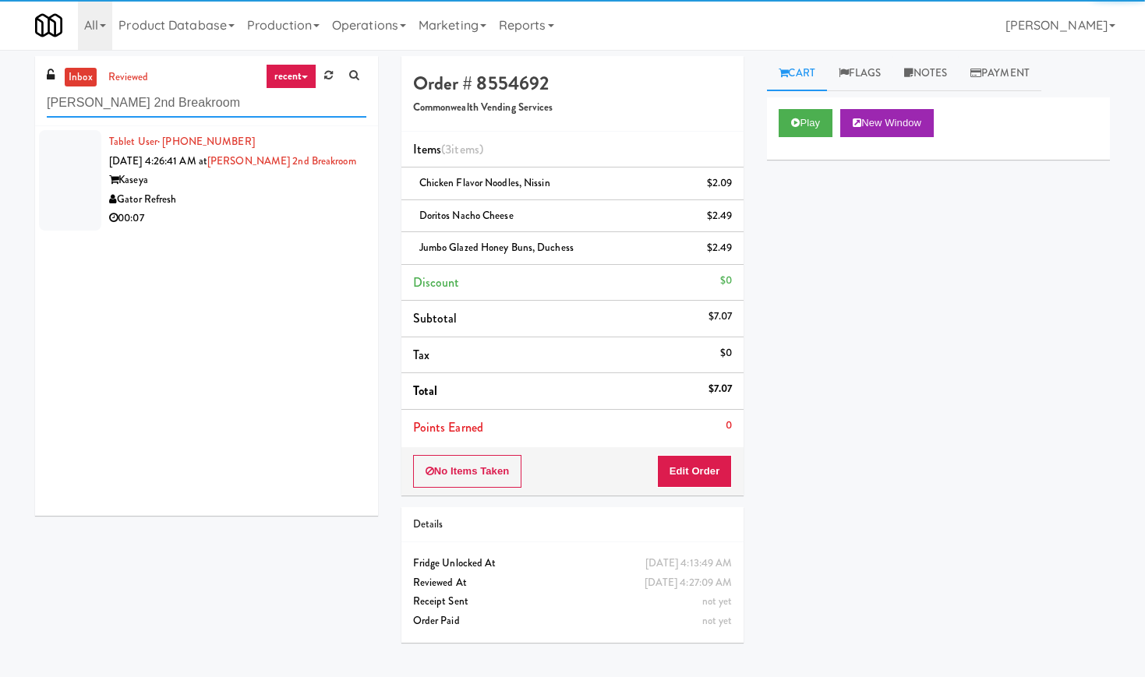
type input "[PERSON_NAME] 2nd Breakroom"
click at [341, 190] on div "Gator Refresh" at bounding box center [237, 199] width 257 height 19
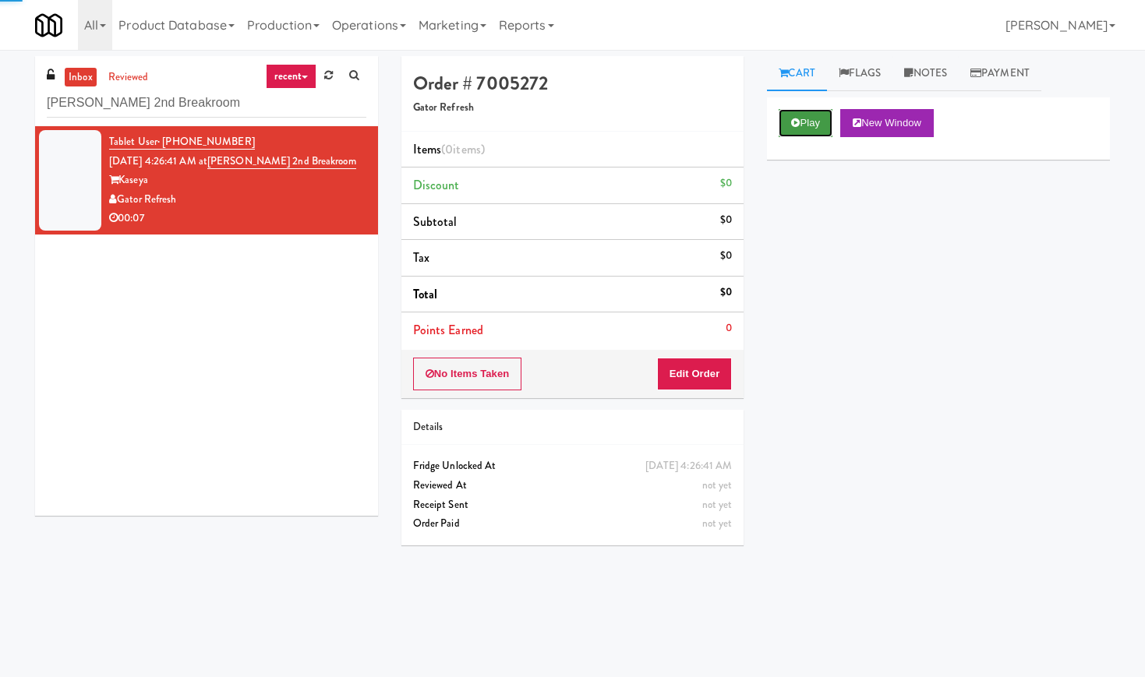
click at [811, 116] on button "Play" at bounding box center [806, 123] width 54 height 28
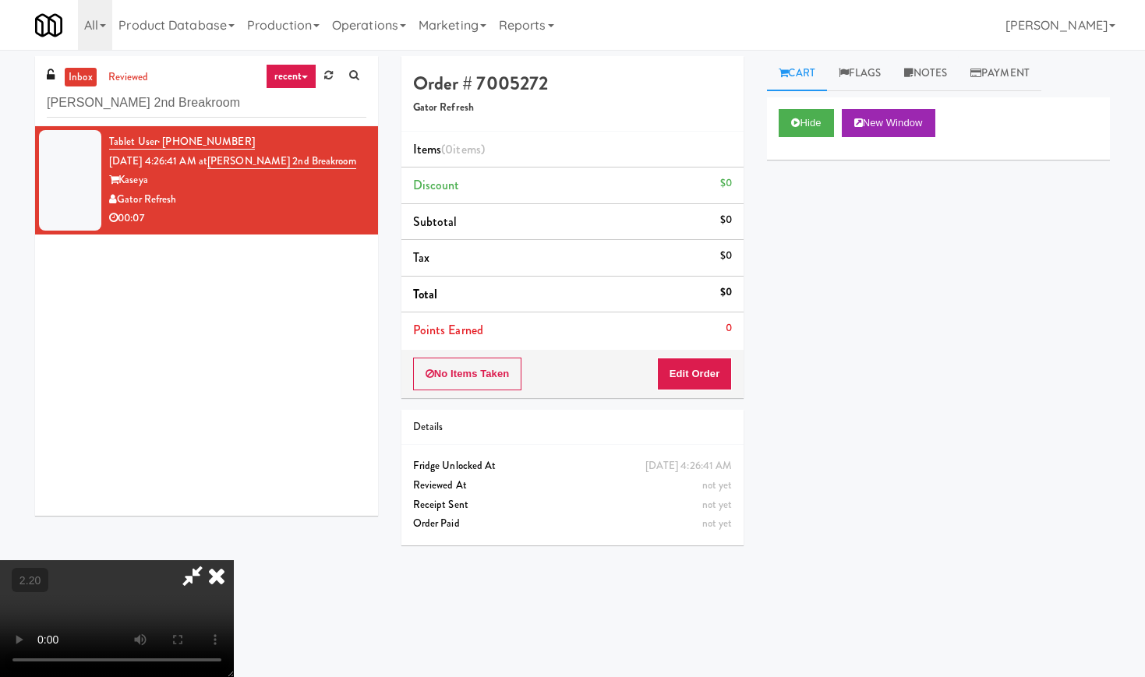
click at [234, 560] on video at bounding box center [117, 618] width 234 height 117
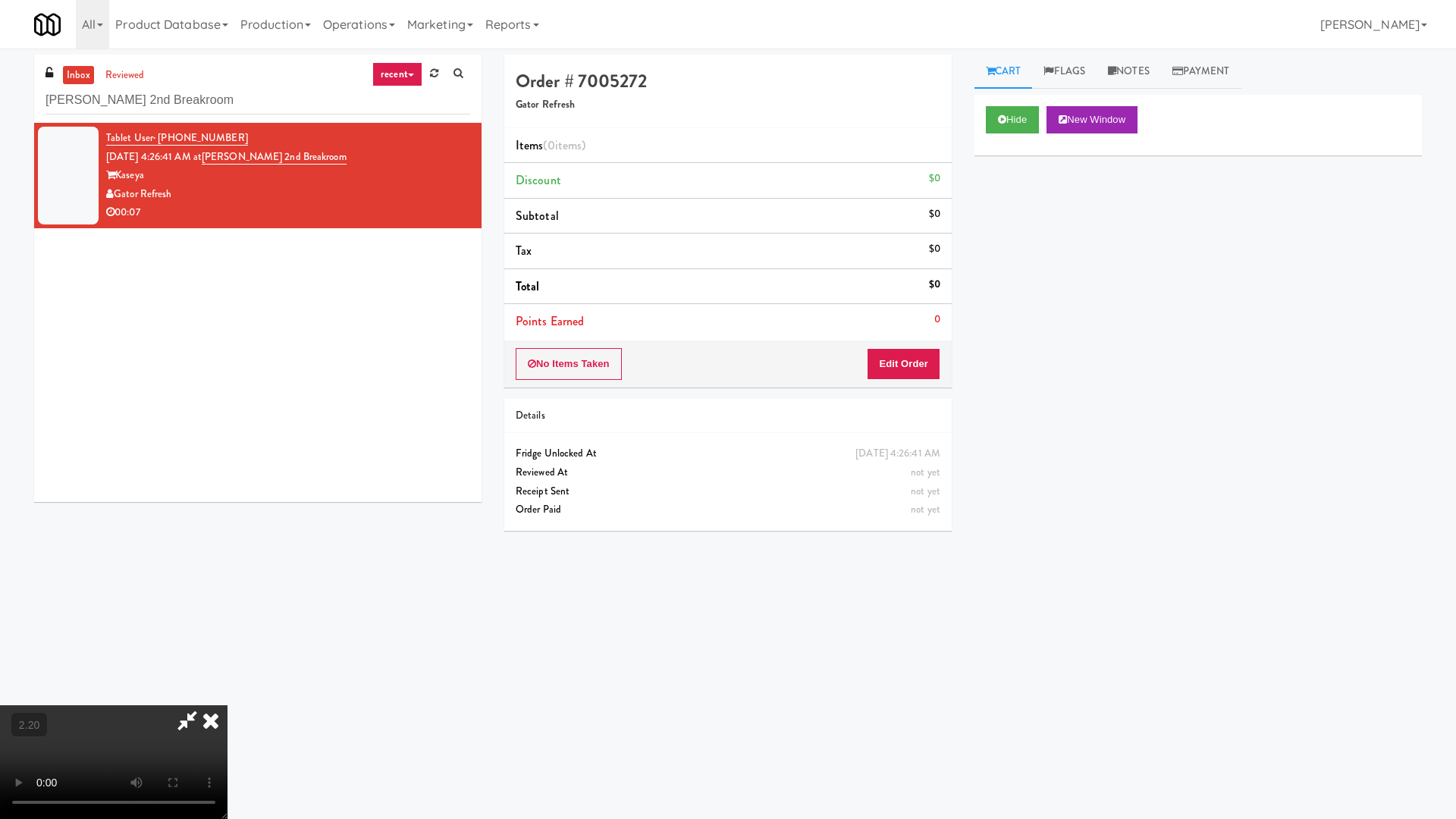
click at [228, 658] on video at bounding box center [114, 762] width 228 height 114
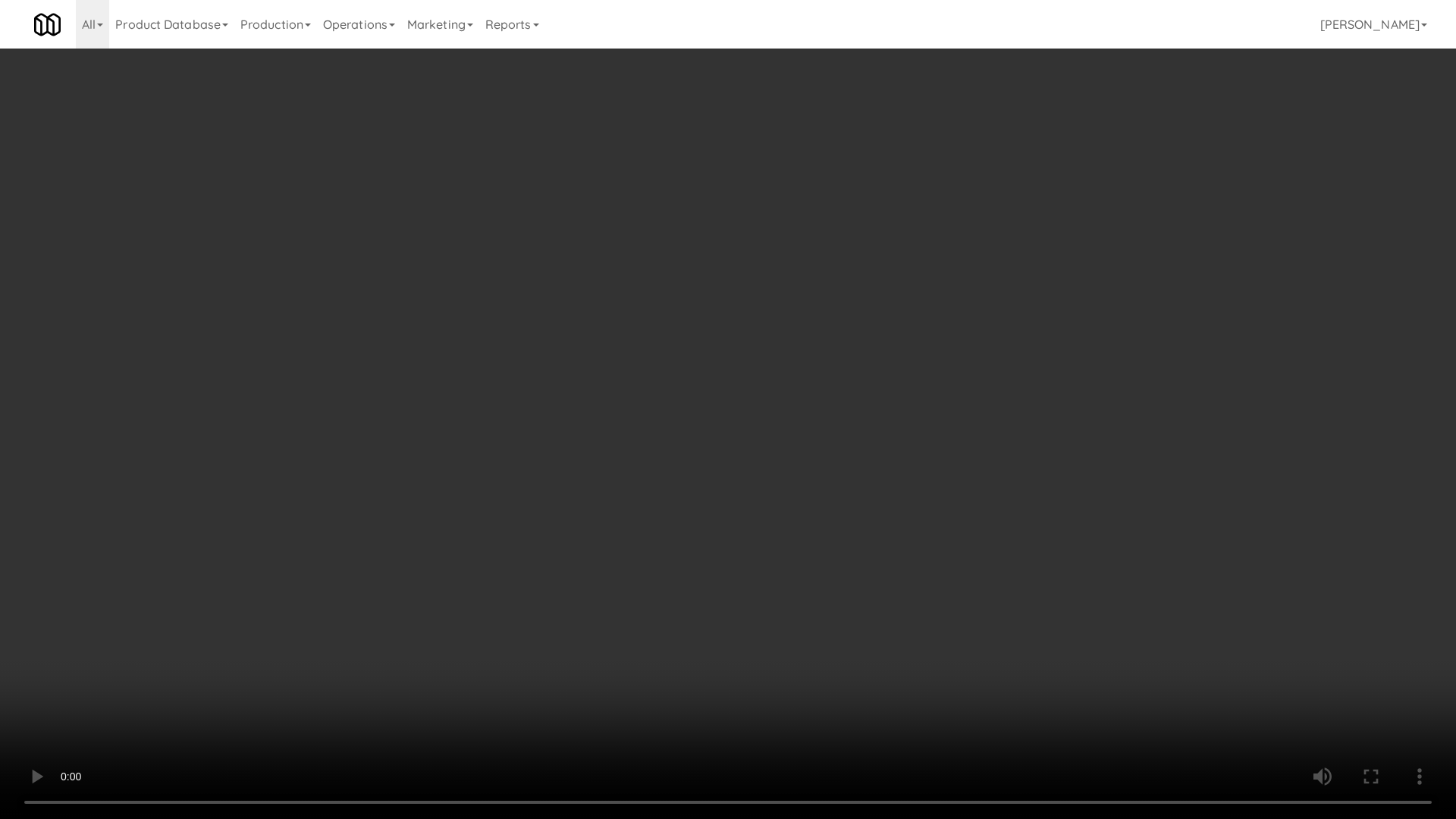
click at [574, 367] on video at bounding box center [728, 410] width 1456 height 819
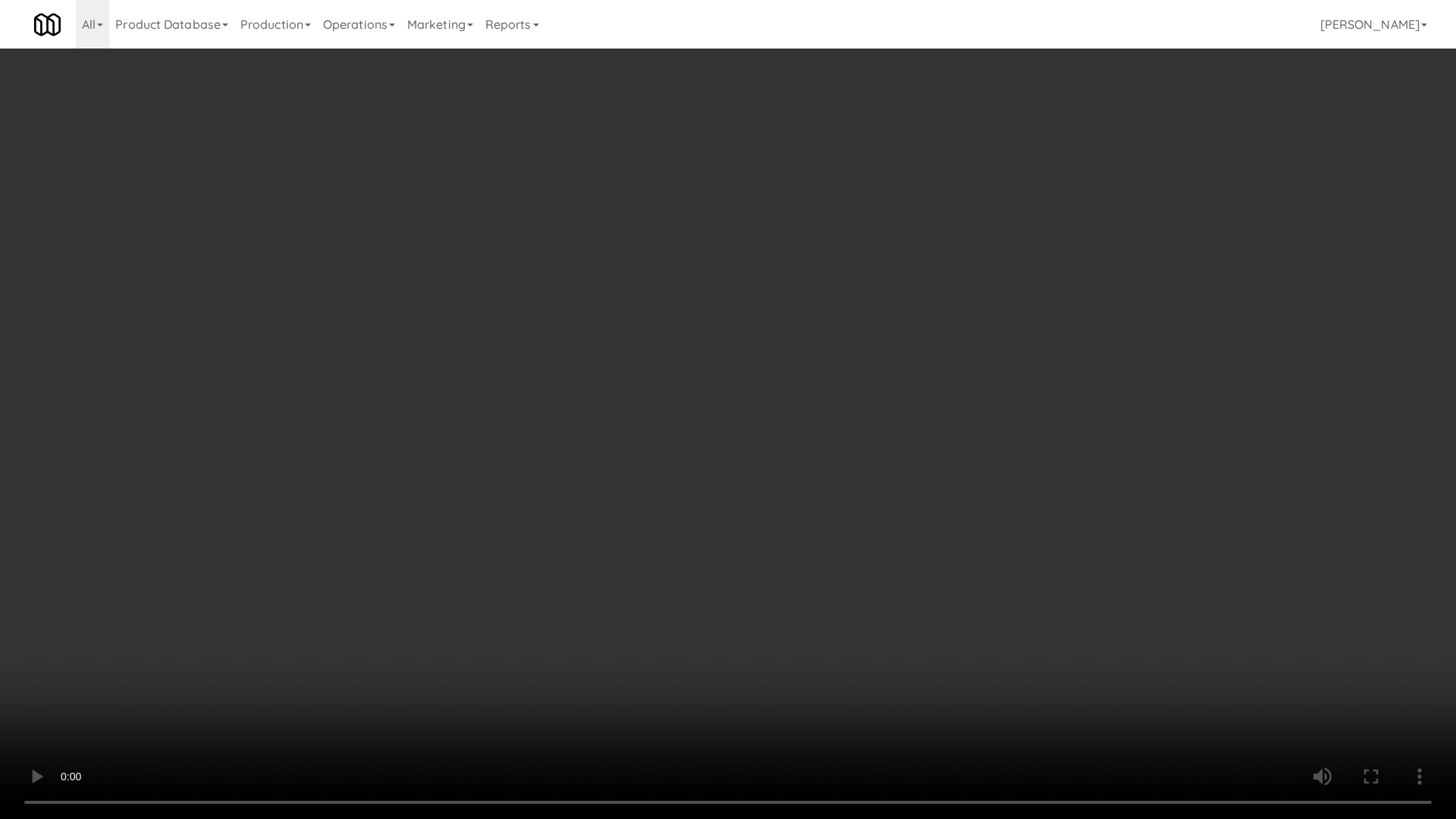
click at [574, 367] on video at bounding box center [728, 410] width 1456 height 819
click at [559, 367] on video at bounding box center [728, 410] width 1456 height 819
click at [595, 277] on video at bounding box center [728, 410] width 1456 height 819
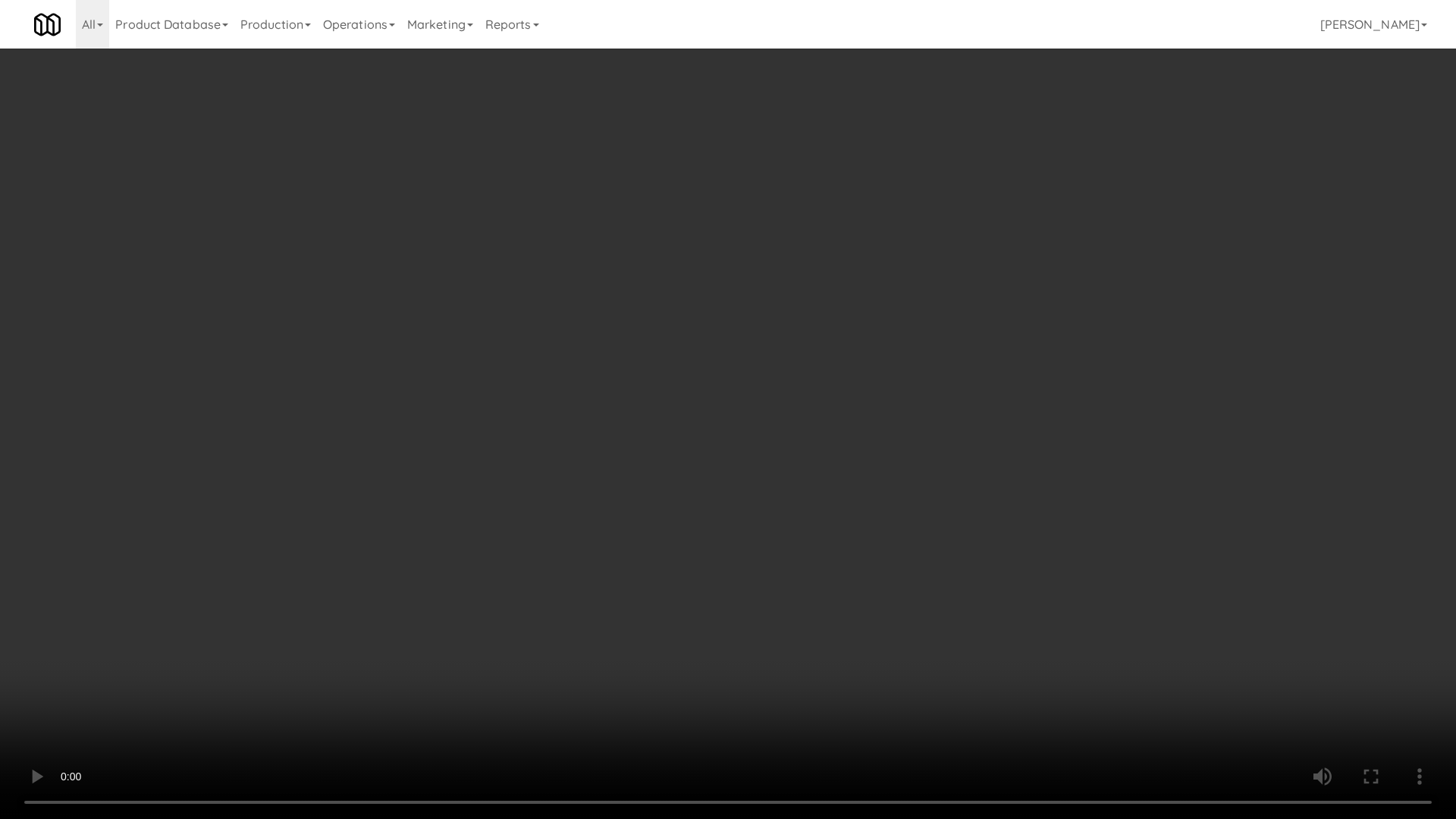
click at [595, 277] on video at bounding box center [728, 410] width 1456 height 819
click at [595, 280] on video at bounding box center [728, 410] width 1456 height 819
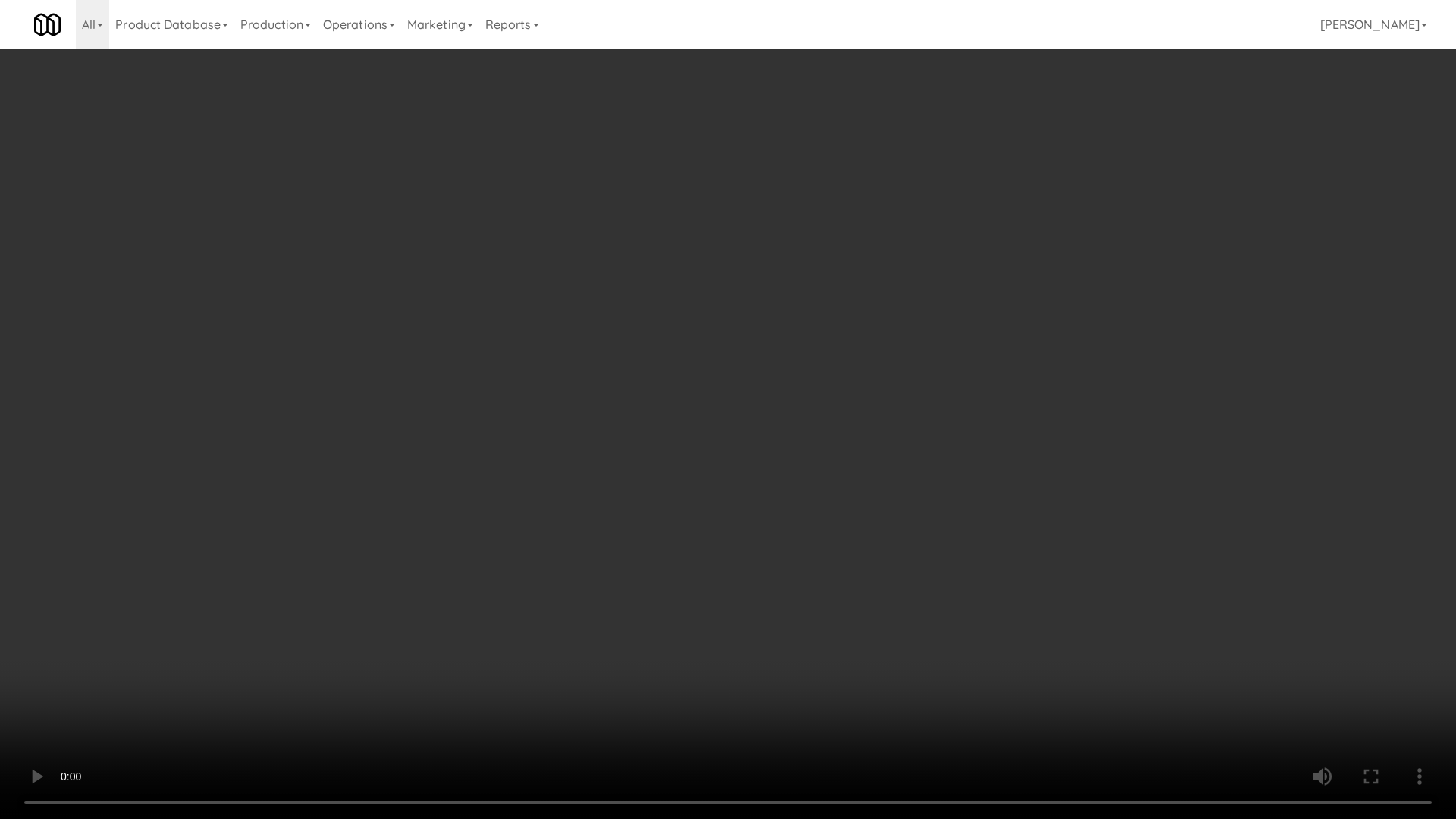
click at [595, 280] on video at bounding box center [728, 410] width 1456 height 819
click at [774, 511] on video at bounding box center [728, 410] width 1456 height 819
click at [776, 510] on video at bounding box center [728, 410] width 1456 height 819
click at [792, 501] on video at bounding box center [728, 410] width 1456 height 819
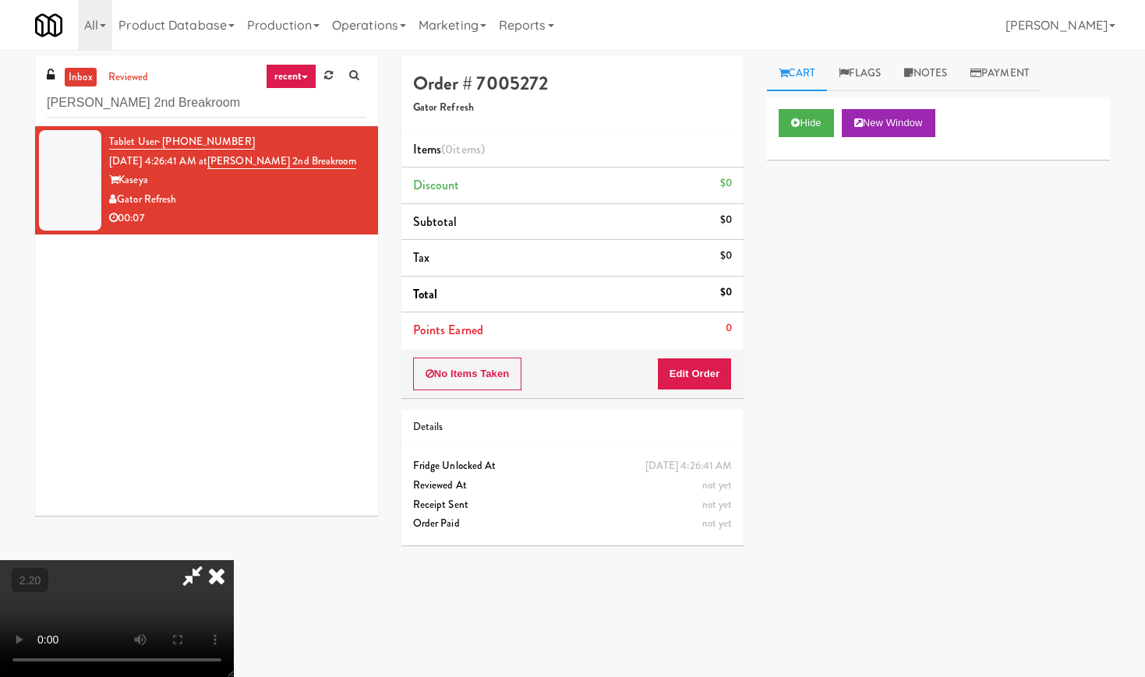
click at [234, 560] on icon at bounding box center [217, 575] width 34 height 31
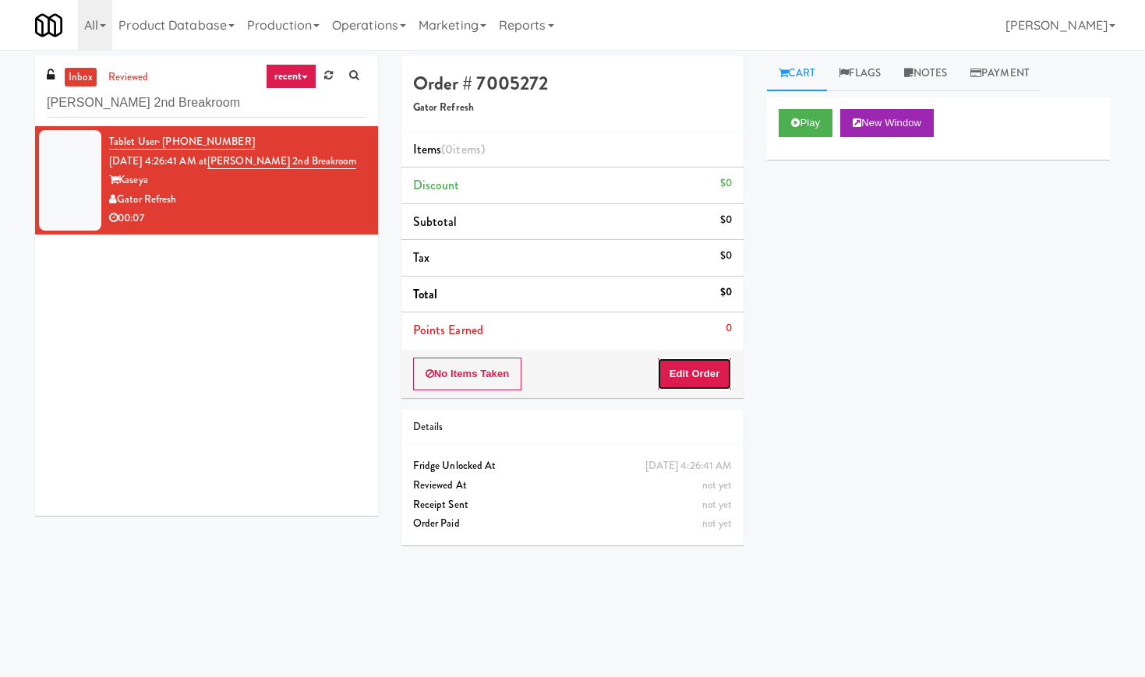
click at [682, 376] on button "Edit Order" at bounding box center [695, 374] width 76 height 33
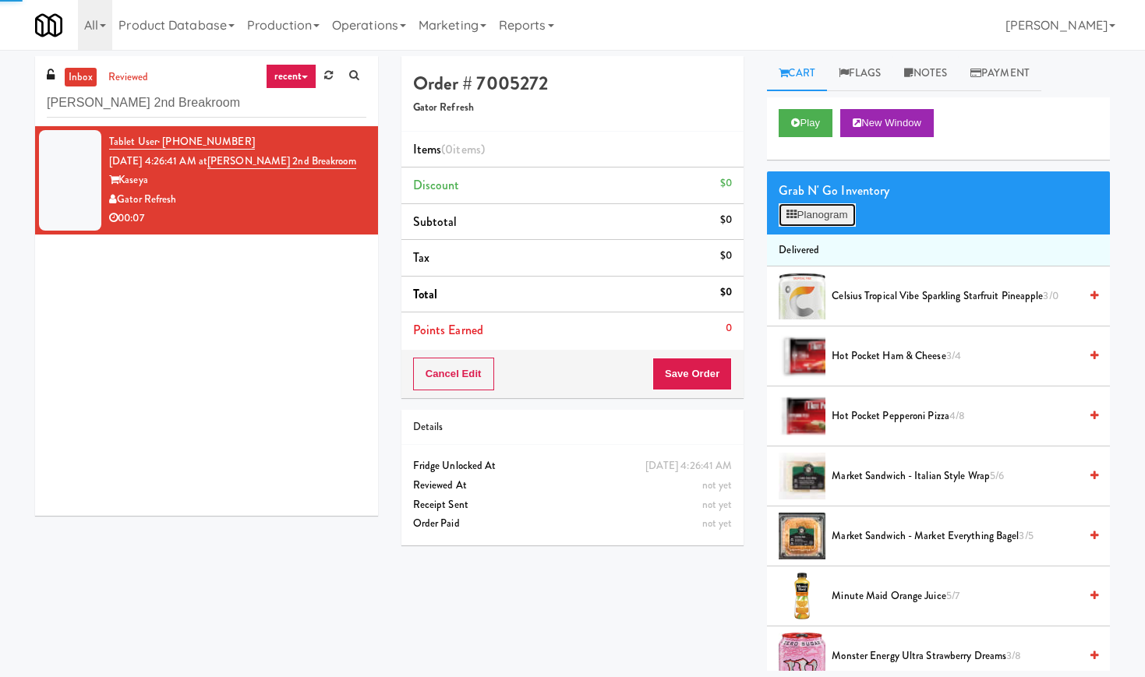
click at [792, 224] on button "Planogram" at bounding box center [817, 214] width 76 height 23
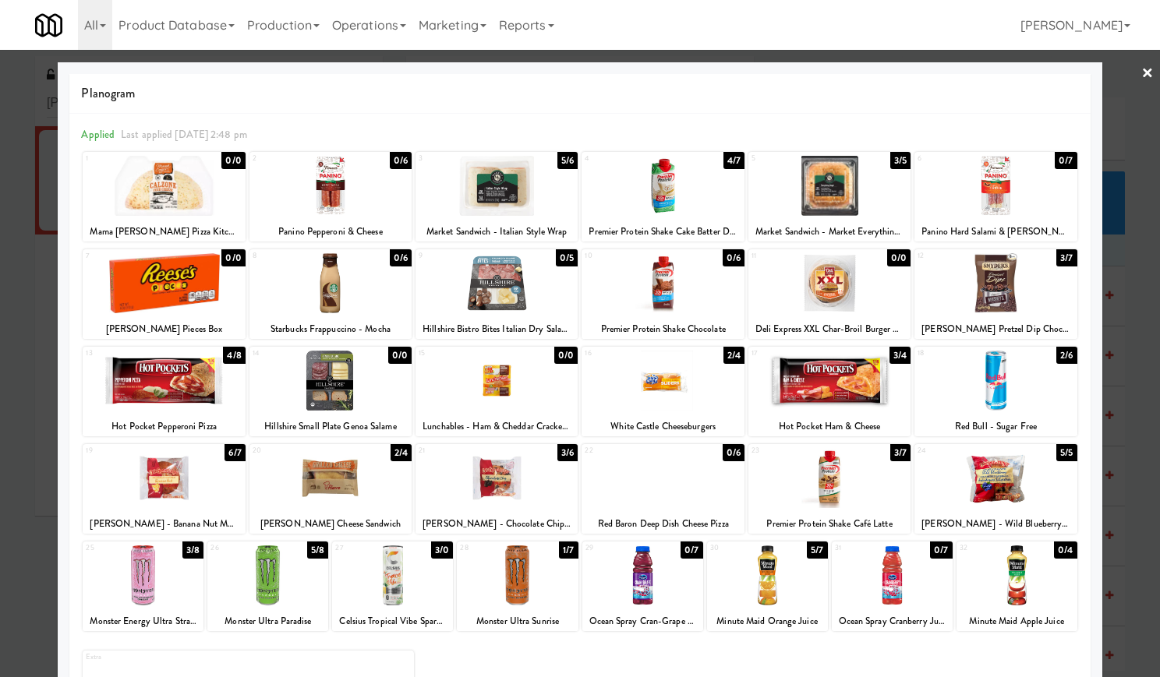
click at [708, 279] on div at bounding box center [662, 283] width 162 height 60
click at [1015, 500] on div at bounding box center [995, 478] width 162 height 60
drag, startPoint x: 729, startPoint y: 327, endPoint x: 577, endPoint y: 324, distance: 152.8
click at [584, 324] on div "Premier Protein Shake Chocolate" at bounding box center [662, 329] width 157 height 19
copy div "Premier Protein Shake Chocolate"
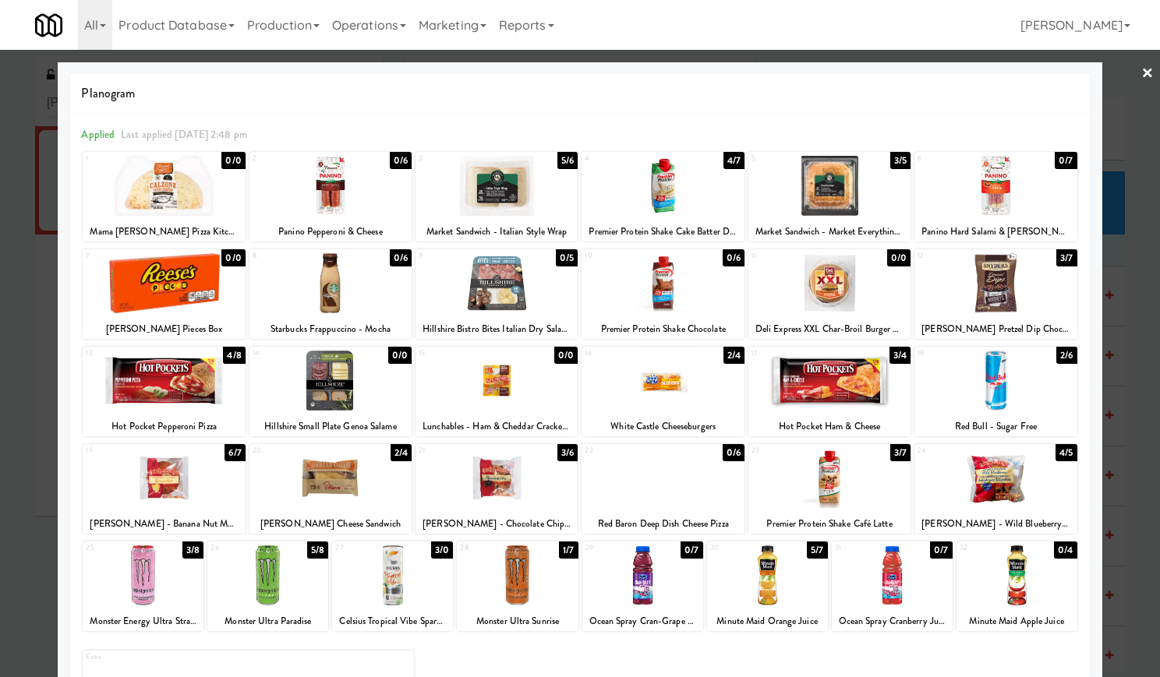
click at [1141, 65] on link "×" at bounding box center [1147, 74] width 12 height 48
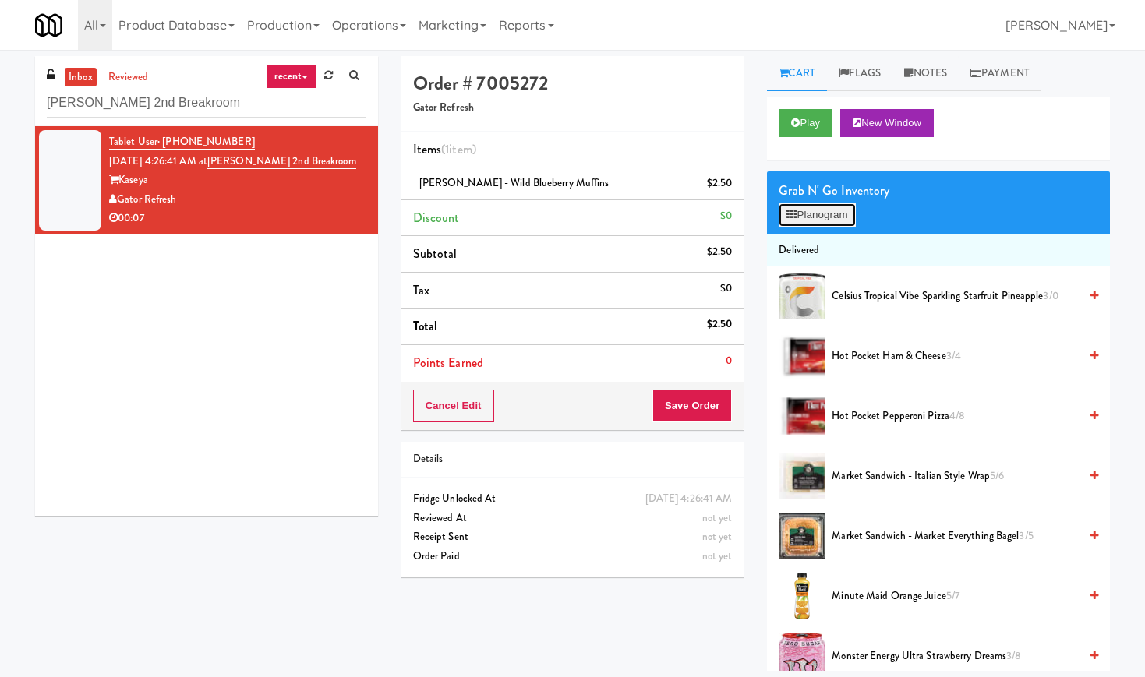
click at [818, 207] on button "Planogram" at bounding box center [817, 214] width 76 height 23
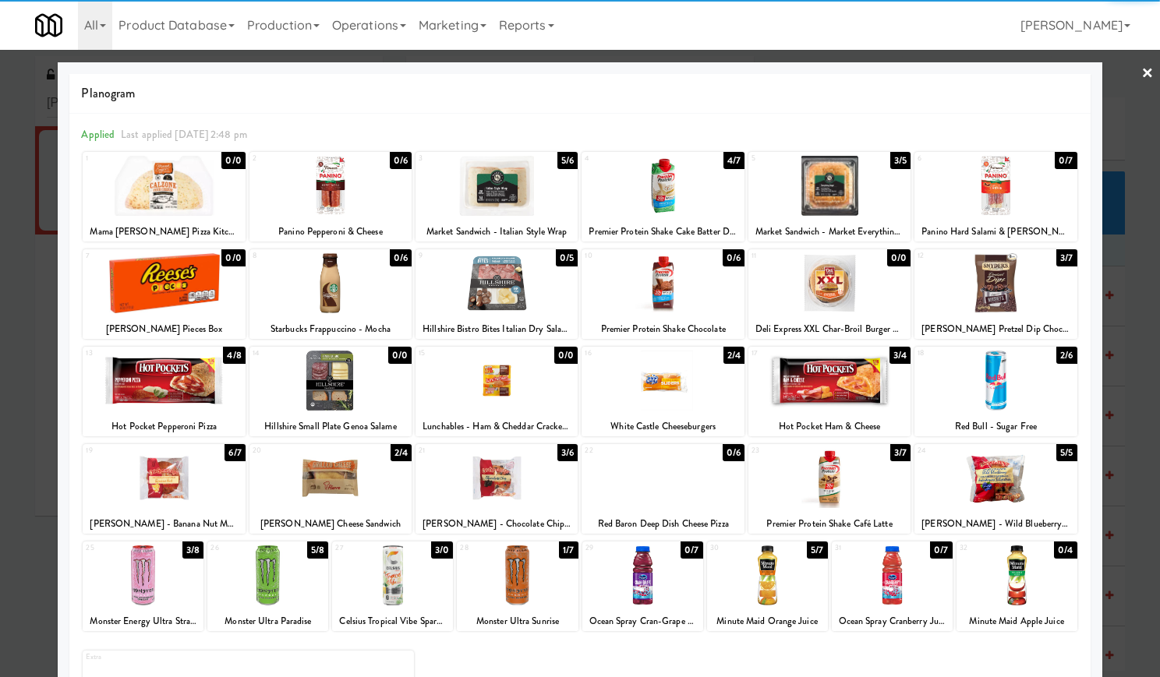
click at [701, 296] on div at bounding box center [662, 283] width 162 height 60
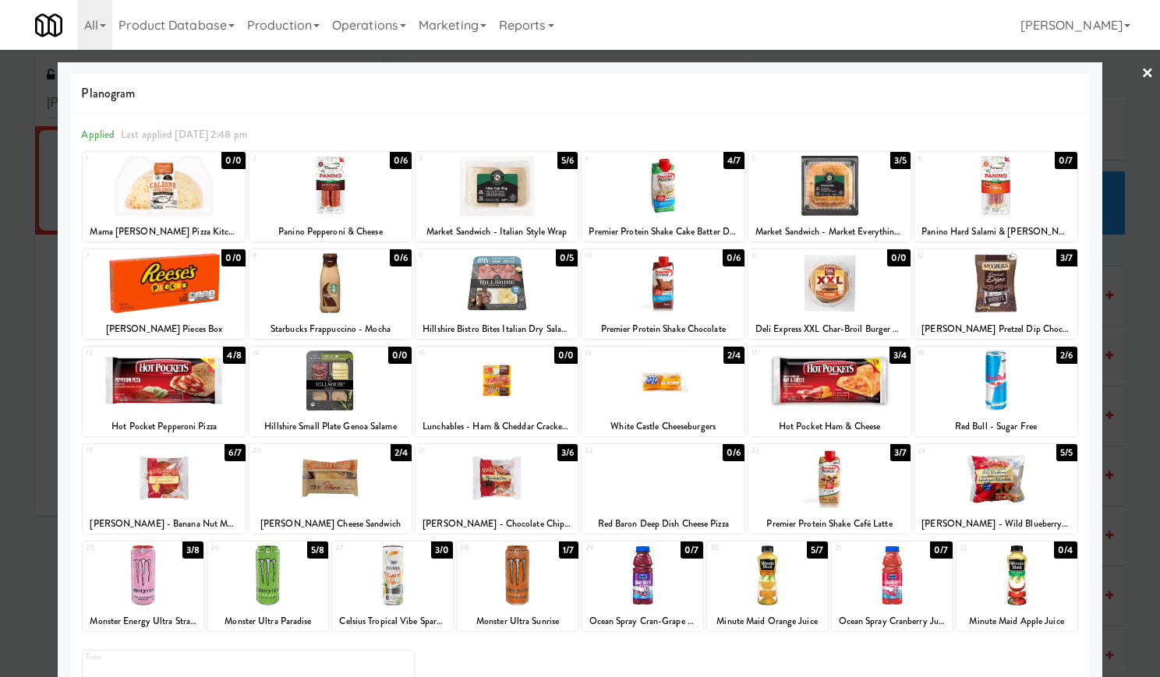
click at [1141, 66] on link "×" at bounding box center [1147, 74] width 12 height 48
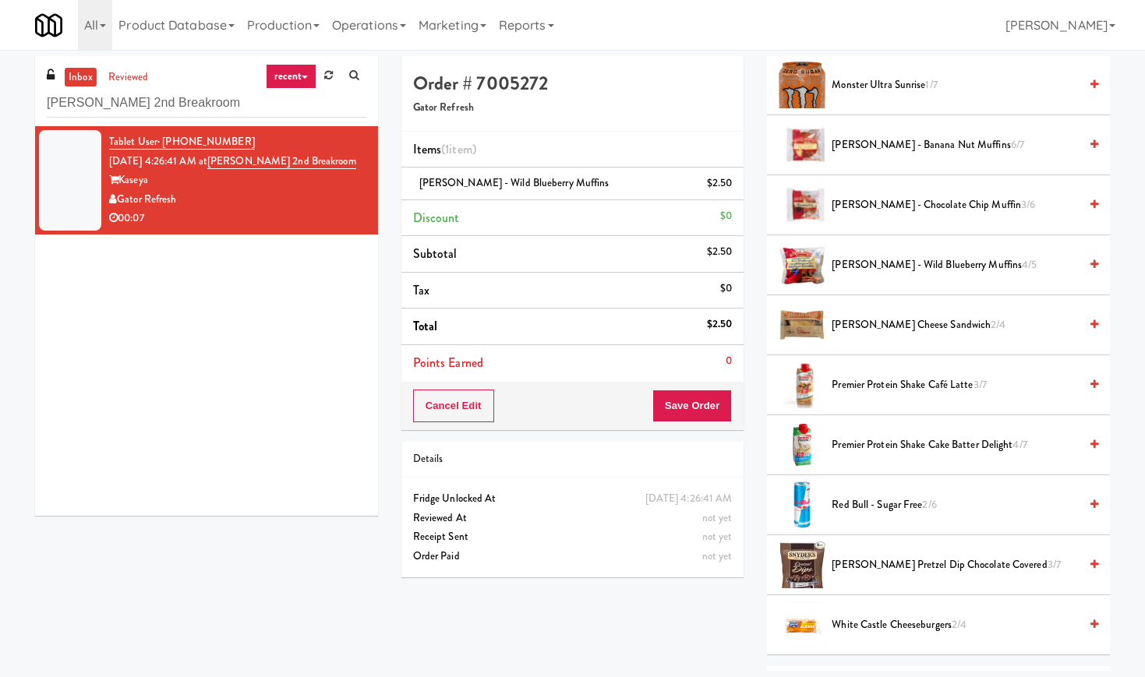
scroll to position [857, 0]
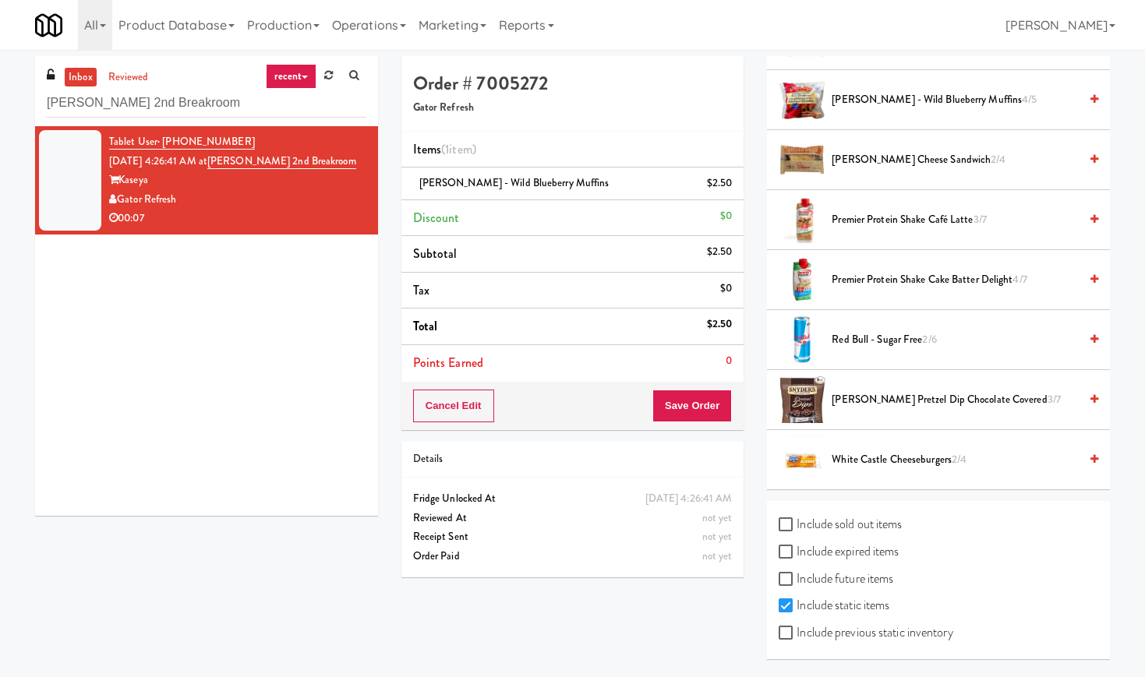
click at [852, 631] on label "Include previous static inventory" at bounding box center [866, 632] width 174 height 23
click at [797, 631] on input "Include previous static inventory" at bounding box center [788, 633] width 18 height 12
checkbox input "true"
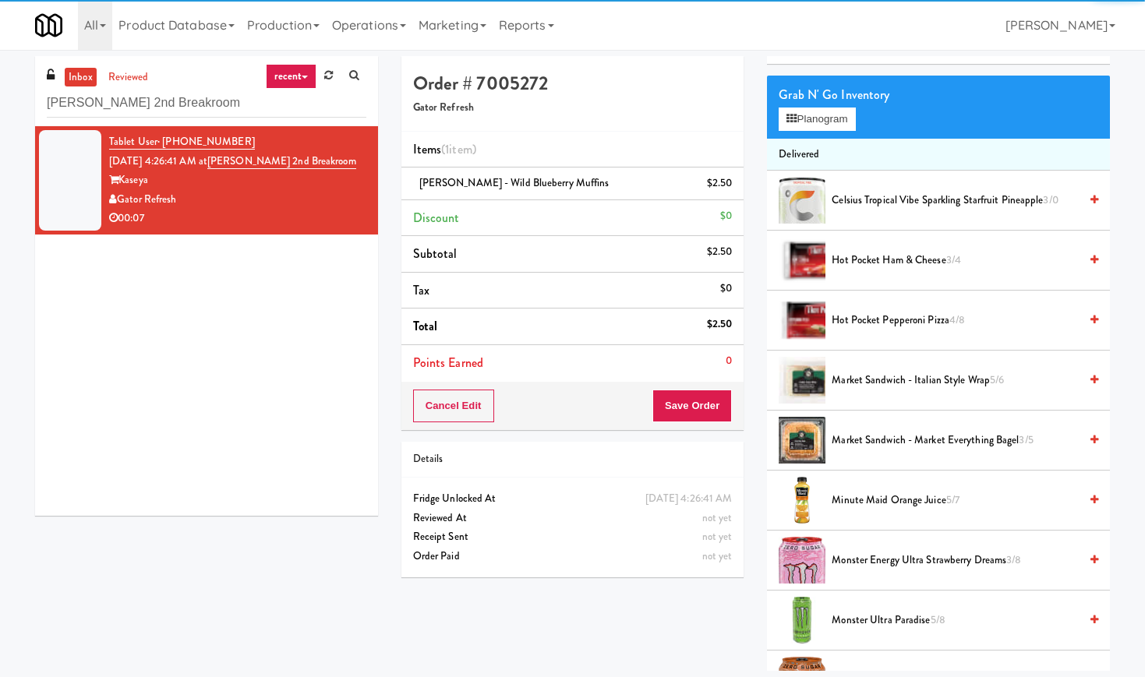
scroll to position [0, 0]
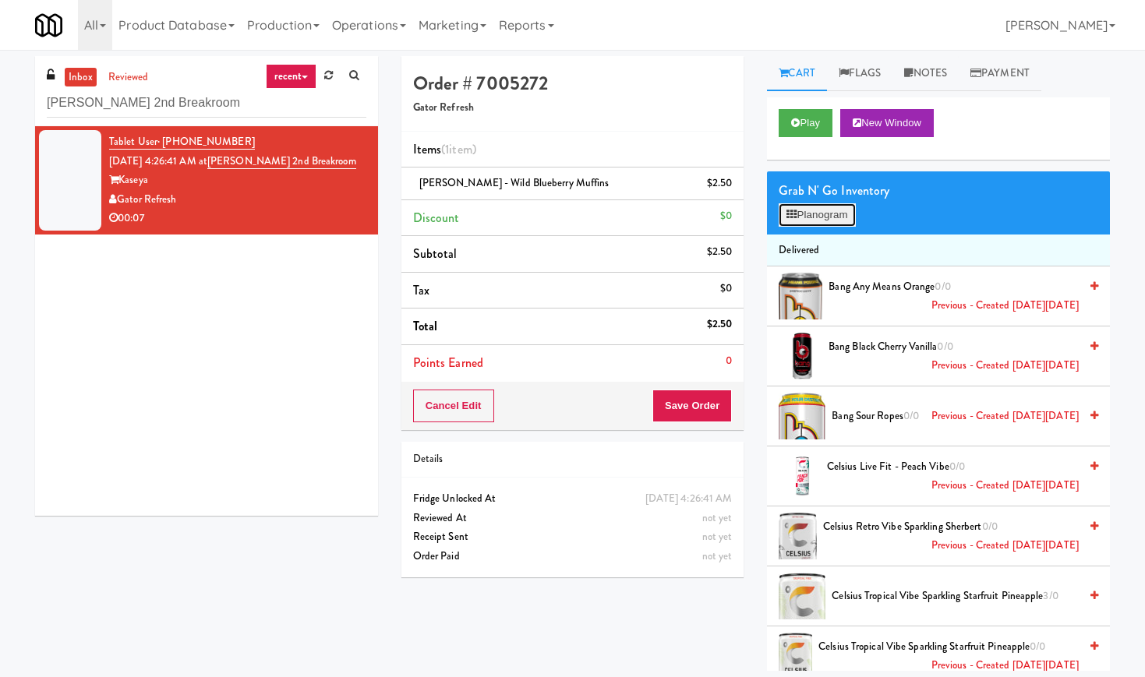
click at [818, 223] on button "Planogram" at bounding box center [817, 214] width 76 height 23
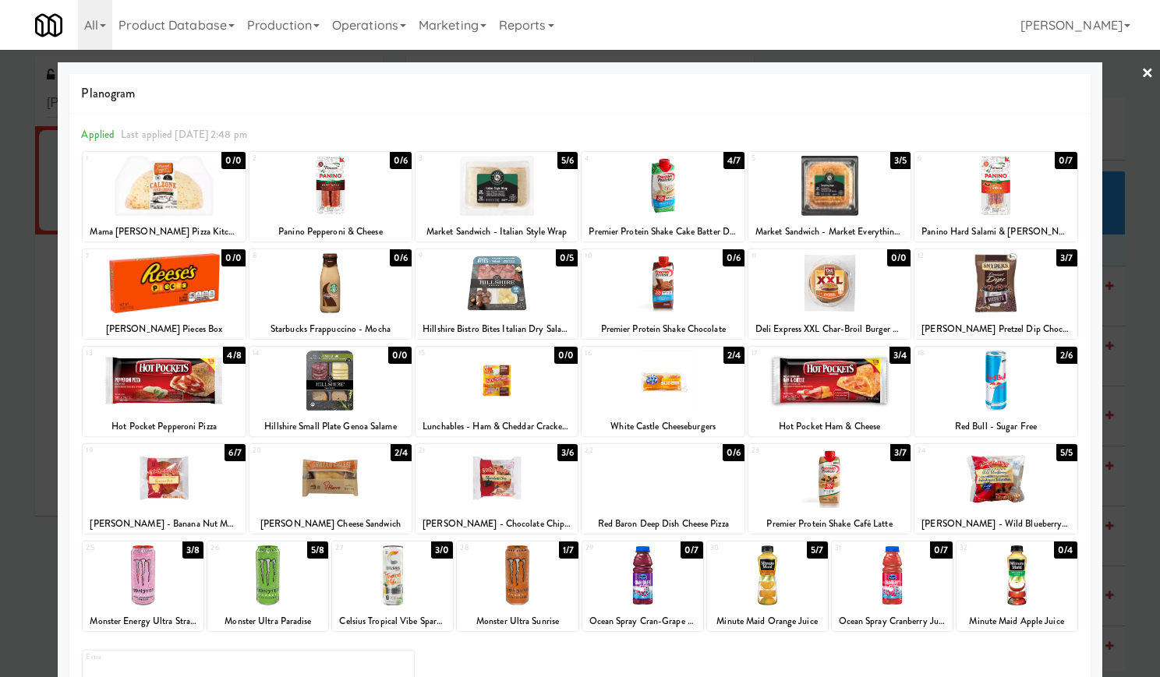
click at [666, 296] on div at bounding box center [662, 283] width 162 height 60
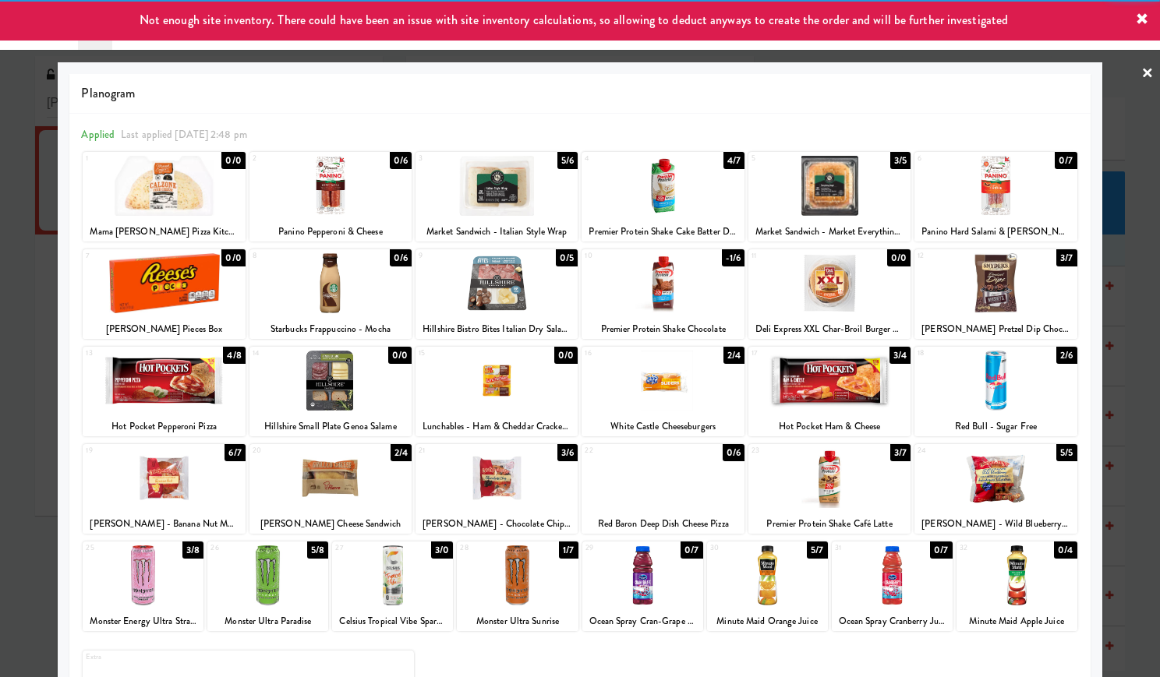
click at [1141, 76] on link "×" at bounding box center [1147, 74] width 12 height 48
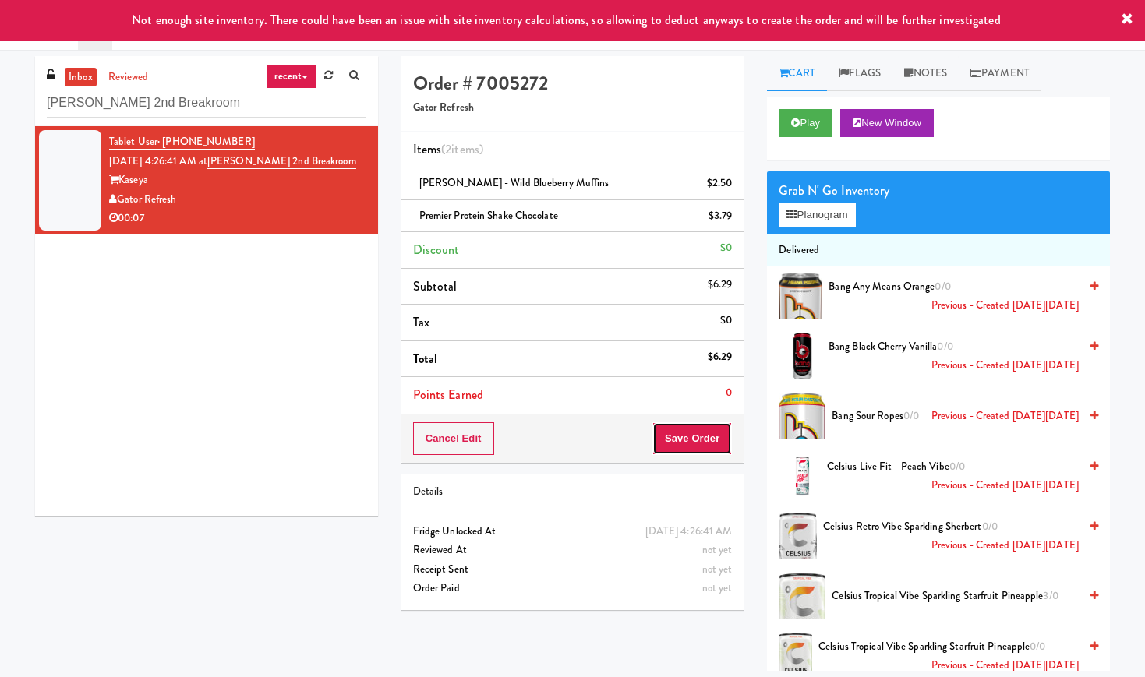
click at [701, 439] on button "Save Order" at bounding box center [691, 438] width 79 height 33
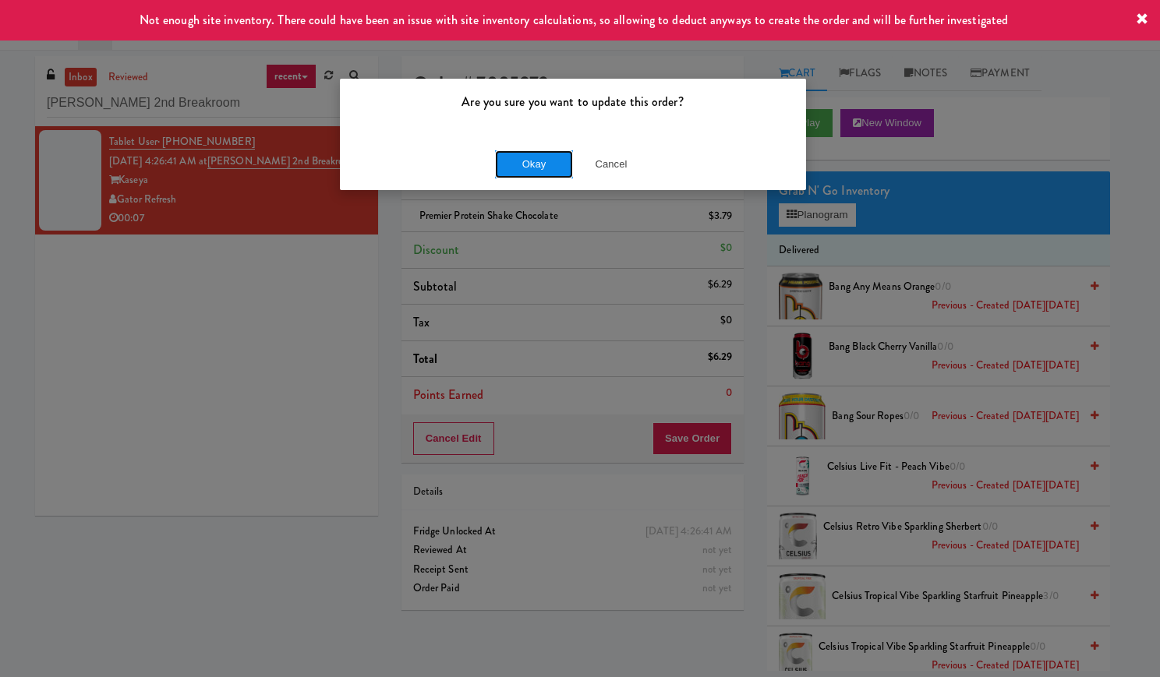
click at [513, 164] on button "Okay" at bounding box center [534, 164] width 78 height 28
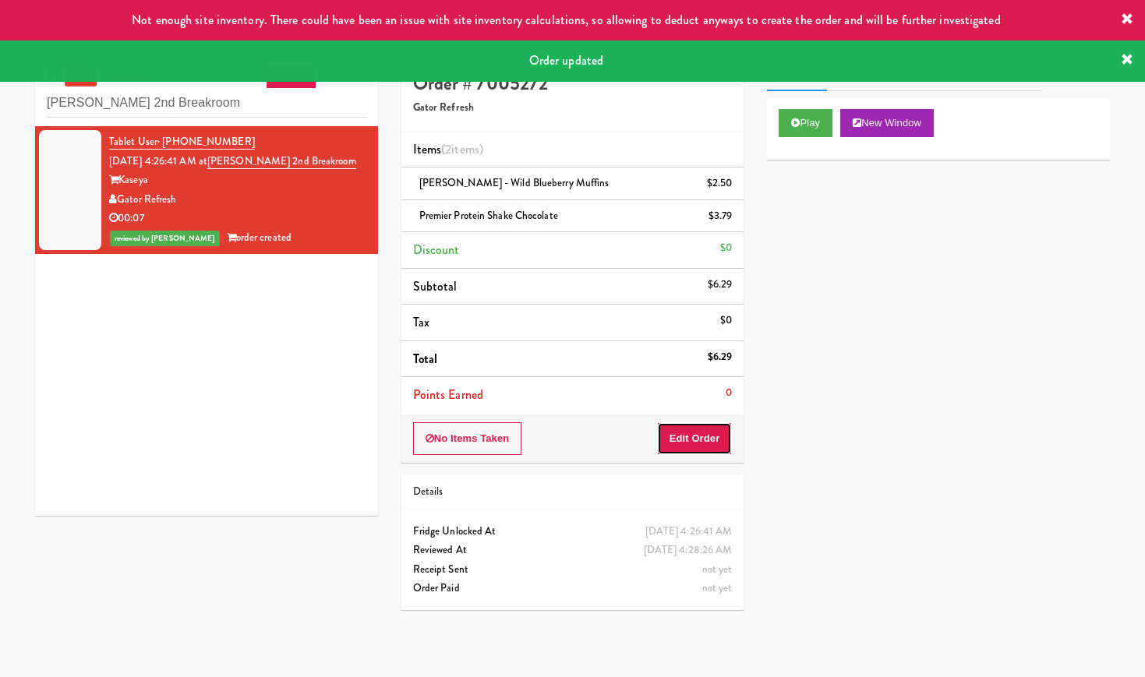
click at [704, 446] on button "Edit Order" at bounding box center [695, 438] width 76 height 33
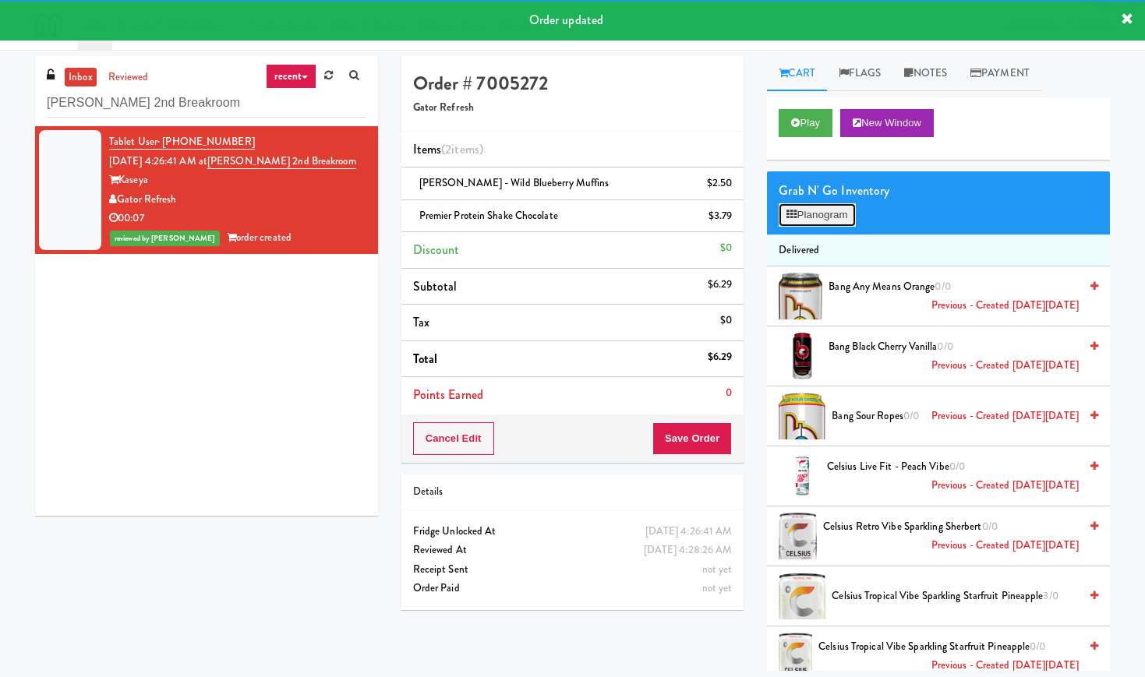
click at [812, 217] on button "Planogram" at bounding box center [817, 214] width 76 height 23
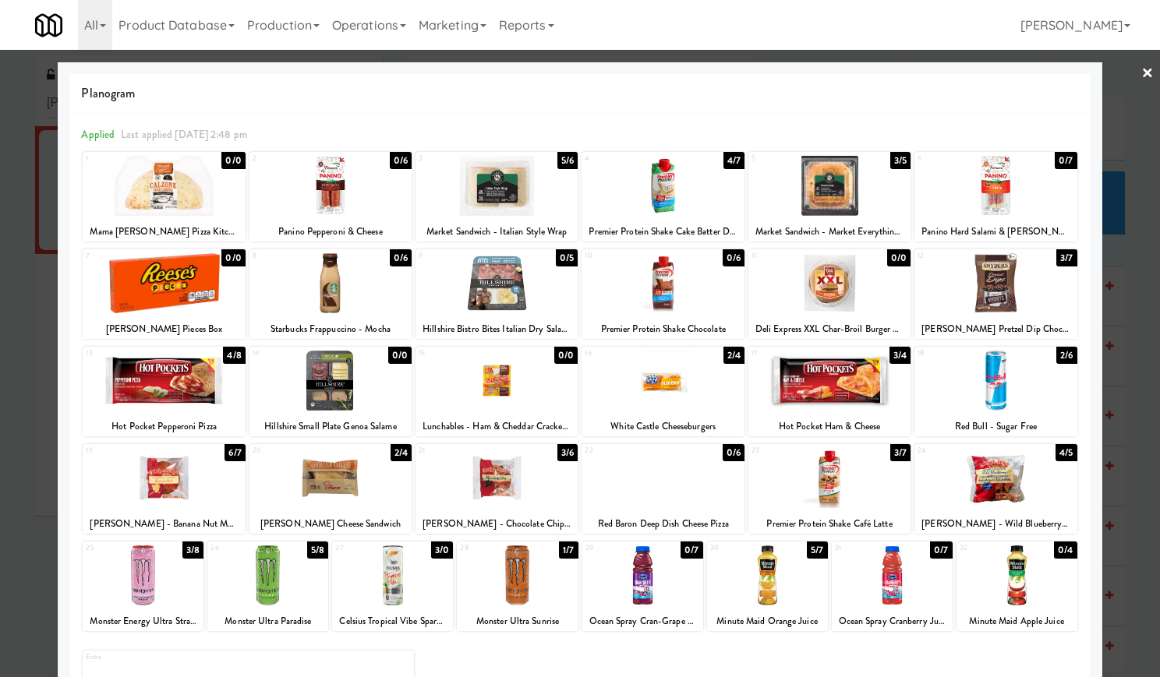
click at [1141, 73] on link "×" at bounding box center [1147, 74] width 12 height 48
